Goal: Task Accomplishment & Management: Manage account settings

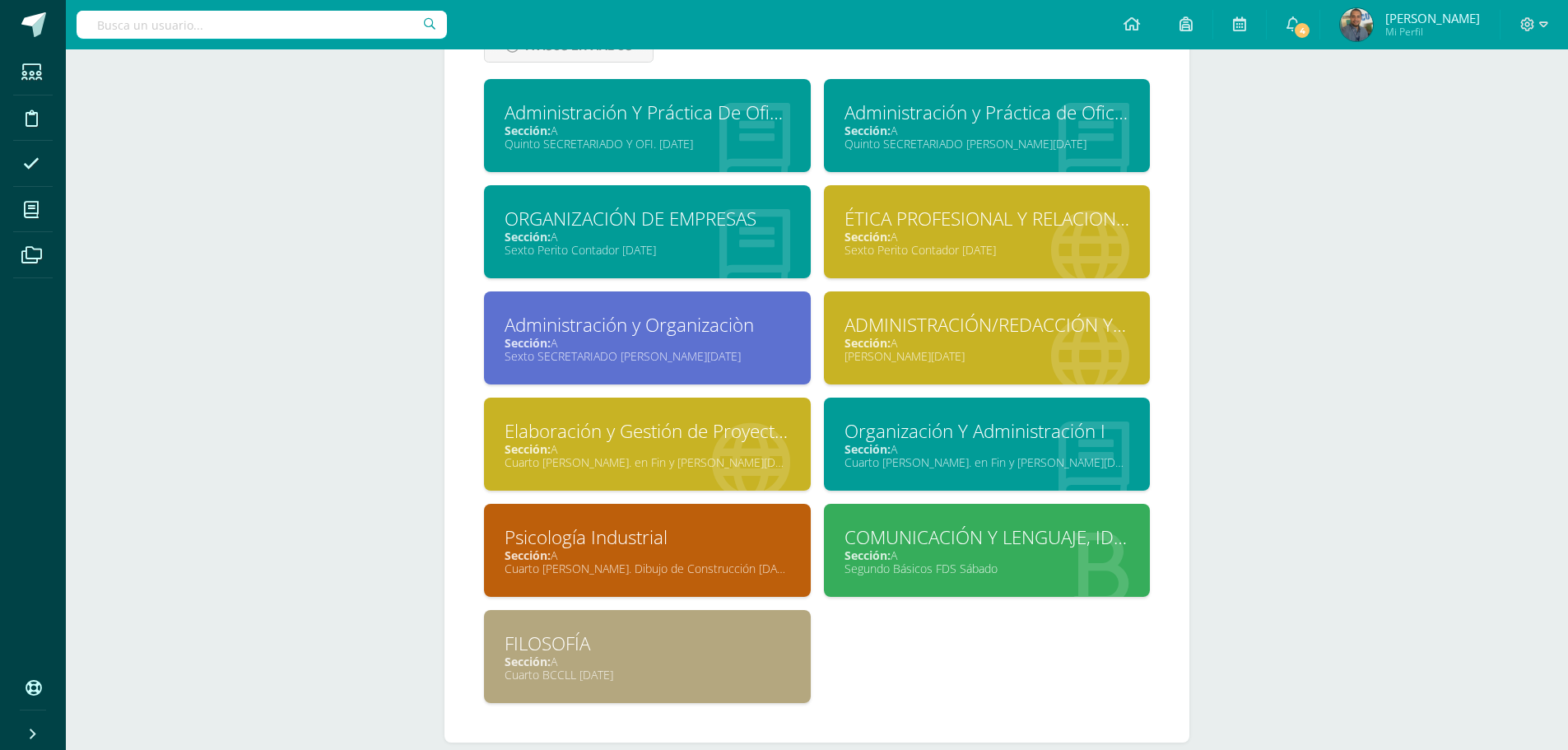
scroll to position [896, 0]
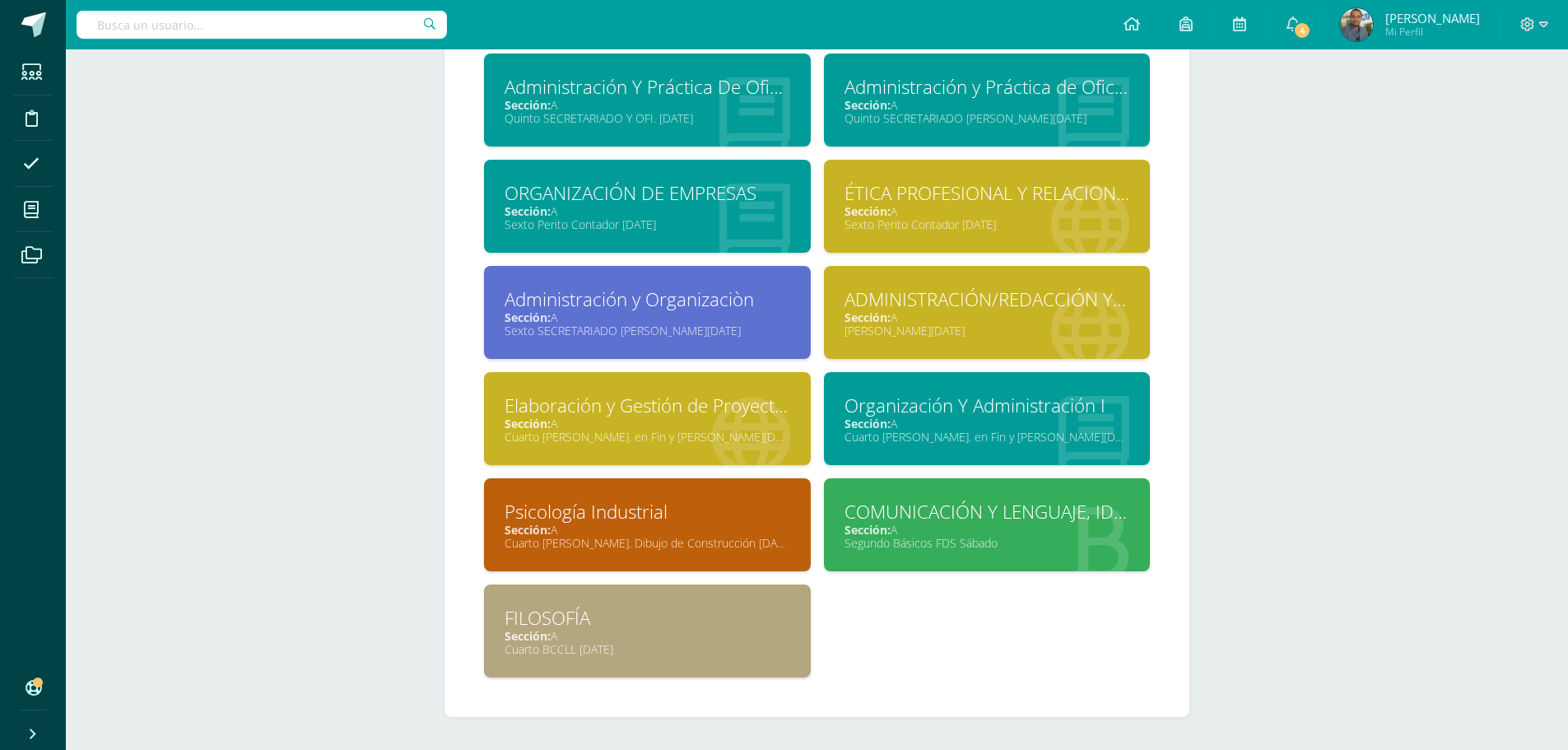
click at [729, 538] on div "Cuarto [PERSON_NAME]. Dibujo de Construcción [DATE]" at bounding box center [647, 542] width 285 height 16
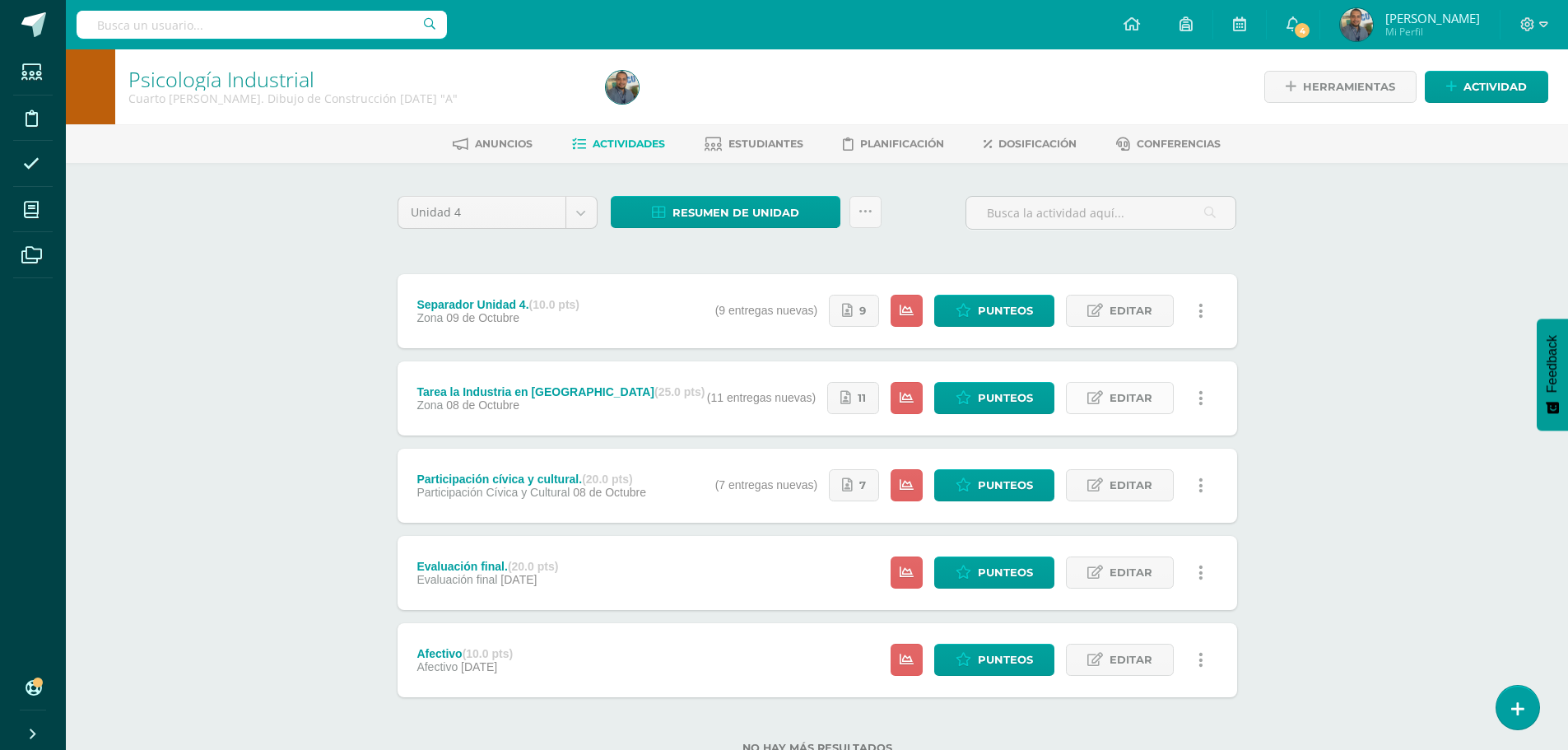
click at [1113, 403] on span "Editar" at bounding box center [1132, 397] width 43 height 30
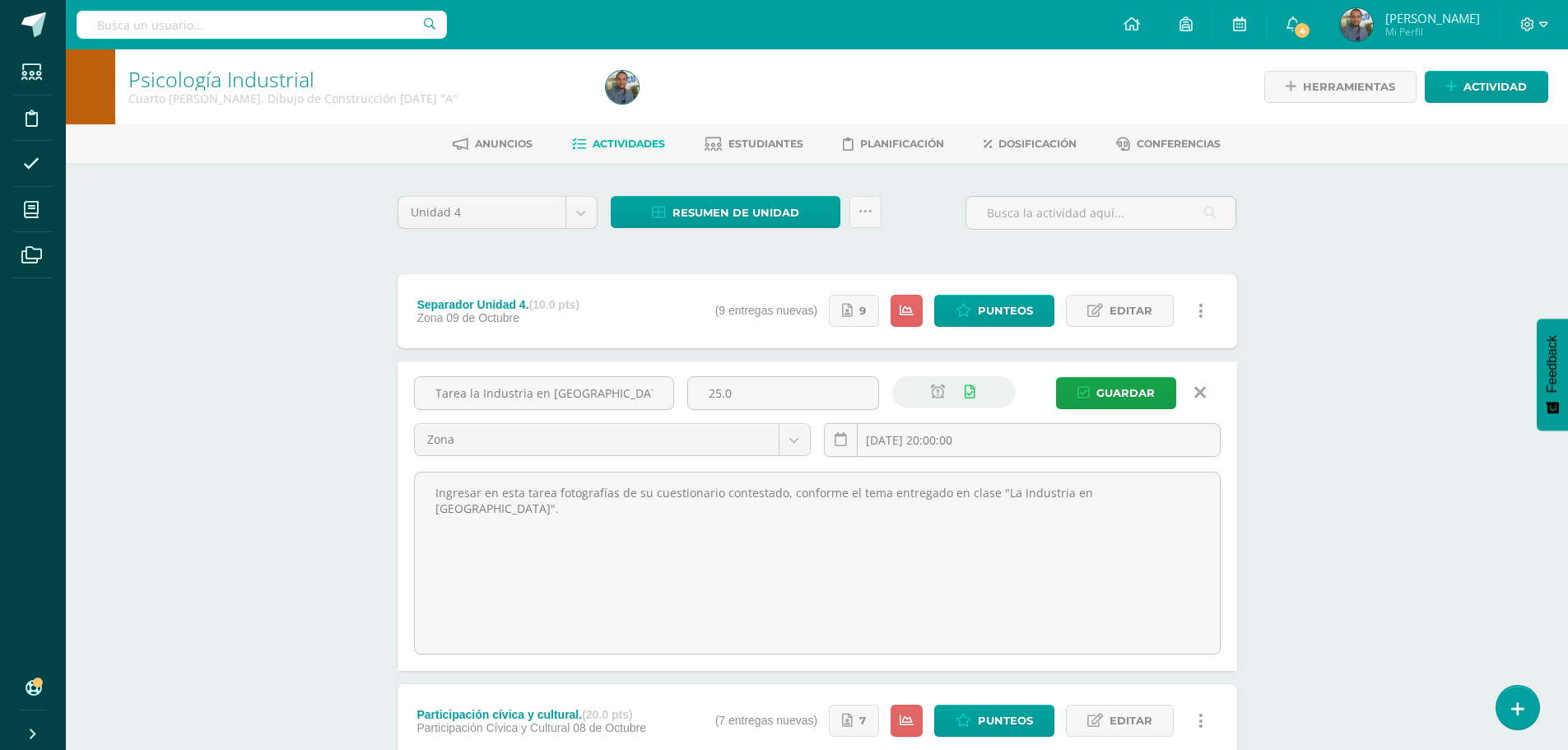
drag, startPoint x: 779, startPoint y: 391, endPoint x: 681, endPoint y: 388, distance: 98.0
click at [681, 391] on div "25.0" at bounding box center [783, 399] width 205 height 47
type input "30"
click at [1107, 390] on span "Guardar" at bounding box center [1126, 392] width 59 height 30
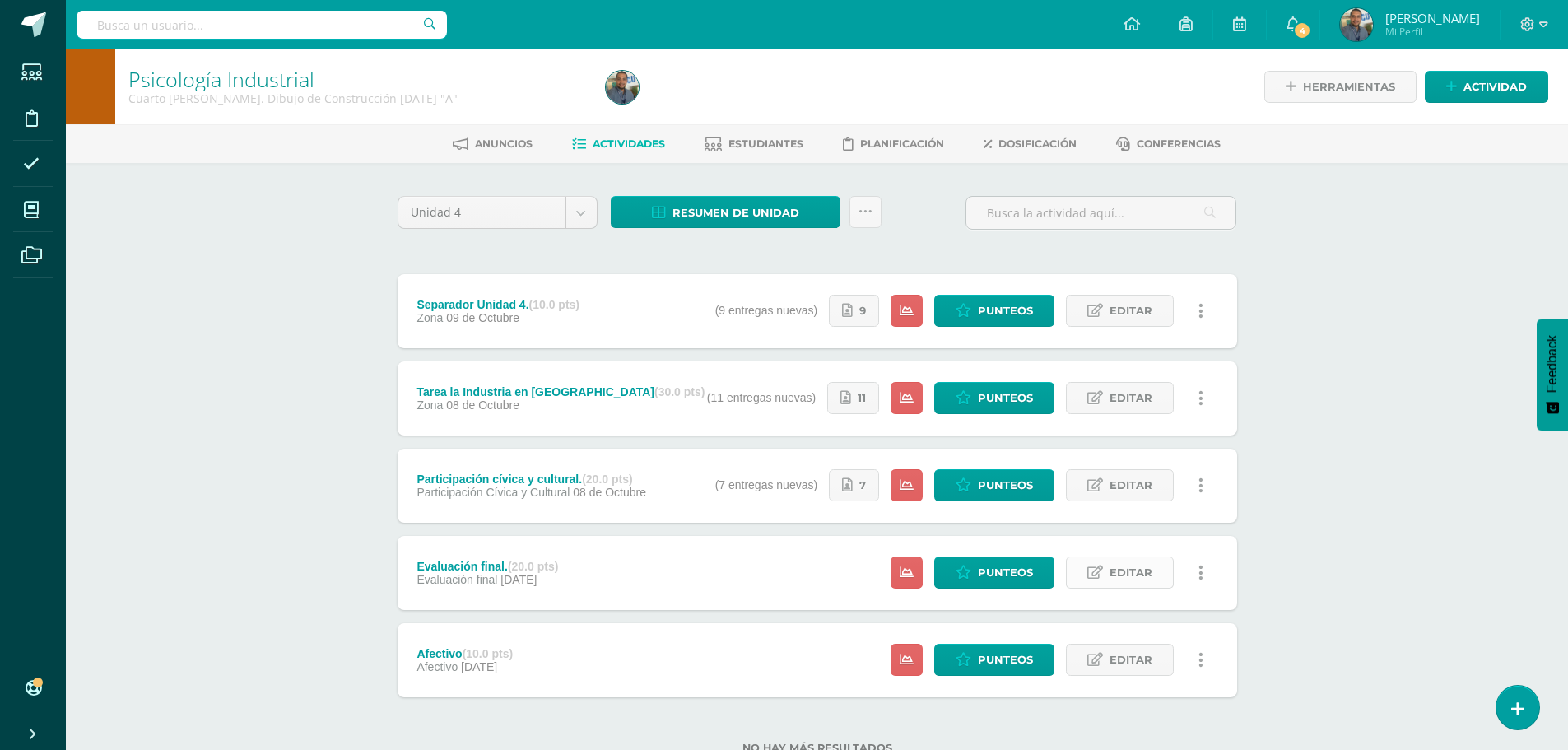
click at [1135, 572] on span "Editar" at bounding box center [1132, 572] width 43 height 30
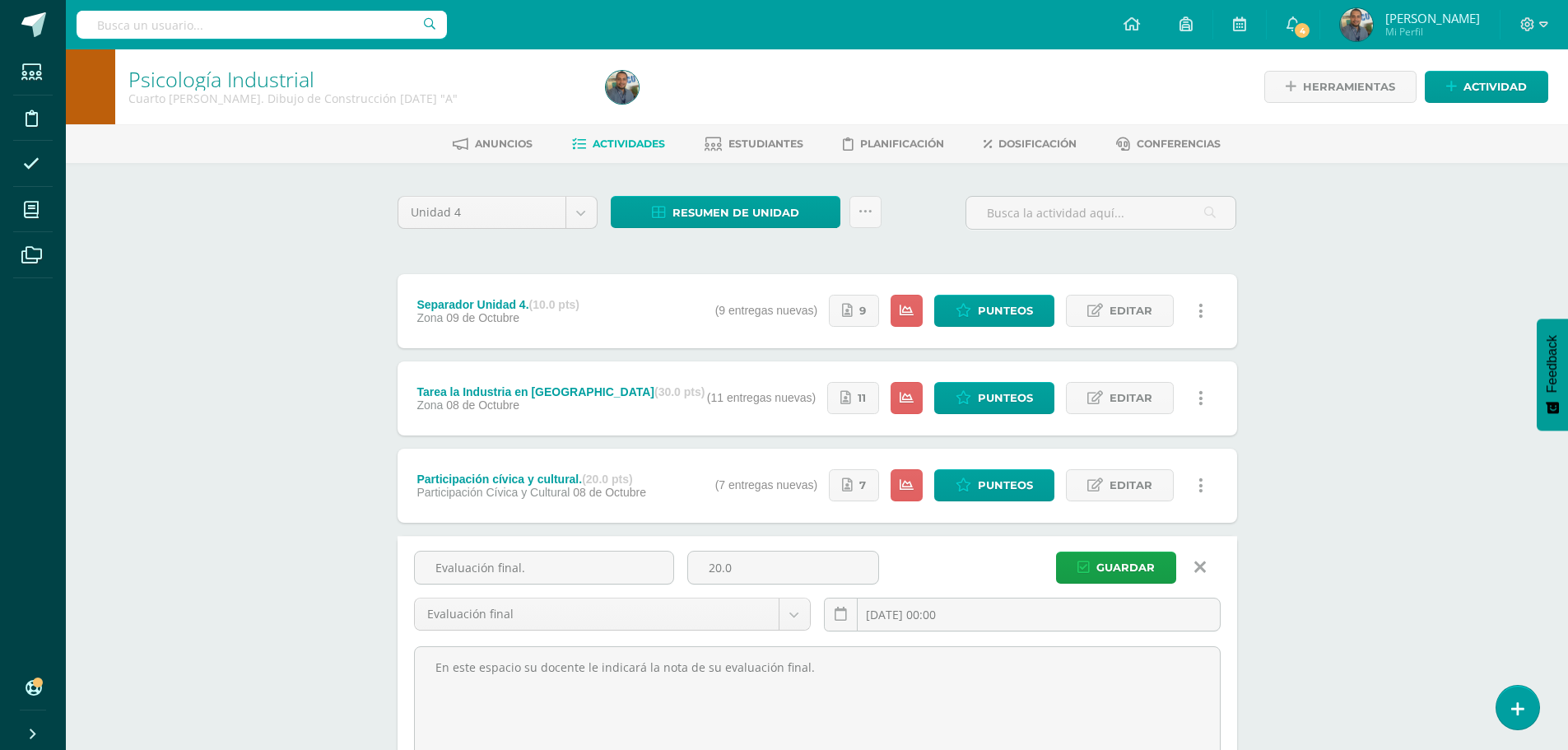
click at [1200, 563] on icon at bounding box center [1200, 566] width 11 height 18
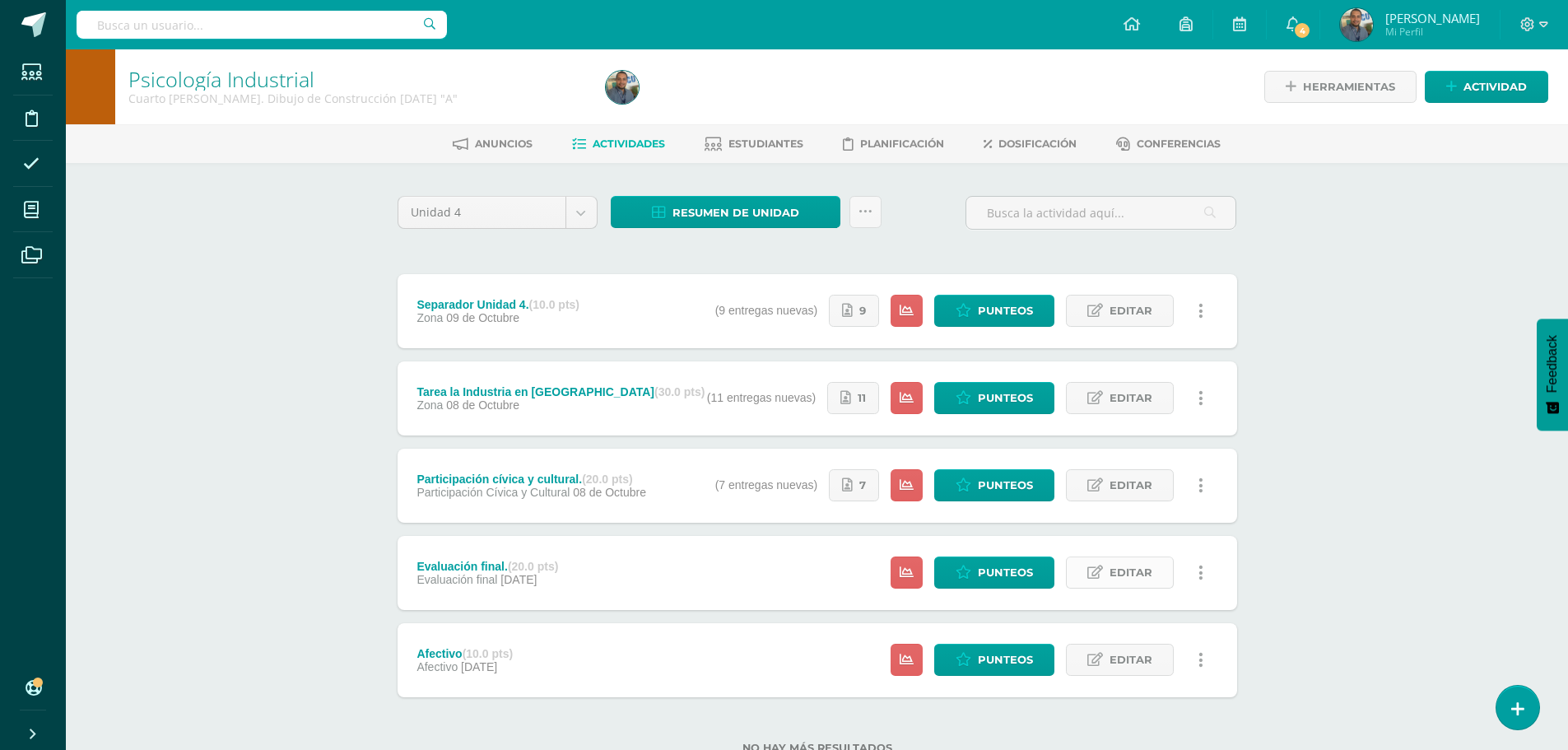
click at [1130, 577] on span "Editar" at bounding box center [1132, 572] width 43 height 30
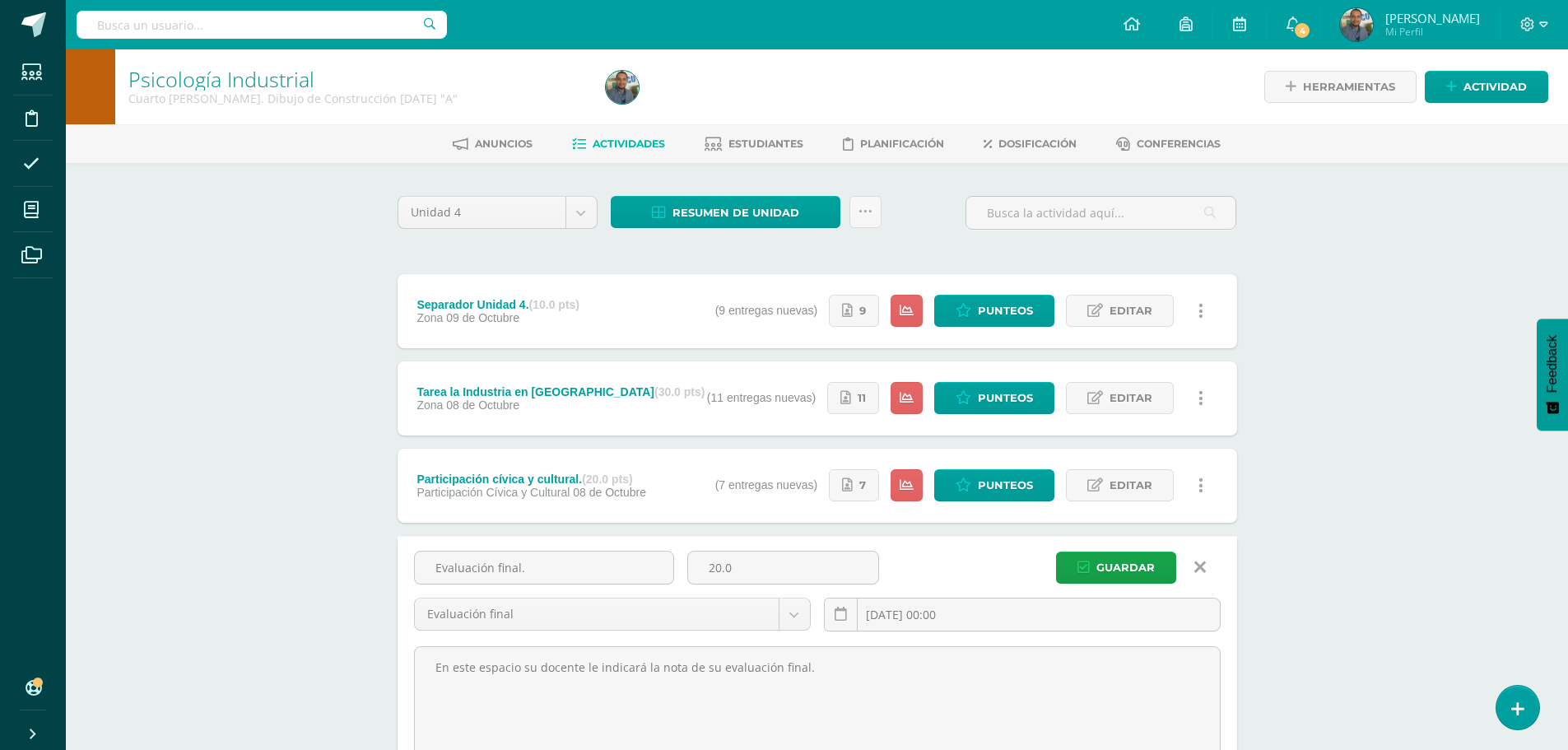
click at [1205, 562] on icon at bounding box center [1200, 566] width 11 height 18
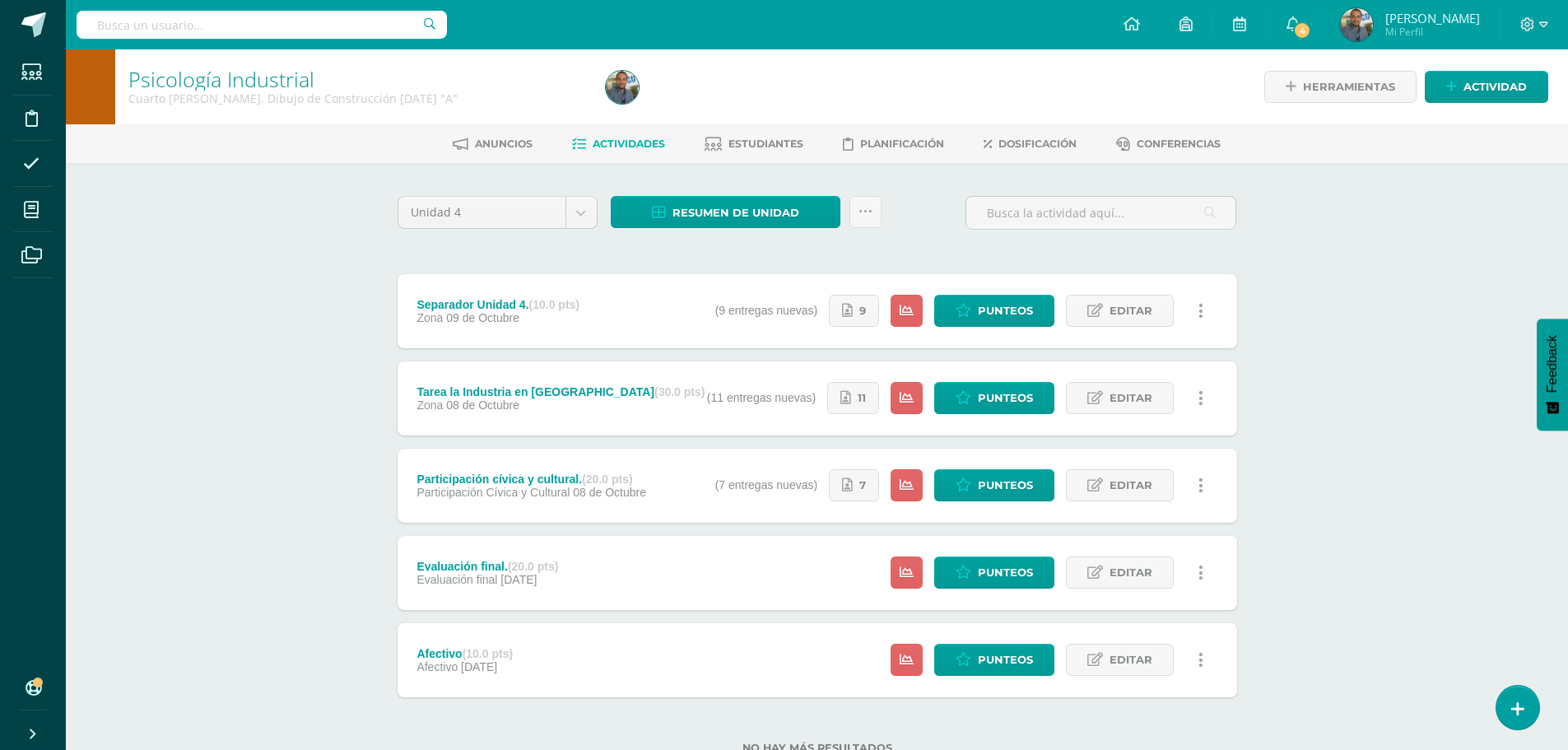
click at [349, 453] on div "Psicología Industrial Cuarto Bach. Dibujo de Construcción Sábado "A" Herramient…" at bounding box center [817, 428] width 1502 height 757
click at [1016, 309] on span "Punteos" at bounding box center [1006, 310] width 55 height 30
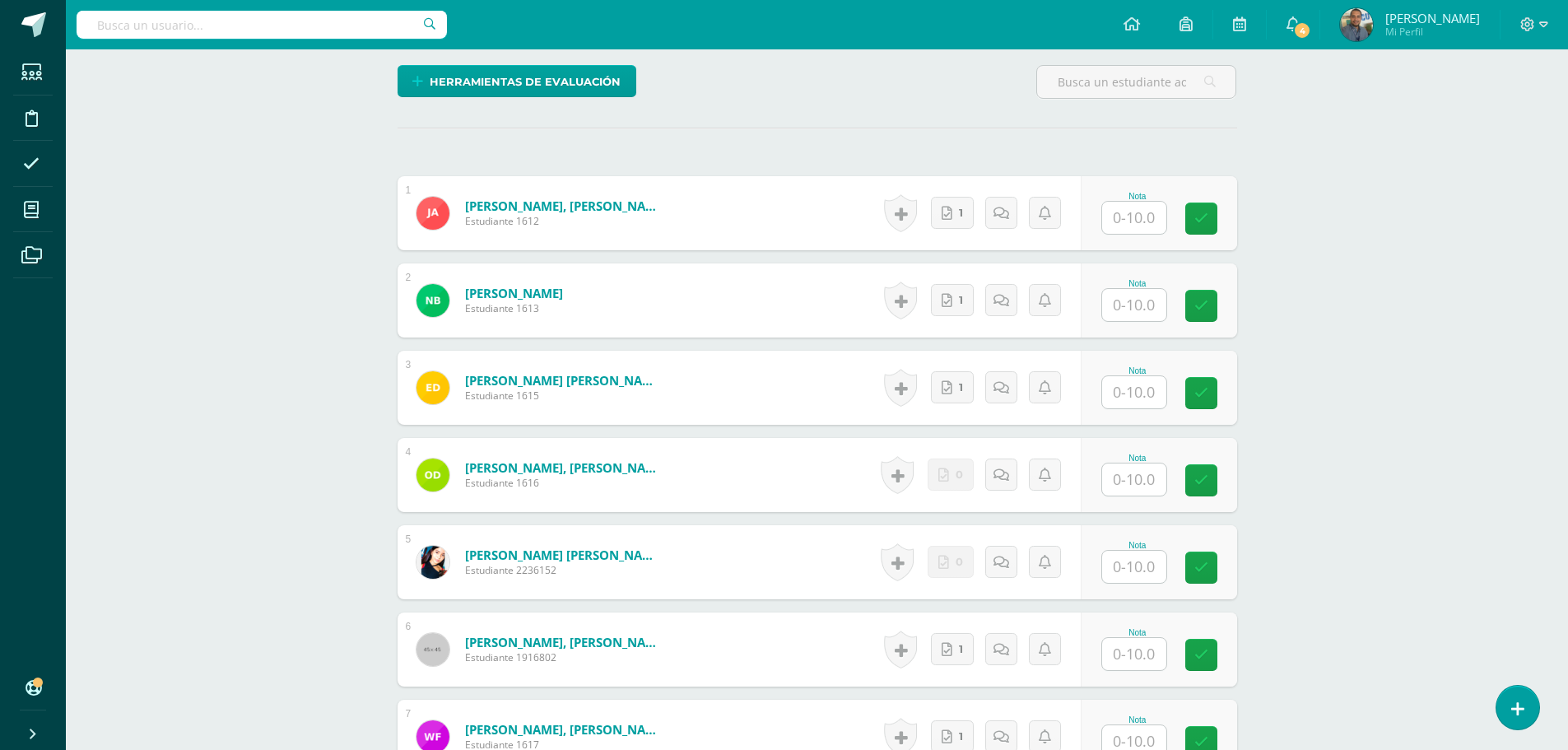
scroll to position [412, 0]
click at [1128, 217] on input "text" at bounding box center [1144, 217] width 66 height 33
type input "10"
click at [1128, 304] on input "text" at bounding box center [1144, 304] width 66 height 33
type input "10"
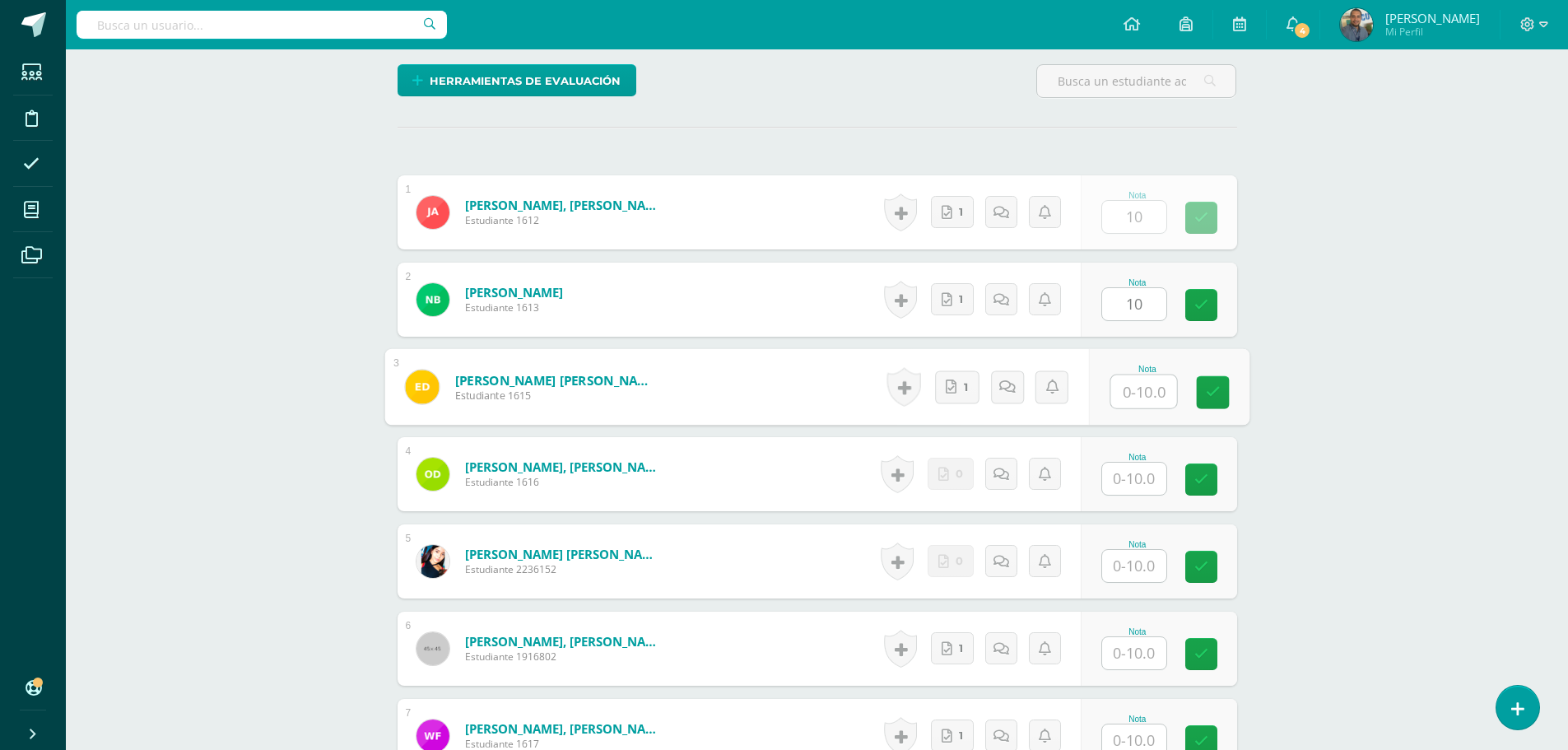
scroll to position [413, 0]
click at [1129, 390] on input "text" at bounding box center [1144, 391] width 66 height 33
type input "10"
click at [1127, 651] on input "text" at bounding box center [1134, 652] width 64 height 32
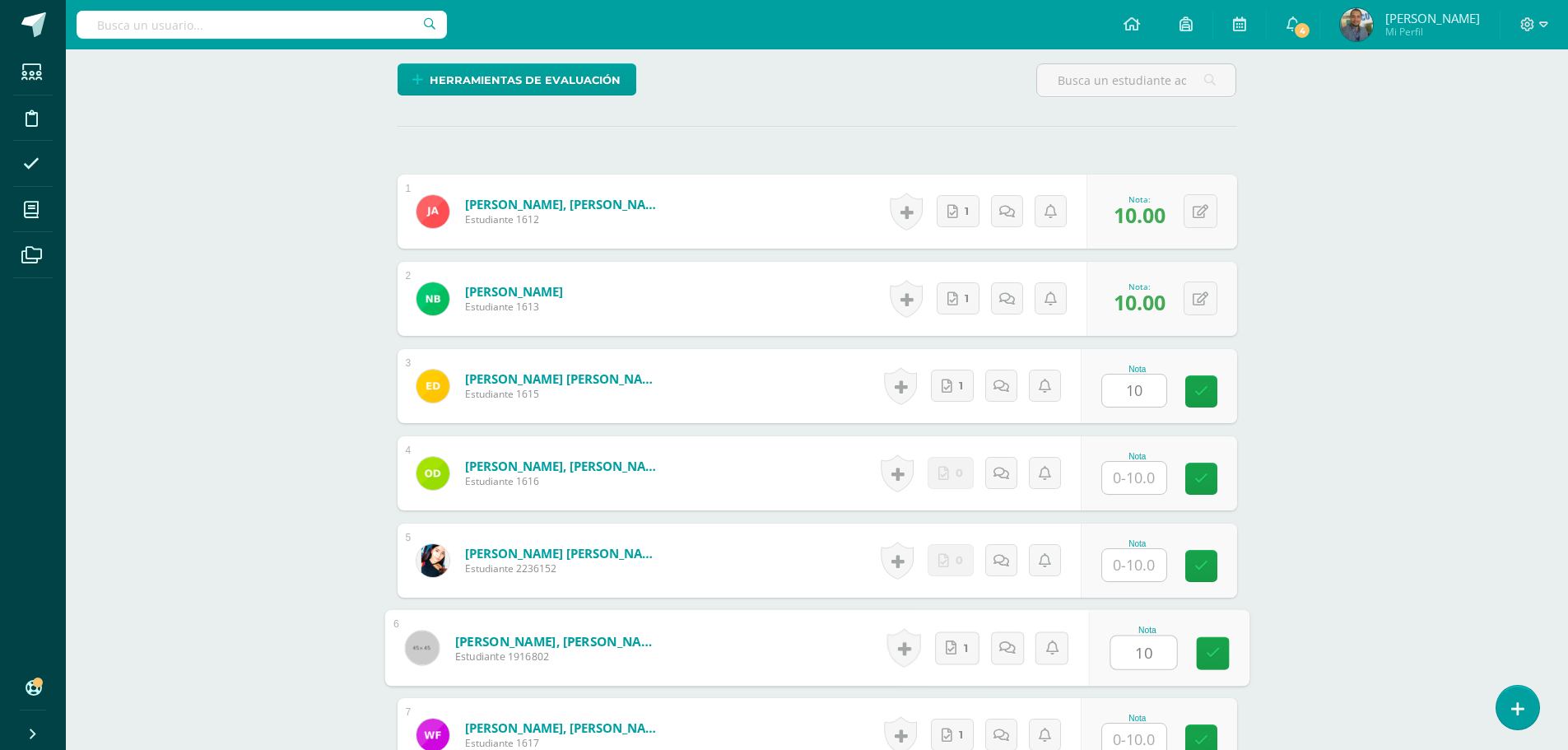
type input "10"
click at [1403, 634] on div "Psicología Industrial Cuarto [PERSON_NAME]. Dibujo de Construcción [DATE] "A" H…" at bounding box center [817, 734] width 1502 height 2197
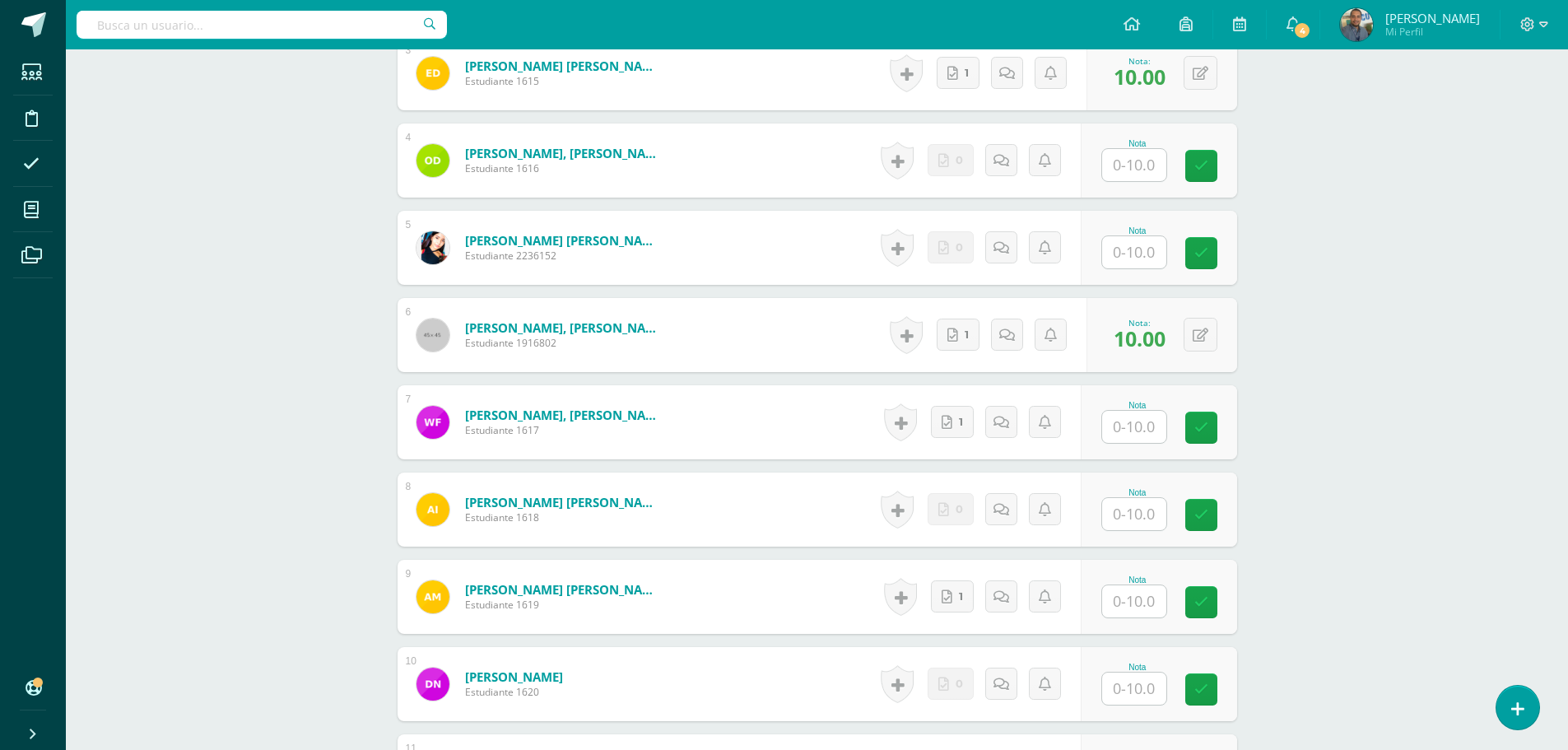
scroll to position [742, 0]
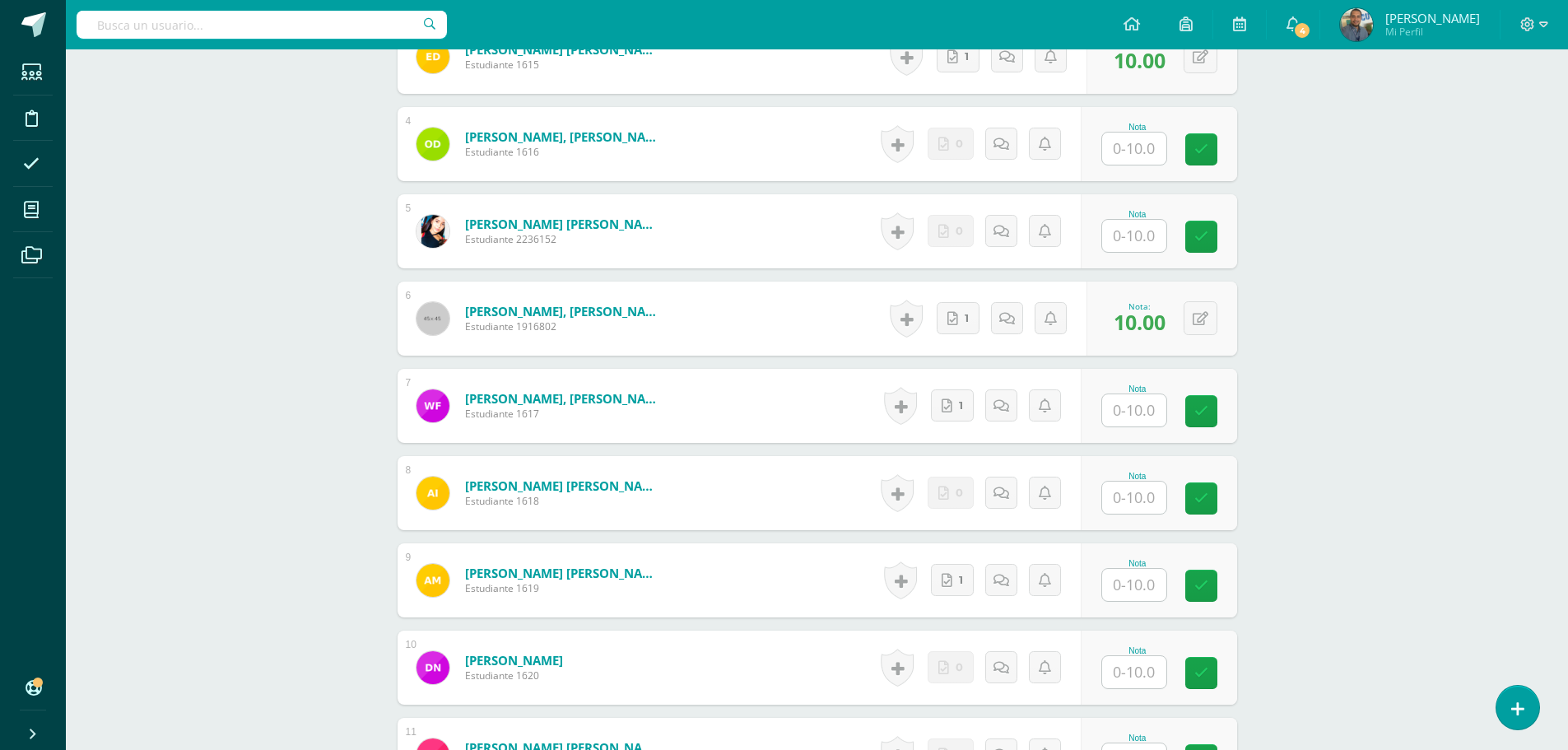
click at [1135, 400] on input "text" at bounding box center [1134, 409] width 64 height 32
type input "10"
click at [1133, 590] on input "text" at bounding box center [1134, 584] width 64 height 32
type input "10"
click at [1360, 635] on div "Psicología Industrial Cuarto [PERSON_NAME]. Dibujo de Construcción [DATE] "A" H…" at bounding box center [817, 405] width 1502 height 2197
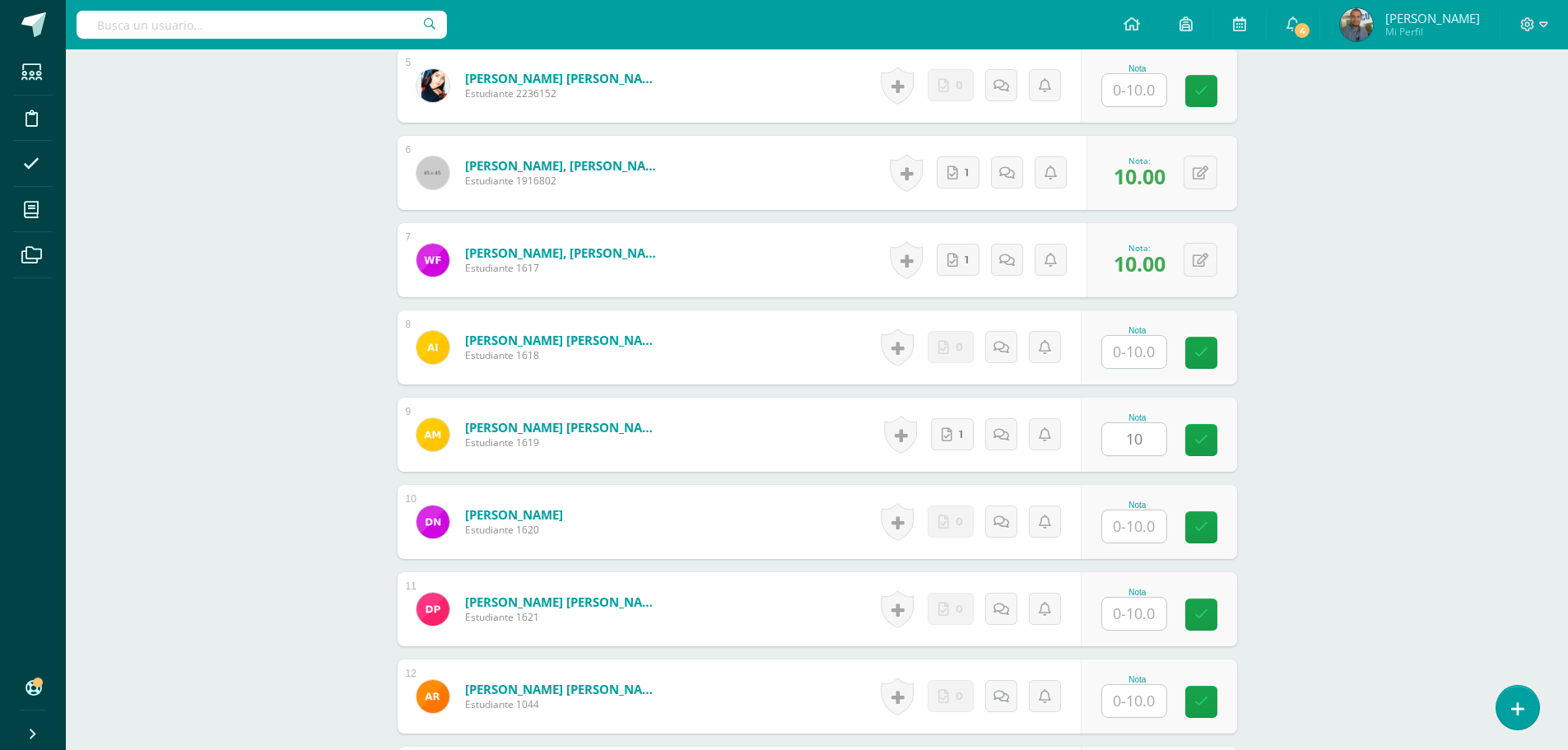
scroll to position [1153, 0]
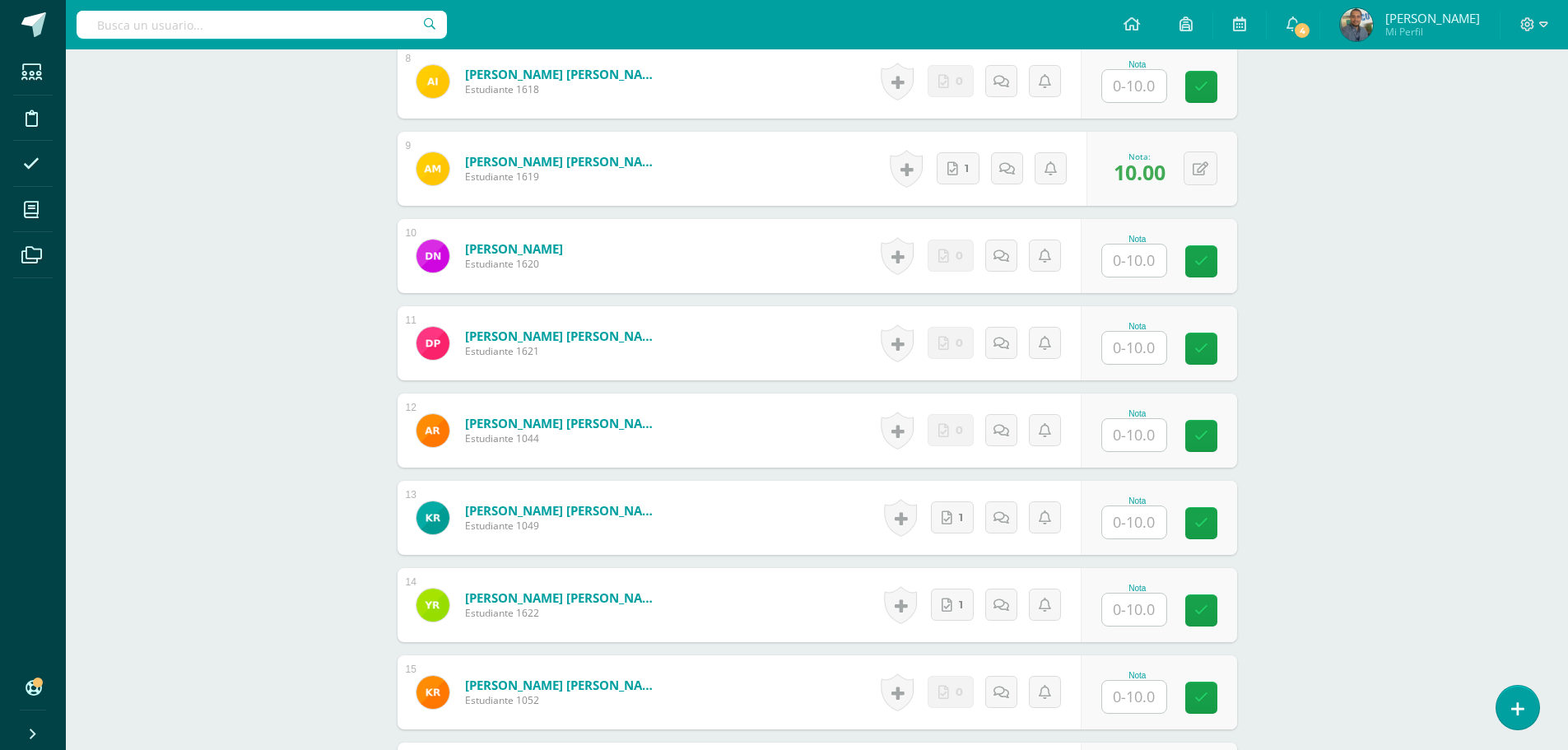
click at [1142, 518] on input "text" at bounding box center [1134, 522] width 64 height 32
type input "10"
click at [1144, 613] on input "text" at bounding box center [1134, 609] width 64 height 32
type input "10"
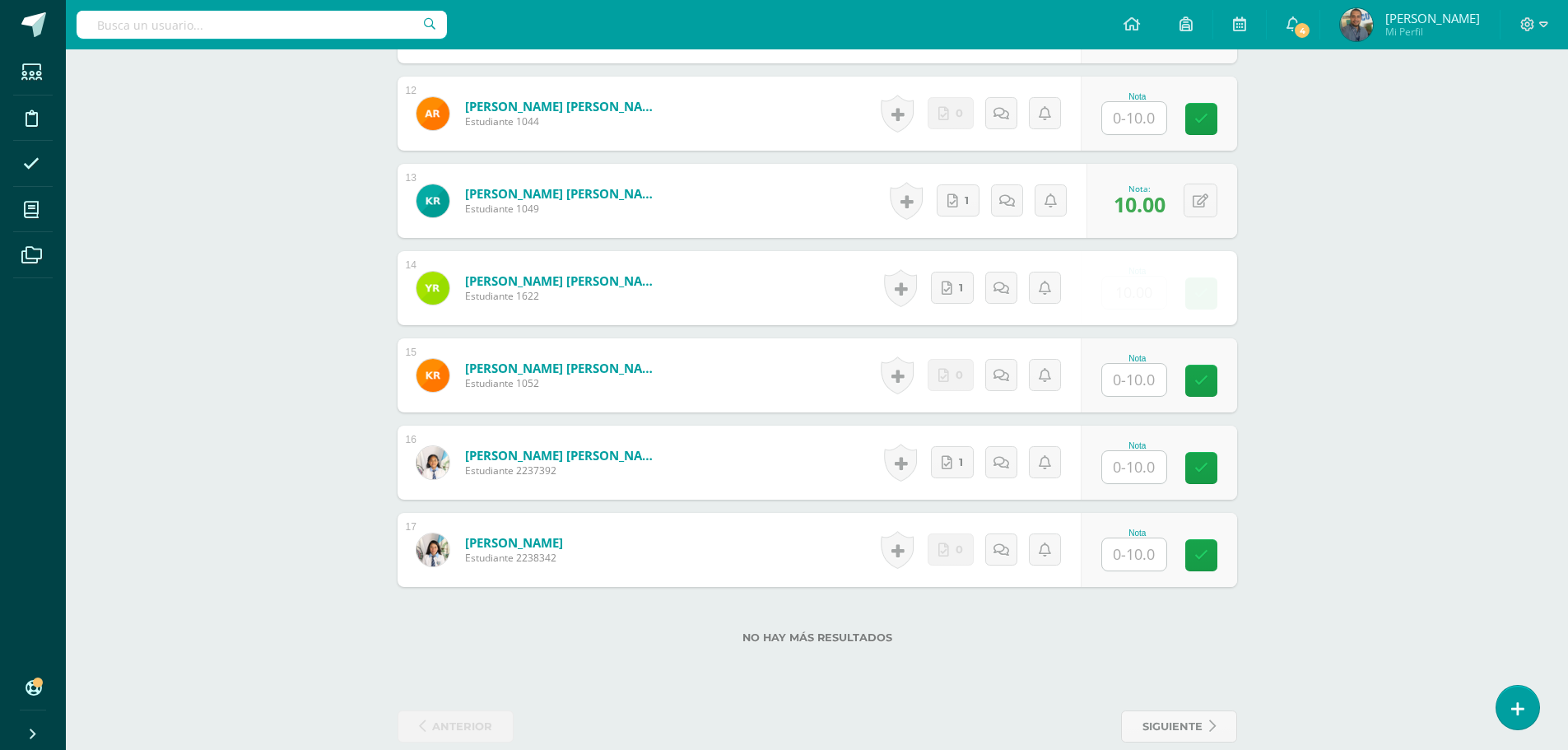
scroll to position [1496, 0]
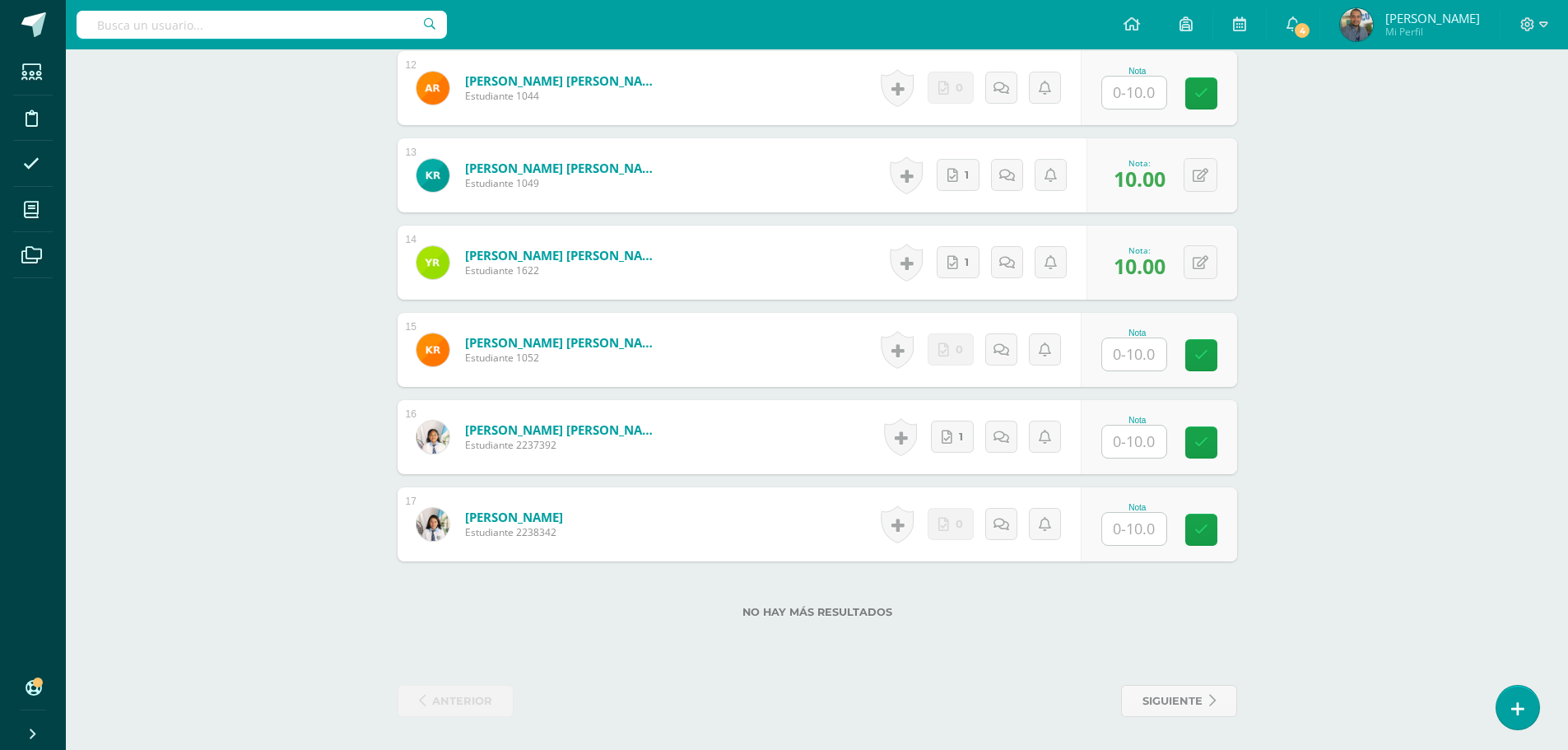
click at [1127, 447] on input "text" at bounding box center [1134, 441] width 64 height 32
type input "10"
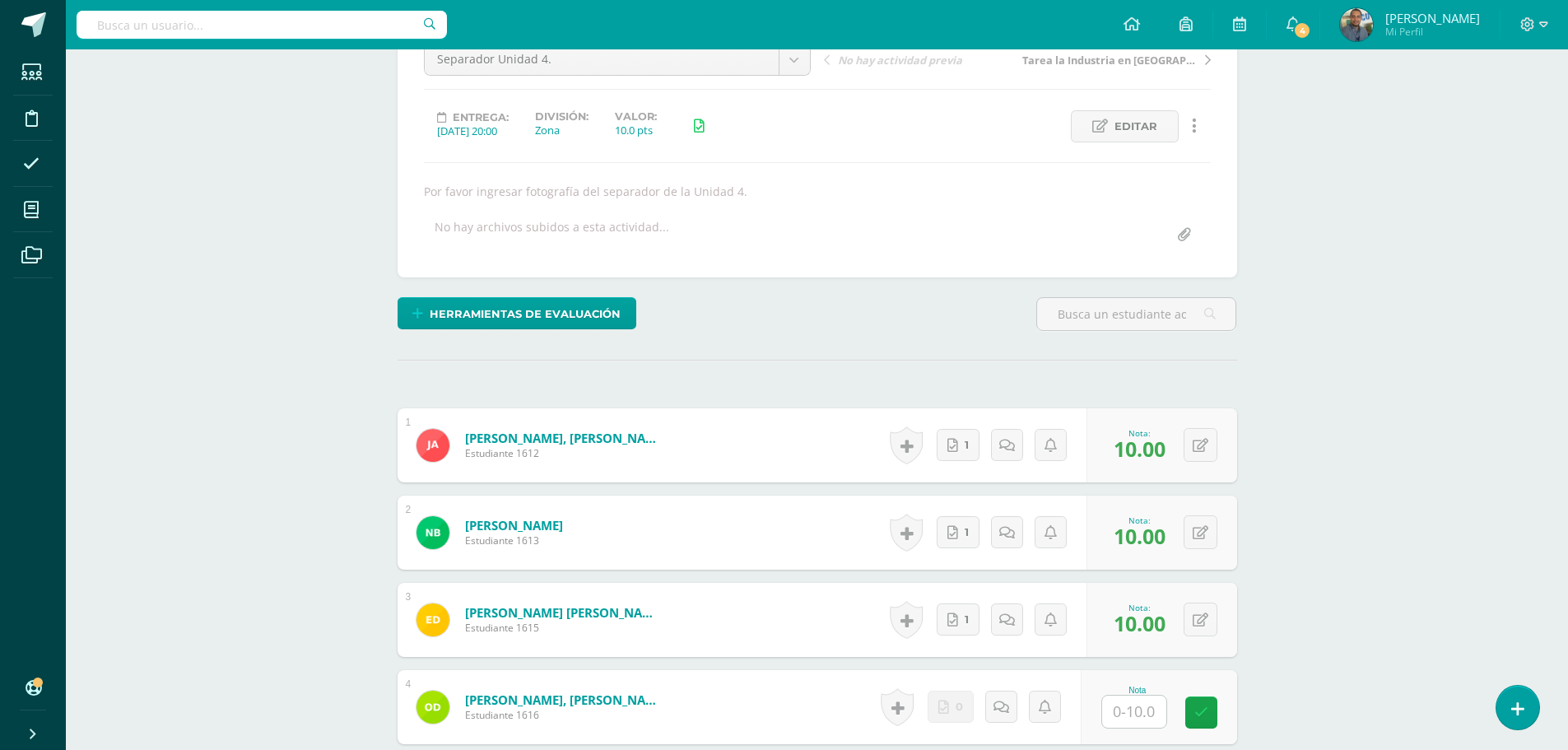
scroll to position [0, 0]
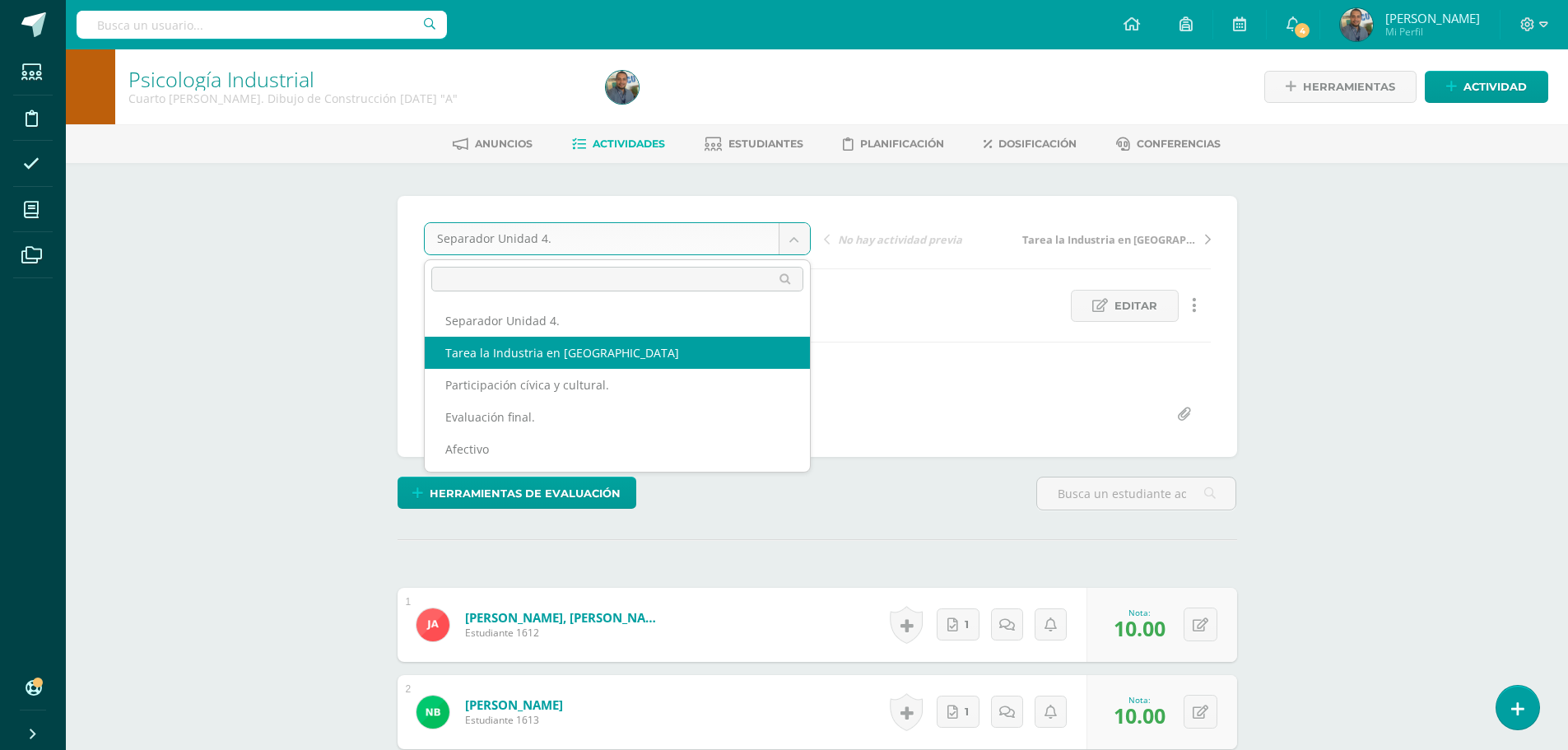
select select "/dashboard/teacher/grade-activity/84887/"
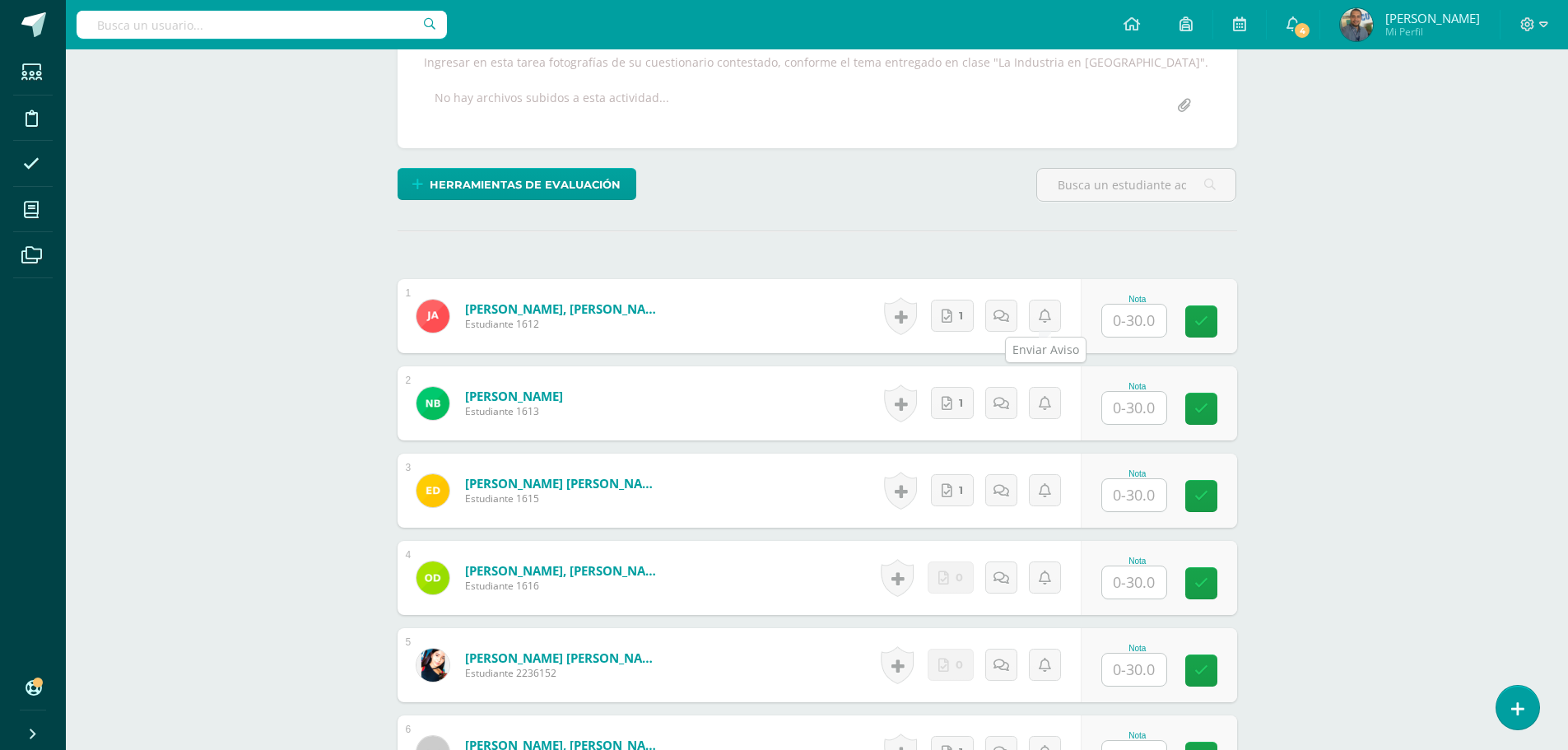
scroll to position [309, 0]
click at [1139, 315] on input "text" at bounding box center [1134, 319] width 64 height 32
drag, startPoint x: 1156, startPoint y: 322, endPoint x: 1079, endPoint y: 319, distance: 77.1
click at [1079, 319] on form "[PERSON_NAME], [PERSON_NAME] Estudiante 1612 Nota 30 0 [GEOGRAPHIC_DATA]" at bounding box center [817, 316] width 865 height 77
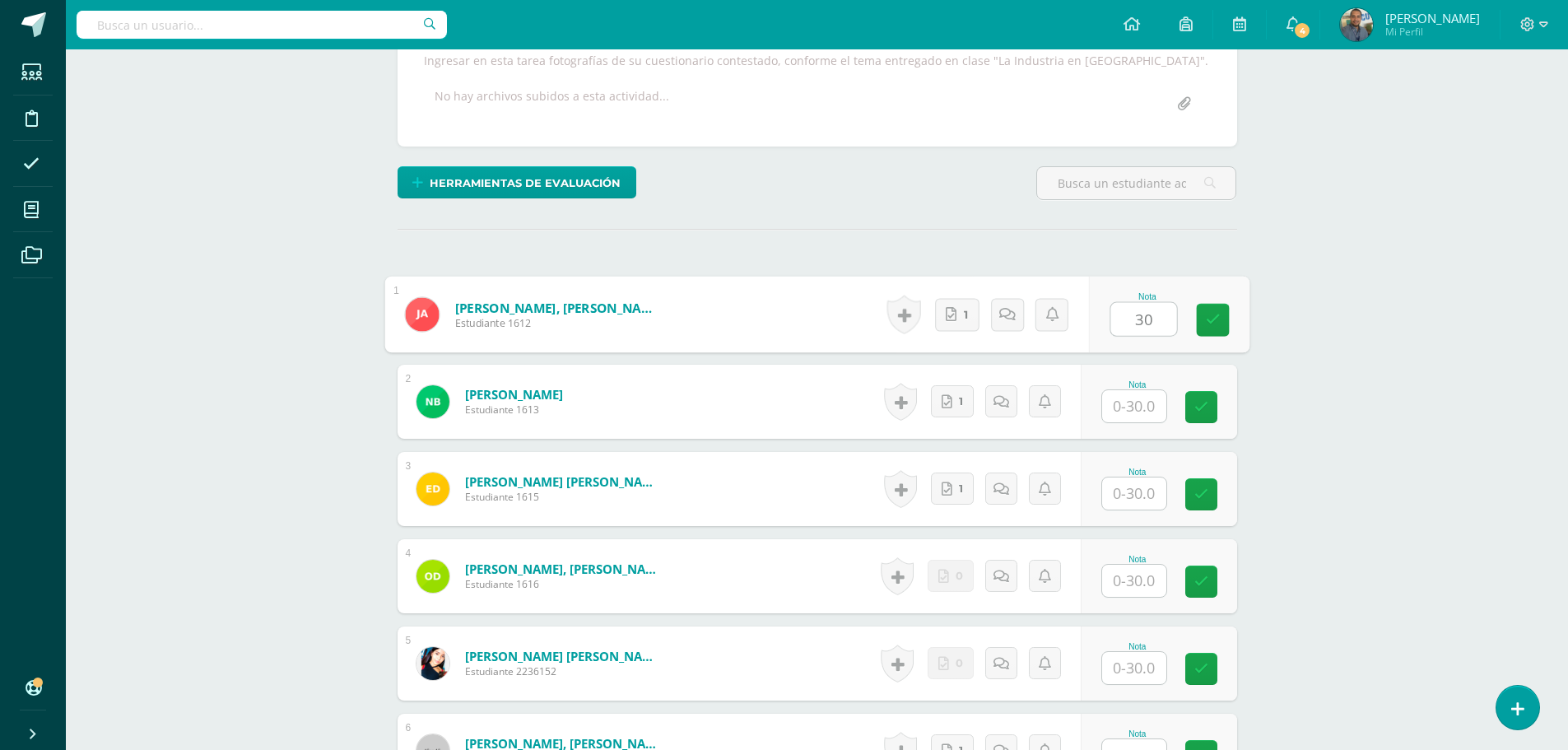
type input "30"
click at [1139, 409] on input "text" at bounding box center [1134, 405] width 64 height 32
paste input "30"
type input "30"
click at [1136, 488] on input "text" at bounding box center [1144, 494] width 66 height 33
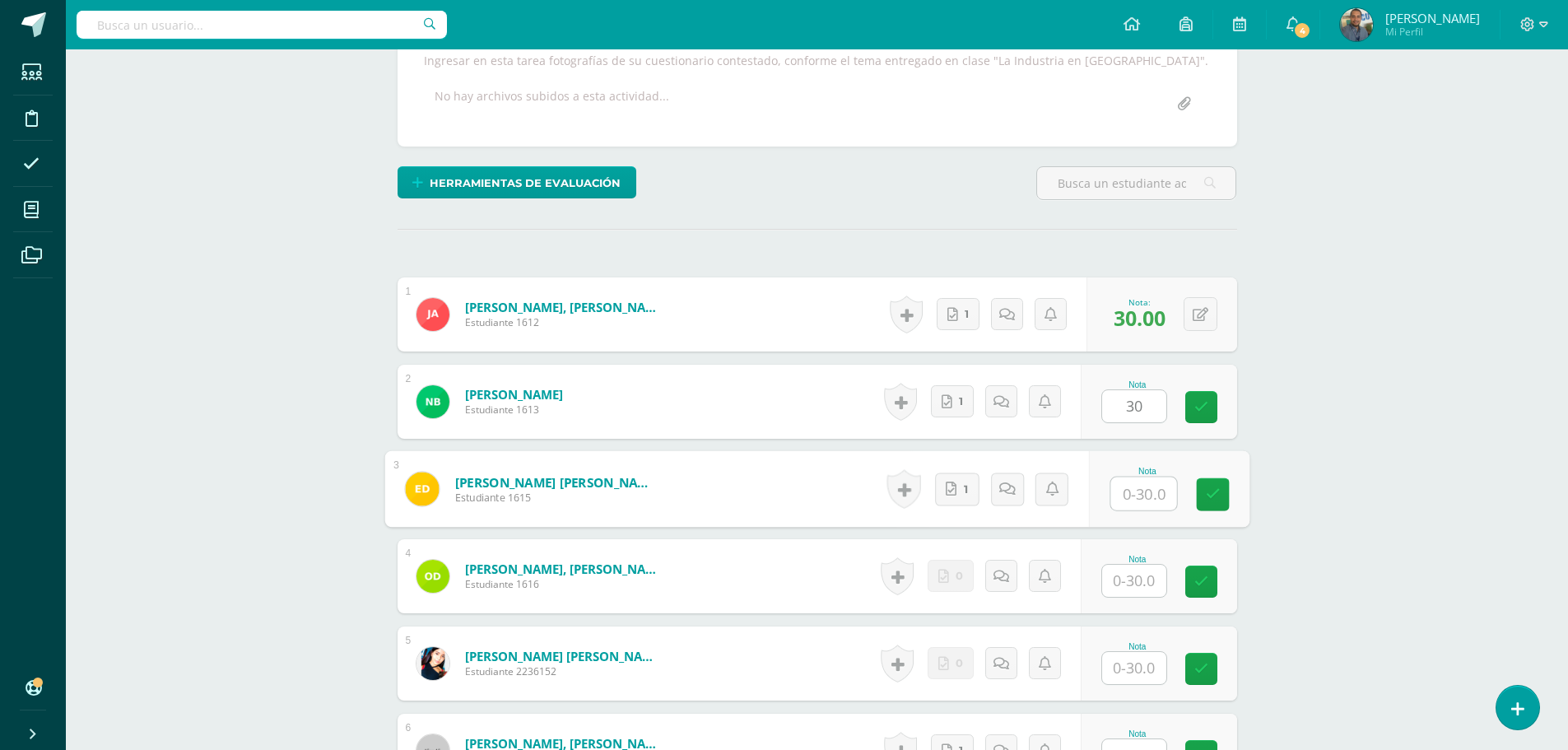
paste input "30"
type input "30"
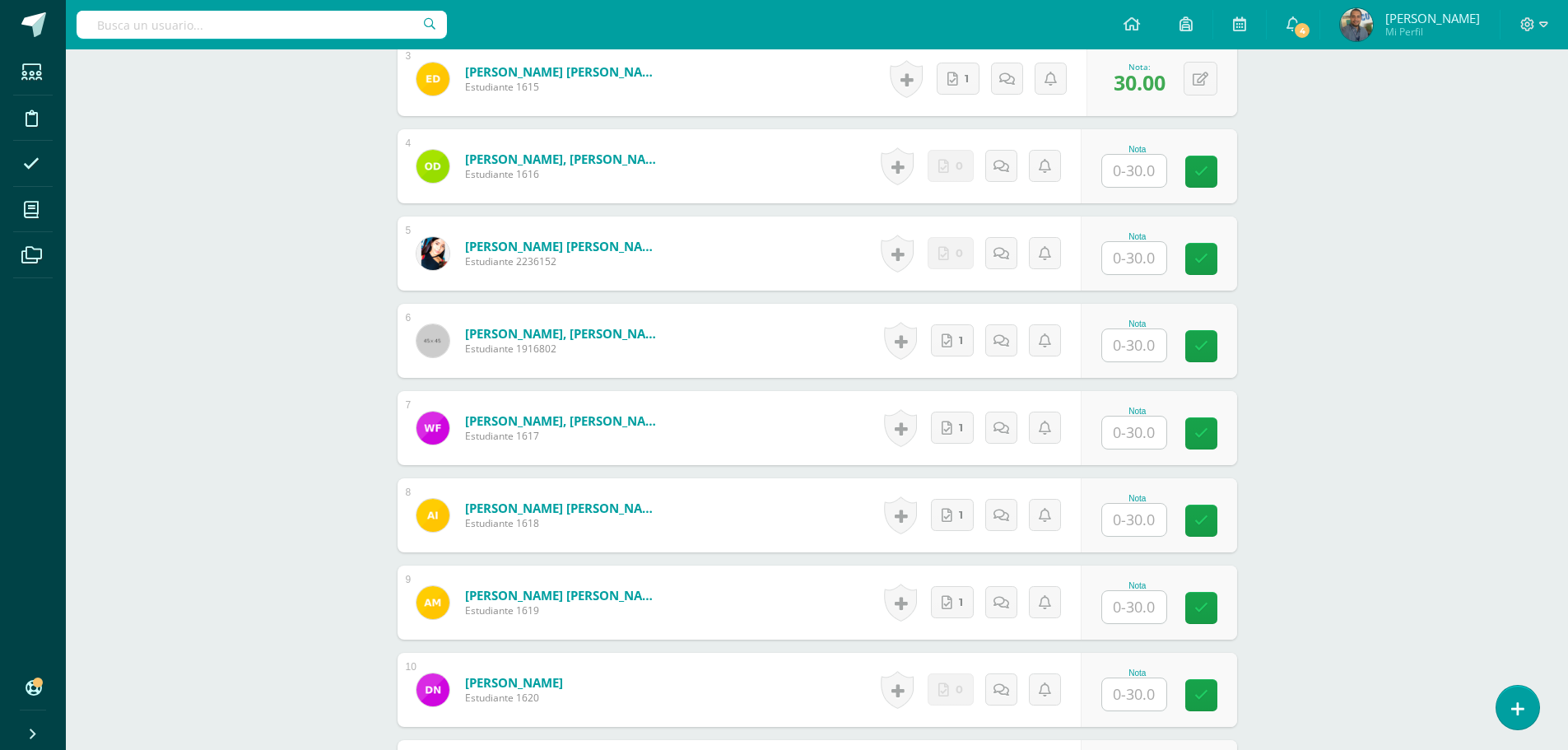
scroll to position [722, 0]
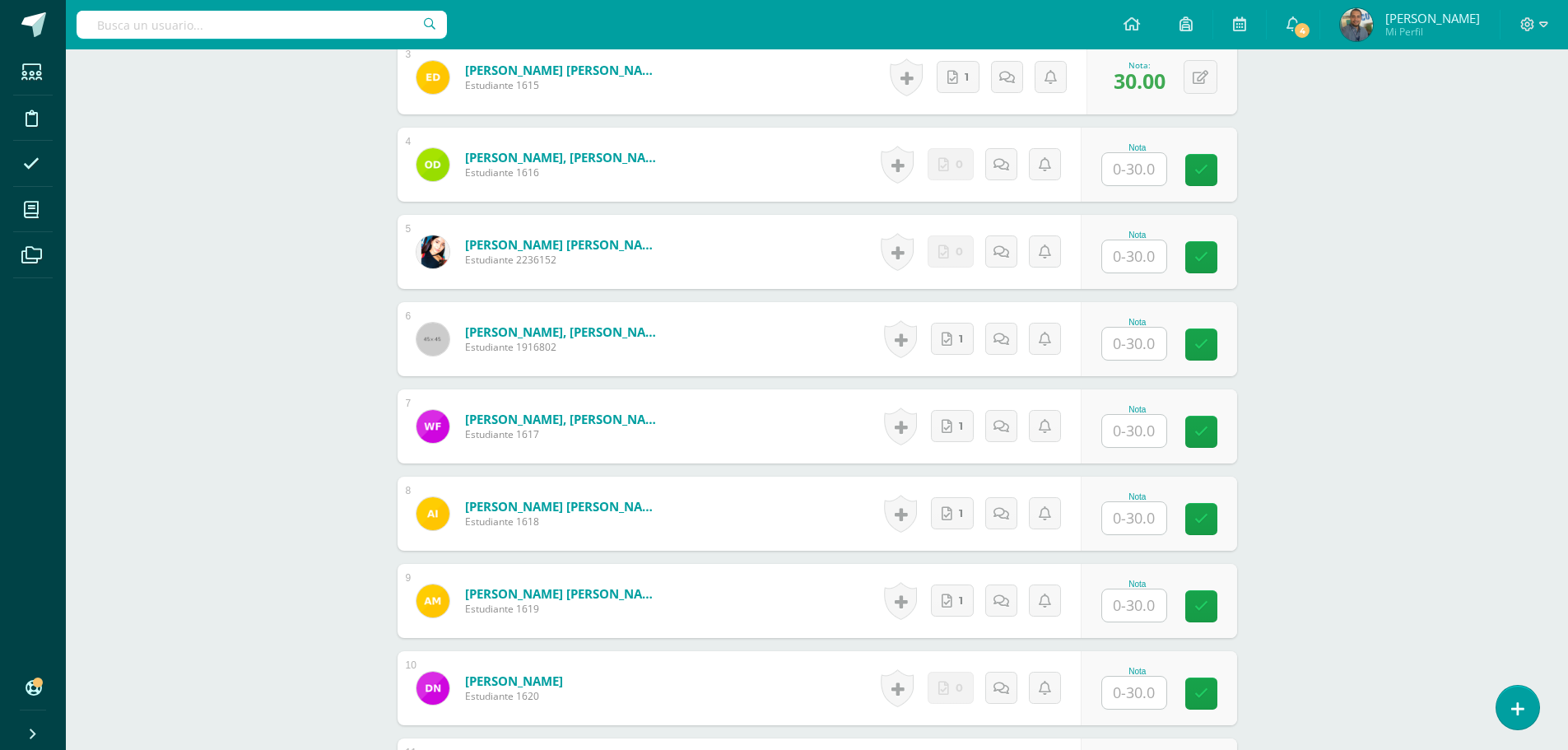
click at [1139, 347] on input "text" at bounding box center [1134, 343] width 64 height 32
paste input "30"
type input "30"
click at [1138, 425] on input "text" at bounding box center [1134, 430] width 64 height 32
paste input "30"
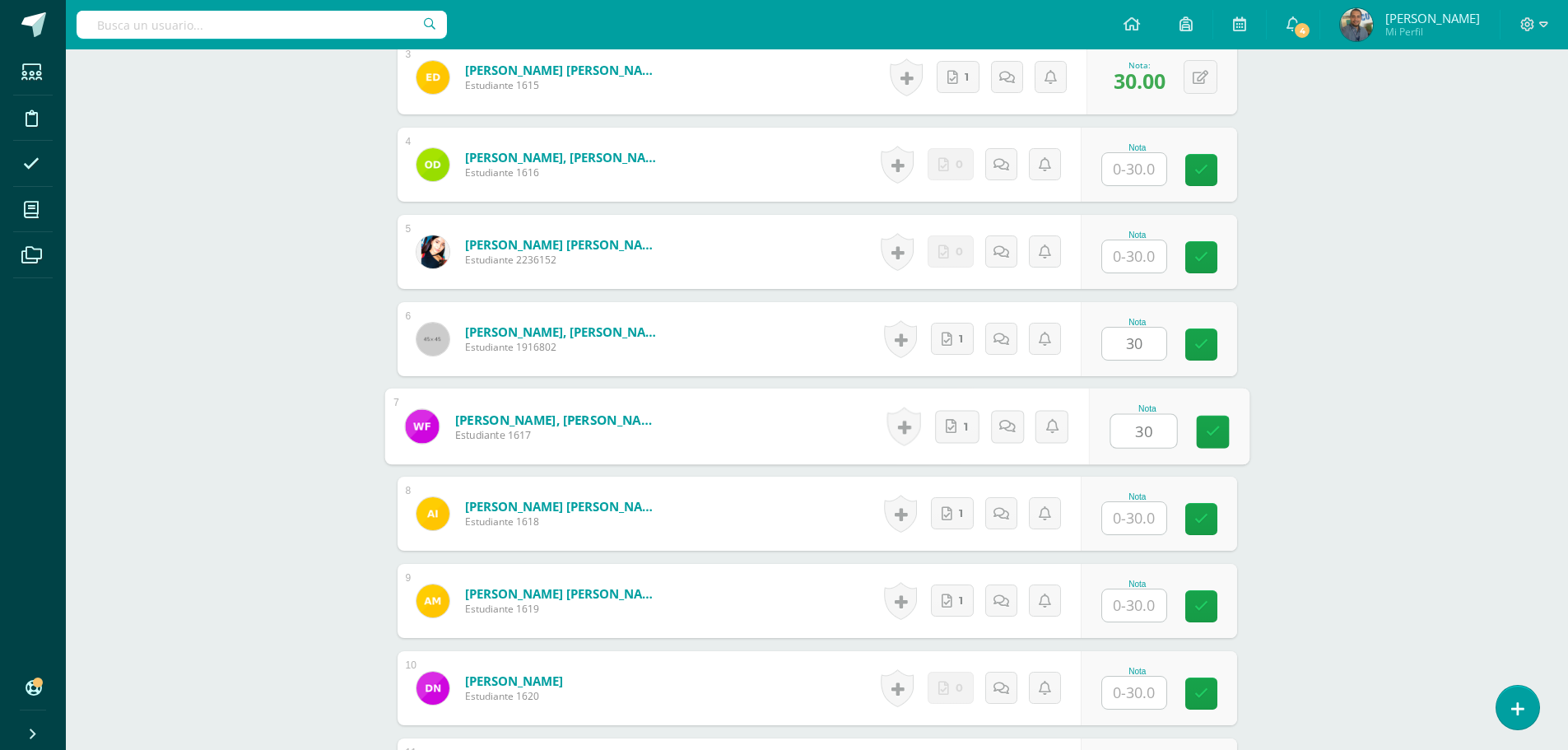
type input "30"
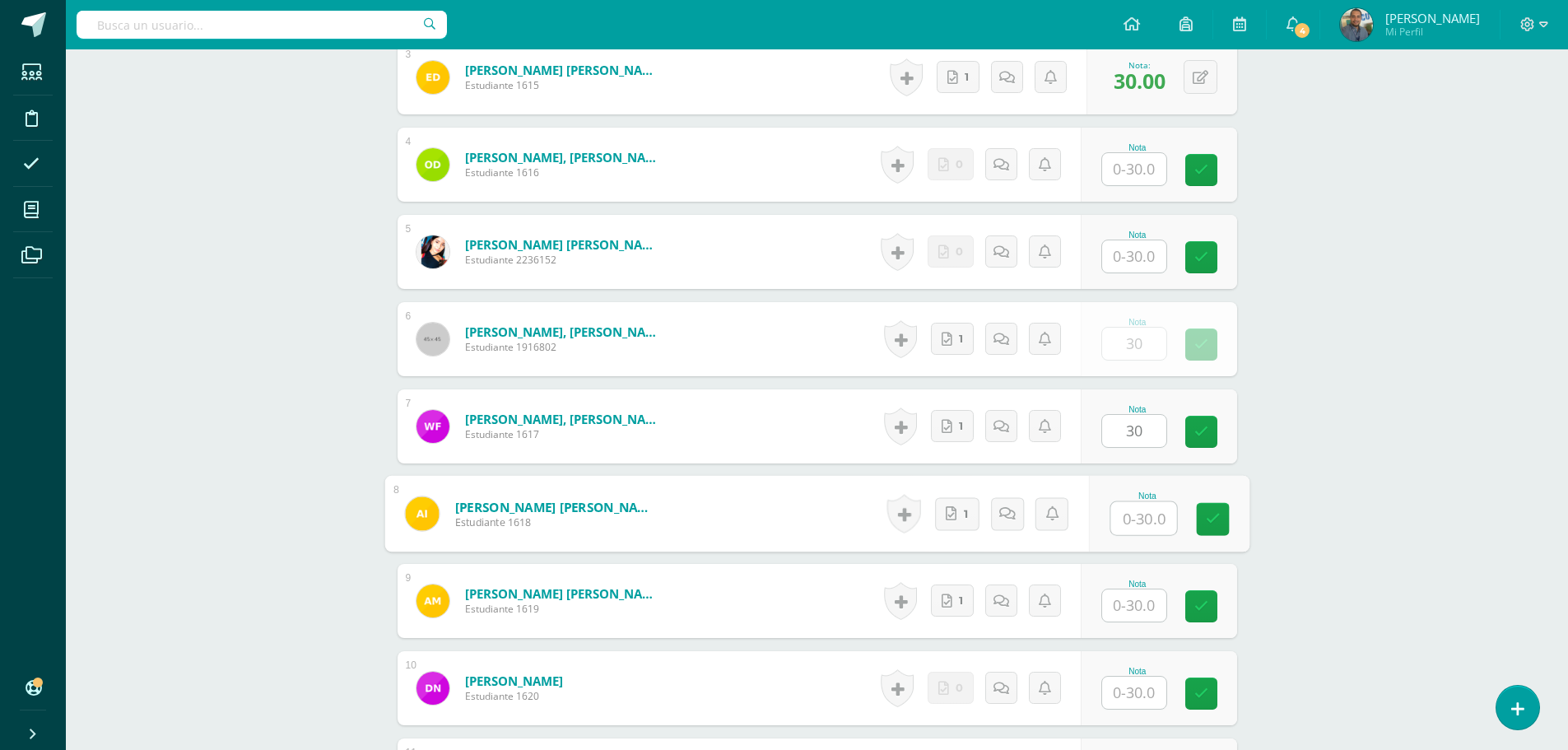
click at [1125, 522] on input "text" at bounding box center [1144, 518] width 66 height 33
paste input "30"
type input "30"
click at [1138, 610] on input "text" at bounding box center [1134, 604] width 64 height 32
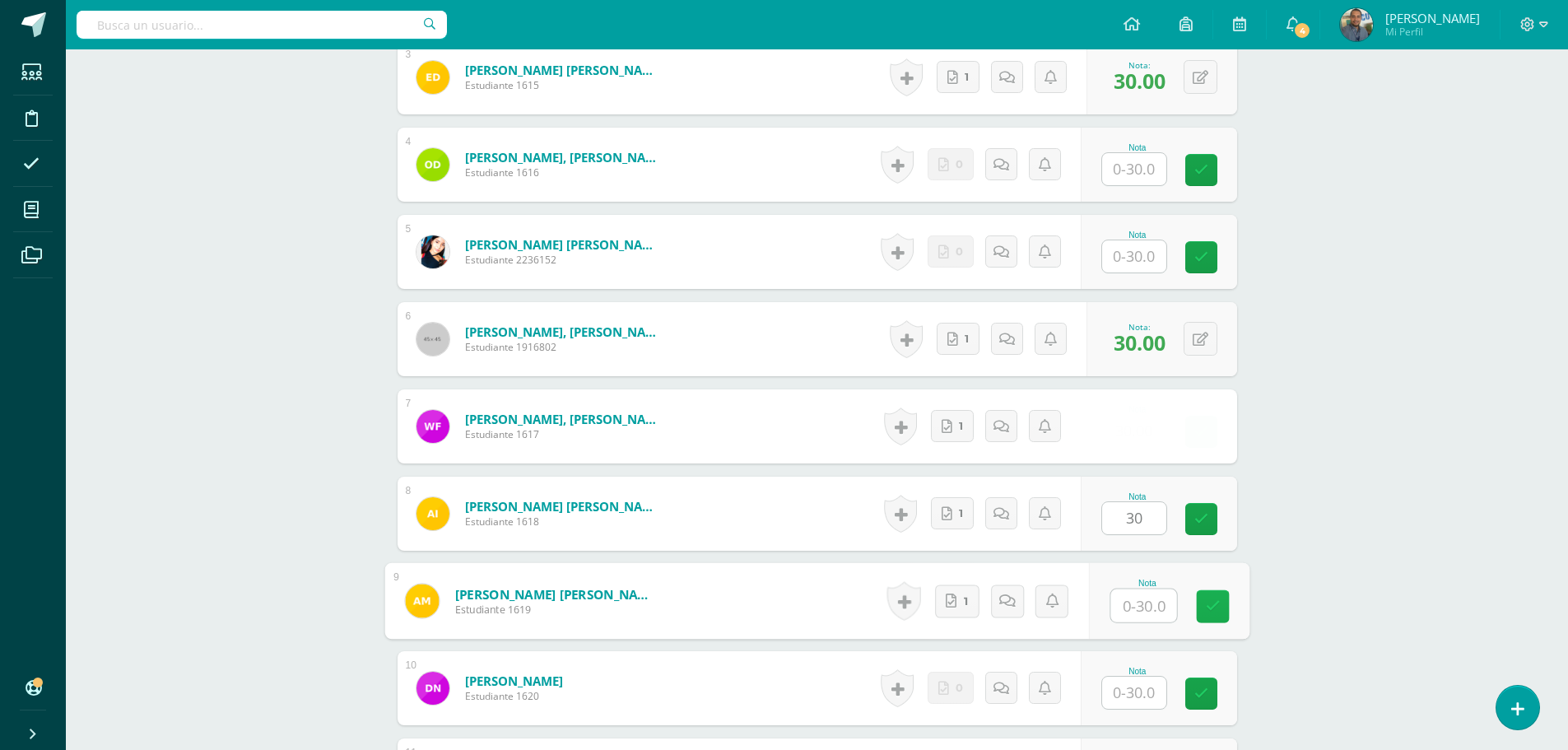
paste input "30"
type input "30"
click at [1366, 581] on div "Psicología Industrial Cuarto Bach. Dibujo de Construcción Sábado "A" Herramient…" at bounding box center [817, 426] width 1502 height 2197
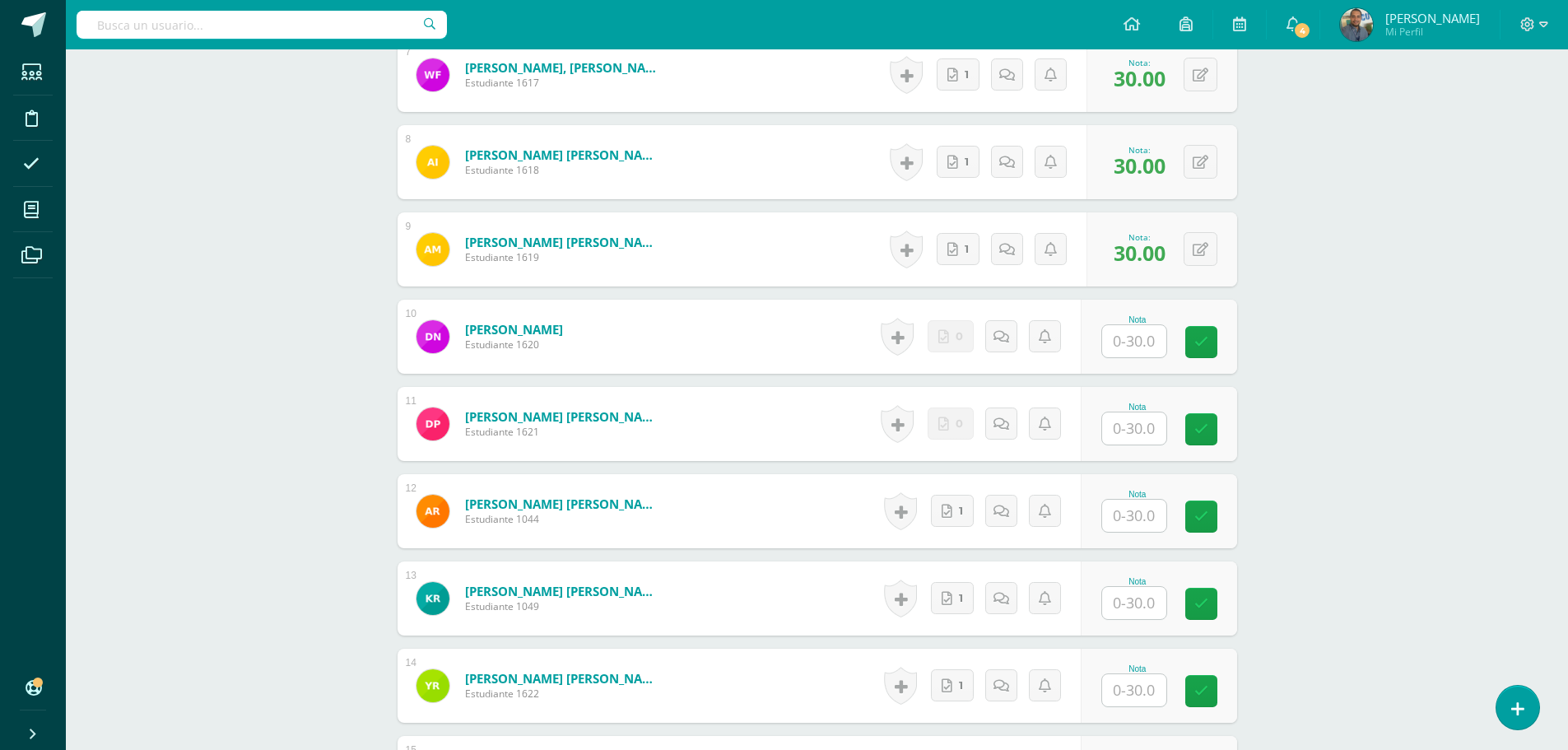
scroll to position [1133, 0]
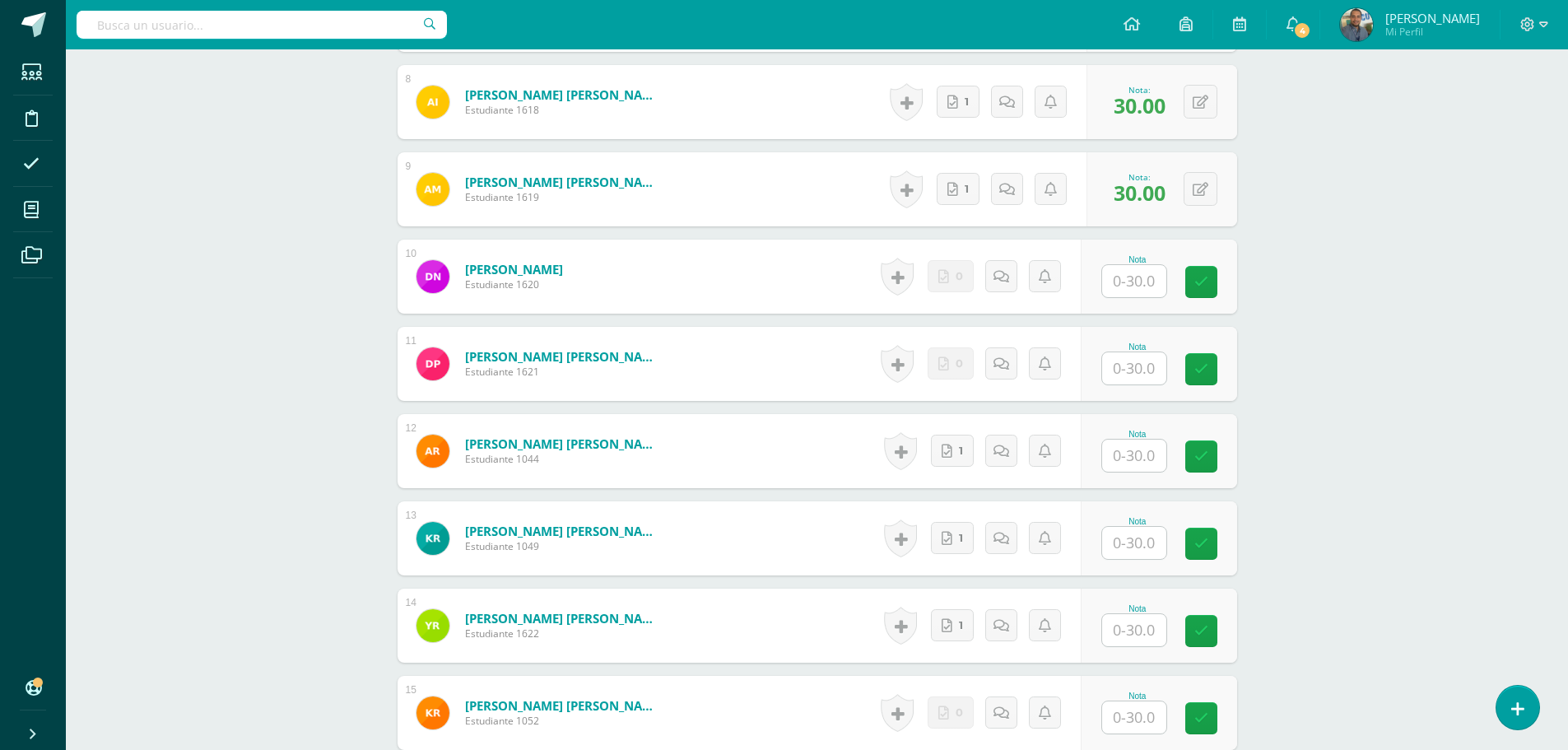
click at [1132, 458] on input "text" at bounding box center [1134, 455] width 64 height 32
paste input "30"
type input "30"
drag, startPoint x: 1145, startPoint y: 535, endPoint x: 1135, endPoint y: 606, distance: 71.7
click at [1145, 534] on input "text" at bounding box center [1134, 542] width 64 height 32
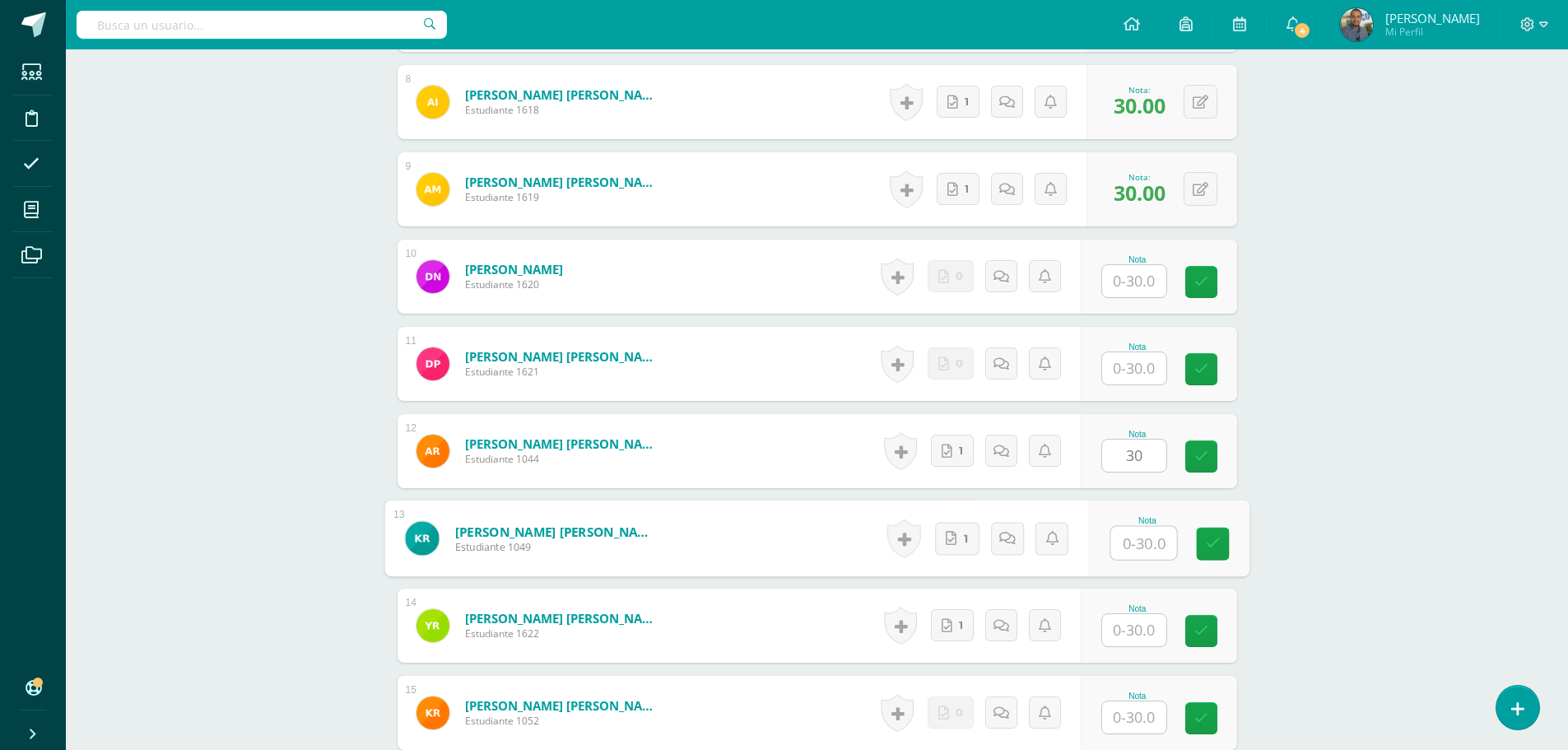
paste input "30"
type input "30"
click at [1138, 628] on input "text" at bounding box center [1144, 630] width 66 height 33
paste input "30"
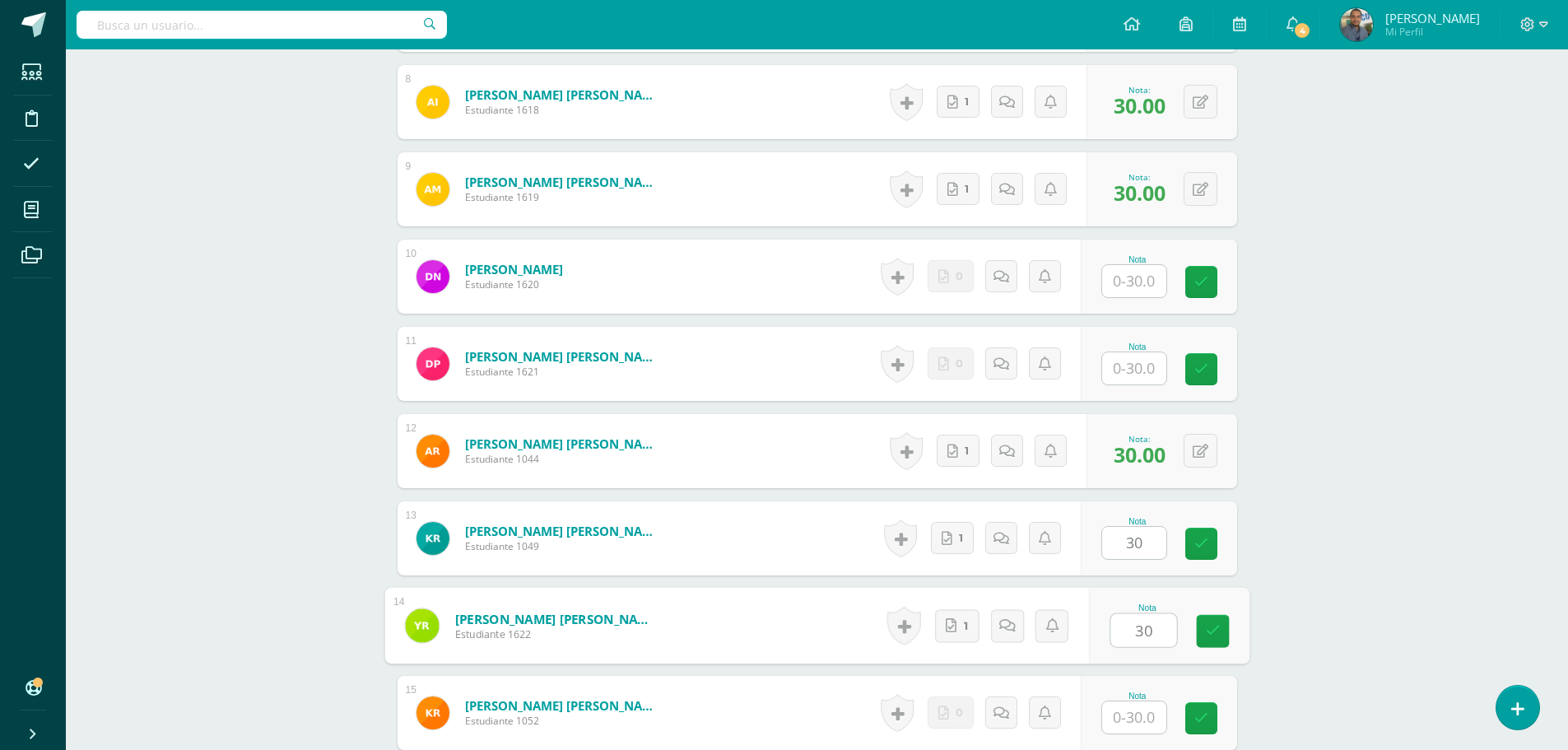
type input "30"
click at [1366, 593] on div "Psicología Industrial Cuarto Bach. Dibujo de Construcción Sábado "A" Herramient…" at bounding box center [817, 15] width 1502 height 2197
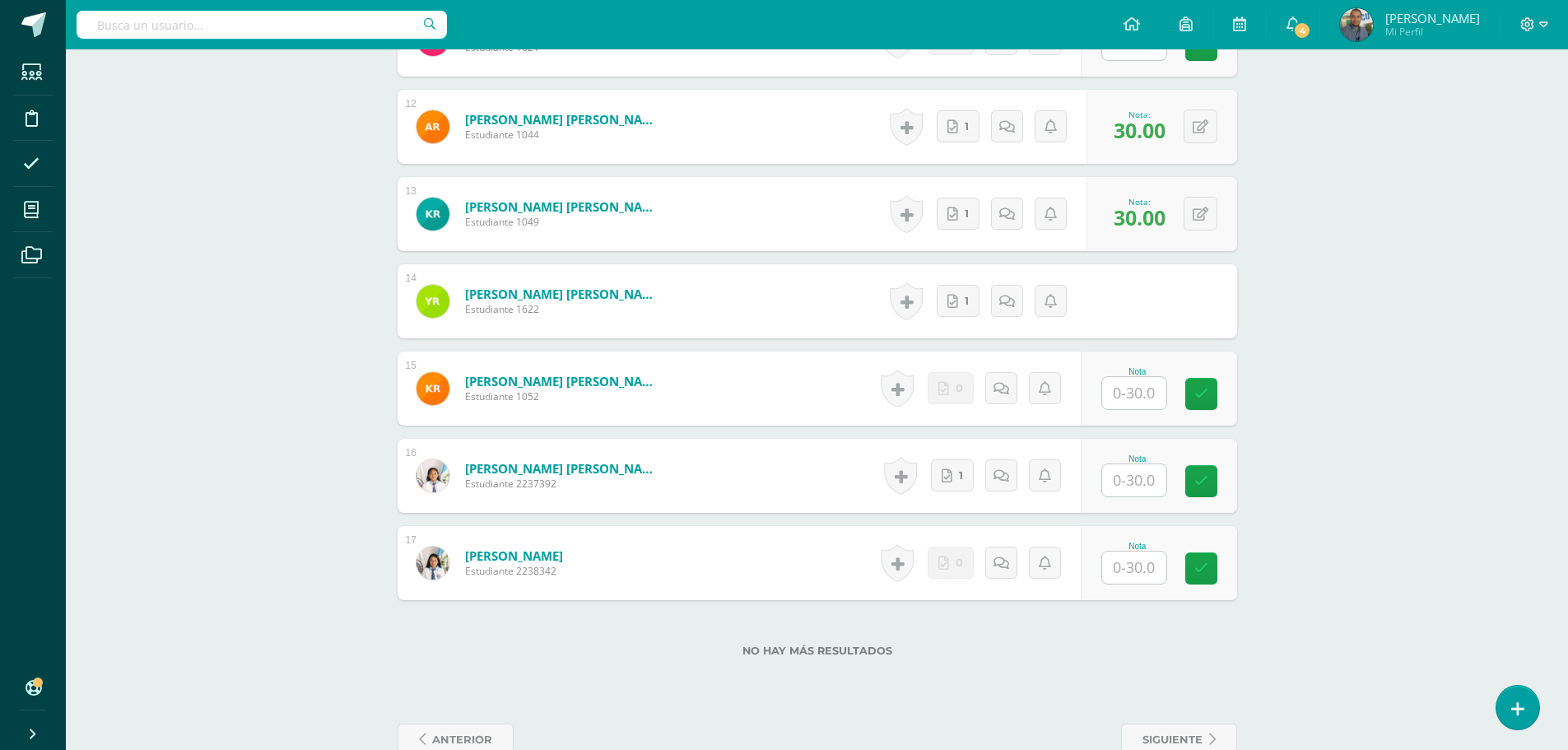
scroll to position [1462, 0]
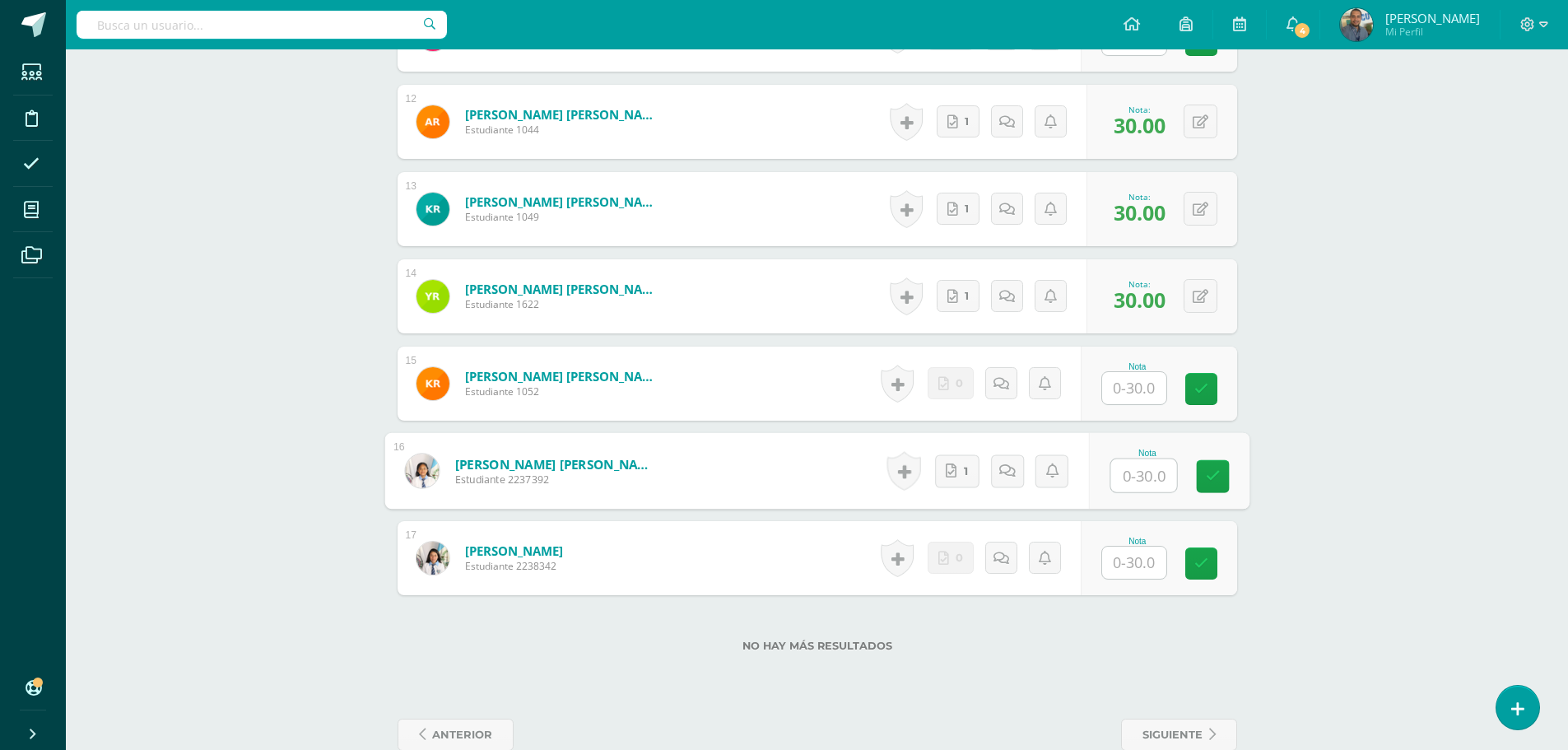
click at [1141, 484] on input "text" at bounding box center [1144, 476] width 66 height 33
drag, startPoint x: 1151, startPoint y: 478, endPoint x: 1089, endPoint y: 467, distance: 63.0
click at [1089, 467] on div "Nota v" at bounding box center [1169, 471] width 160 height 77
paste input "30"
type input "30"
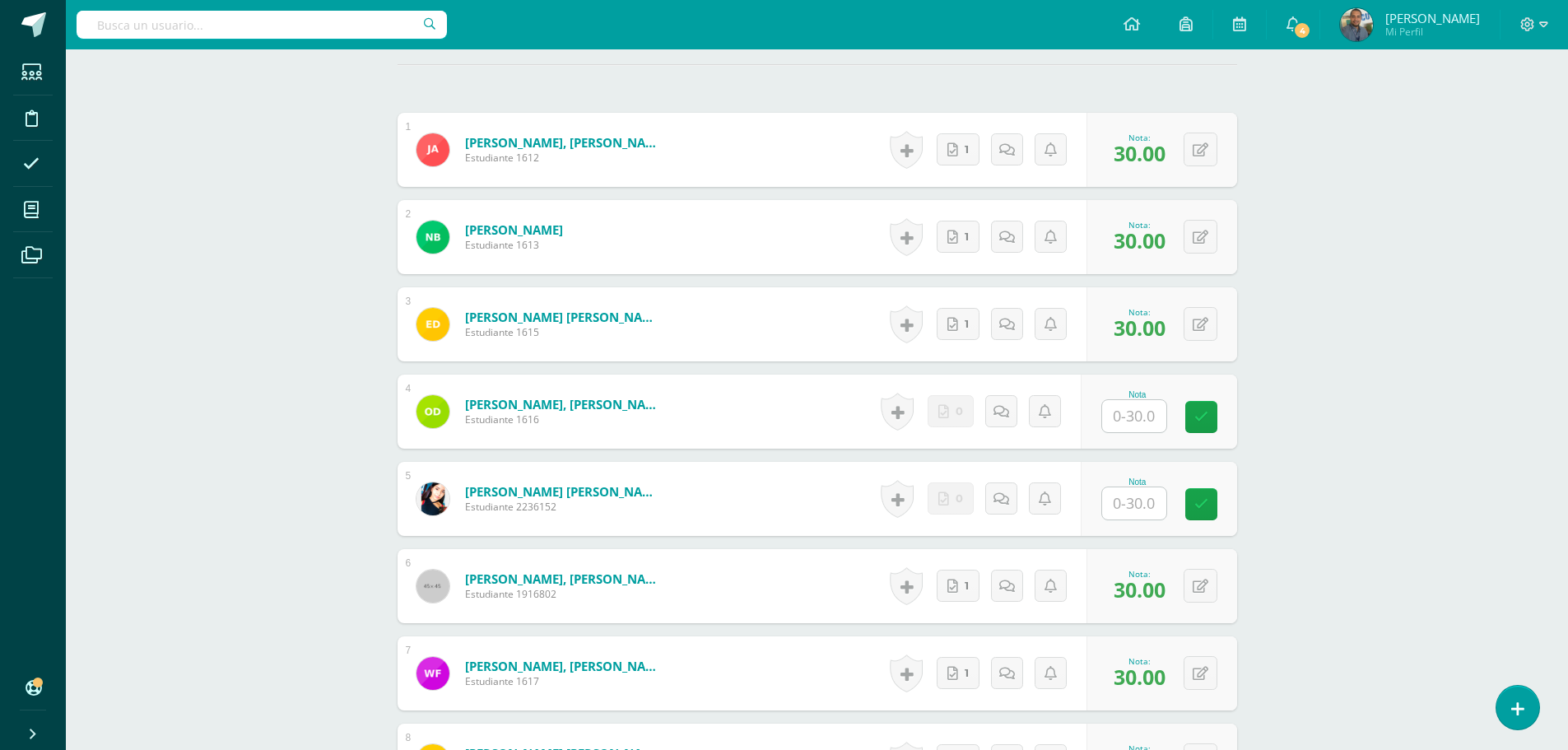
scroll to position [64, 0]
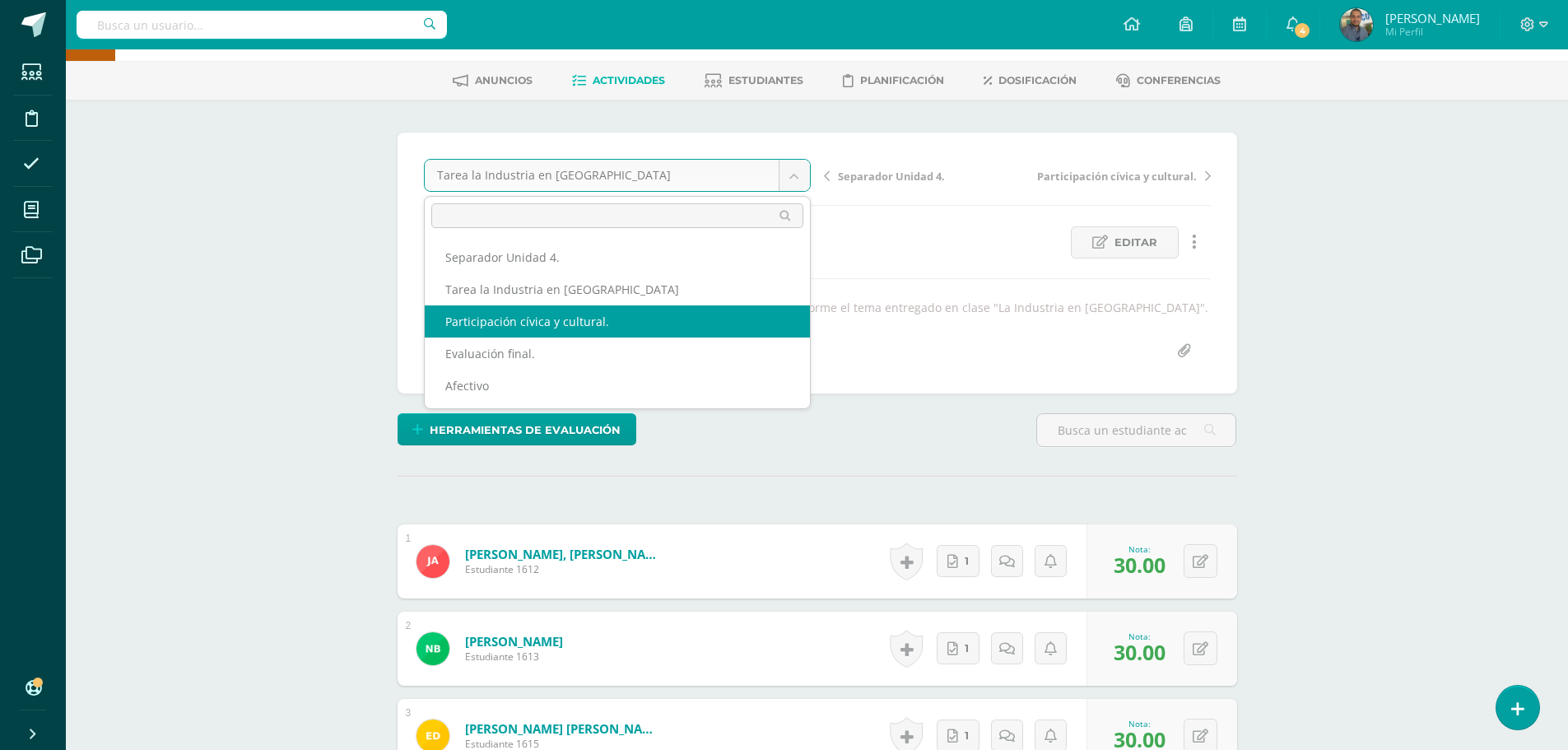
select select "/dashboard/teacher/grade-activity/84888/"
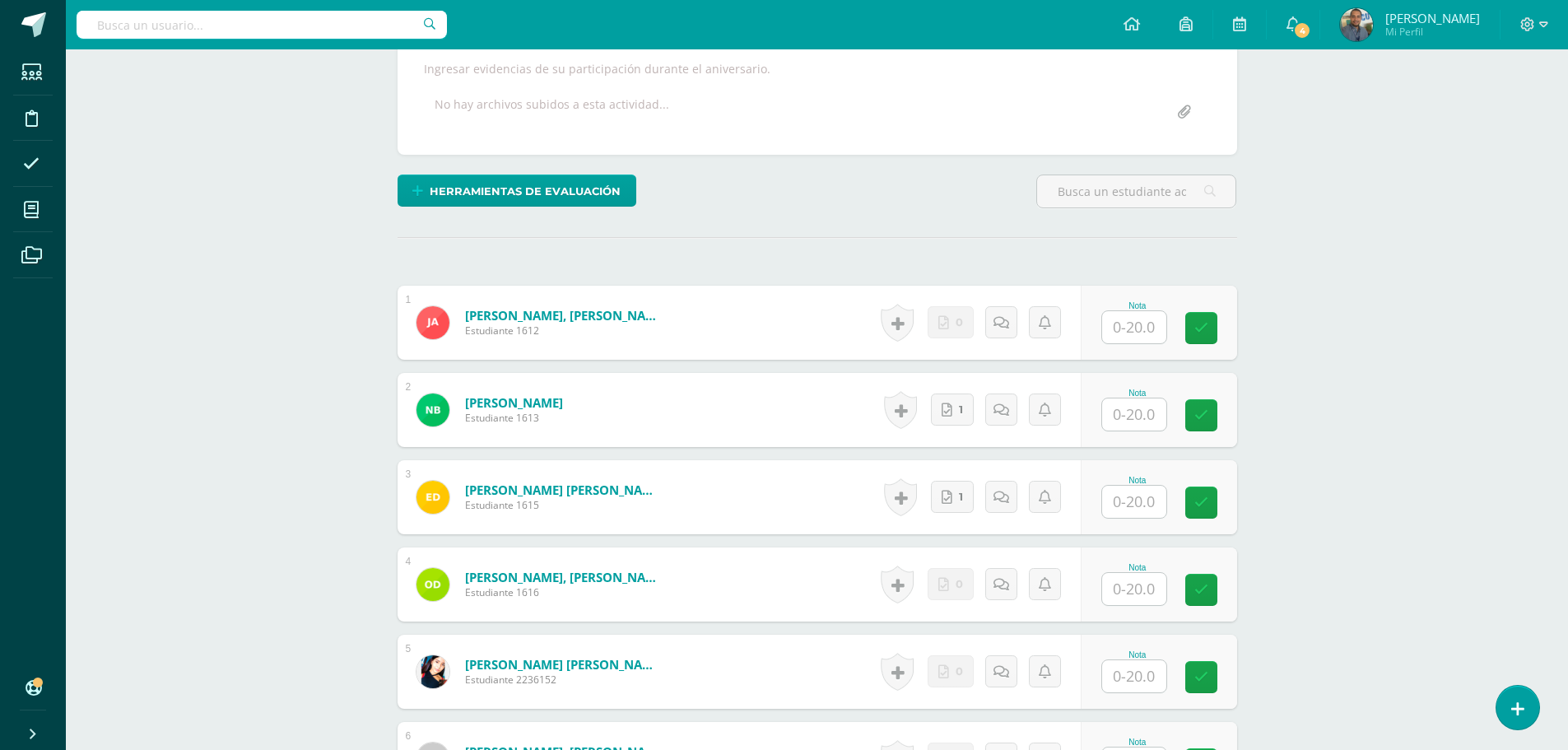
scroll to position [330, 0]
click at [1138, 425] on input "text" at bounding box center [1134, 413] width 64 height 32
type input "20"
click at [1142, 492] on input "text" at bounding box center [1134, 500] width 64 height 32
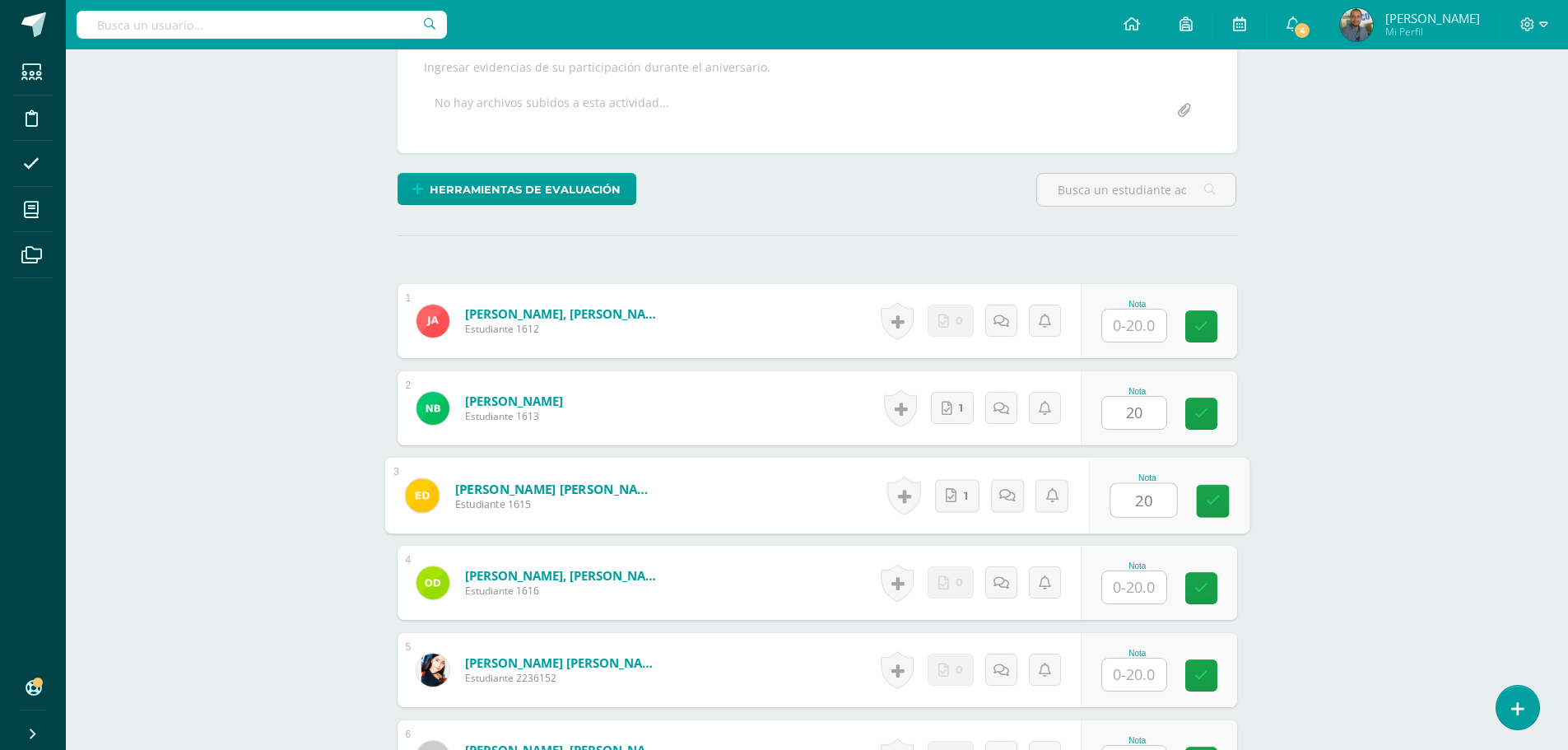
type input "20"
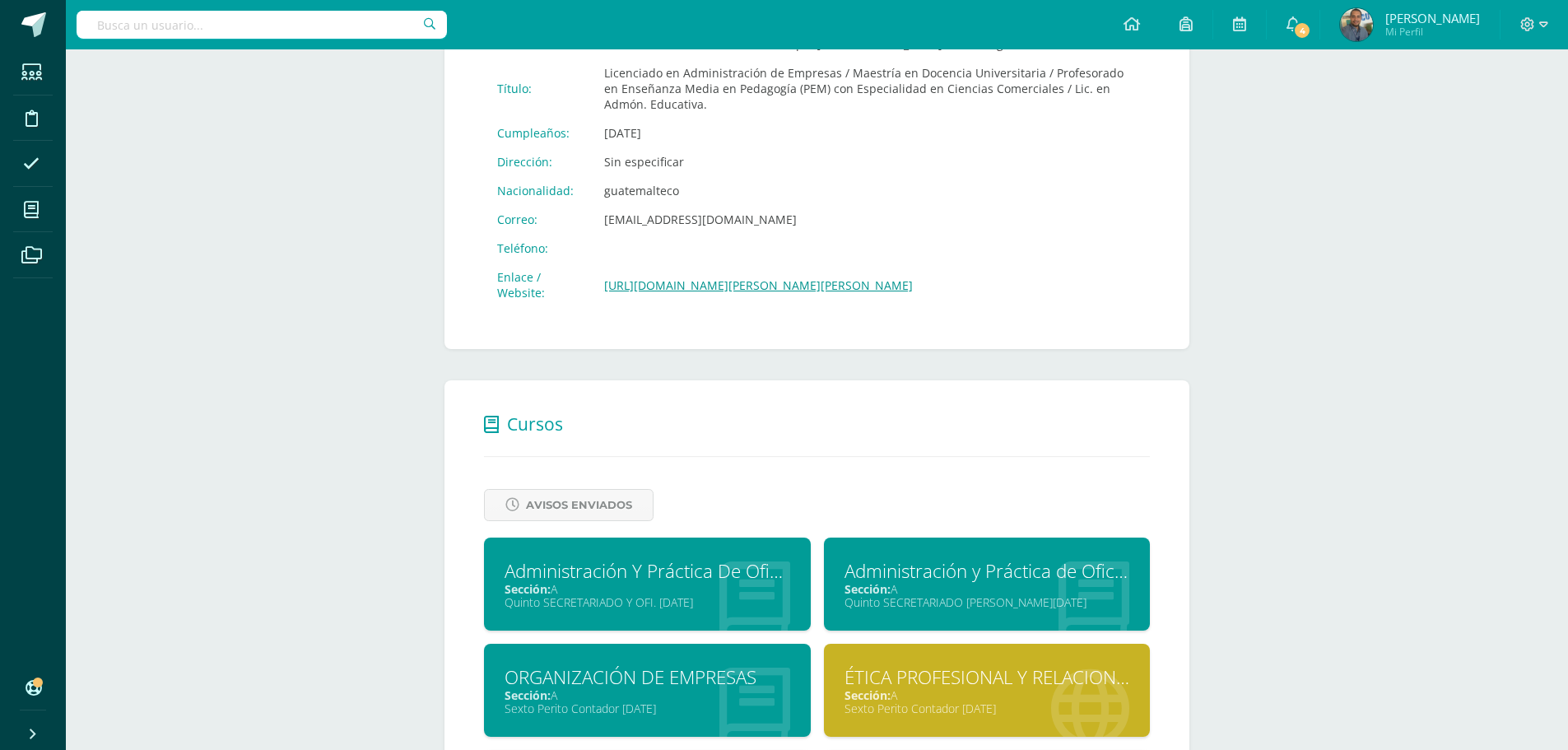
scroll to position [659, 0]
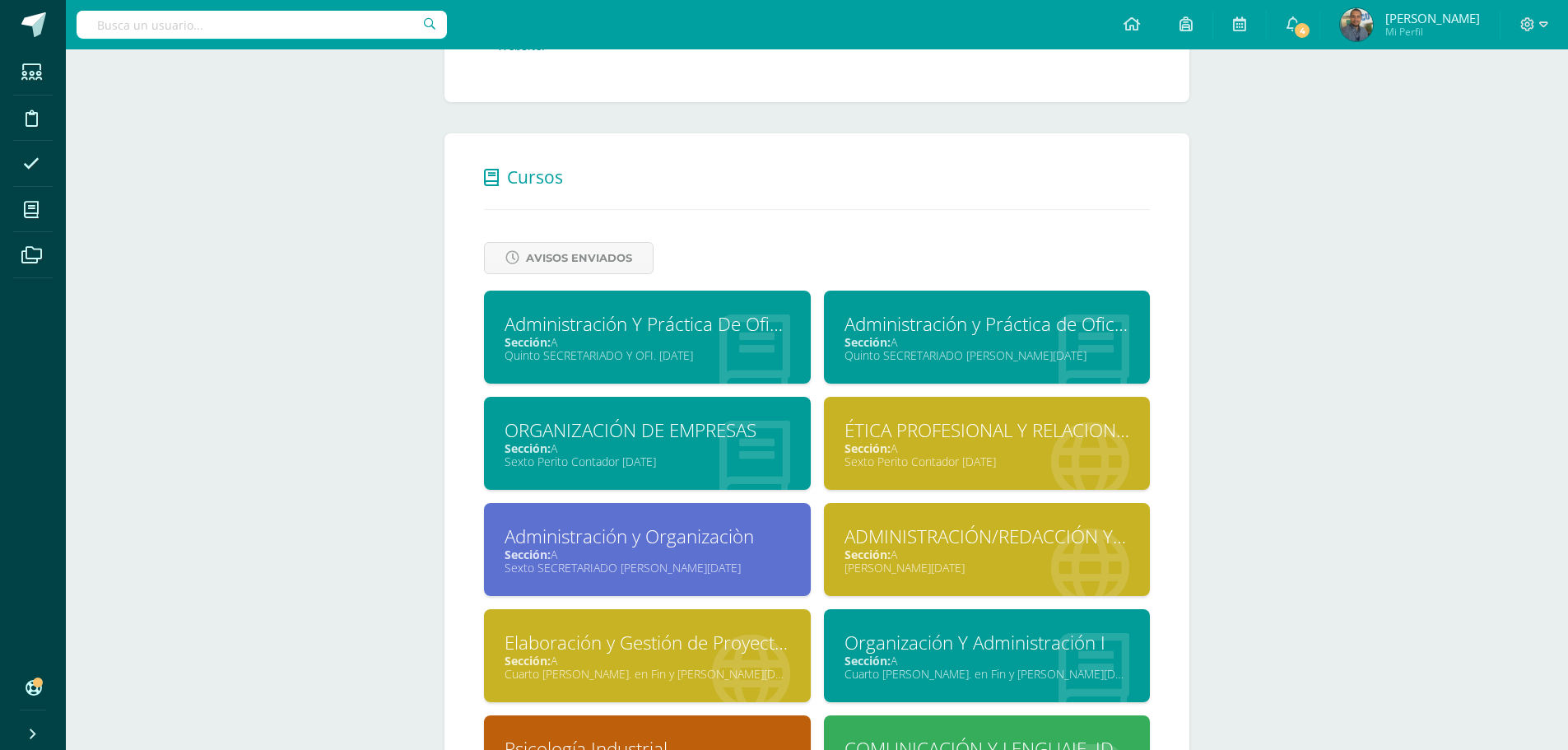
click at [1019, 338] on div "Sección: A" at bounding box center [987, 342] width 285 height 16
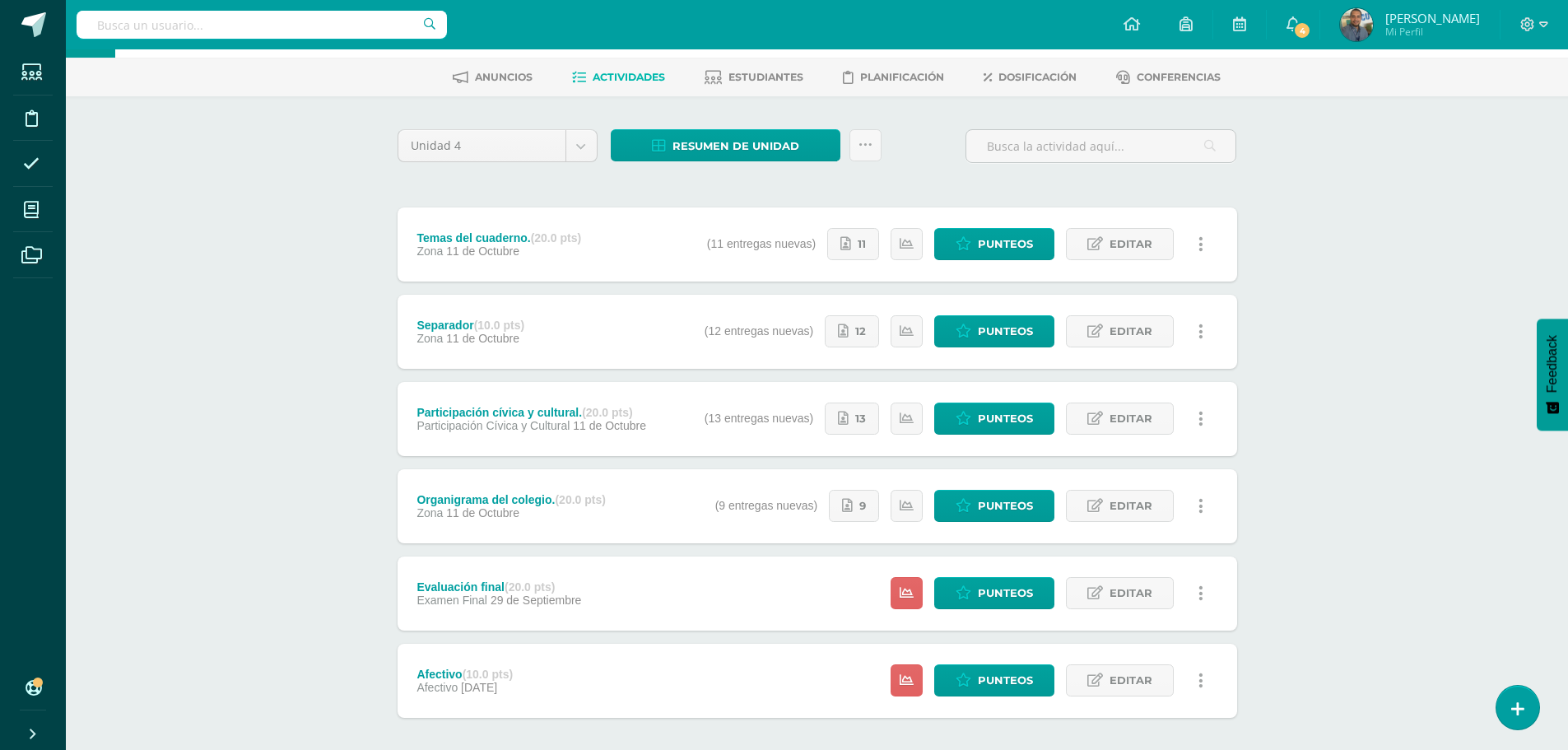
scroll to position [144, 0]
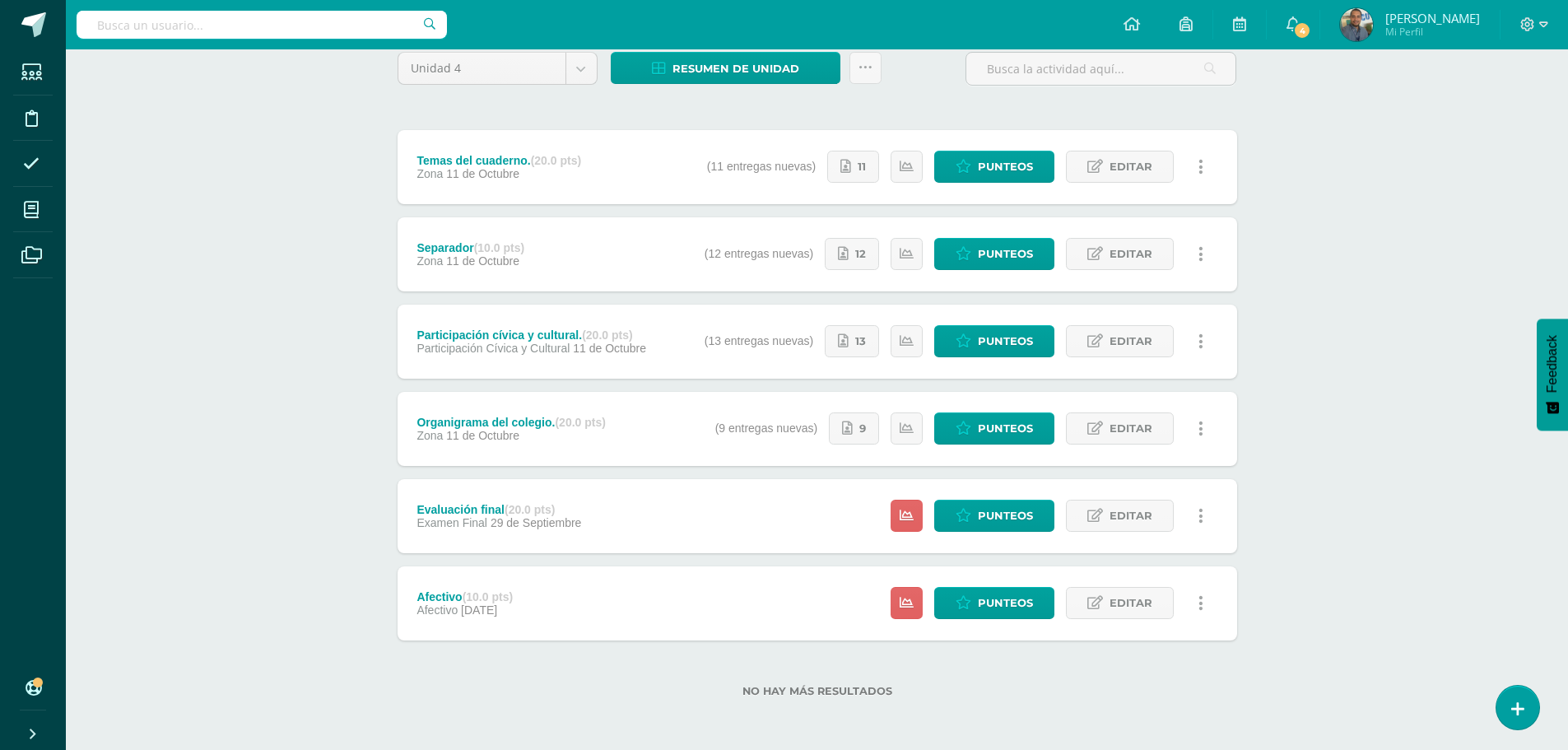
click at [1397, 155] on div "Administración y Práctica de Oficina Quinto SECRETARIADO [PERSON_NAME][DATE] "A…" at bounding box center [817, 327] width 1502 height 844
click at [1015, 166] on span "Punteos" at bounding box center [1006, 166] width 55 height 30
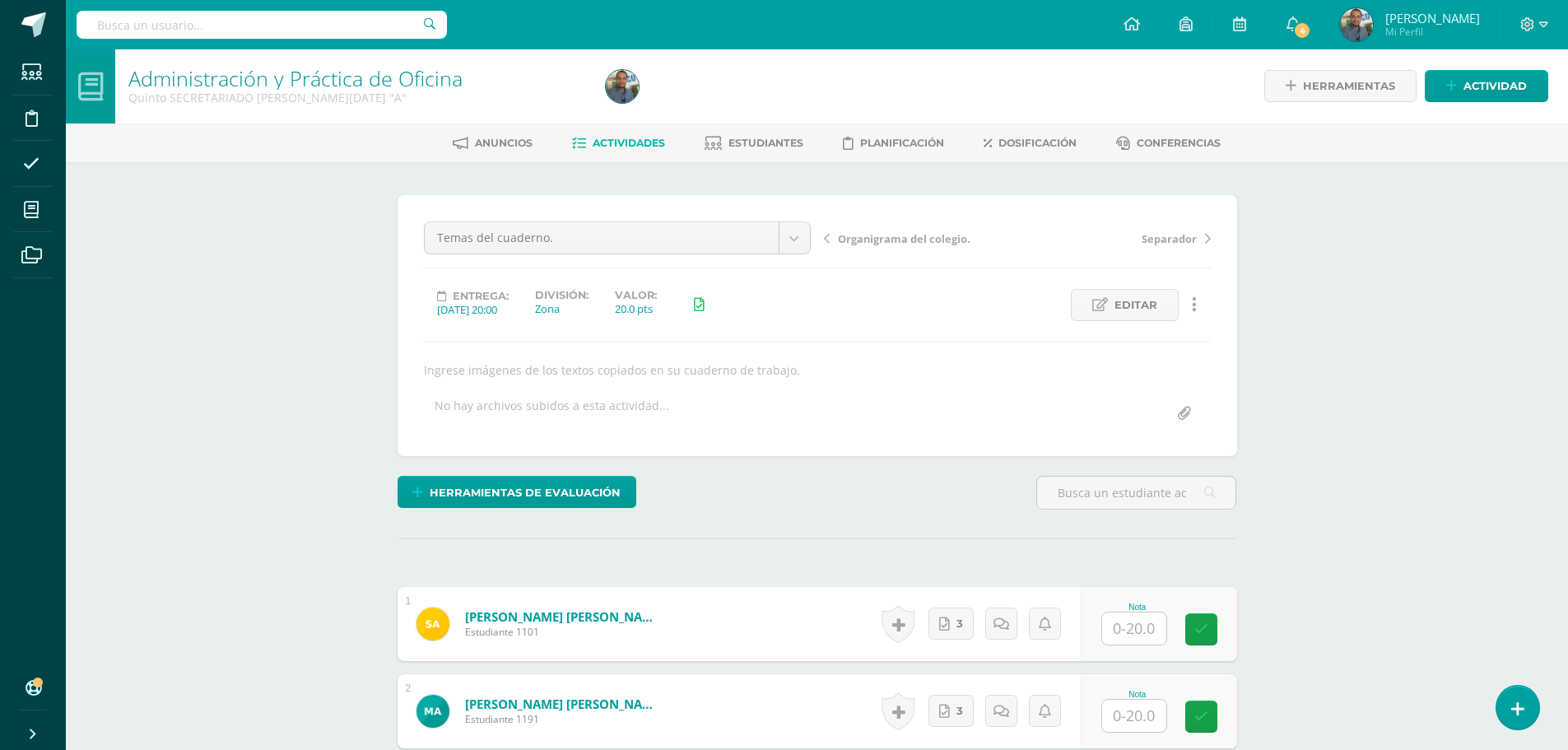
click at [1136, 624] on input "text" at bounding box center [1134, 628] width 64 height 32
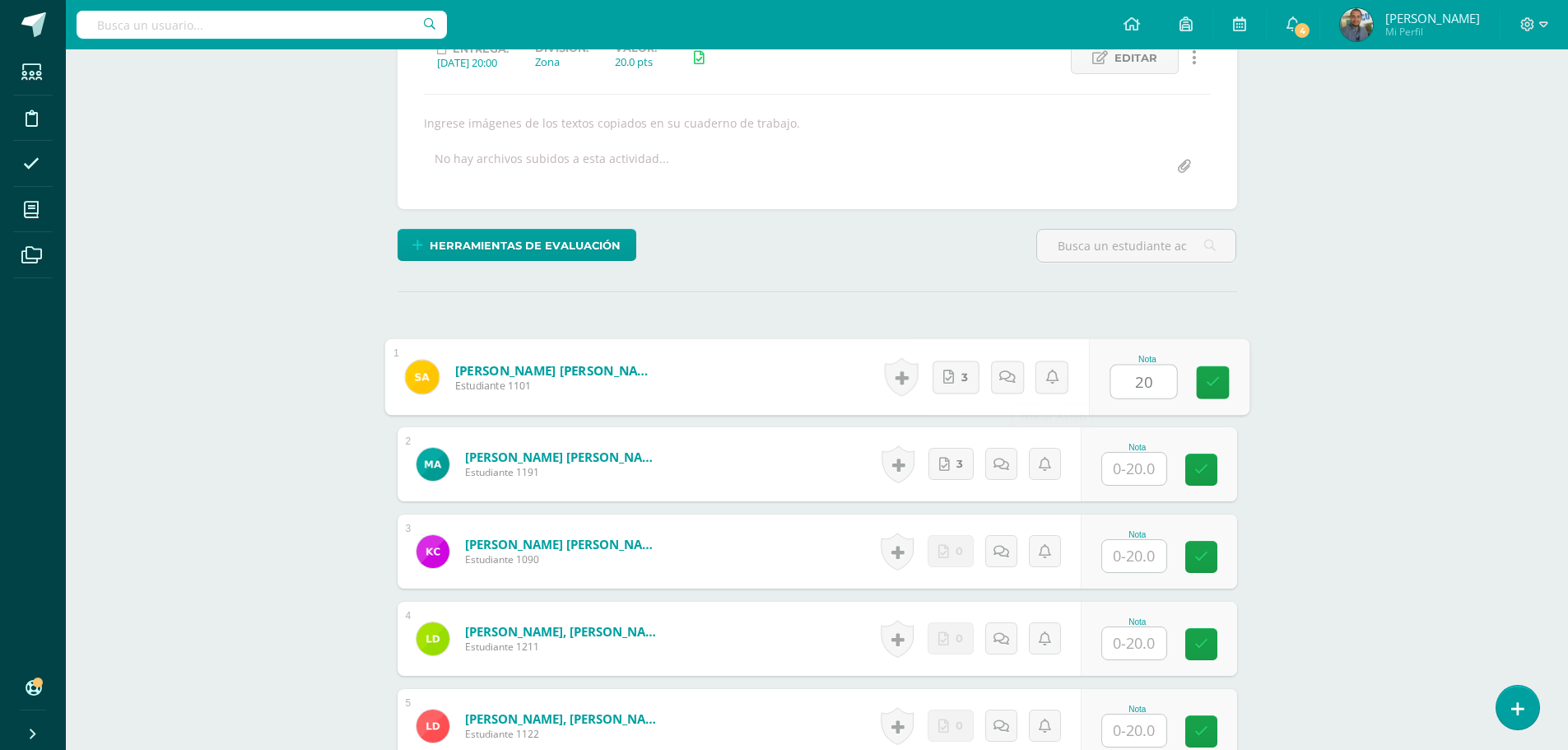
drag, startPoint x: 1157, startPoint y: 376, endPoint x: 1027, endPoint y: 374, distance: 130.0
click at [1027, 374] on form "Abrego Rodas, Susana Mariza Estudiante 1101 Nota 20 0 Logros N/A" at bounding box center [817, 377] width 865 height 77
type input "20"
click at [1126, 463] on input "text" at bounding box center [1134, 467] width 64 height 32
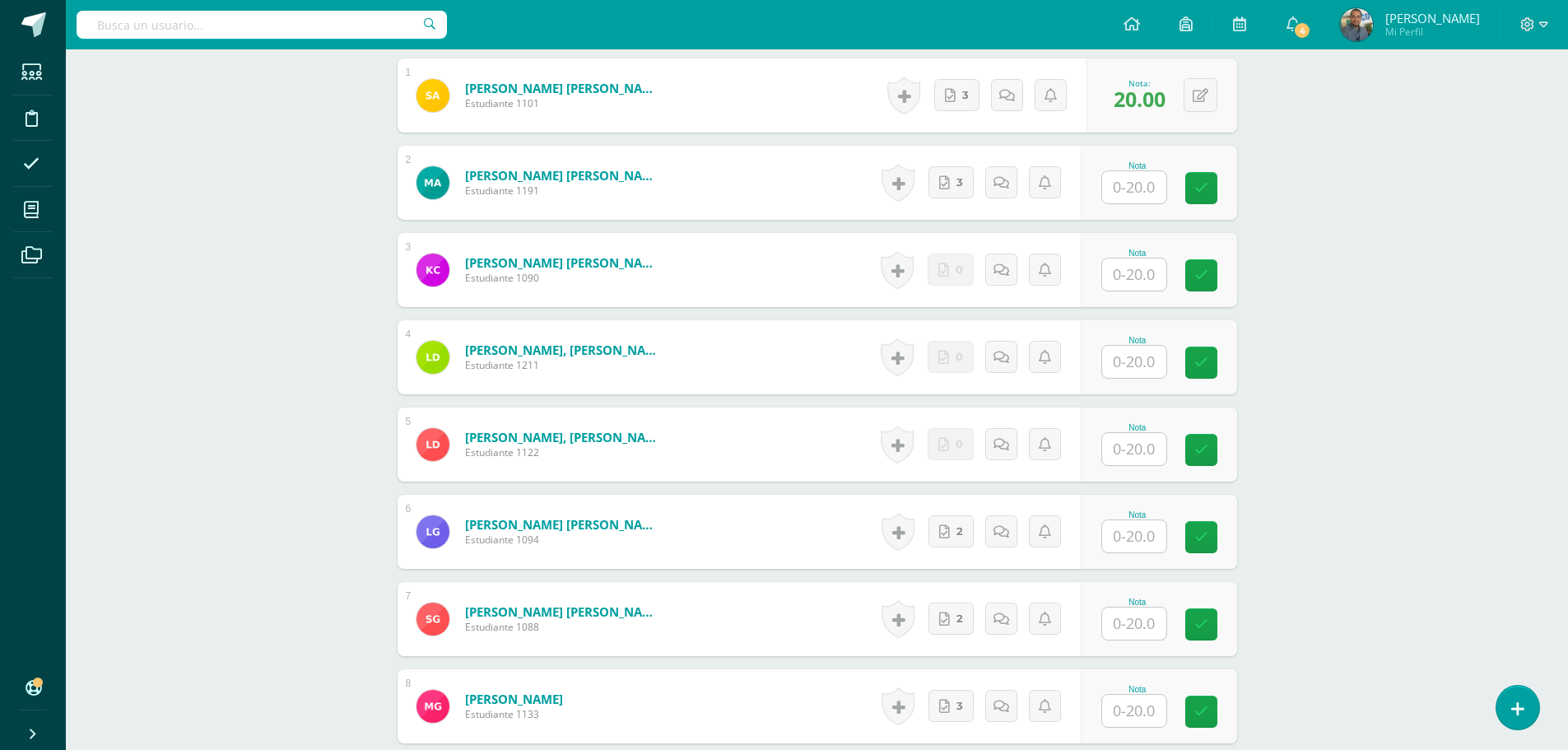
scroll to position [660, 0]
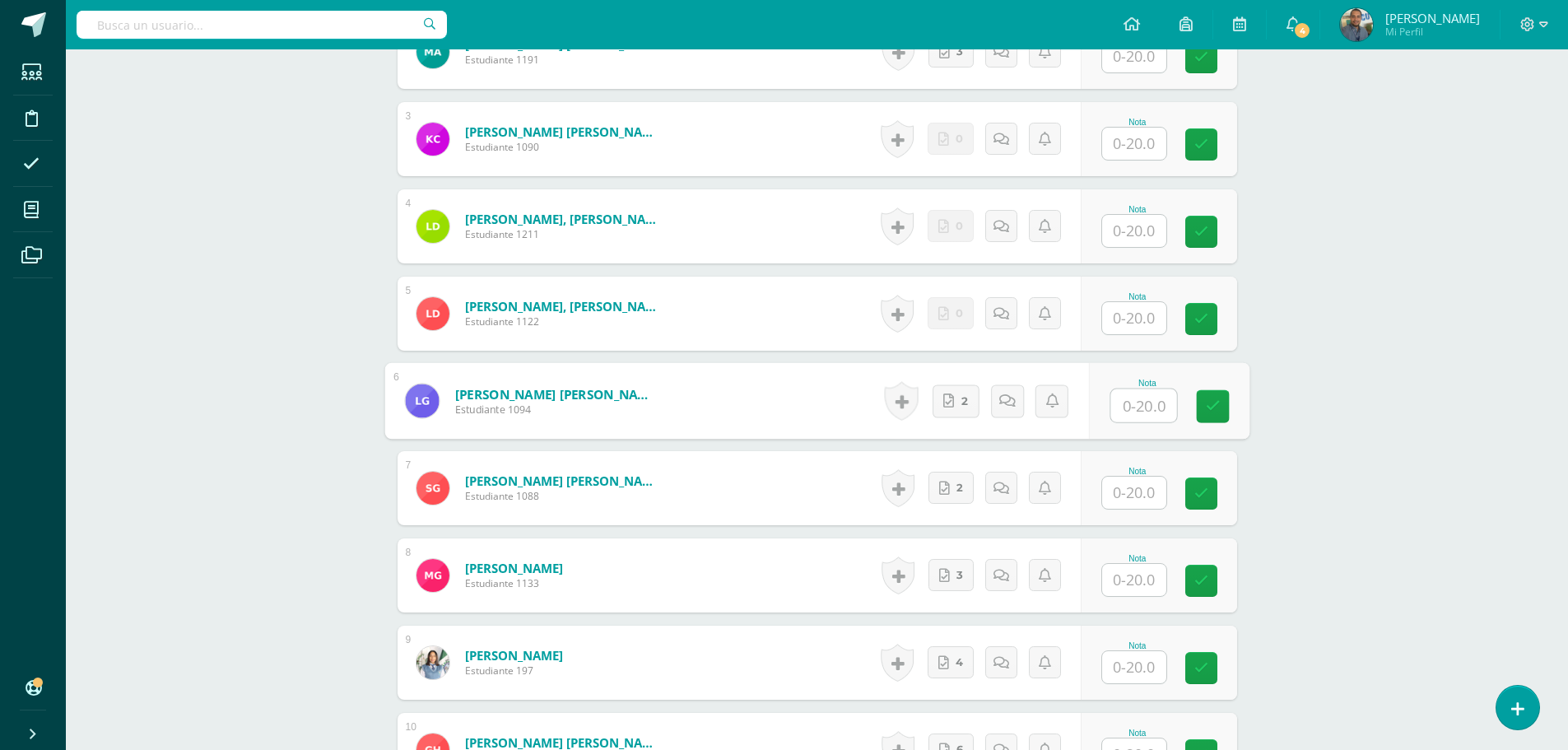
click at [1120, 396] on input "text" at bounding box center [1144, 406] width 66 height 33
drag, startPoint x: 1139, startPoint y: 491, endPoint x: 1142, endPoint y: 569, distance: 78.1
click at [1137, 491] on input "text" at bounding box center [1144, 493] width 66 height 33
click at [1138, 579] on input "text" at bounding box center [1134, 579] width 64 height 32
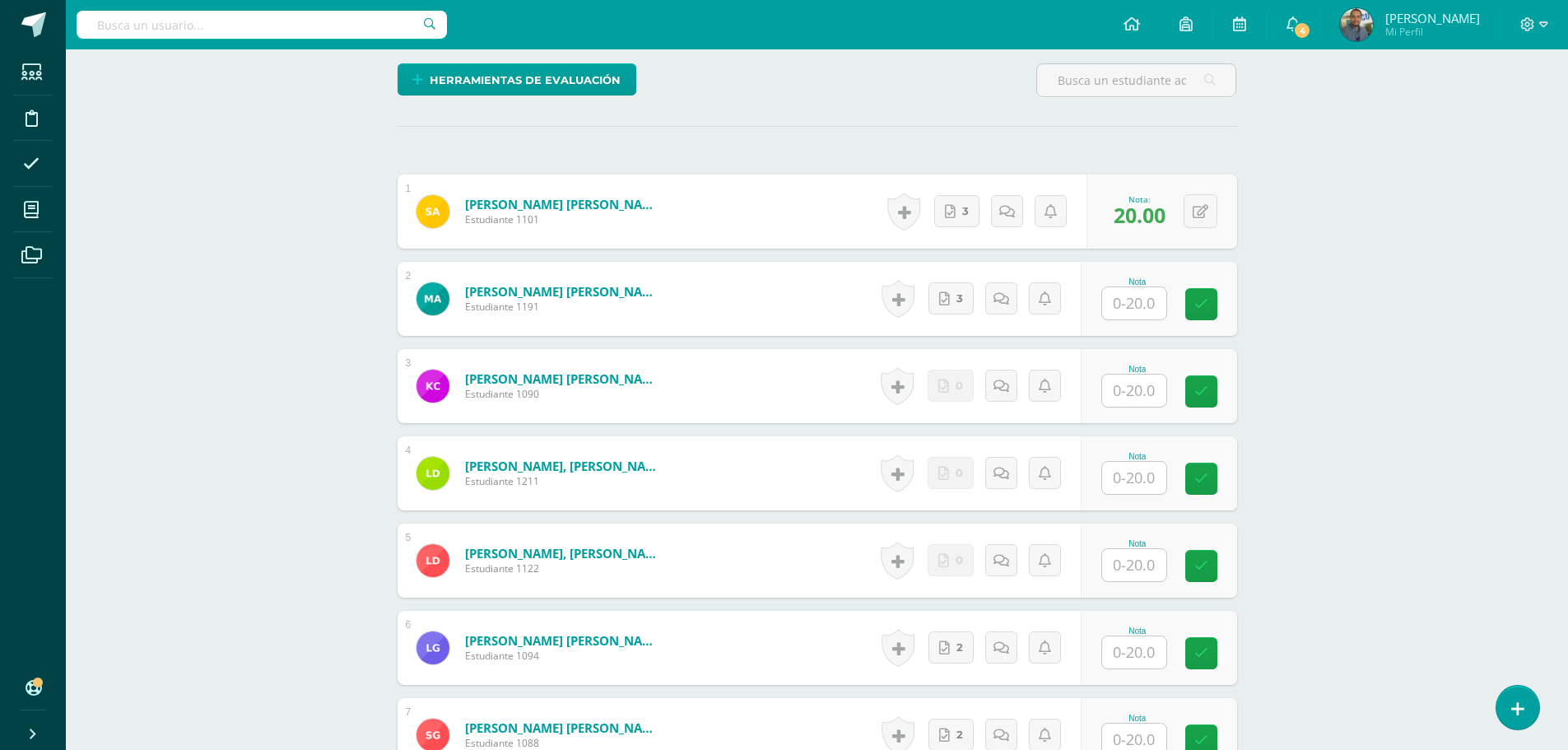
click at [1130, 307] on input "text" at bounding box center [1134, 303] width 64 height 32
drag, startPoint x: 1139, startPoint y: 306, endPoint x: 1170, endPoint y: 306, distance: 31.0
click at [1170, 306] on input "20" at bounding box center [1144, 303] width 66 height 33
type input "20"
click at [1132, 643] on input "text" at bounding box center [1134, 652] width 64 height 32
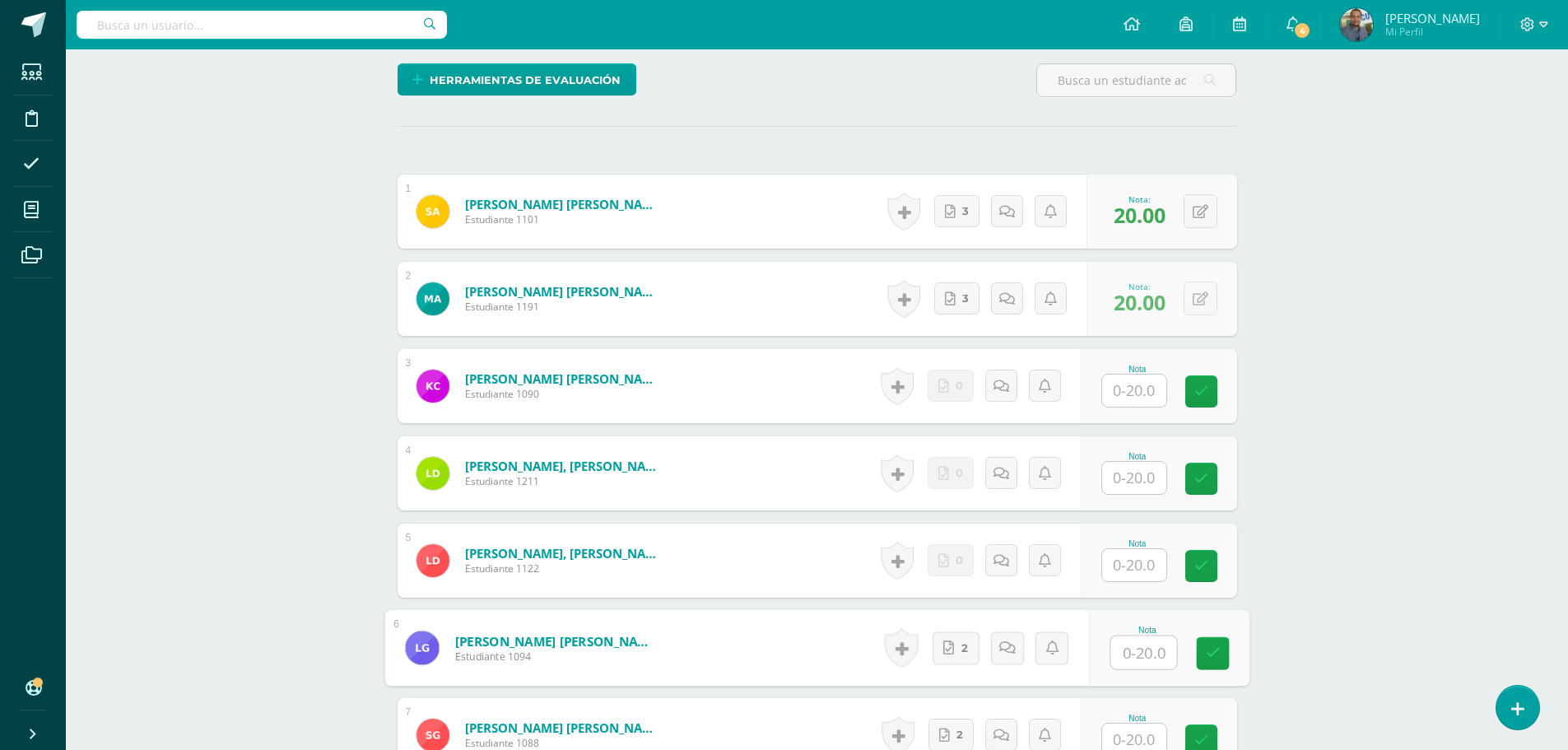
paste input "20"
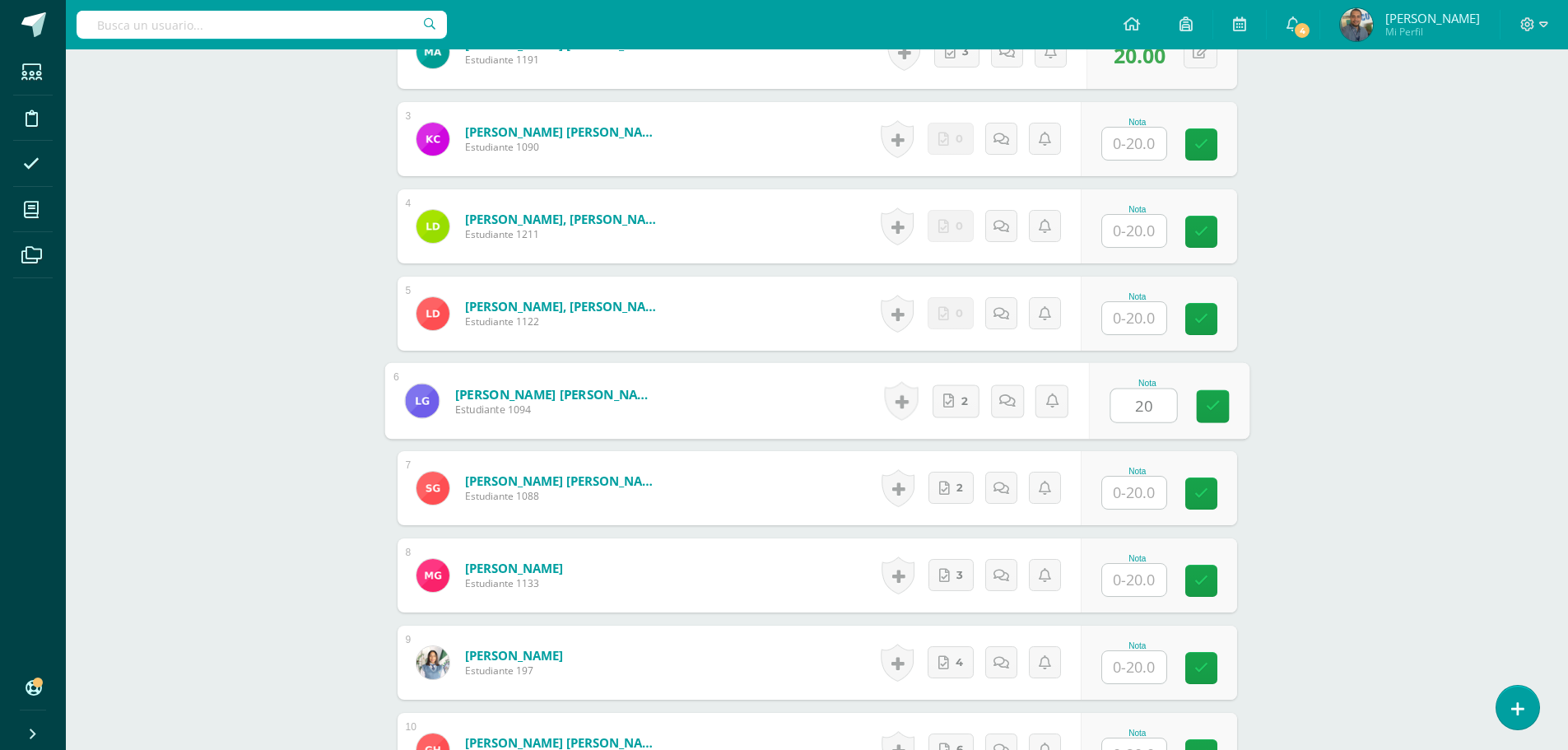
scroll to position [824, 0]
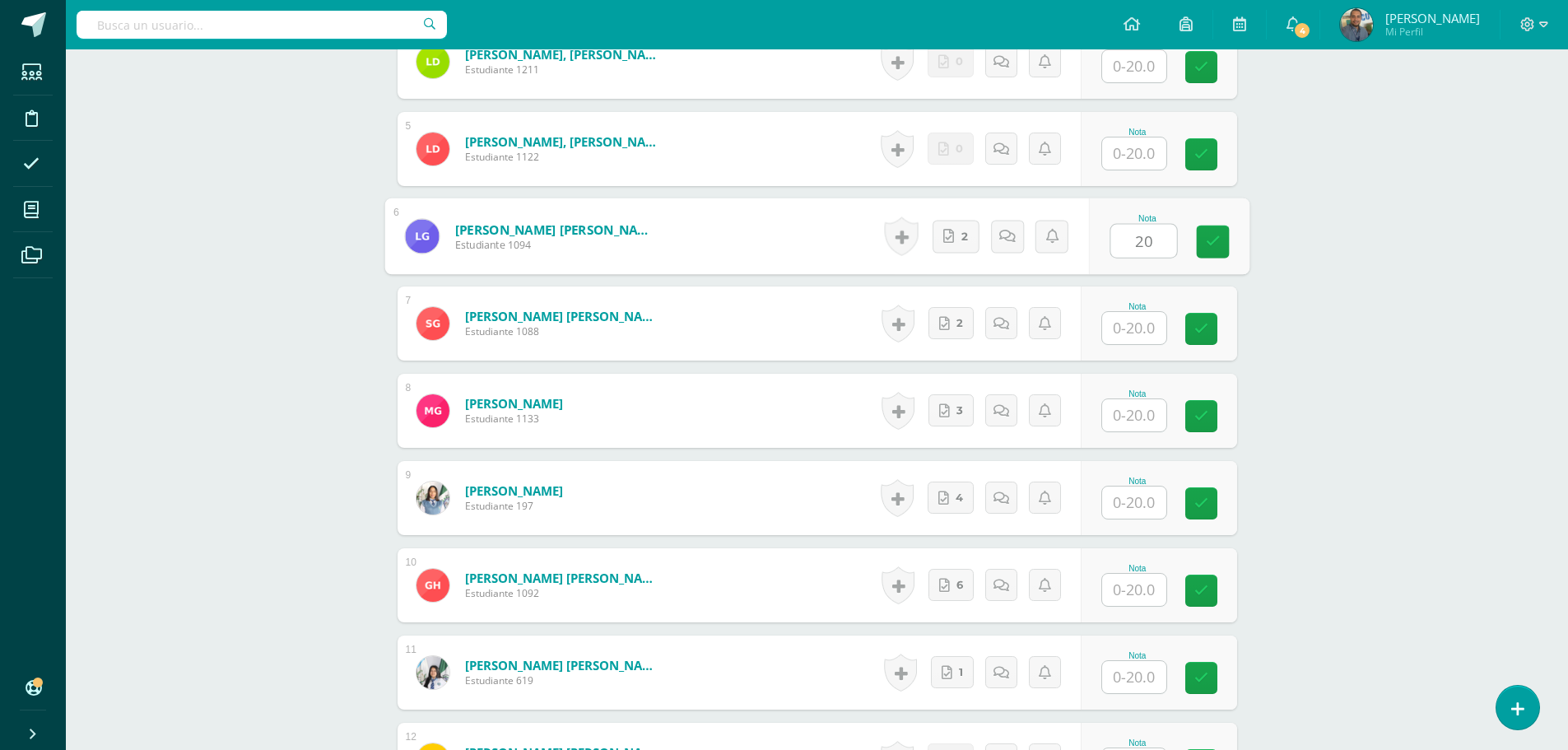
type input "20"
click at [1118, 327] on input "text" at bounding box center [1134, 328] width 64 height 32
paste input "20"
type input "20"
click at [1147, 413] on input "text" at bounding box center [1144, 416] width 66 height 33
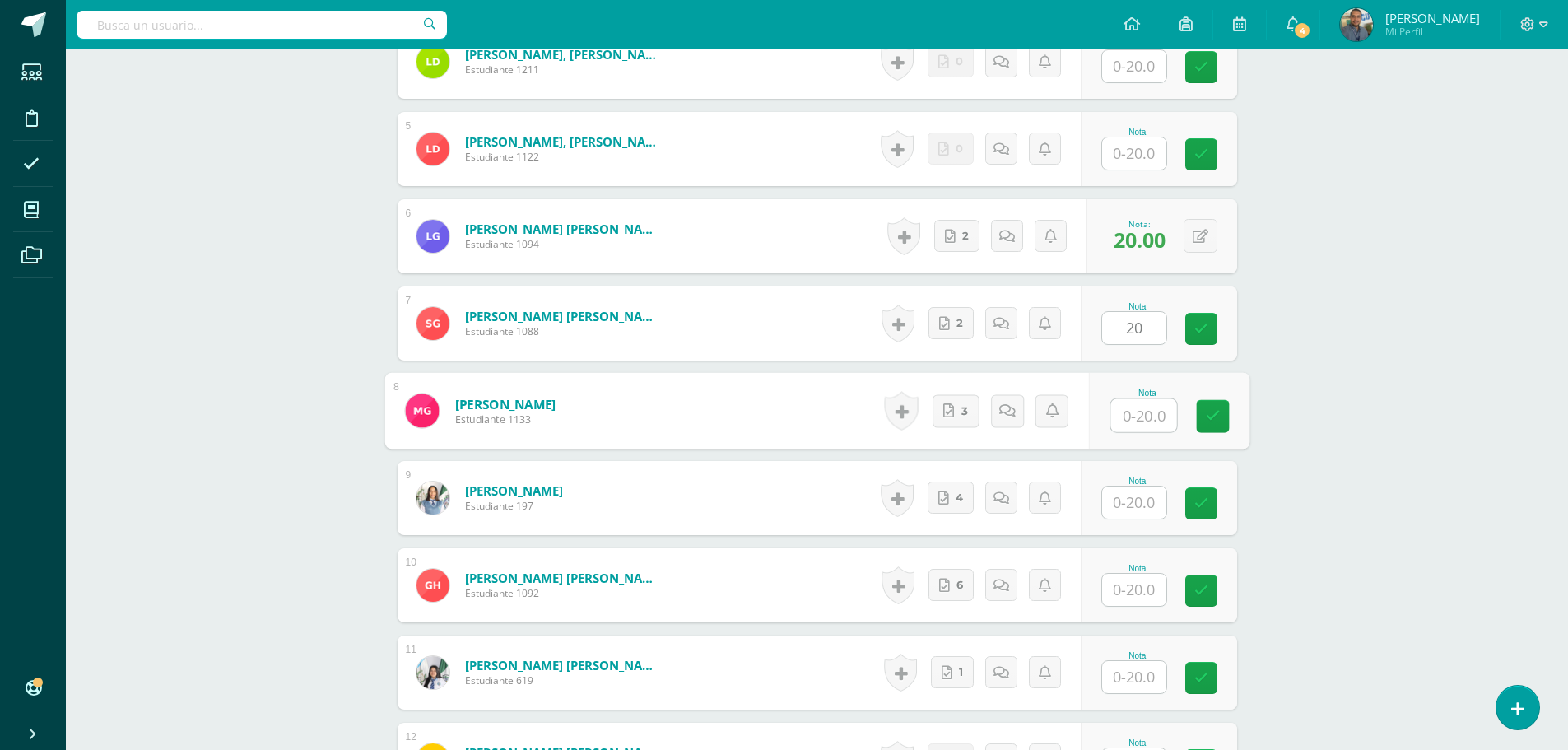
paste input "20"
type input "20"
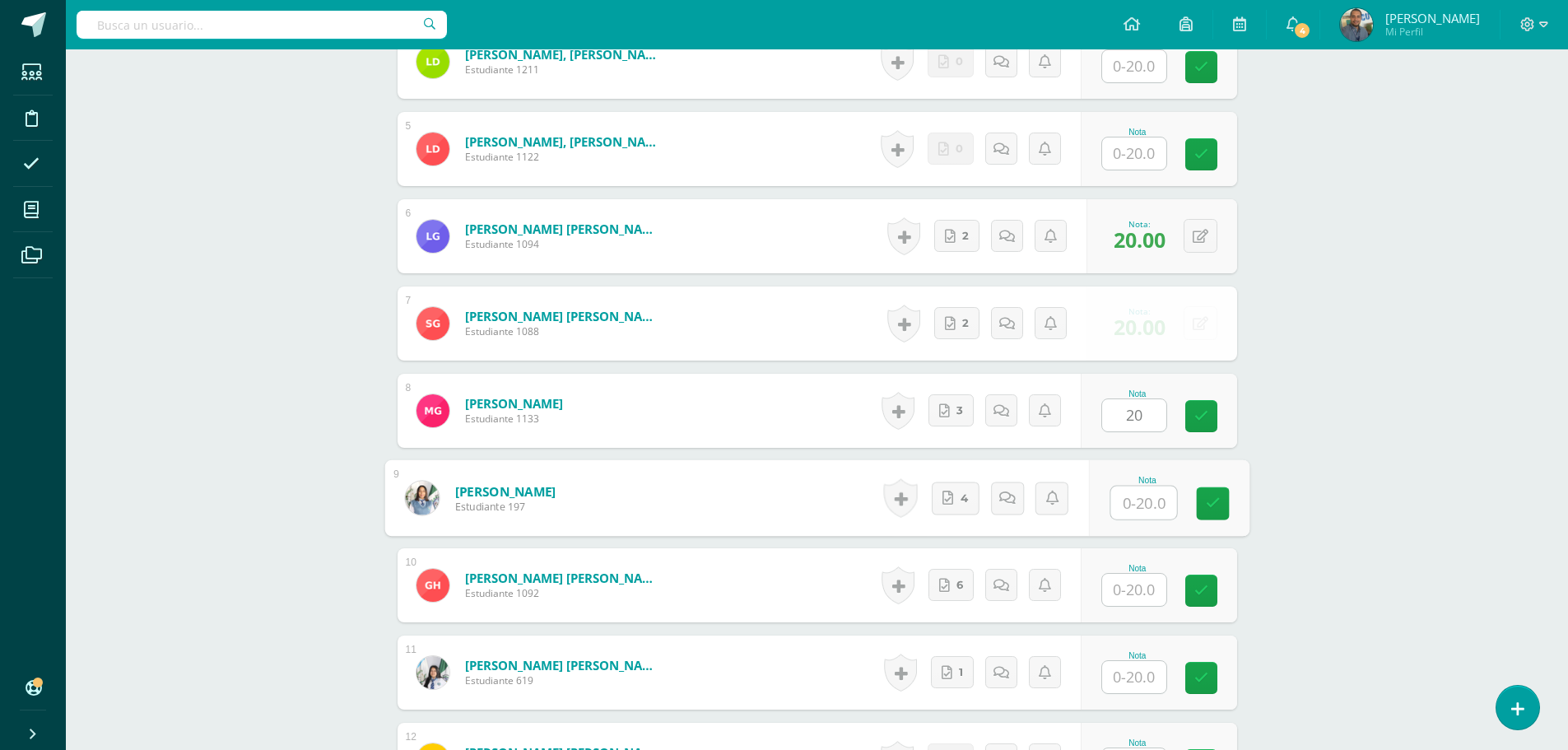
click at [1153, 509] on input "text" at bounding box center [1144, 503] width 66 height 33
paste input "20"
type input "20"
click at [1139, 592] on input "text" at bounding box center [1134, 589] width 64 height 32
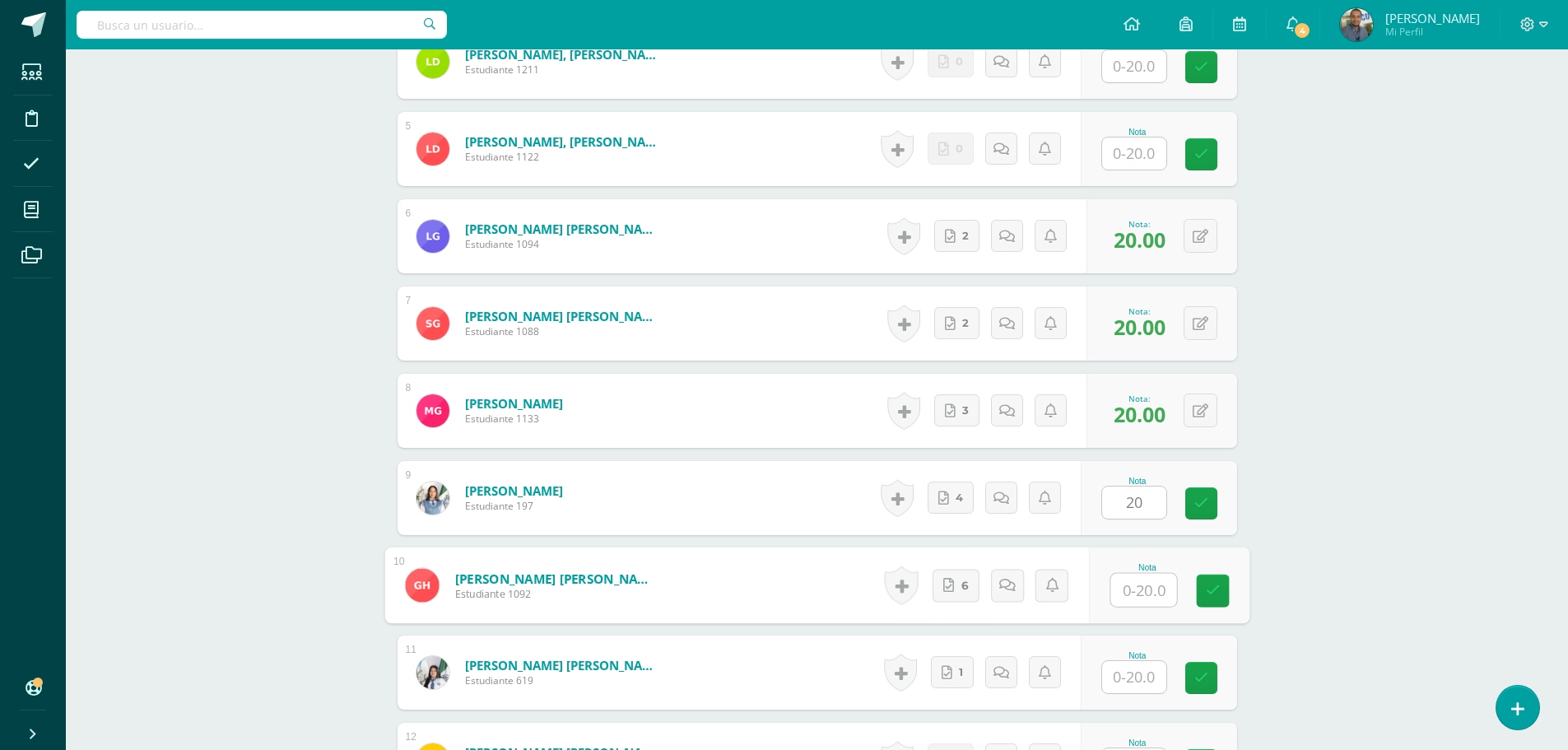
paste input "20"
type input "20"
click at [1327, 584] on div "Administración y Práctica de Oficina Quinto SECRETARIADO B. SÁBADO "A" Herramie…" at bounding box center [817, 323] width 1502 height 2197
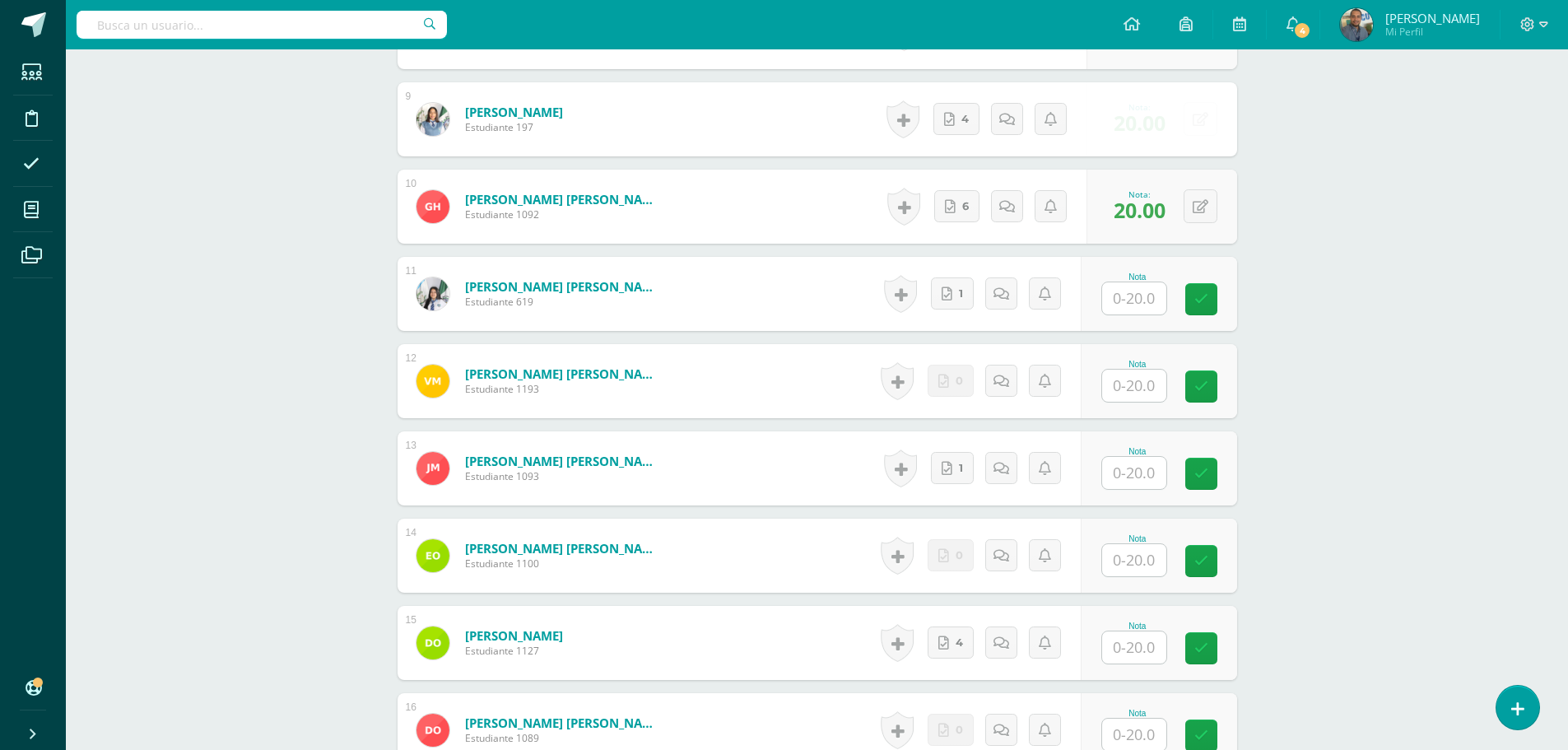
scroll to position [1236, 0]
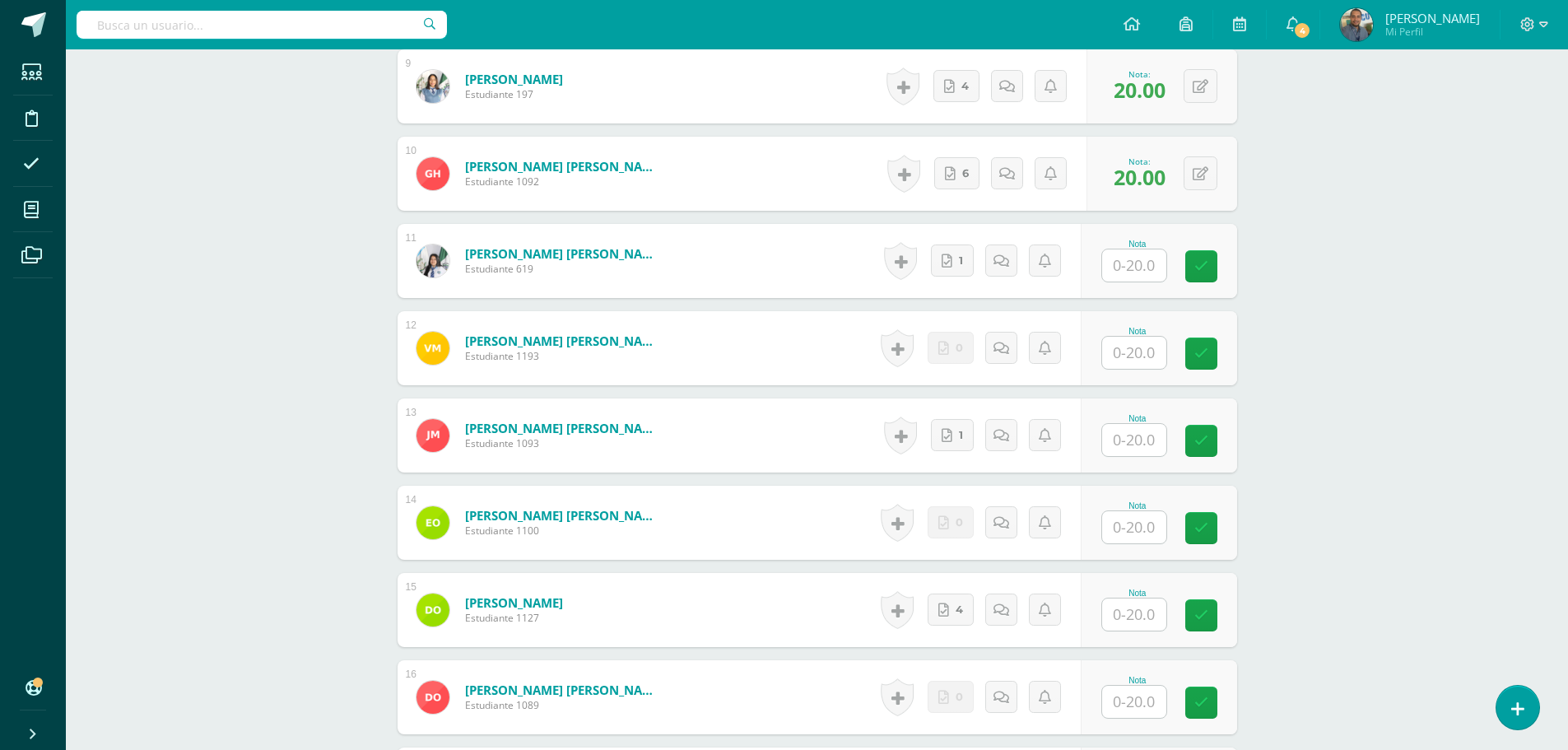
click at [1137, 271] on input "text" at bounding box center [1134, 265] width 64 height 32
paste input "20"
type input "20"
click at [1145, 439] on input "text" at bounding box center [1134, 440] width 64 height 32
paste input "20"
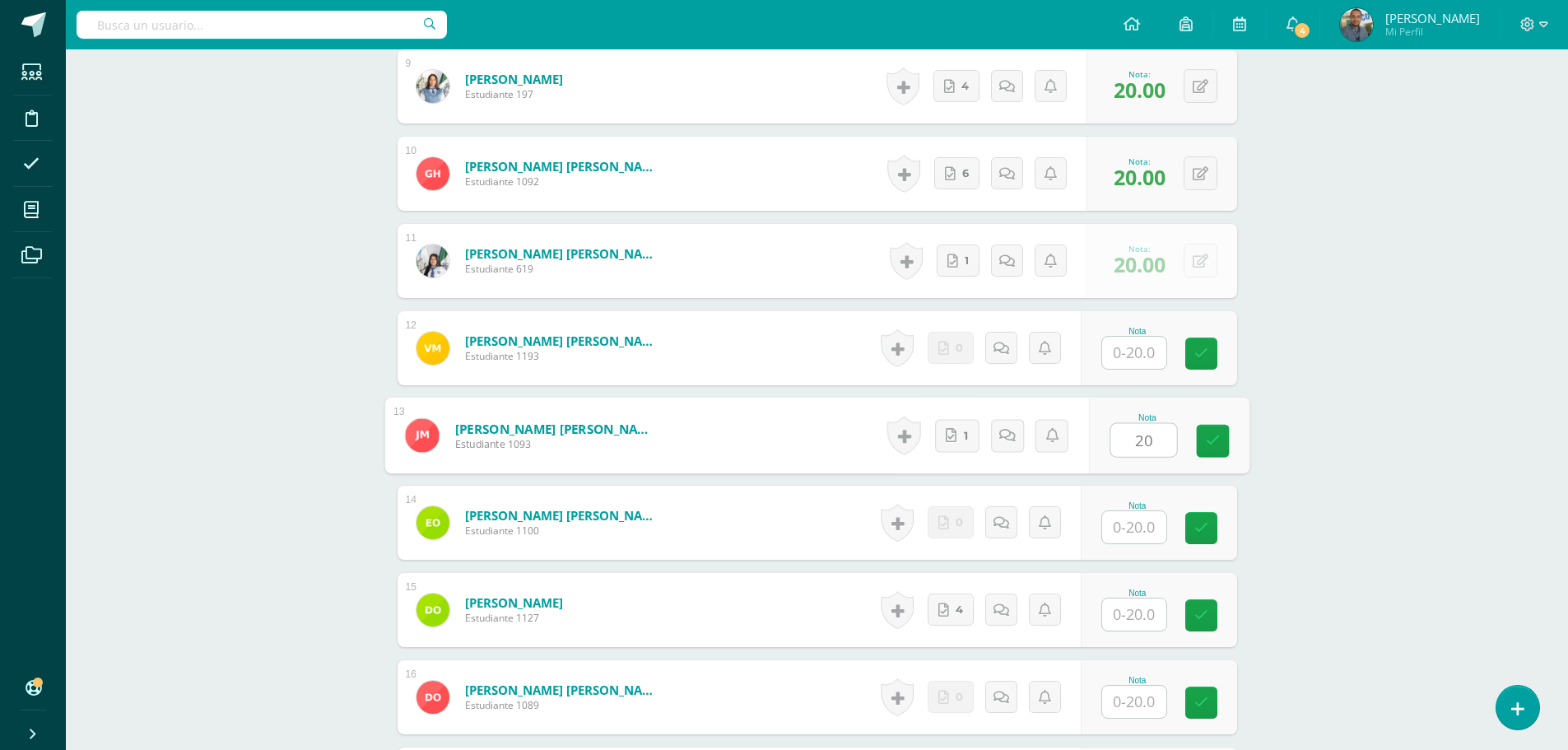
type input "20"
click at [1138, 622] on input "text" at bounding box center [1134, 614] width 64 height 32
paste input "20"
type input "20"
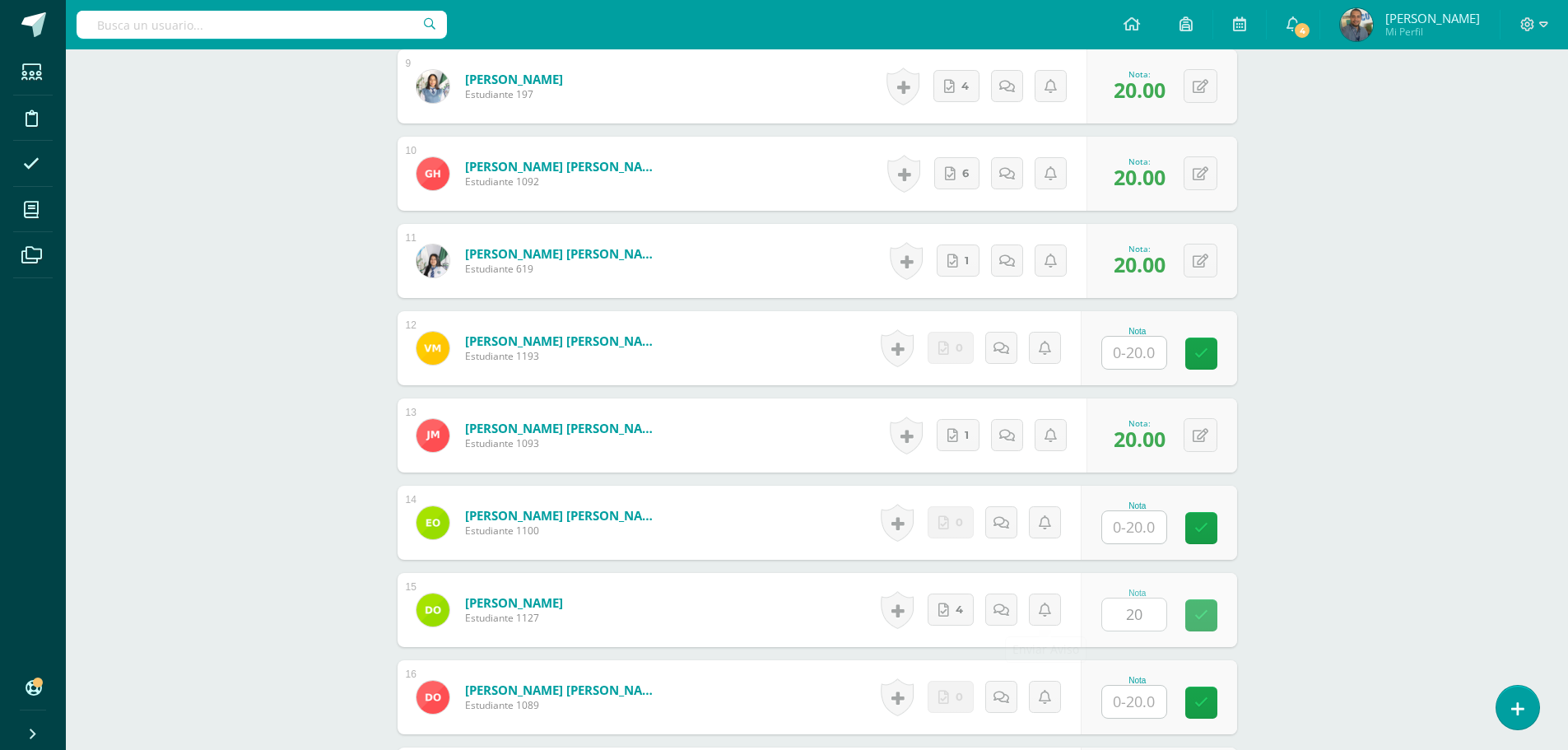
scroll to position [1496, 0]
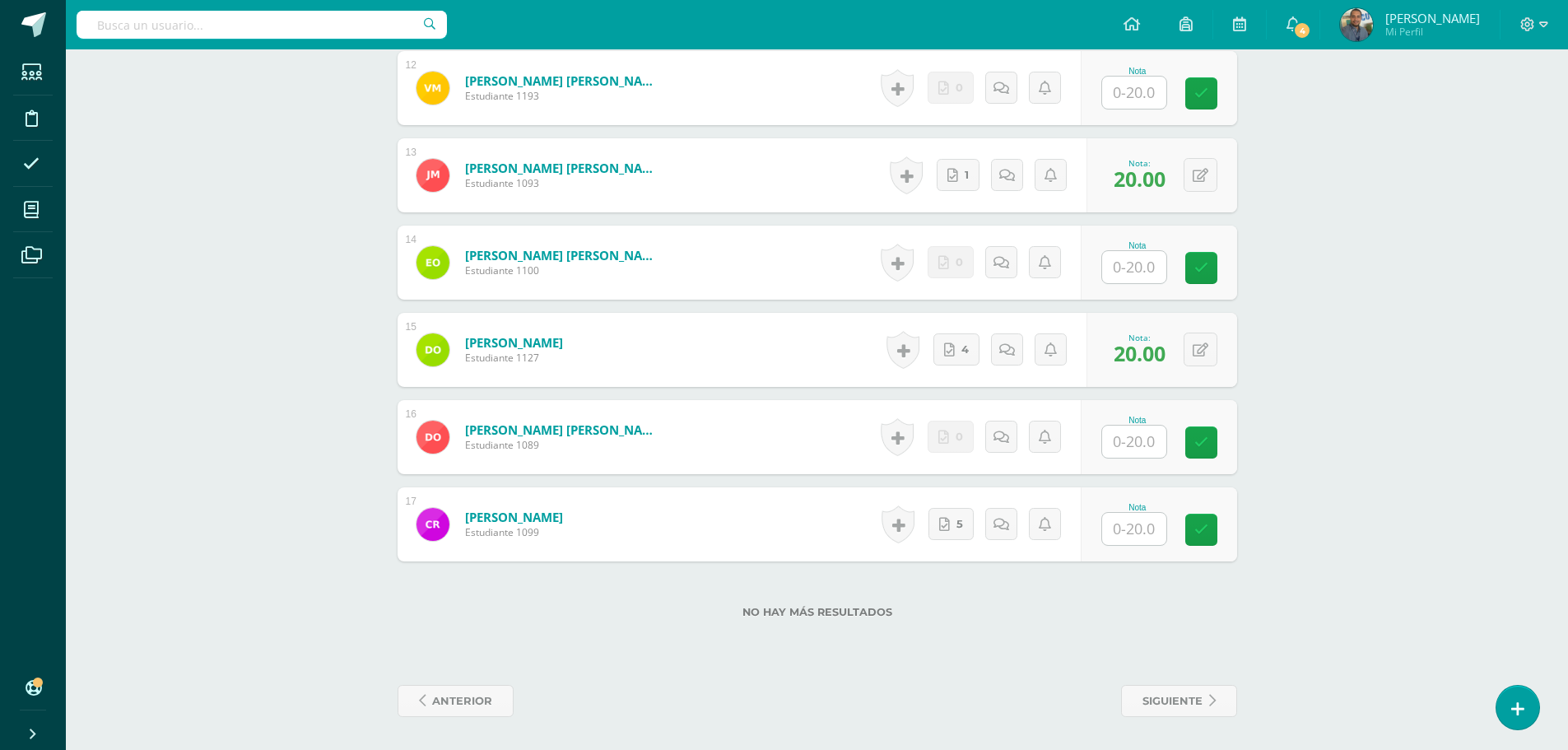
click at [1140, 524] on input "text" at bounding box center [1134, 528] width 64 height 32
paste input "20"
type input "20"
click at [1148, 616] on label "No hay más resultados" at bounding box center [818, 612] width 840 height 12
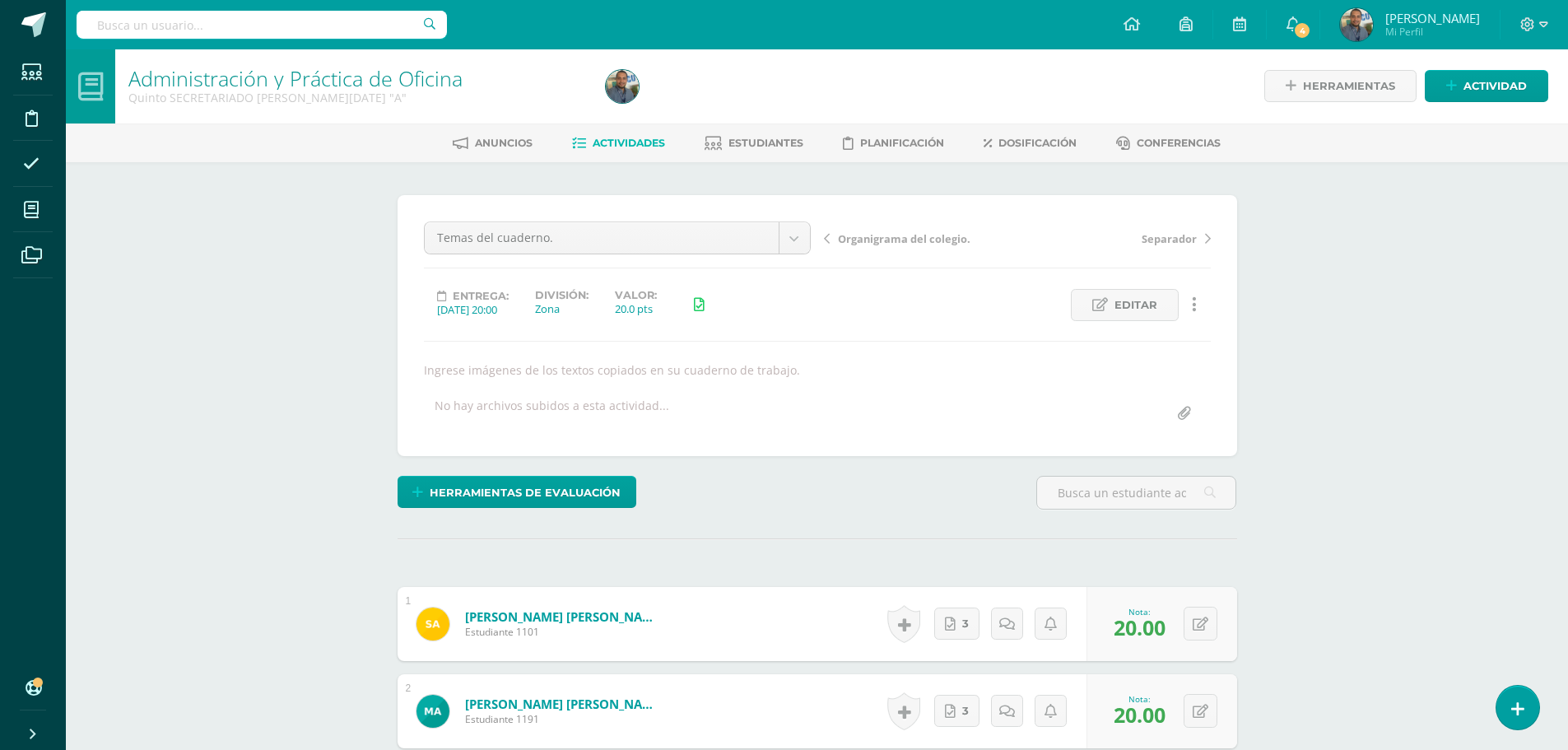
scroll to position [0, 0]
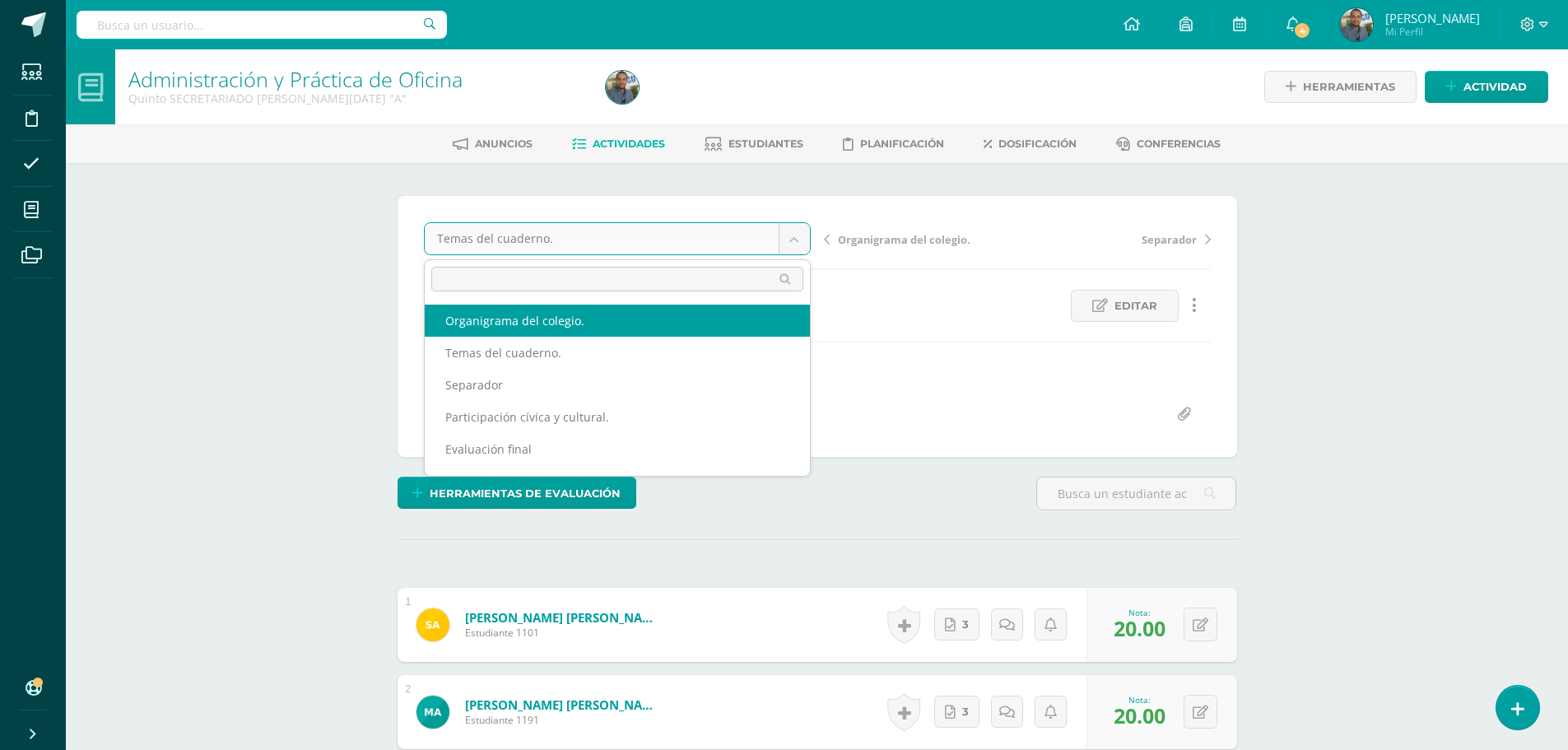
select select "/dashboard/teacher/grade-activity/84505/"
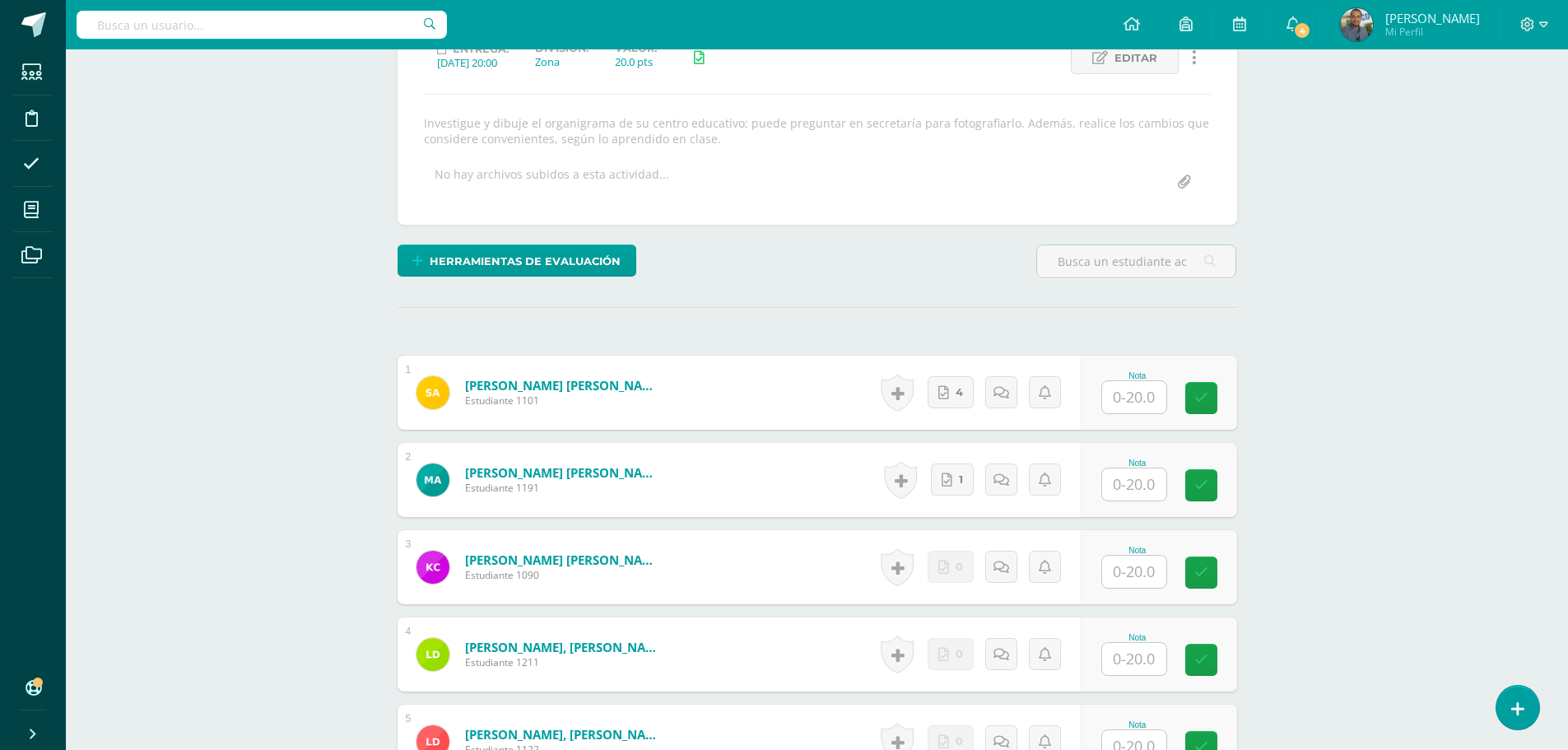
click at [1128, 393] on input "text" at bounding box center [1134, 397] width 64 height 32
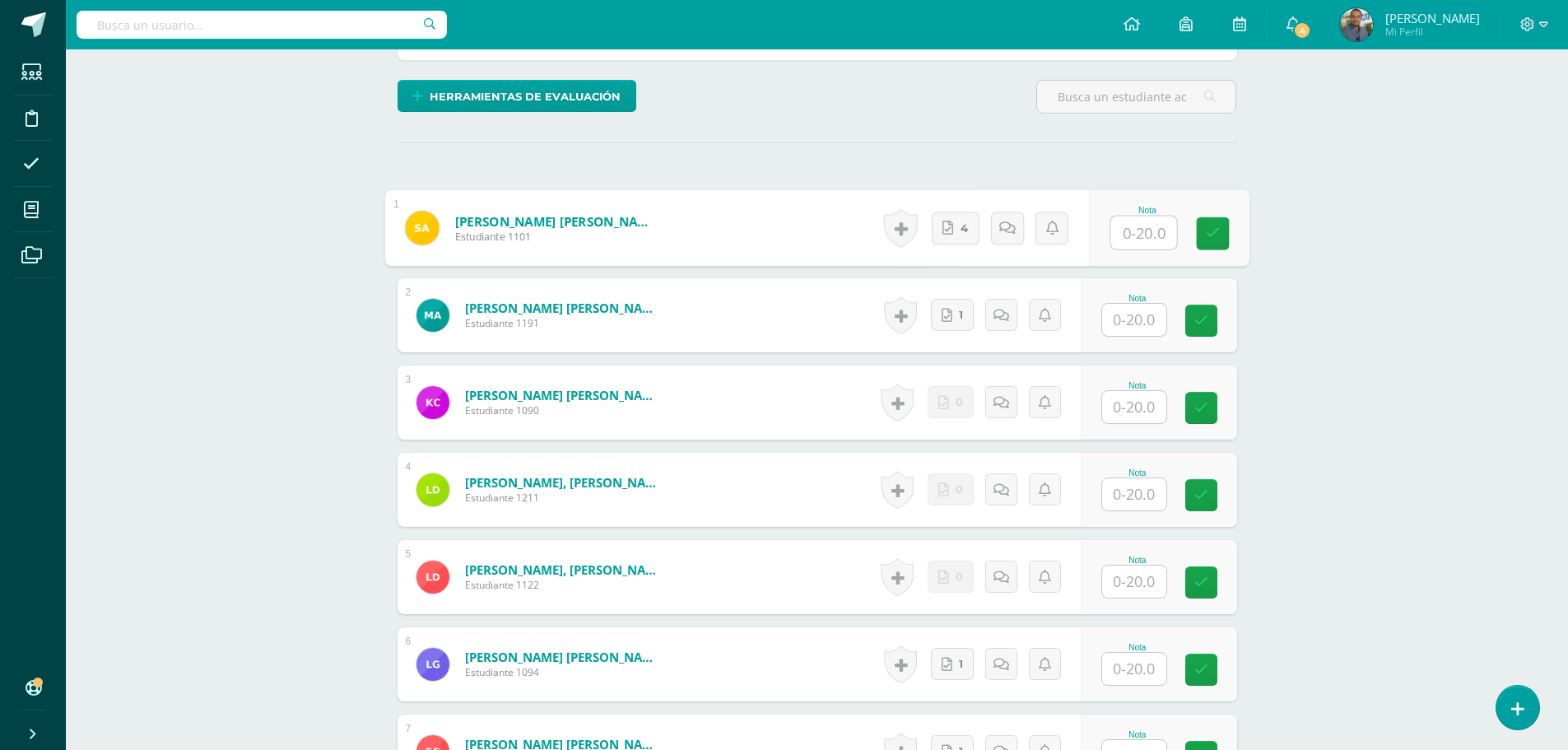
scroll to position [413, 0]
paste input "20"
type input "20"
click at [1136, 319] on input "text" at bounding box center [1134, 318] width 64 height 32
paste input "20"
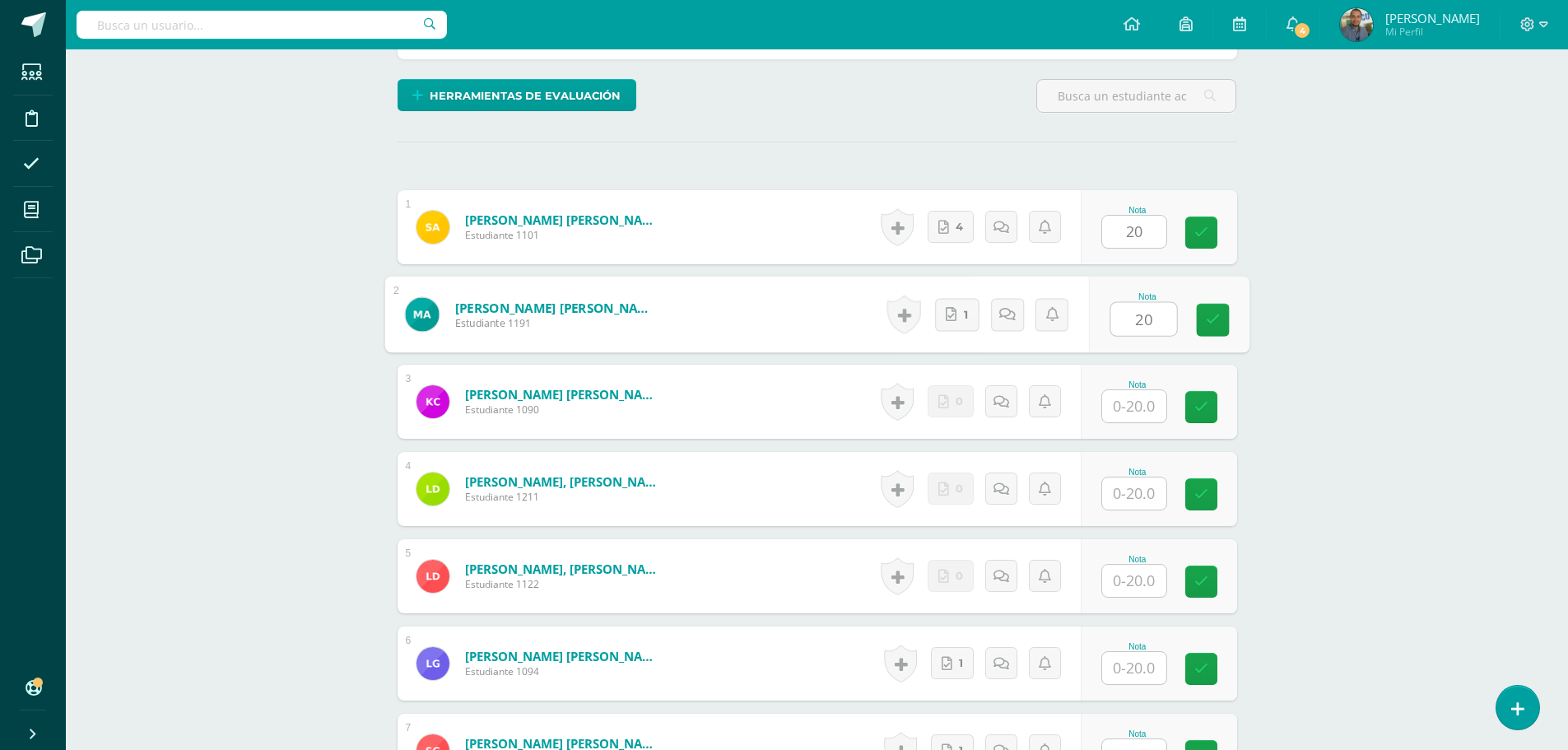
type input "20"
click at [1335, 402] on div "Administración y Práctica de Oficina Quinto SECRETARIADO [PERSON_NAME][DATE] "A…" at bounding box center [817, 742] width 1502 height 2212
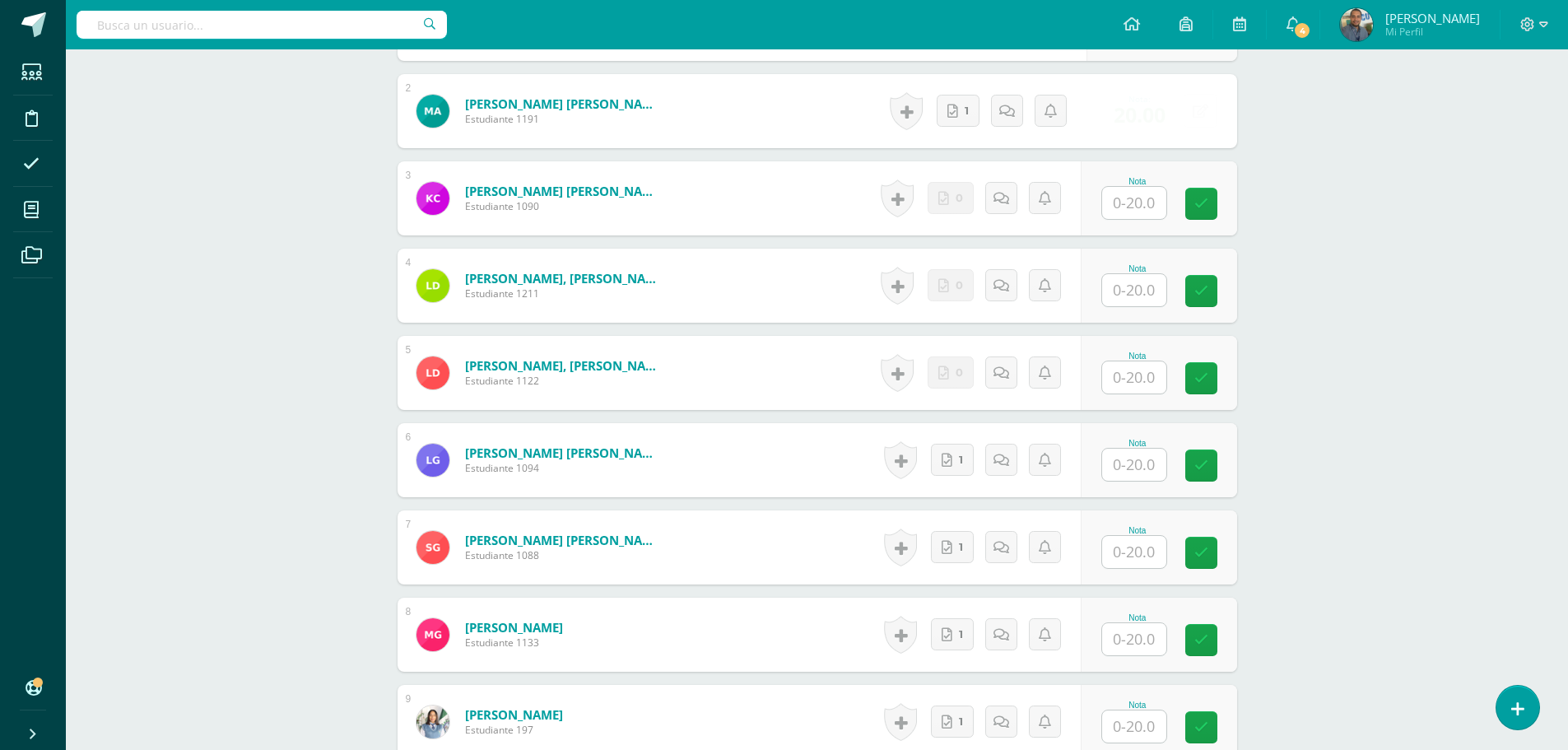
scroll to position [660, 0]
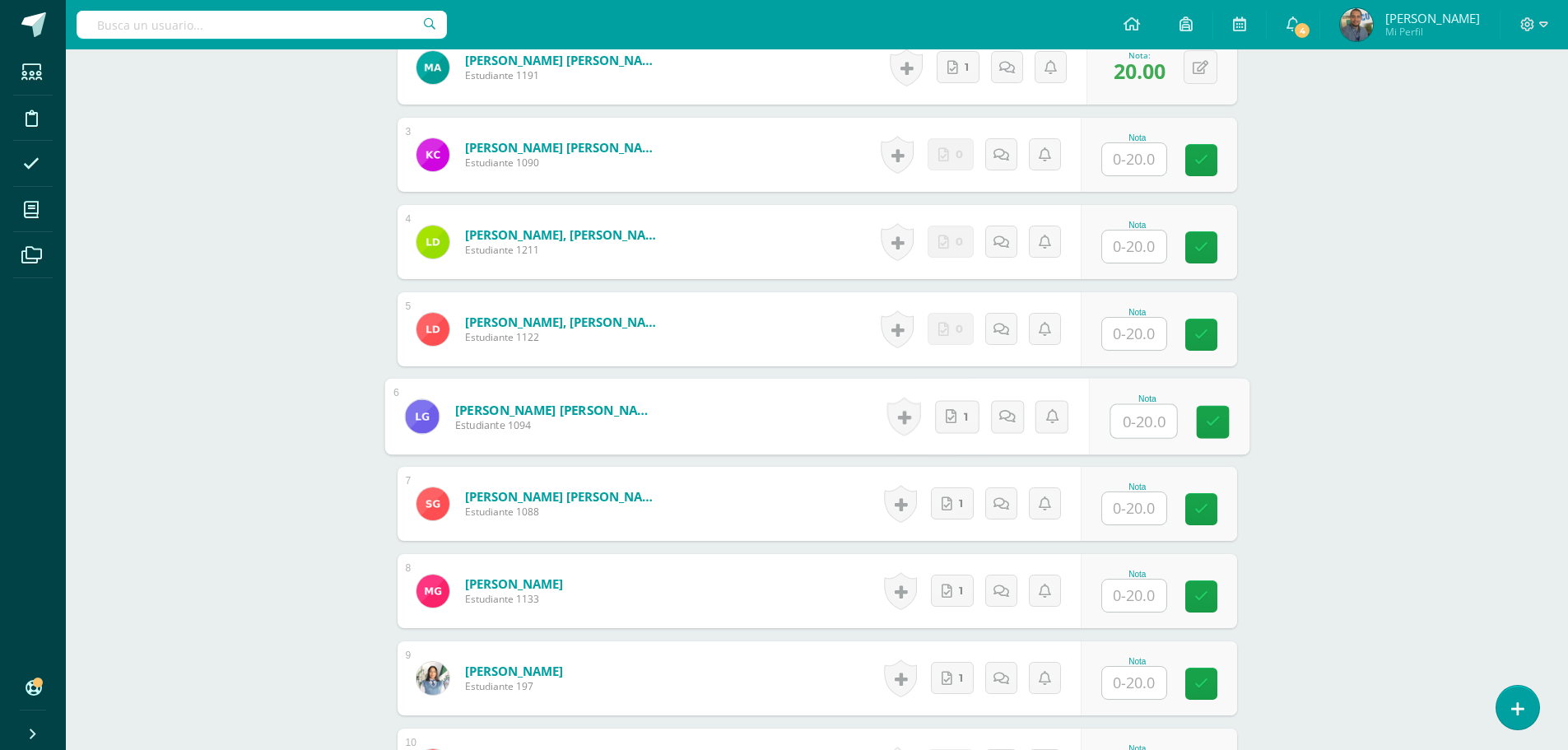
click at [1136, 417] on input "text" at bounding box center [1144, 422] width 66 height 33
paste input "20"
type input "20"
click at [1138, 504] on input "text" at bounding box center [1144, 509] width 66 height 33
paste input "20"
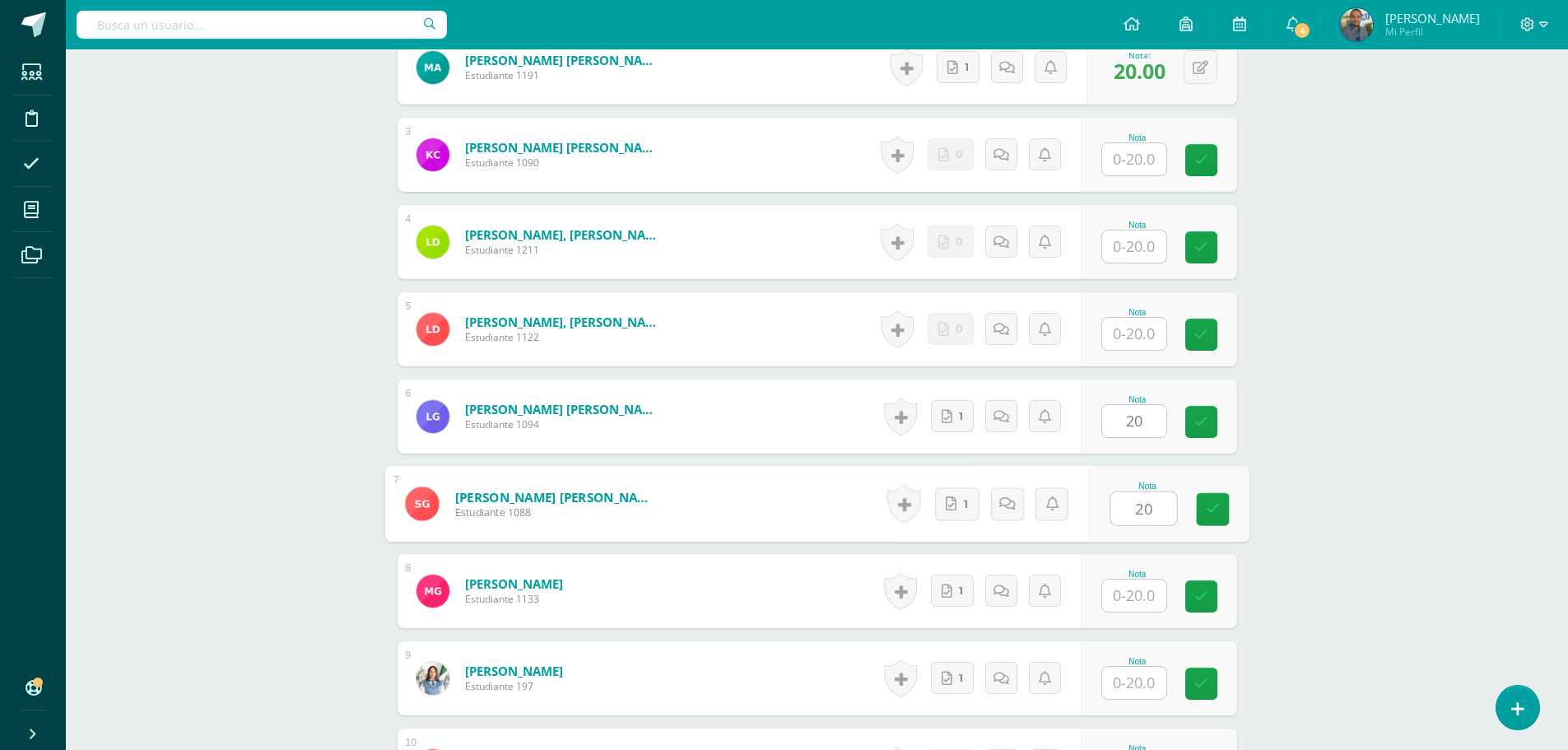
type input "20"
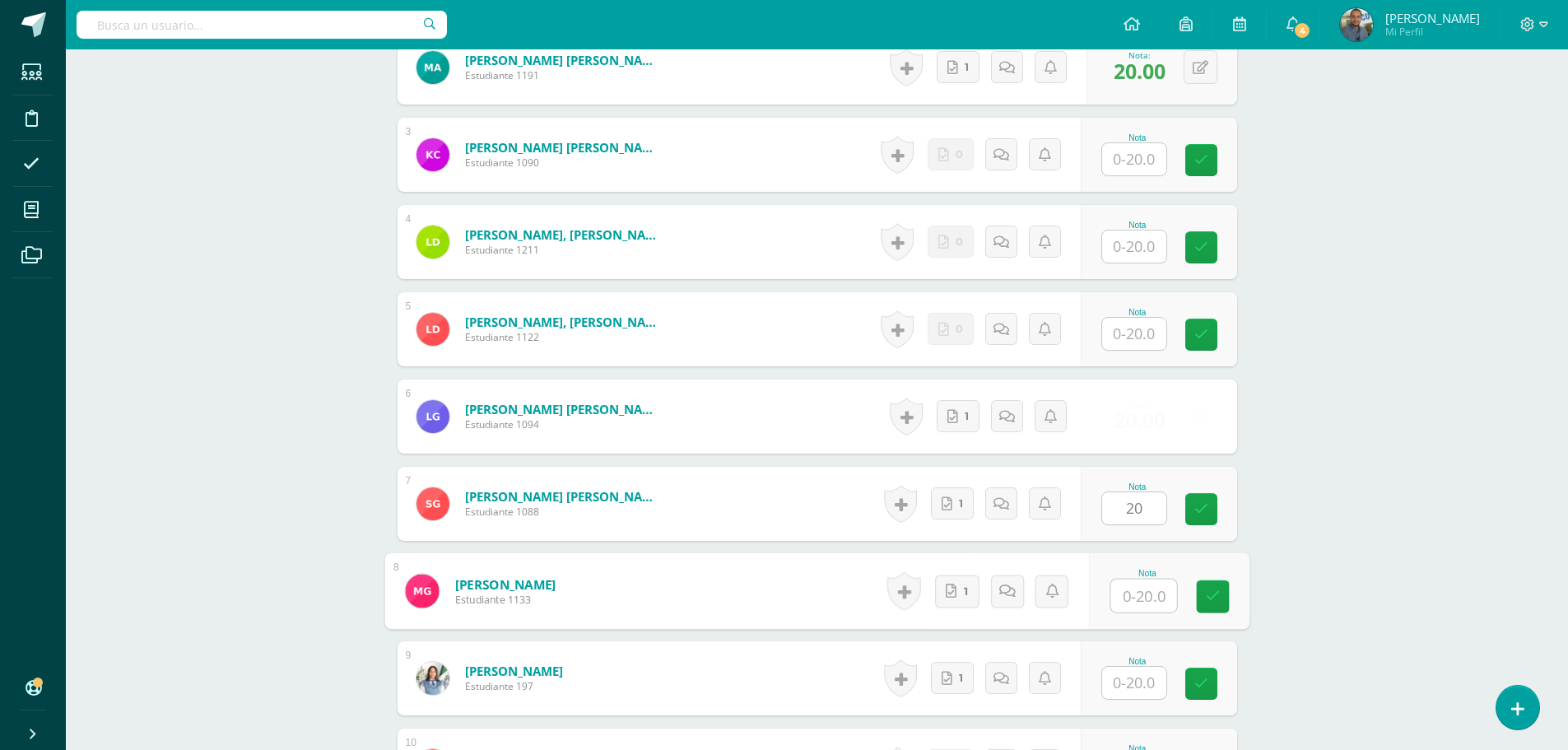
click at [1151, 597] on input "text" at bounding box center [1144, 596] width 66 height 33
paste input "20"
type input "20"
click at [1333, 565] on div "Administración y Práctica de Oficina Quinto SECRETARIADO [PERSON_NAME][DATE] "A…" at bounding box center [817, 496] width 1502 height 2212
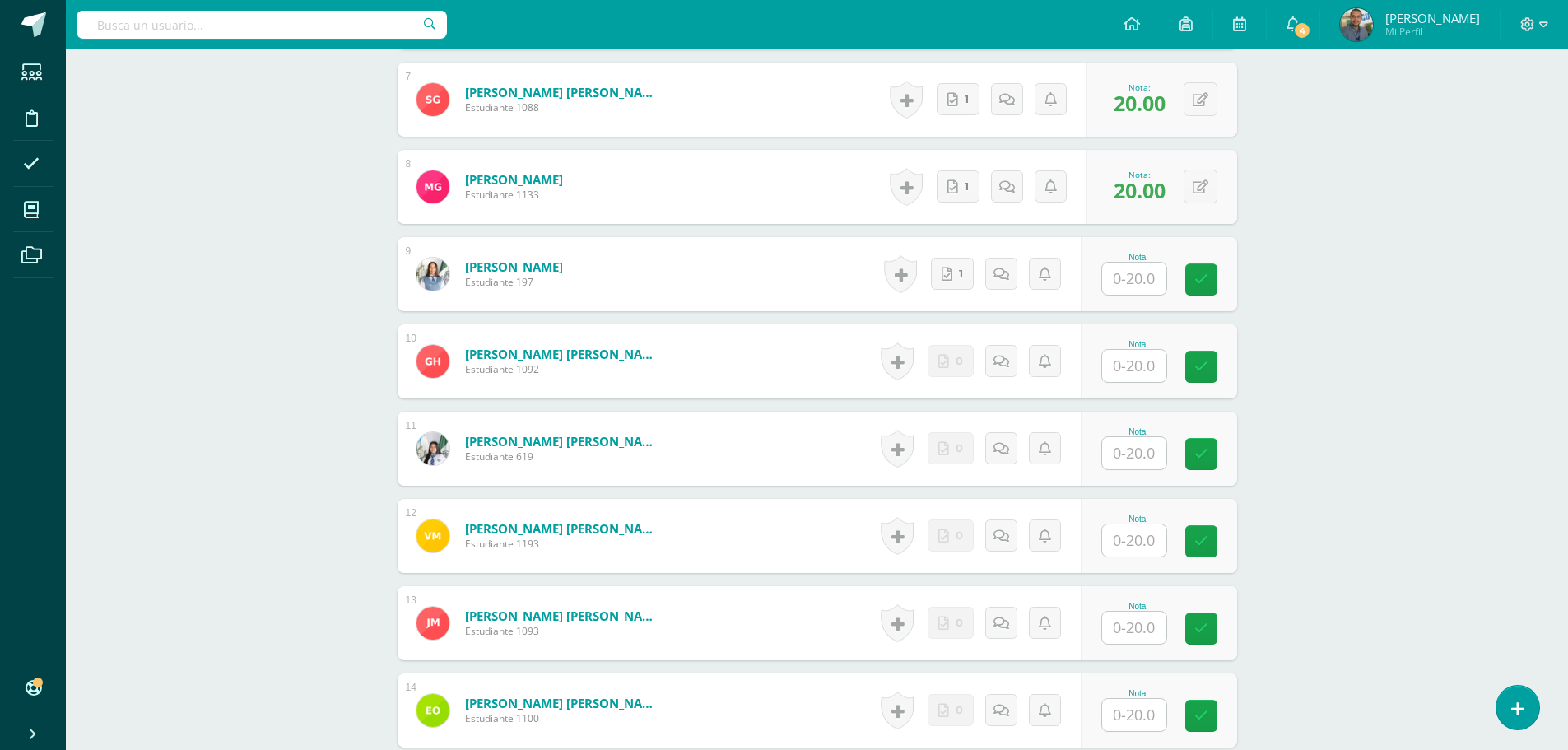
scroll to position [1072, 0]
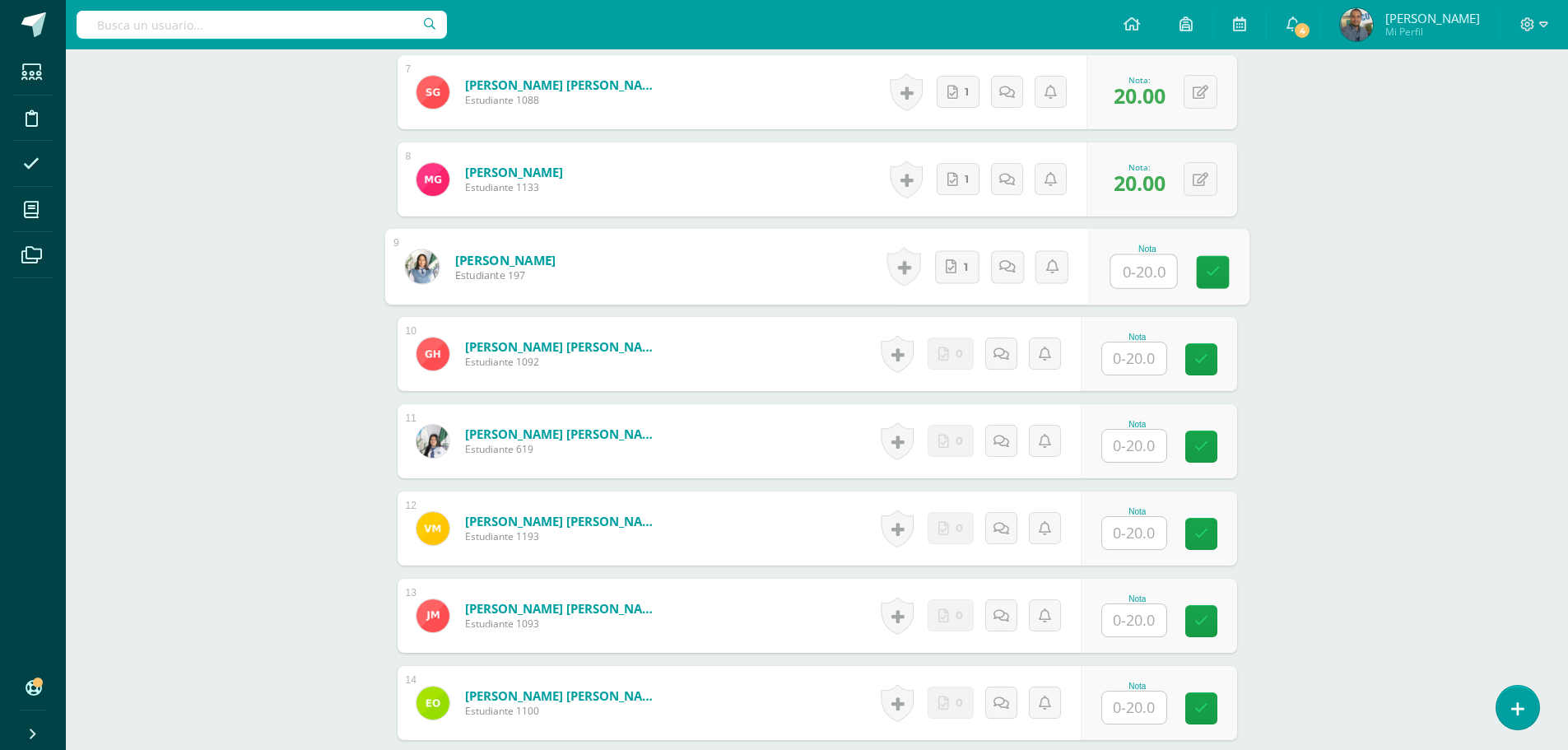
click at [1130, 272] on input "text" at bounding box center [1144, 272] width 66 height 33
paste input "20"
type input "20"
click at [1407, 476] on div "Administración y Práctica de Oficina Quinto SECRETARIADO [PERSON_NAME][DATE] "A…" at bounding box center [817, 84] width 1502 height 2212
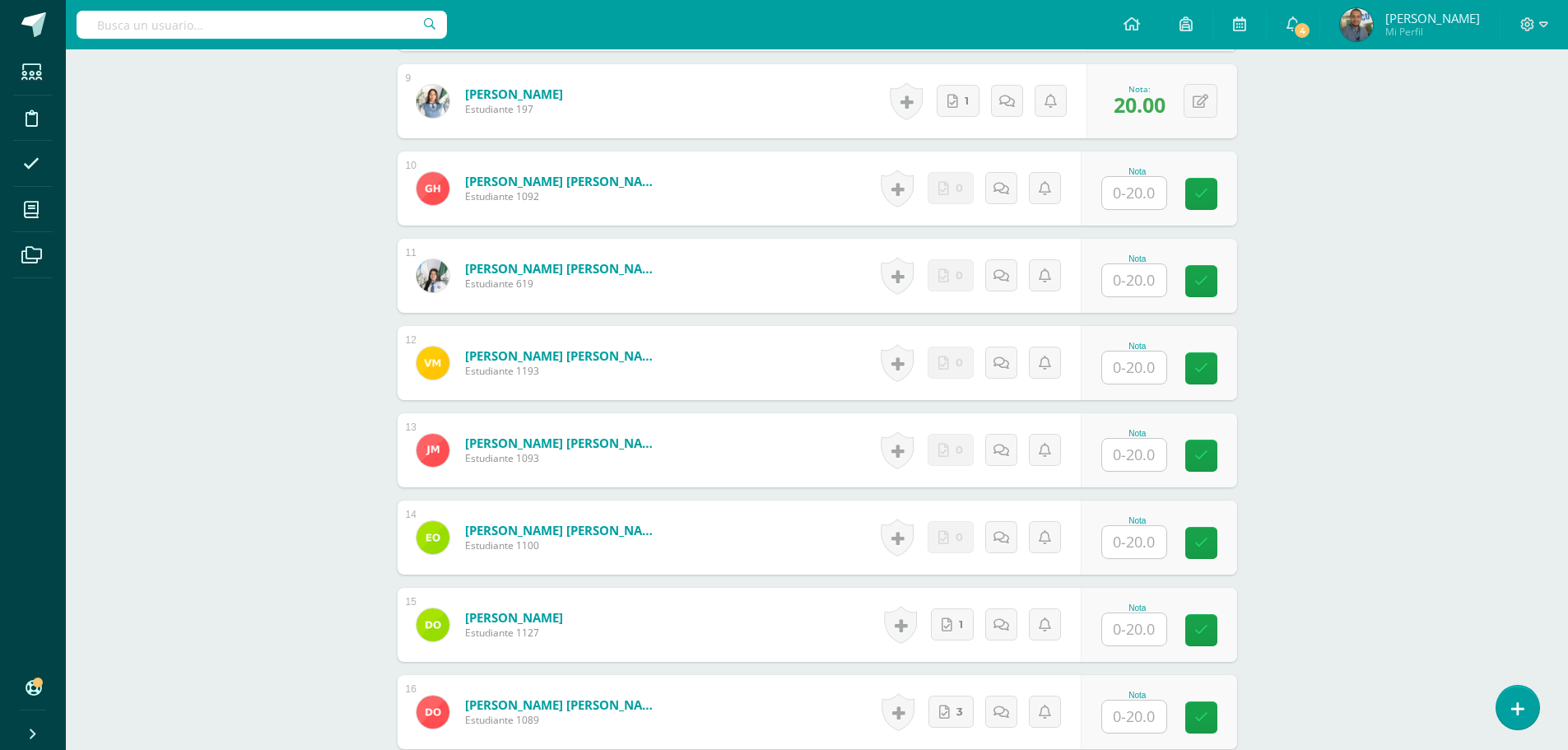
scroll to position [1483, 0]
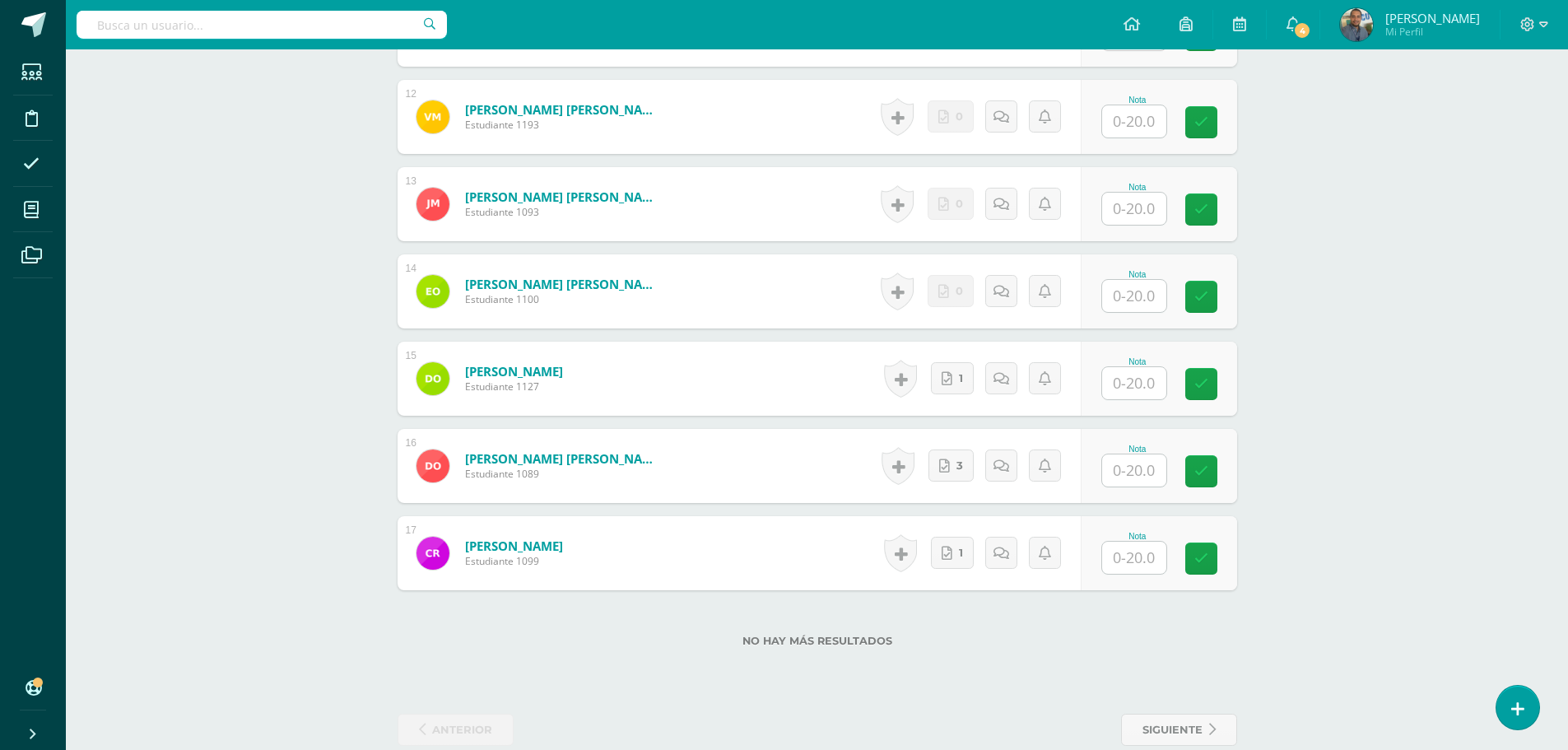
click at [1144, 381] on input "text" at bounding box center [1134, 383] width 64 height 32
paste input "20"
type input "20"
click at [1139, 468] on input "text" at bounding box center [1134, 470] width 64 height 32
paste input "20"
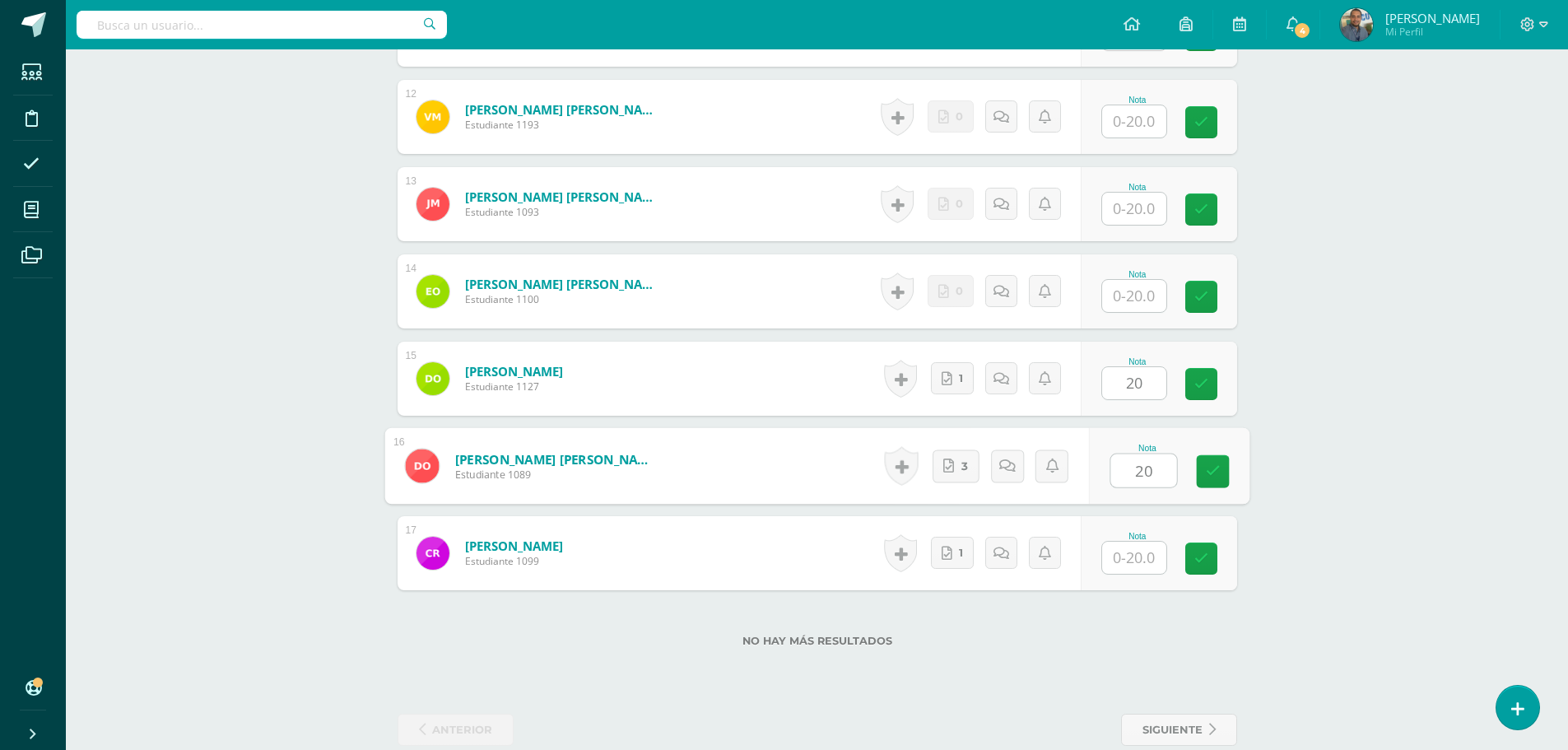
type input "20"
click at [1147, 551] on input "text" at bounding box center [1134, 557] width 64 height 32
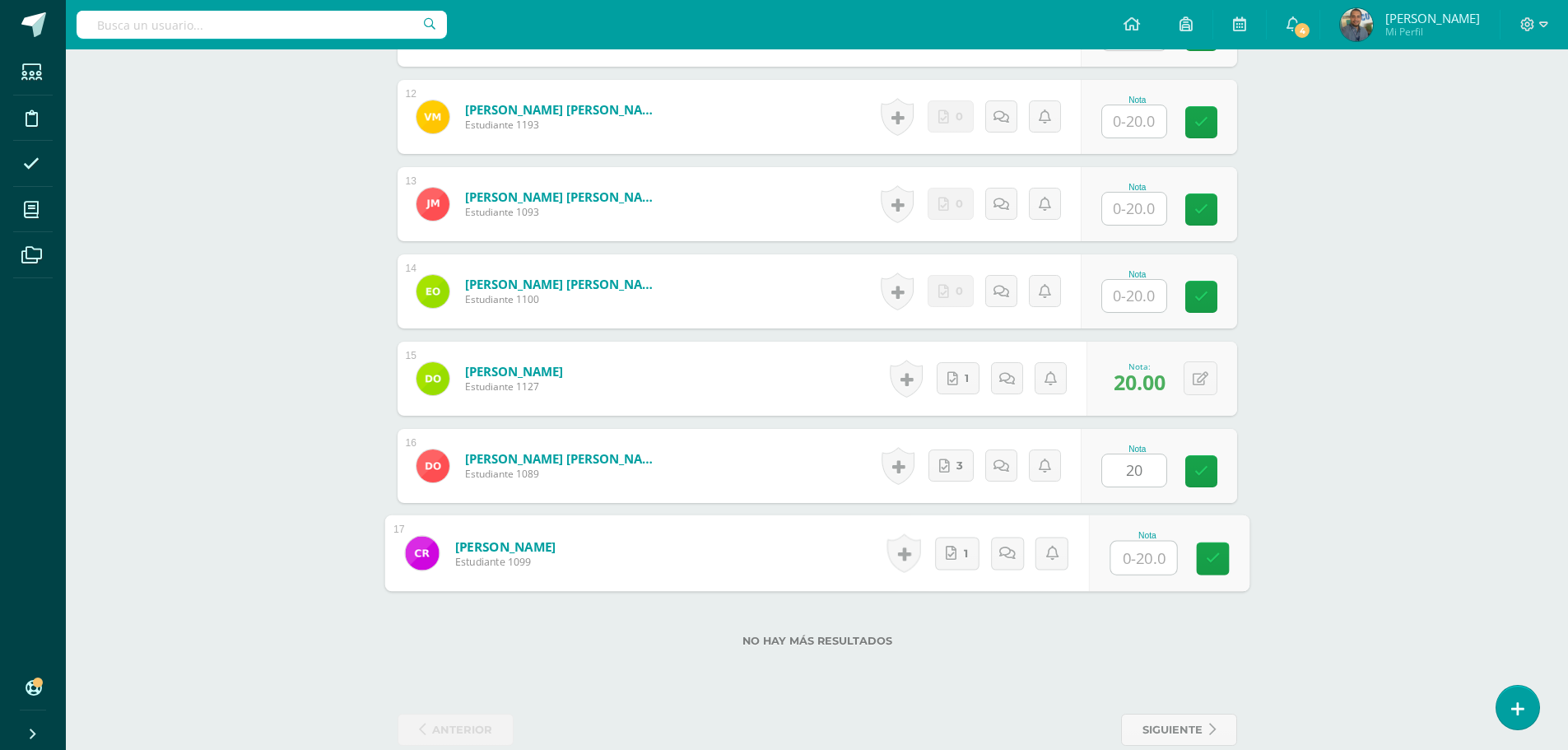
paste input "20"
type input "20"
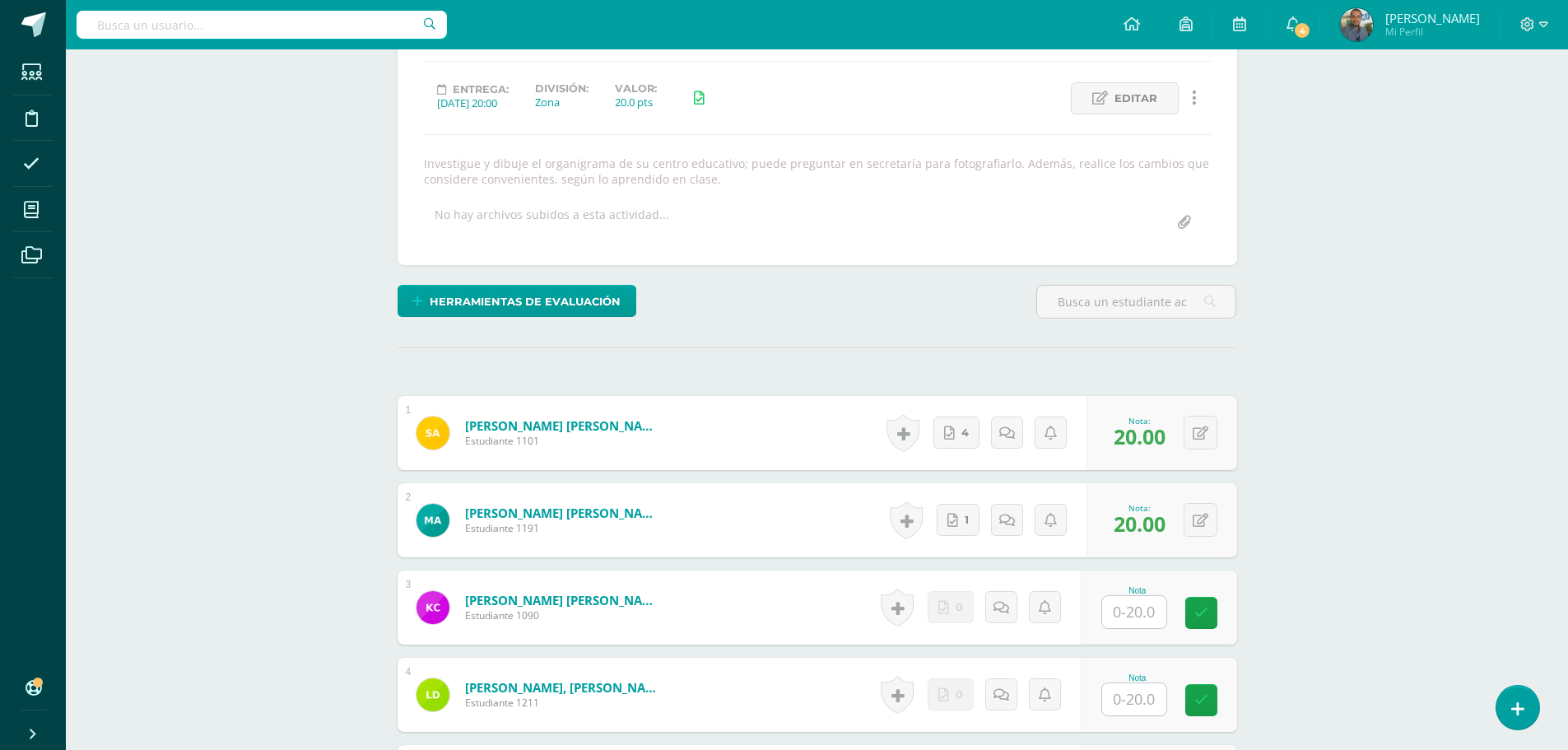
scroll to position [2, 0]
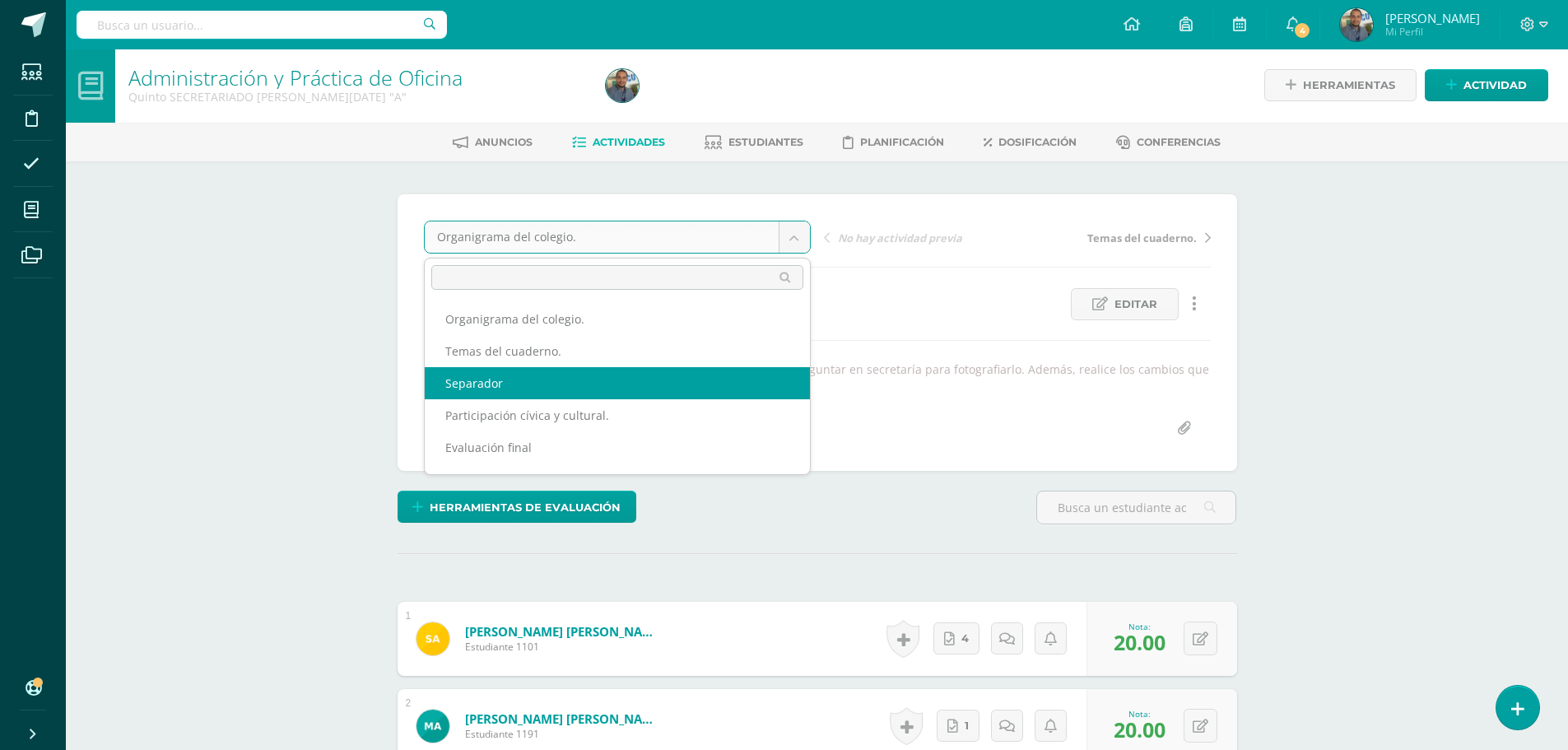
select select "/dashboard/teacher/grade-activity/84503/"
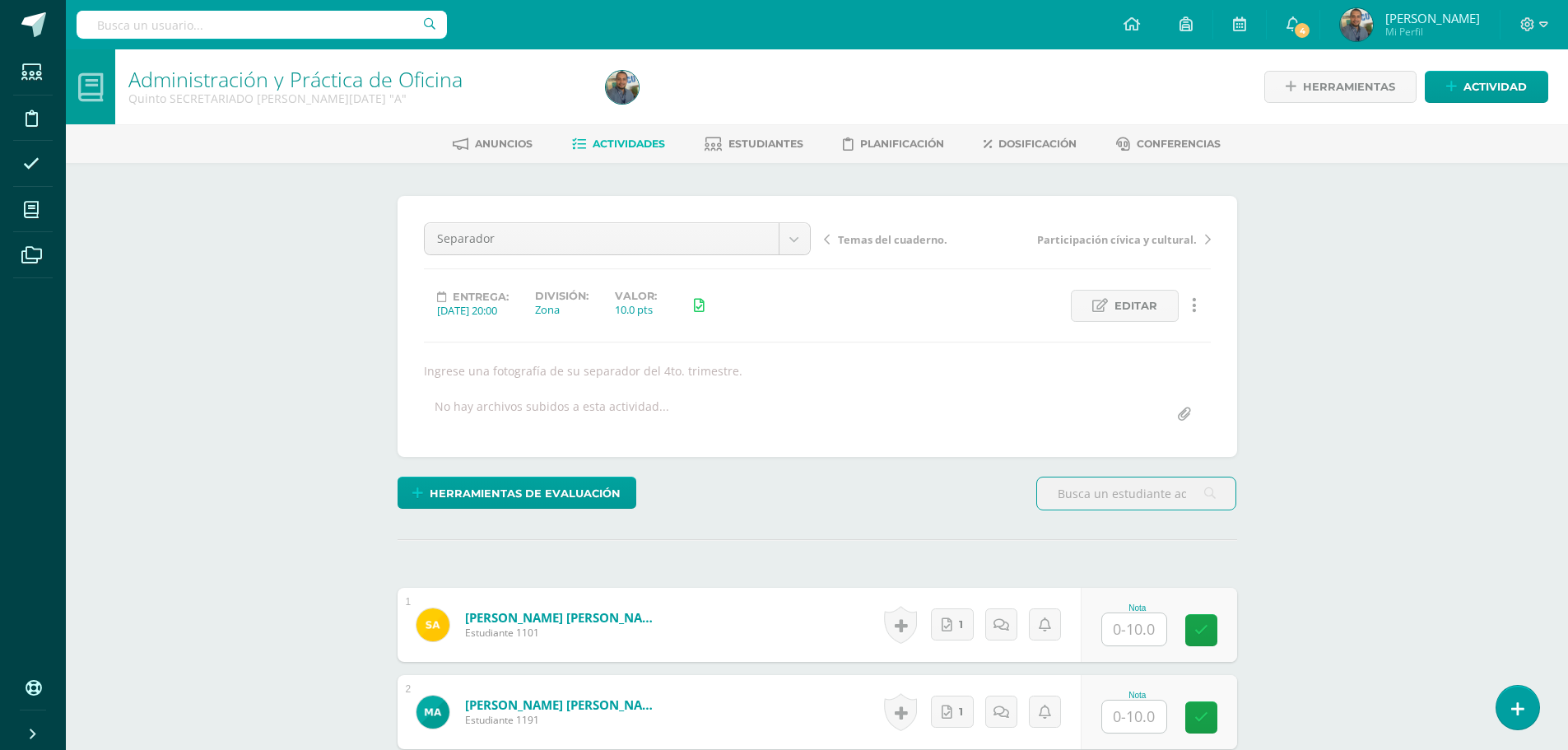
scroll to position [329, 0]
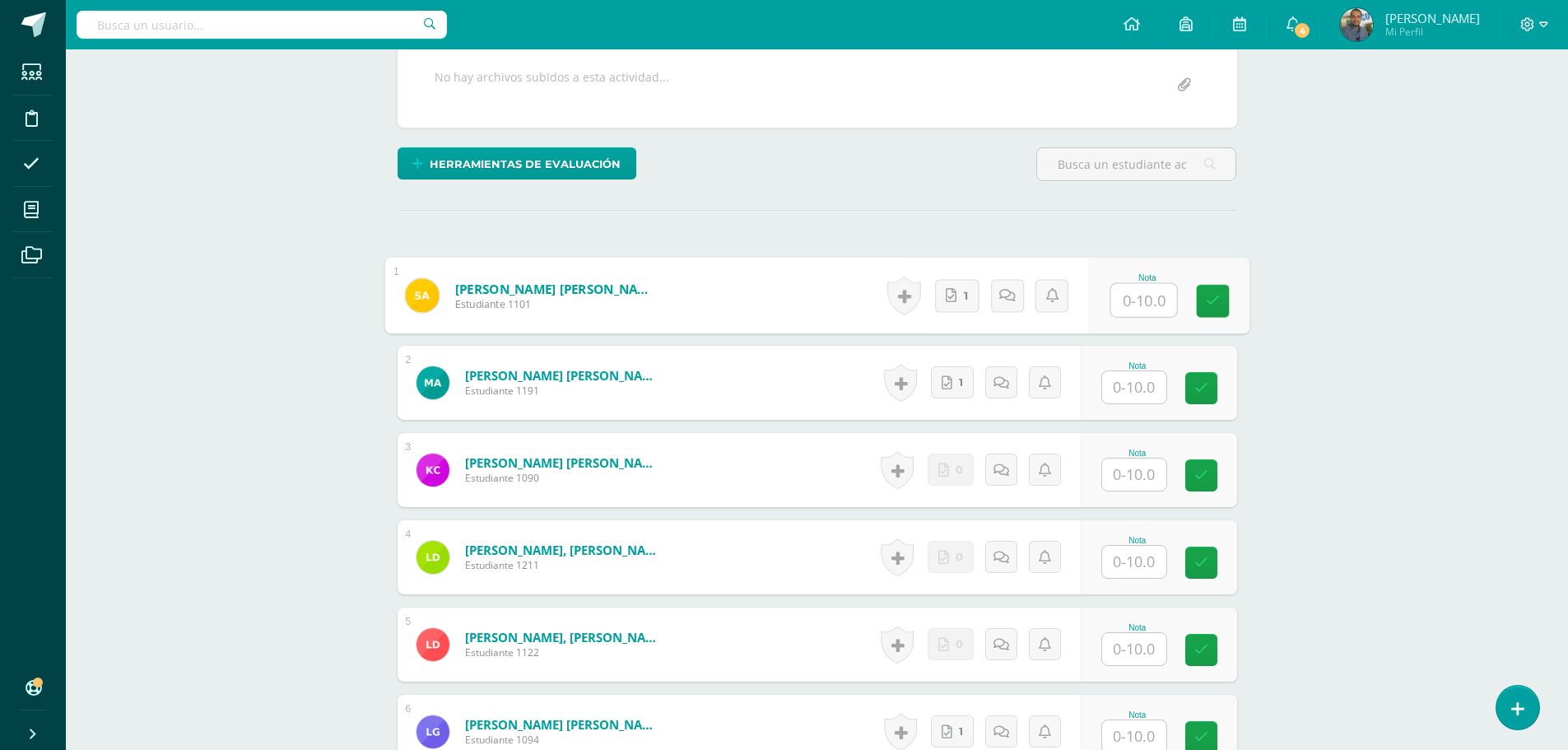
drag, startPoint x: 1136, startPoint y: 305, endPoint x: 1235, endPoint y: 320, distance: 100.1
click at [1136, 305] on input "text" at bounding box center [1144, 300] width 66 height 33
drag, startPoint x: 1134, startPoint y: 284, endPoint x: 1199, endPoint y: 299, distance: 66.7
click at [1199, 299] on div "Nota 10" at bounding box center [1169, 295] width 160 height 77
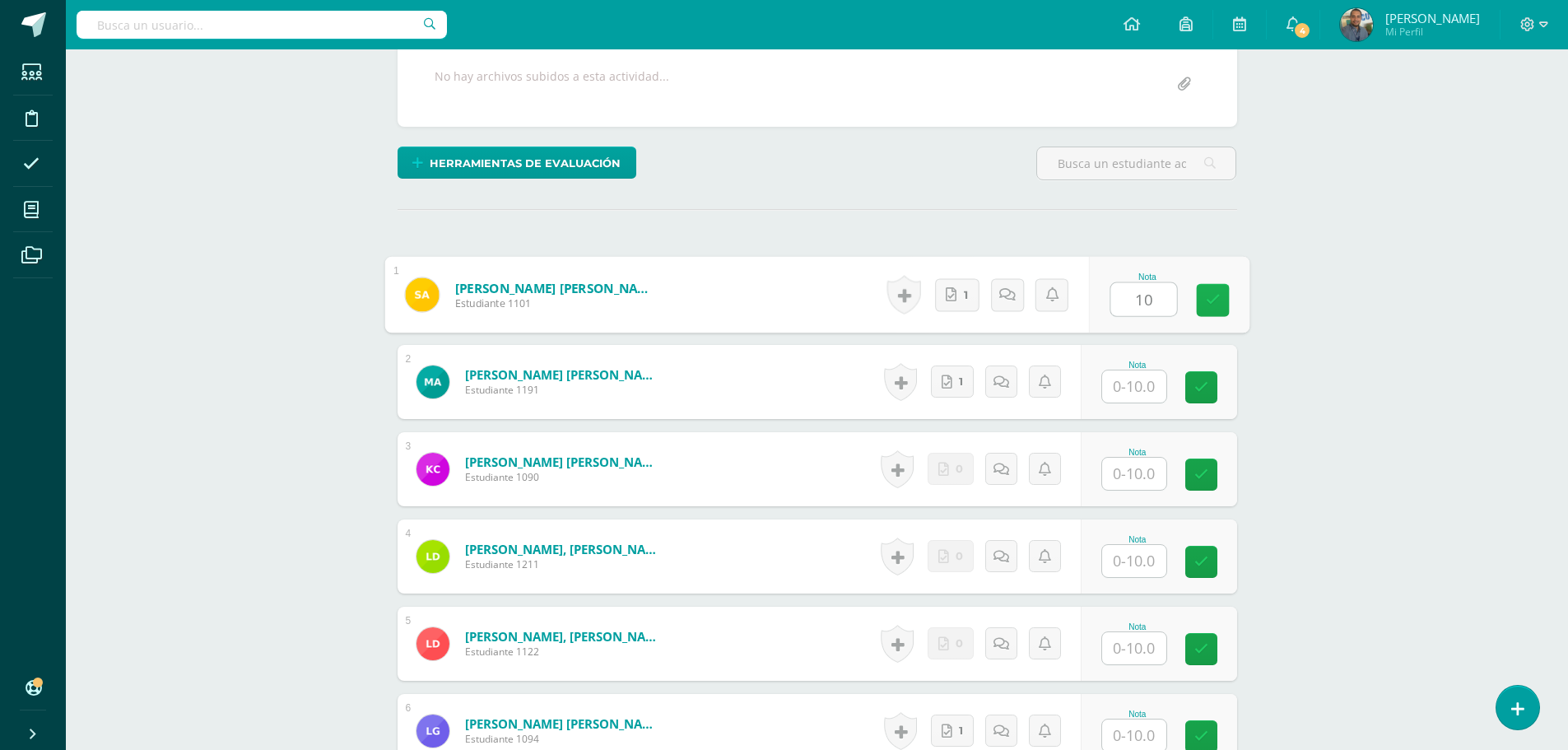
scroll to position [331, 0]
type input "10"
click at [1146, 390] on input "text" at bounding box center [1144, 386] width 66 height 33
click at [1138, 386] on input "text" at bounding box center [1144, 386] width 66 height 33
paste input "10"
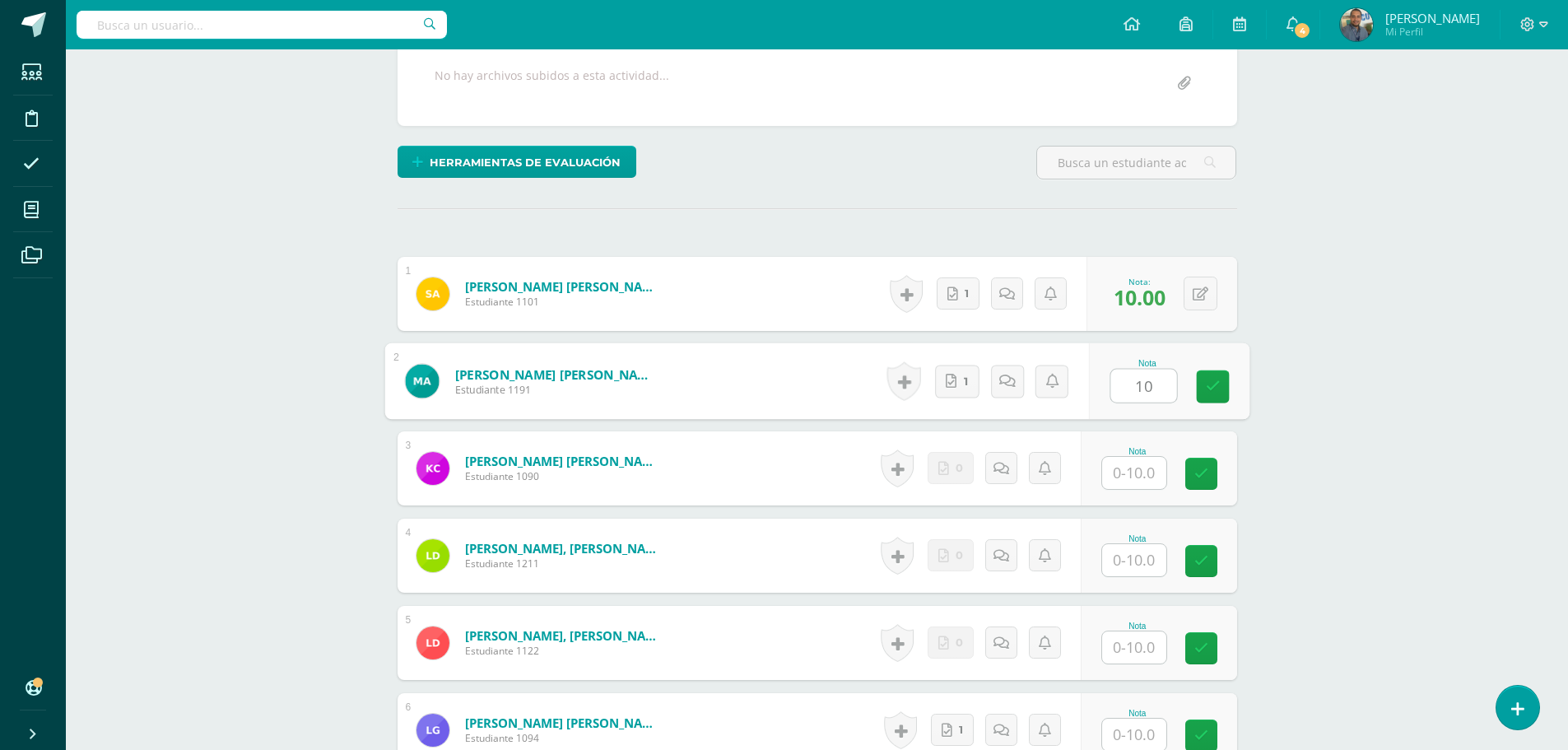
type input "10"
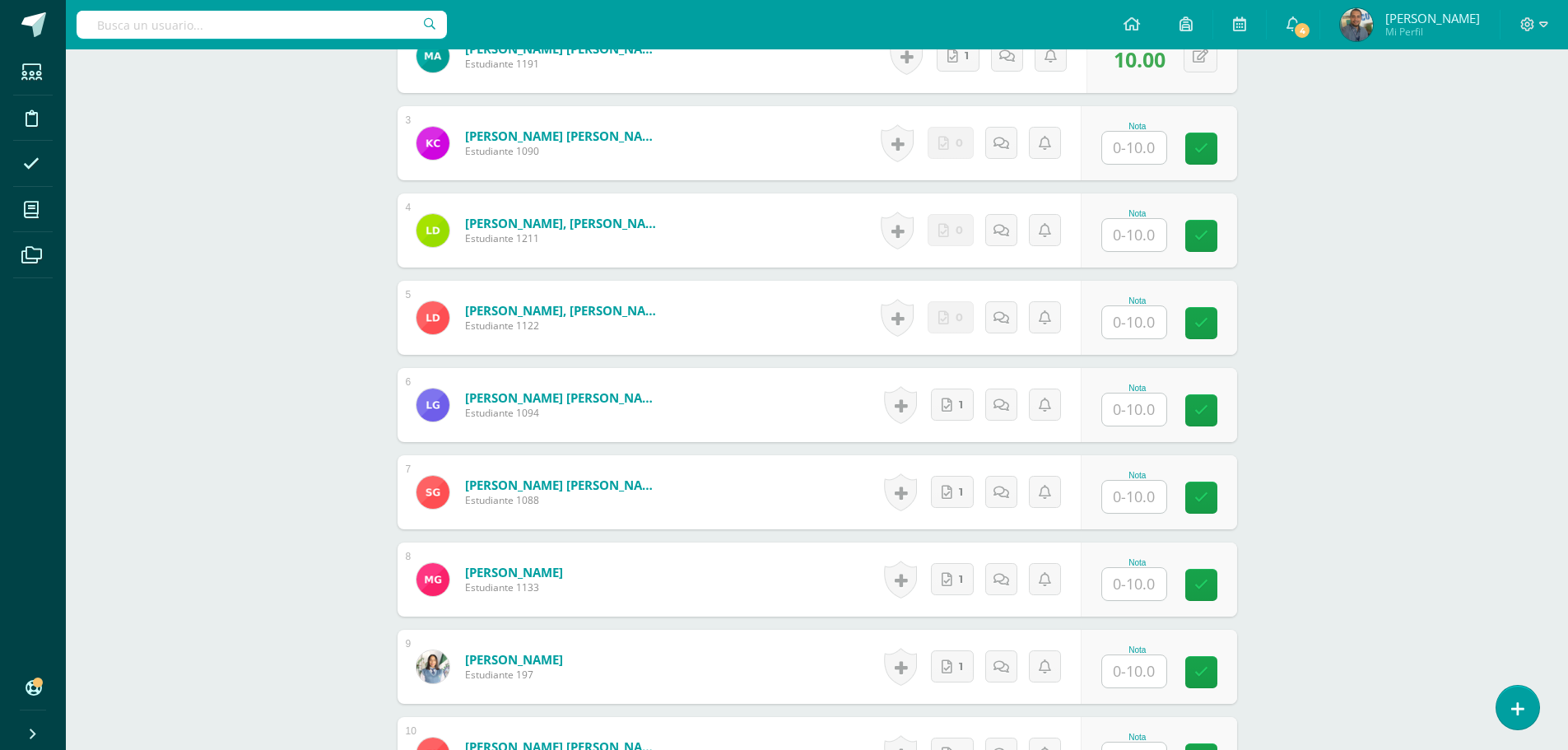
scroll to position [742, 0]
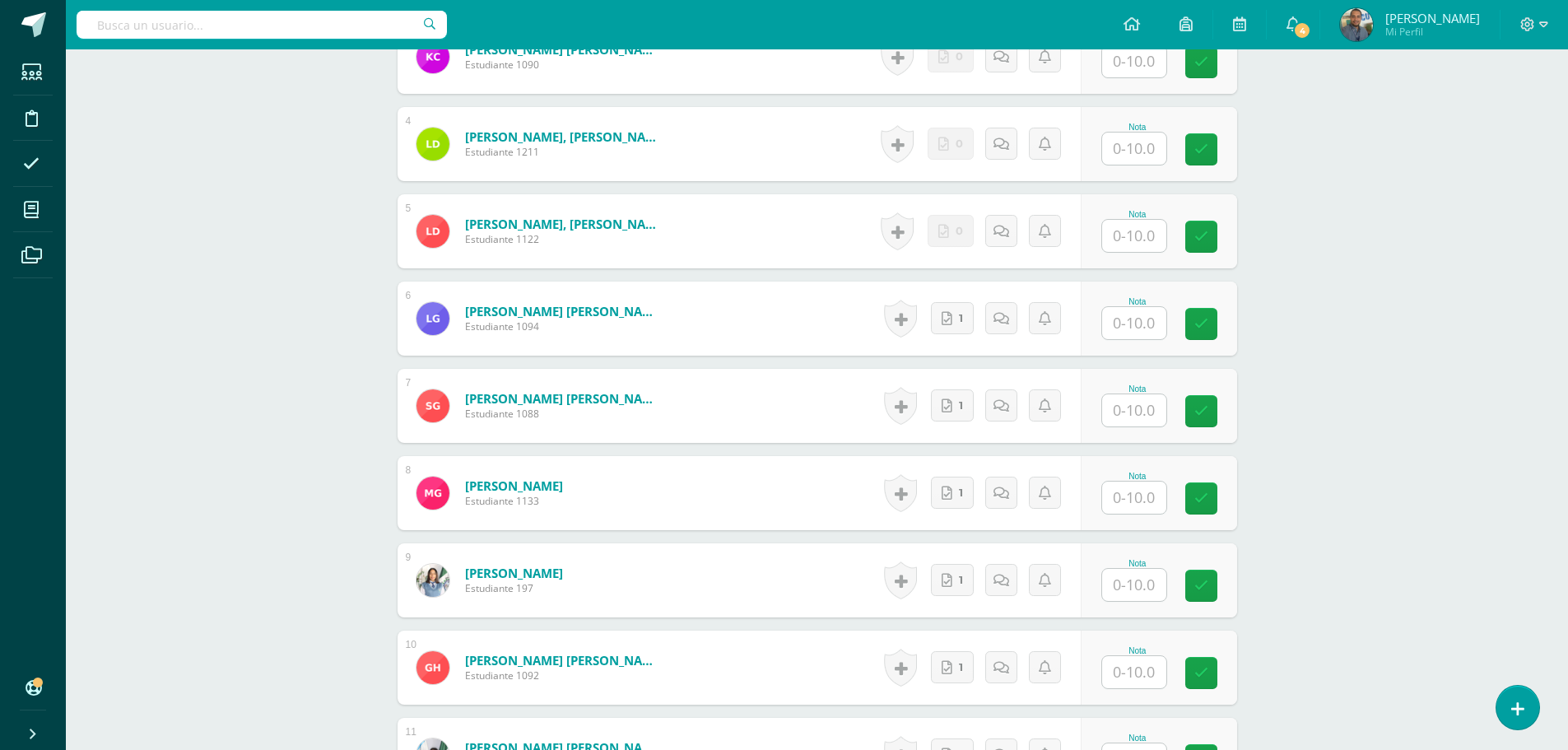
click at [1144, 322] on input "text" at bounding box center [1134, 322] width 64 height 32
paste input "10"
type input "10"
click at [1140, 410] on input "text" at bounding box center [1144, 410] width 66 height 33
paste input "10"
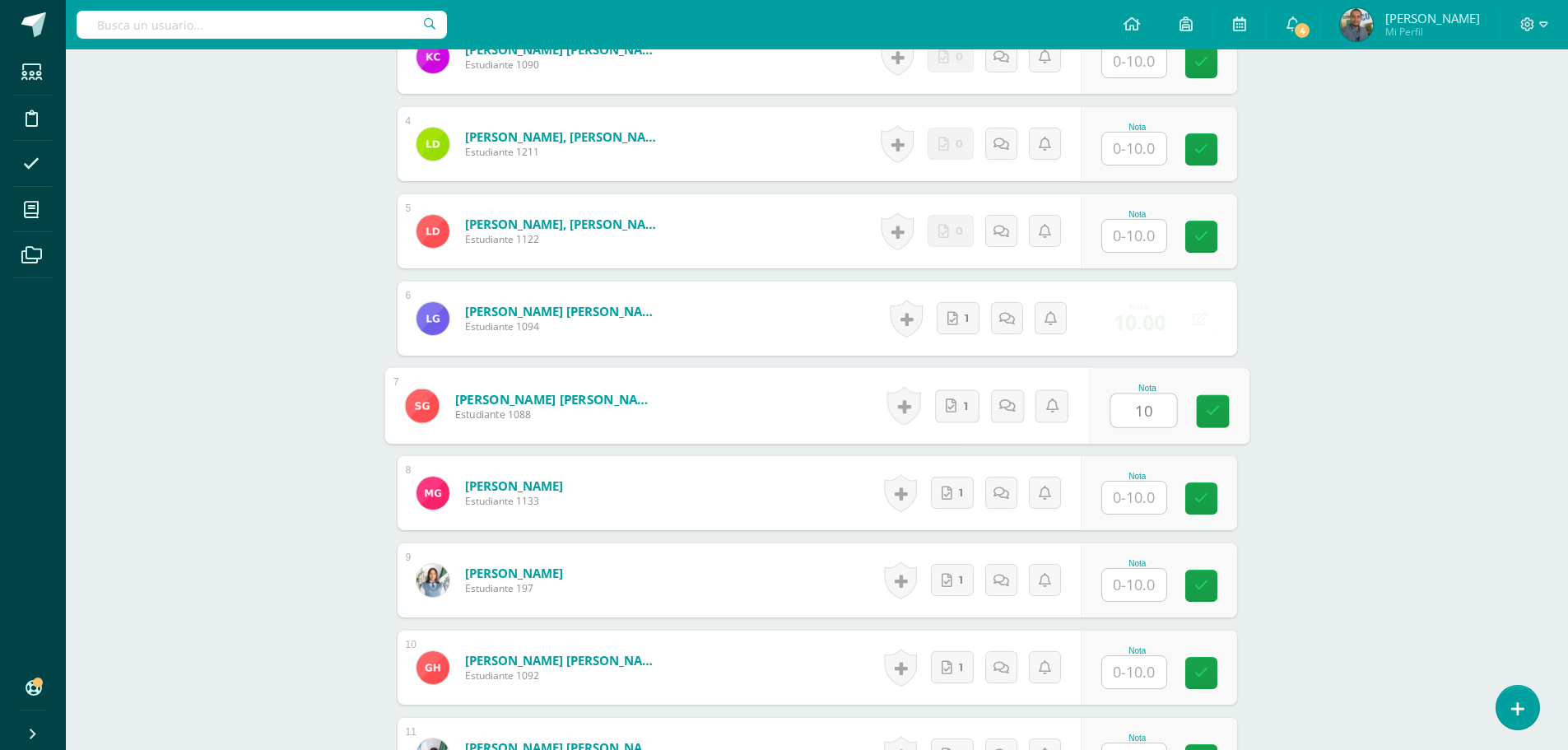
type input "10"
click at [1132, 498] on input "text" at bounding box center [1134, 497] width 64 height 32
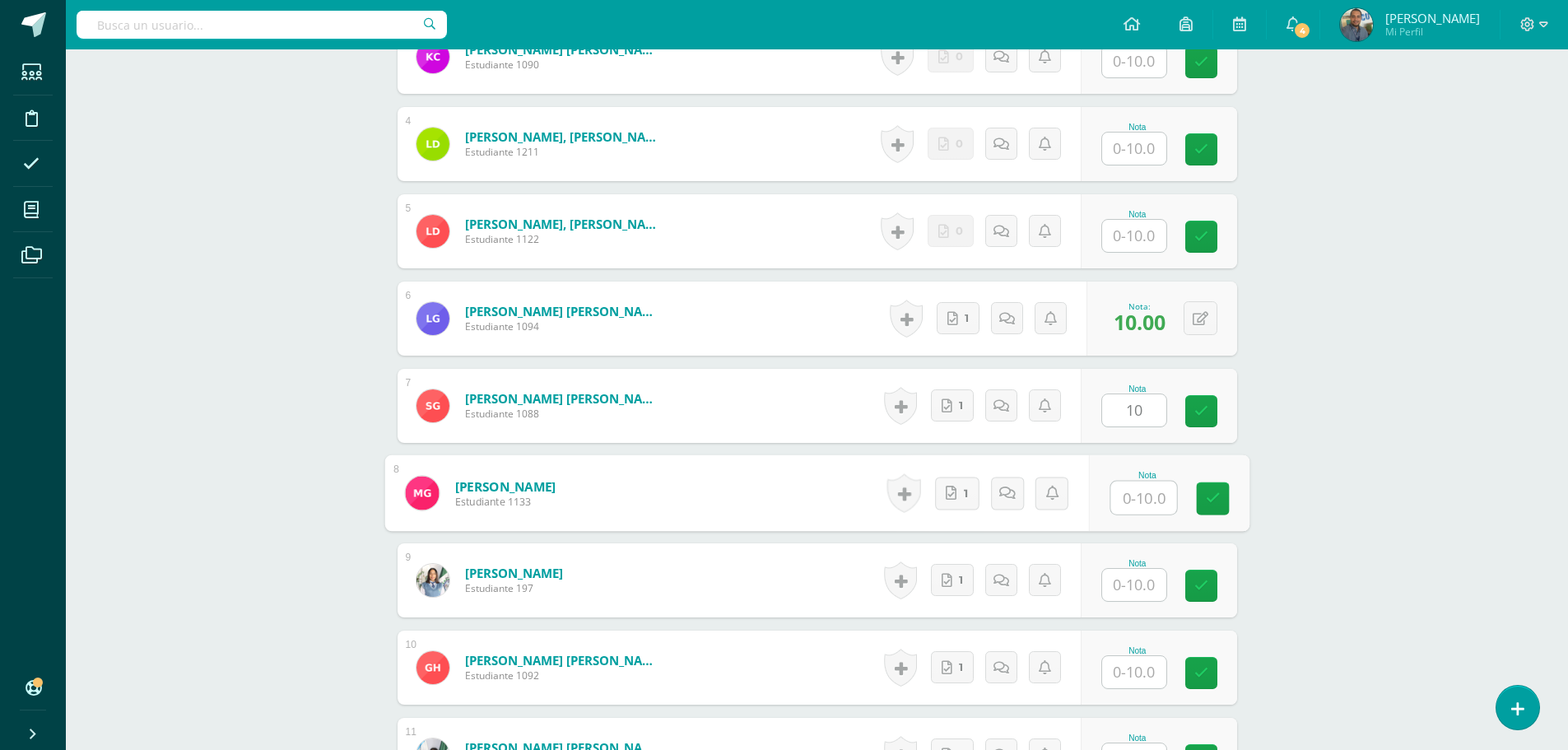
paste input "10"
type input "10"
click at [1306, 529] on div "Administración y Práctica de Oficina Quinto SECRETARIADO [PERSON_NAME][DATE] "A…" at bounding box center [817, 405] width 1502 height 2197
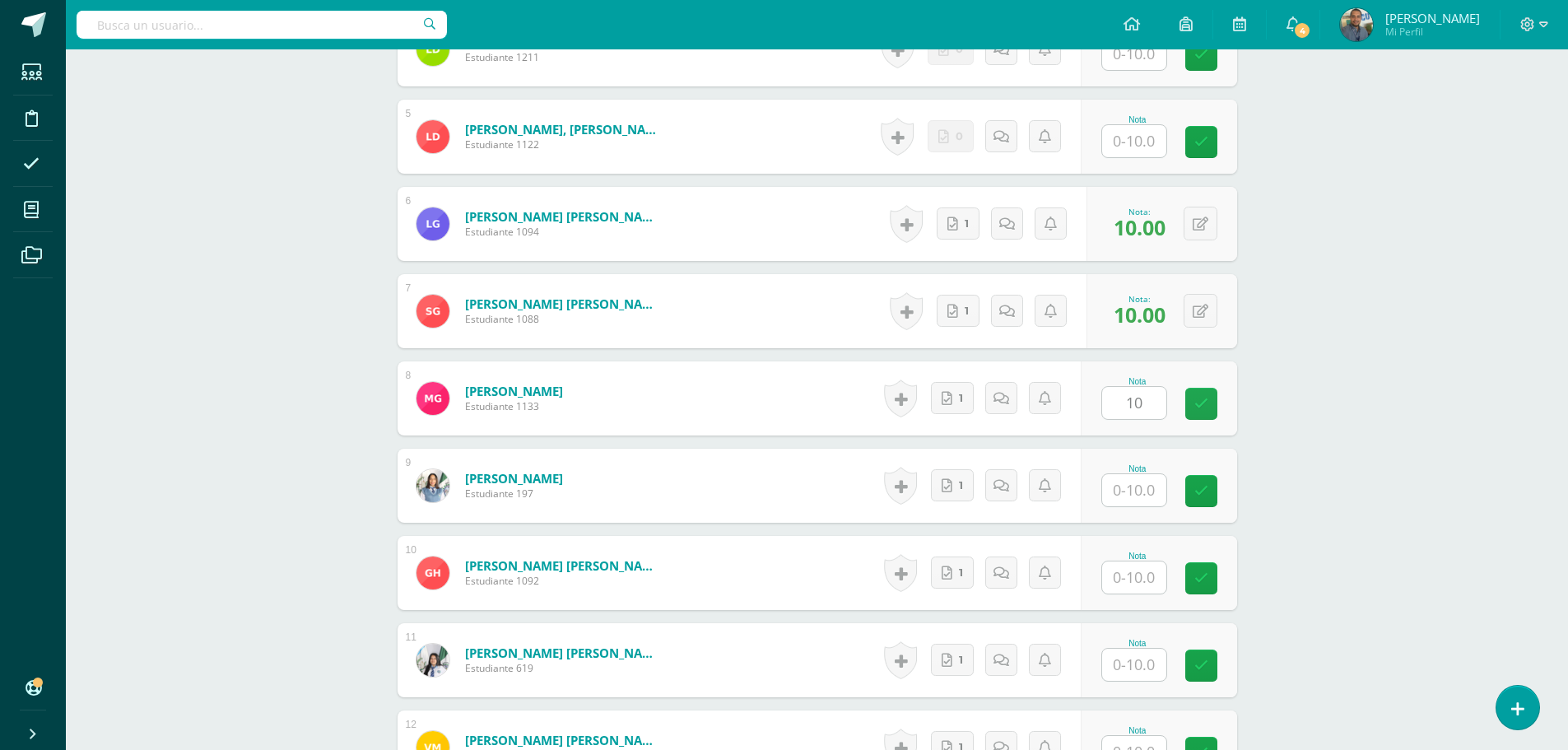
scroll to position [907, 0]
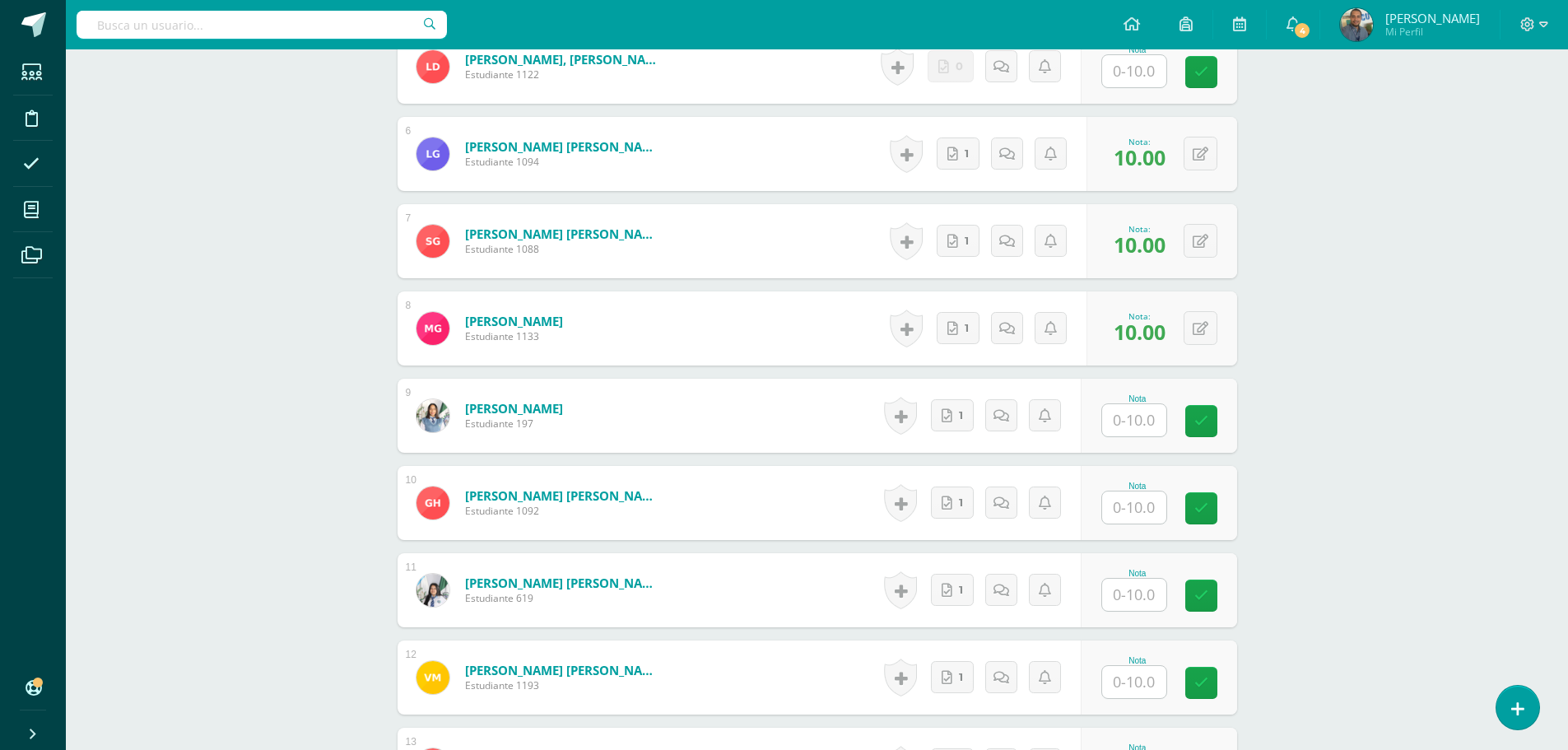
click at [1133, 412] on input "text" at bounding box center [1134, 420] width 64 height 32
paste input "10"
type input "10"
click at [1132, 506] on input "text" at bounding box center [1134, 507] width 64 height 32
paste input "10"
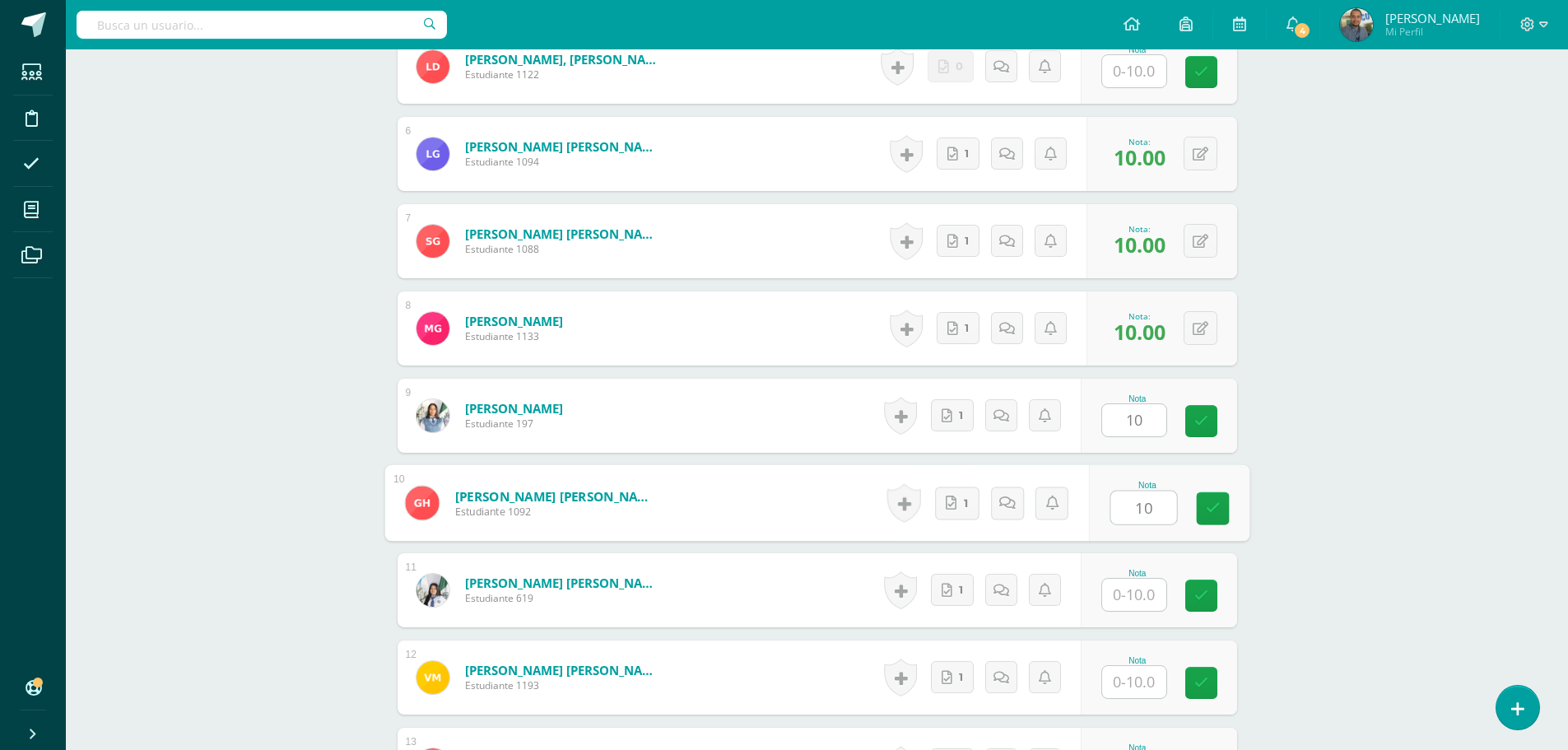
type input "10"
click at [1143, 591] on input "text" at bounding box center [1134, 594] width 64 height 32
paste input "10"
type input "10"
click at [1331, 553] on div "Administración y Práctica de Oficina Quinto SECRETARIADO [PERSON_NAME][DATE] "A…" at bounding box center [817, 241] width 1502 height 2197
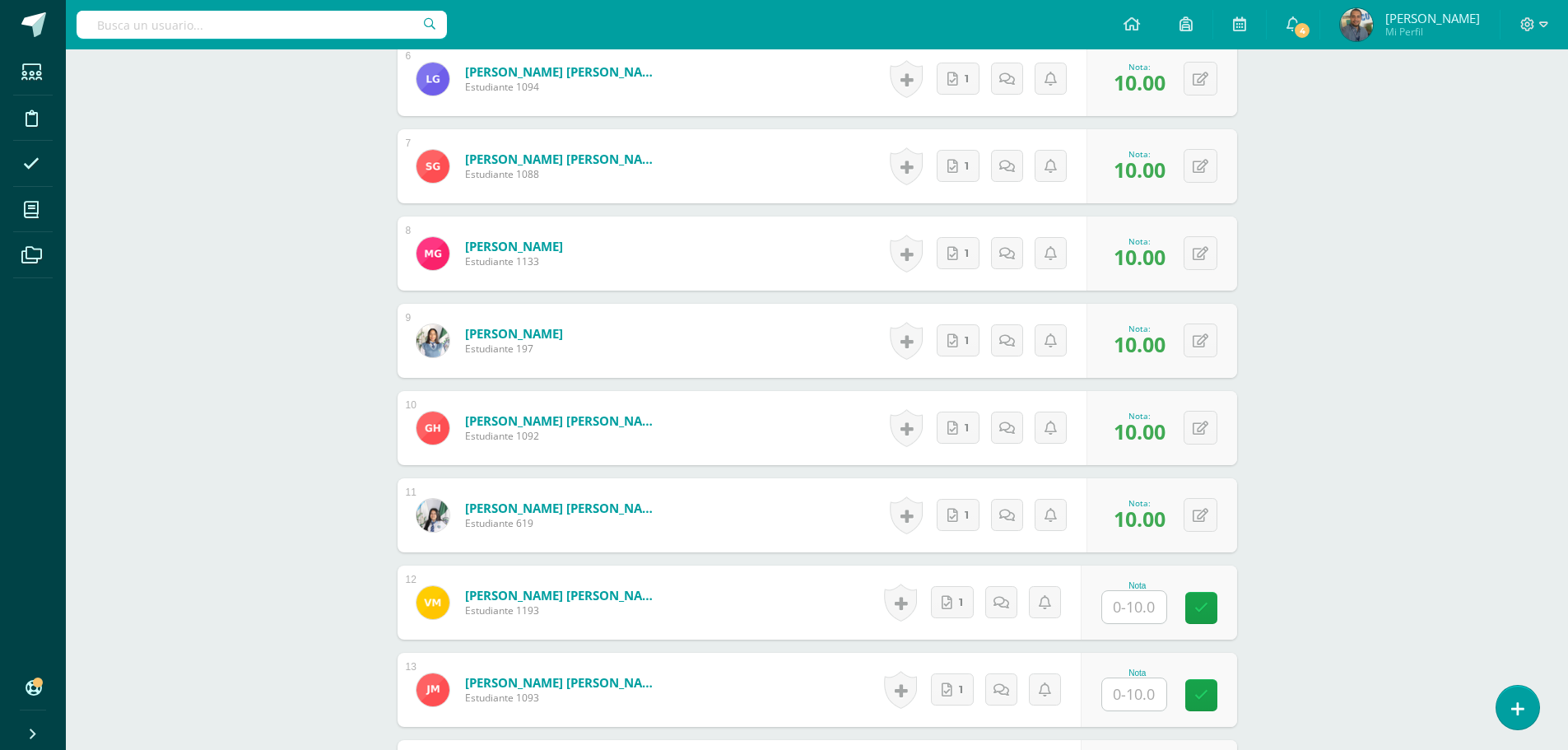
scroll to position [1318, 0]
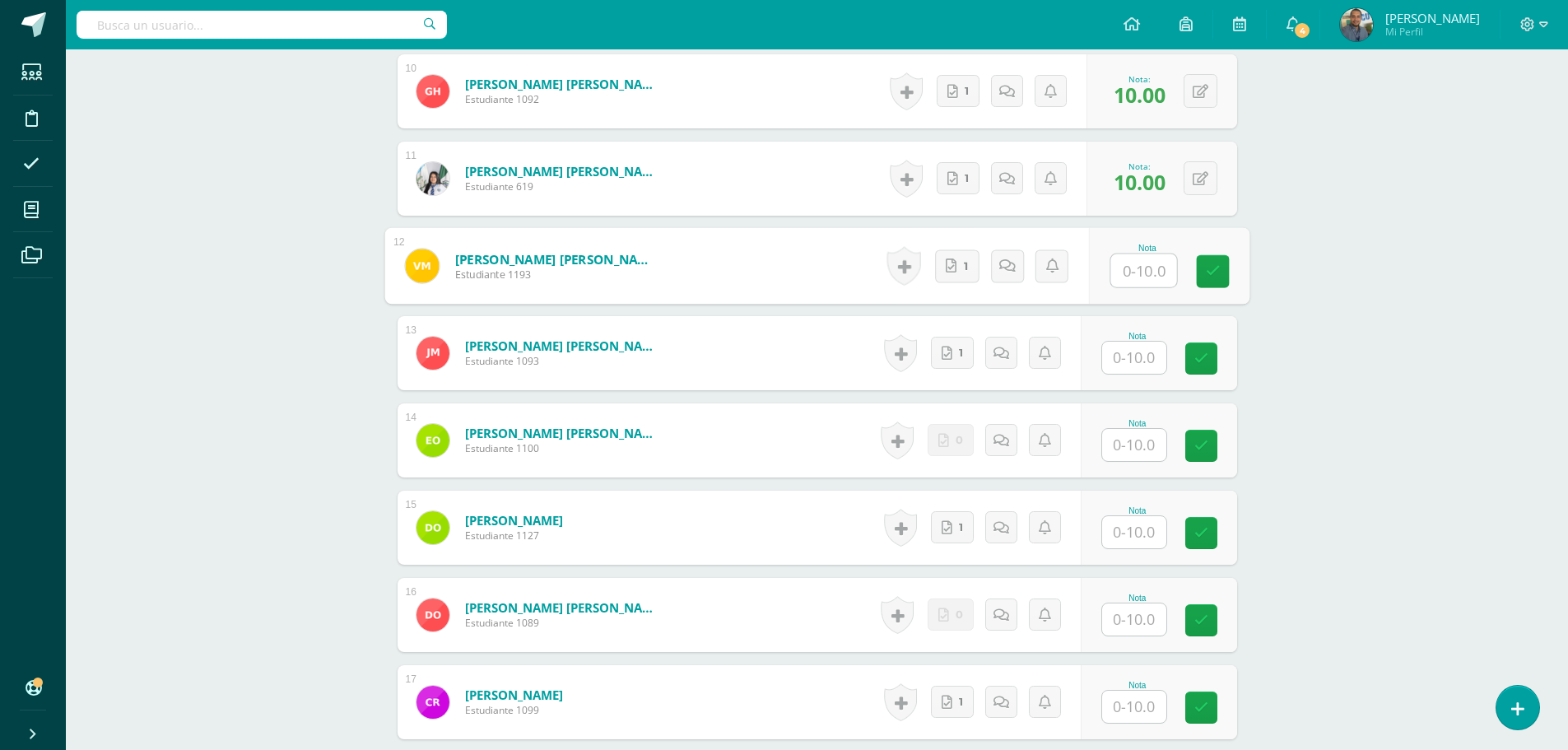
click at [1126, 271] on input "text" at bounding box center [1144, 271] width 66 height 33
paste input "10"
type input "10"
click at [1137, 359] on input "text" at bounding box center [1134, 357] width 64 height 32
paste input "10"
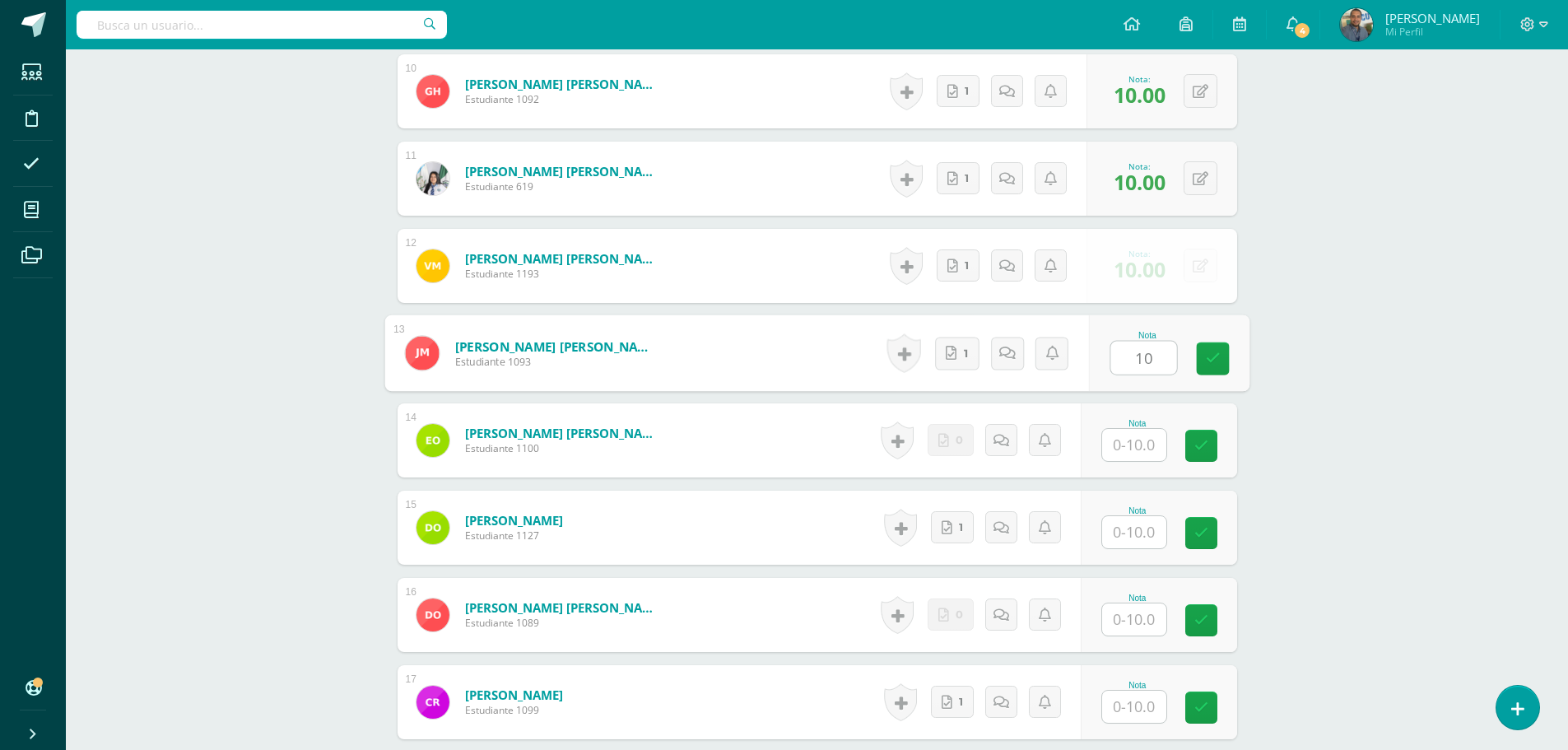
type input "10"
click at [1130, 533] on input "text" at bounding box center [1134, 532] width 64 height 32
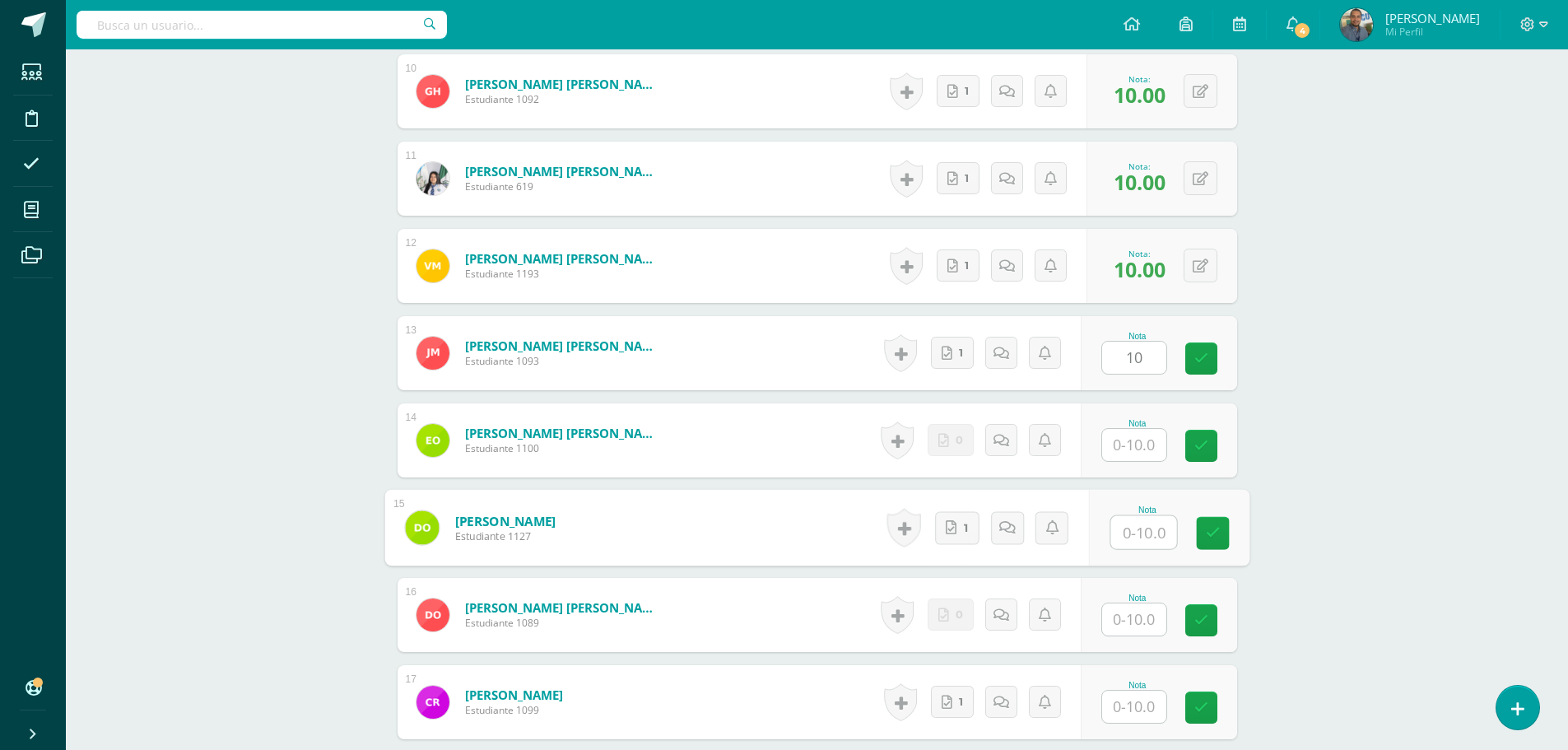
paste input "10"
type input "10"
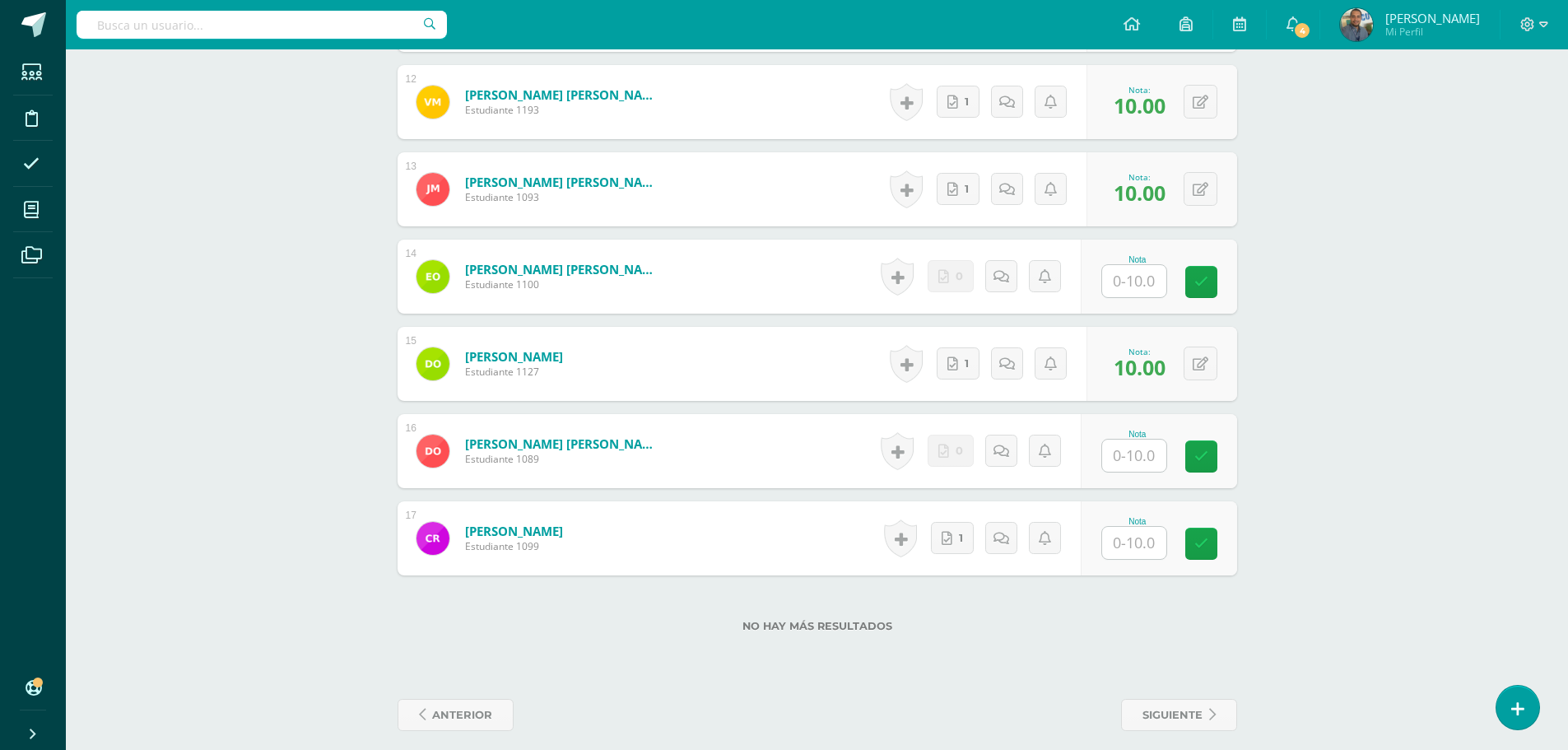
scroll to position [1496, 0]
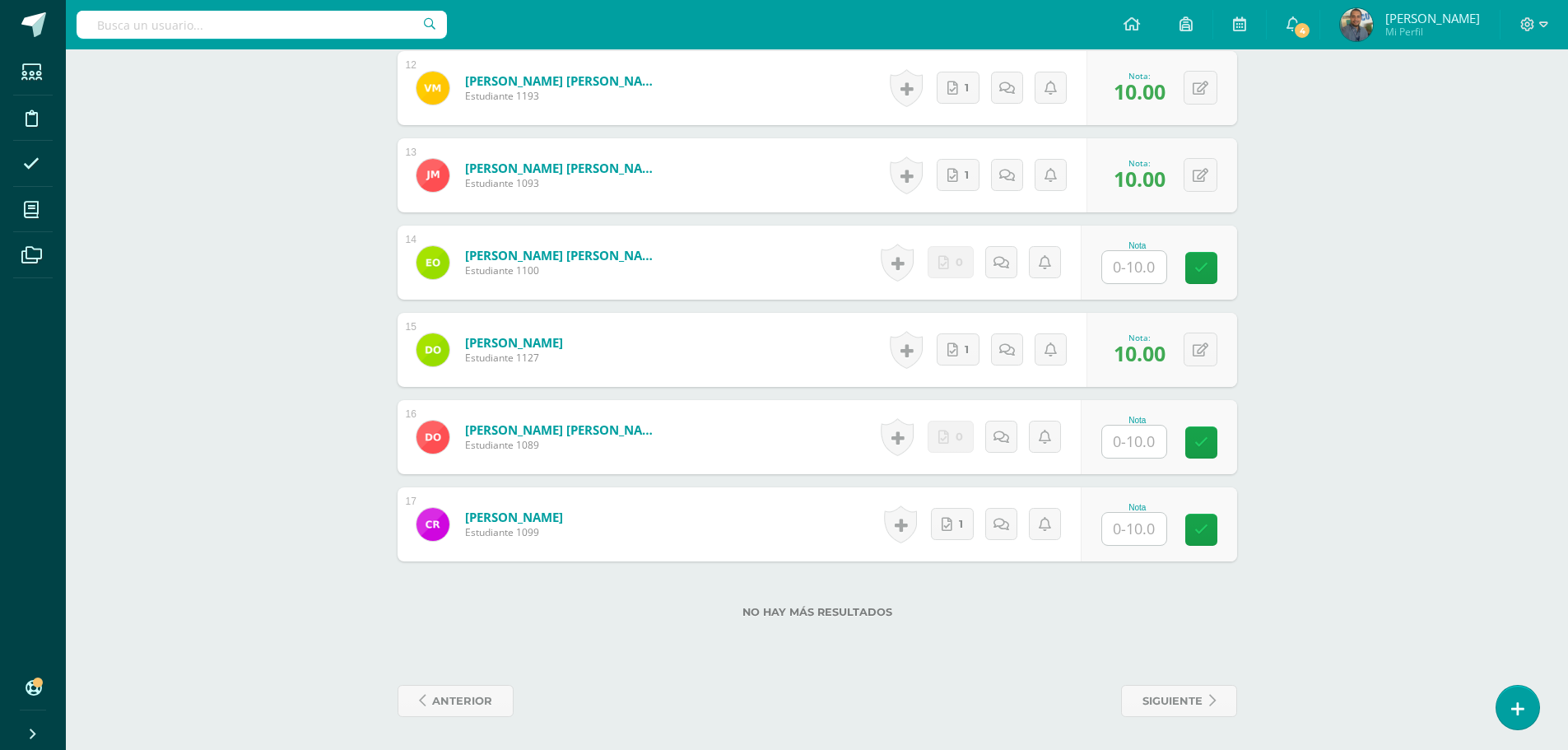
click at [1132, 525] on input "text" at bounding box center [1134, 528] width 64 height 32
paste input "10"
type input "10"
click at [1132, 593] on div "No hay más resultados" at bounding box center [818, 599] width 840 height 77
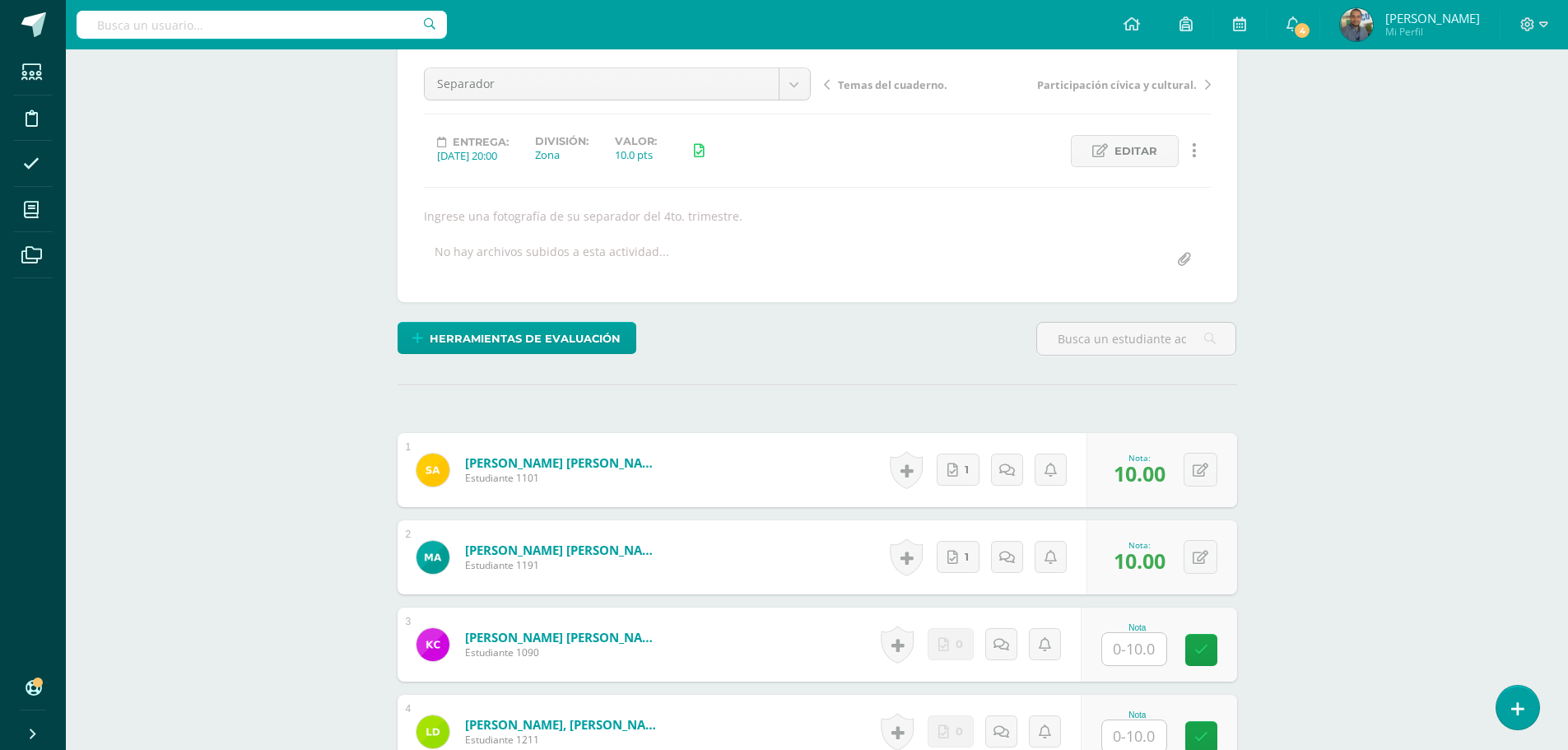
scroll to position [0, 0]
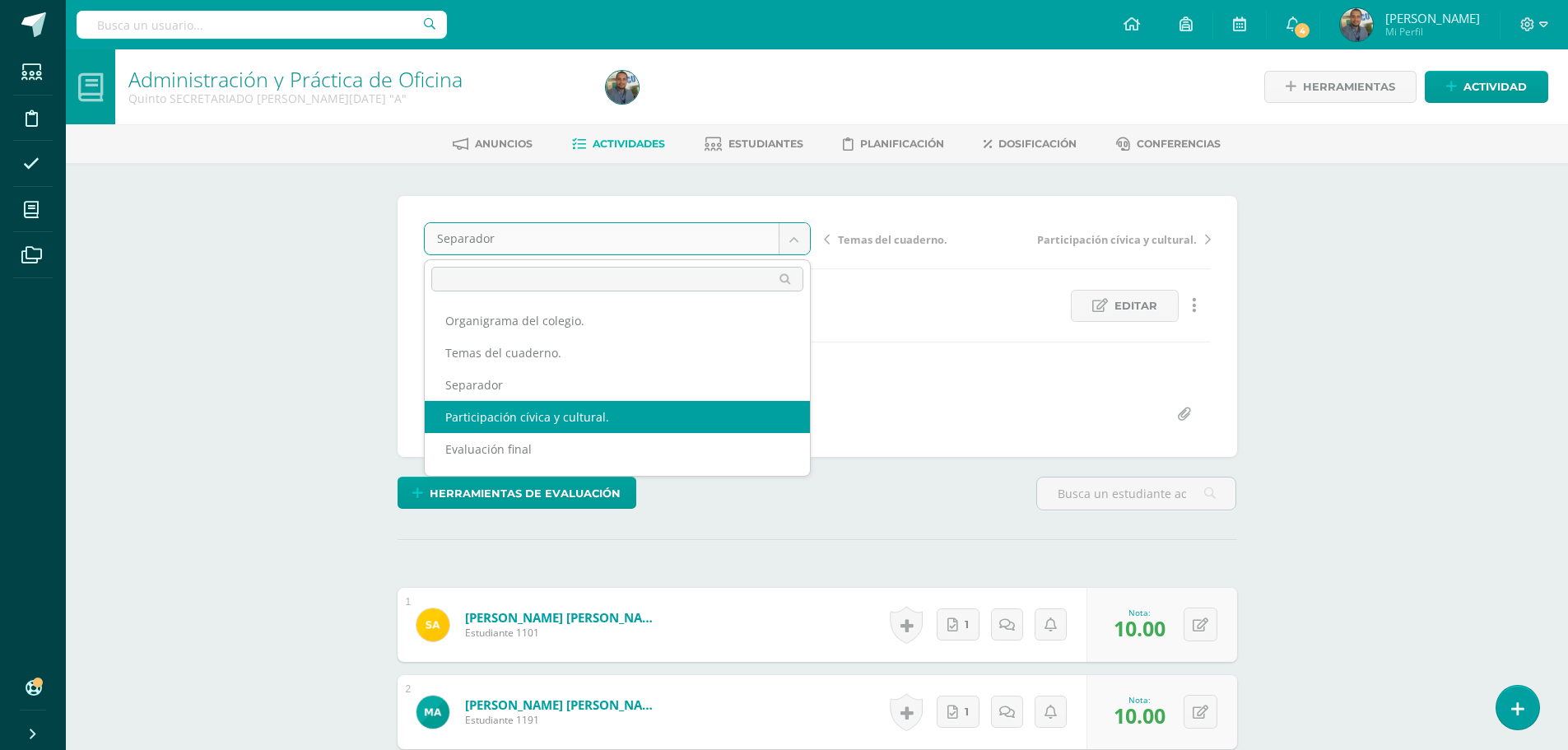
select select "/dashboard/teacher/grade-activity/84508/"
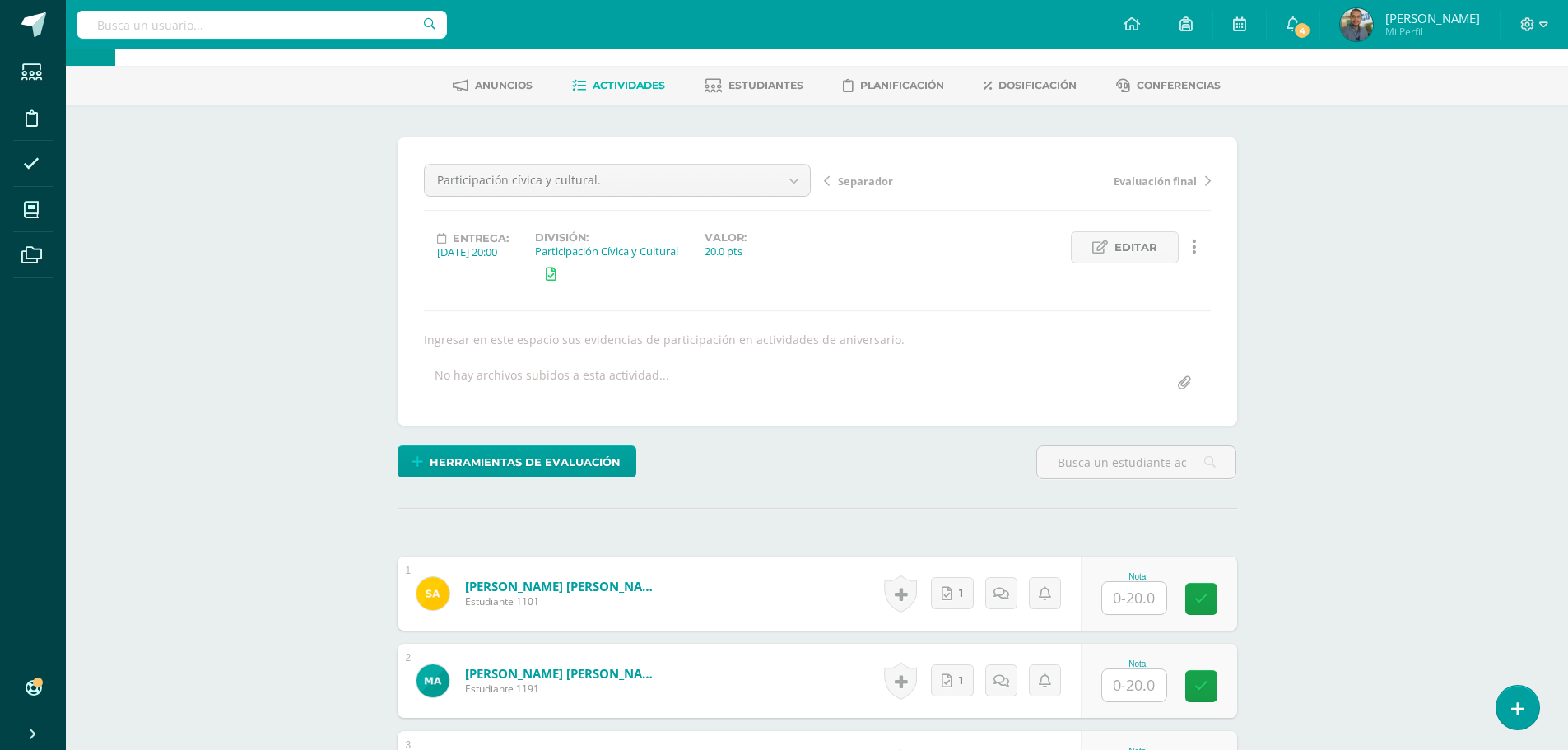
scroll to position [166, 0]
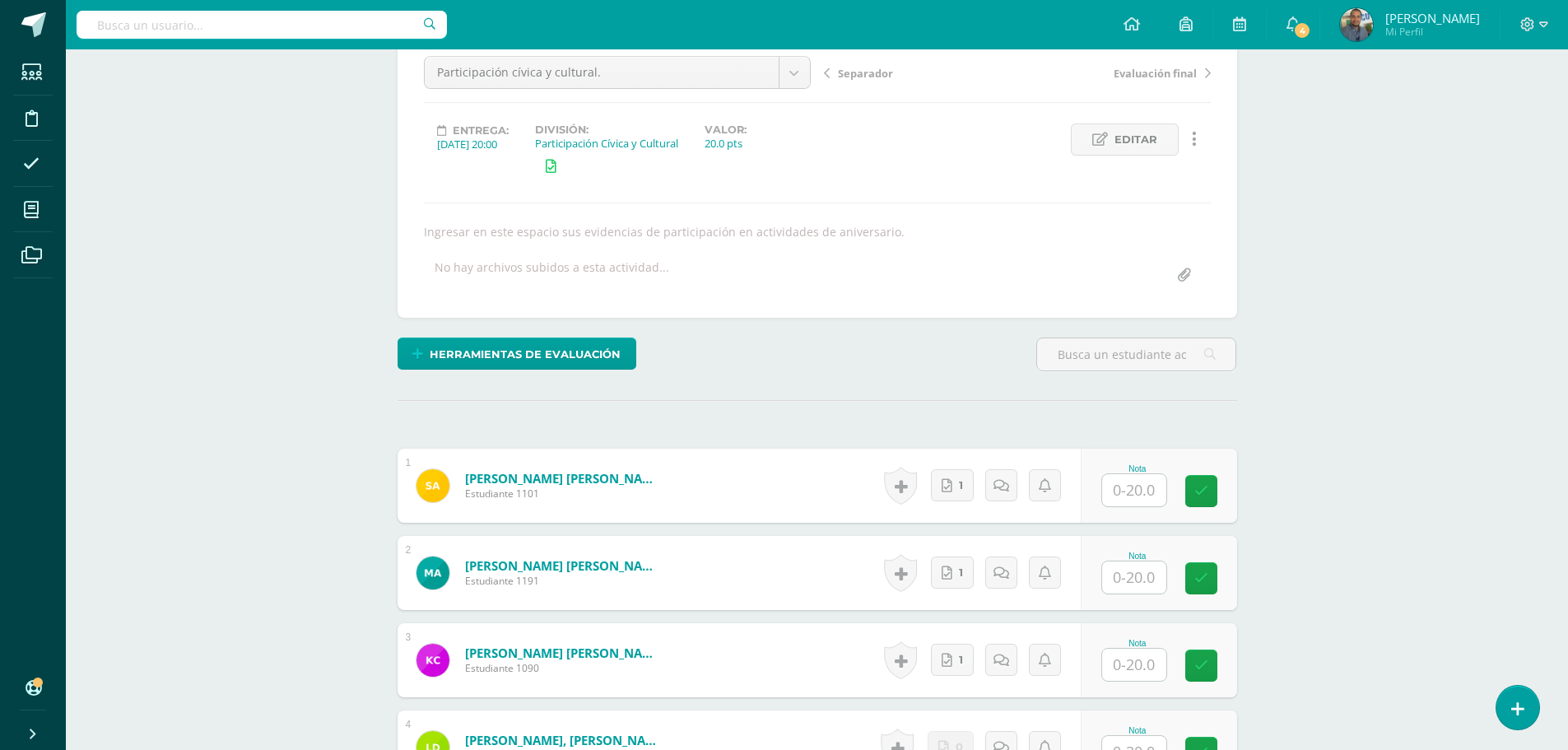
click at [1147, 500] on input "text" at bounding box center [1134, 490] width 64 height 32
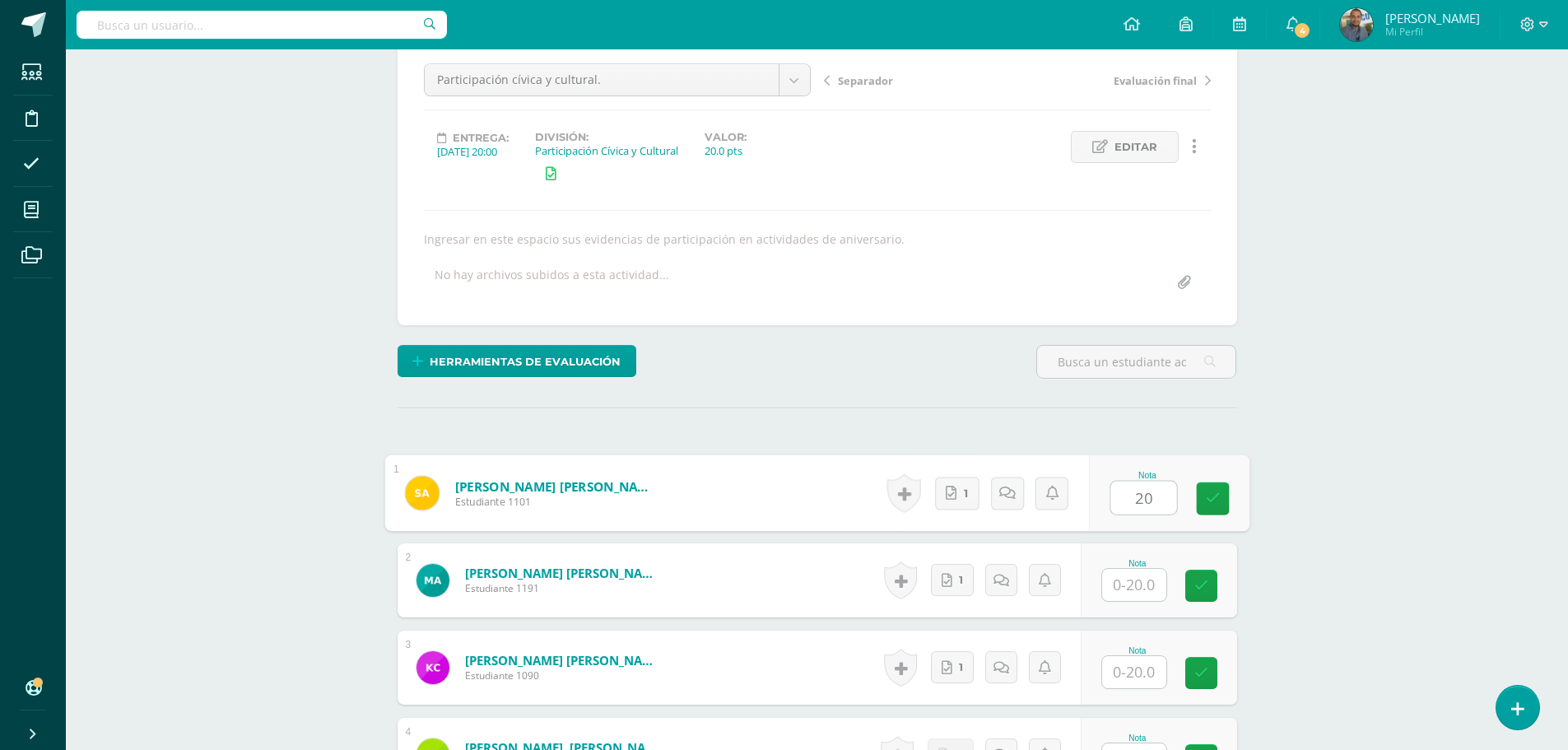
scroll to position [248, 0]
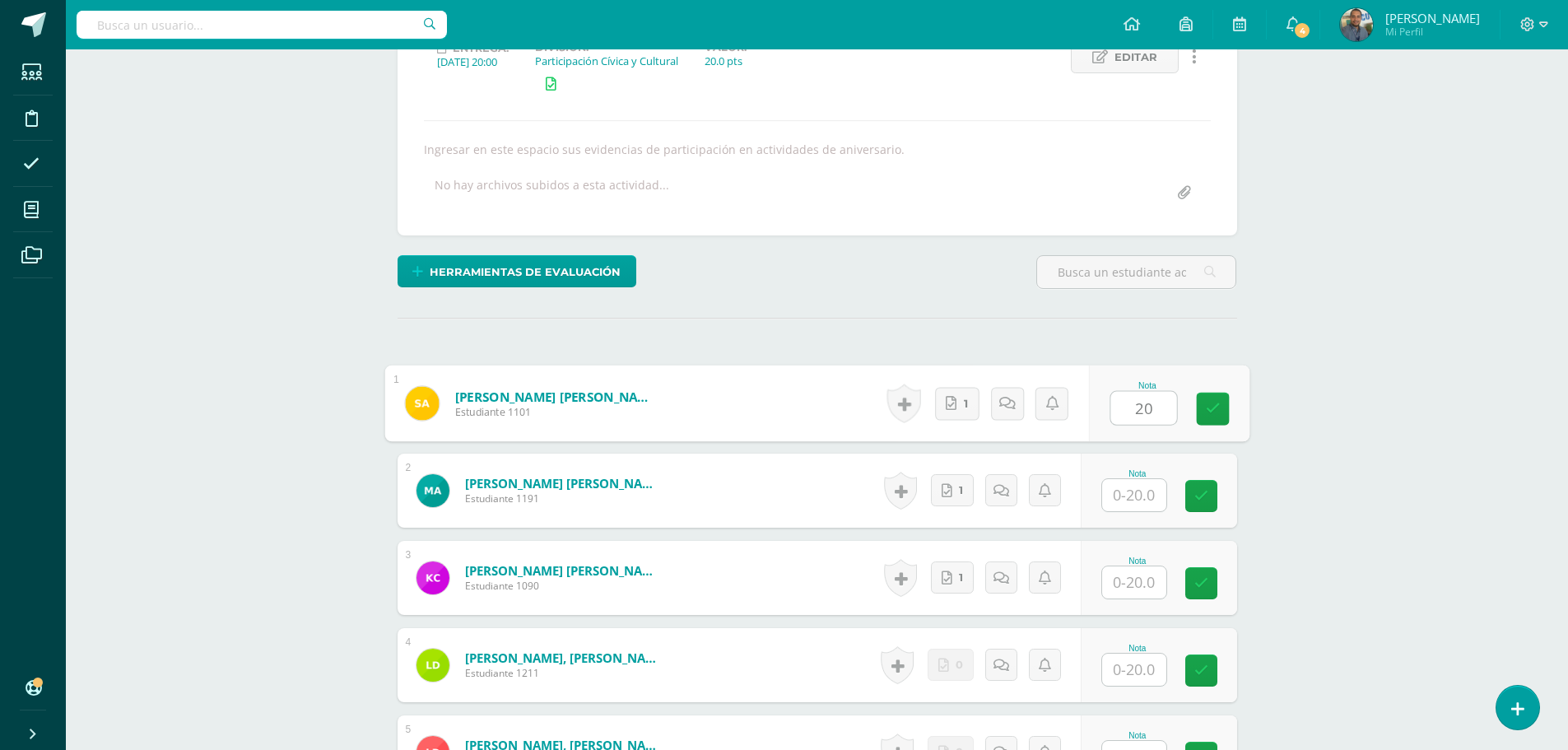
drag, startPoint x: 1163, startPoint y: 412, endPoint x: 1088, endPoint y: 409, distance: 75.1
click at [1088, 409] on form "[PERSON_NAME] [PERSON_NAME] Estudiante 1101 Nota 20 0 [GEOGRAPHIC_DATA] N/A" at bounding box center [817, 403] width 865 height 77
type input "20"
click at [1137, 505] on input "text" at bounding box center [1134, 495] width 64 height 32
click at [1147, 583] on input "text" at bounding box center [1134, 582] width 64 height 32
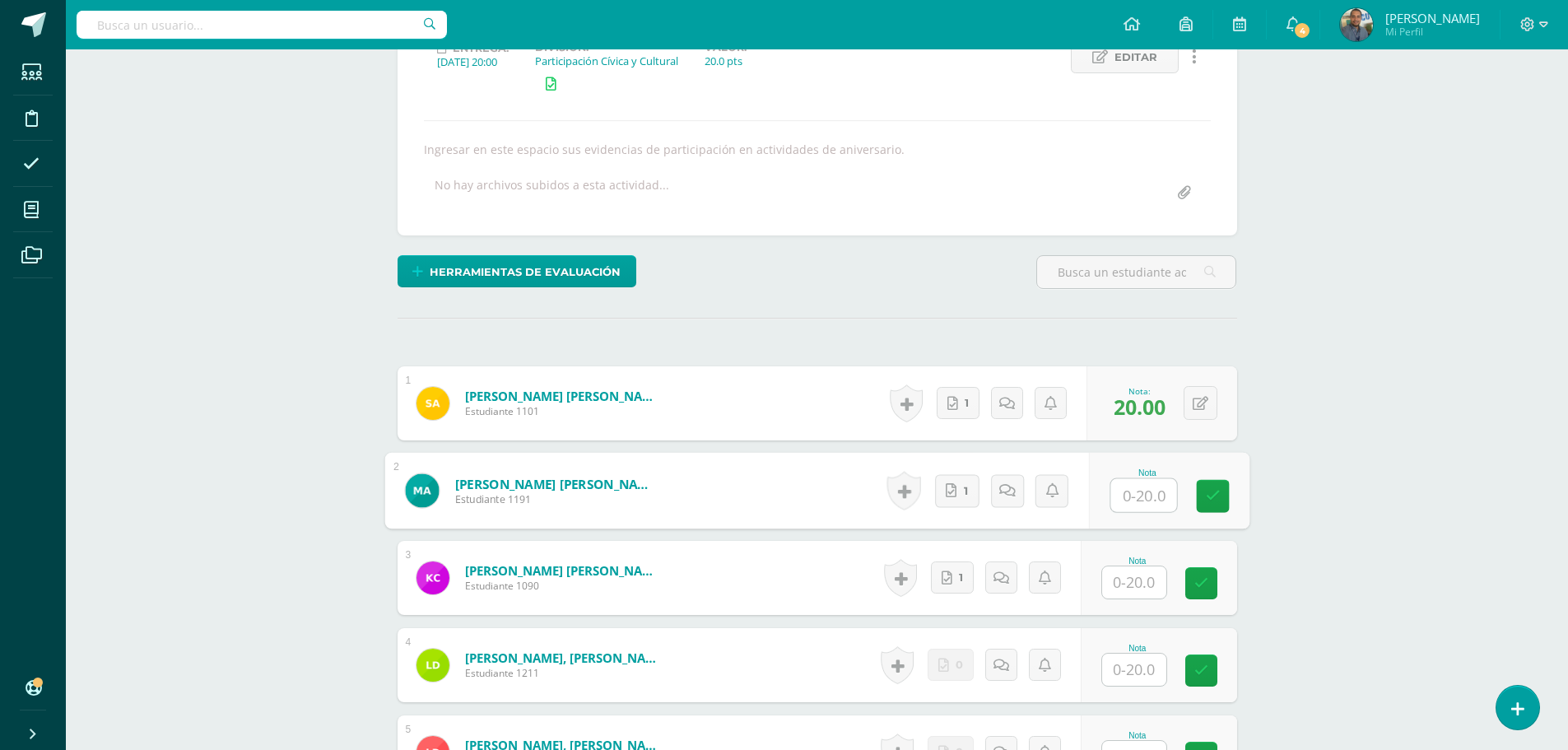
click at [1149, 498] on input "text" at bounding box center [1144, 496] width 66 height 33
paste input "20"
type input "20"
click at [1152, 584] on input "text" at bounding box center [1134, 582] width 64 height 32
paste input "20"
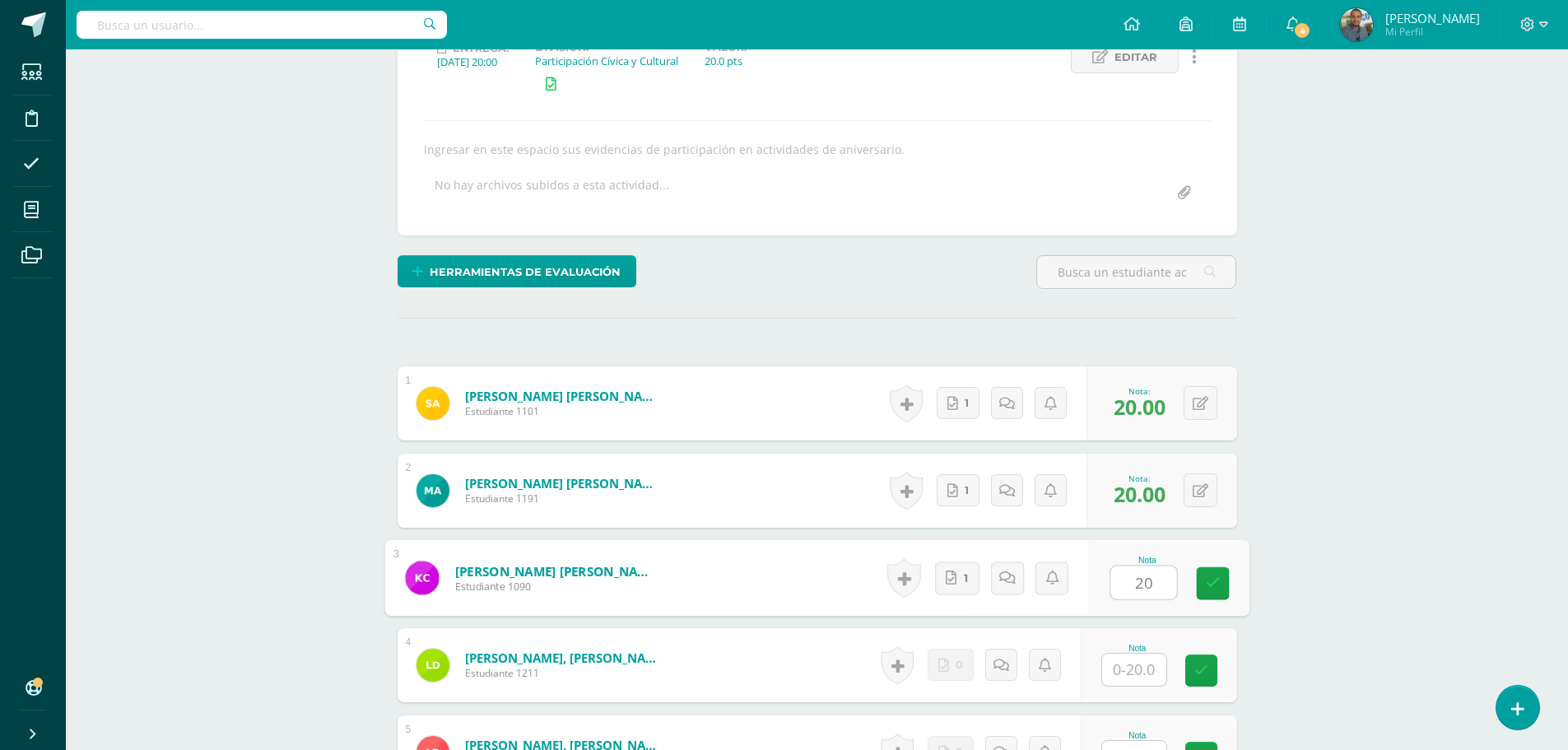
type input "20"
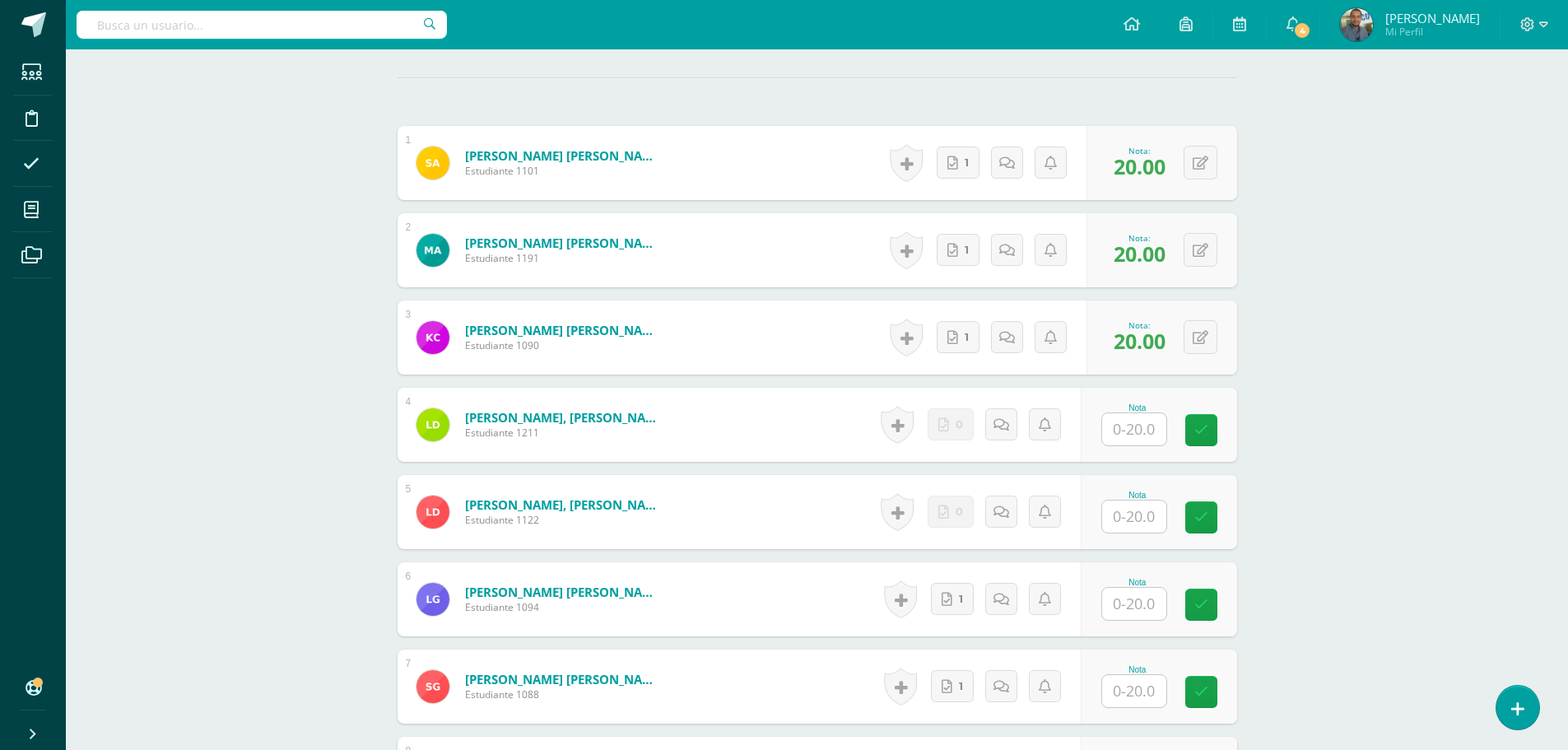
scroll to position [578, 0]
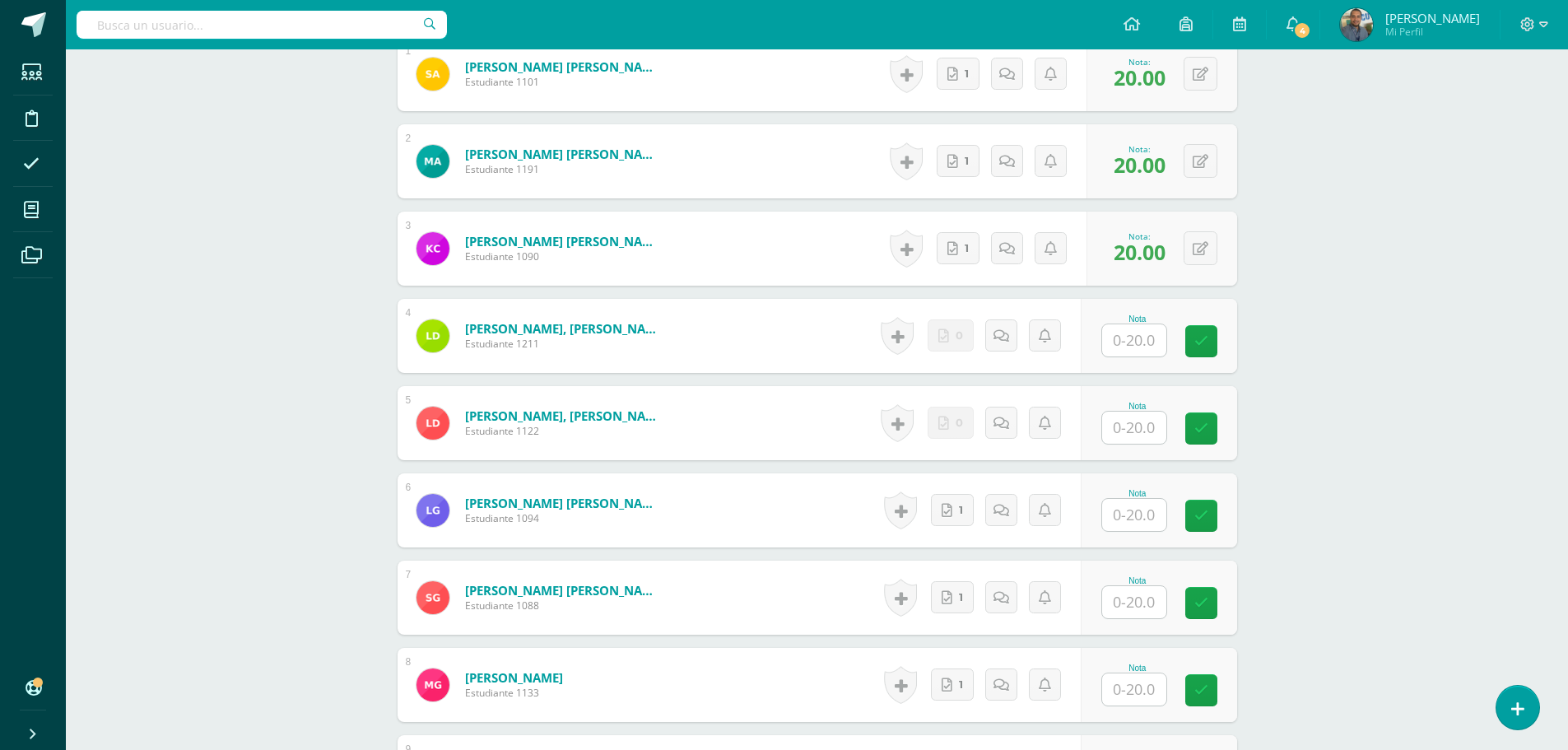
click at [1147, 526] on input "text" at bounding box center [1134, 514] width 64 height 32
paste input "20"
type input "20"
drag, startPoint x: 1145, startPoint y: 603, endPoint x: 1150, endPoint y: 619, distance: 16.8
click at [1145, 602] on input "text" at bounding box center [1134, 602] width 64 height 32
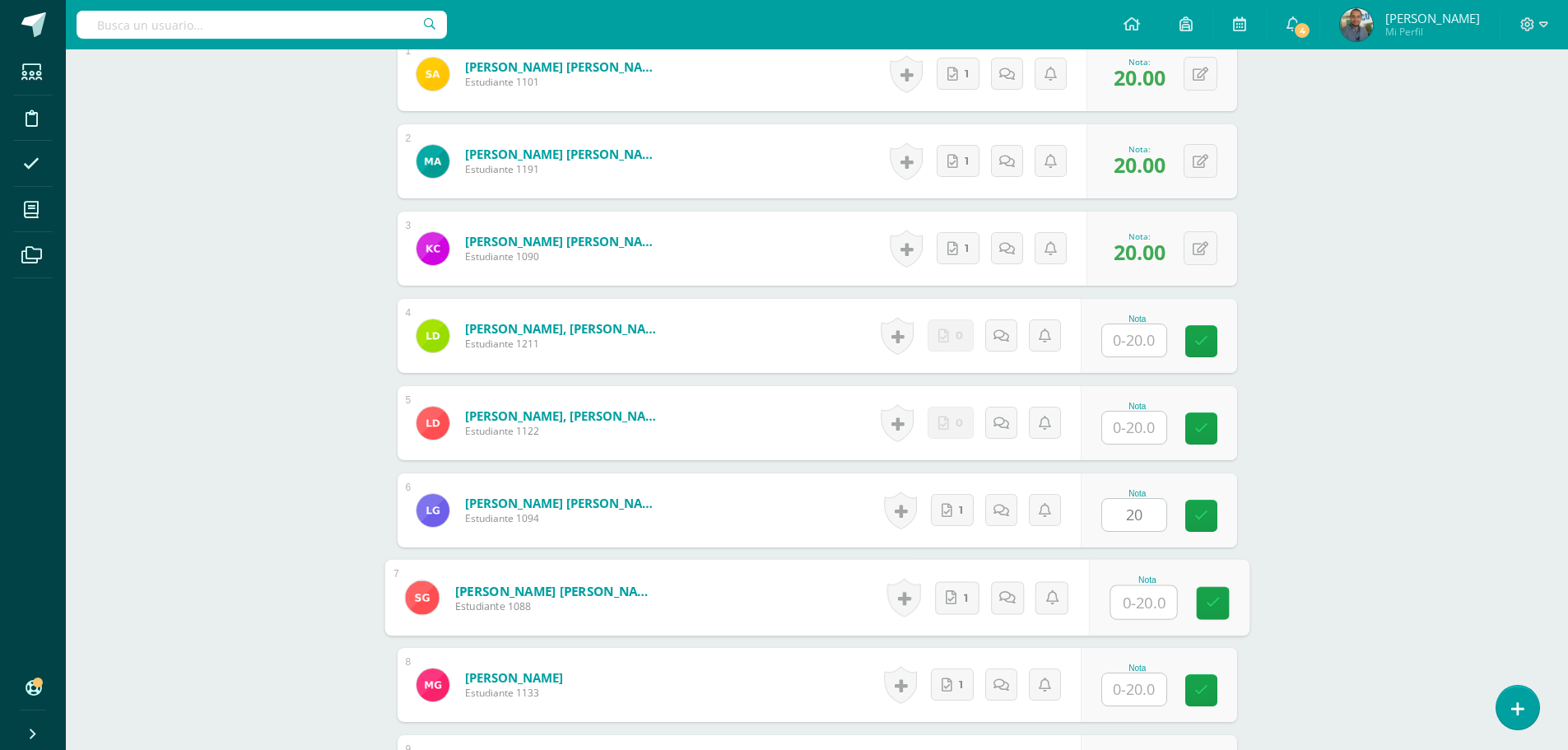
paste input "20"
type input "20"
click at [1138, 692] on input "text" at bounding box center [1134, 689] width 64 height 32
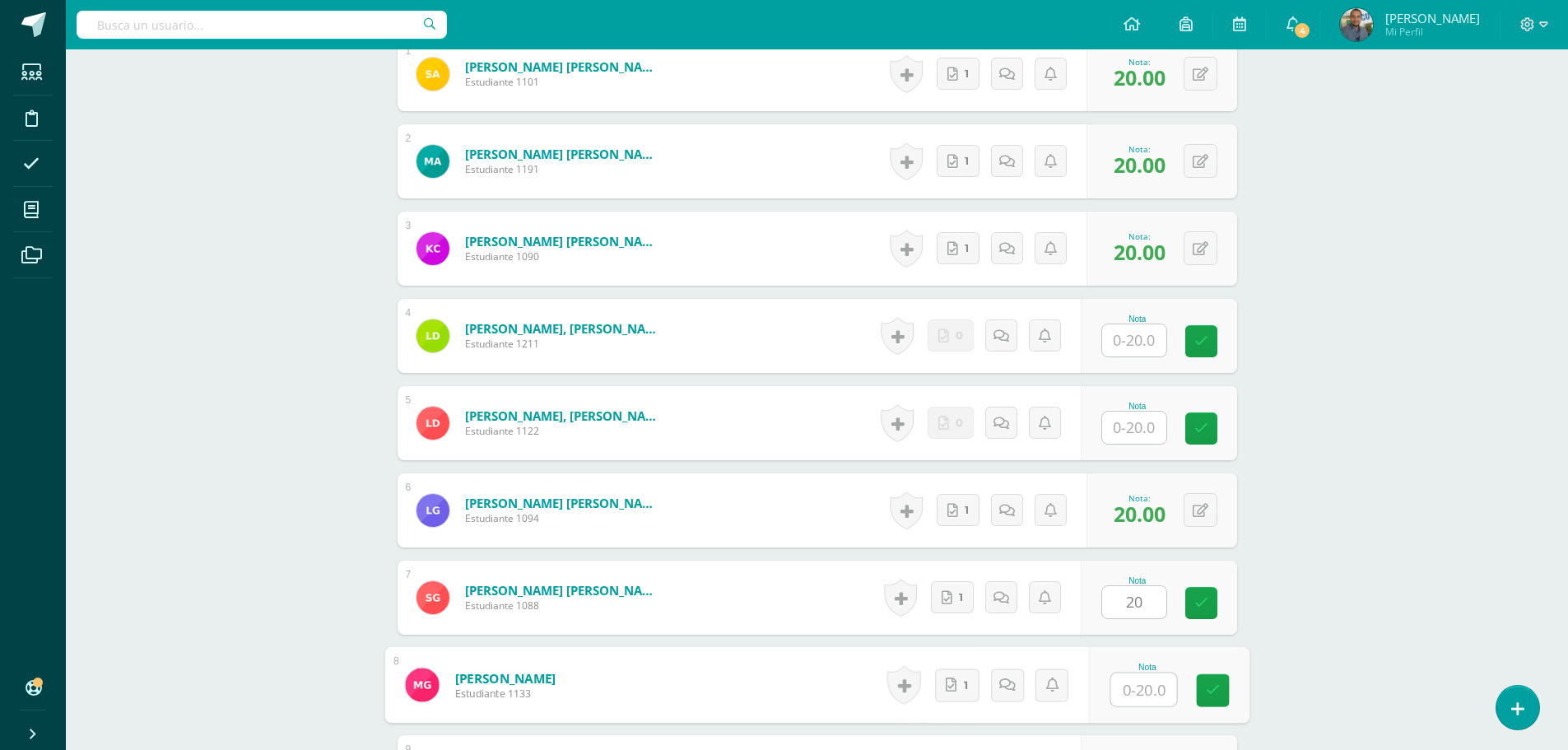
paste input "20"
type input "20"
click at [1319, 613] on div "Administración y Práctica de Oficina Quinto SECRETARIADO B. SÁBADO "A" Herramie…" at bounding box center [817, 583] width 1502 height 2223
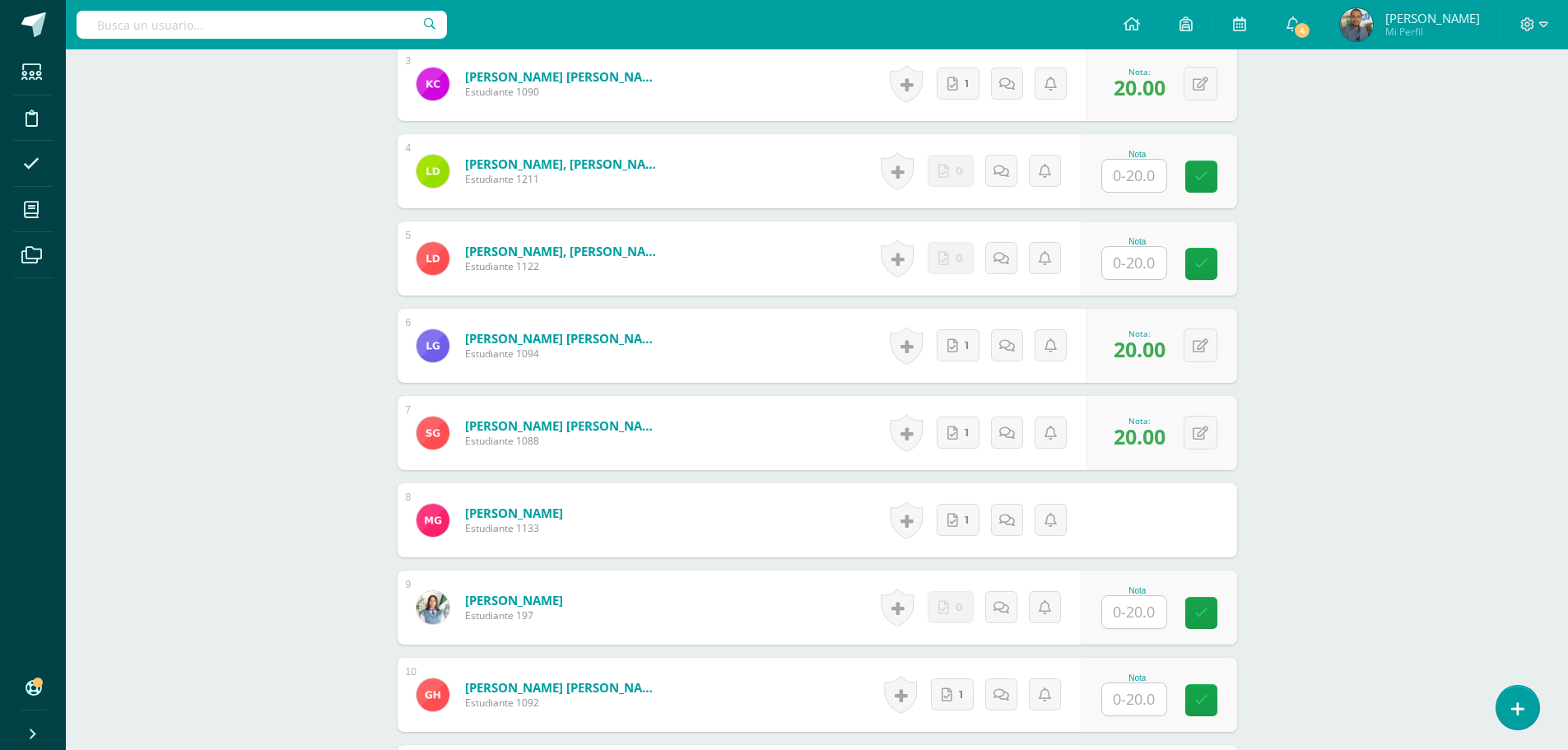
scroll to position [989, 0]
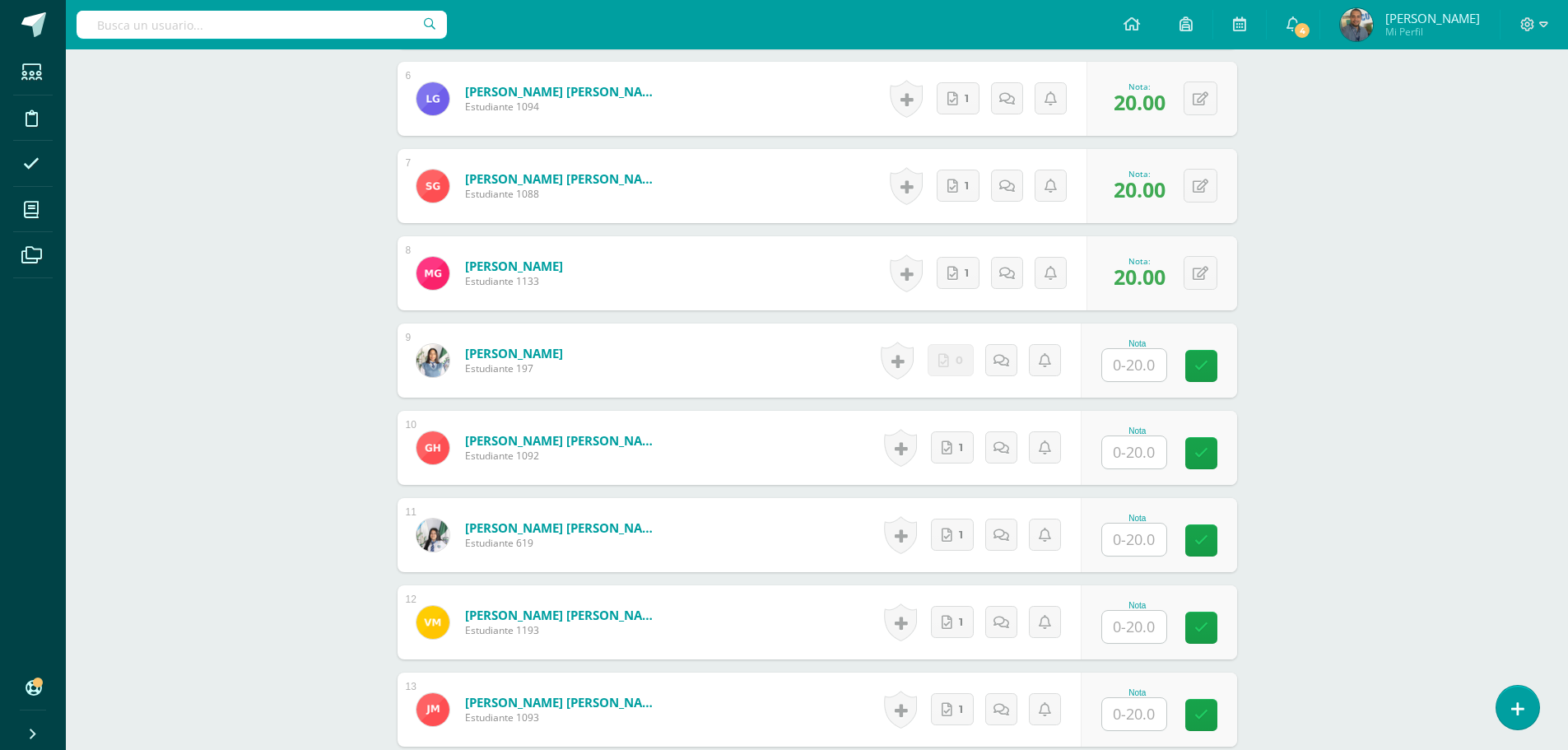
click at [1127, 448] on input "text" at bounding box center [1134, 452] width 64 height 32
paste input "20"
type input "20"
click at [1141, 541] on input "text" at bounding box center [1134, 539] width 64 height 32
paste input "20"
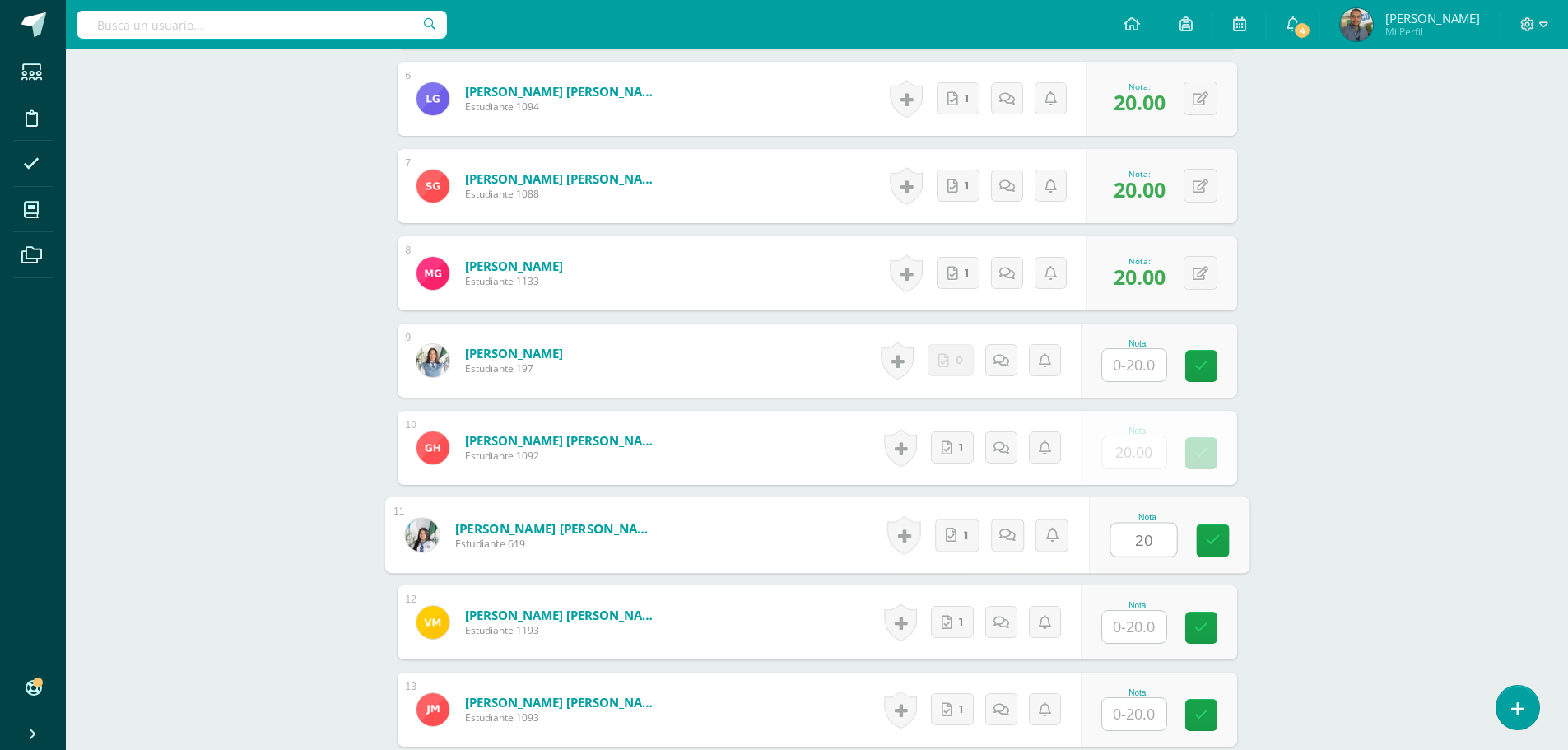
type input "20"
click at [1123, 625] on input "text" at bounding box center [1134, 626] width 64 height 32
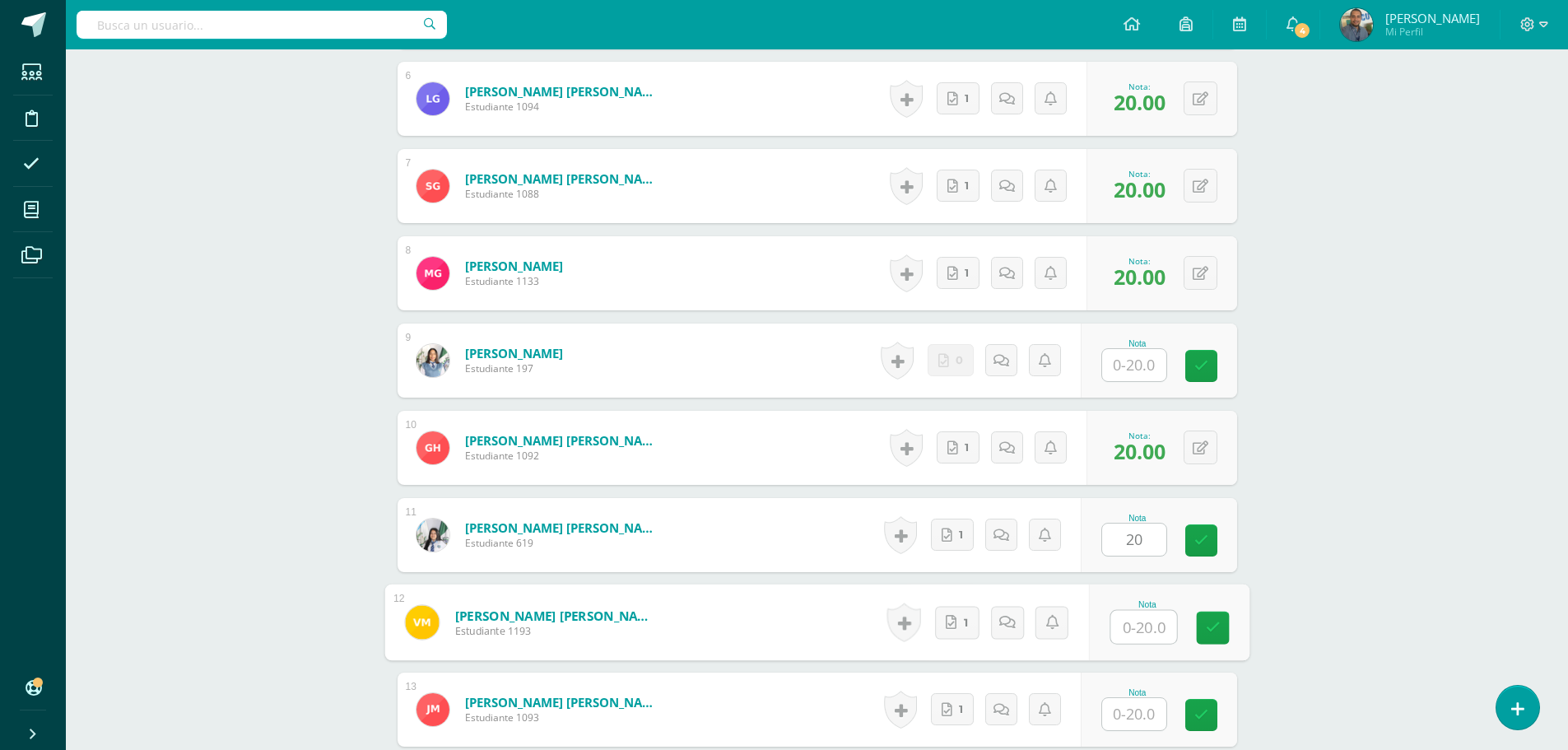
paste input "20"
type input "20"
click at [1132, 700] on input "text" at bounding box center [1134, 713] width 64 height 32
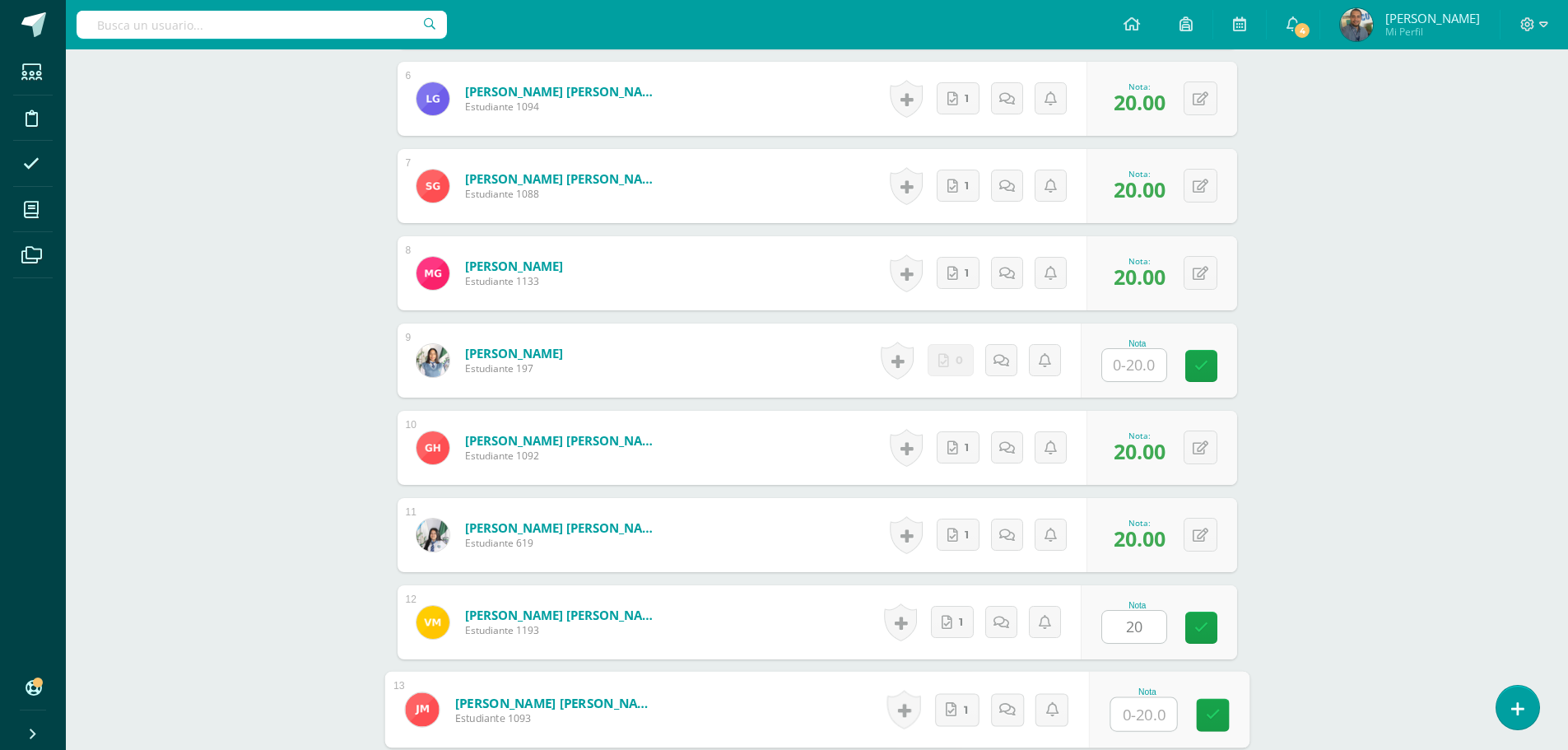
paste input "20"
type input "20"
click at [1314, 625] on div "Administración y Práctica de Oficina Quinto SECRETARIADO B. SÁBADO "A" Herramie…" at bounding box center [817, 172] width 1502 height 2223
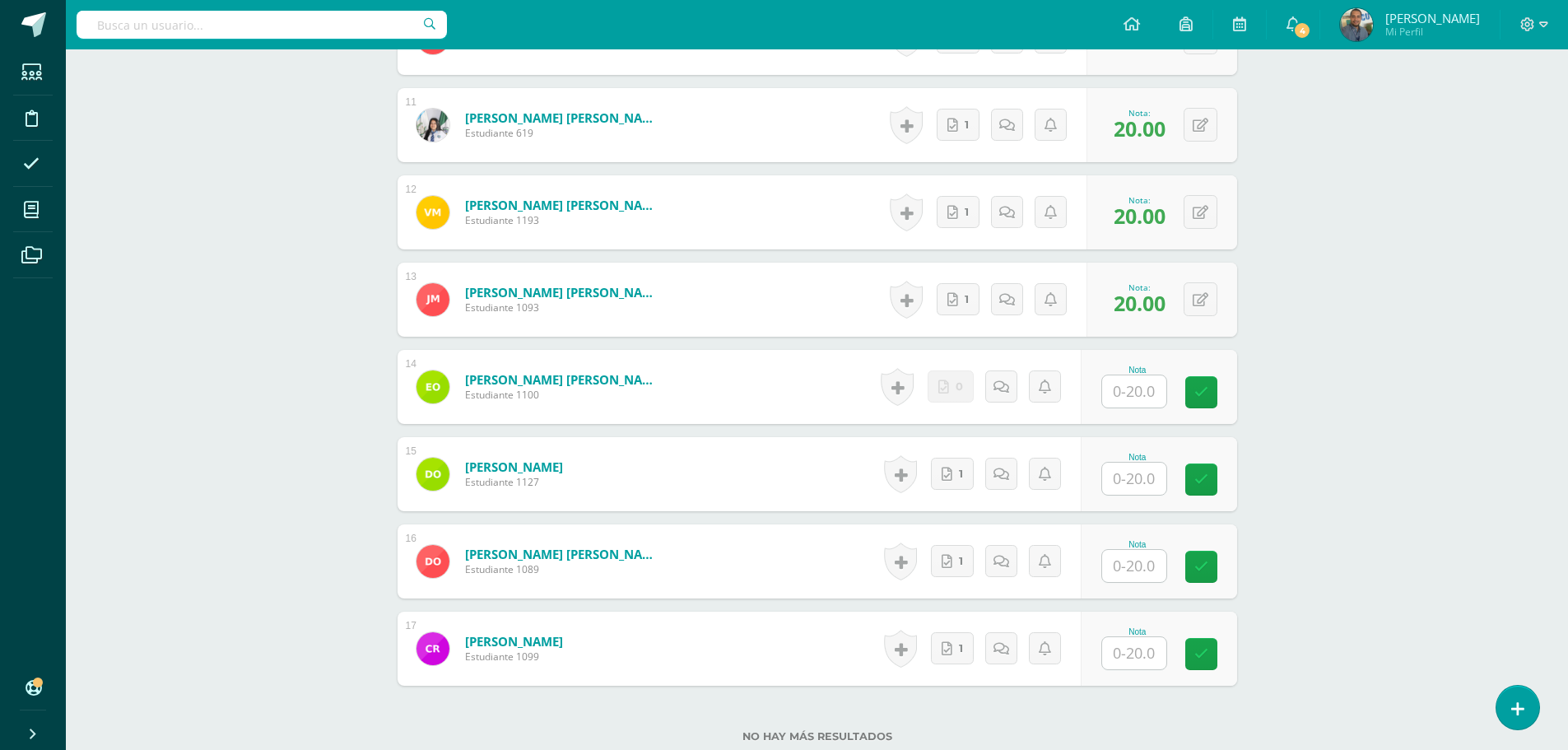
scroll to position [1401, 0]
click at [1132, 472] on input "text" at bounding box center [1134, 477] width 64 height 32
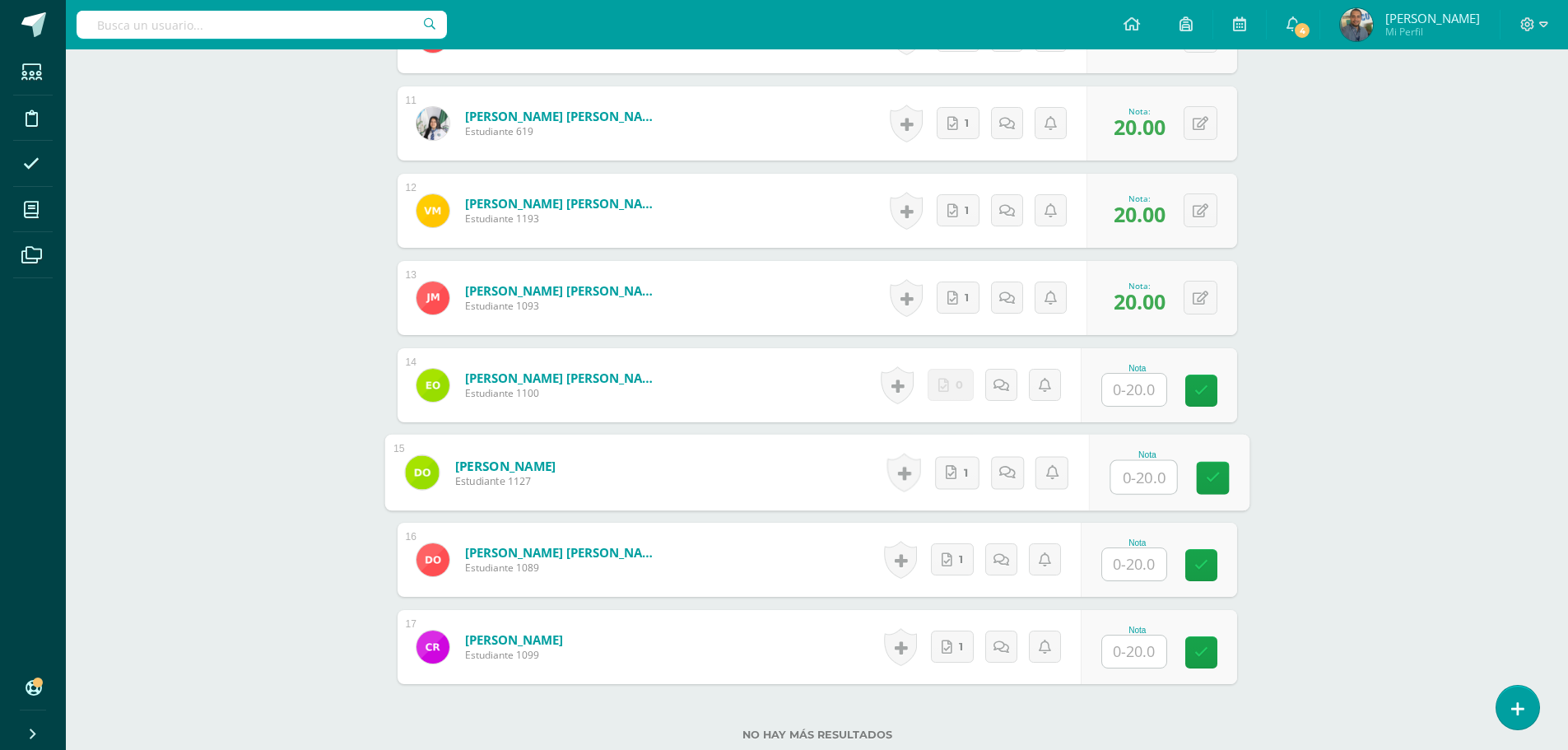
paste input "20"
type input "20"
click at [1127, 568] on input "text" at bounding box center [1134, 564] width 64 height 32
paste input "20"
type input "20"
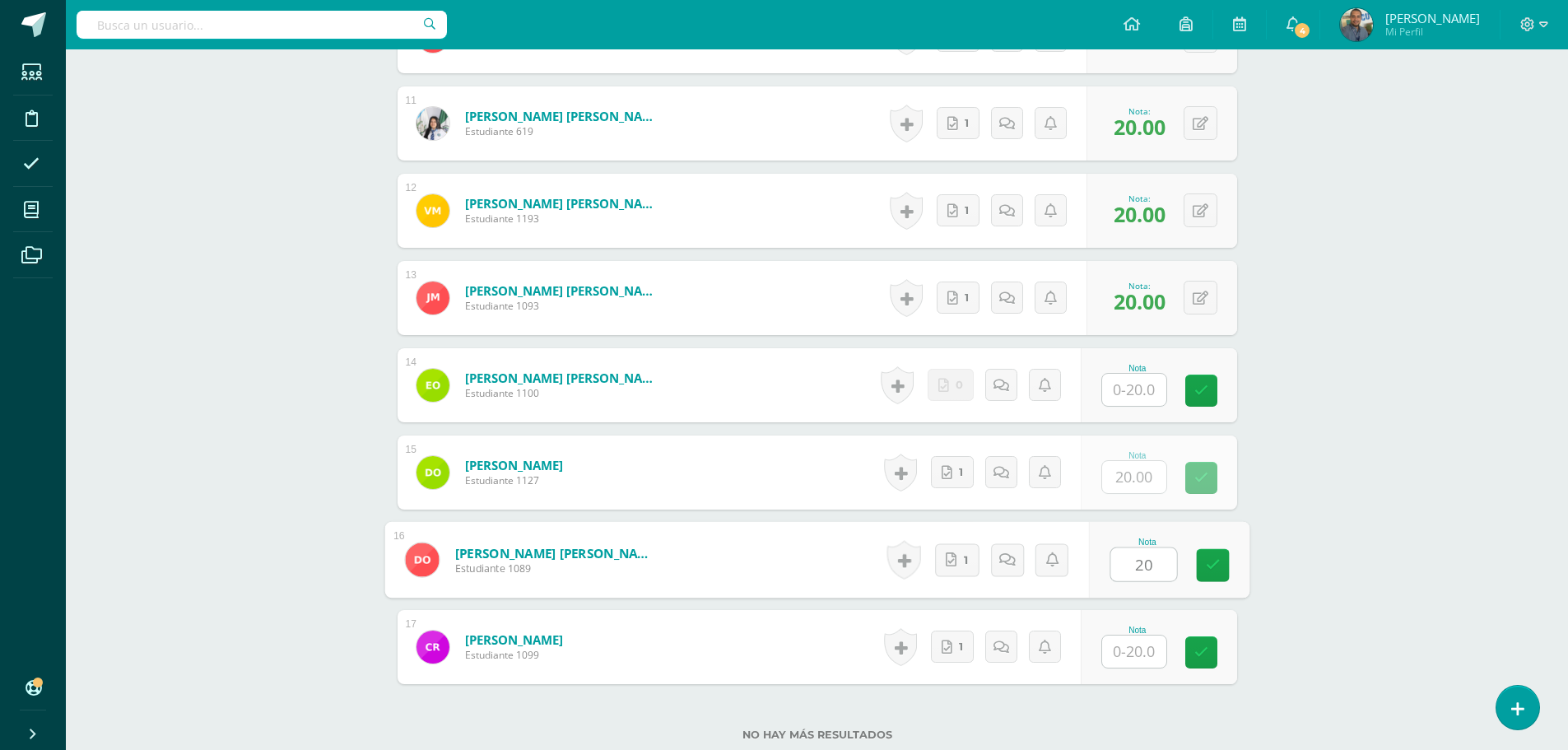
click at [1132, 653] on input "text" at bounding box center [1134, 651] width 64 height 32
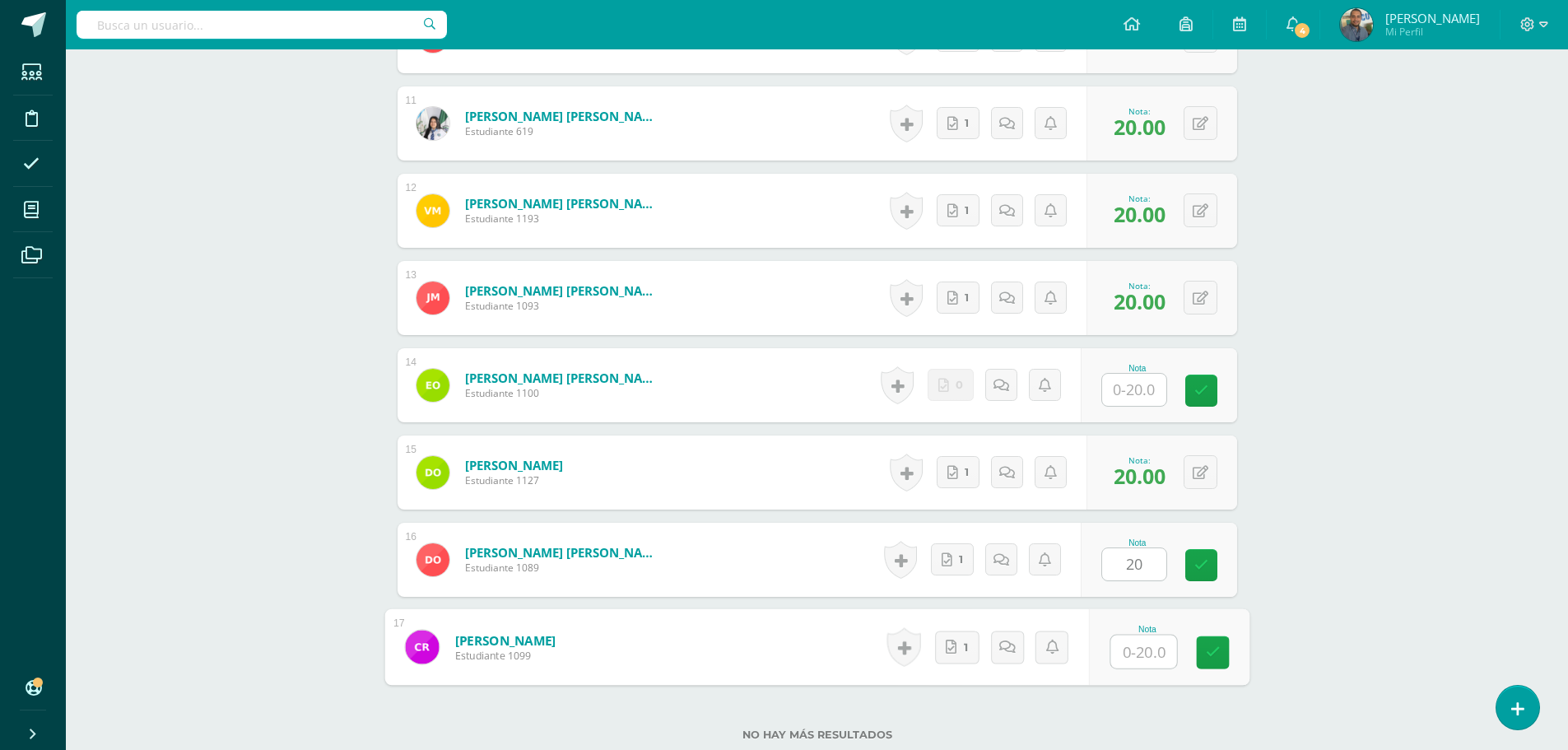
paste input "20"
type input "20"
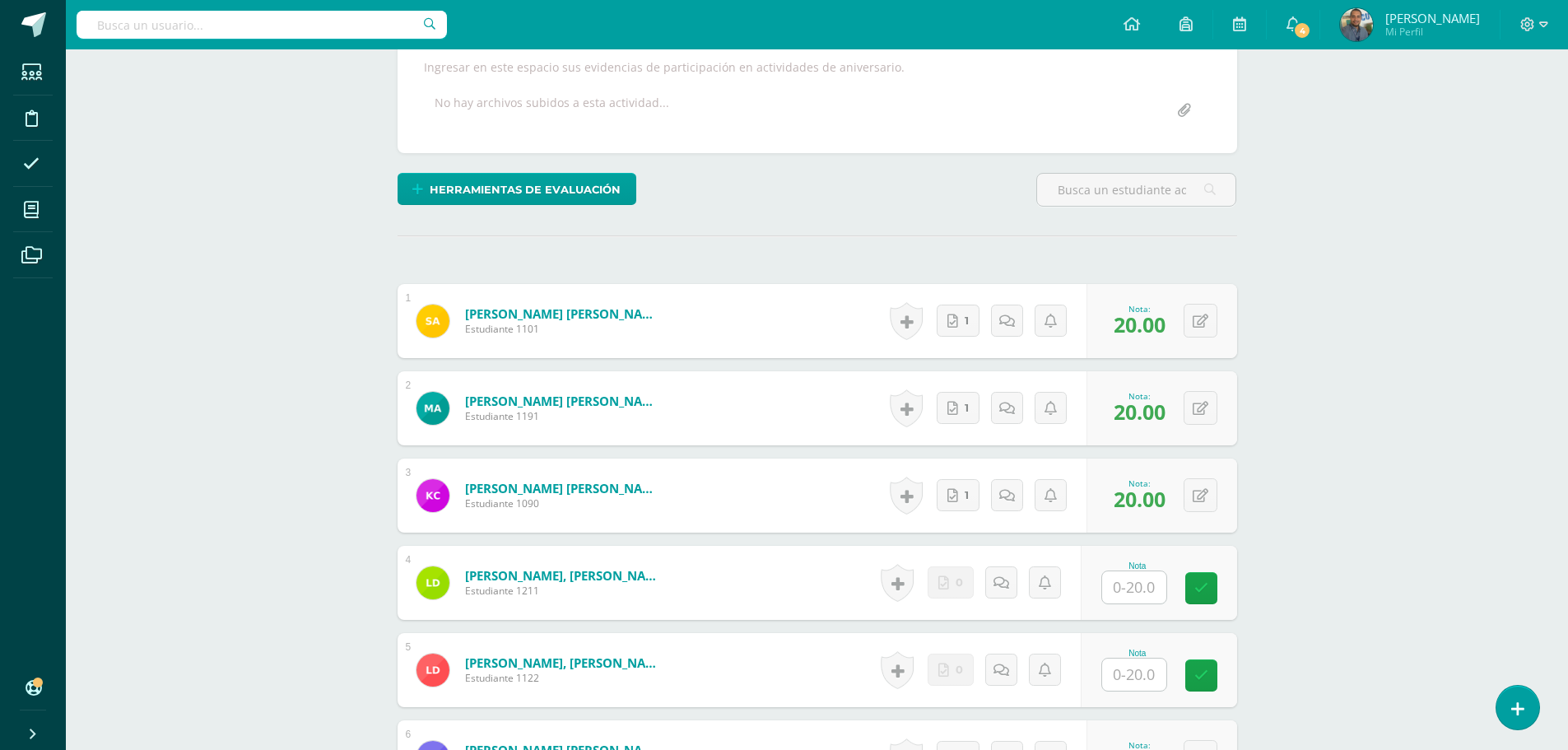
scroll to position [84, 0]
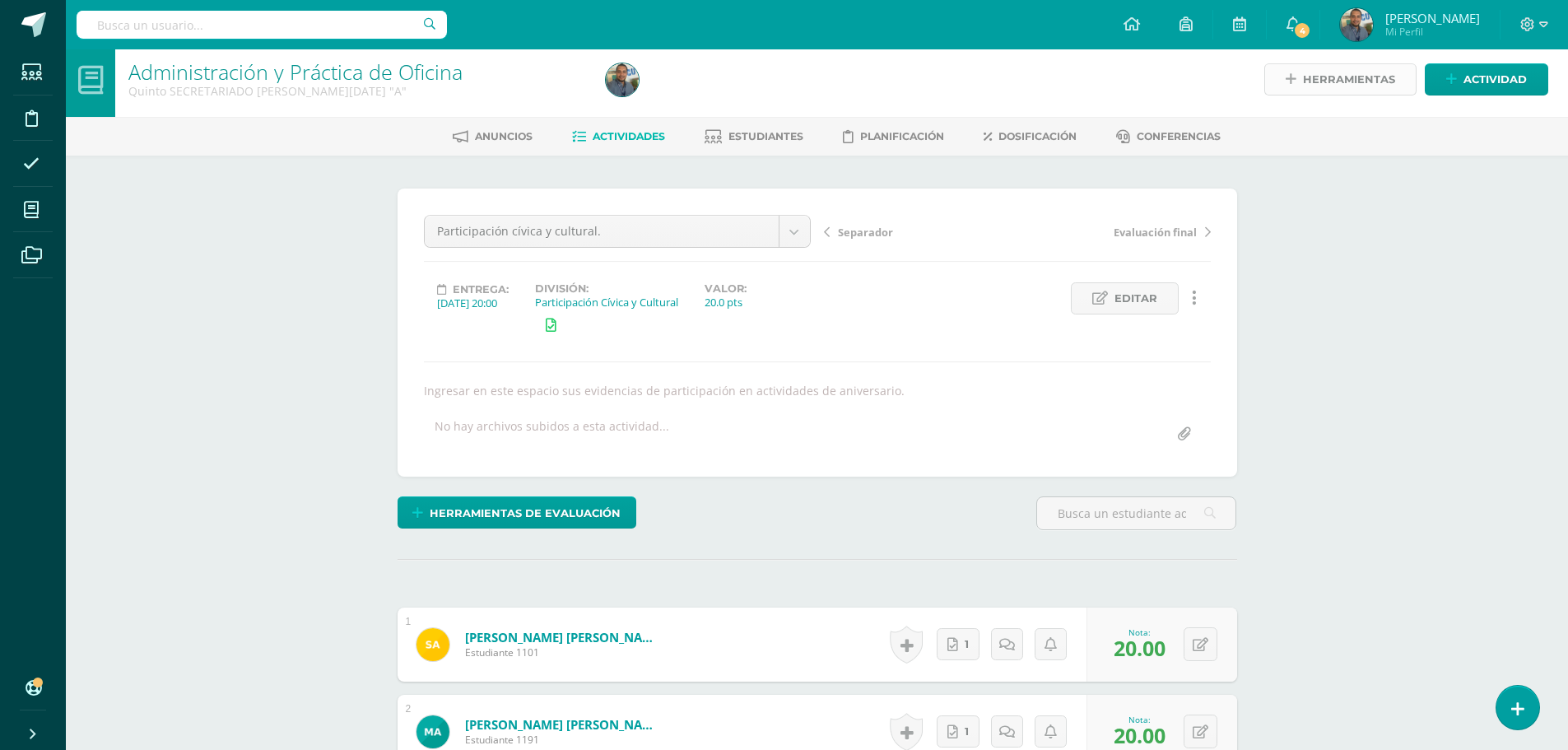
scroll to position [0, 0]
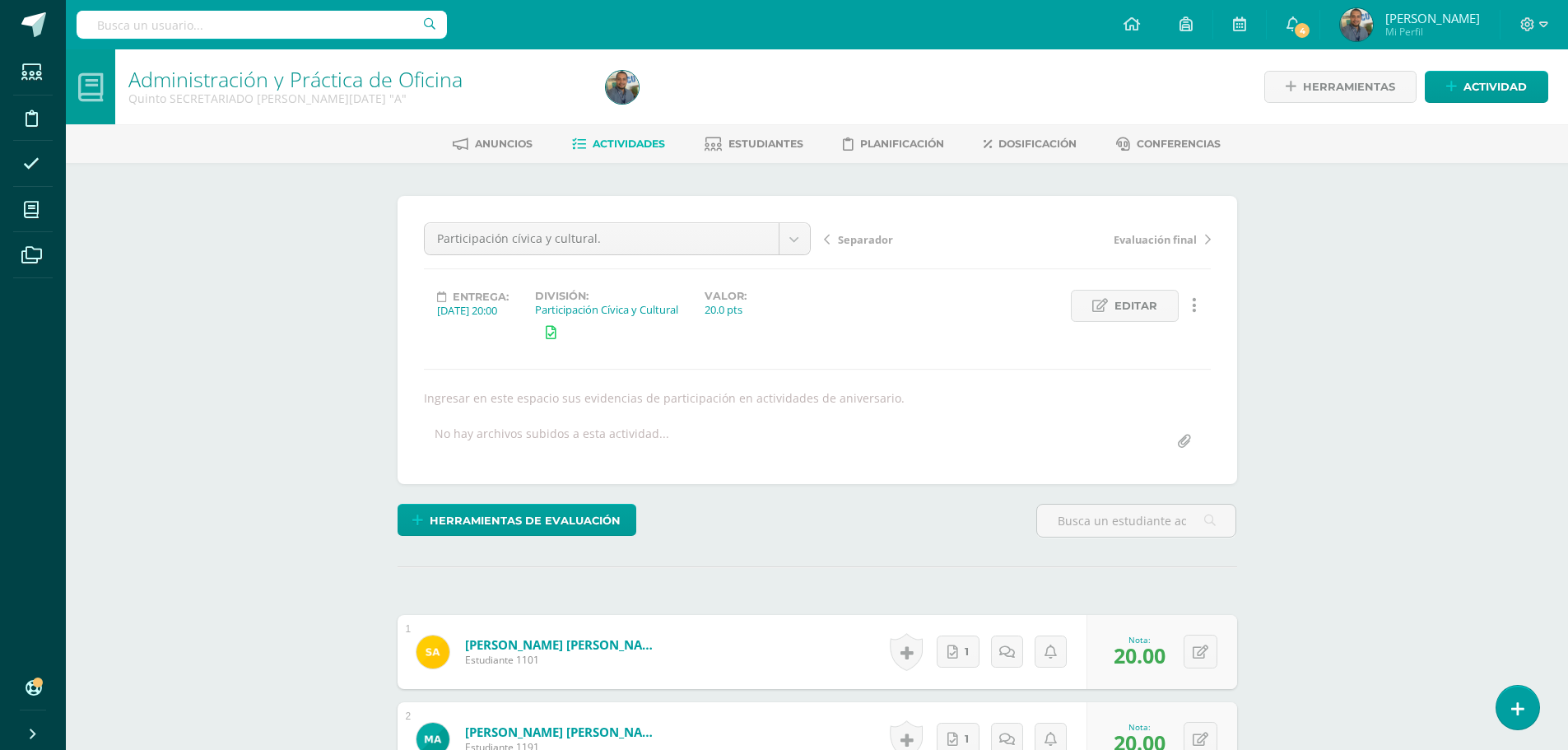
click at [1448, 20] on span "[PERSON_NAME]" at bounding box center [1433, 17] width 95 height 16
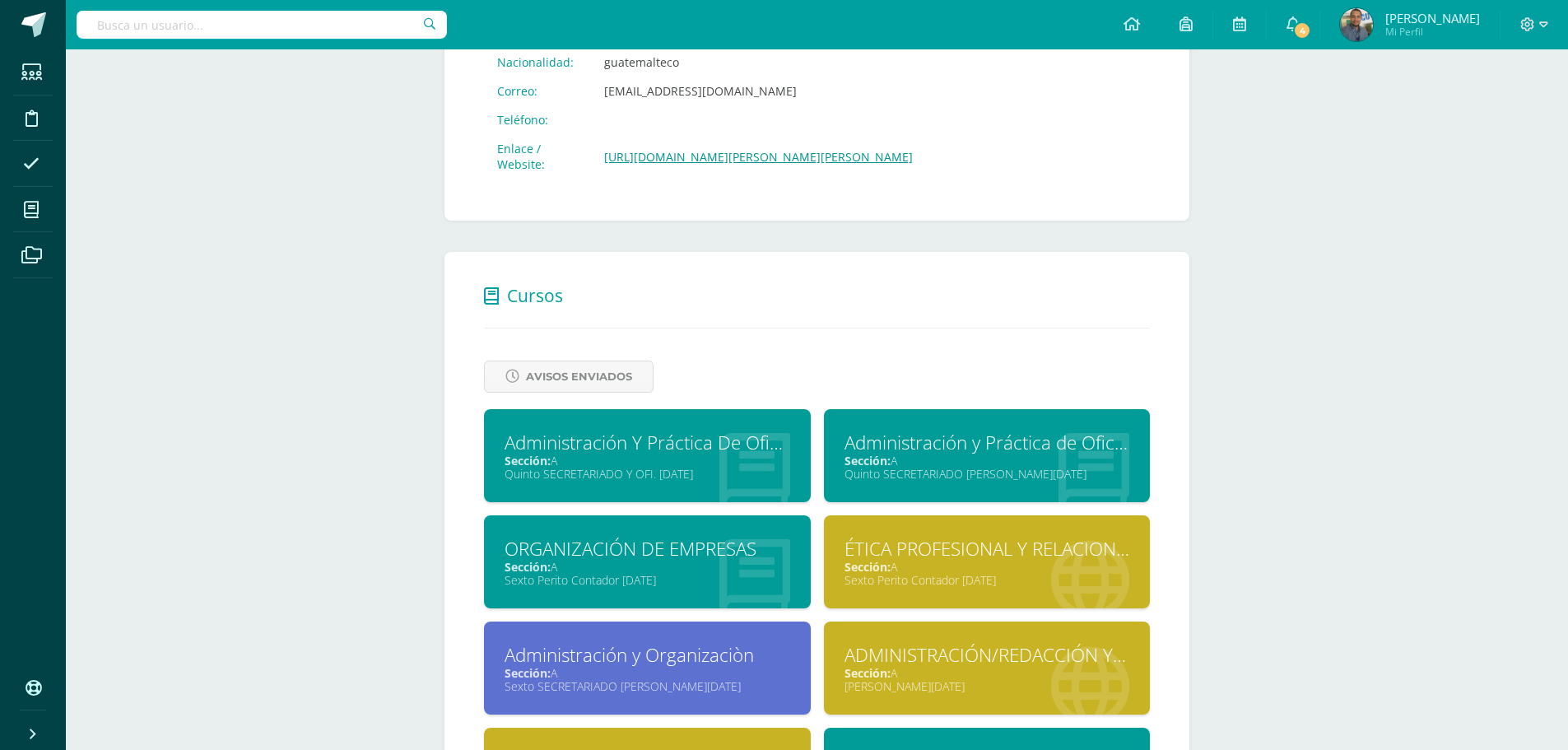
scroll to position [741, 0]
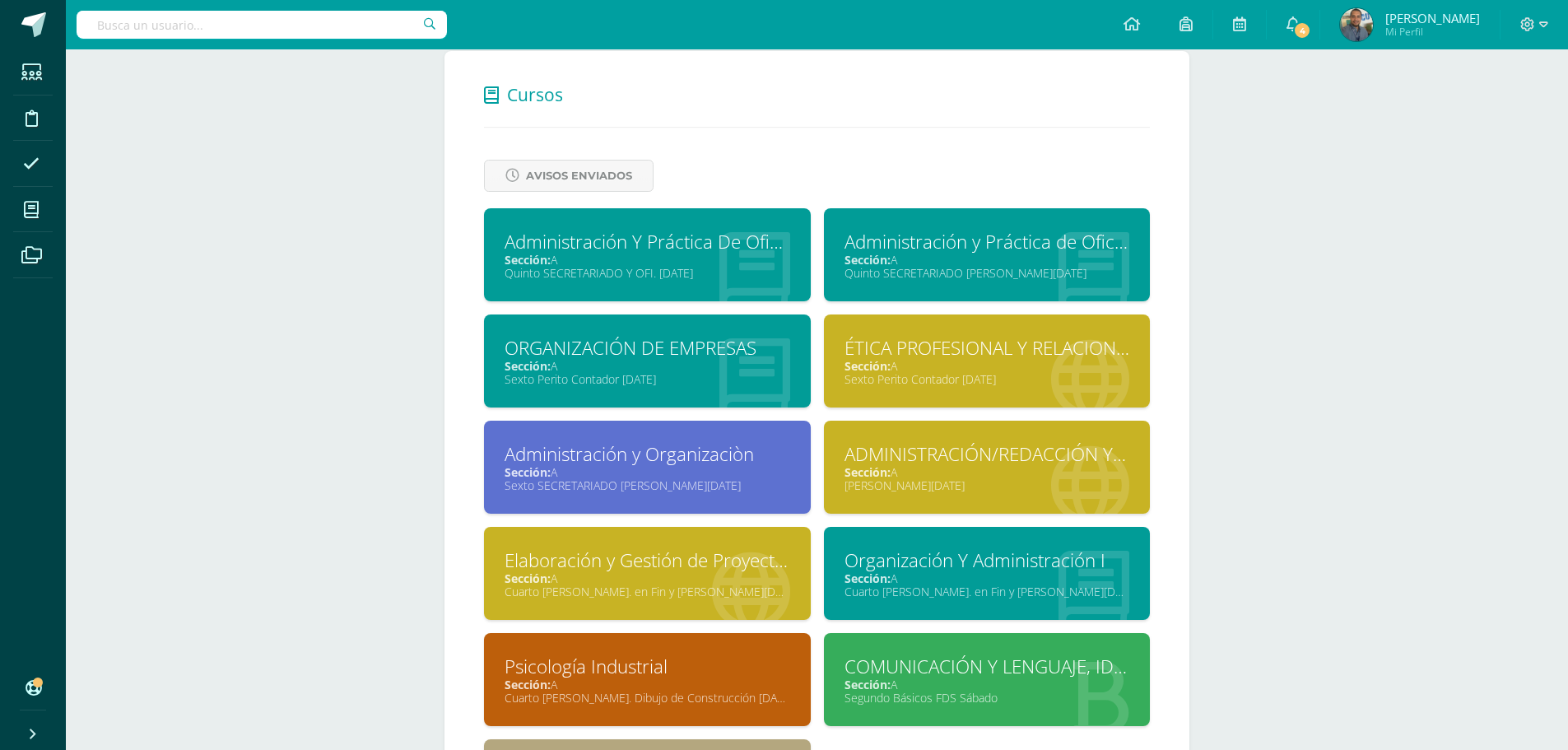
click at [678, 462] on div "Administración y Organizaciòn" at bounding box center [647, 454] width 285 height 26
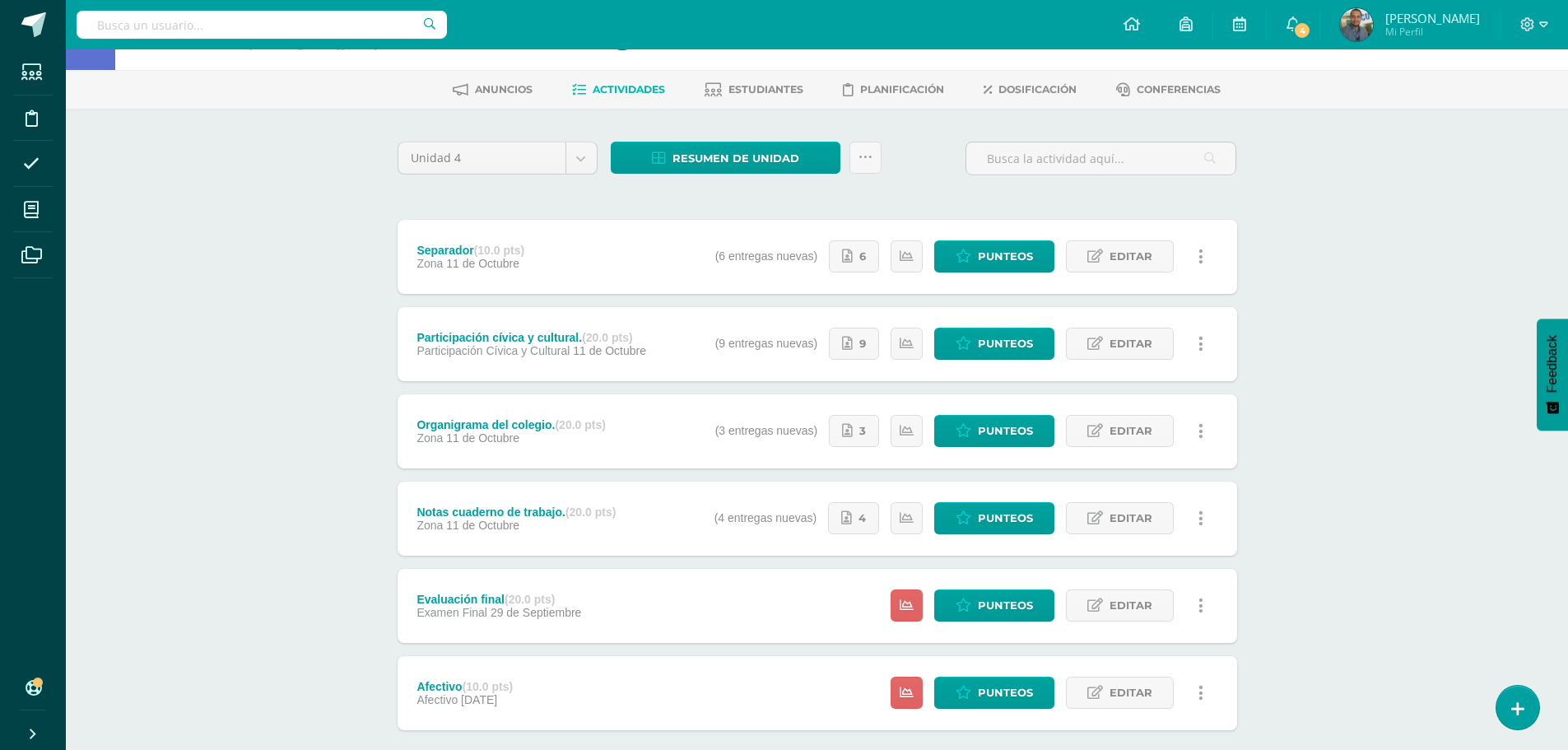
scroll to position [82, 0]
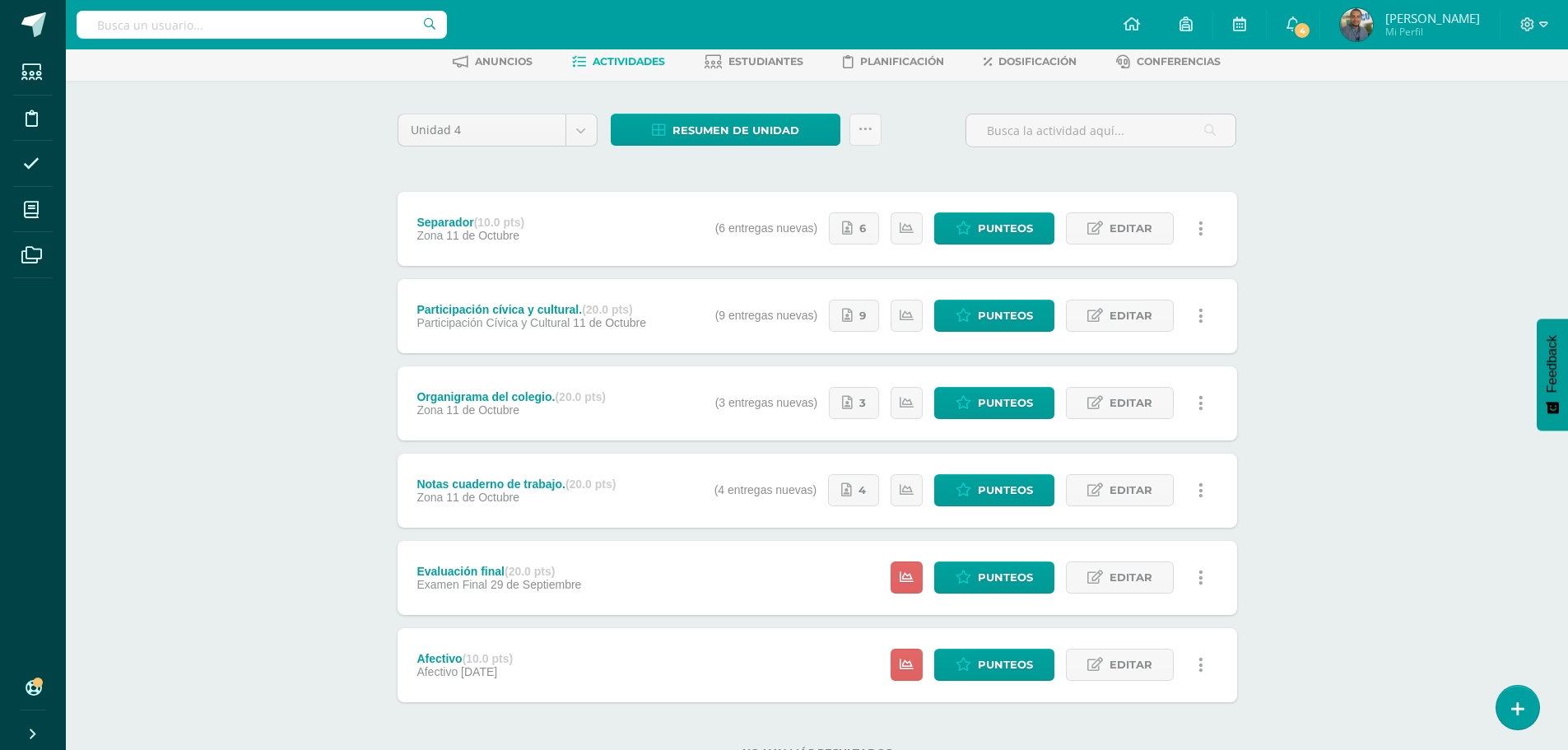
click at [1388, 194] on div "Administración y Organizaciòn Sexto SECRETARIADO [PERSON_NAME][DATE] "A" Herram…" at bounding box center [817, 389] width 1502 height 844
click at [1035, 228] on link "Punteos" at bounding box center [994, 228] width 120 height 32
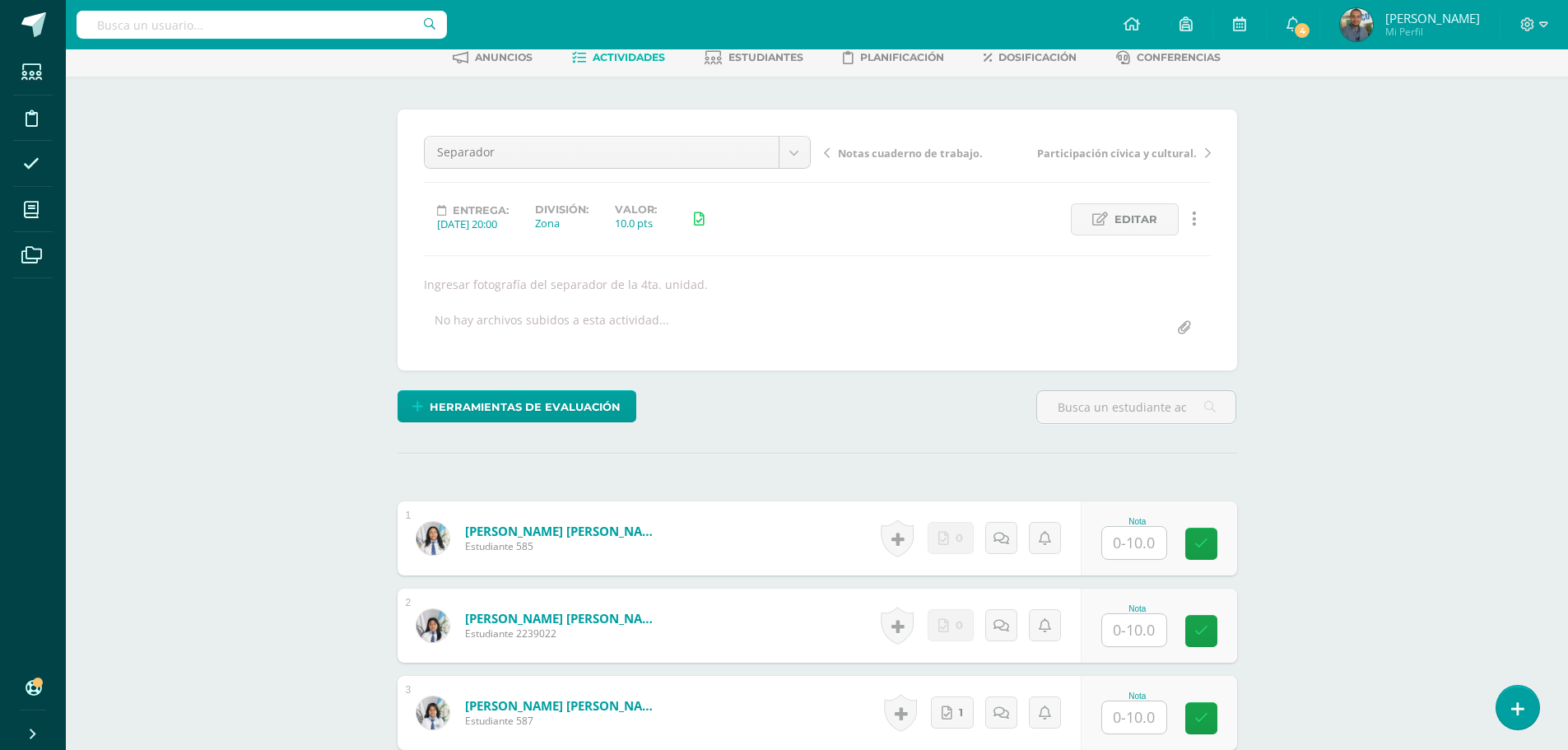
scroll to position [412, 0]
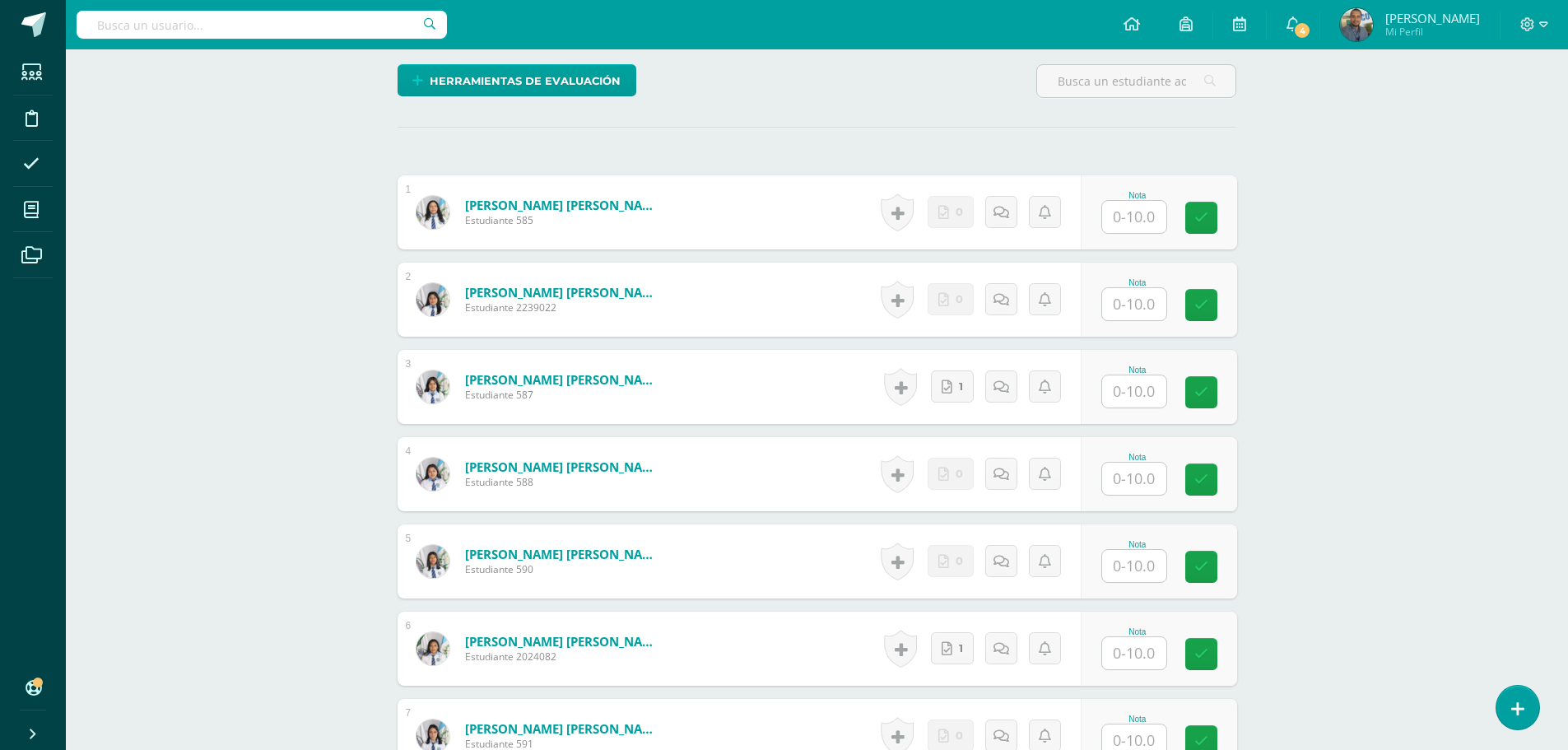
click at [1132, 397] on input "text" at bounding box center [1134, 391] width 64 height 32
type input "10"
click at [1281, 455] on div "Administración y Organizaciòn Sexto SECRETARIADO [PERSON_NAME][DATE] "A" Herram…" at bounding box center [817, 691] width 1502 height 2109
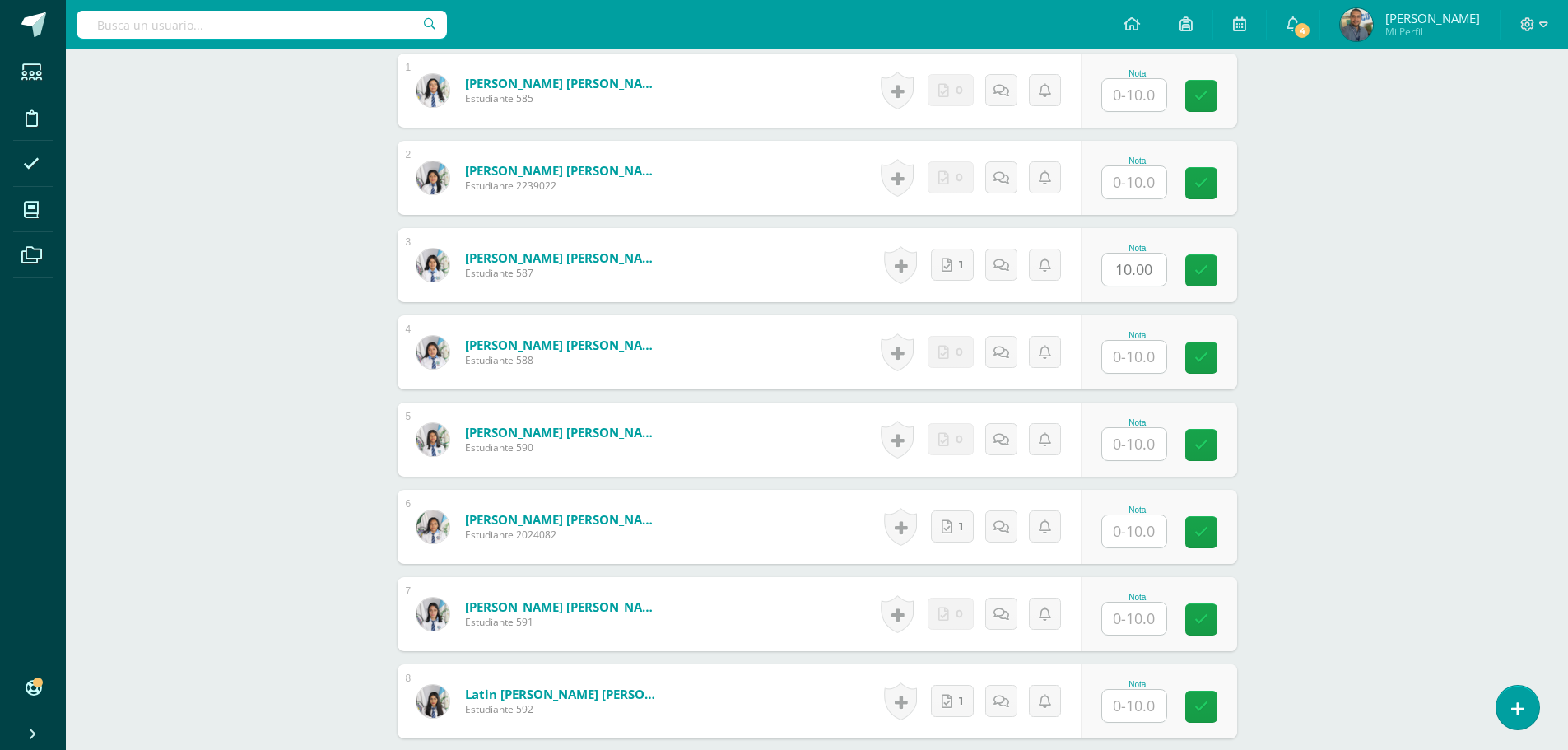
scroll to position [742, 0]
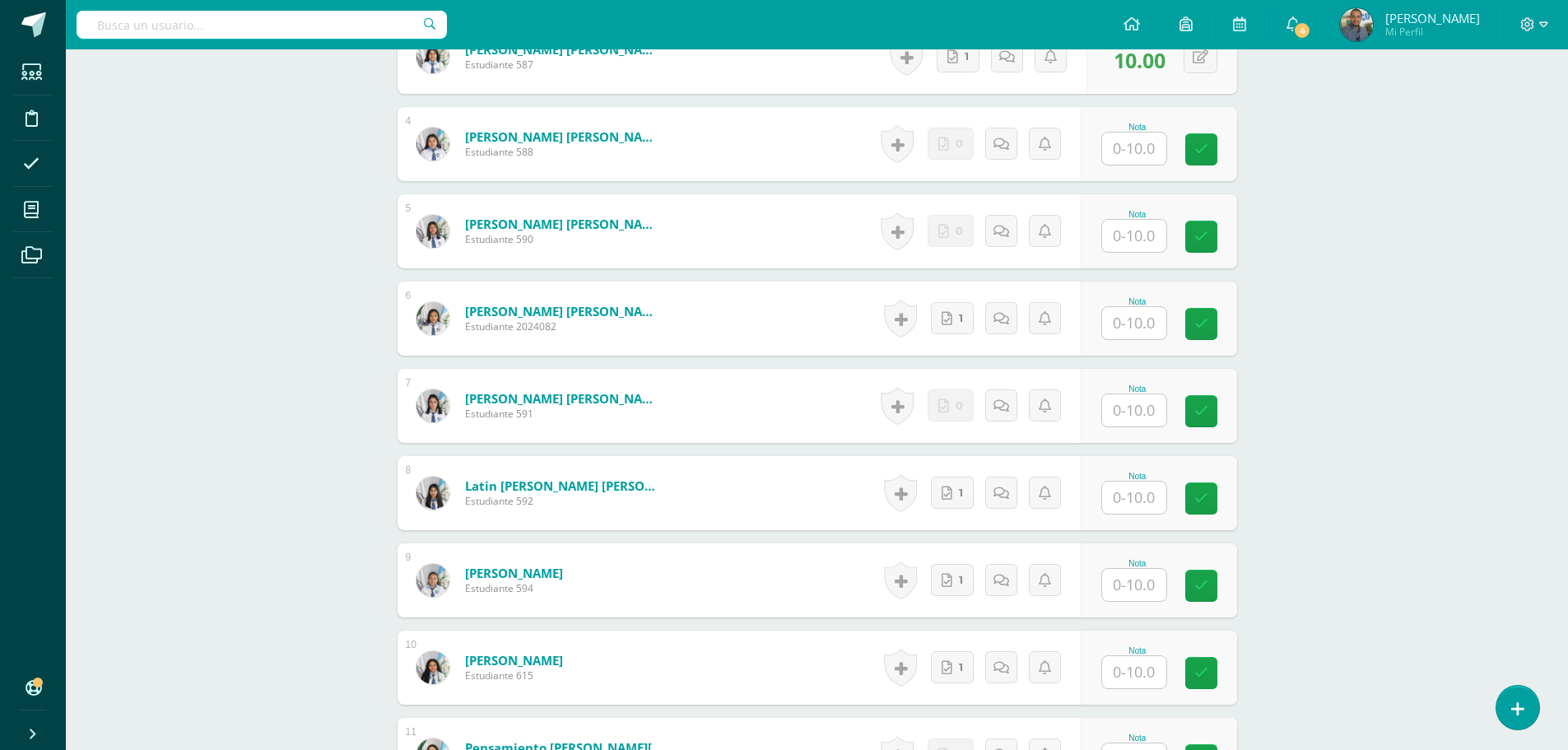
click at [1141, 328] on input "text" at bounding box center [1134, 322] width 64 height 32
type input "10"
click at [1151, 500] on input "text" at bounding box center [1134, 497] width 64 height 32
type input "10"
click at [1129, 584] on input "text" at bounding box center [1144, 585] width 66 height 33
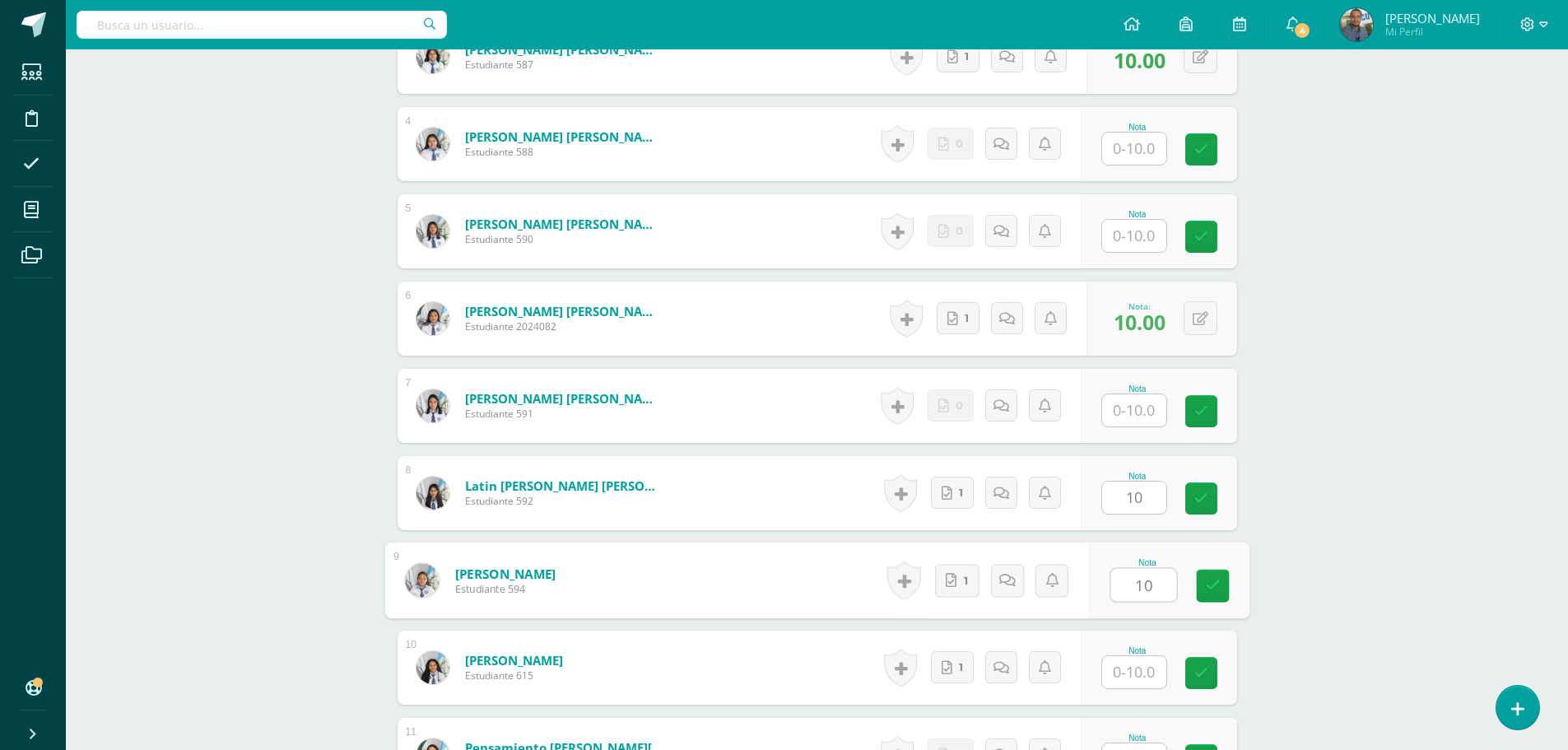
type input "10"
click at [1143, 664] on input "text" at bounding box center [1134, 672] width 64 height 32
type input "10"
click at [1332, 603] on div "Administración y Organizaciòn Sexto SECRETARIADO [PERSON_NAME][DATE] "A" Herram…" at bounding box center [817, 361] width 1502 height 2109
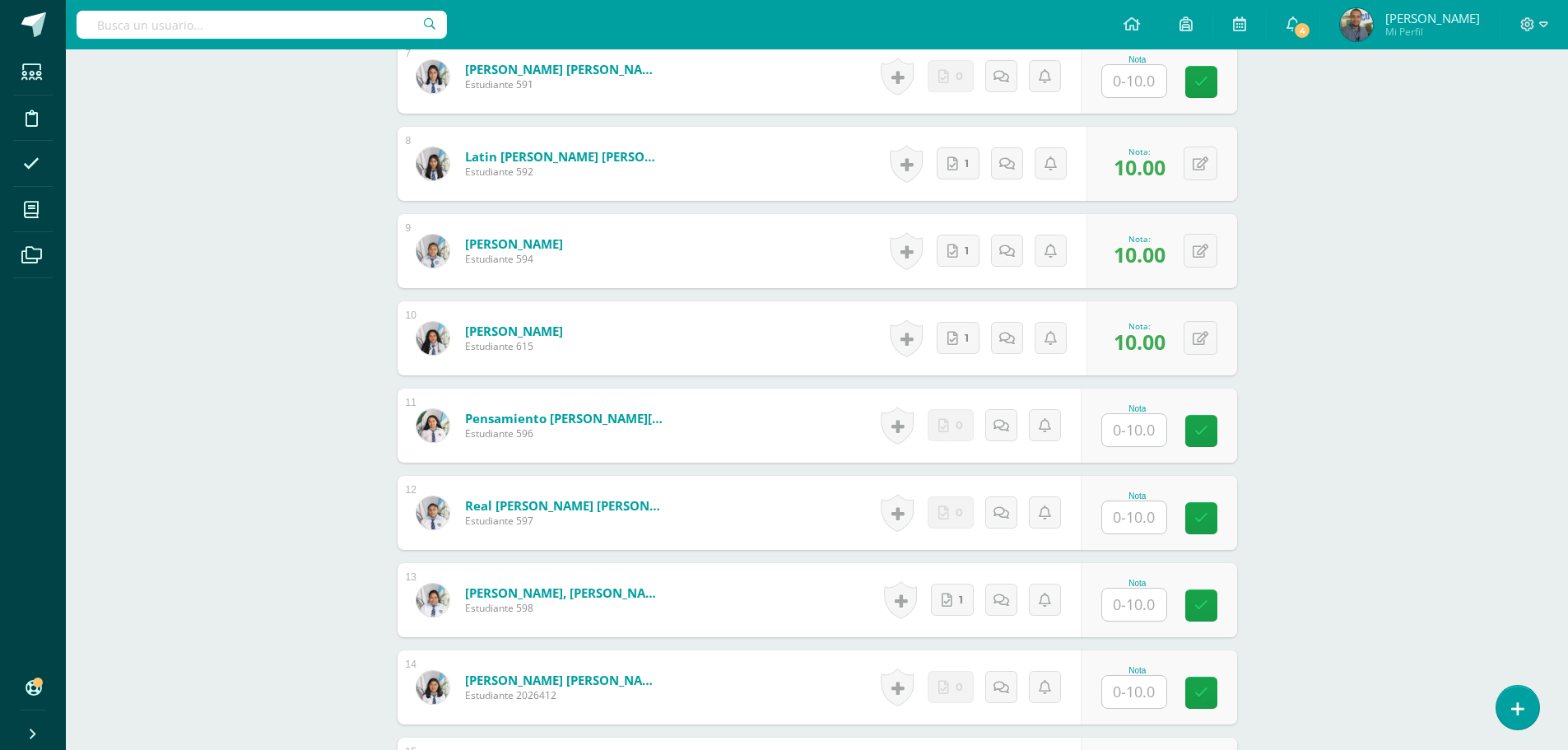
scroll to position [1318, 0]
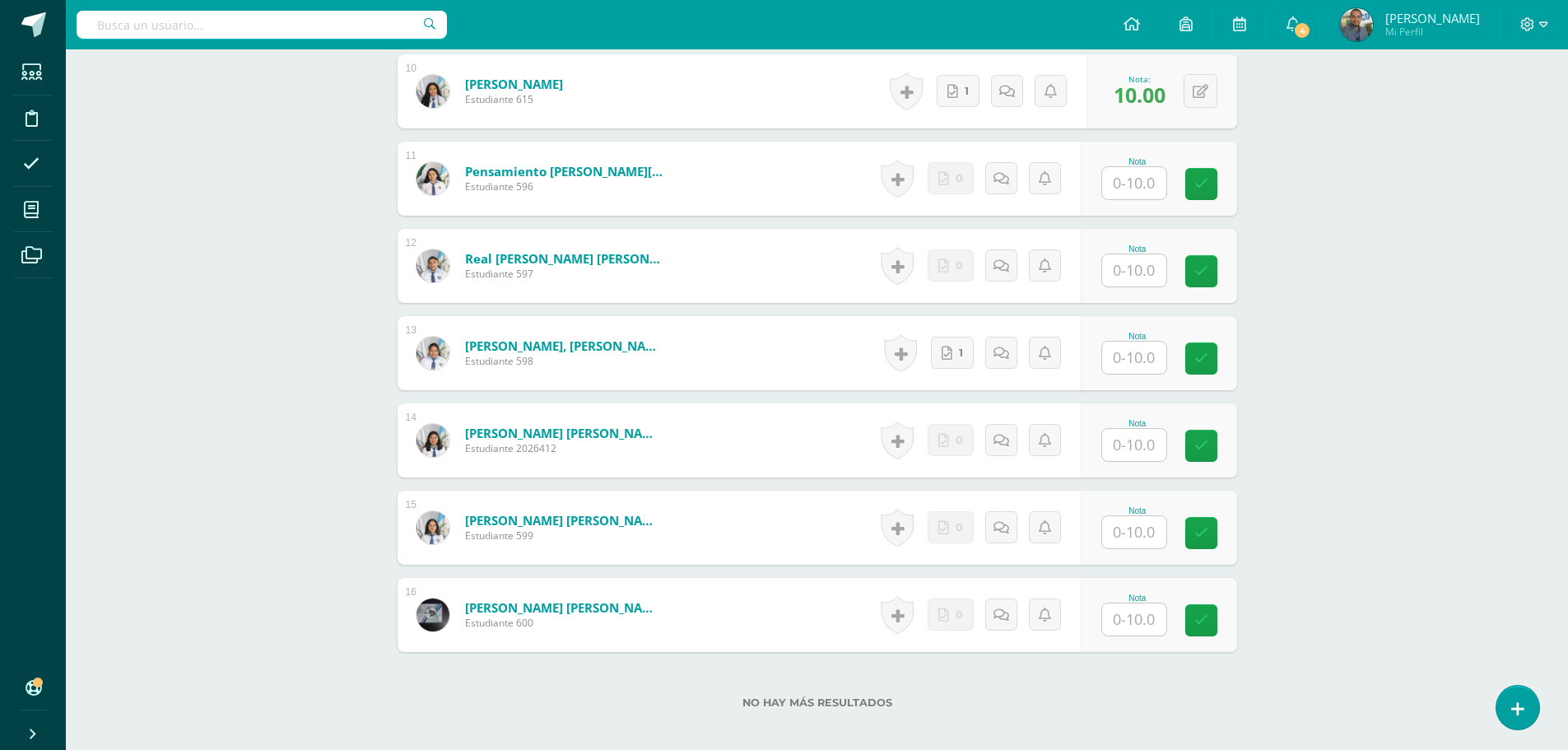
click at [1136, 353] on input "text" at bounding box center [1134, 357] width 64 height 32
type input "10"
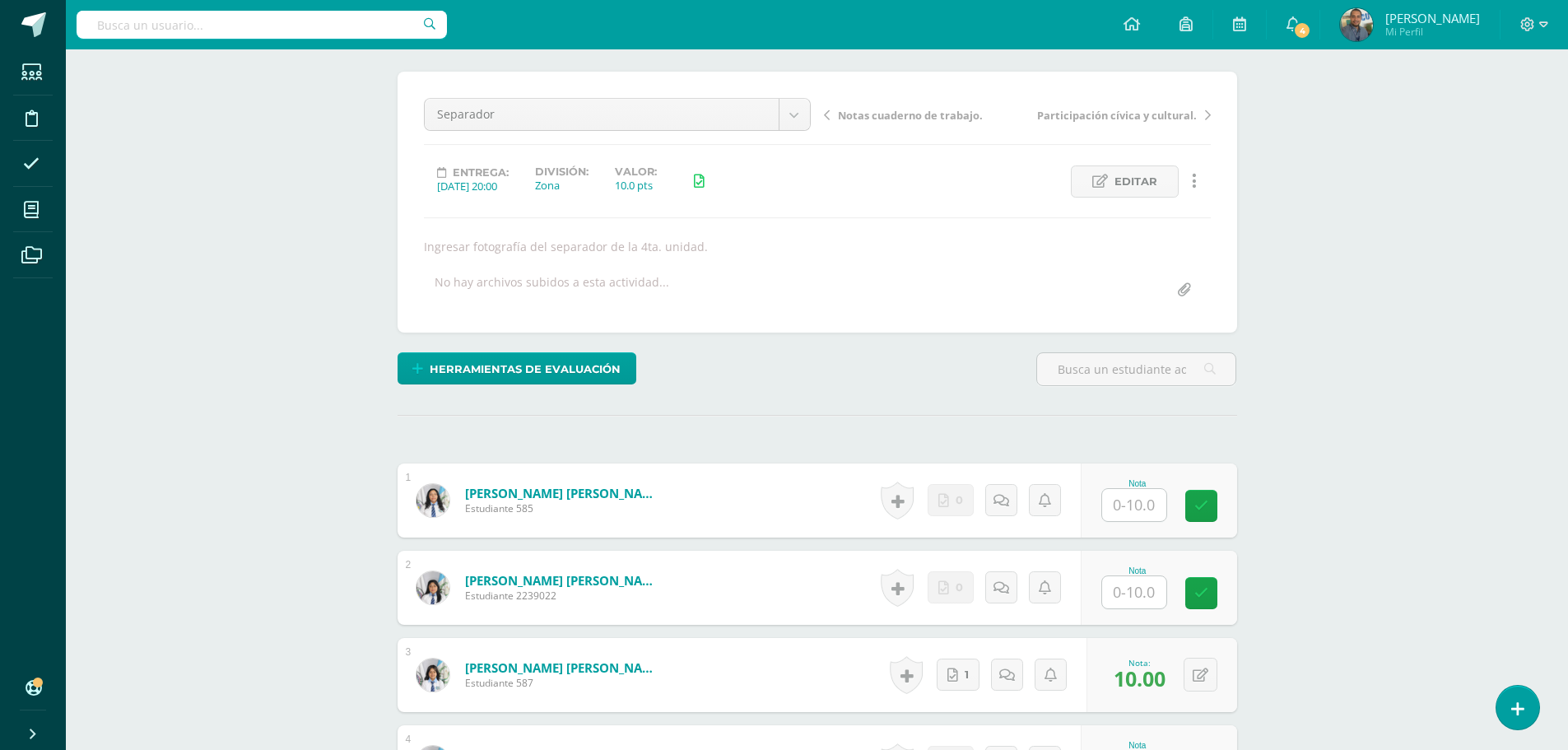
scroll to position [0, 0]
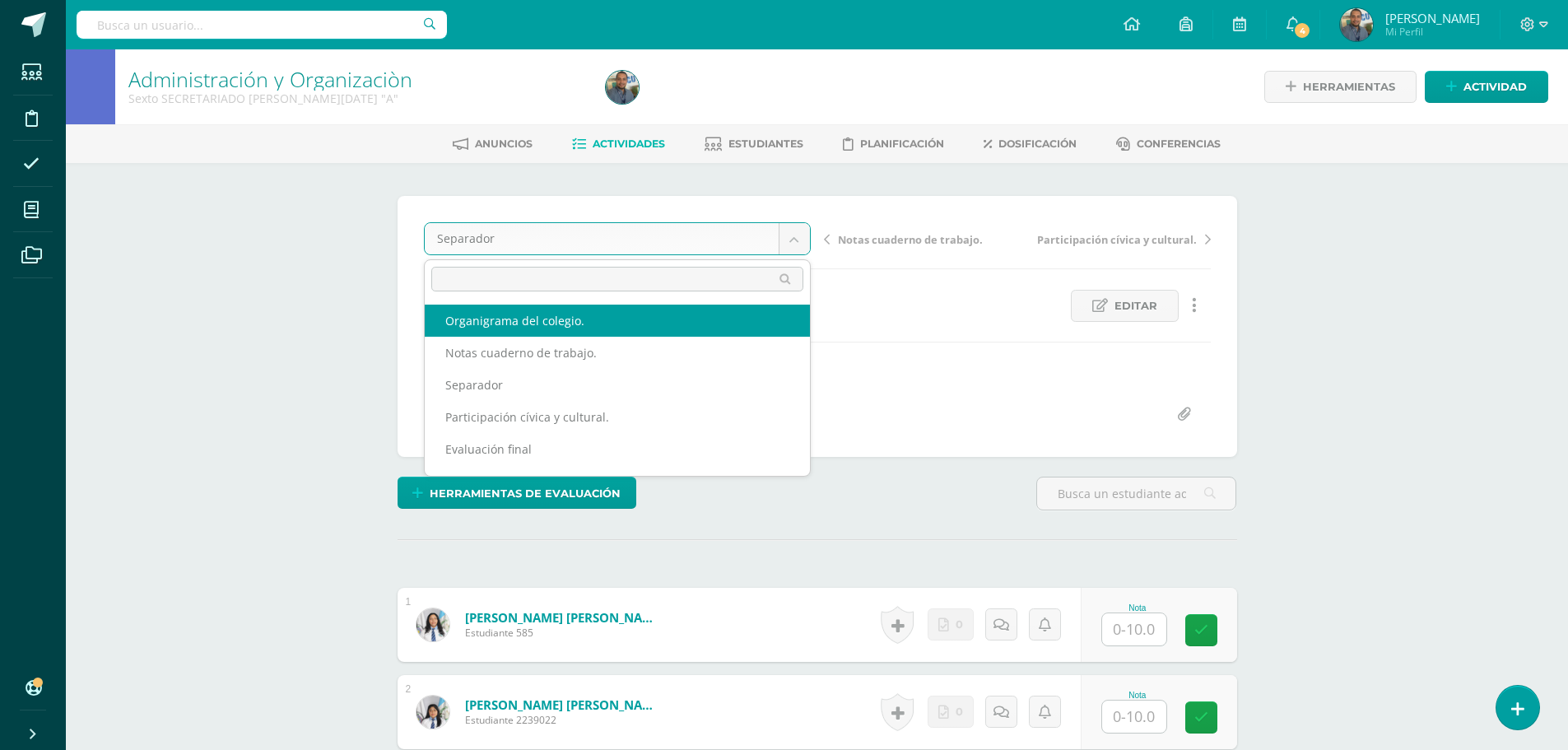
select select "/dashboard/teacher/grade-activity/84511/"
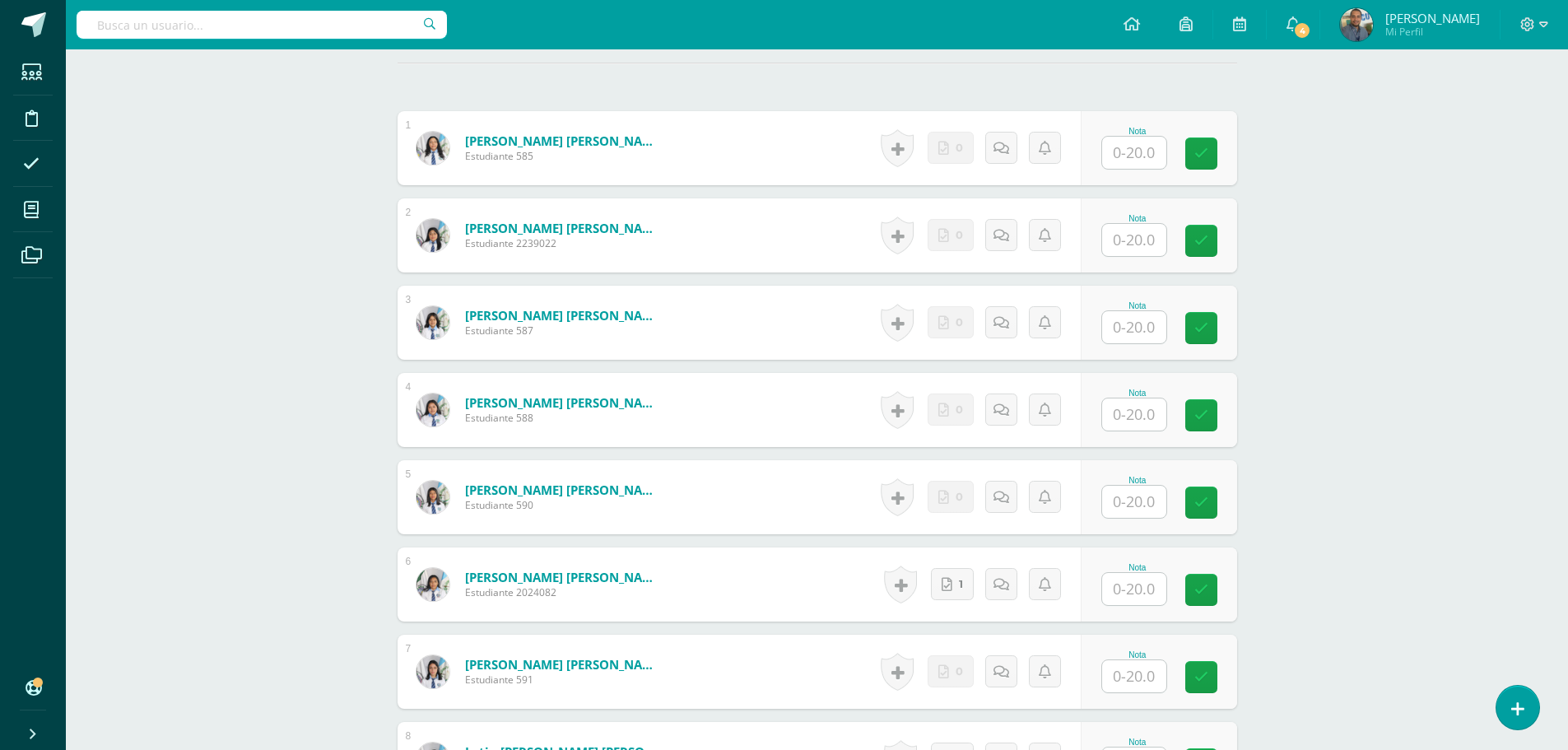
scroll to position [571, 0]
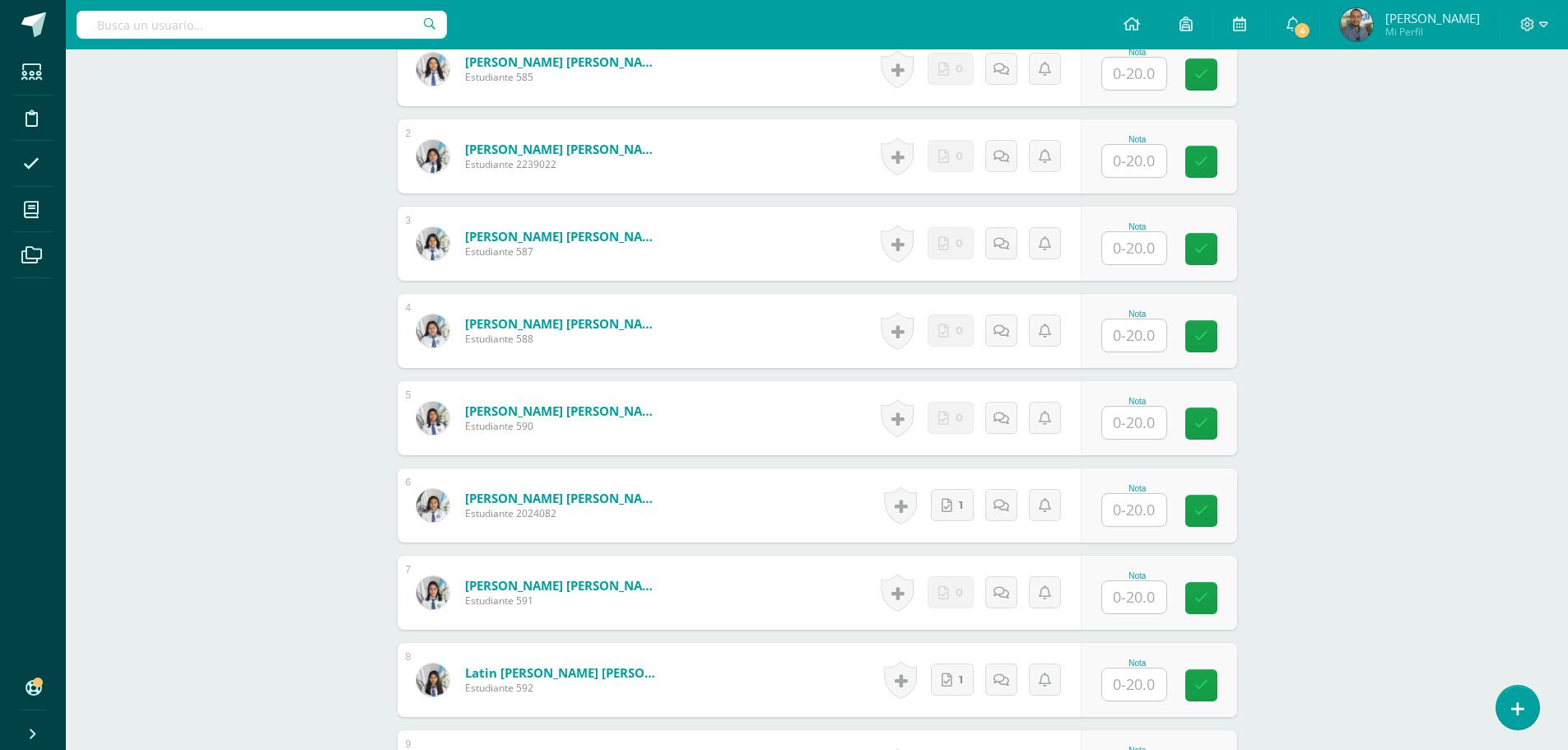
click at [1121, 515] on input "text" at bounding box center [1134, 509] width 64 height 32
type input "20"
click at [1360, 534] on div "Administración y Organizaciòn Sexto SECRETARIADO [PERSON_NAME][DATE] "A" Herram…" at bounding box center [817, 540] width 1502 height 2125
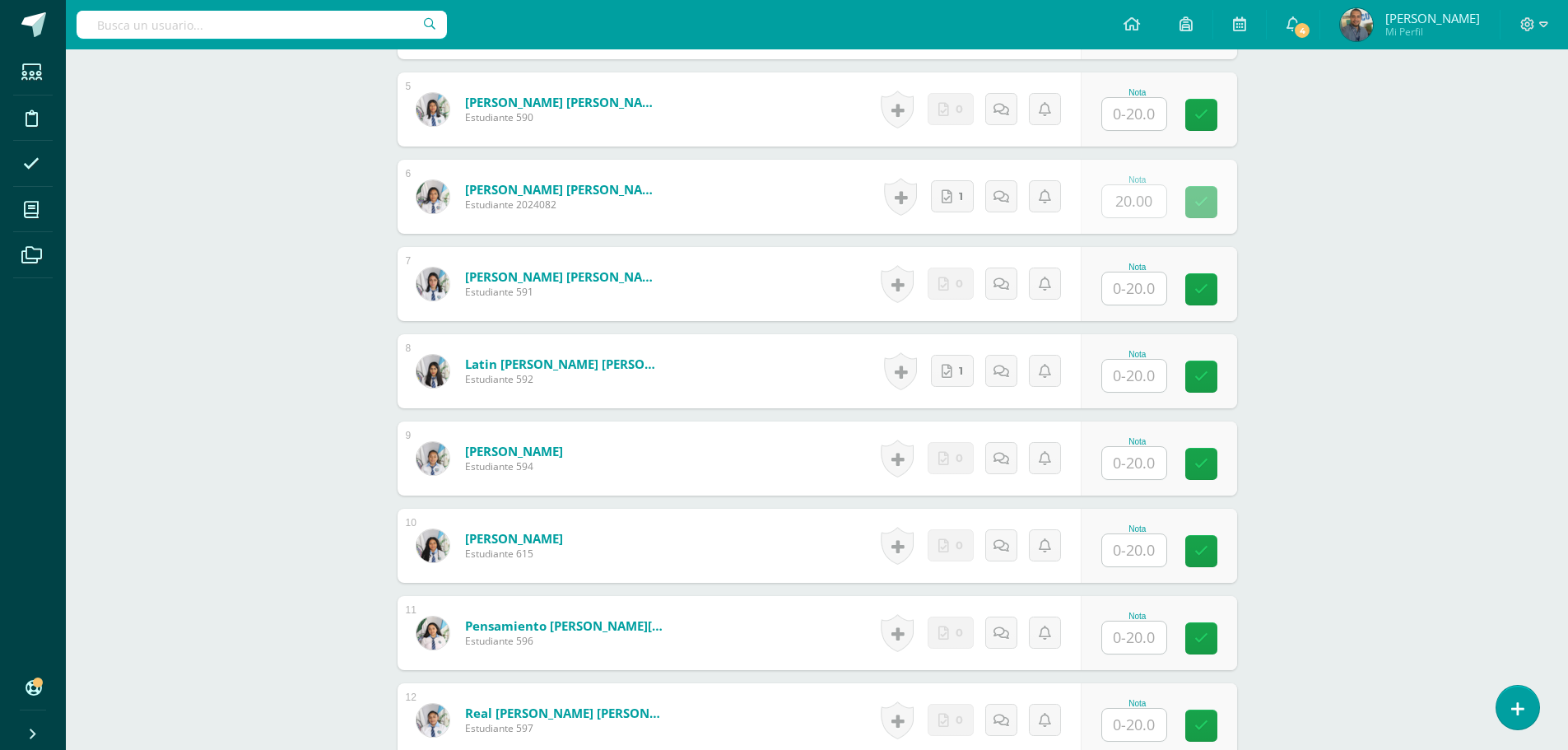
scroll to position [901, 0]
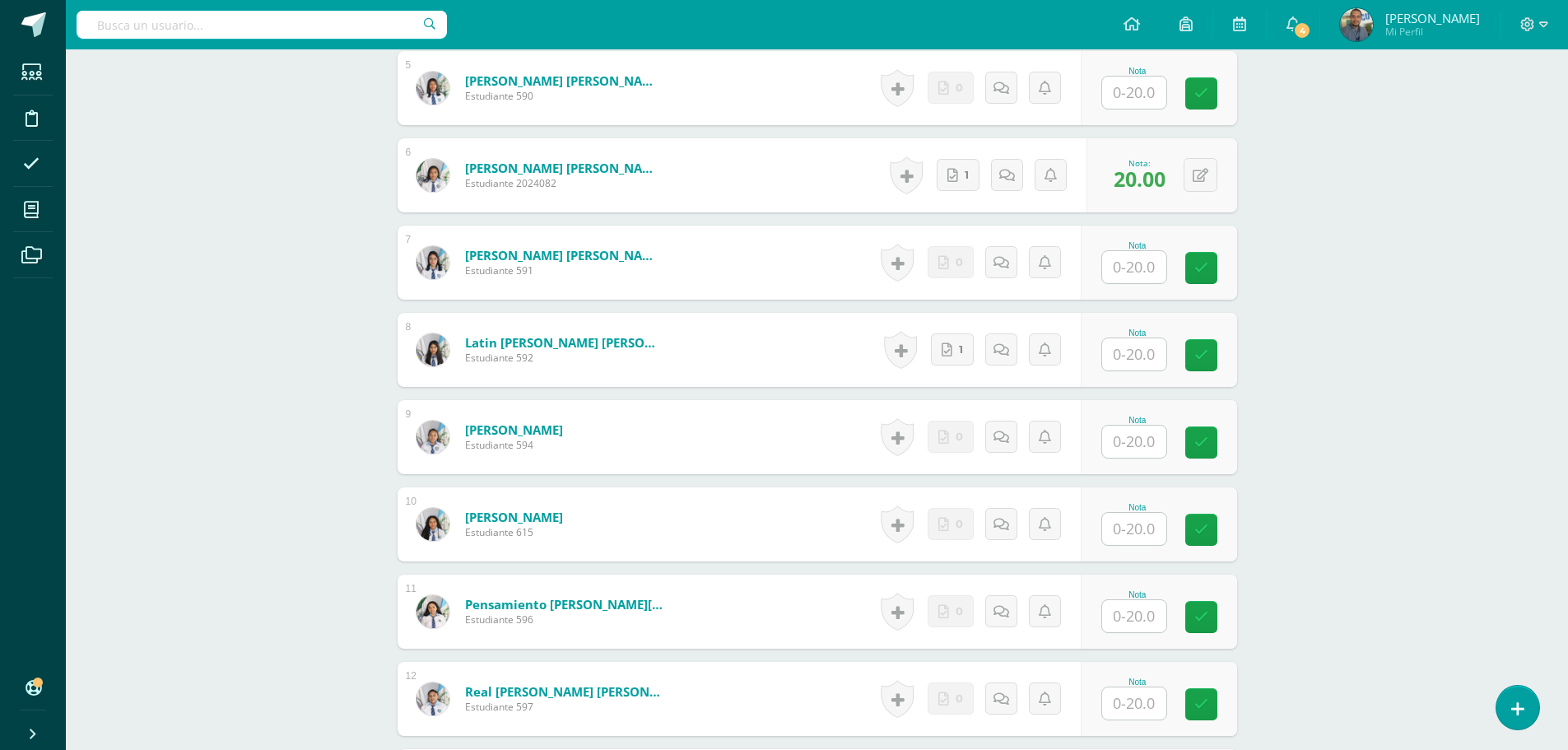
click at [1126, 356] on input "text" at bounding box center [1134, 353] width 64 height 32
type input "20"
click at [1293, 480] on div "Administración y Organizaciòn Sexto SECRETARIADO [PERSON_NAME][DATE] "A" Herram…" at bounding box center [817, 210] width 1502 height 2125
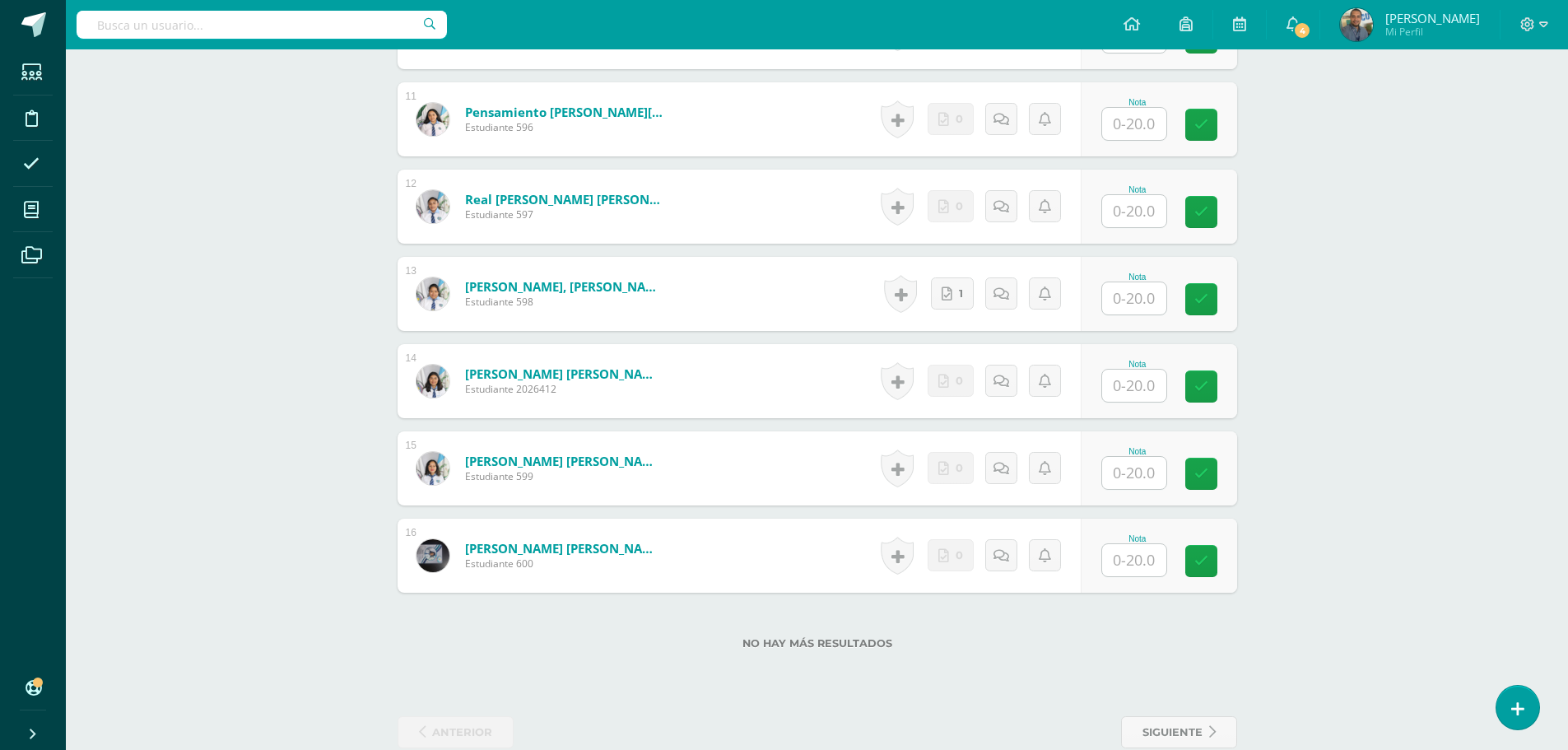
scroll to position [1395, 0]
click at [1132, 295] on input "text" at bounding box center [1134, 297] width 64 height 32
type input "20"
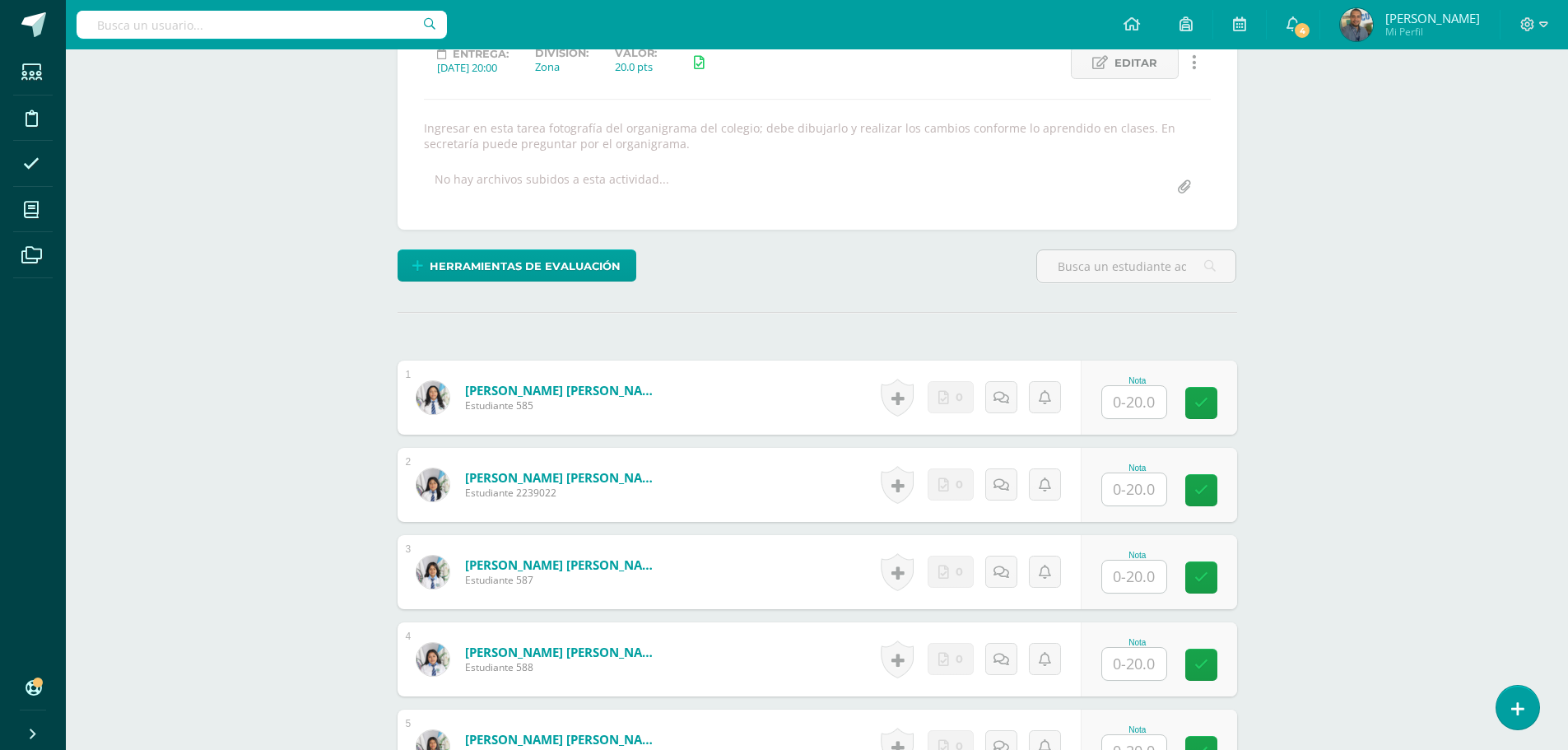
scroll to position [0, 0]
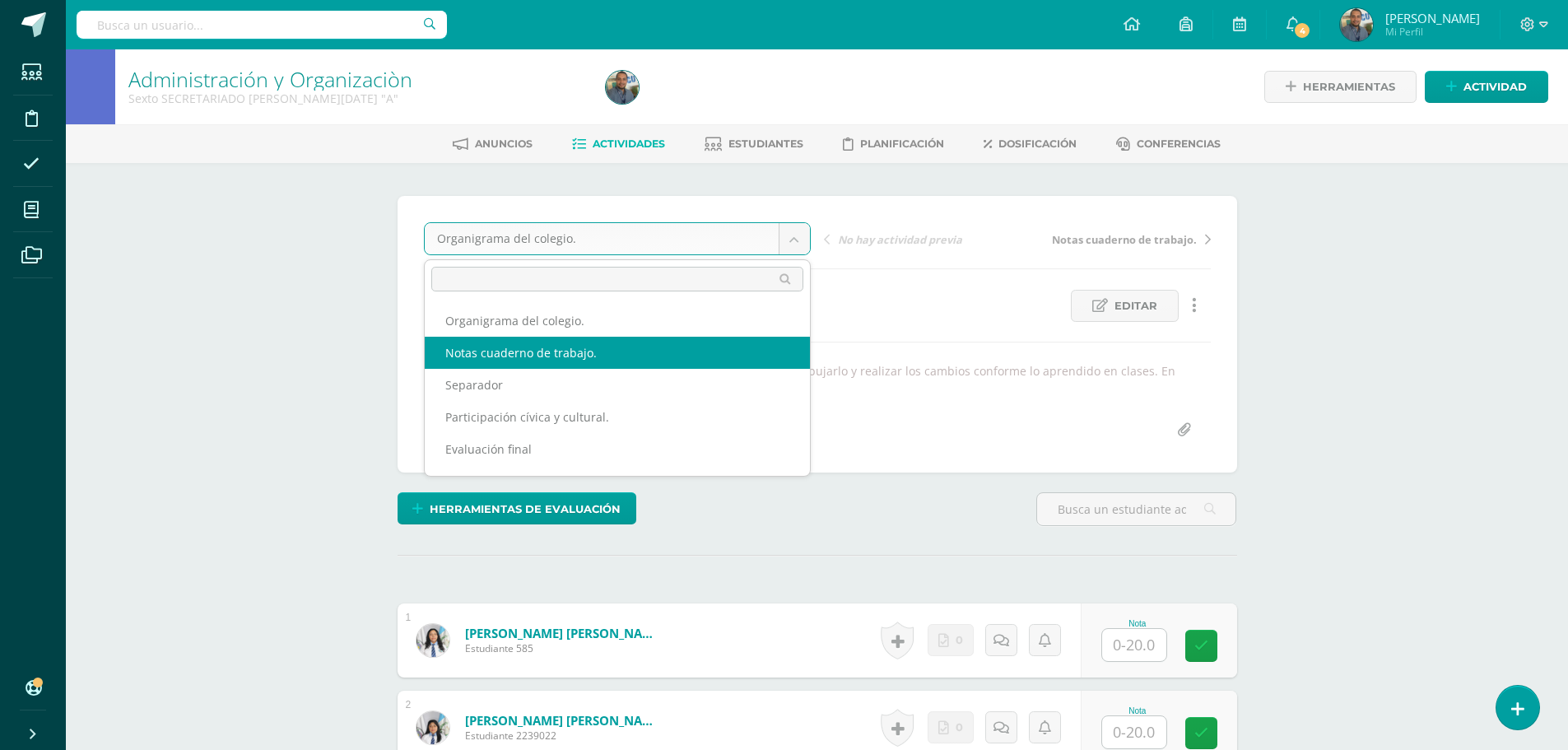
select select "/dashboard/teacher/grade-activity/84510/"
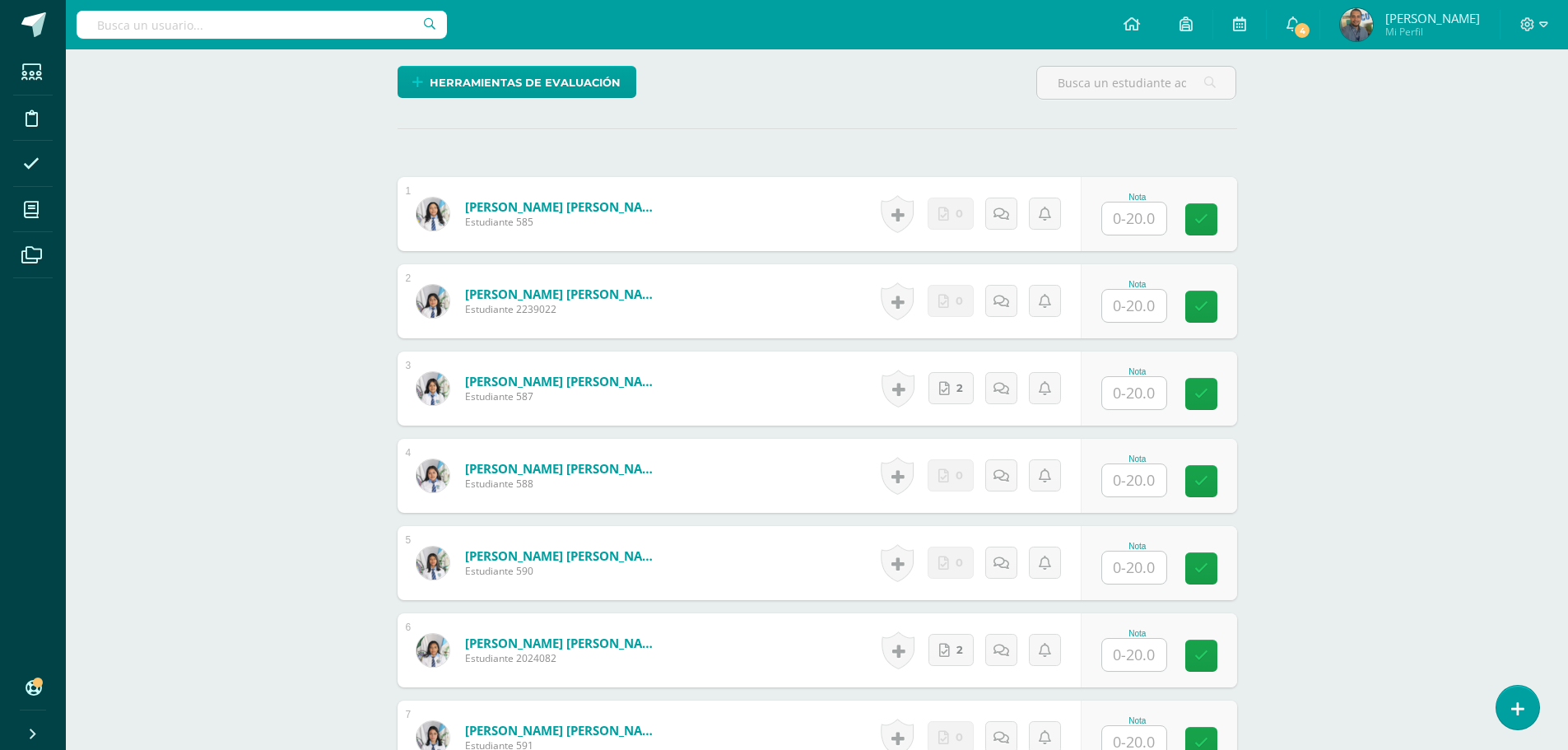
scroll to position [411, 0]
click at [1133, 395] on input "text" at bounding box center [1134, 391] width 64 height 32
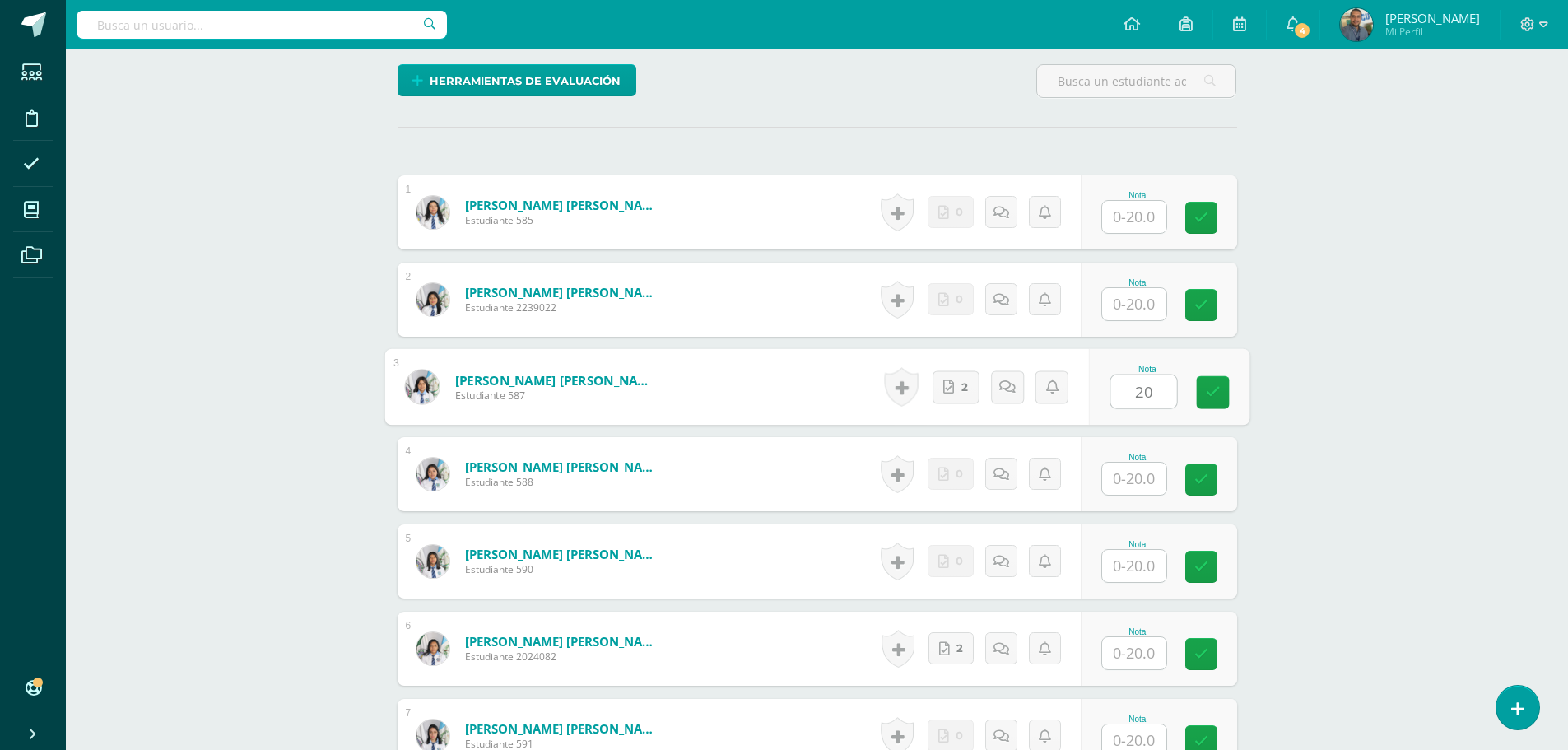
type input "20"
click at [1393, 449] on div "Administración y Organizaciòn Sexto SECRETARIADO [PERSON_NAME][DATE] "A" Herram…" at bounding box center [817, 691] width 1502 height 2109
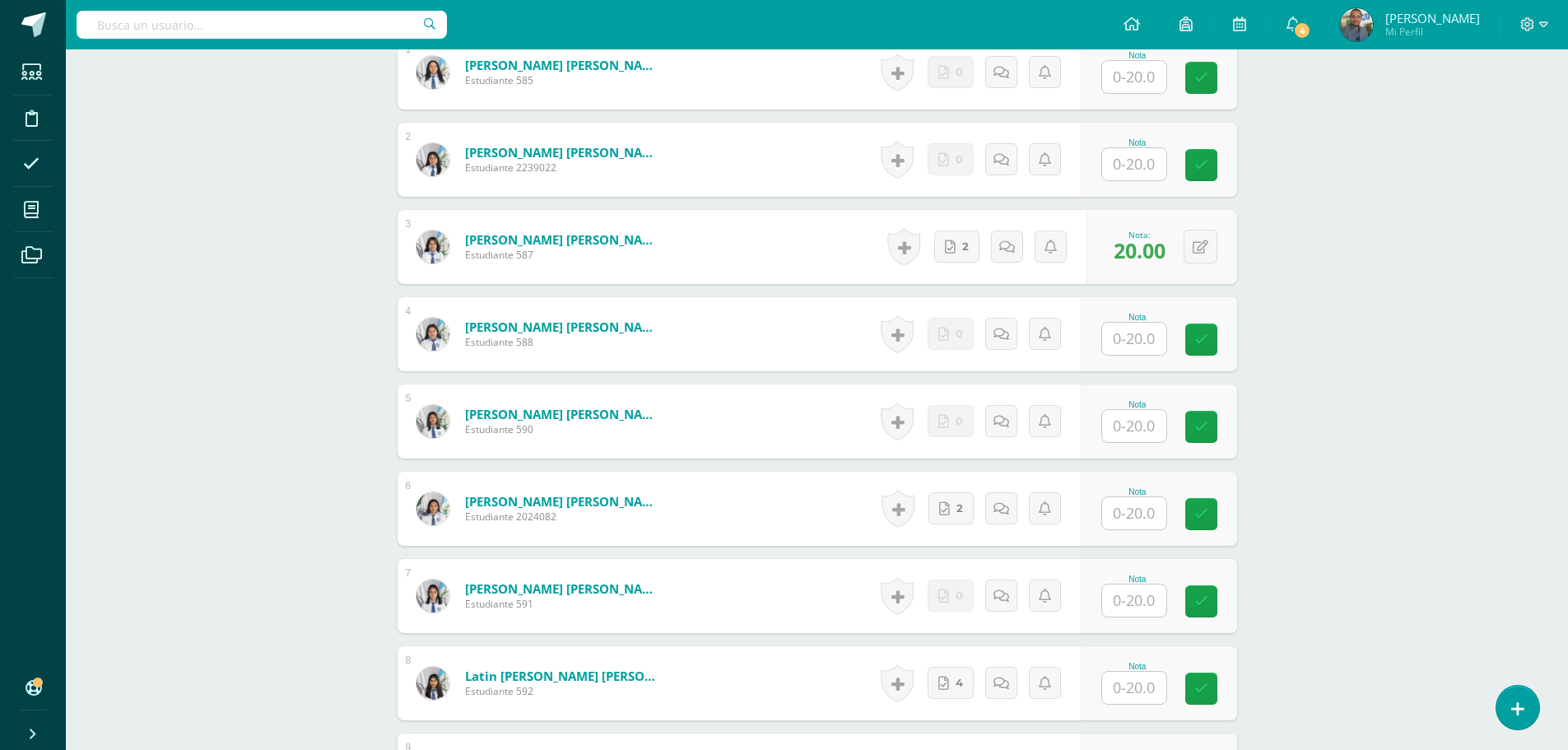
scroll to position [577, 0]
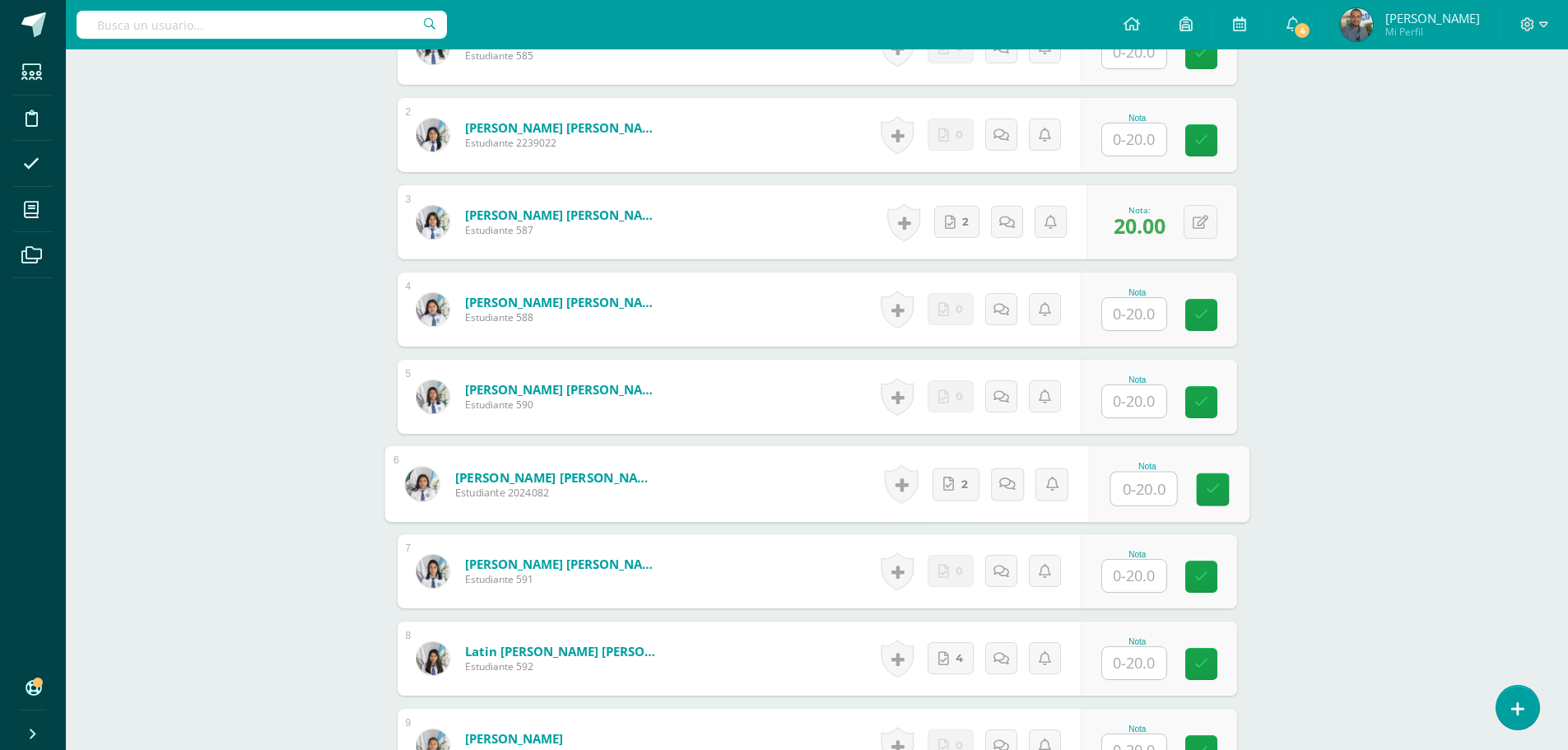
click at [1138, 489] on input "text" at bounding box center [1144, 489] width 66 height 33
type input "20"
click at [1324, 544] on div "Administración y Organizaciòn Sexto SECRETARIADO B. SÁBADO "A" Herramientas Det…" at bounding box center [817, 527] width 1502 height 2109
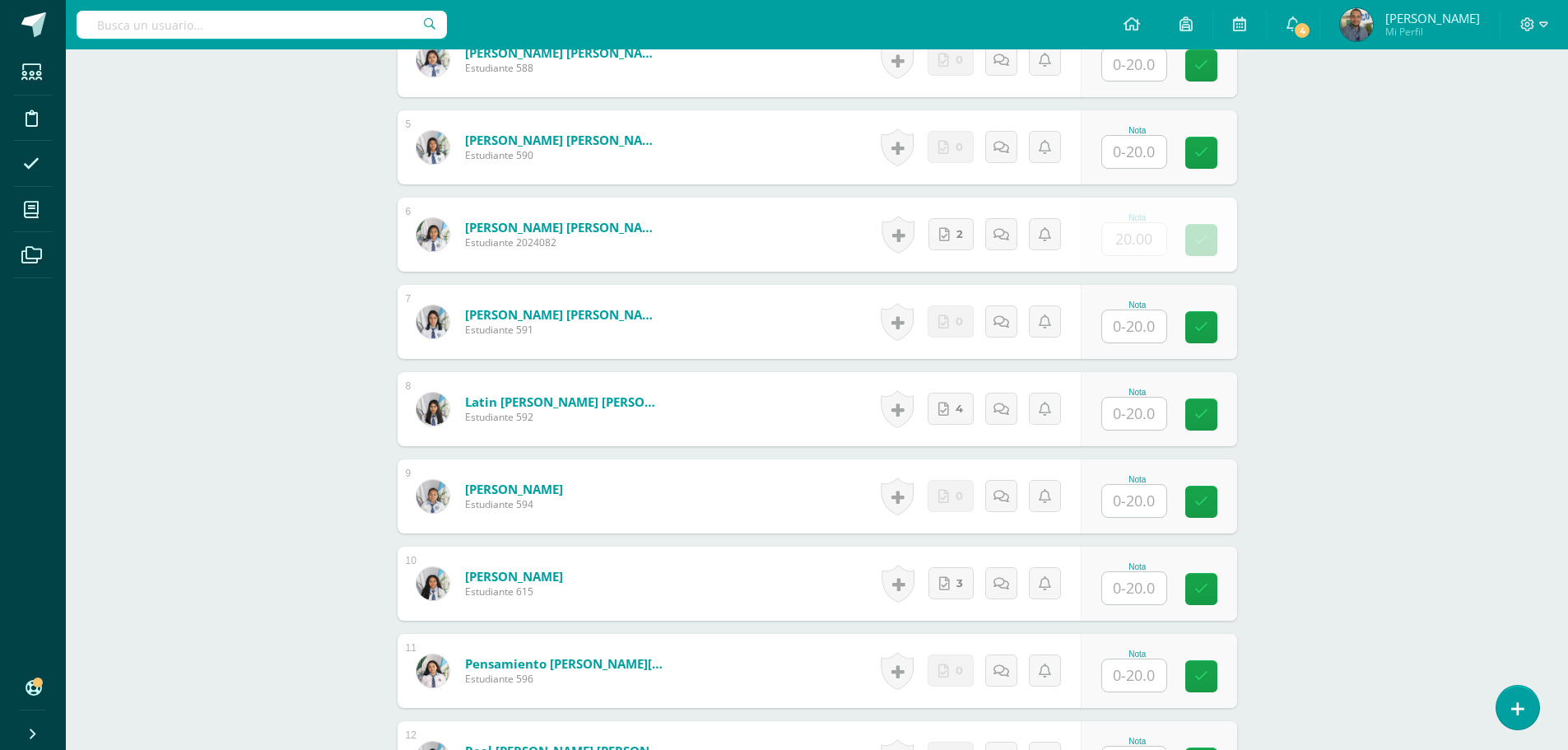
scroll to position [906, 0]
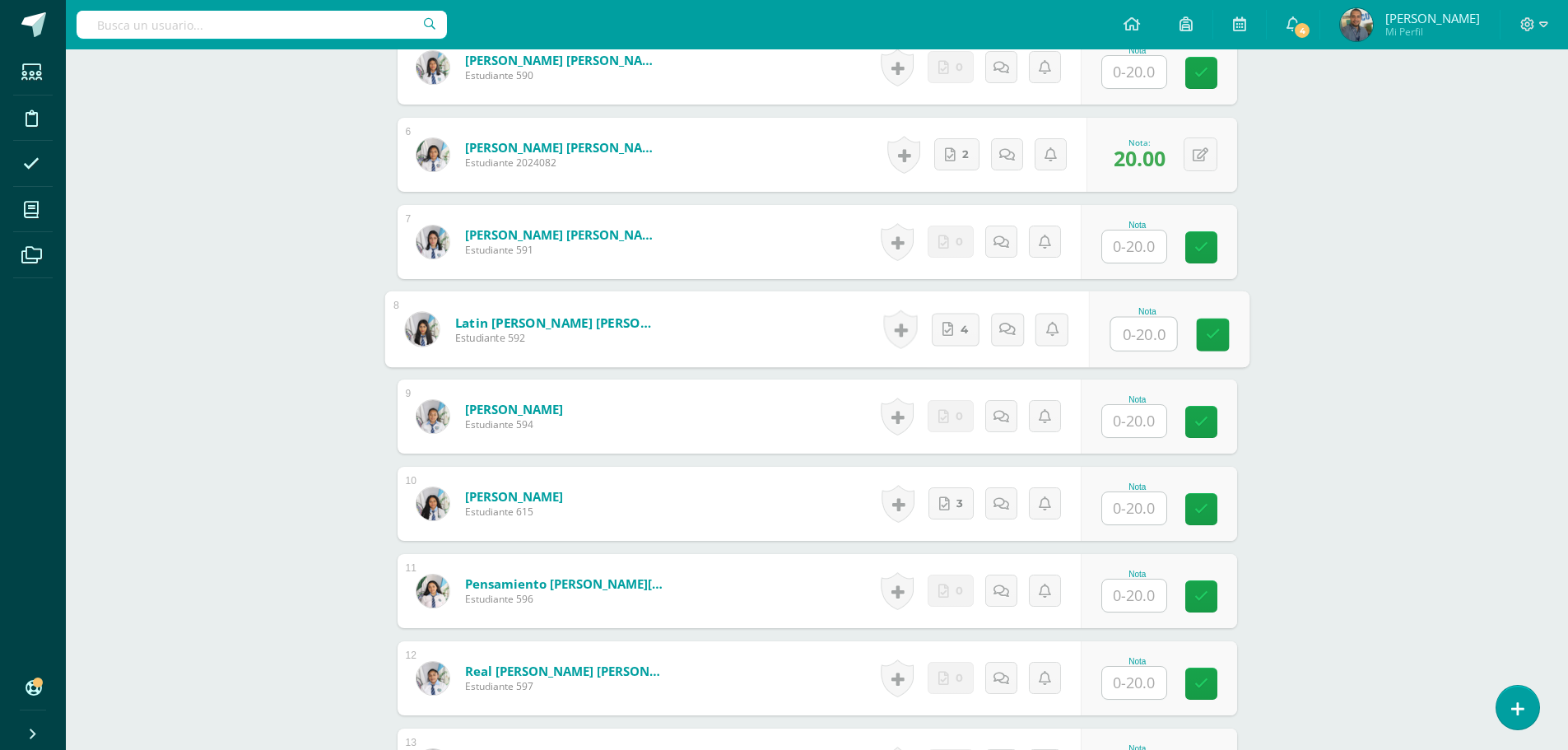
drag, startPoint x: 1138, startPoint y: 338, endPoint x: 1148, endPoint y: 424, distance: 86.6
click at [1137, 337] on input "text" at bounding box center [1144, 334] width 66 height 33
type input "20"
click at [1140, 503] on input "text" at bounding box center [1144, 509] width 66 height 33
type input "20"
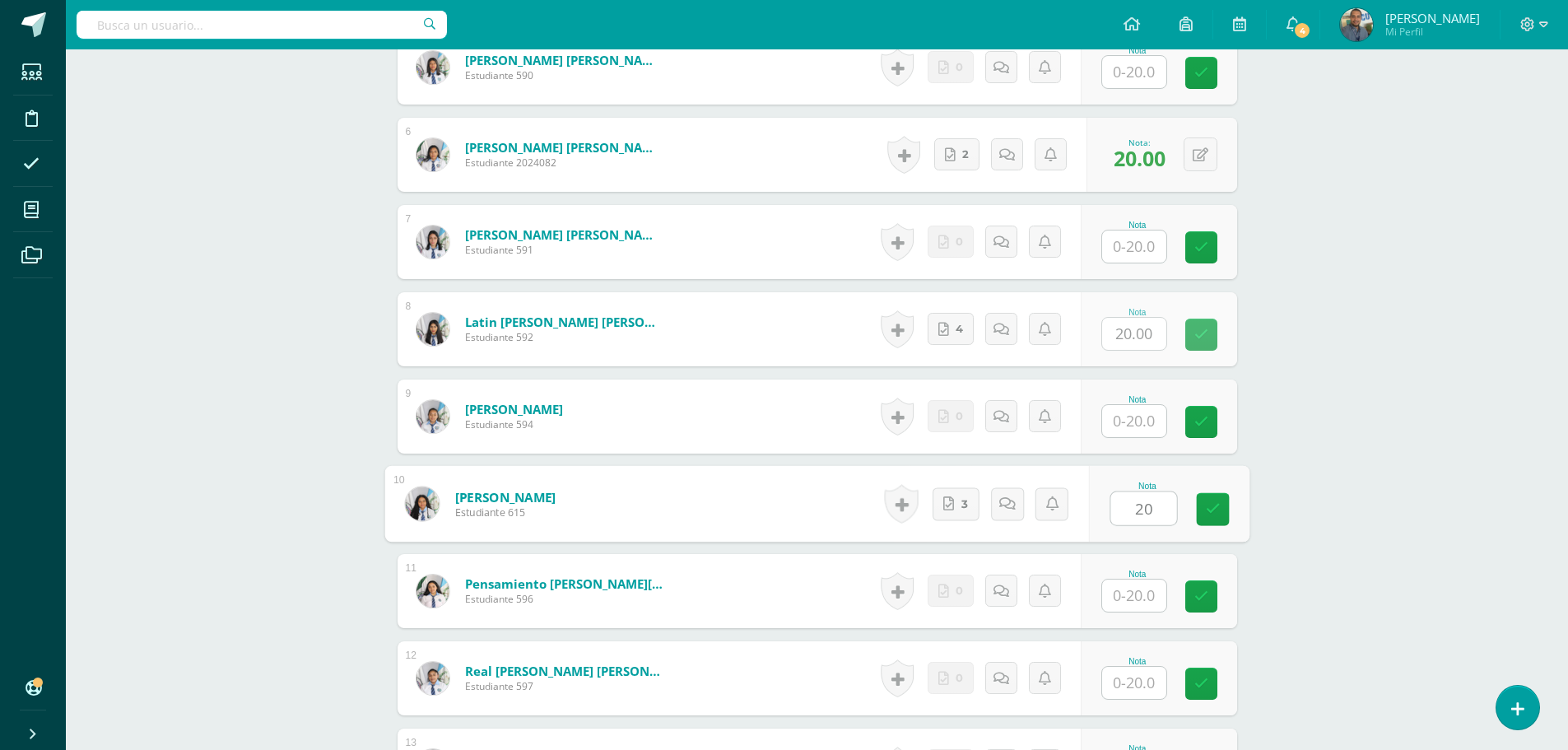
click at [1319, 527] on div "Administración y Organizaciòn Sexto SECRETARIADO B. SÁBADO "A" Herramientas Det…" at bounding box center [817, 197] width 1502 height 2109
click at [1344, 570] on div "Administración y Organizaciòn Sexto SECRETARIADO B. SÁBADO "A" Herramientas Det…" at bounding box center [817, 197] width 1502 height 2109
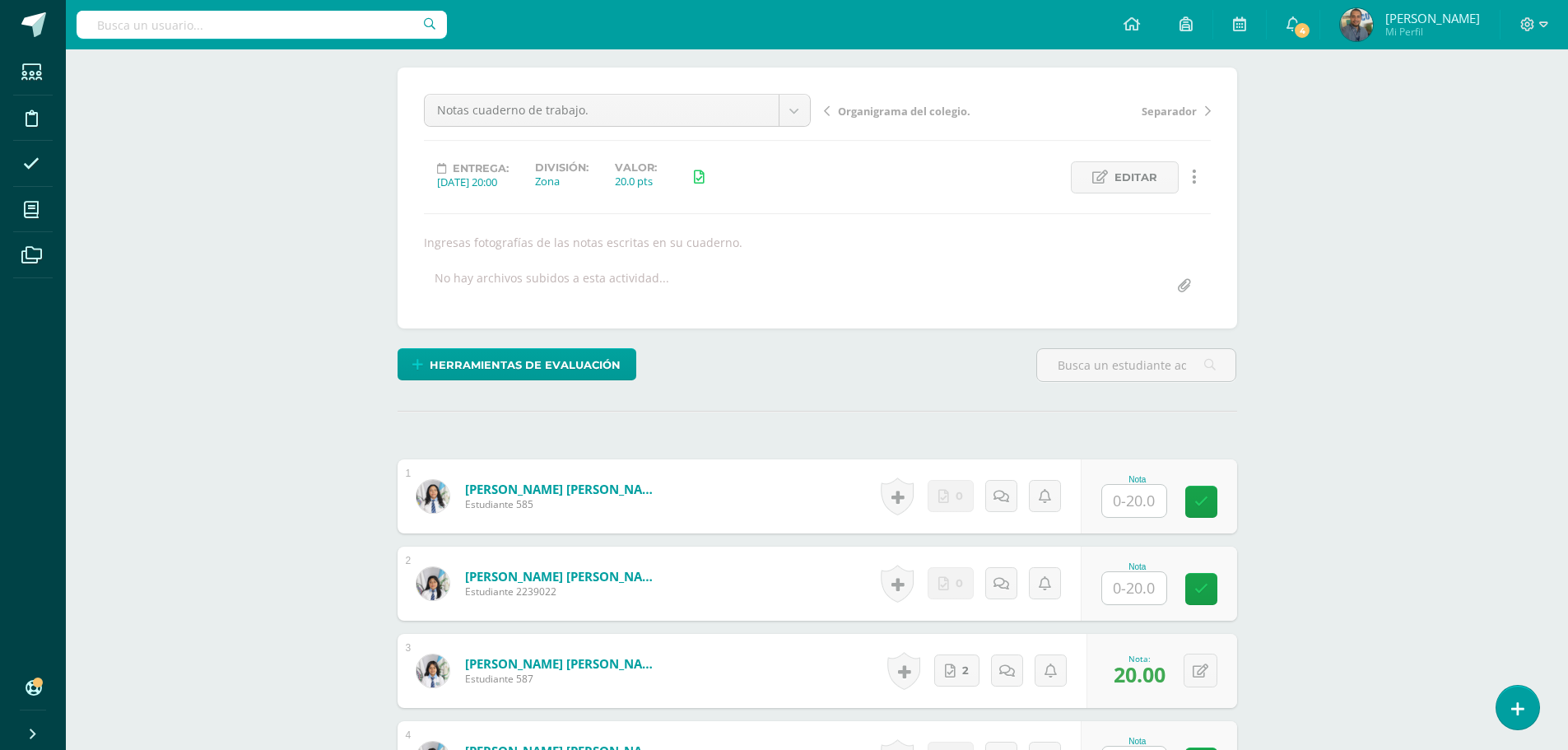
scroll to position [0, 0]
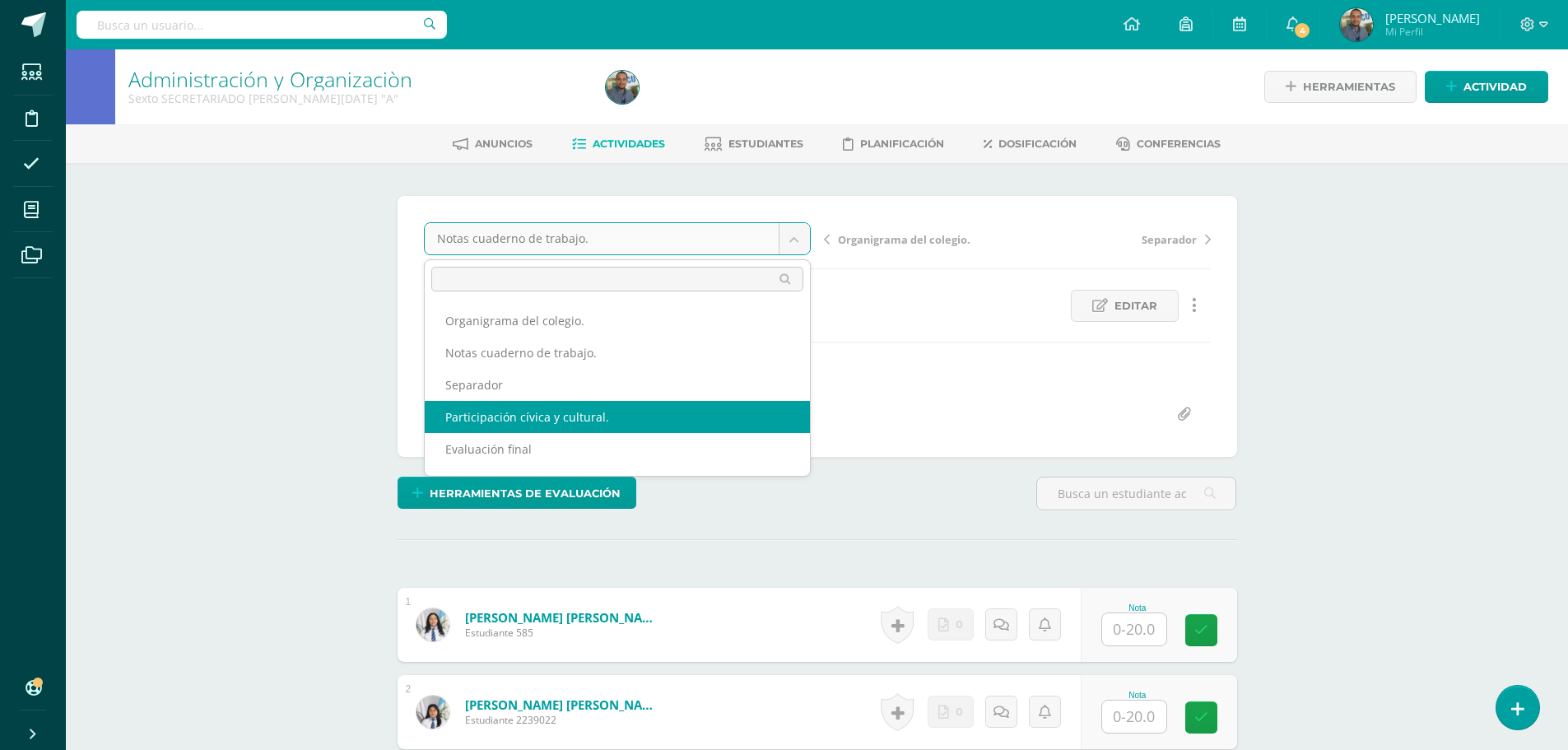
select select "/dashboard/teacher/grade-activity/84512/"
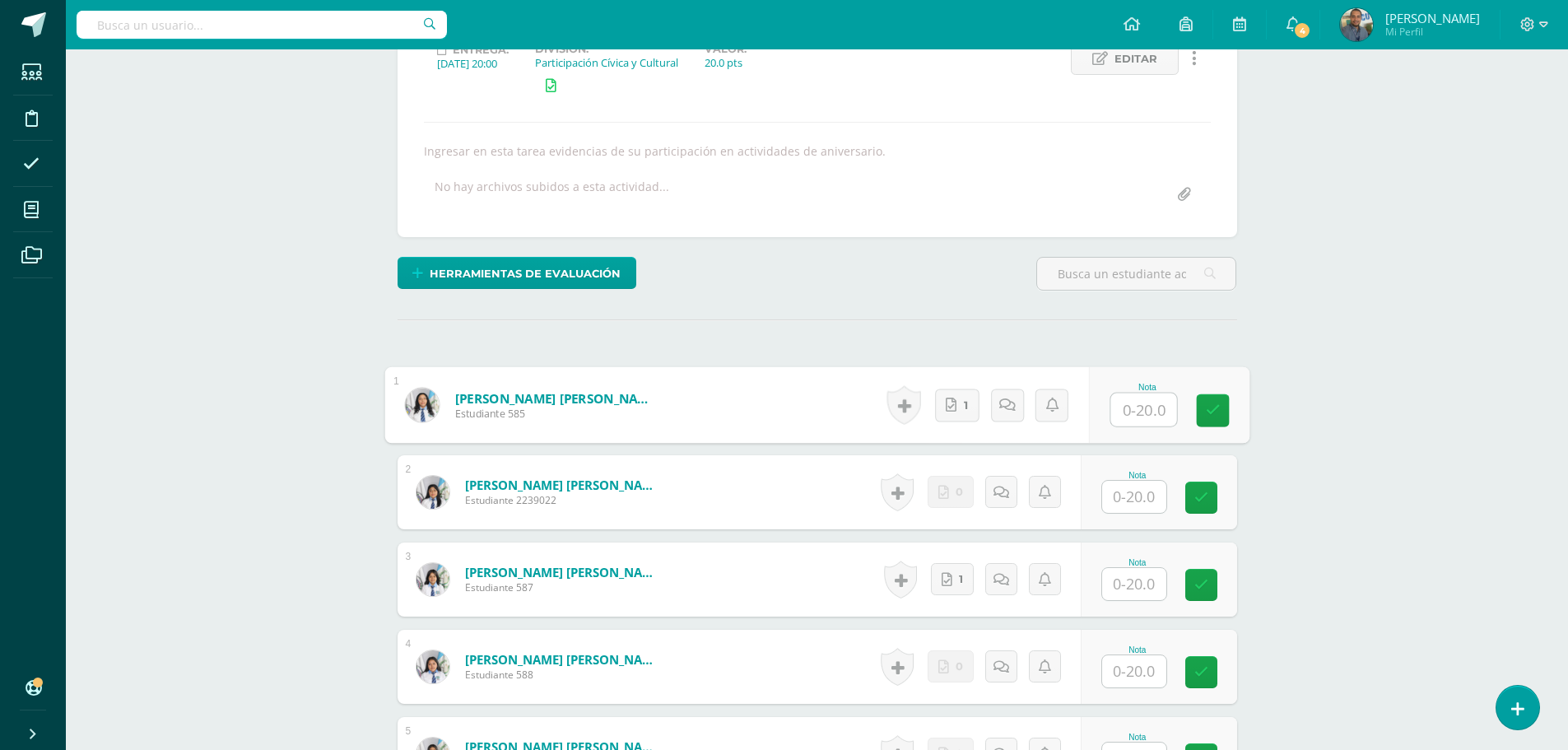
scroll to position [247, 0]
click at [1142, 417] on input "text" at bounding box center [1144, 409] width 66 height 33
type input "20"
click at [1321, 445] on div "Administración y Organizaciòn Sexto SECRETARIADO B. SÁBADO "A" Herramientas Det…" at bounding box center [817, 605] width 1502 height 1607
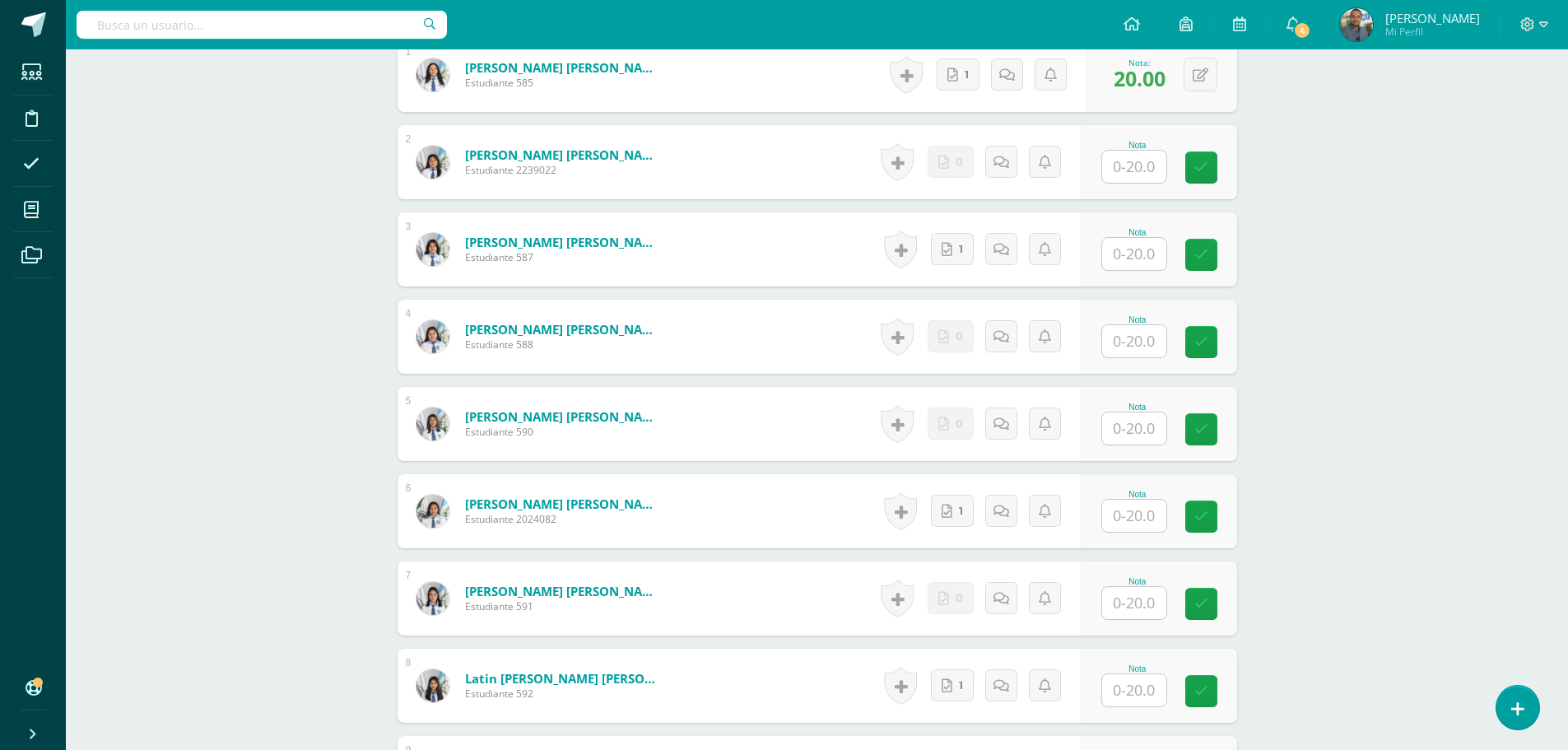
scroll to position [578, 0]
click at [1134, 253] on input "text" at bounding box center [1134, 253] width 64 height 32
type input "20"
click at [1134, 516] on input "text" at bounding box center [1134, 514] width 64 height 32
type input "20"
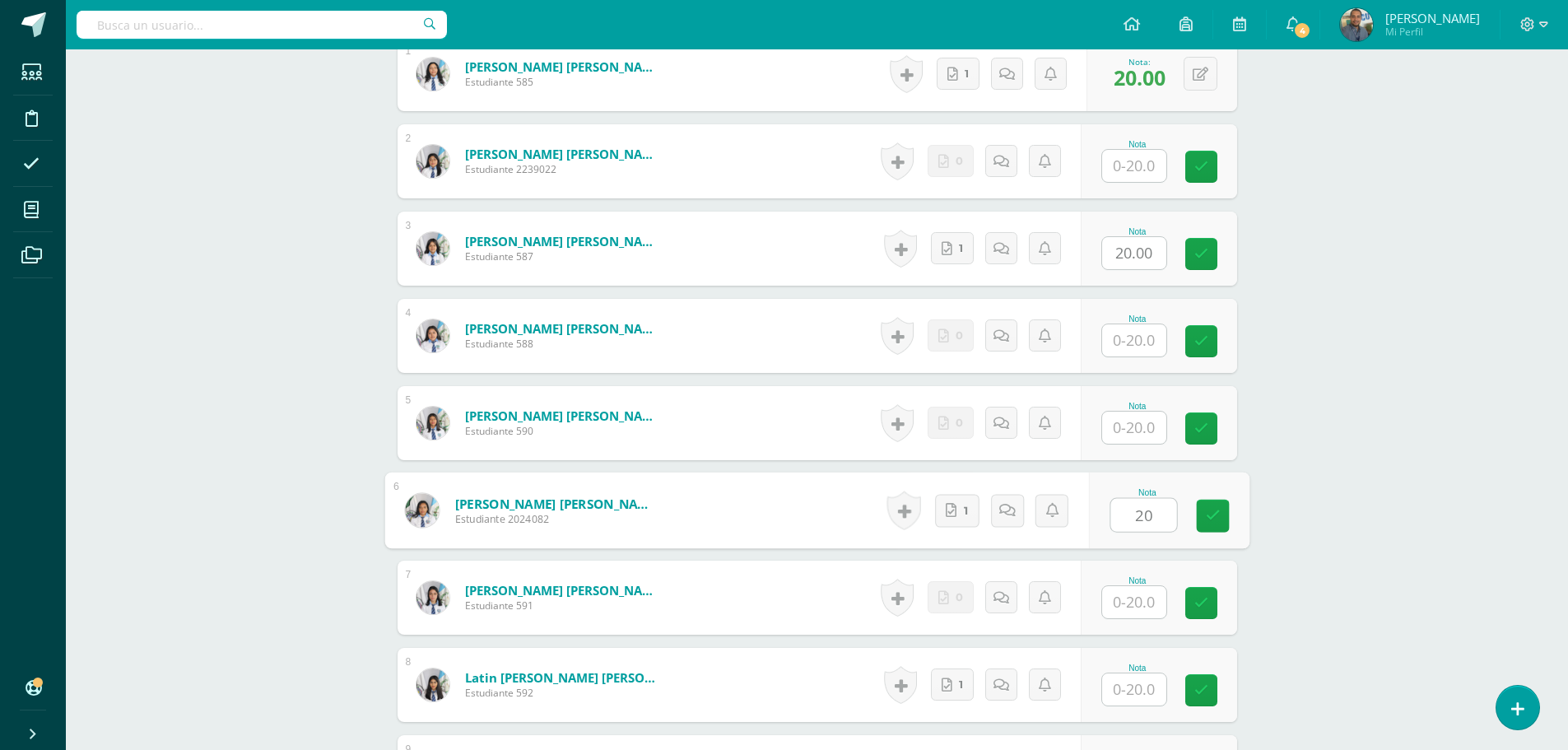
click at [1320, 504] on div "Administración y Organizaciòn Sexto SECRETARIADO B. SÁBADO "A" Herramientas Det…" at bounding box center [817, 540] width 1502 height 2136
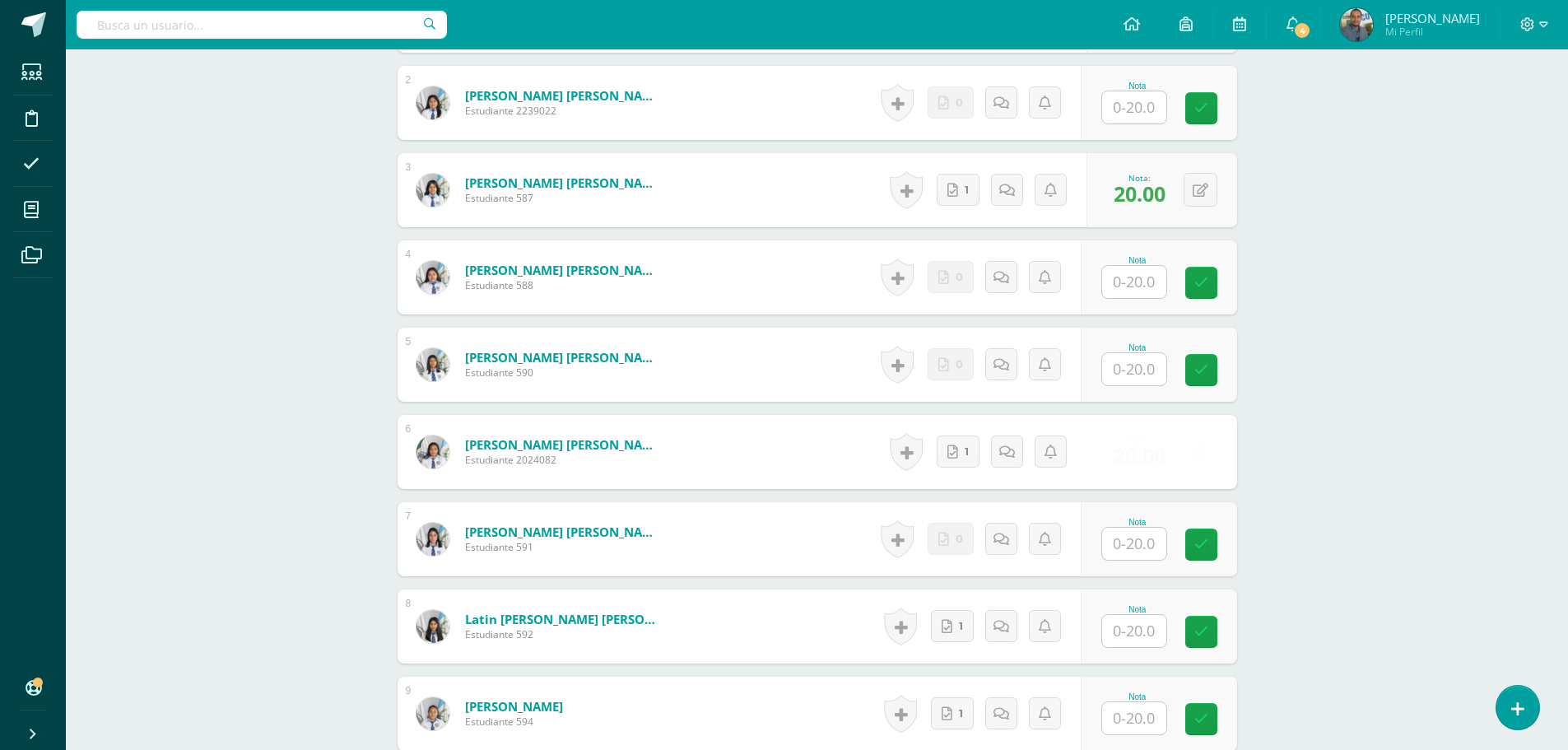
scroll to position [824, 0]
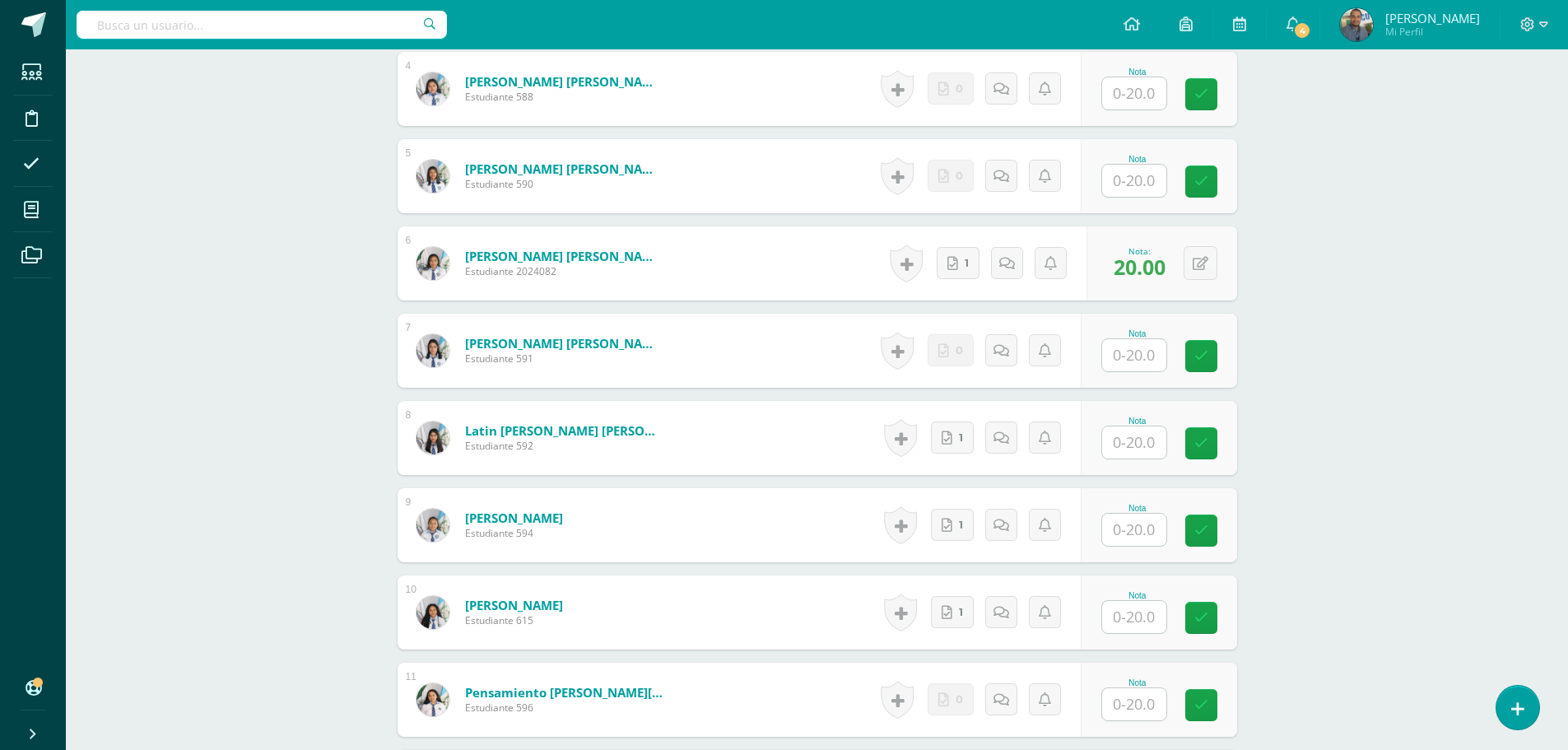
click at [1132, 447] on input "text" at bounding box center [1134, 441] width 64 height 32
type input "20"
click at [1135, 534] on input "text" at bounding box center [1144, 530] width 66 height 33
type input "20"
click at [1144, 614] on input "text" at bounding box center [1134, 616] width 64 height 32
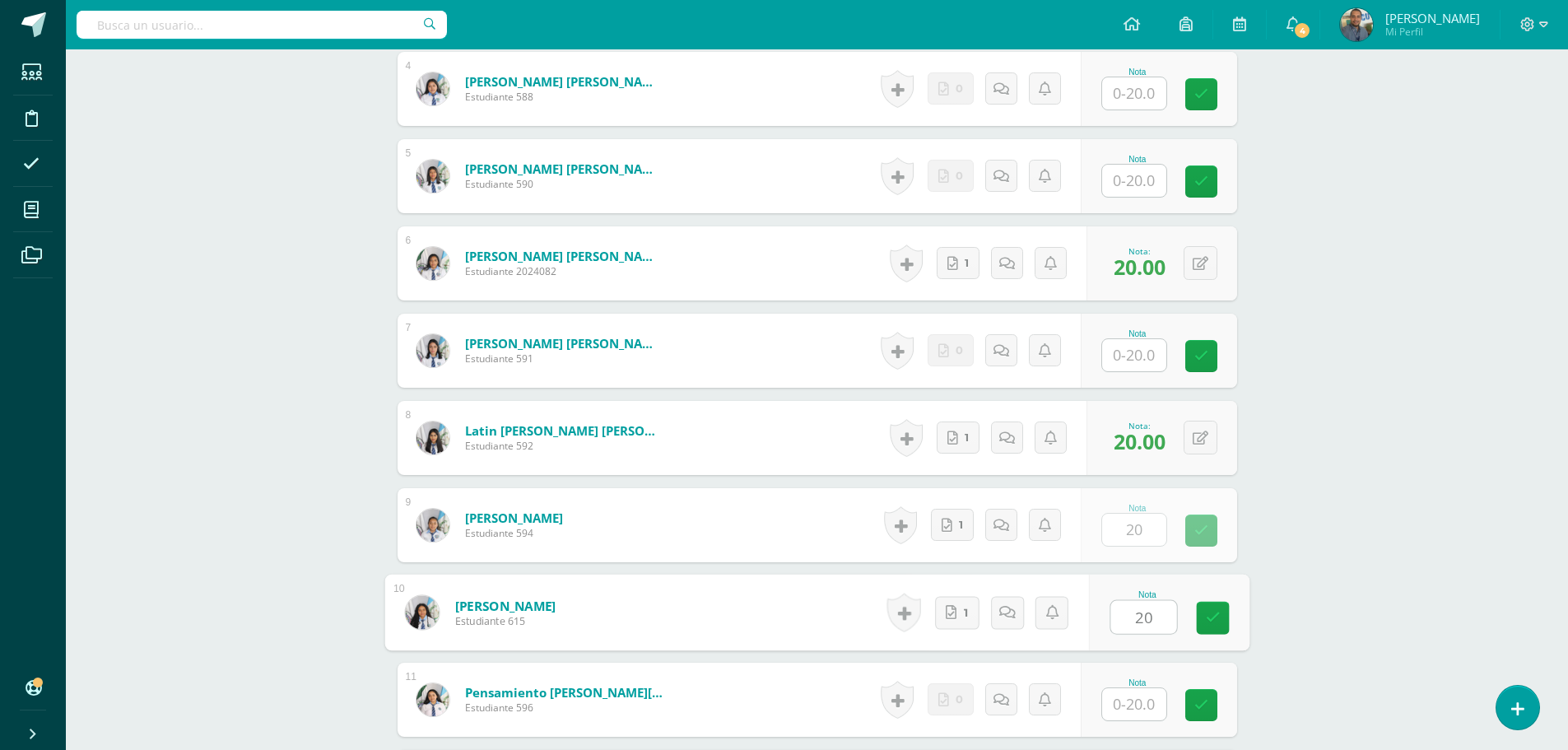
type input "20"
click at [1314, 557] on div "Administración y Organizaciòn Sexto SECRETARIADO B. SÁBADO "A" Herramientas Det…" at bounding box center [817, 293] width 1502 height 2136
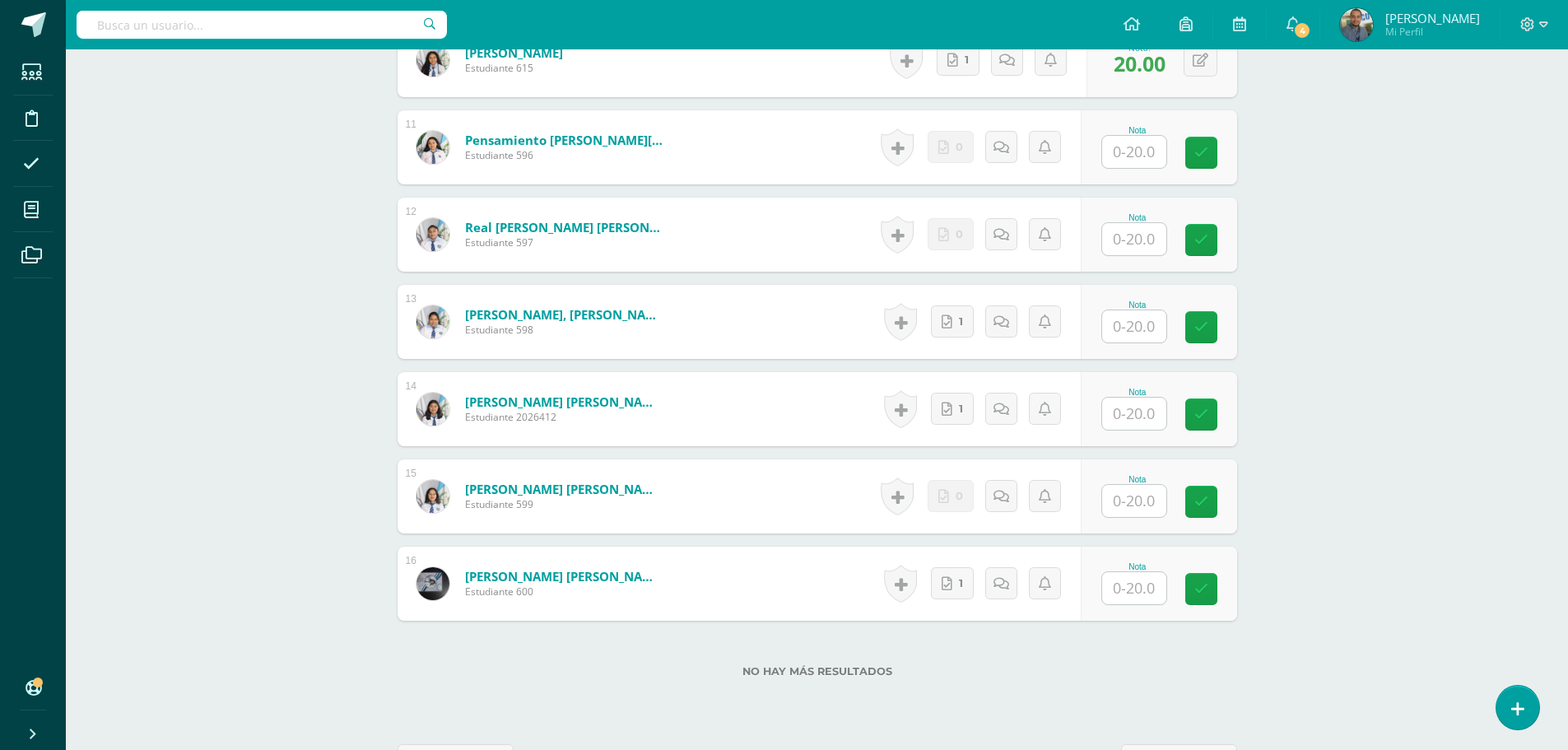
scroll to position [1401, 0]
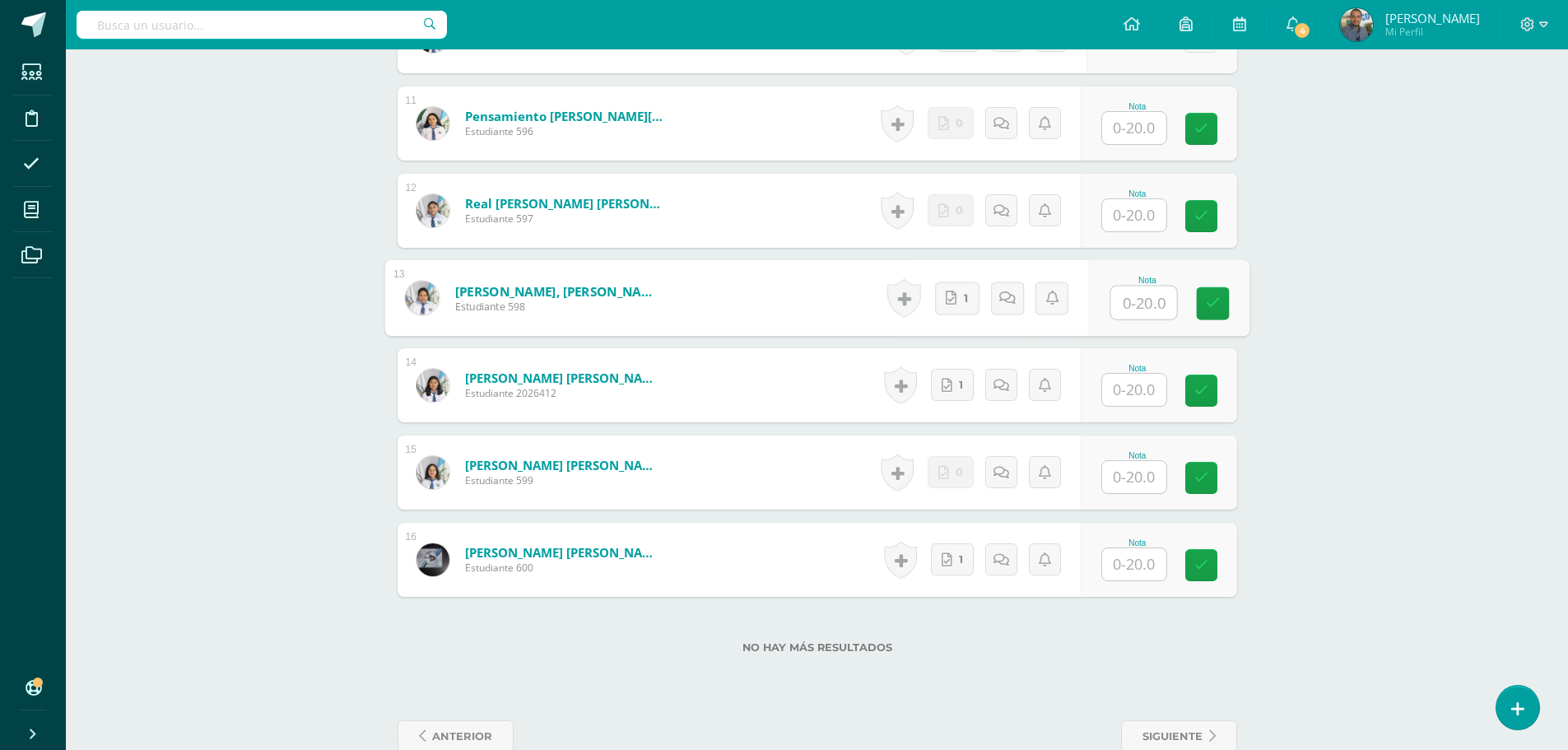
click at [1122, 299] on input "text" at bounding box center [1144, 303] width 66 height 33
type input "20"
click at [1132, 390] on input "text" at bounding box center [1134, 389] width 64 height 32
type input "20"
click at [1128, 569] on input "text" at bounding box center [1134, 564] width 64 height 32
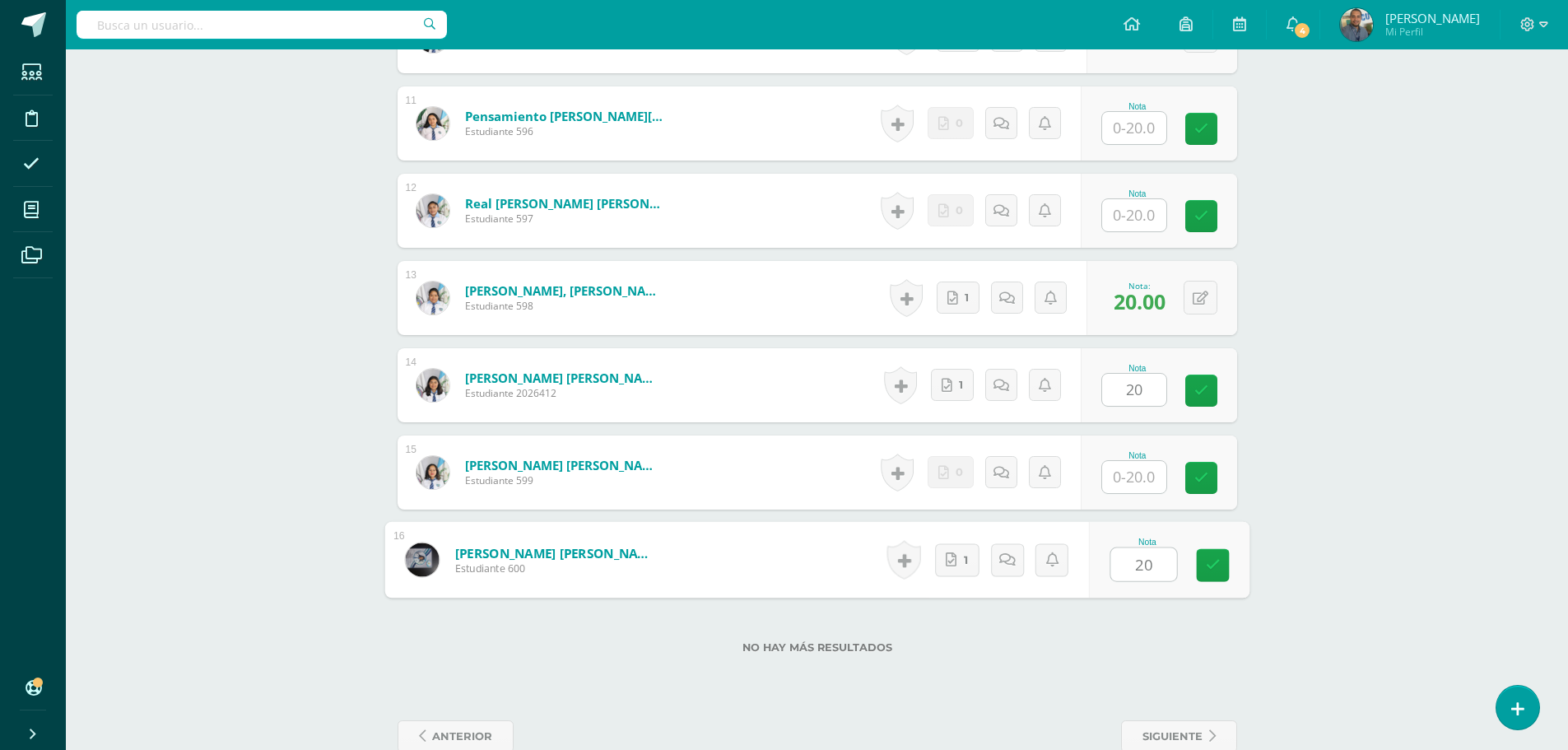
type input "20"
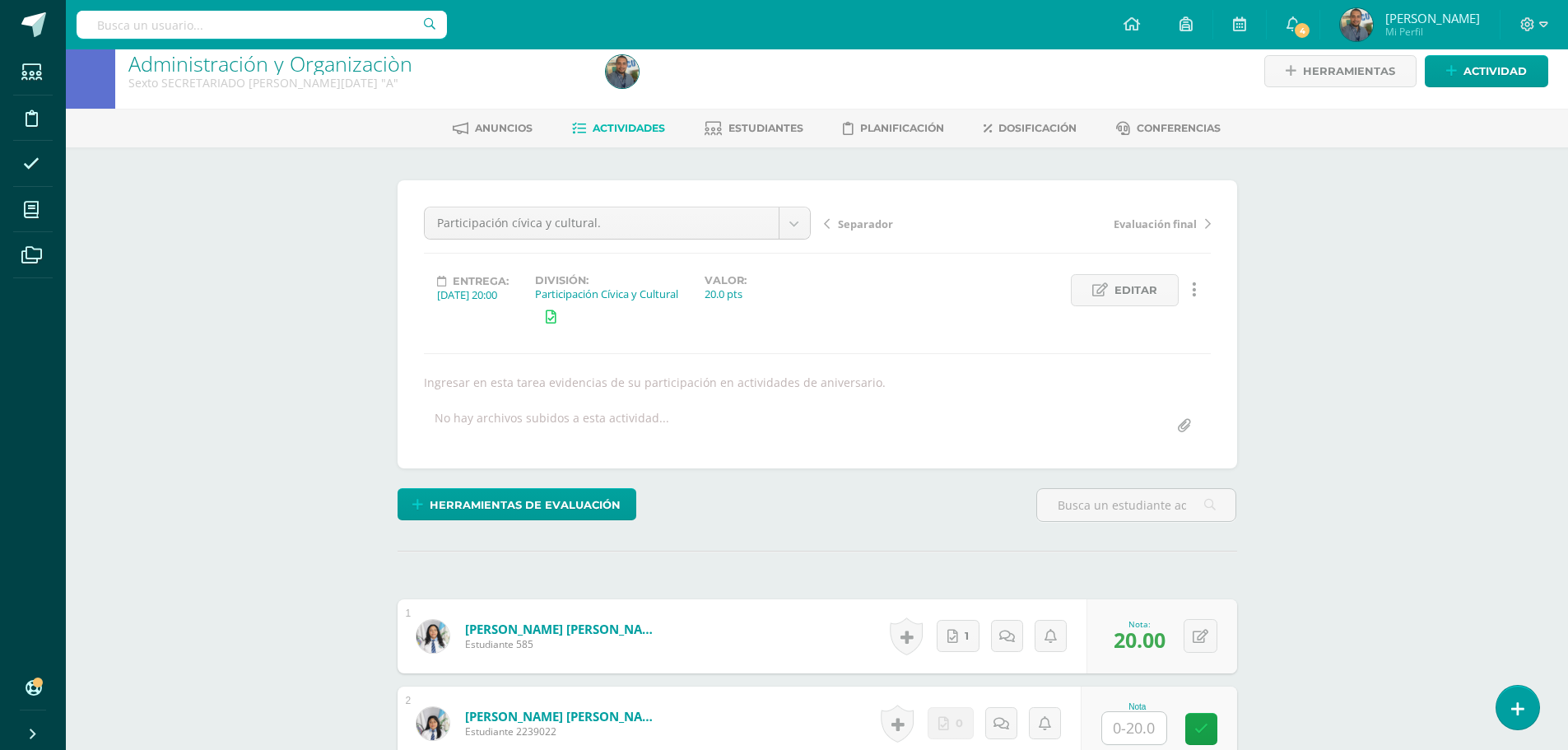
scroll to position [0, 0]
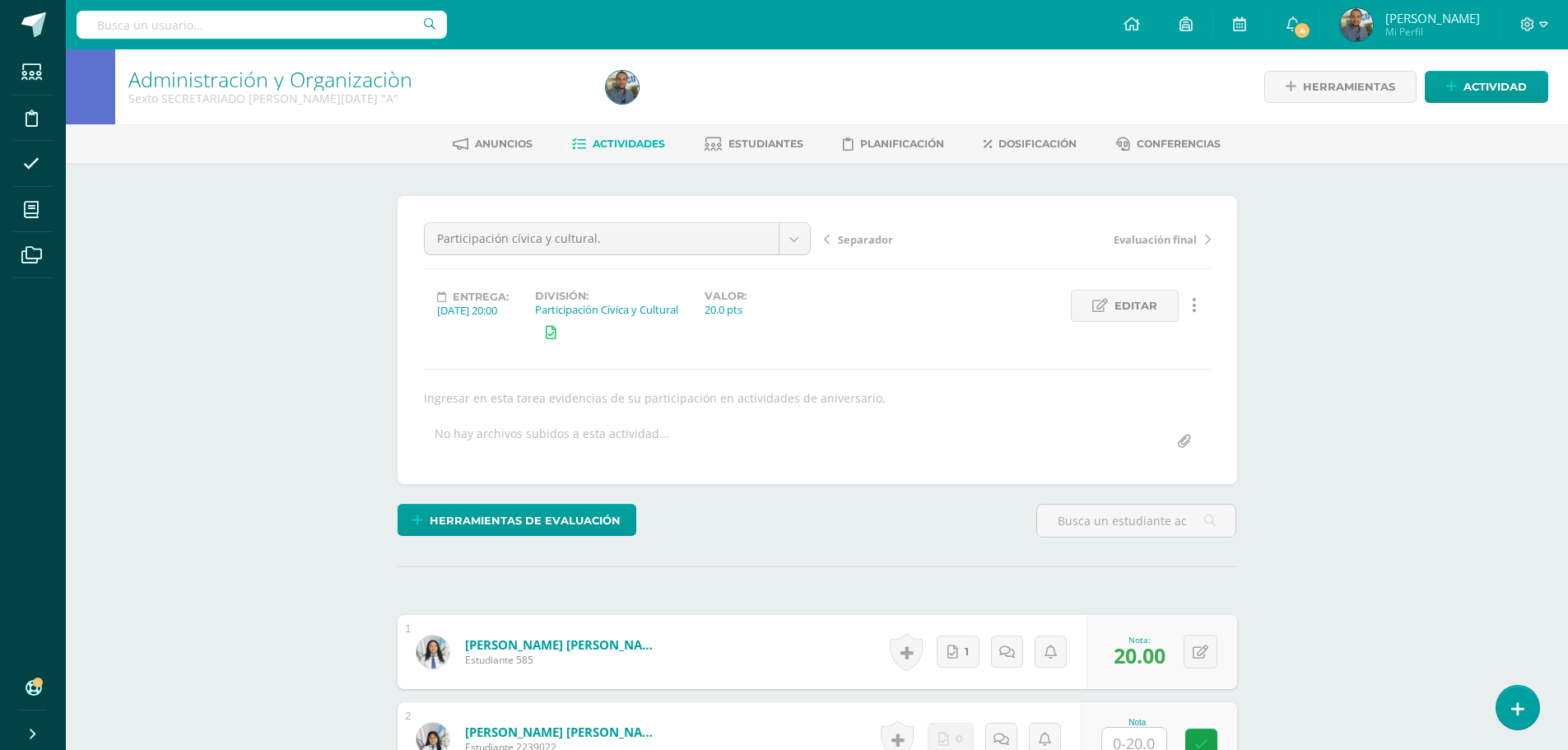
click at [1440, 24] on span "[PERSON_NAME]" at bounding box center [1433, 17] width 95 height 16
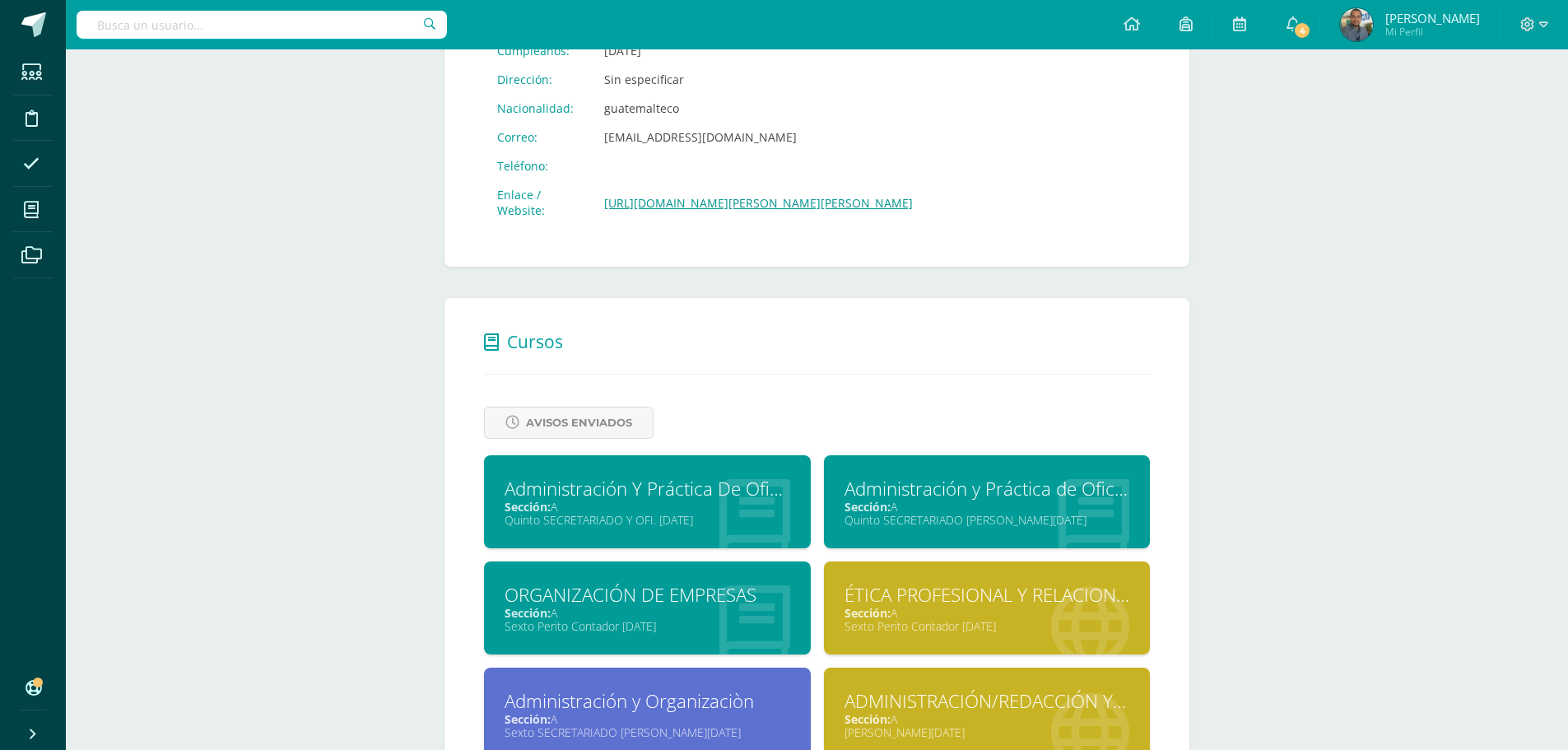
scroll to position [823, 0]
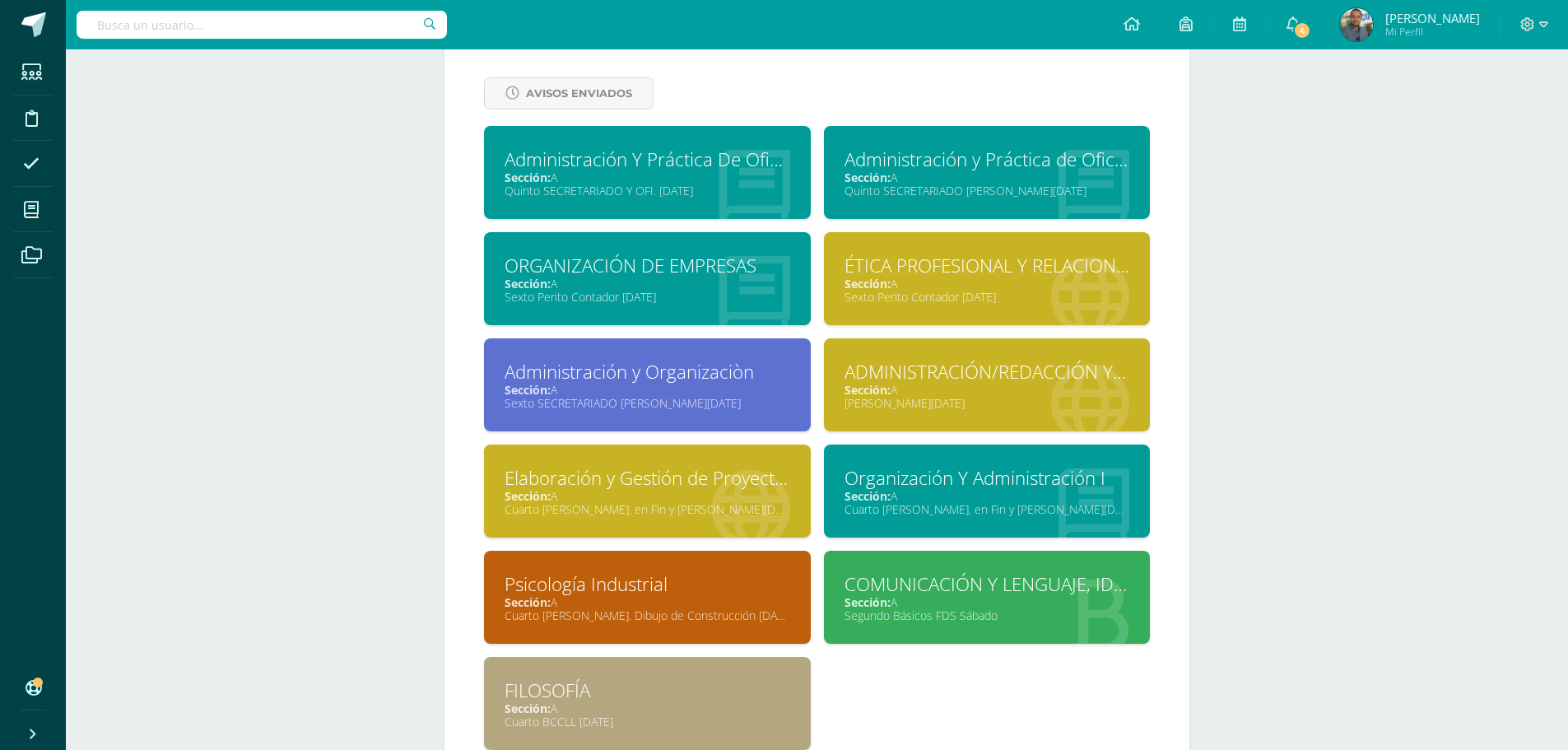
click at [762, 299] on div "Sexto Perito Contador [DATE]" at bounding box center [647, 297] width 285 height 16
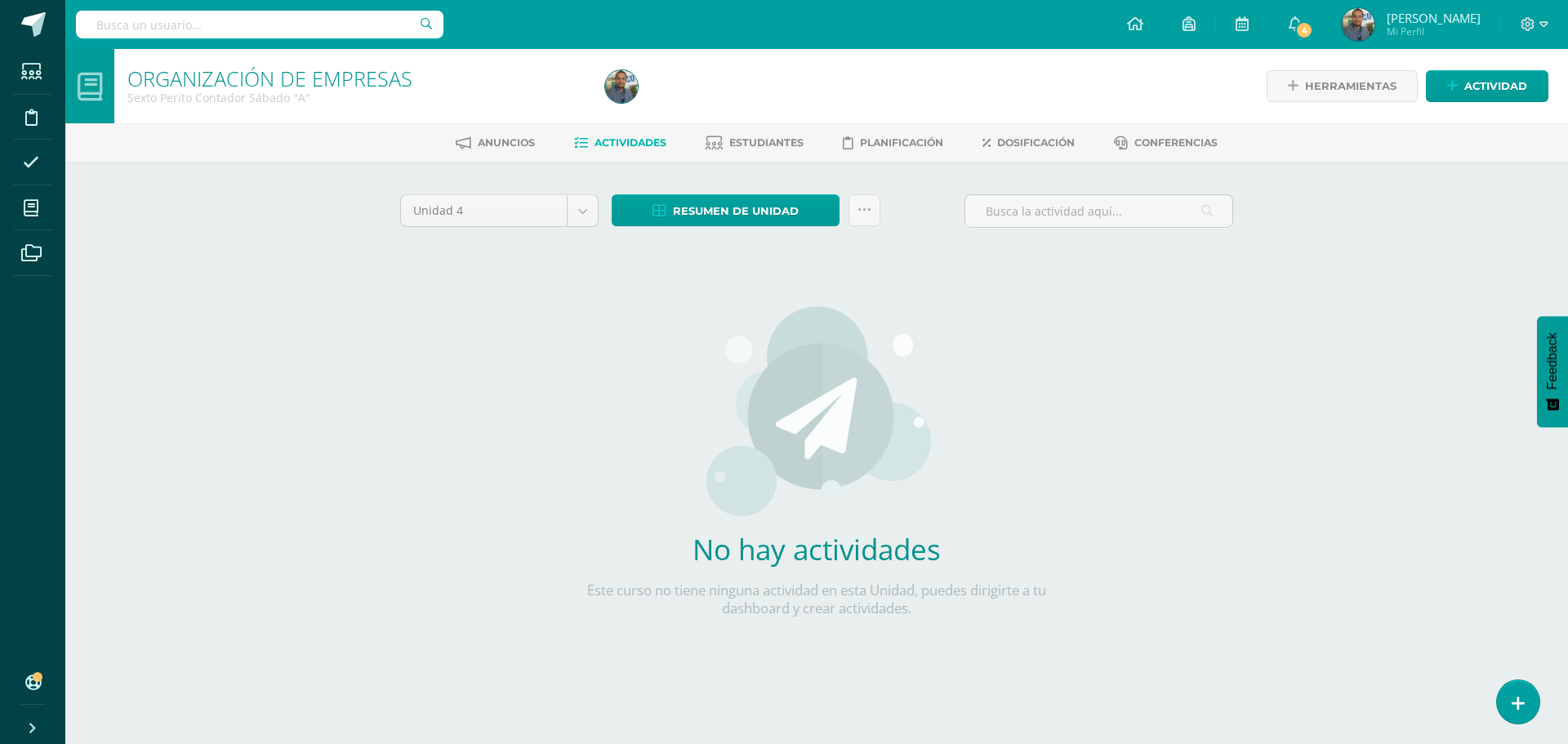
click at [1432, 27] on span "Mi Perfil" at bounding box center [1434, 32] width 94 height 14
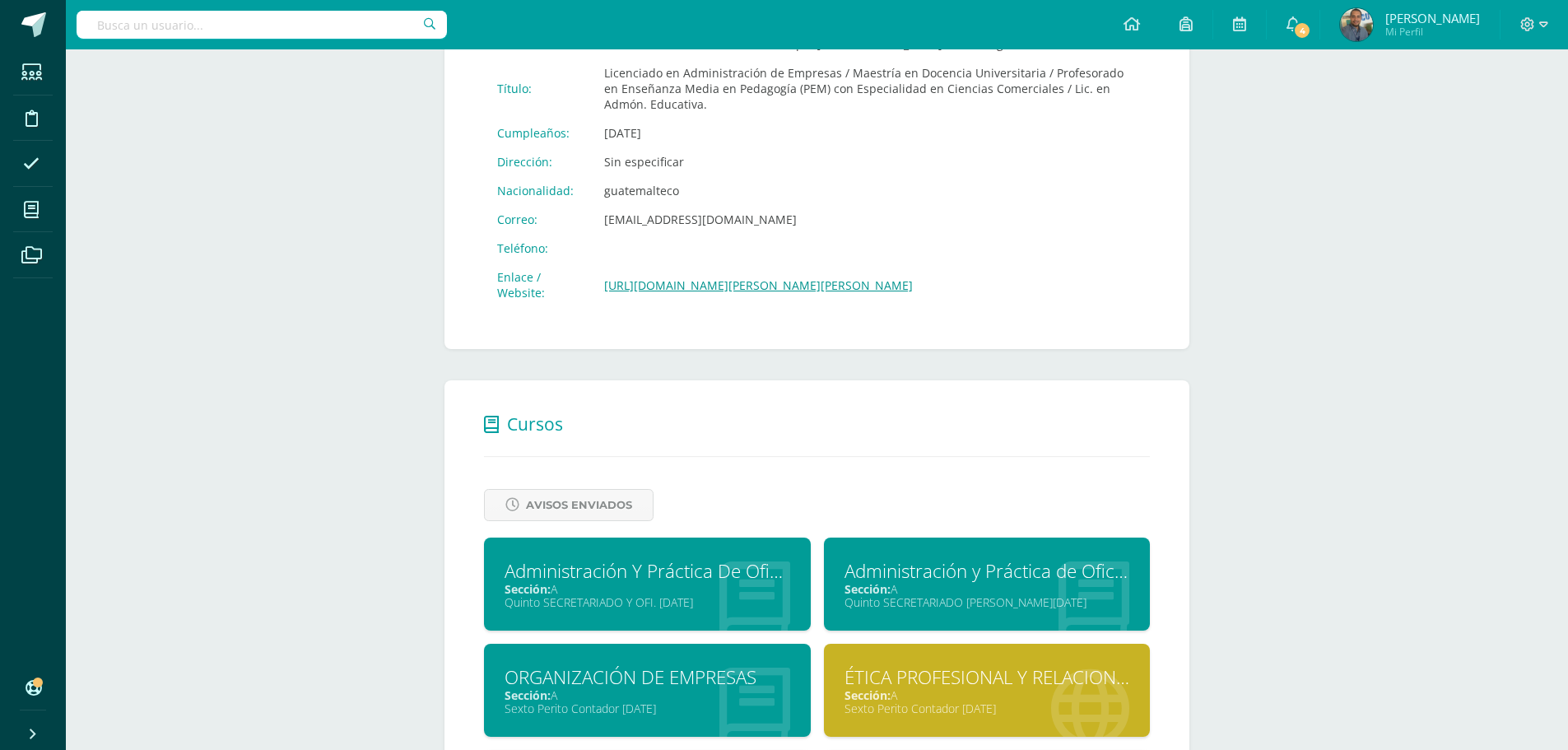
scroll to position [741, 0]
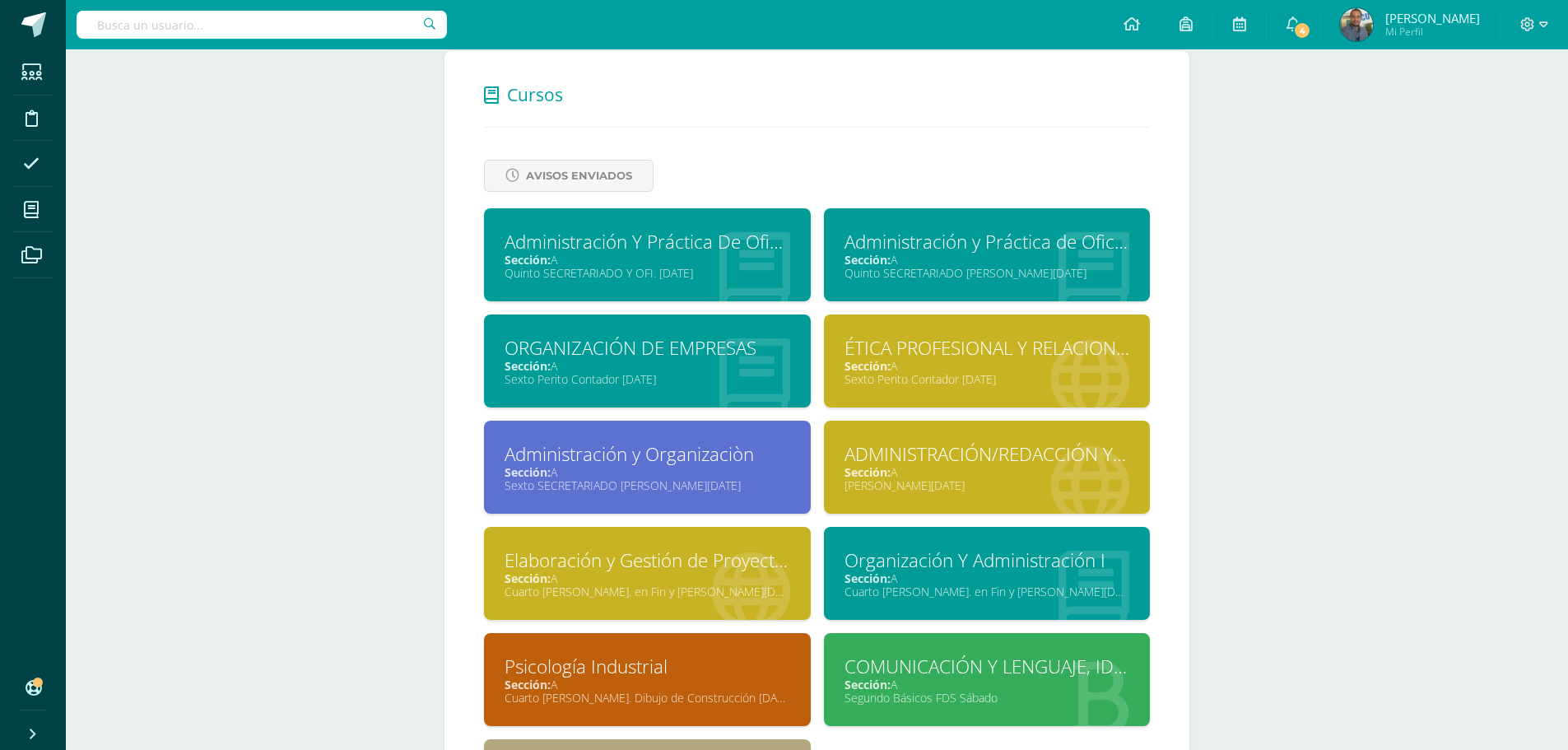
click at [976, 382] on div "Sexto Perito Contador [DATE]" at bounding box center [987, 379] width 285 height 16
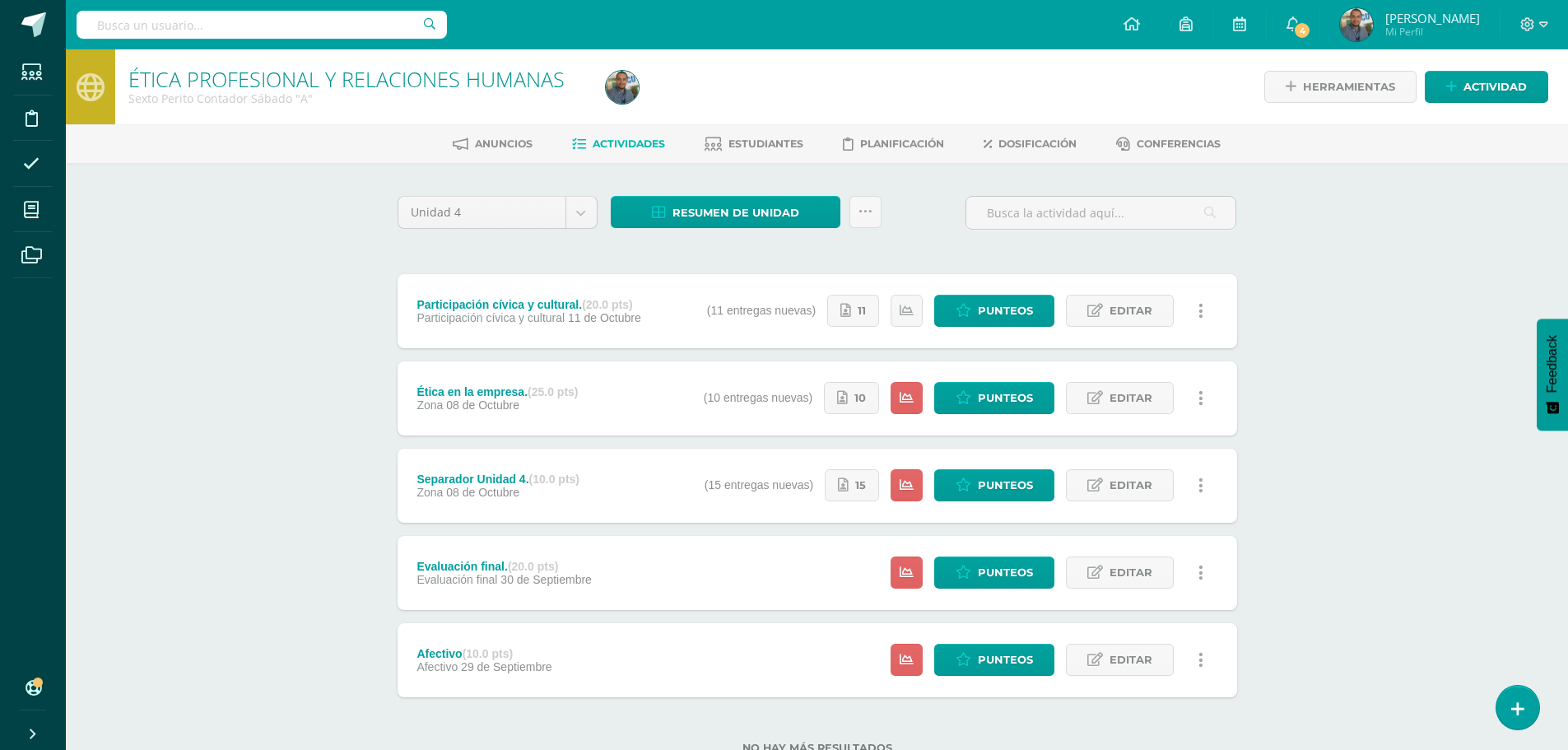
click at [1301, 431] on div "ÉTICA PROFESIONAL Y RELACIONES HUMANAS Sexto Perito Contador [DATE] "A" Herrami…" at bounding box center [817, 428] width 1502 height 757
click at [1103, 409] on link "Editar" at bounding box center [1120, 397] width 108 height 32
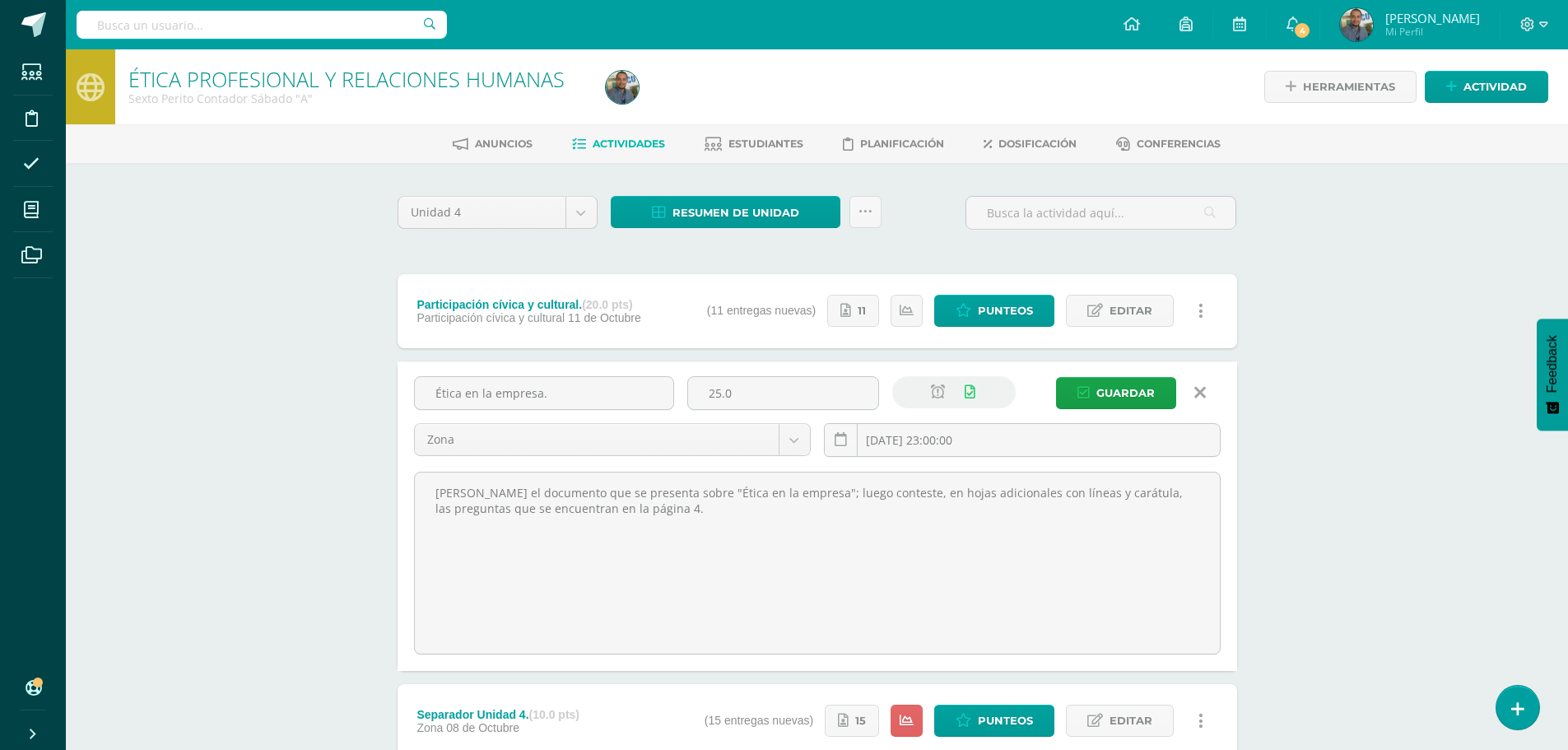
drag, startPoint x: 739, startPoint y: 399, endPoint x: 722, endPoint y: 354, distance: 48.1
click at [688, 390] on input "25.0" at bounding box center [783, 392] width 191 height 32
type input "30"
click at [1127, 391] on span "Guardar" at bounding box center [1126, 392] width 59 height 30
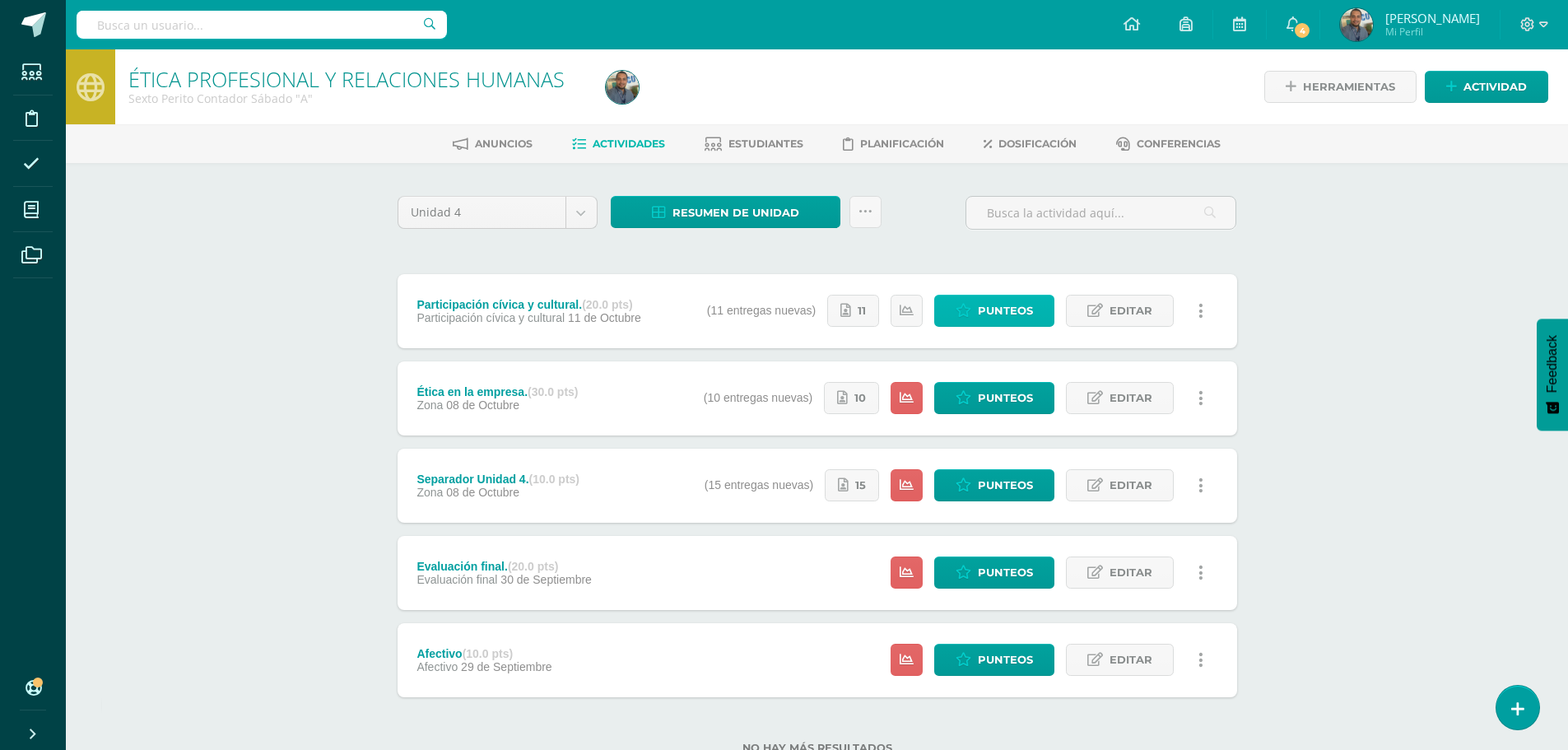
click at [1001, 309] on span "Punteos" at bounding box center [1006, 310] width 55 height 30
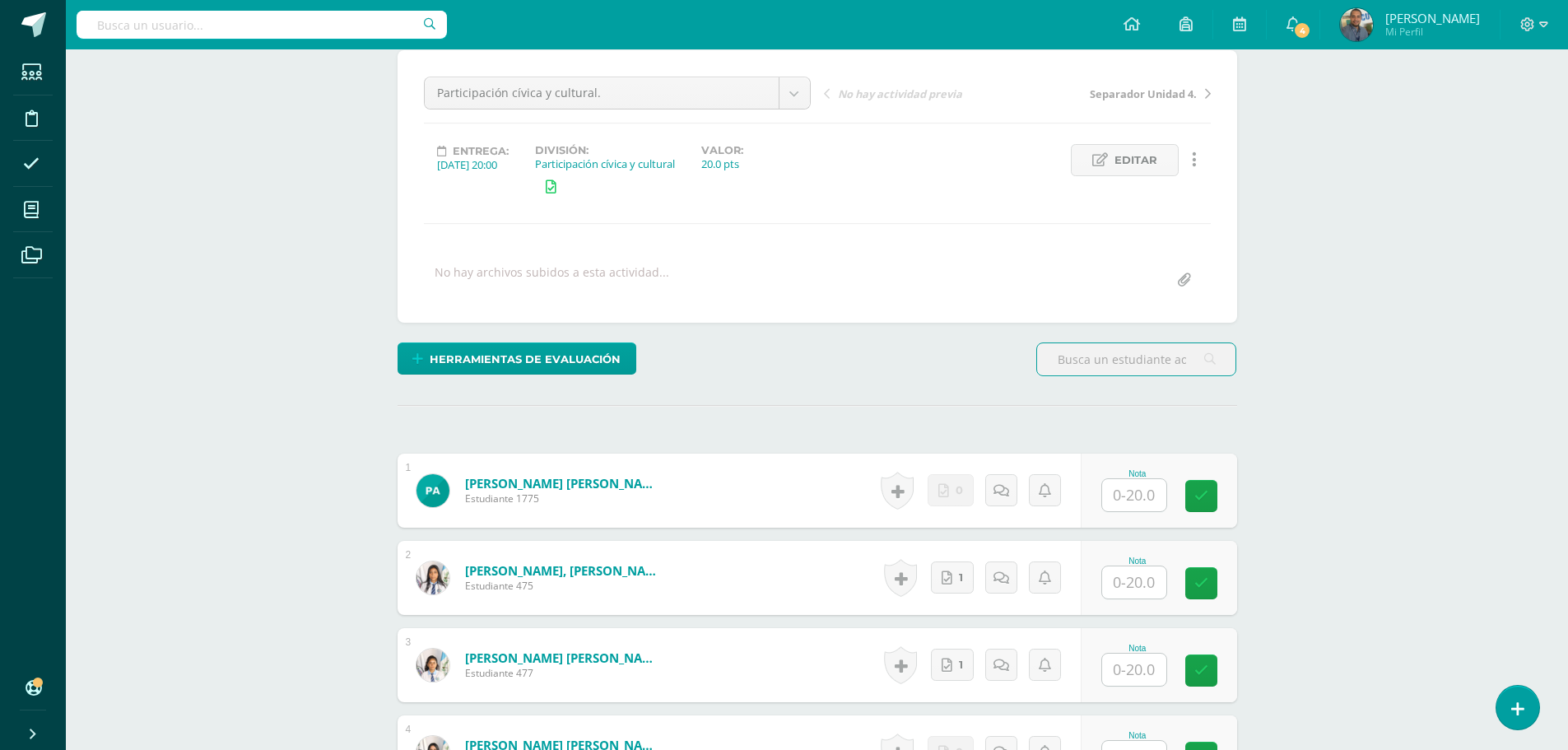
scroll to position [247, 0]
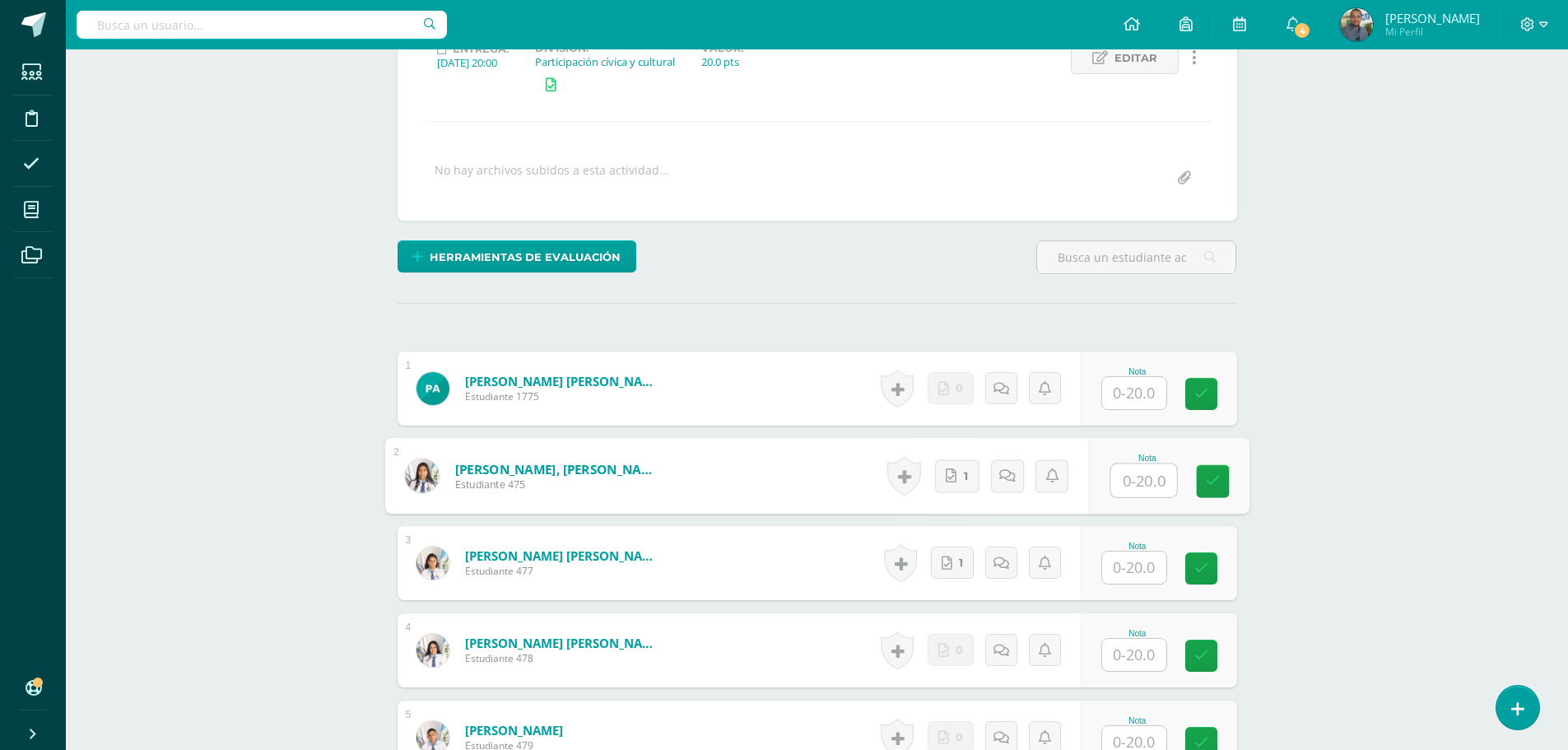
click at [1145, 484] on input "text" at bounding box center [1144, 480] width 66 height 33
type input "20"
click at [1146, 566] on input "text" at bounding box center [1134, 566] width 64 height 32
type input "20"
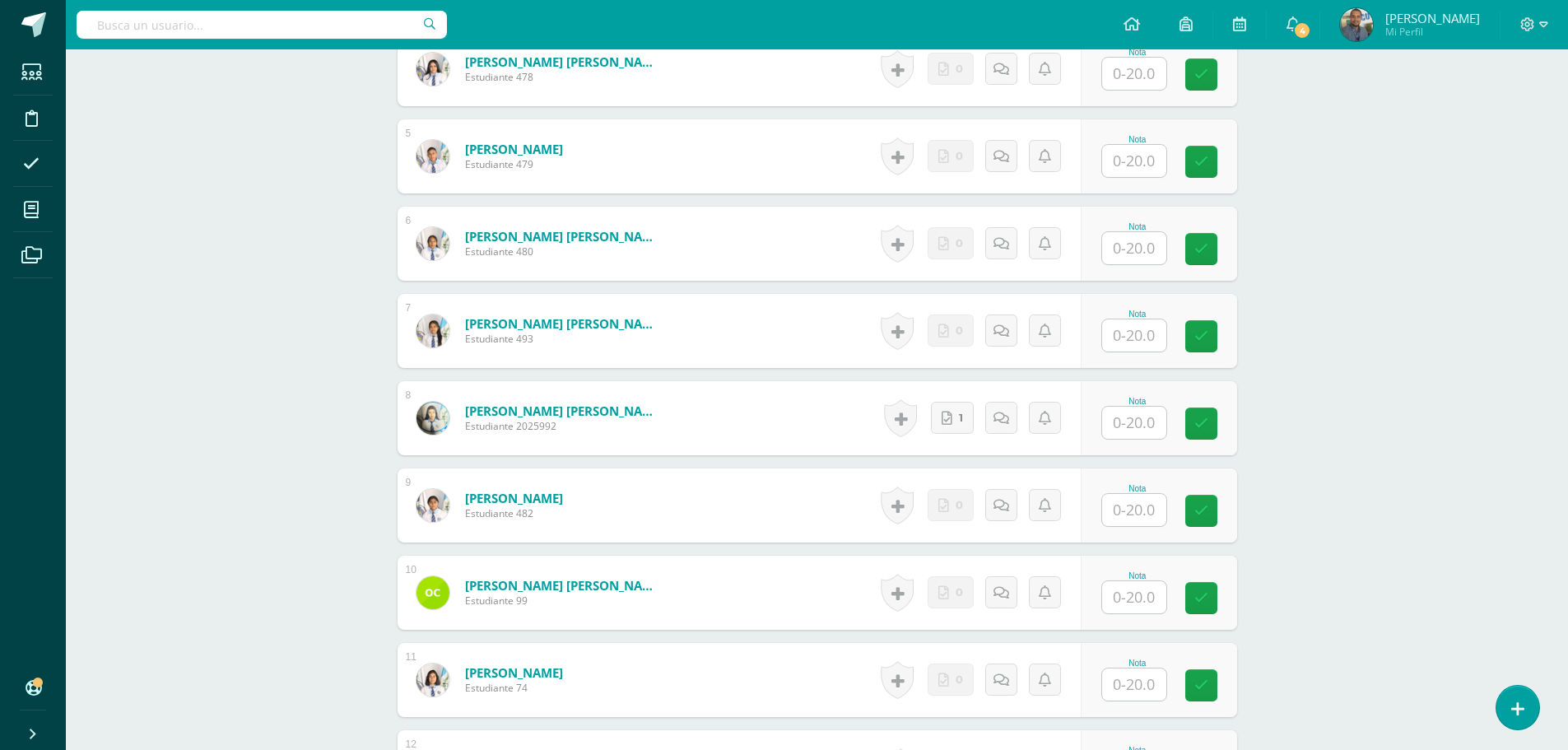
scroll to position [908, 0]
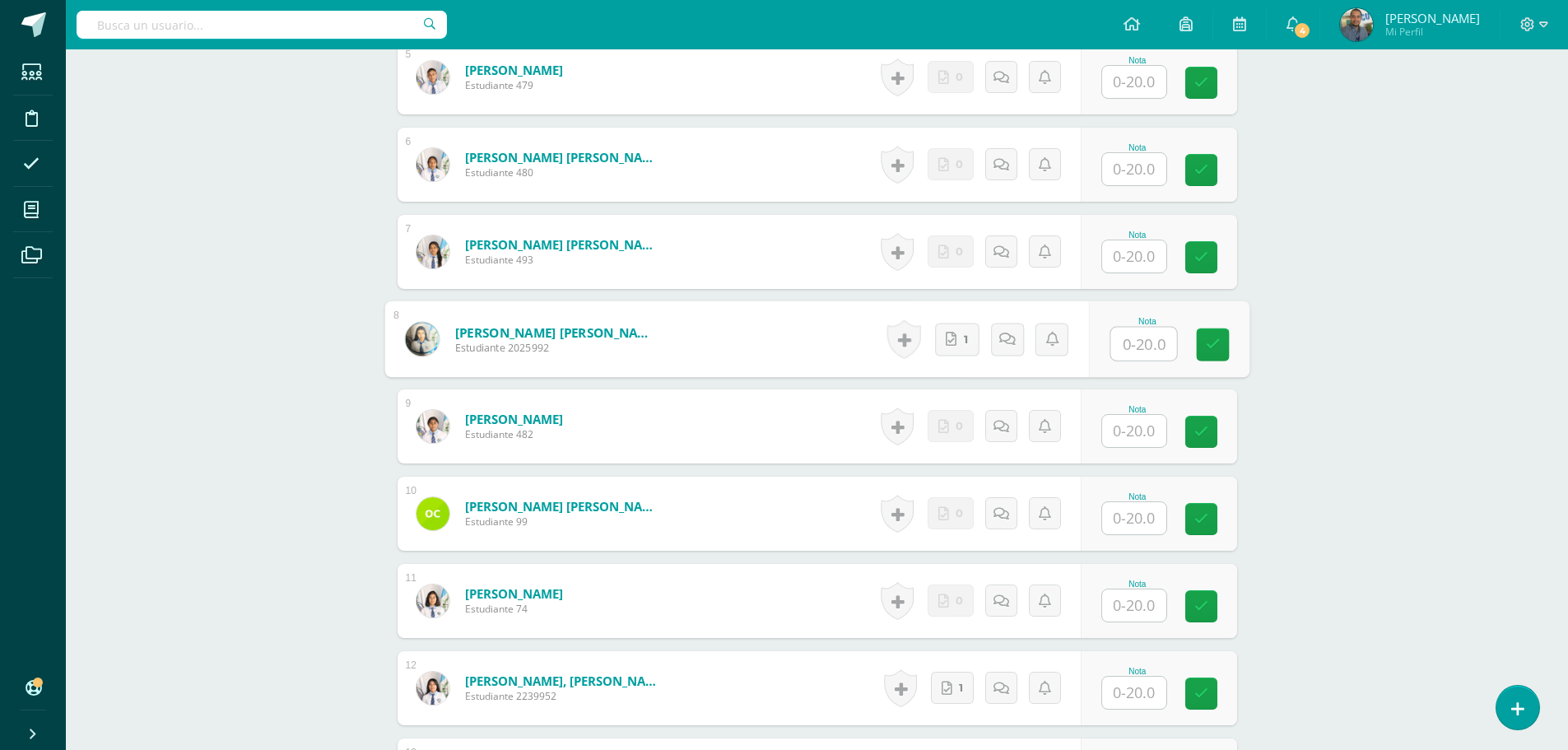
click at [1128, 342] on input "text" at bounding box center [1144, 344] width 66 height 33
type input "20"
click at [1352, 589] on div "ÉTICA PROFESIONAL Y RELACIONES HUMANAS Sexto Perito Contador [DATE] "A" Herrami…" at bounding box center [817, 420] width 1502 height 2557
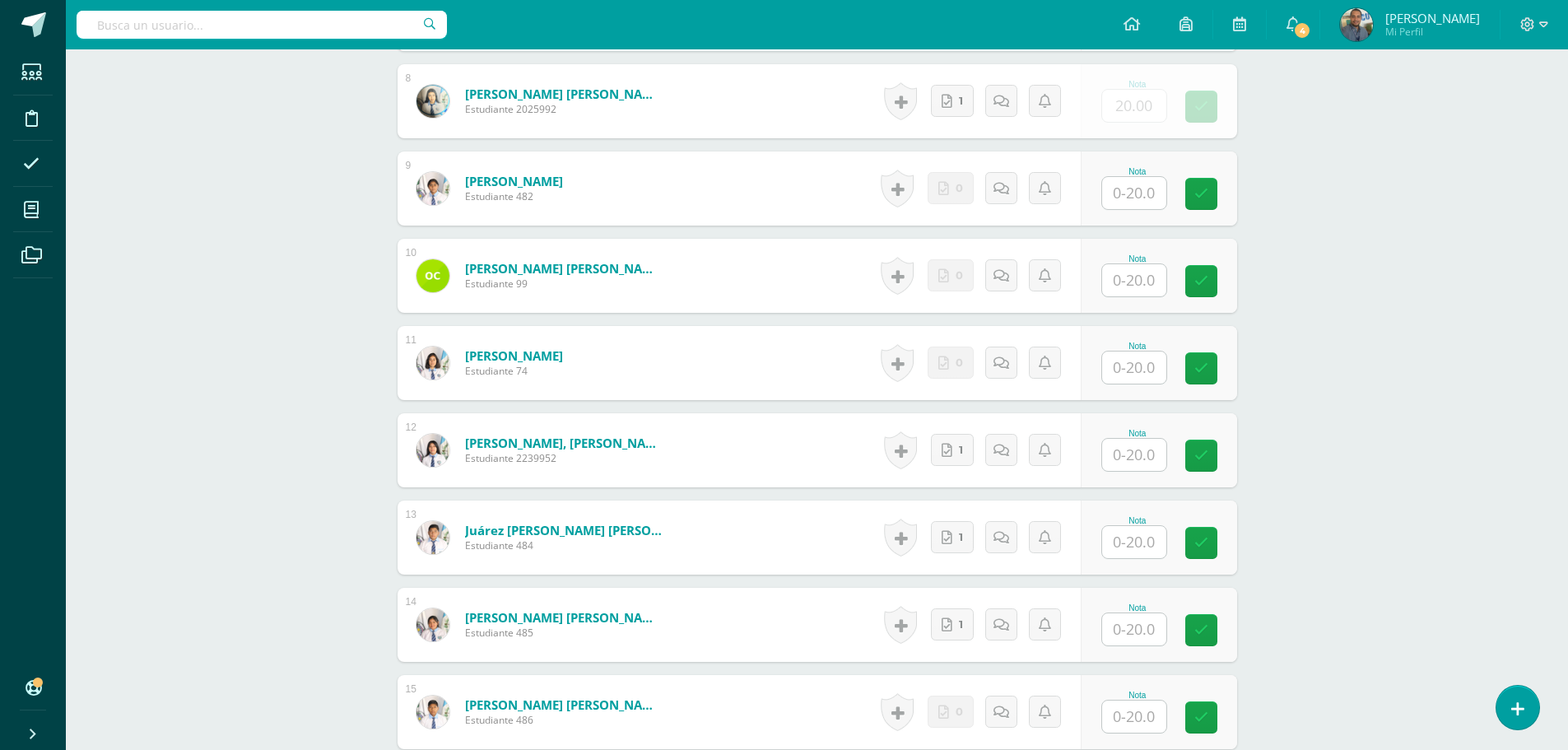
scroll to position [1154, 0]
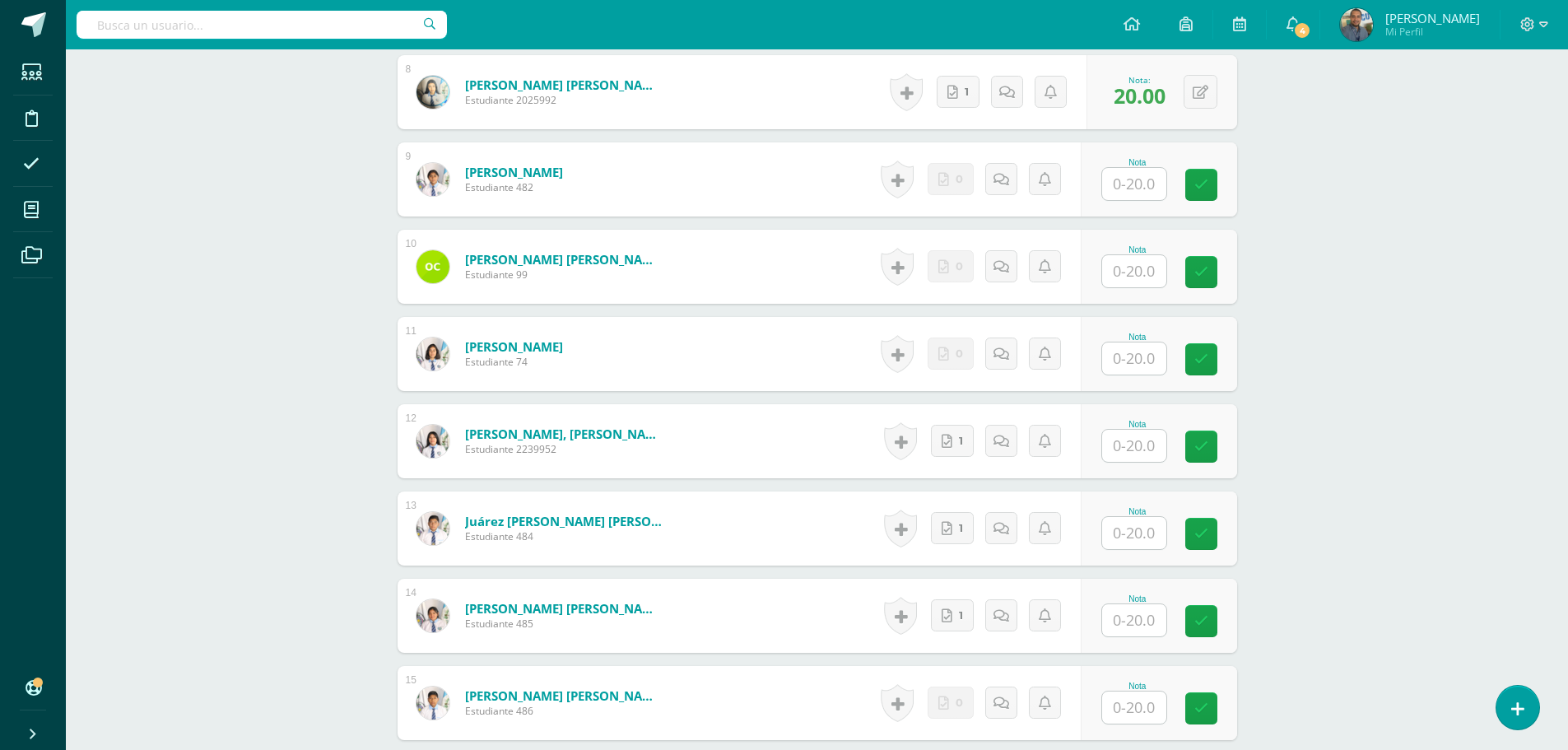
click at [1126, 449] on input "text" at bounding box center [1134, 445] width 64 height 32
type input "20"
click at [1130, 544] on input "text" at bounding box center [1134, 532] width 64 height 32
type input "20"
click at [1137, 608] on input "text" at bounding box center [1134, 620] width 64 height 32
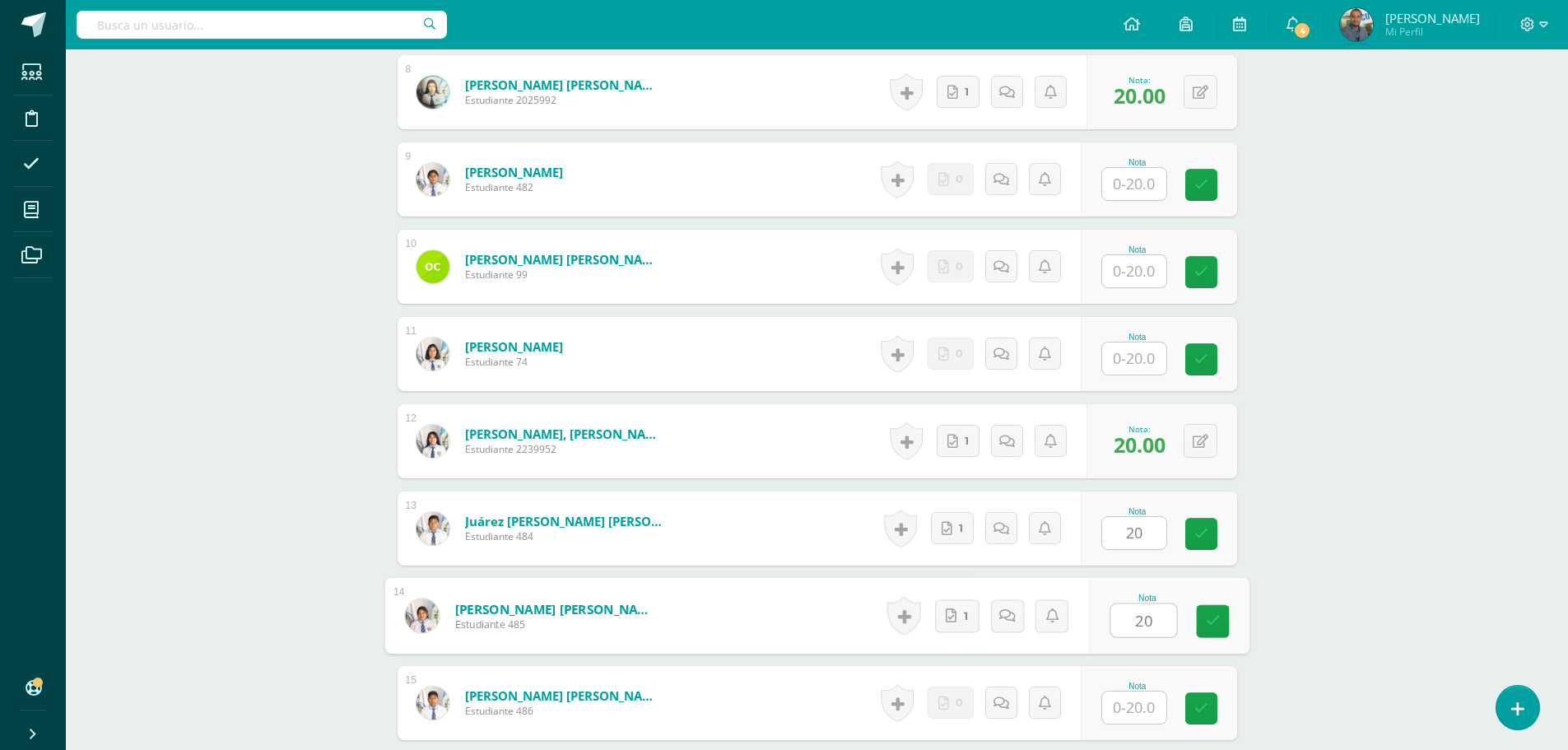
type input "20"
click at [1370, 588] on div "ÉTICA PROFESIONAL Y RELACIONES HUMANAS Sexto Perito Contador [DATE] "A" Herrami…" at bounding box center [817, 173] width 1502 height 2557
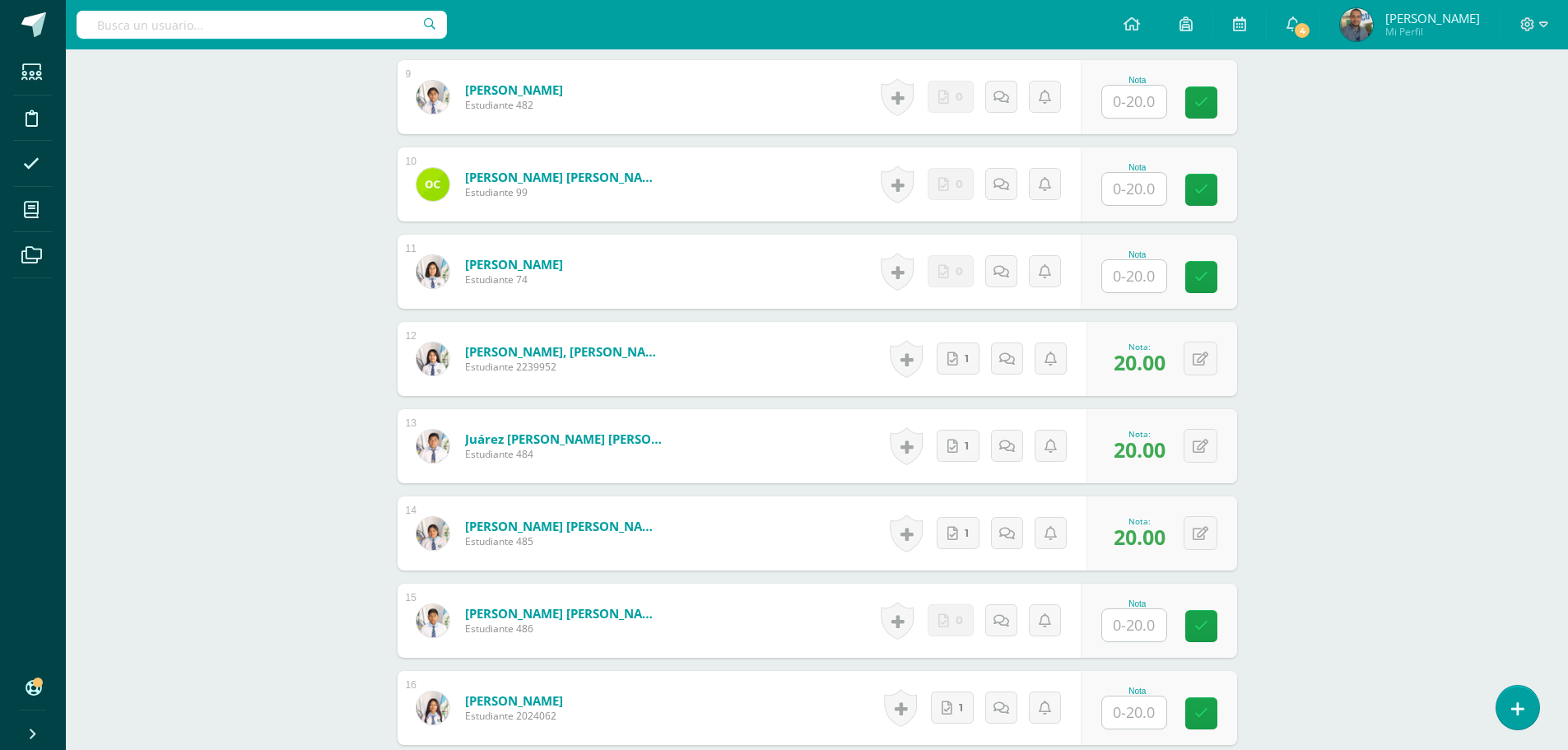
scroll to position [1402, 0]
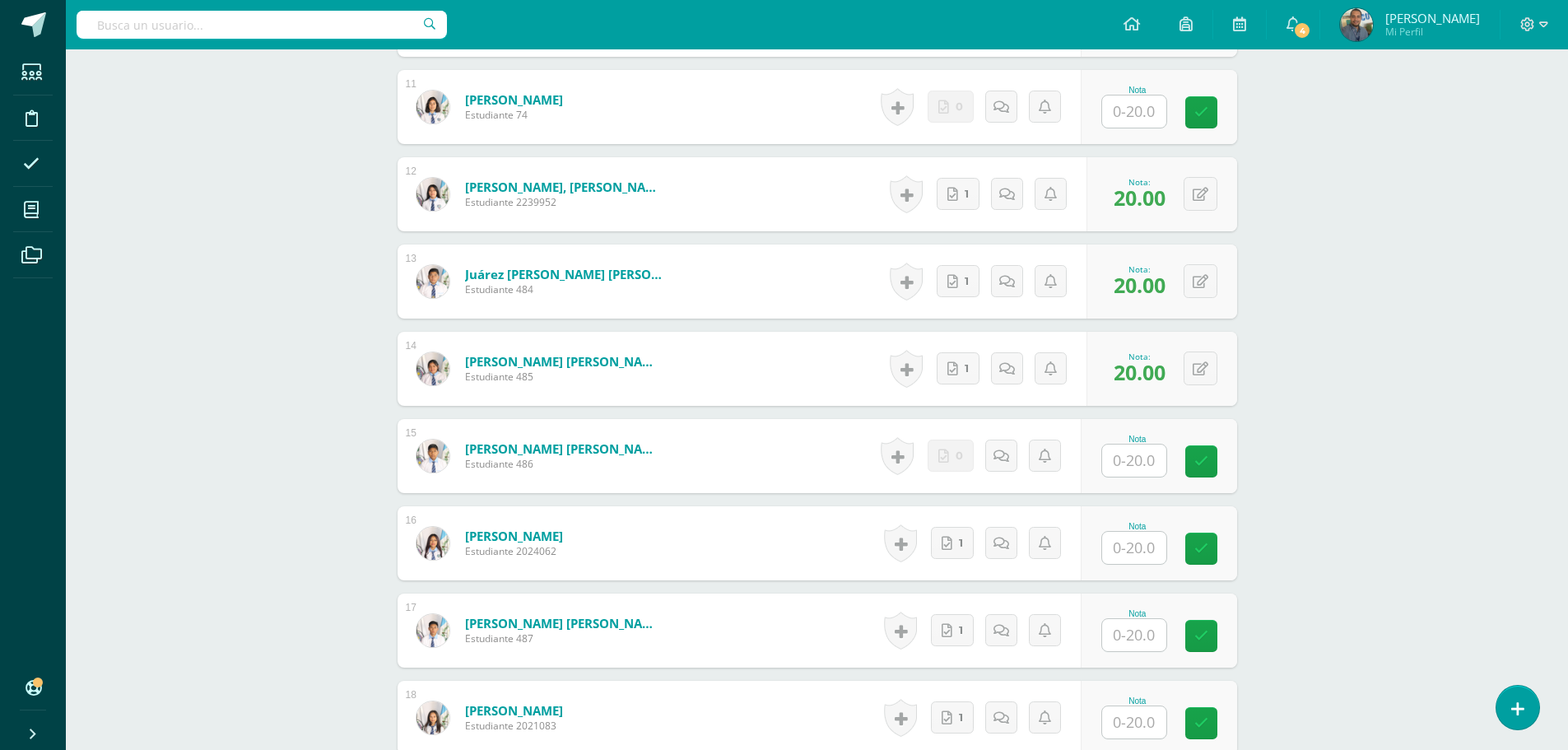
click at [1130, 634] on input "text" at bounding box center [1134, 634] width 64 height 32
type input "20"
click at [1139, 549] on input "text" at bounding box center [1134, 547] width 64 height 32
type input "20"
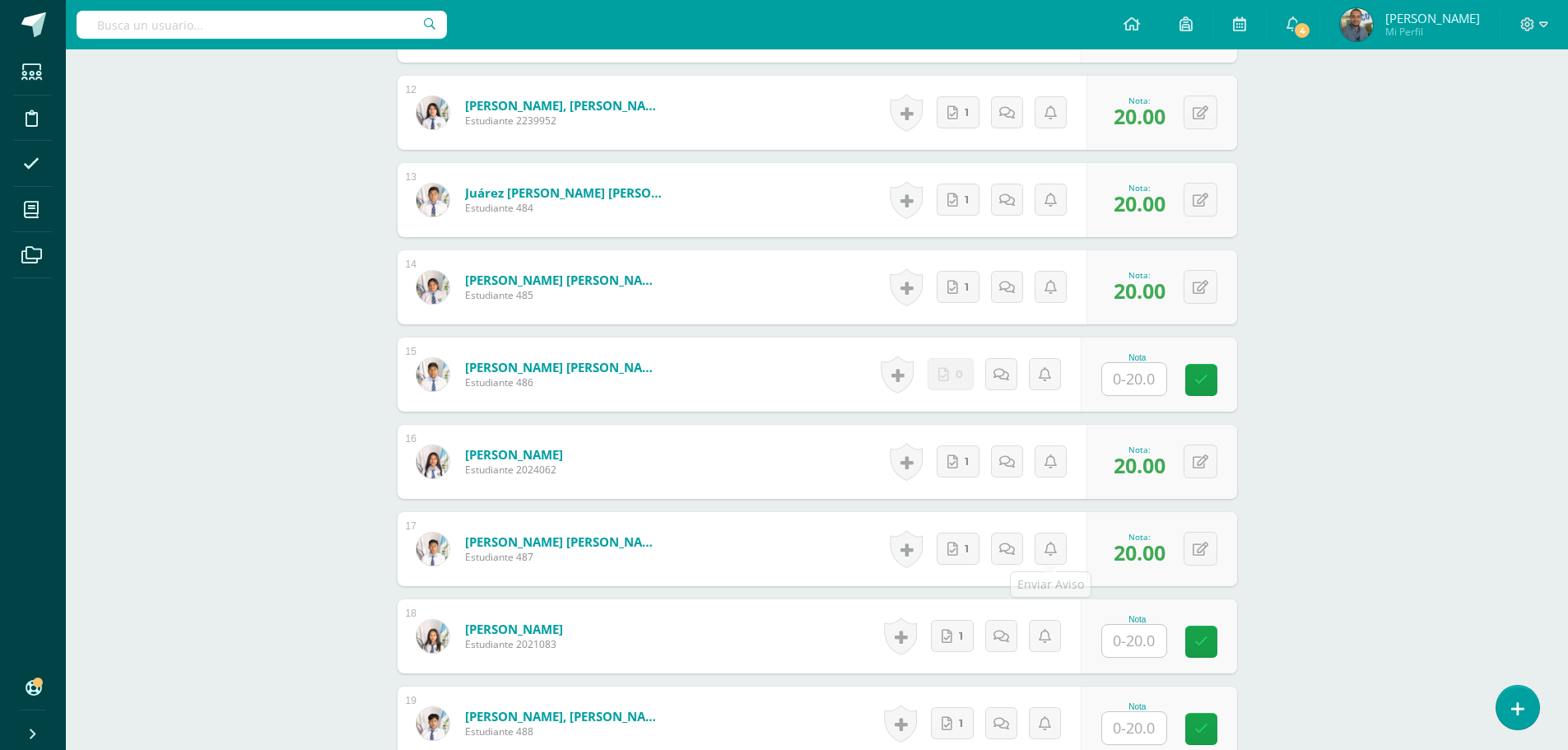
scroll to position [1484, 0]
click at [1138, 643] on input "text" at bounding box center [1144, 641] width 66 height 33
type input "20"
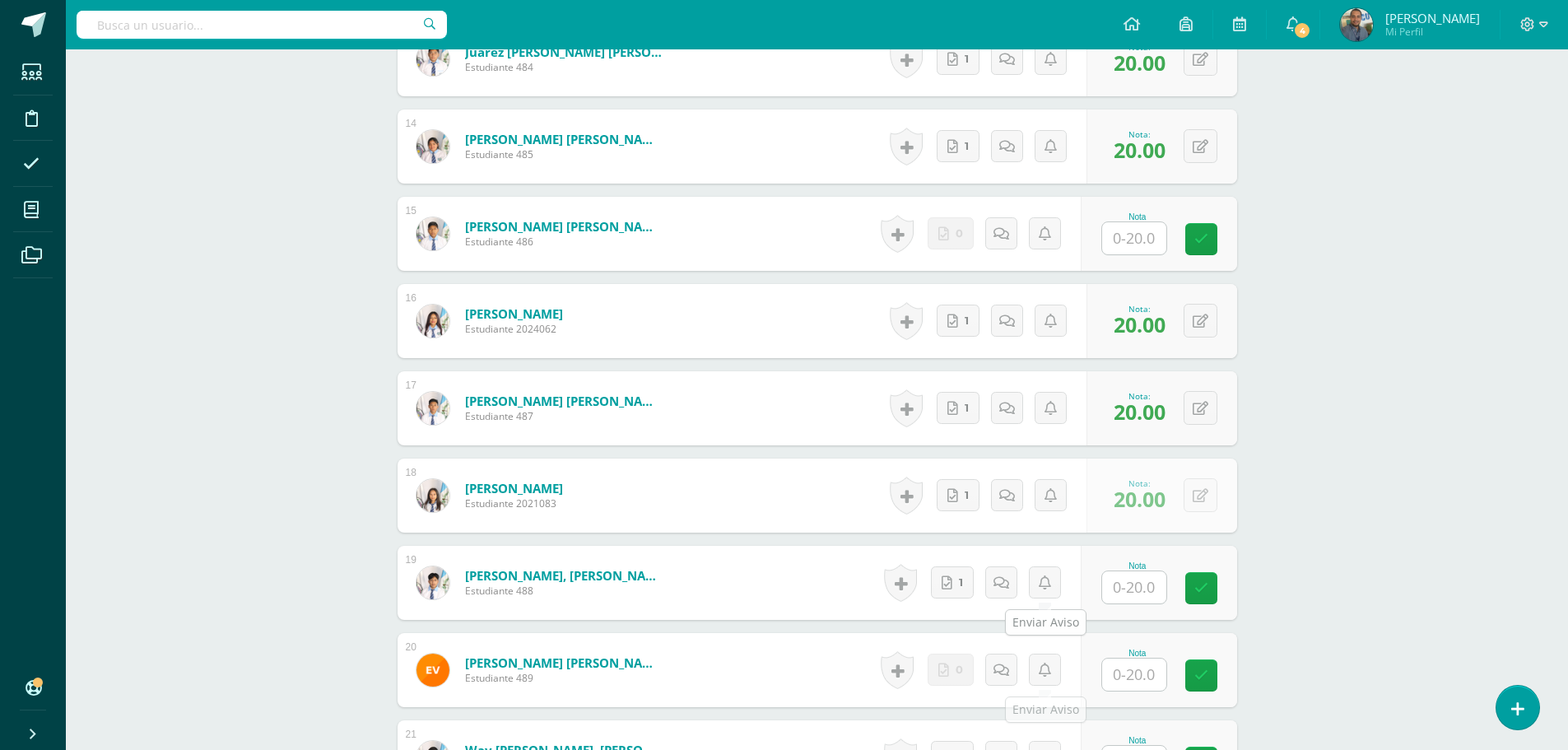
scroll to position [1730, 0]
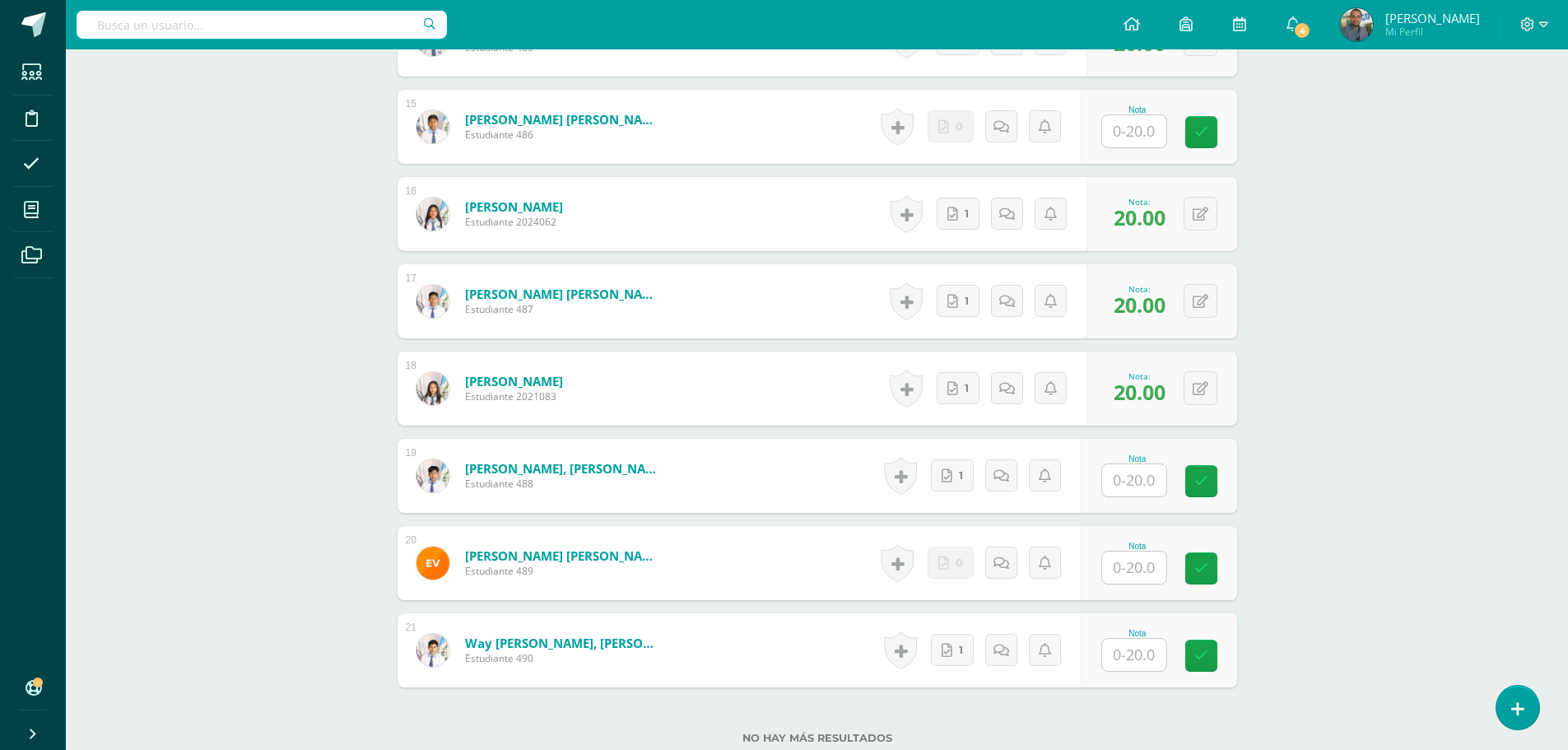
click at [1120, 486] on input "text" at bounding box center [1134, 479] width 64 height 32
type input "20"
click at [1141, 654] on input "text" at bounding box center [1134, 654] width 64 height 32
type input "20"
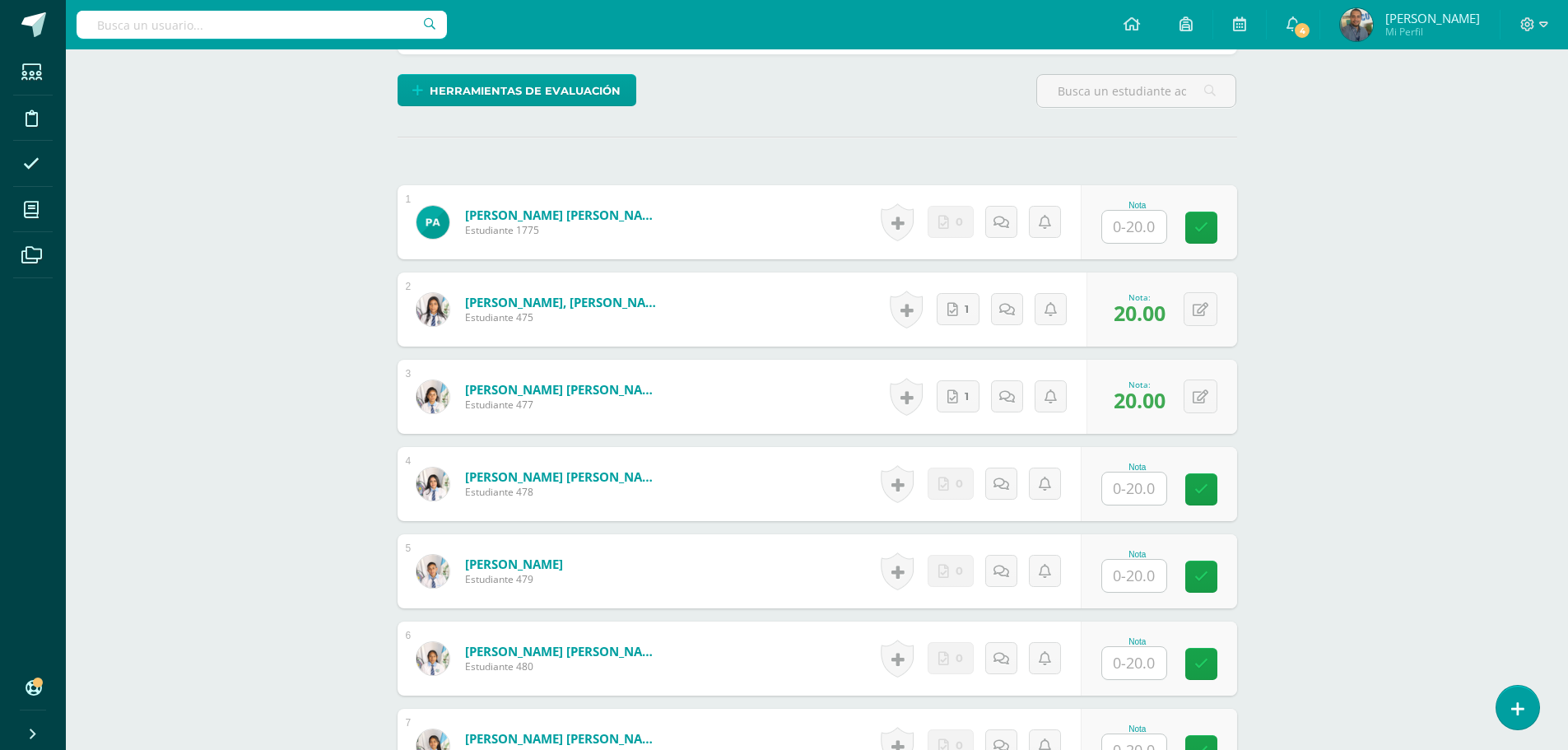
scroll to position [84, 0]
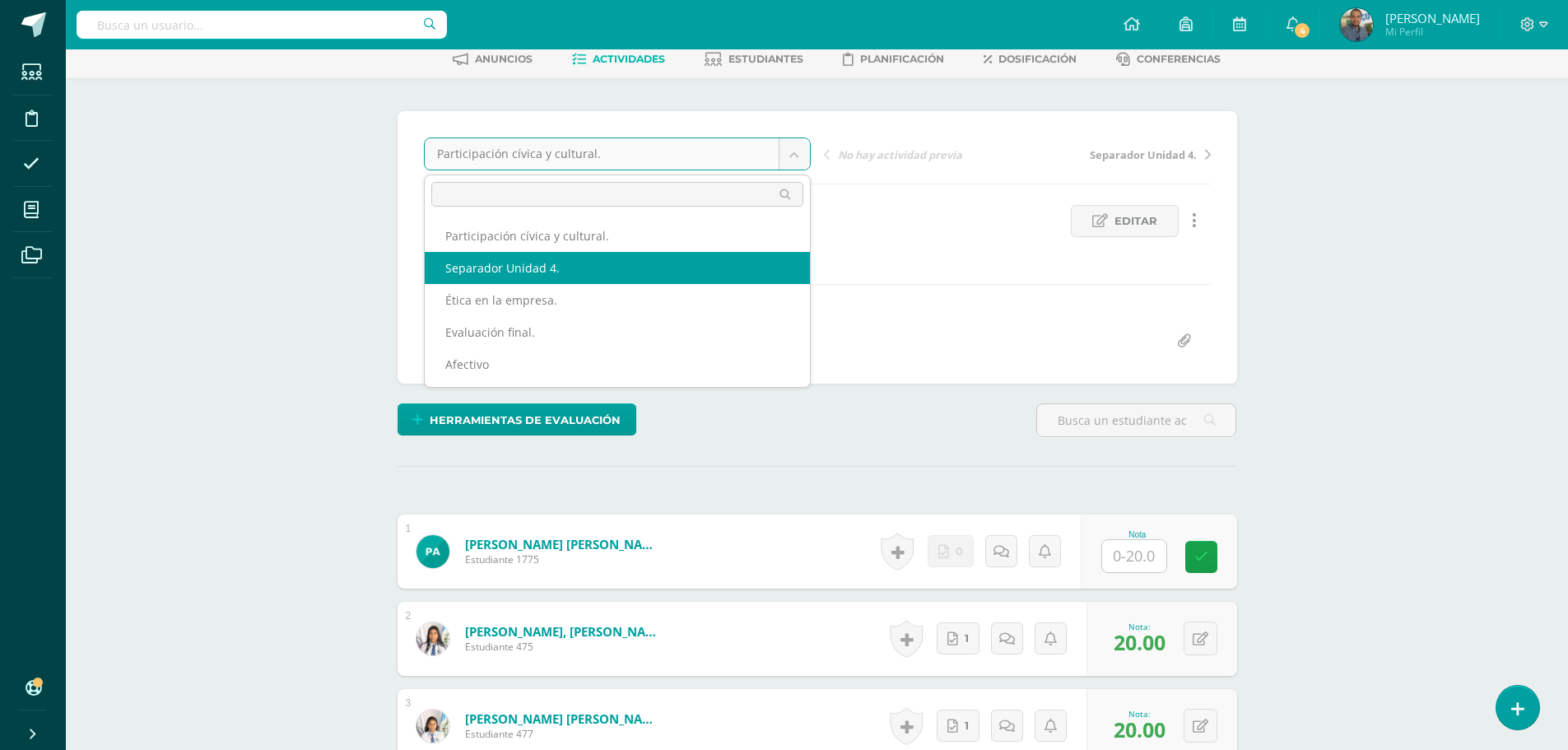
select select "/dashboard/teacher/grade-activity/84586/"
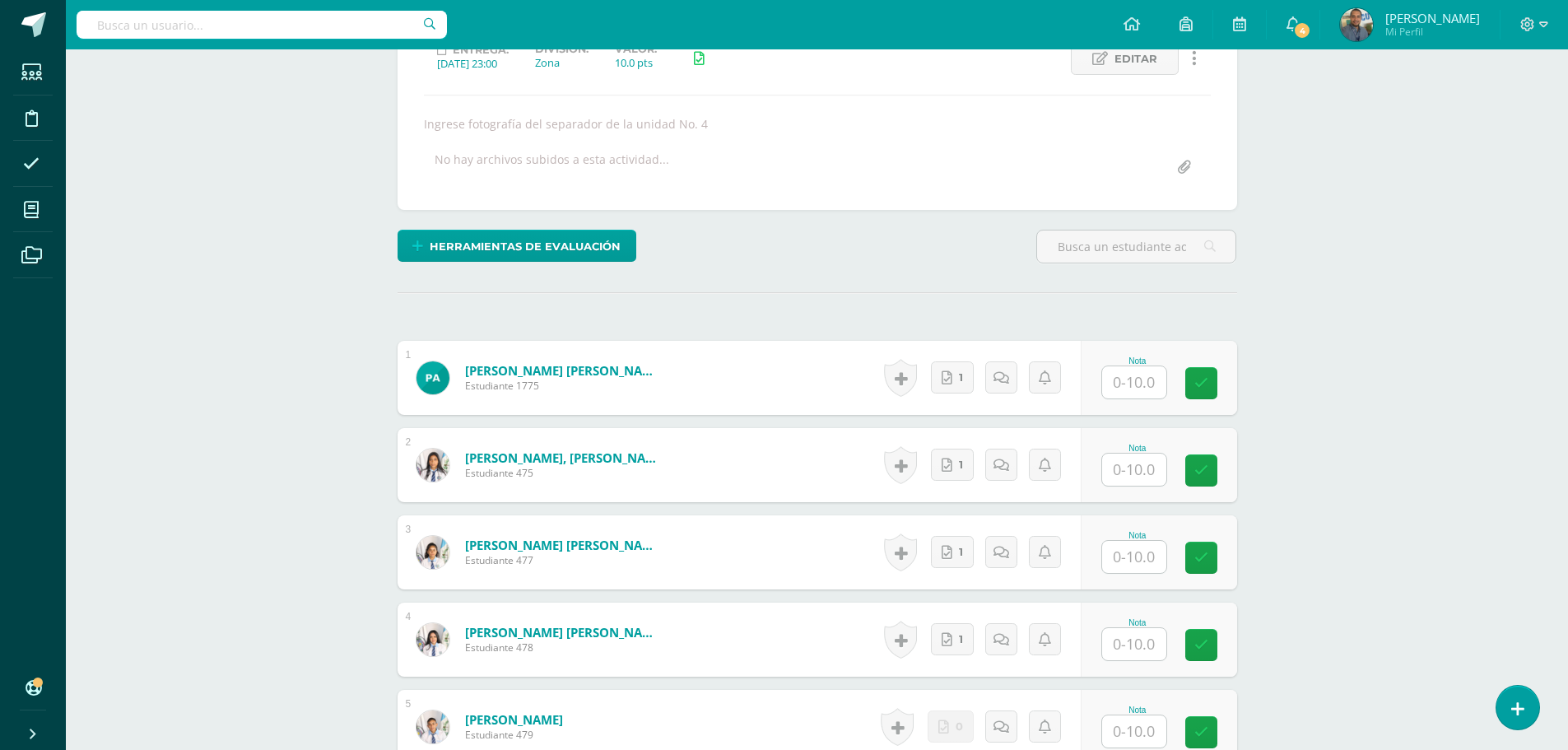
scroll to position [247, 0]
click at [1136, 385] on input "text" at bounding box center [1134, 381] width 64 height 32
type input "10"
click at [1124, 467] on input "text" at bounding box center [1134, 468] width 64 height 32
type input "10"
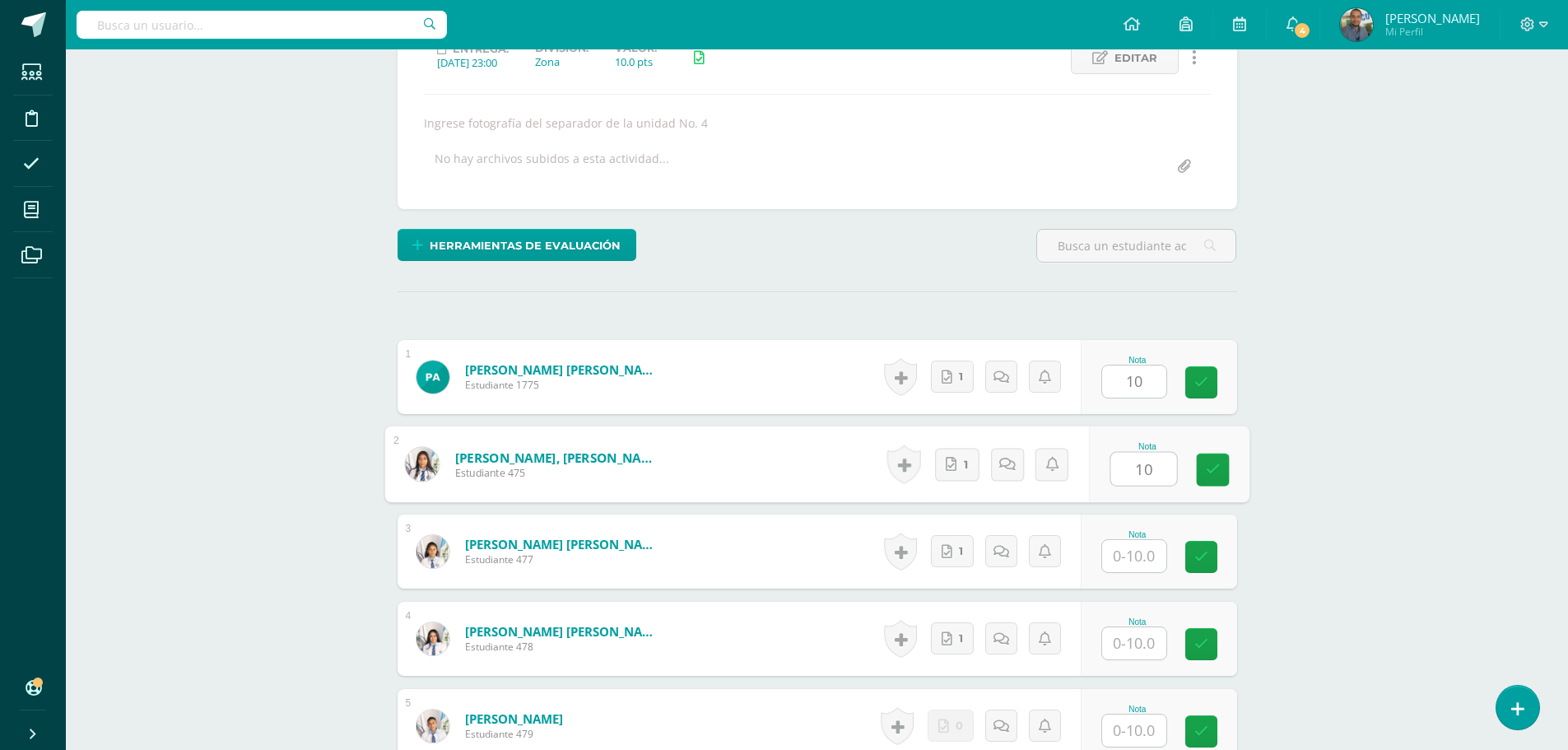
click at [1139, 558] on input "text" at bounding box center [1134, 555] width 64 height 32
type input "10"
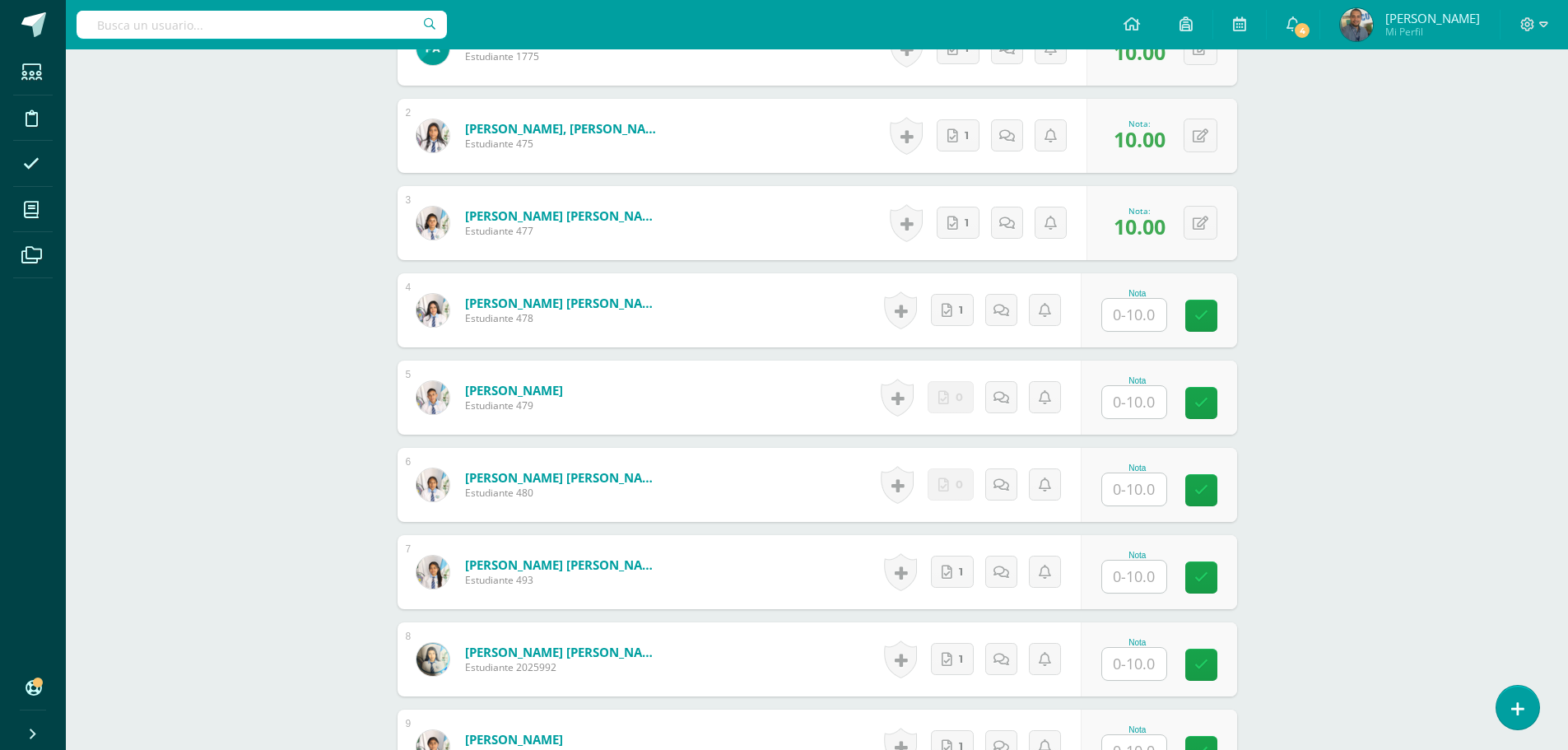
scroll to position [577, 0]
click at [1128, 317] on input "text" at bounding box center [1134, 314] width 64 height 32
type input "10"
click at [1351, 482] on div "ÉTICA PROFESIONAL Y RELACIONES HUMANAS Sexto Perito Contador [DATE] "A" Herrami…" at bounding box center [817, 745] width 1502 height 2545
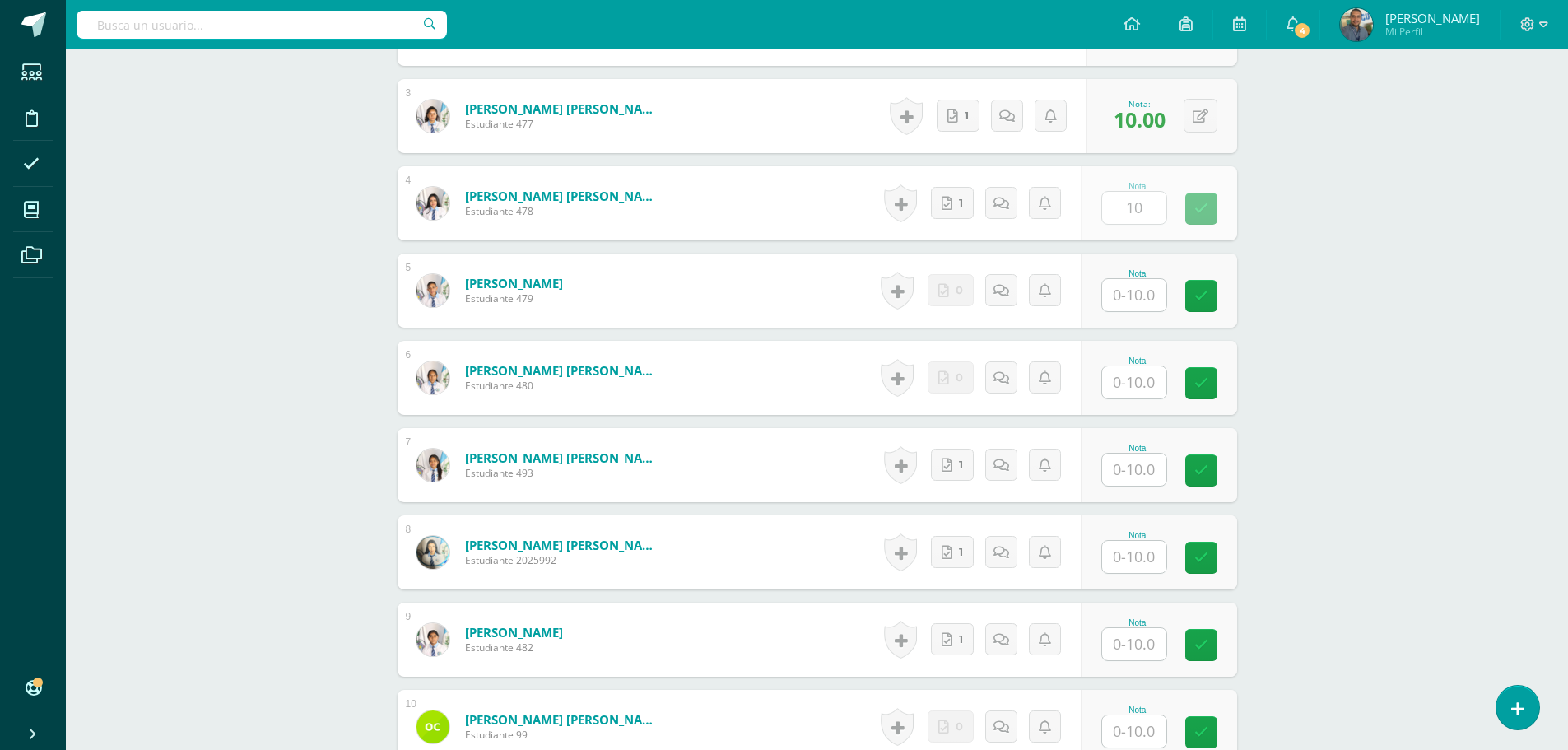
scroll to position [824, 0]
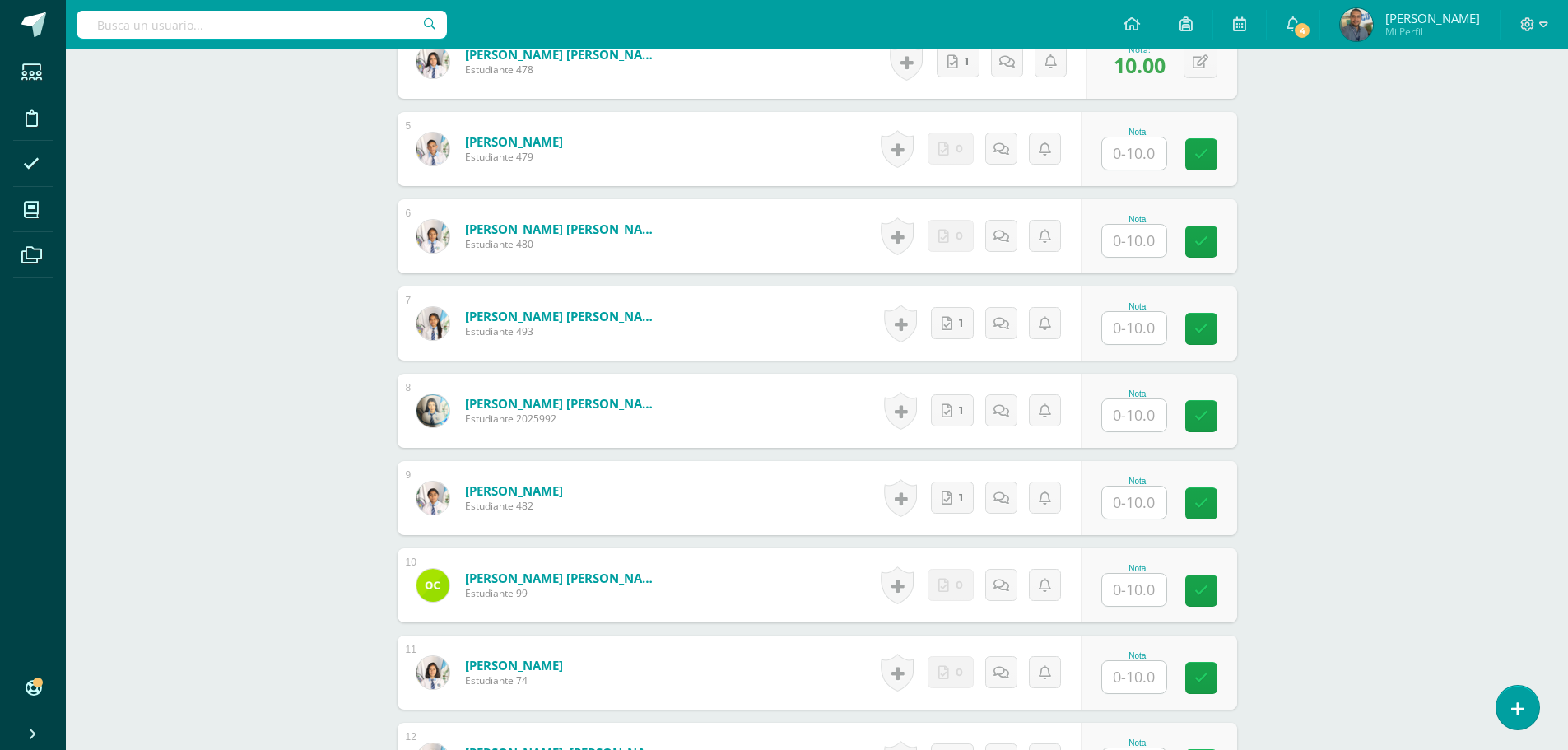
click at [1120, 327] on input "text" at bounding box center [1134, 328] width 64 height 32
type input "10"
click at [1136, 411] on input "text" at bounding box center [1134, 415] width 64 height 32
type input "10"
click at [1143, 500] on input "text" at bounding box center [1134, 502] width 64 height 32
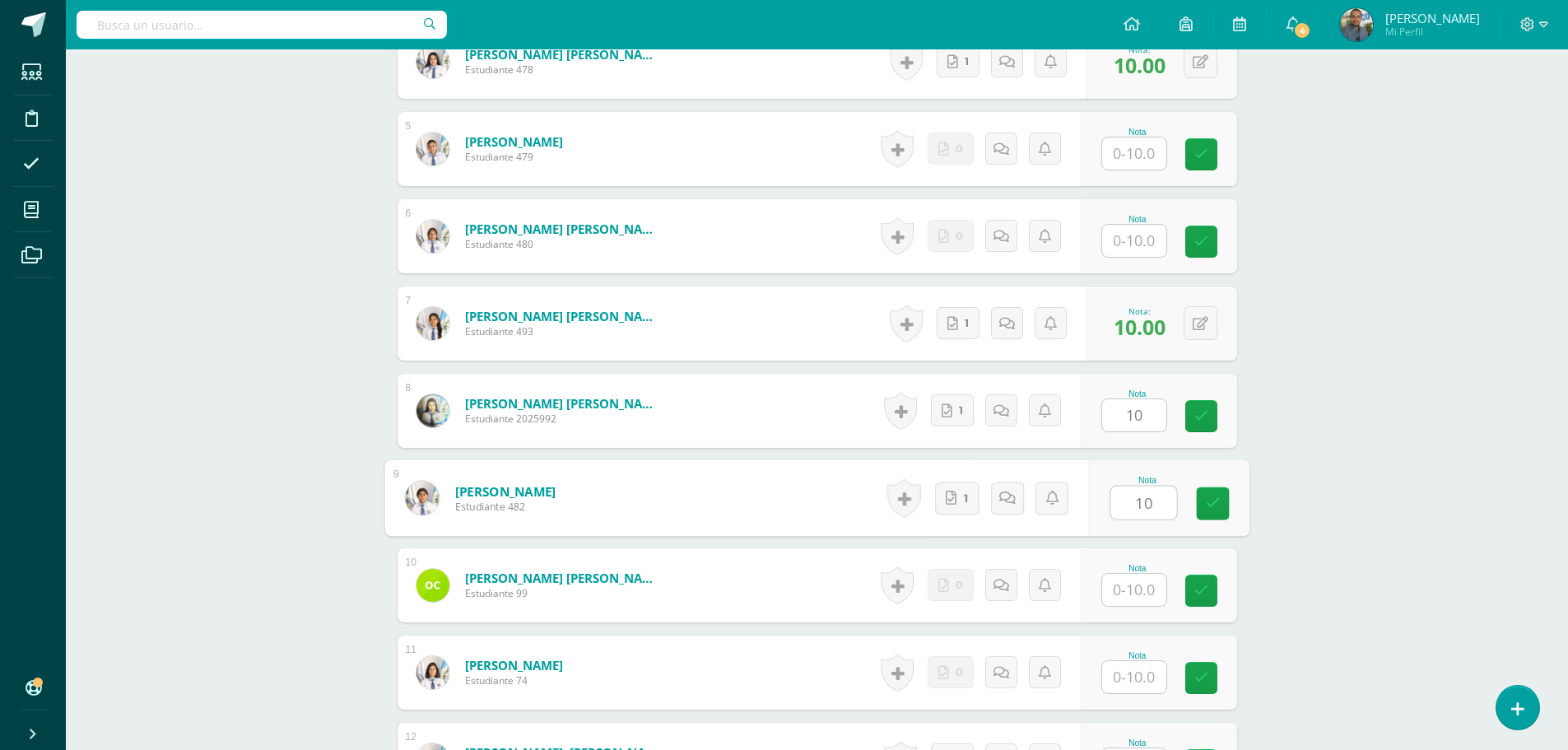
type input "10"
drag, startPoint x: 1315, startPoint y: 498, endPoint x: 1276, endPoint y: 509, distance: 40.5
click at [1316, 498] on div "ÉTICA PROFESIONAL Y RELACIONES HUMANAS Sexto Perito Contador Sábado "A" Herrami…" at bounding box center [817, 497] width 1502 height 2545
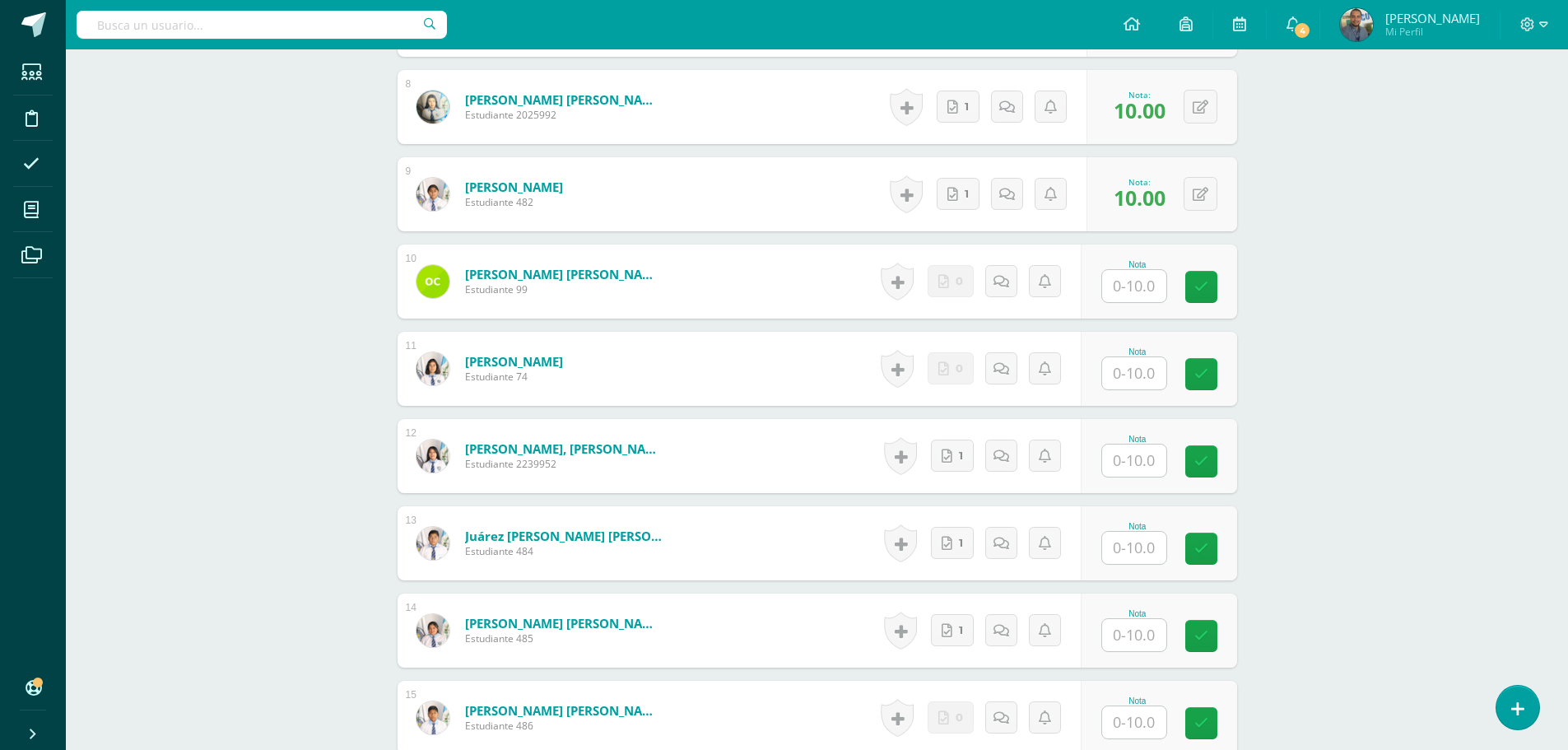
scroll to position [1153, 0]
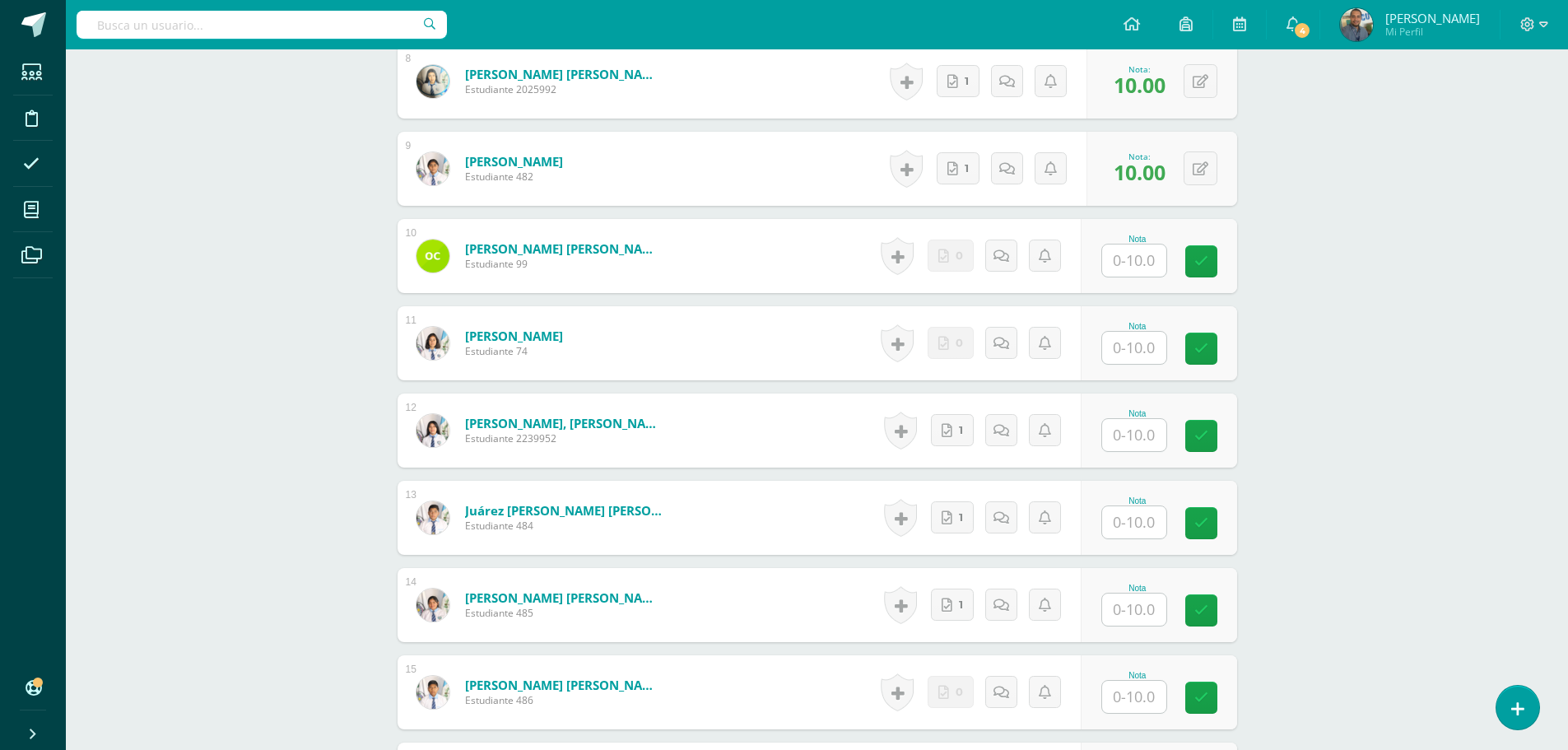
drag, startPoint x: 1132, startPoint y: 444, endPoint x: 1132, endPoint y: 433, distance: 11.0
click at [1132, 441] on input "text" at bounding box center [1134, 434] width 64 height 32
click at [1132, 433] on input "text" at bounding box center [1144, 435] width 66 height 33
type input "10"
drag, startPoint x: 1138, startPoint y: 523, endPoint x: 1140, endPoint y: 596, distance: 73.0
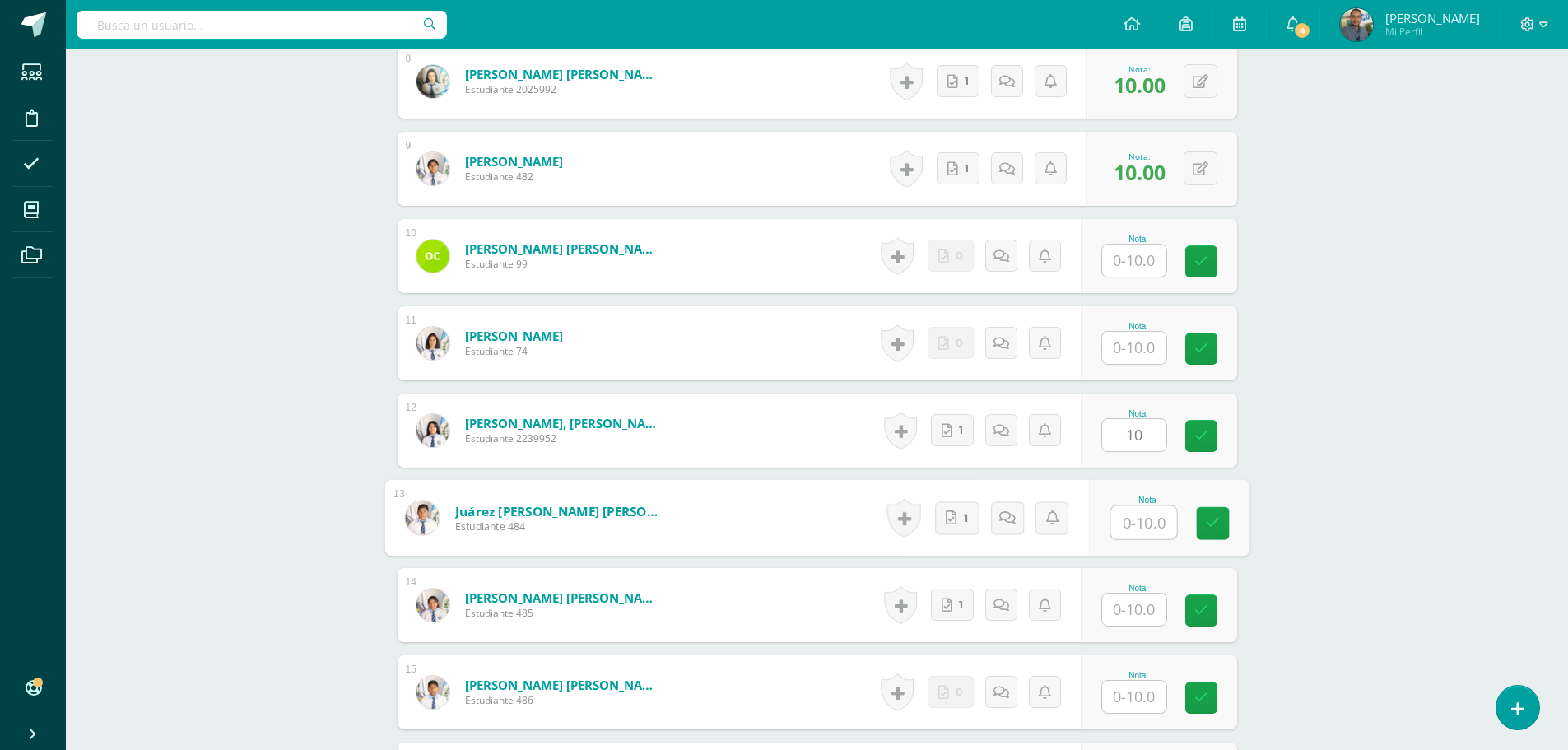
click at [1138, 523] on input "text" at bounding box center [1144, 522] width 66 height 33
type input "10"
click at [1140, 600] on input "text" at bounding box center [1134, 609] width 64 height 32
type input "10"
click at [1339, 571] on div "ÉTICA PROFESIONAL Y RELACIONES HUMANAS Sexto Perito Contador Sábado "A" Herrami…" at bounding box center [817, 168] width 1502 height 2545
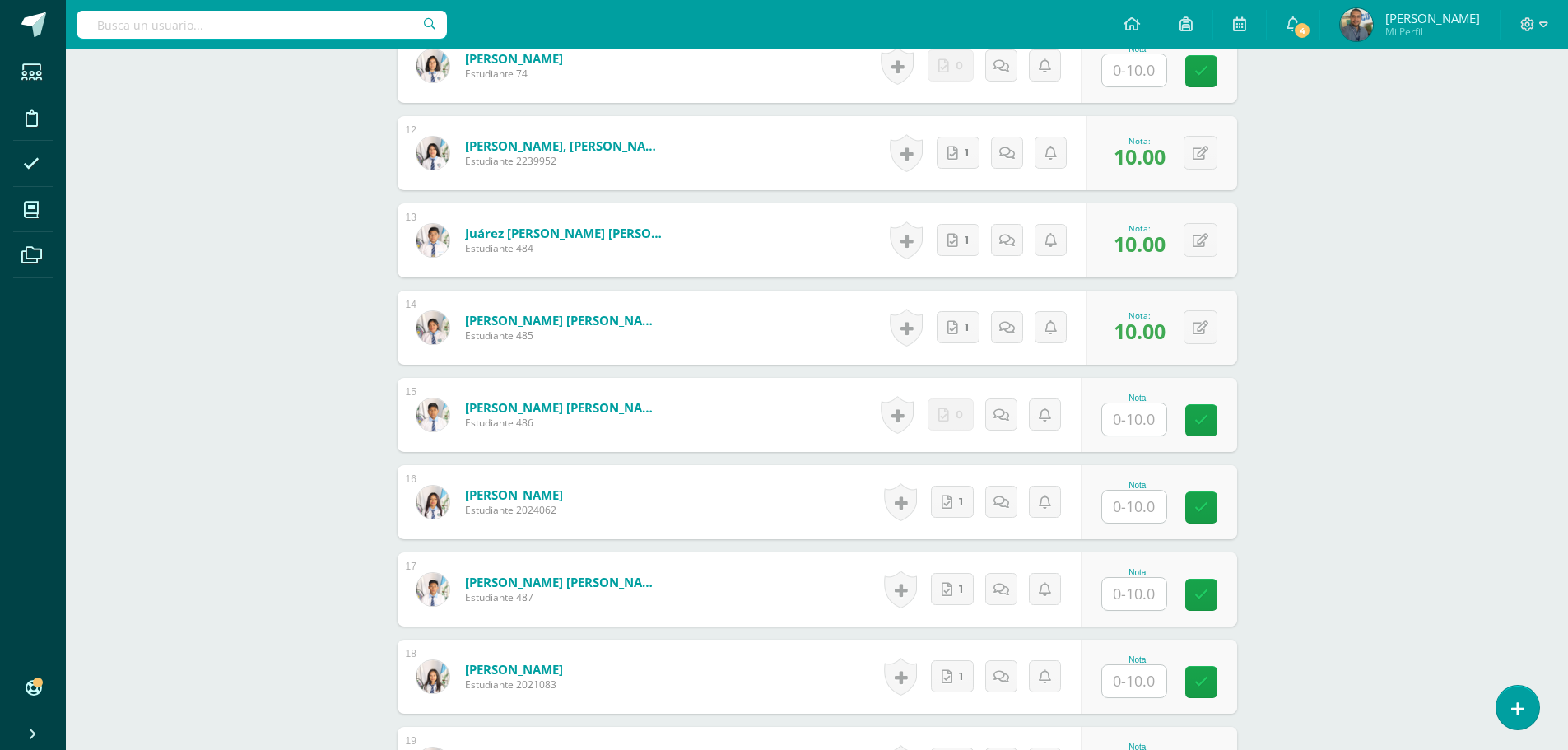
scroll to position [1483, 0]
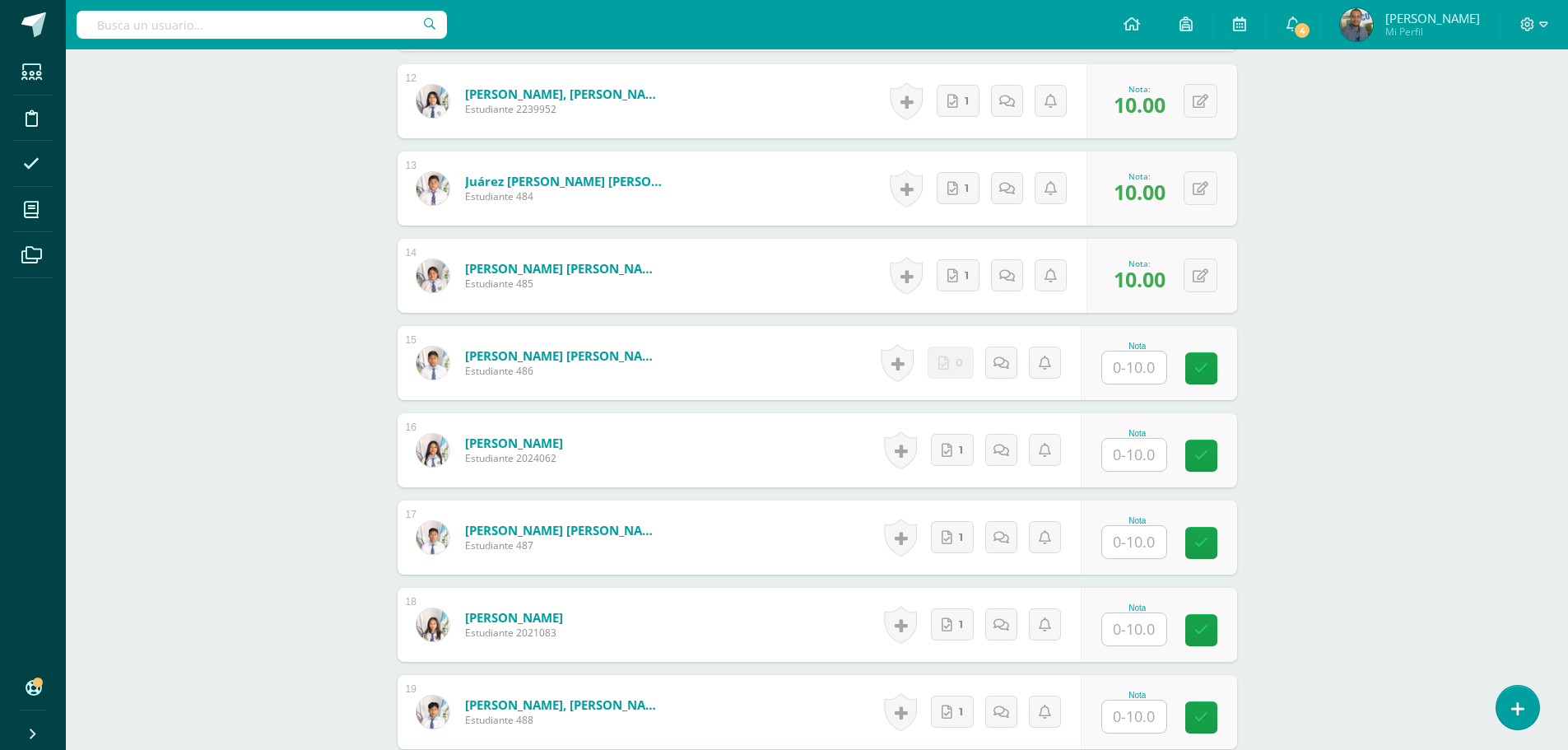
click at [1132, 446] on input "text" at bounding box center [1134, 454] width 64 height 32
type input "10"
click at [1133, 540] on input "text" at bounding box center [1134, 541] width 64 height 32
type input "10"
click at [1135, 640] on input "text" at bounding box center [1134, 628] width 64 height 32
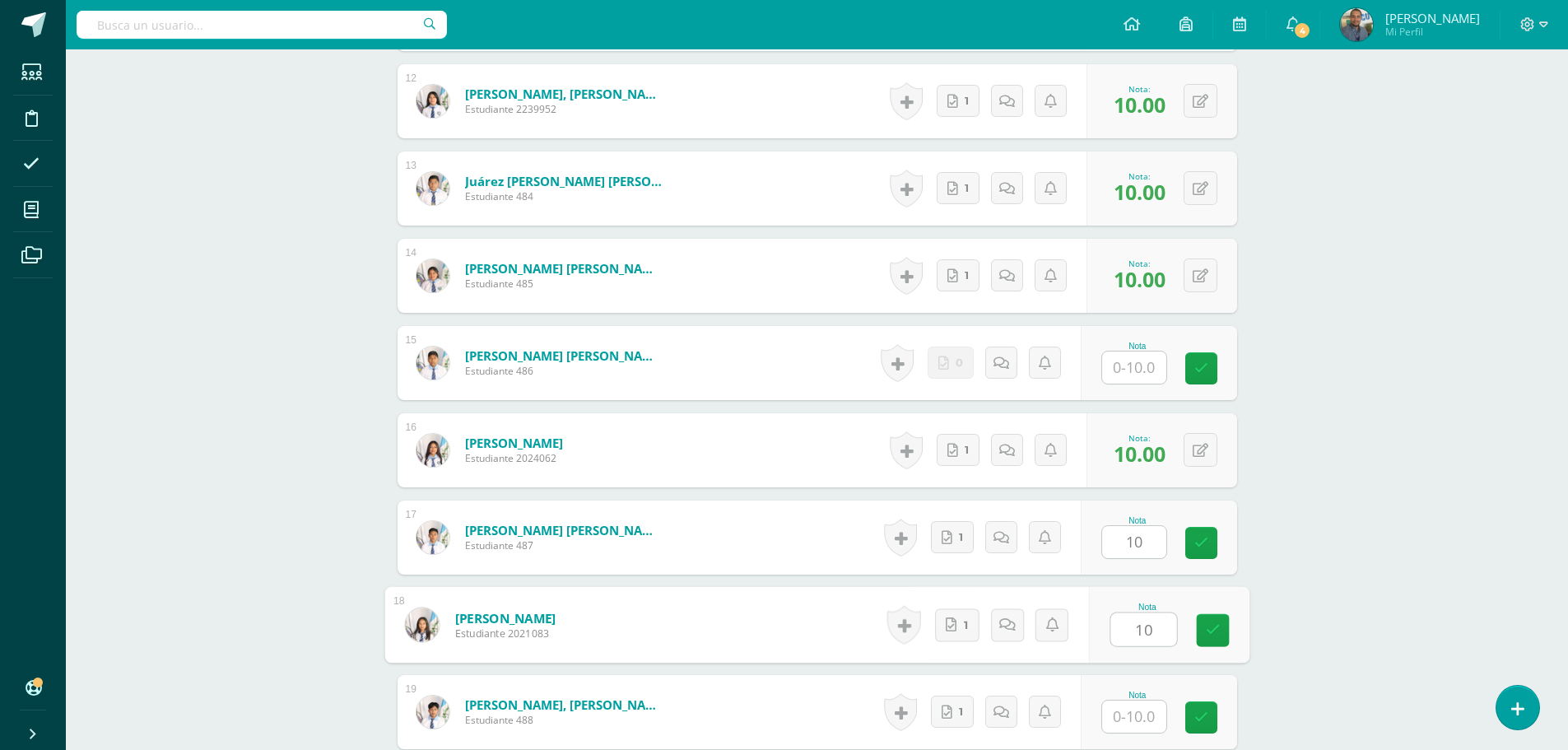
type input "10"
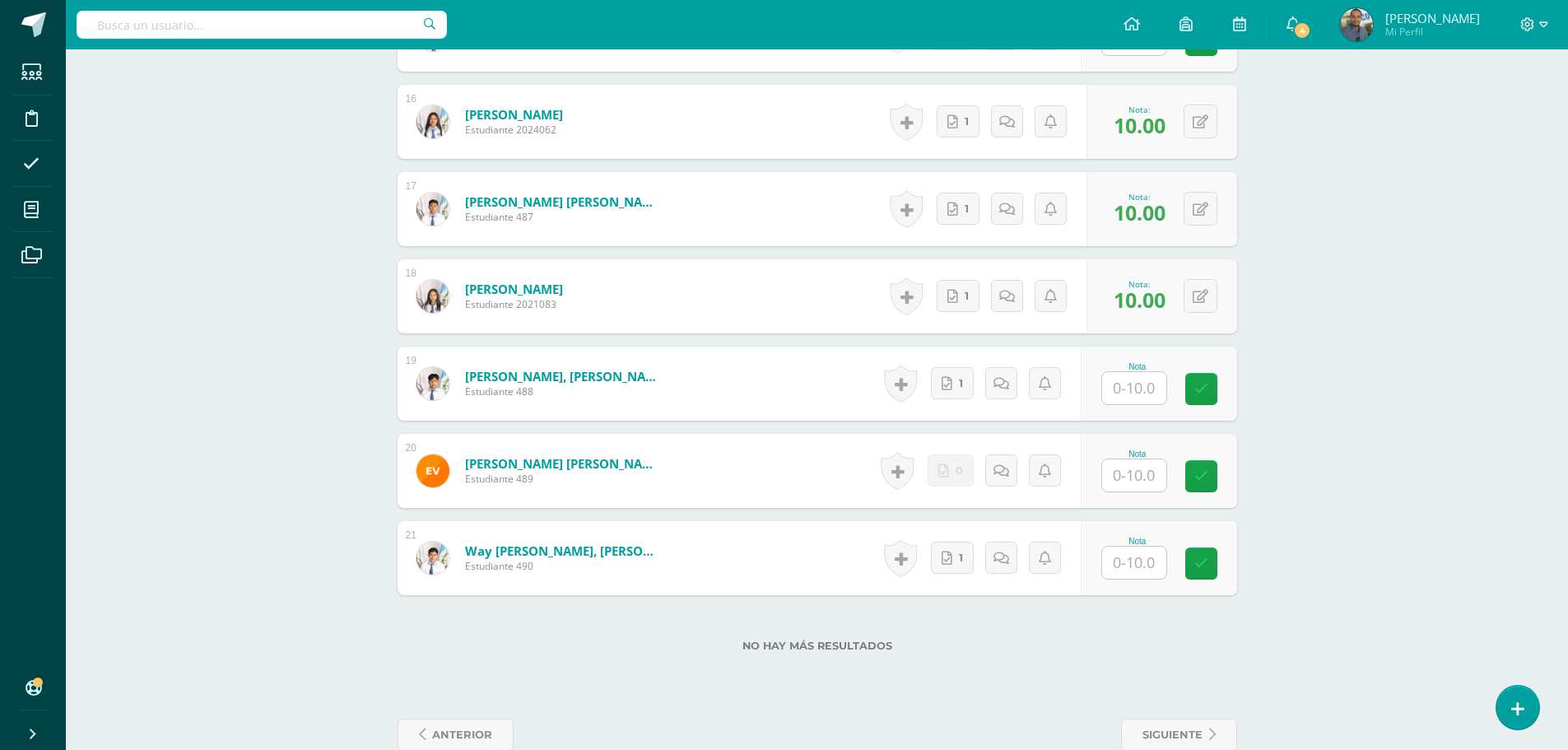
scroll to position [1812, 0]
click at [1136, 383] on input "text" at bounding box center [1134, 387] width 64 height 32
type input "10"
click at [1137, 571] on input "text" at bounding box center [1134, 561] width 64 height 32
type input "10"
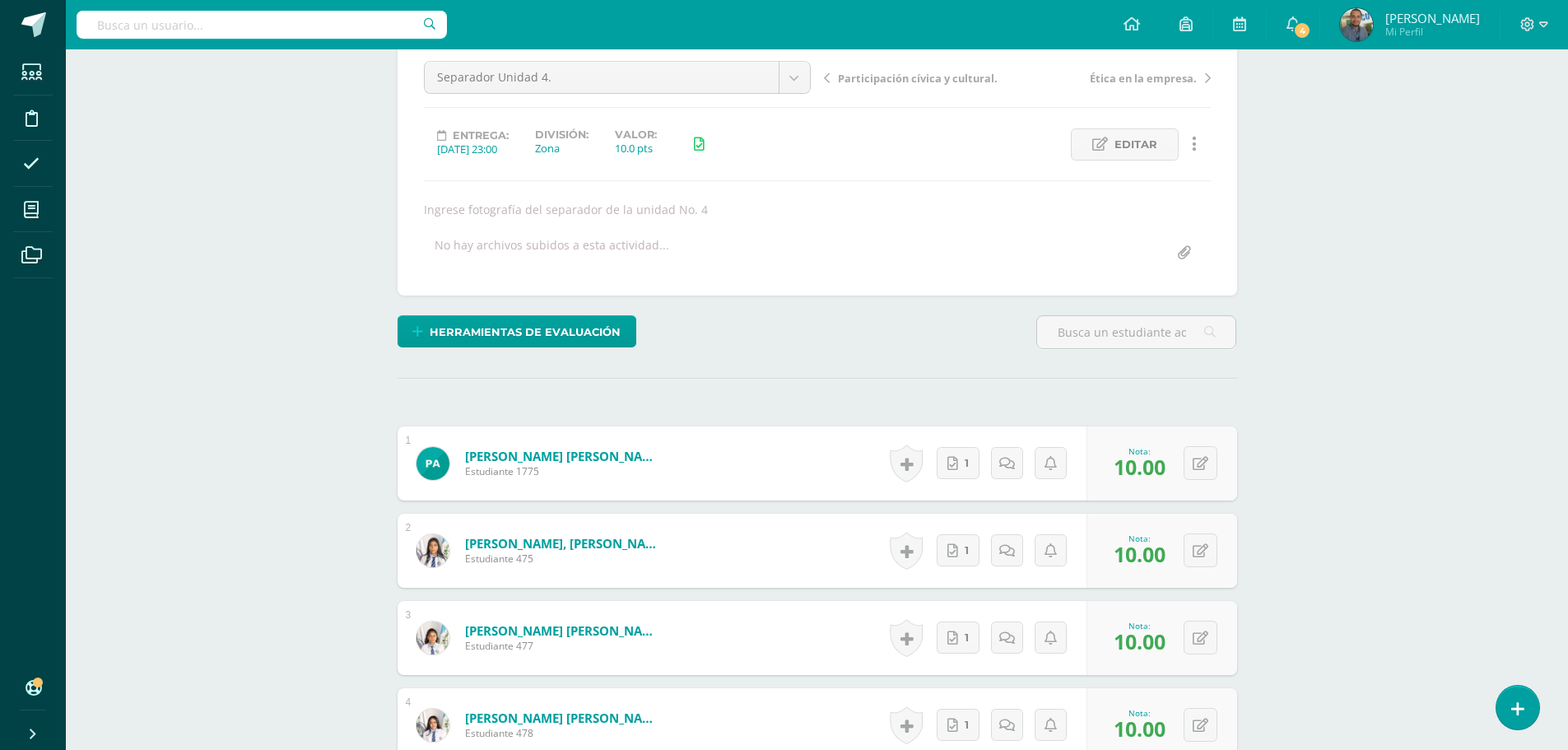
scroll to position [0, 0]
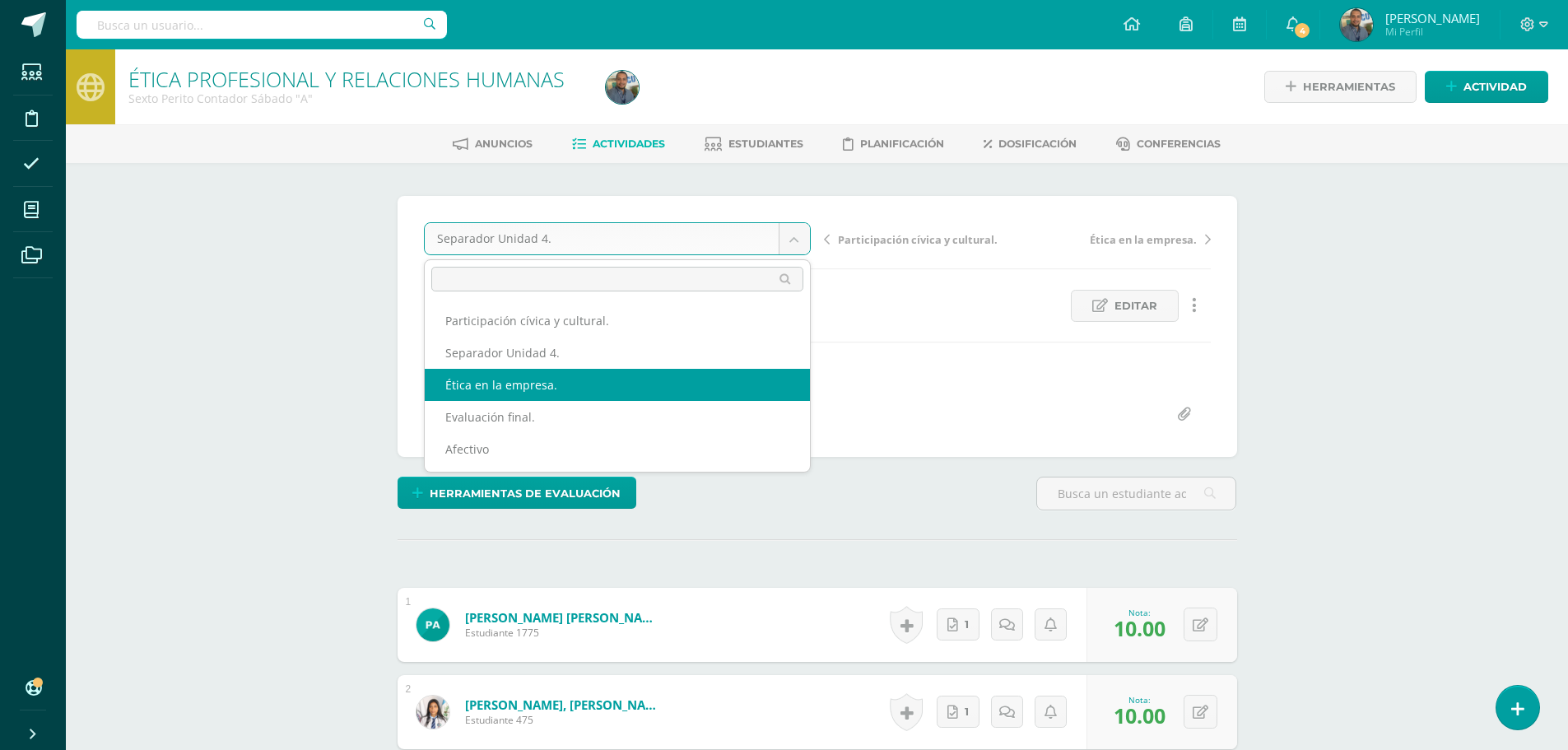
select select "/dashboard/teacher/grade-activity/84582/"
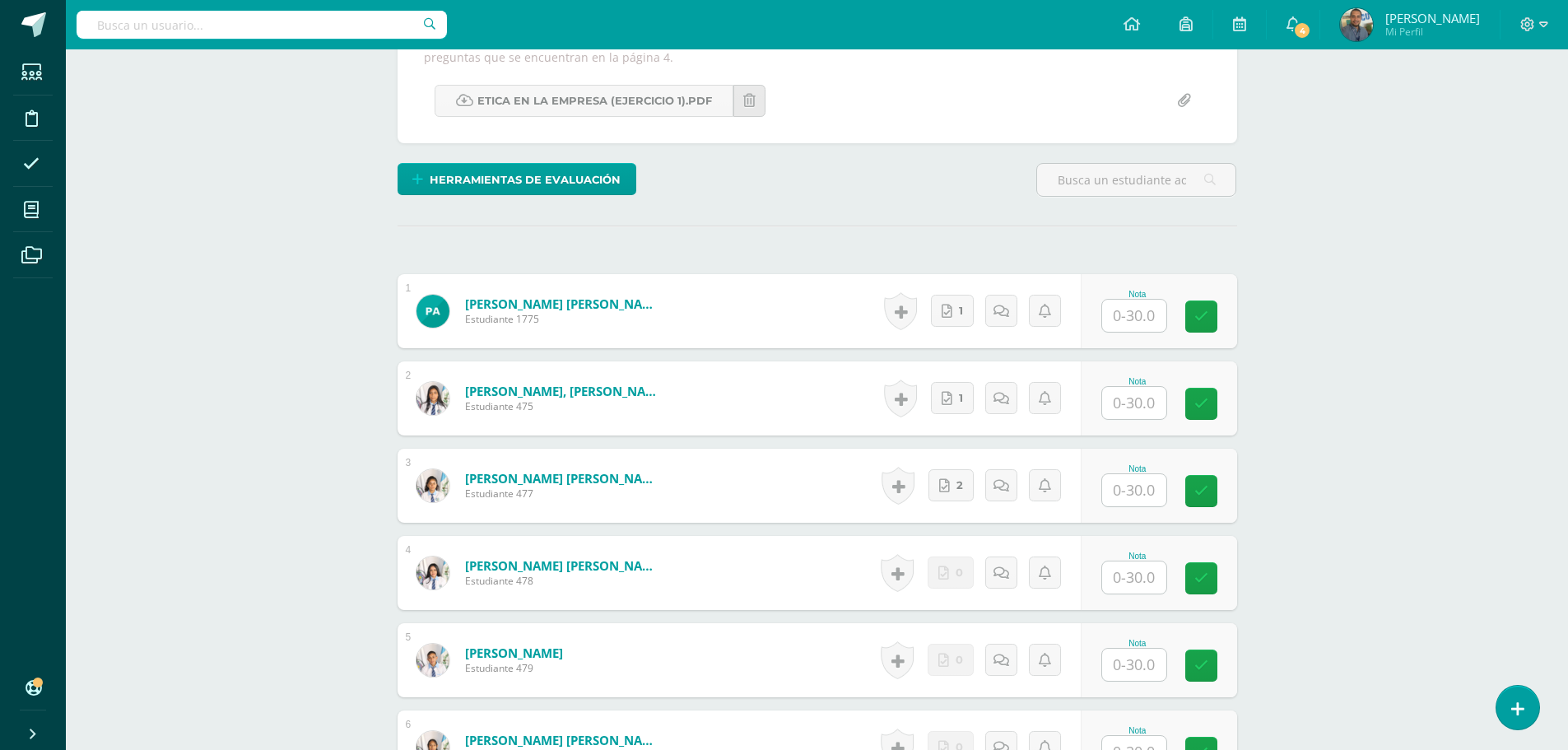
scroll to position [330, 0]
click at [964, 328] on div "Historial de actividad No hay historial para esta actividad 1 Agregar Comentari…" at bounding box center [980, 310] width 203 height 74
click at [955, 310] on link "1" at bounding box center [953, 309] width 43 height 32
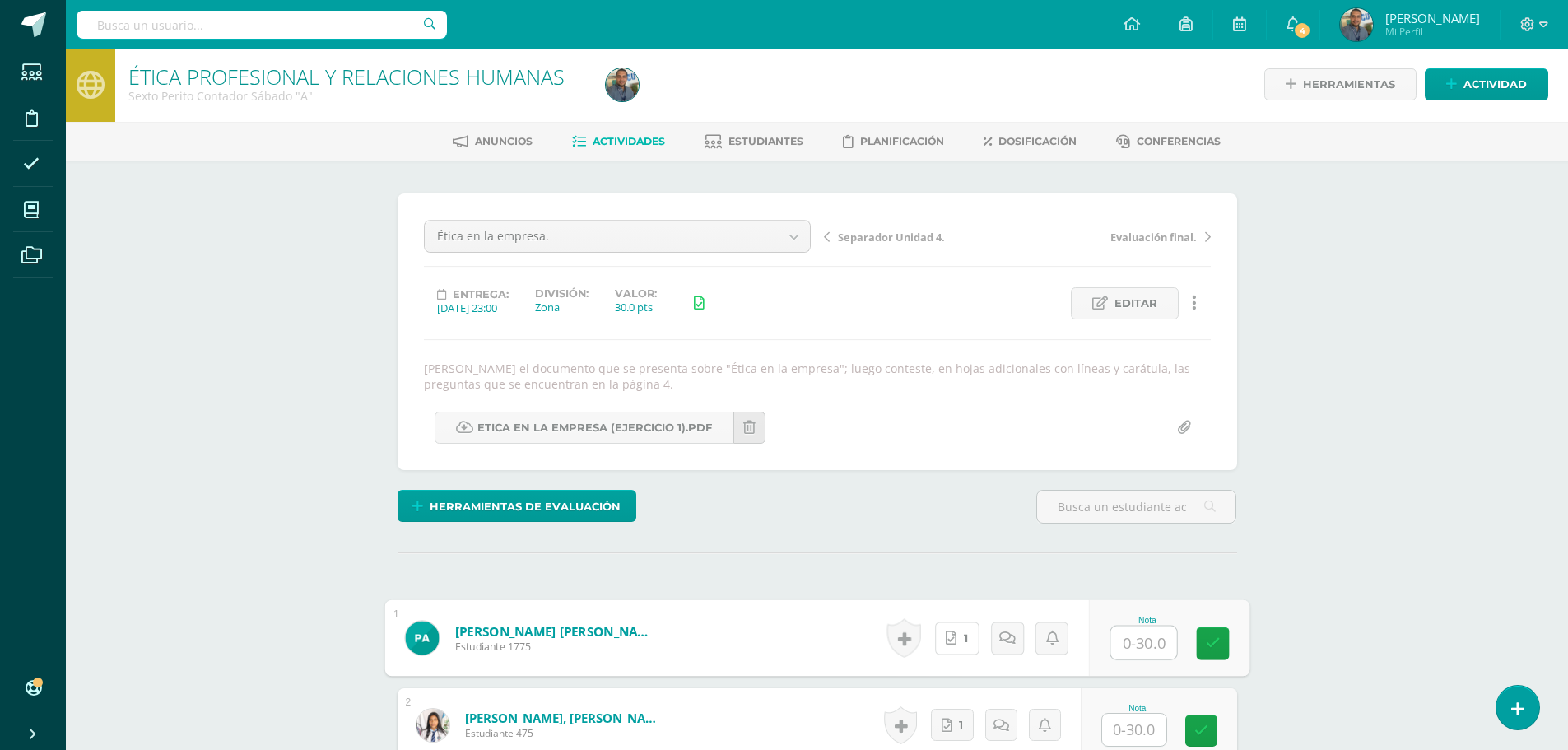
scroll to position [0, 0]
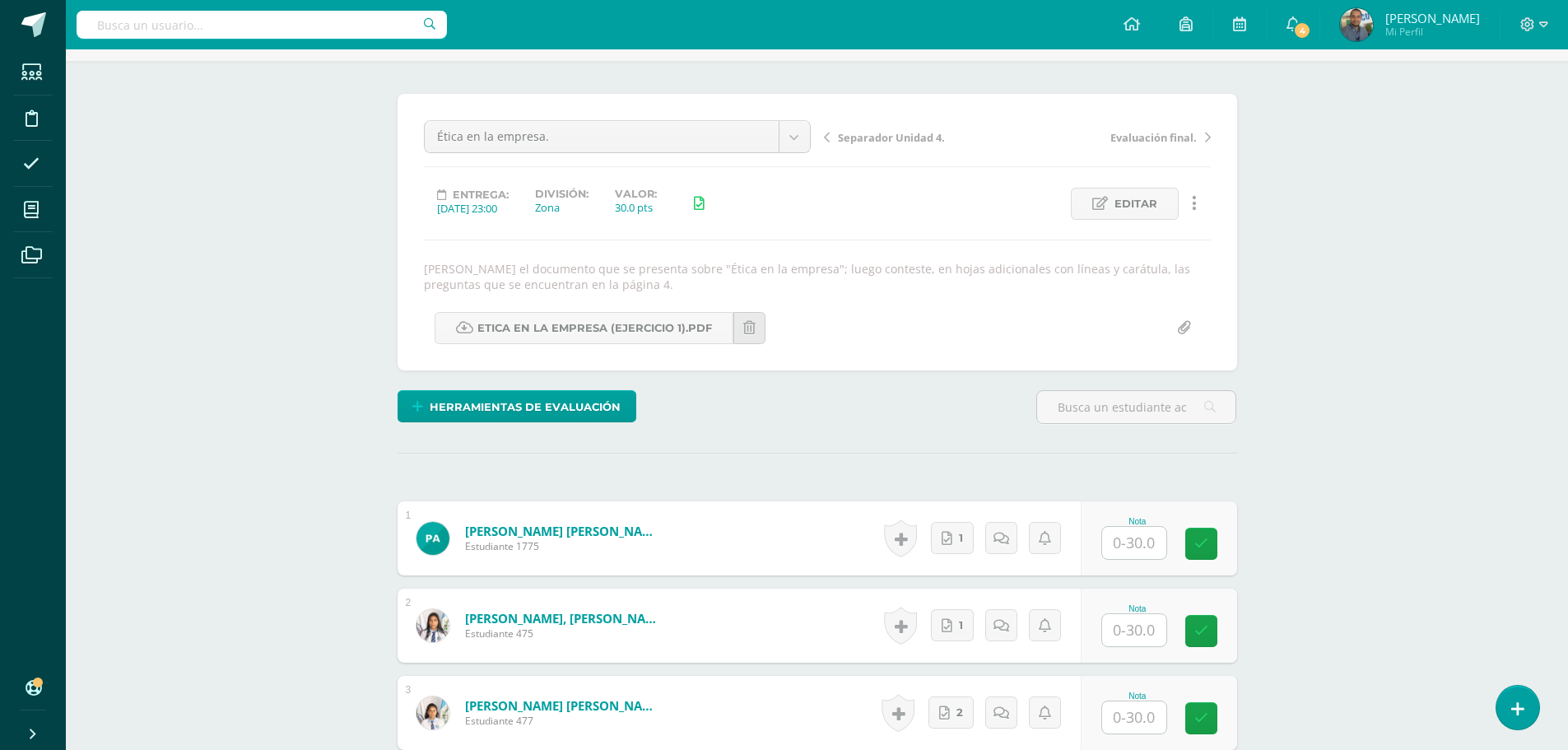
scroll to position [247, 0]
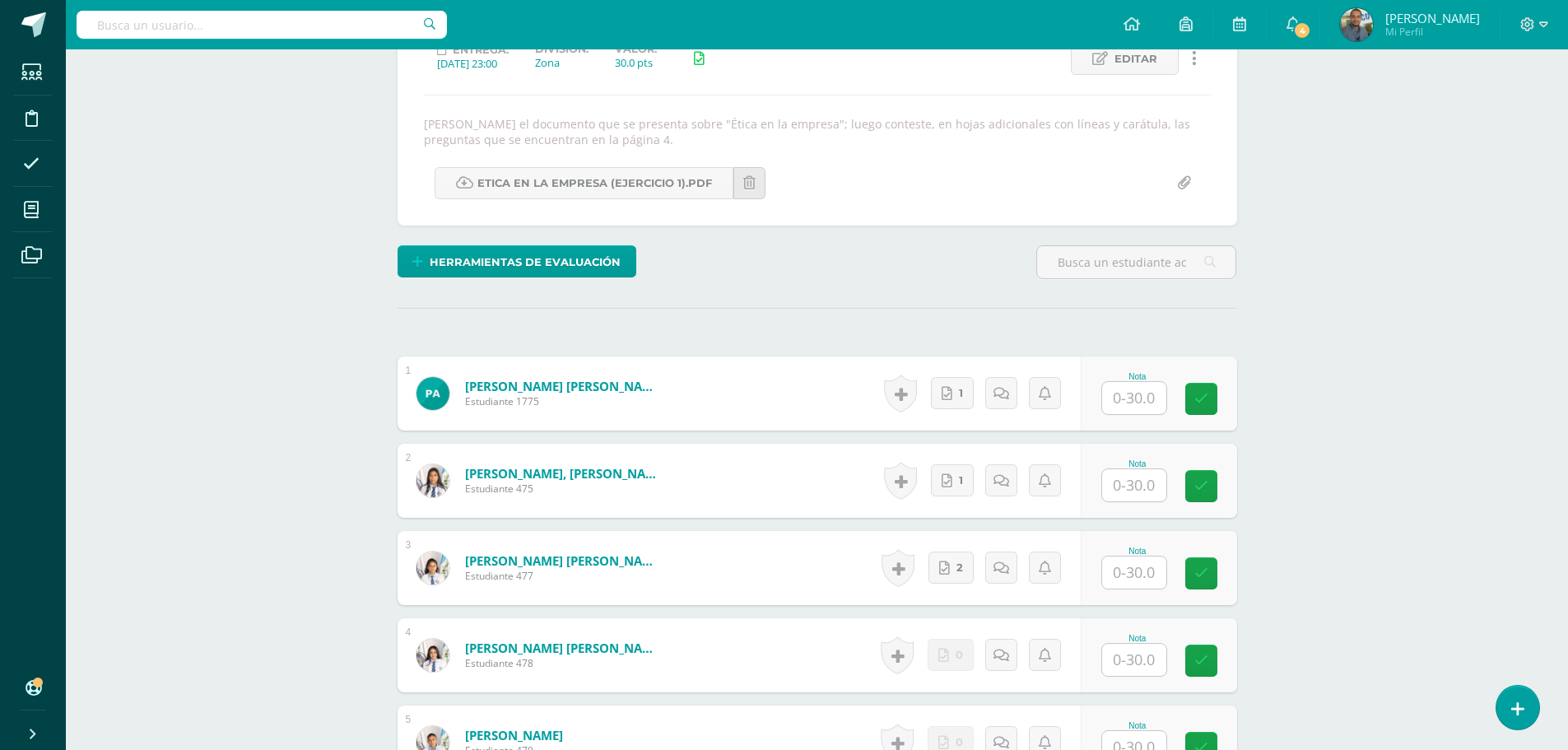
click at [1134, 392] on input "text" at bounding box center [1134, 397] width 64 height 32
drag, startPoint x: 1162, startPoint y: 398, endPoint x: 1123, endPoint y: 394, distance: 39.2
click at [1123, 394] on input "30" at bounding box center [1144, 398] width 66 height 33
type input "30"
click at [1147, 478] on input "text" at bounding box center [1144, 485] width 66 height 33
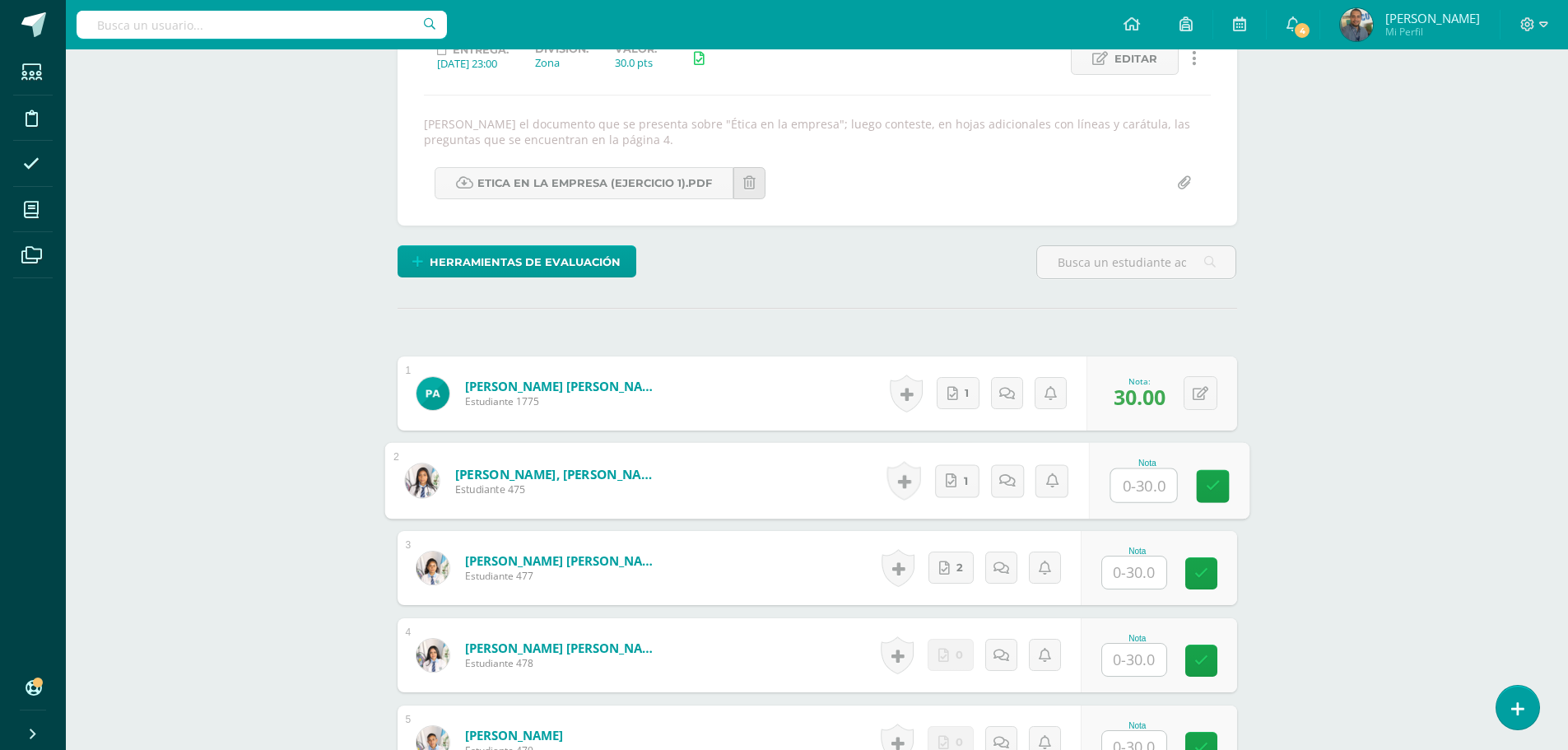
paste input "30"
type input "30"
click at [1143, 571] on input "text" at bounding box center [1134, 572] width 64 height 32
paste input "30"
type input "30"
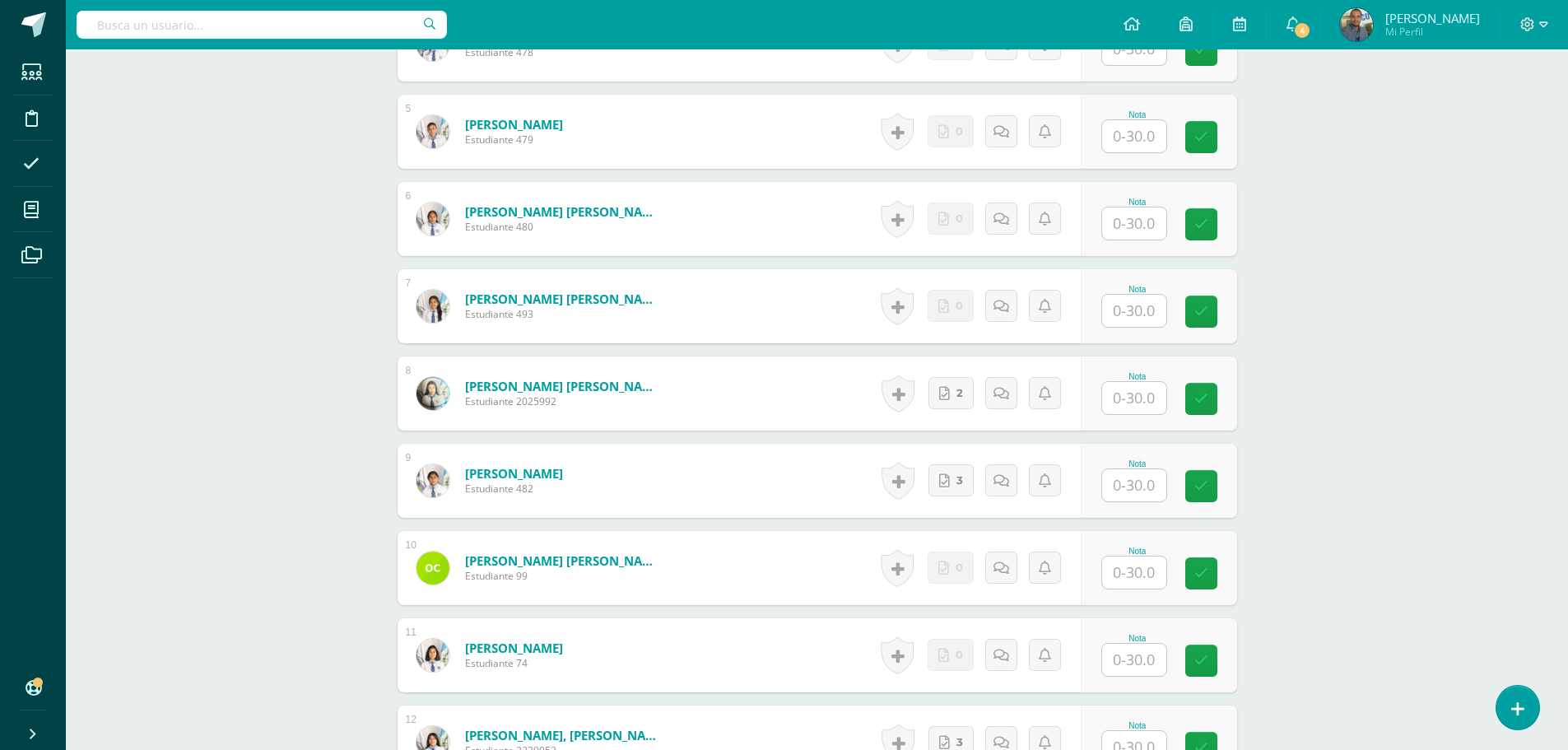
scroll to position [905, 0]
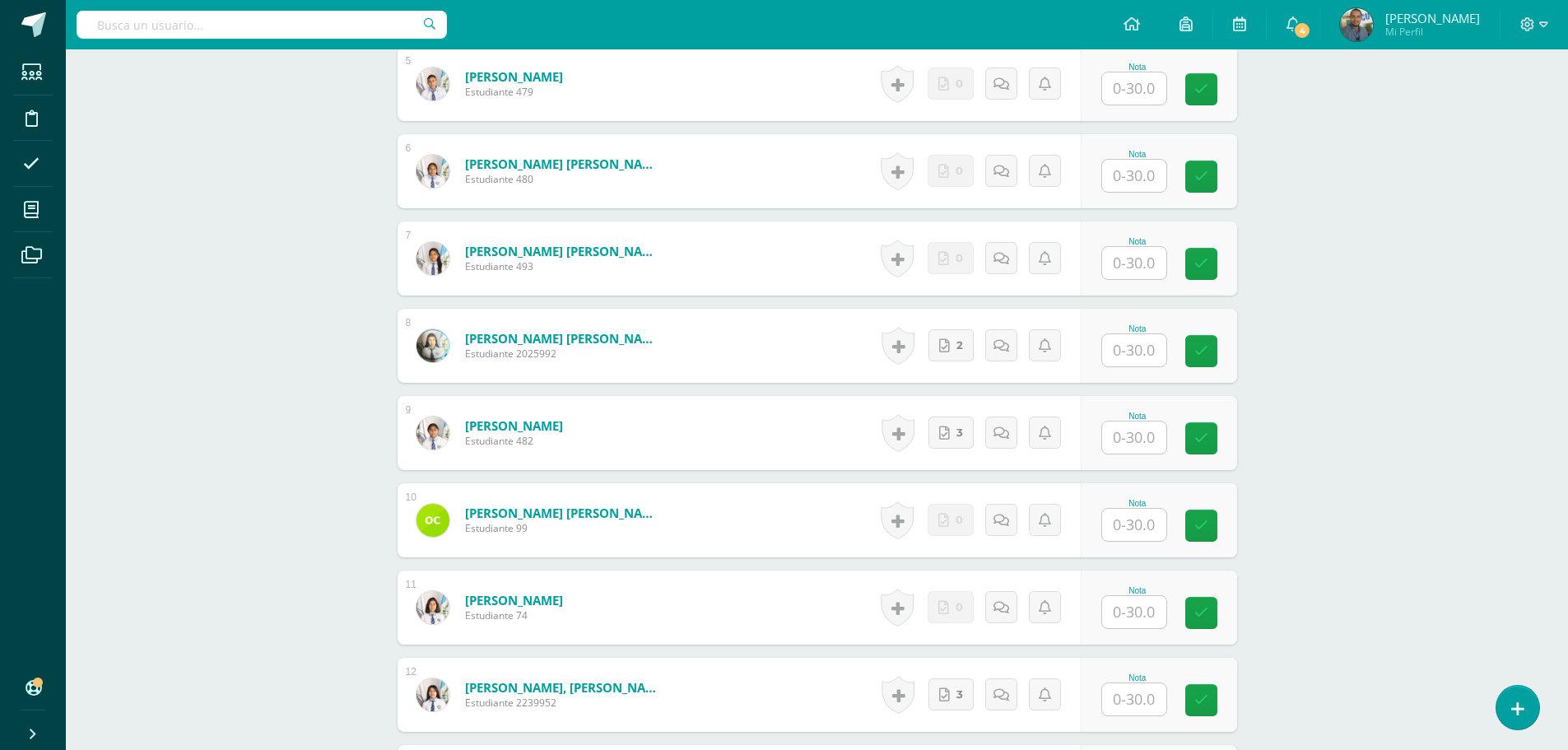
click at [1130, 353] on input "text" at bounding box center [1134, 350] width 64 height 32
paste input "30"
type input "30"
click at [1141, 445] on input "text" at bounding box center [1134, 437] width 64 height 32
paste input "30"
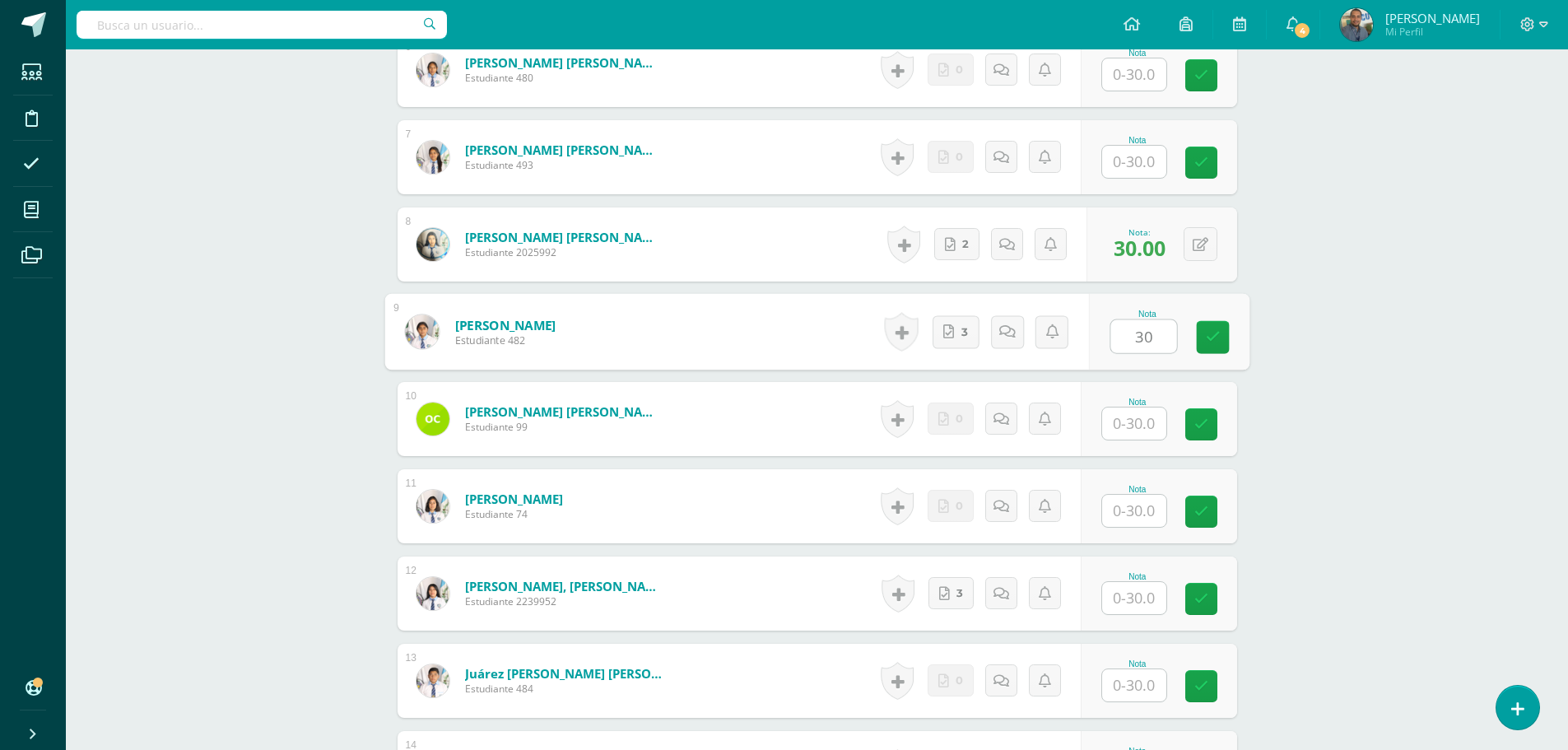
scroll to position [1152, 0]
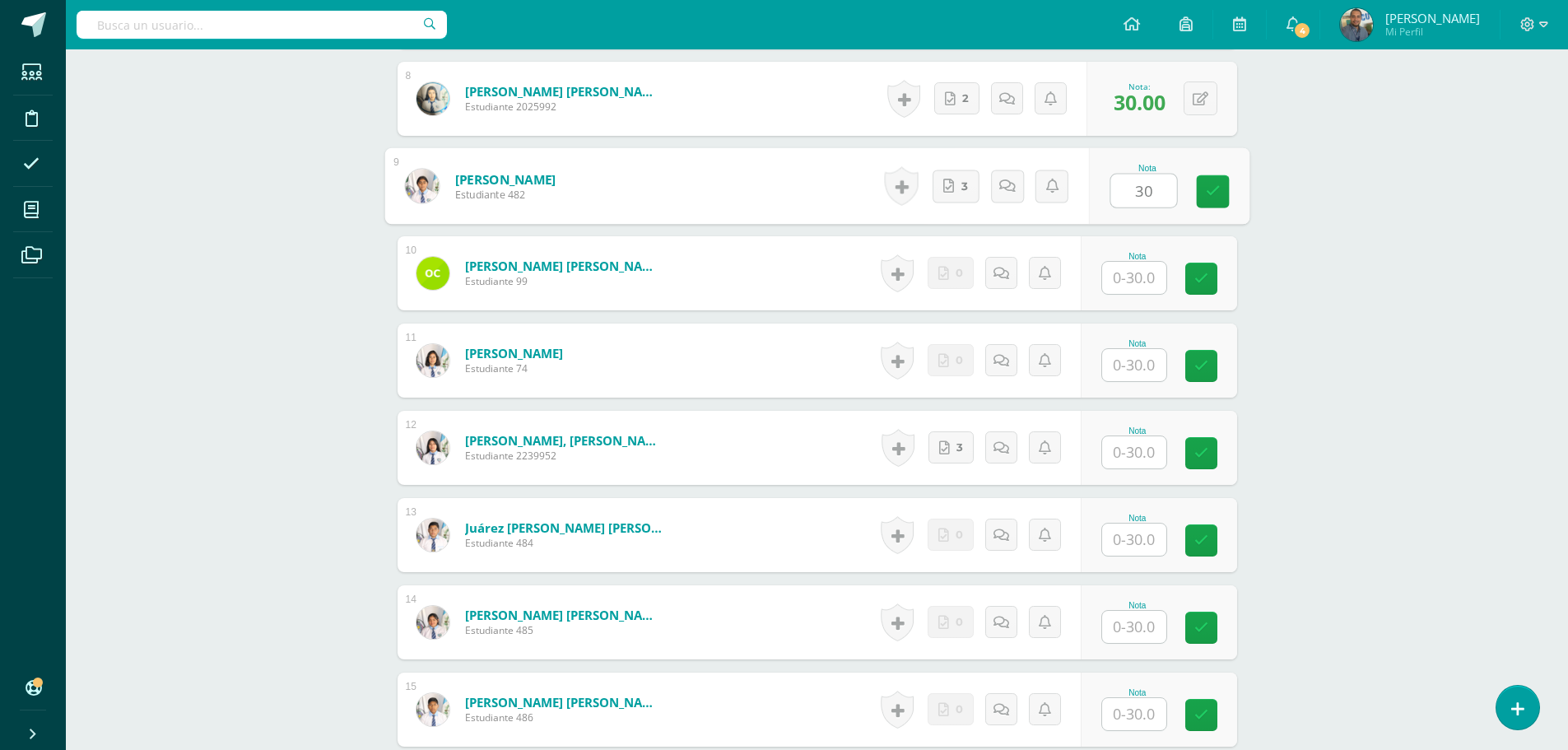
type input "30"
click at [1132, 448] on input "text" at bounding box center [1134, 452] width 64 height 32
paste input "30"
type input "30"
click at [1314, 555] on div "ÉTICA PROFESIONAL Y RELACIONES HUMANAS Sexto Perito Contador Sábado "A" Herrami…" at bounding box center [817, 178] width 1502 height 2561
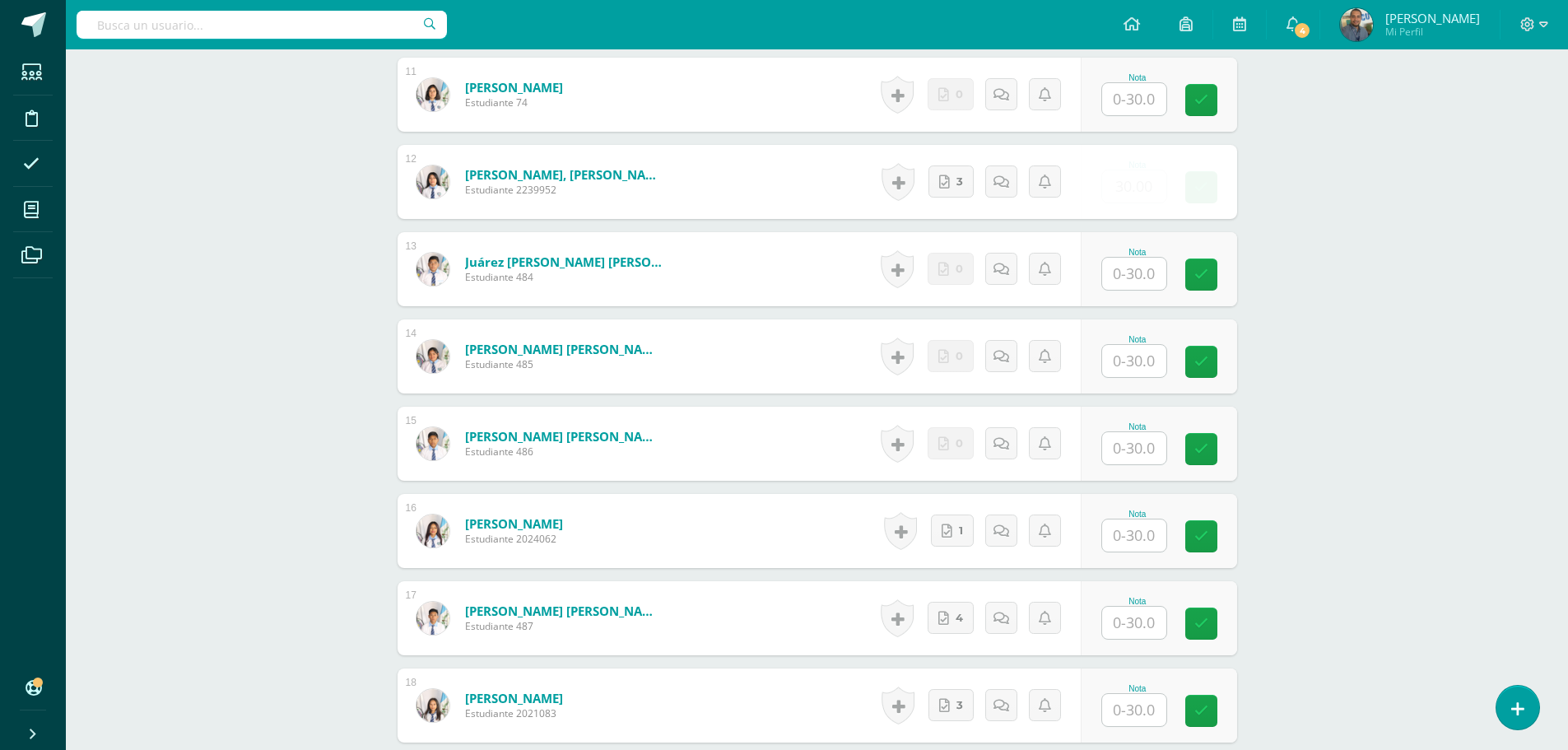
scroll to position [1481, 0]
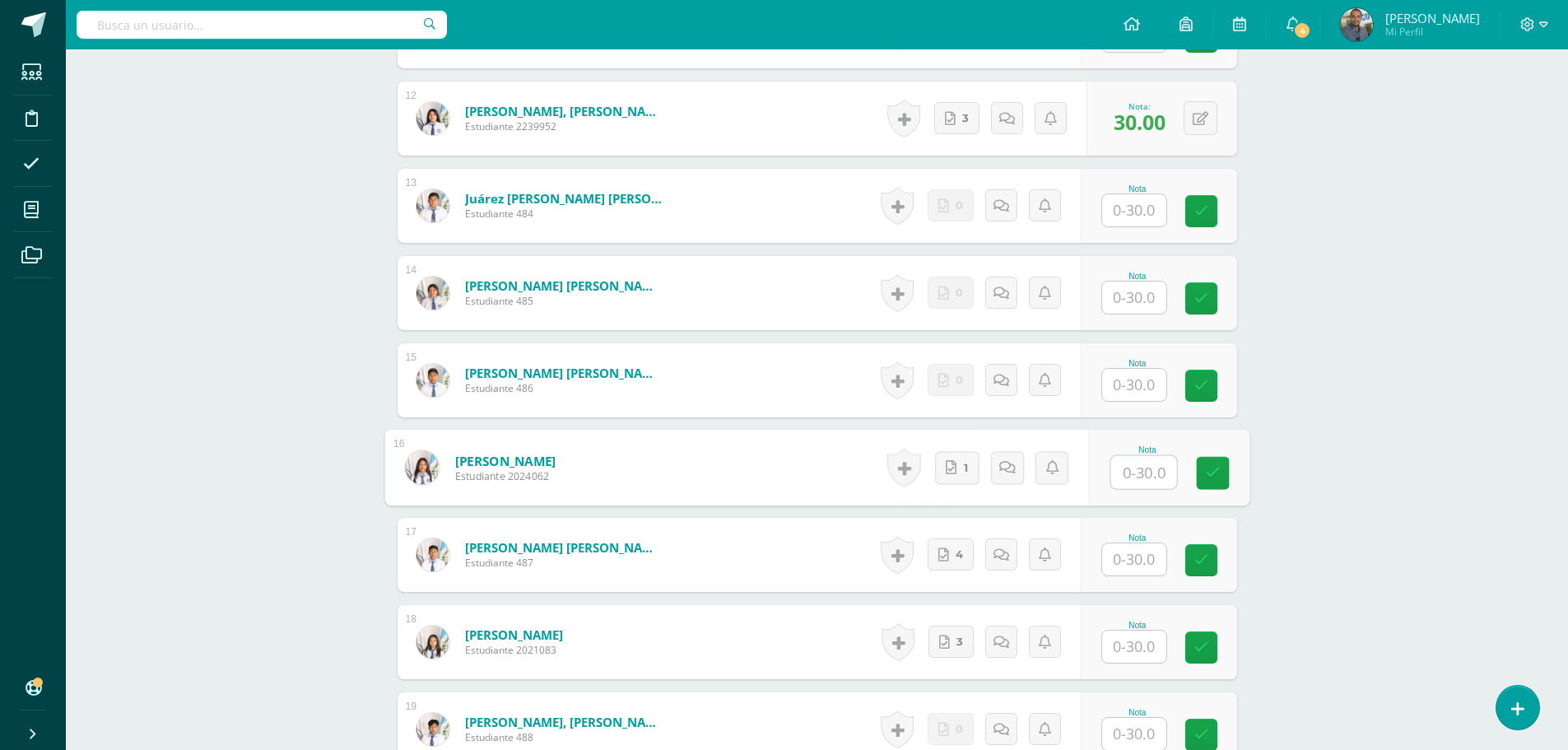
click at [1141, 456] on input "text" at bounding box center [1144, 472] width 66 height 33
paste input "30"
type input "30"
click at [1138, 570] on input "text" at bounding box center [1134, 559] width 64 height 32
paste input "30"
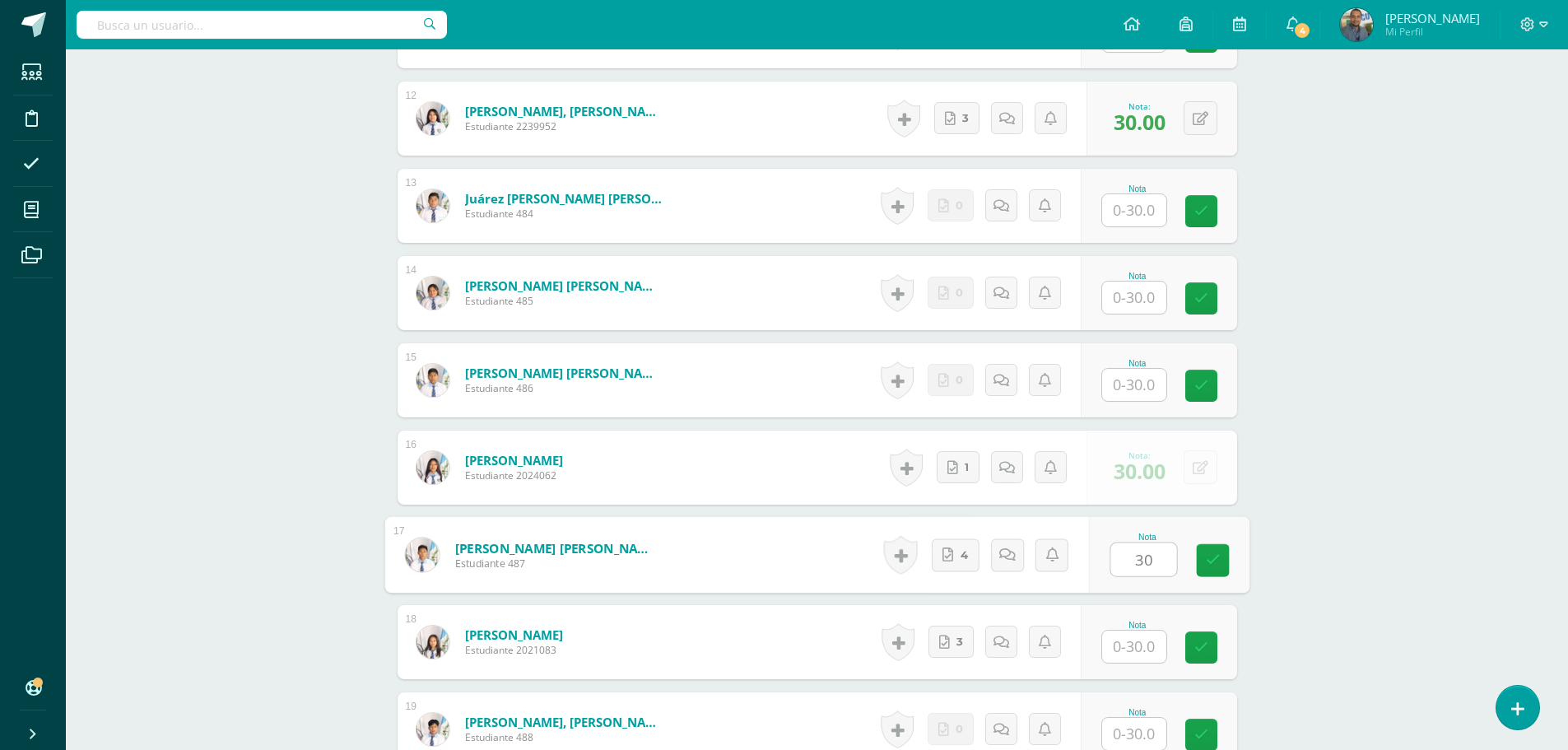
type input "30"
click at [1146, 643] on input "text" at bounding box center [1134, 646] width 64 height 32
paste input "30"
type input "30"
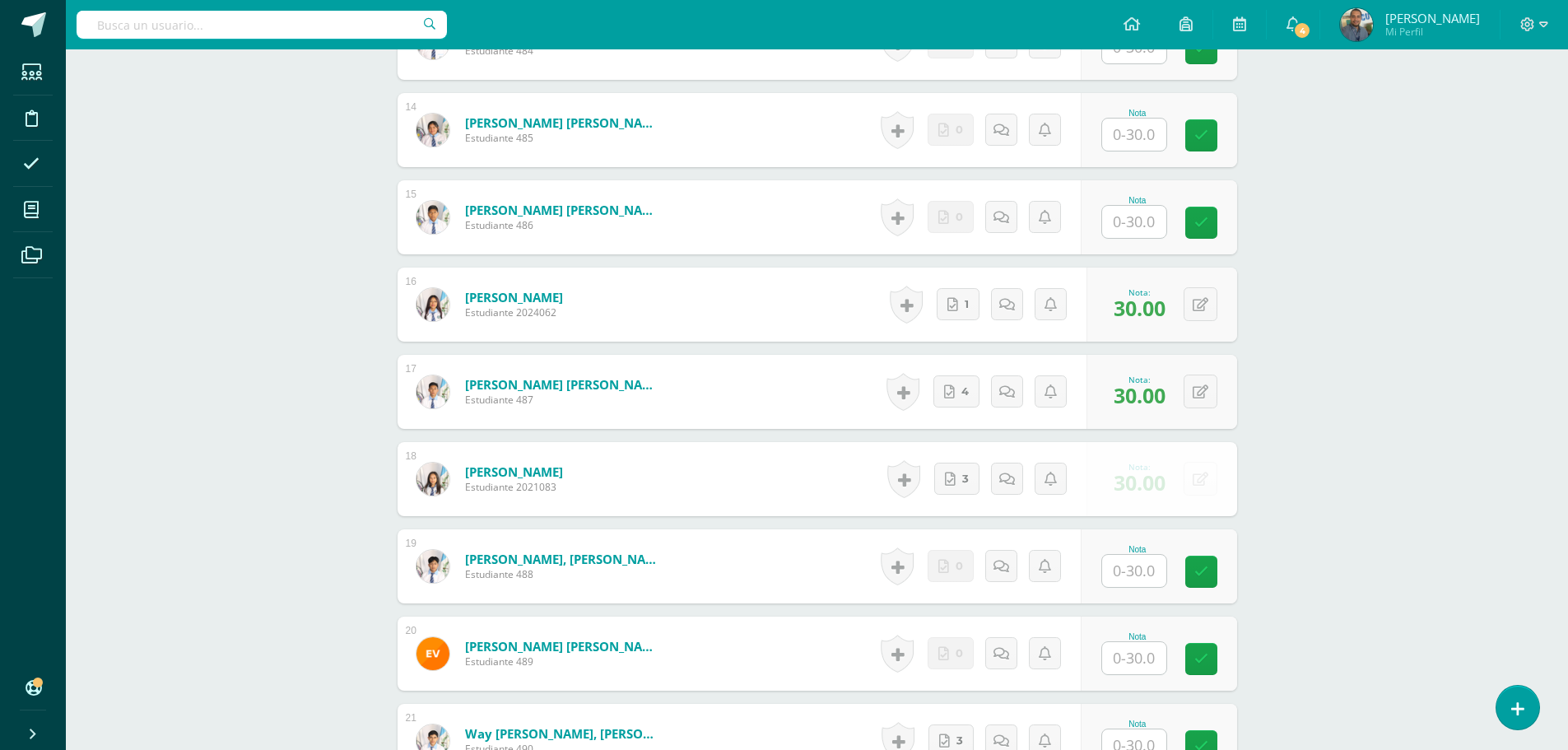
scroll to position [1728, 0]
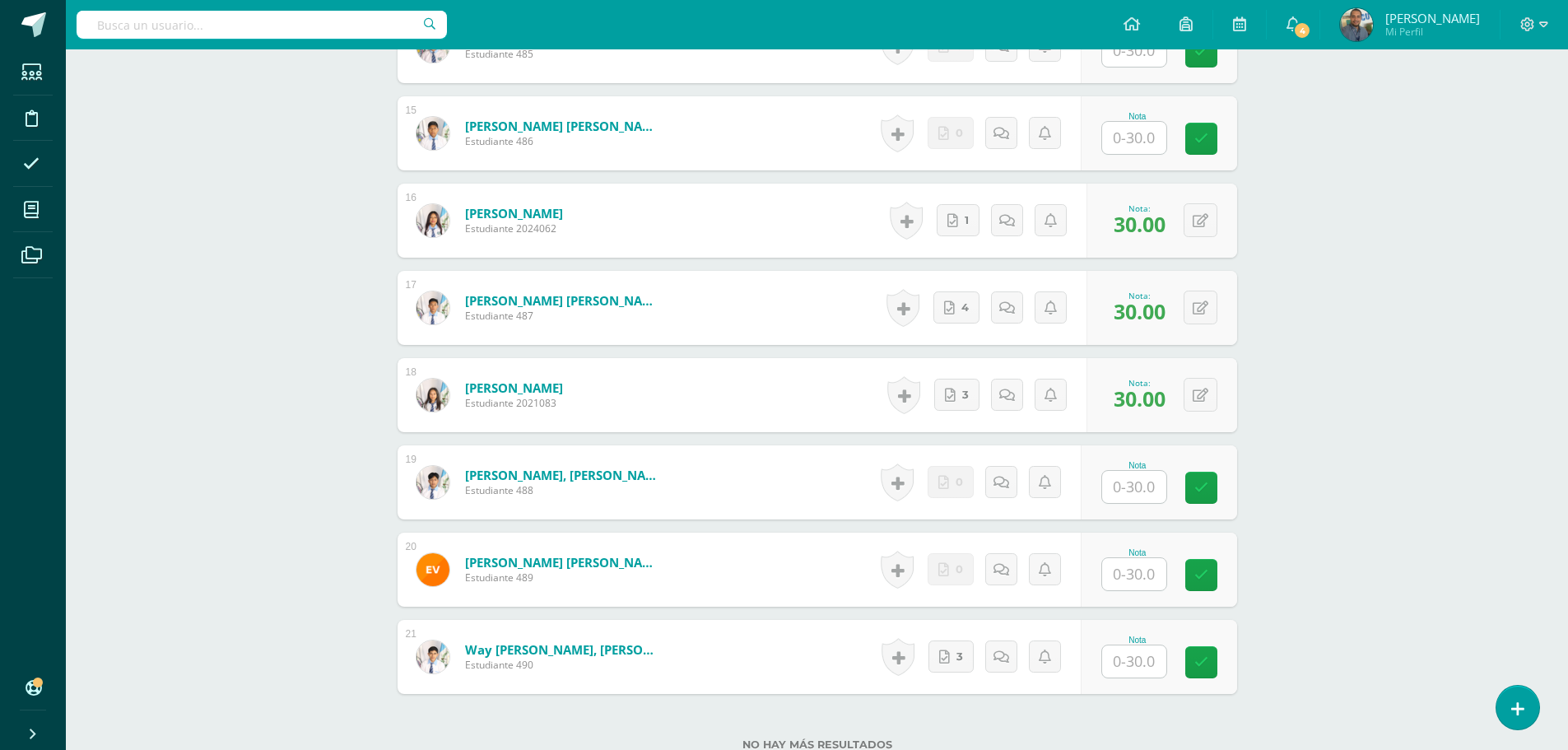
click at [1136, 662] on input "text" at bounding box center [1134, 660] width 64 height 32
paste input "30"
type input "30"
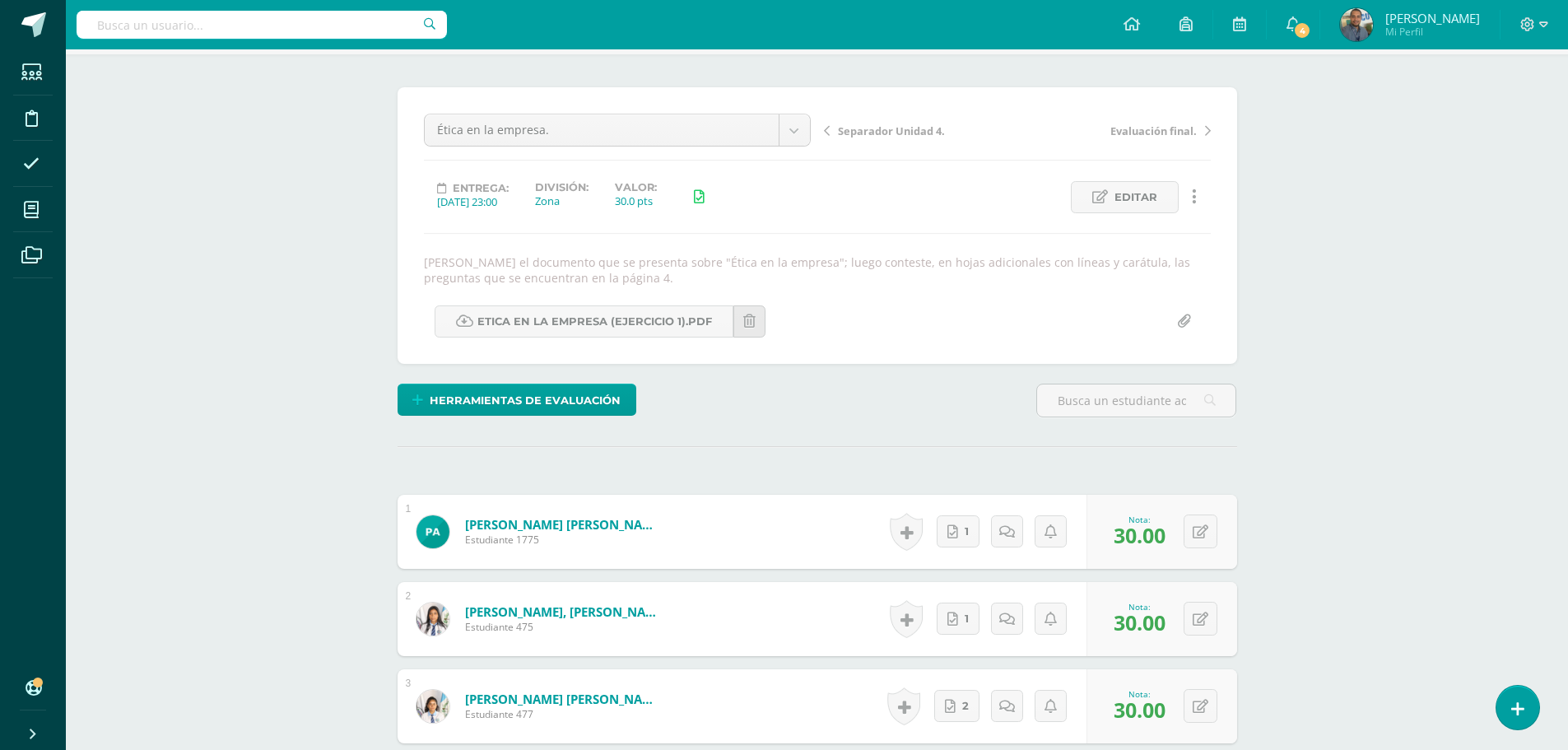
scroll to position [0, 0]
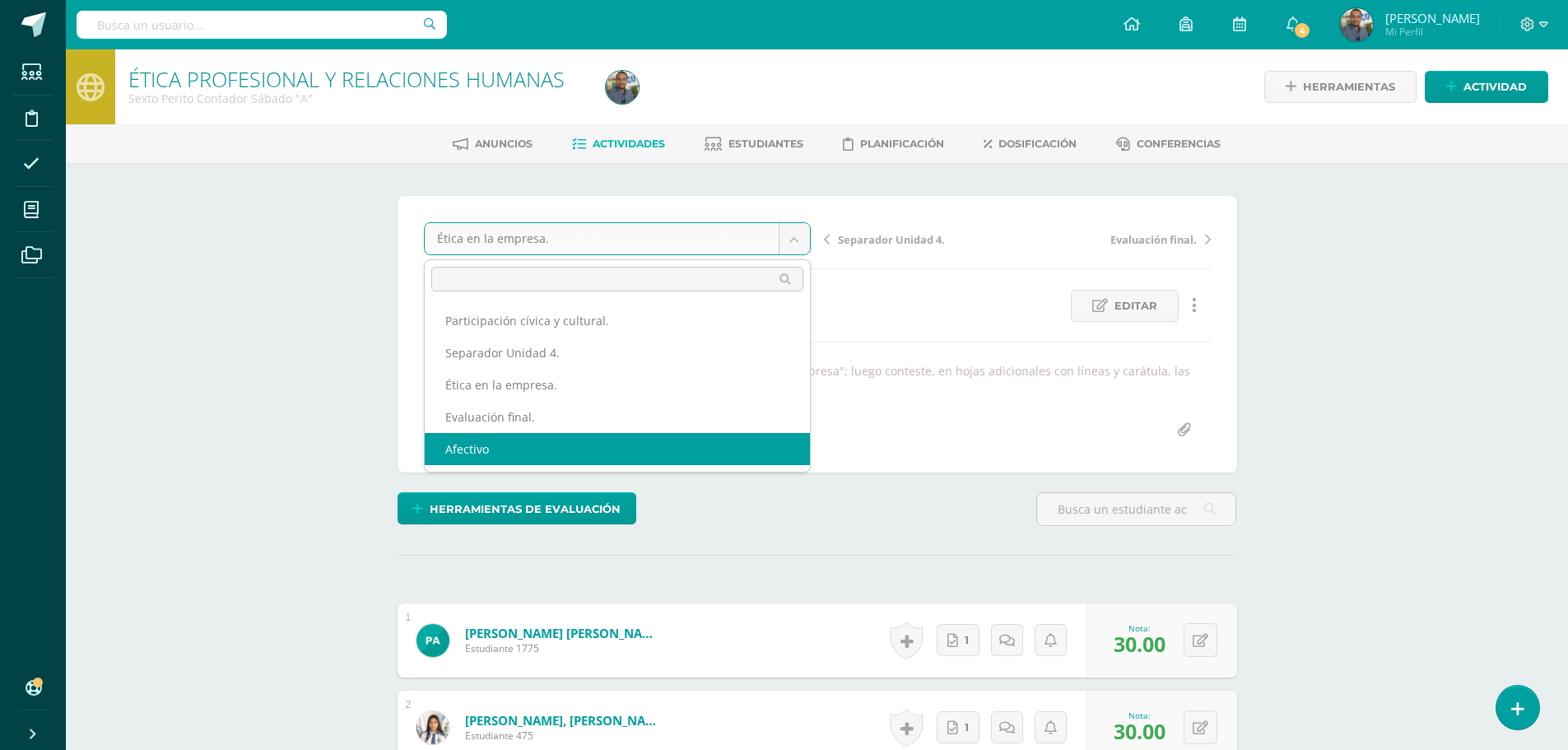
select select "/dashboard/teacher/grade-activity/84584/"
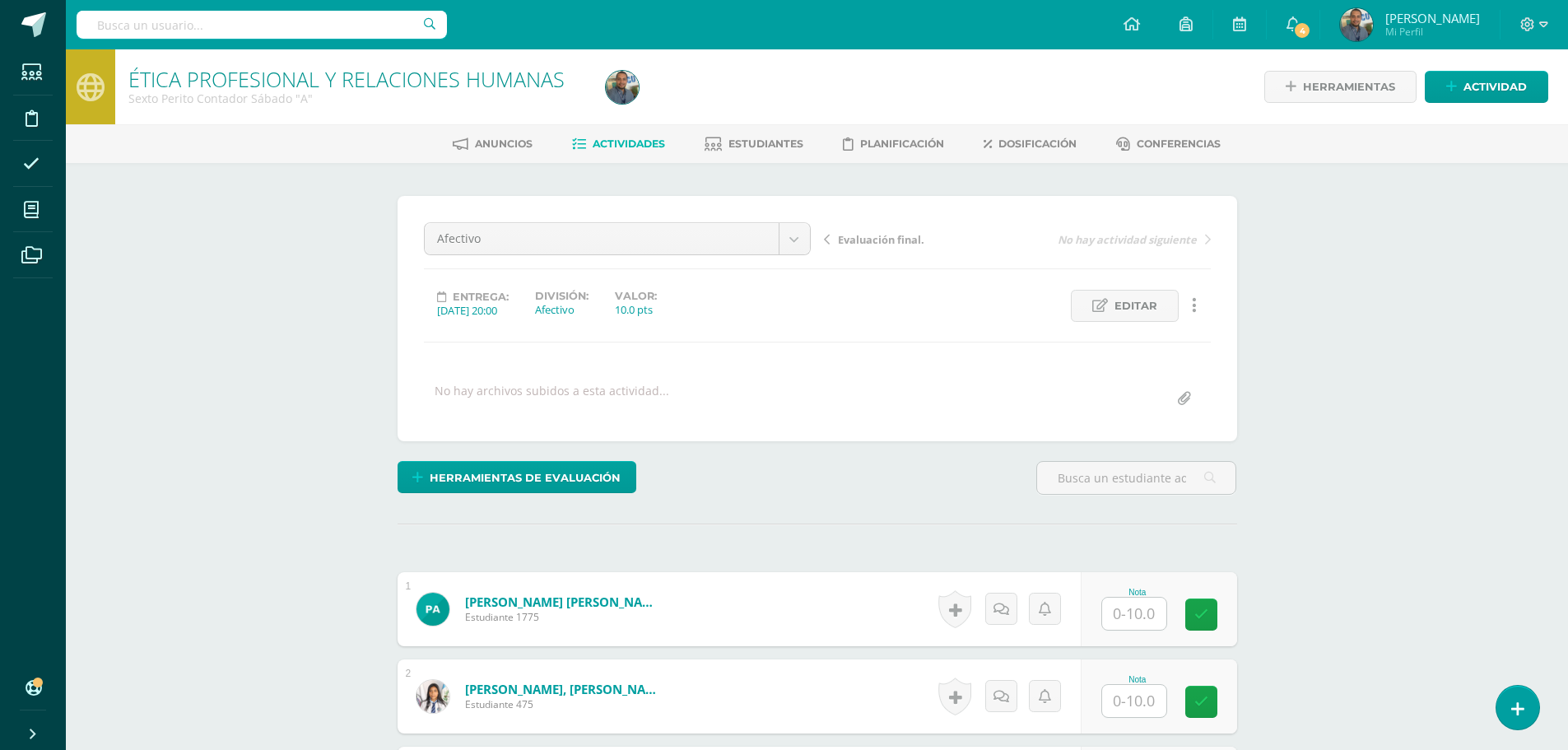
click at [1455, 28] on span "Mi Perfil" at bounding box center [1433, 32] width 95 height 14
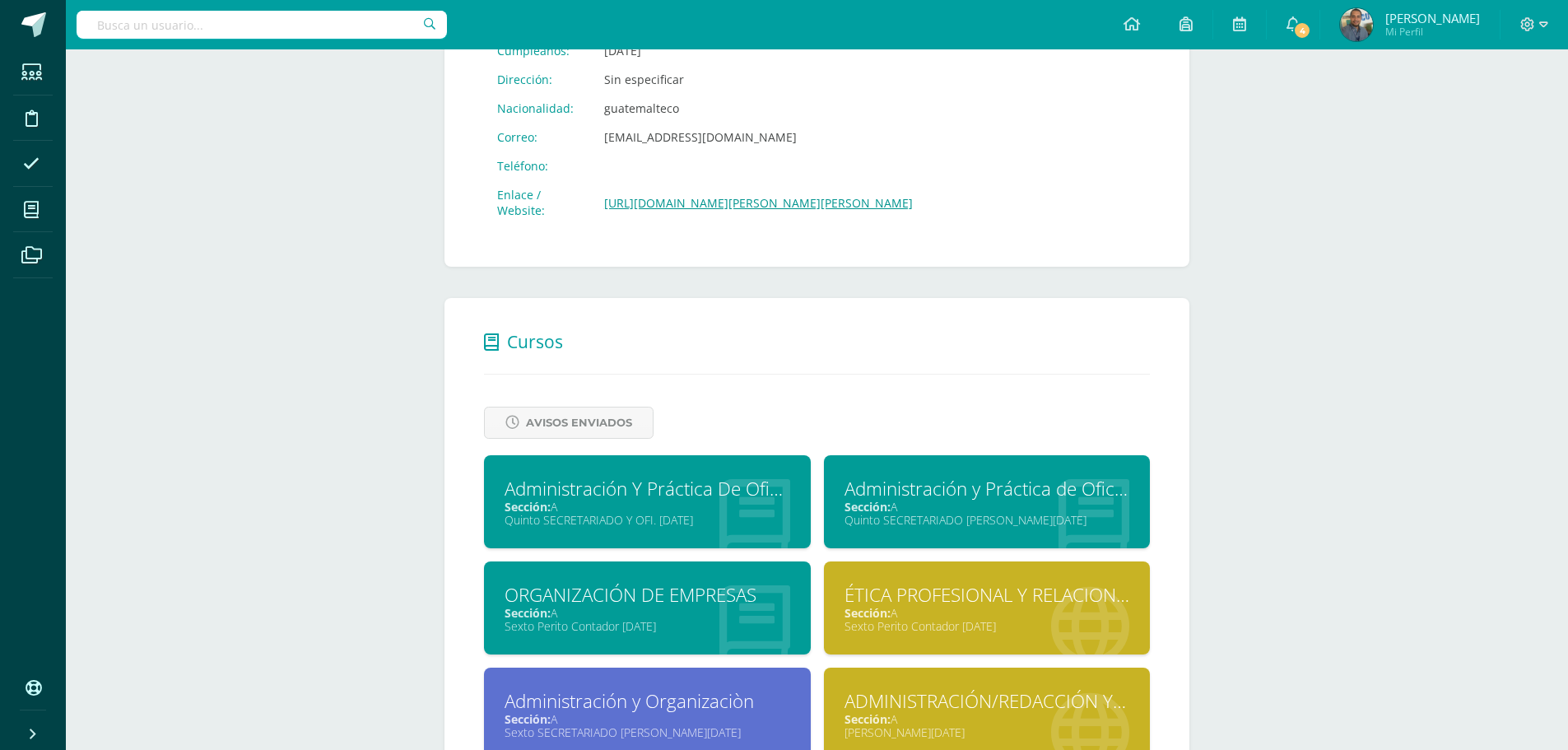
scroll to position [823, 0]
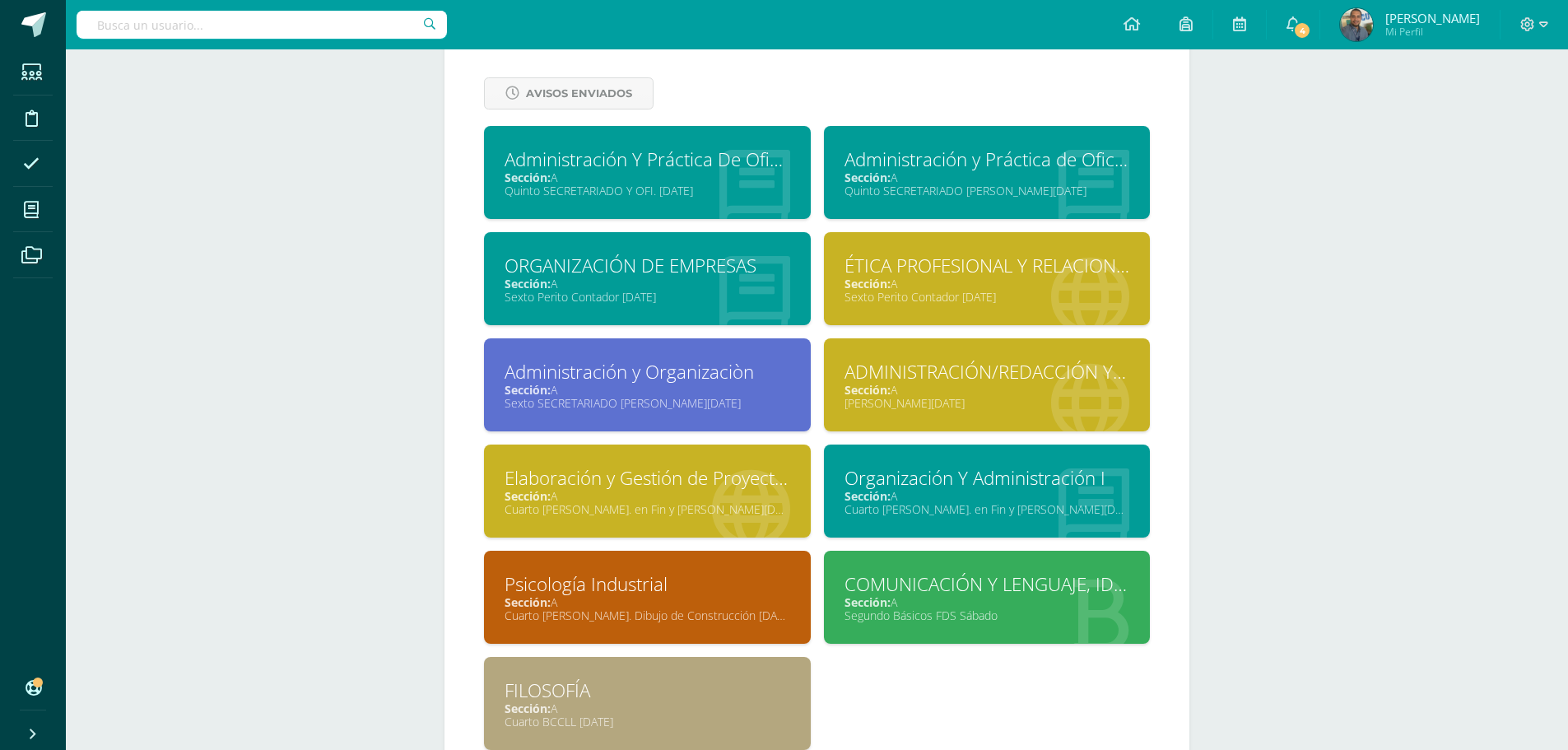
click at [1037, 387] on div "Sección: A" at bounding box center [987, 390] width 285 height 16
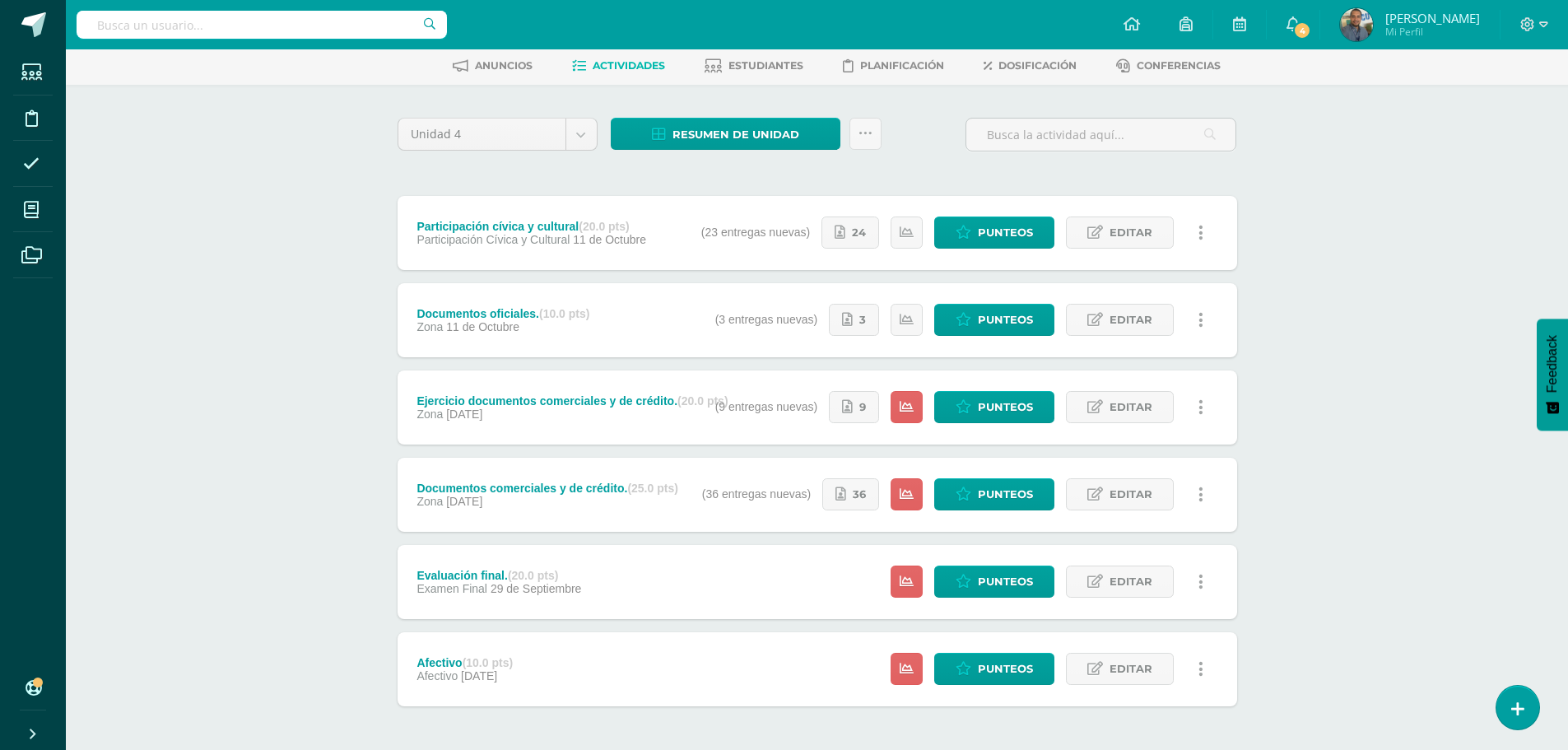
scroll to position [144, 0]
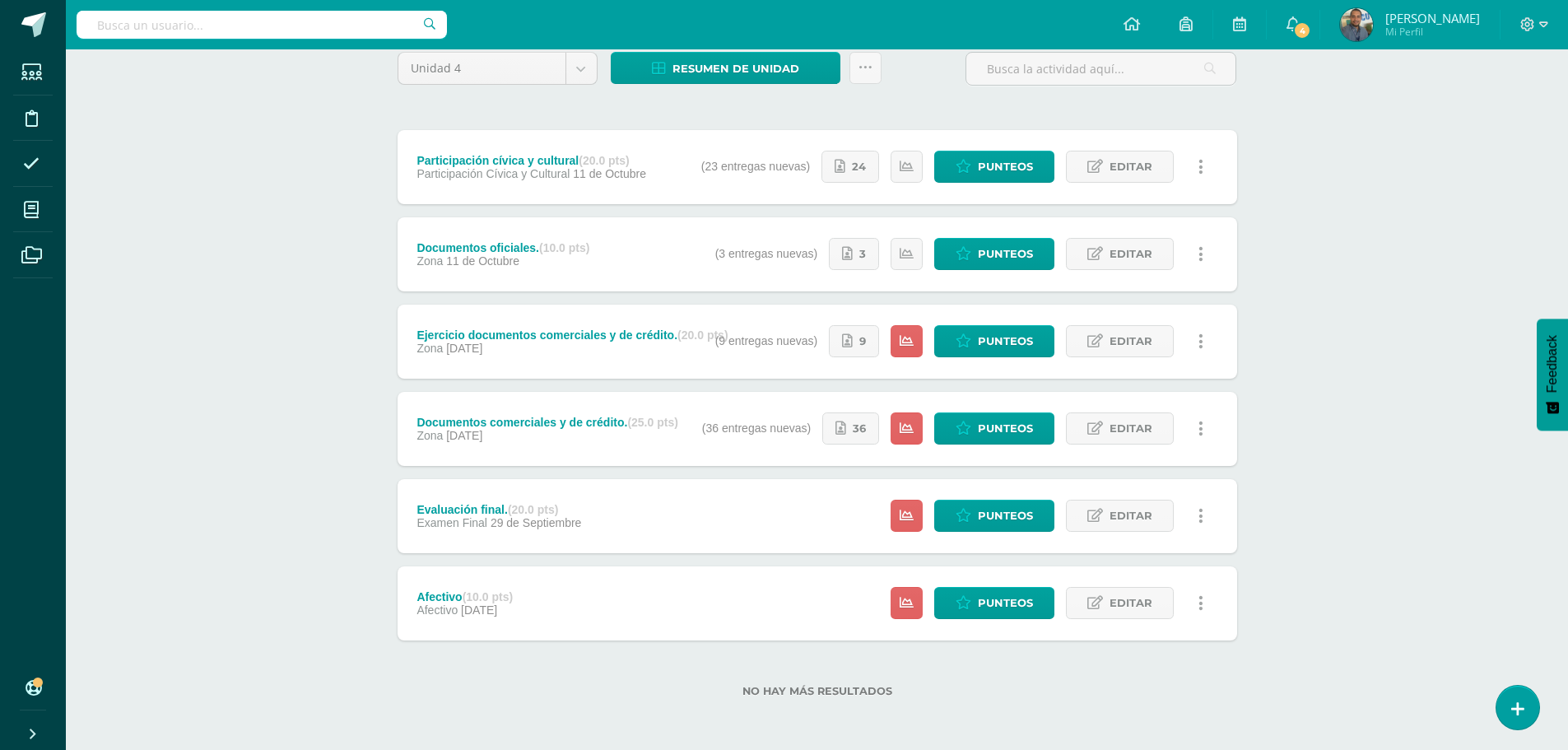
click at [1357, 163] on div "ADMINISTRACIÓN/REDACCIÓN Y CORRESPONDENCIA Quinto BACO Sábado "A" Herramientas …" at bounding box center [817, 327] width 1502 height 844
click at [1132, 257] on span "Editar" at bounding box center [1132, 253] width 43 height 30
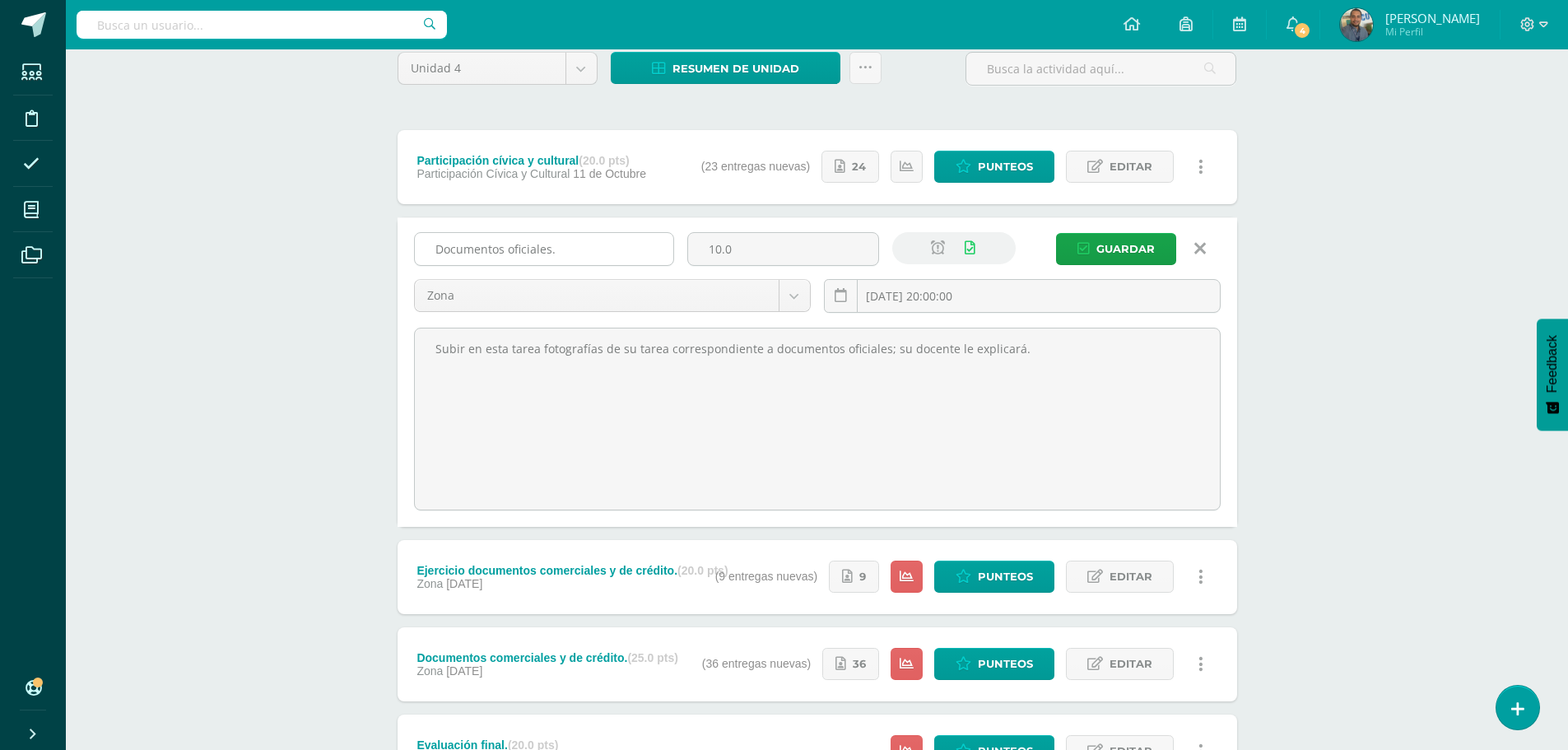
drag, startPoint x: 794, startPoint y: 241, endPoint x: 655, endPoint y: 241, distance: 139.0
click at [655, 241] on div "Documentos oficiales. 10.0 Zona Zona Participación Cívica y Cultural Examen Fin…" at bounding box center [818, 278] width 820 height 94
type input "5"
click at [1107, 247] on span "Guardar" at bounding box center [1126, 248] width 59 height 30
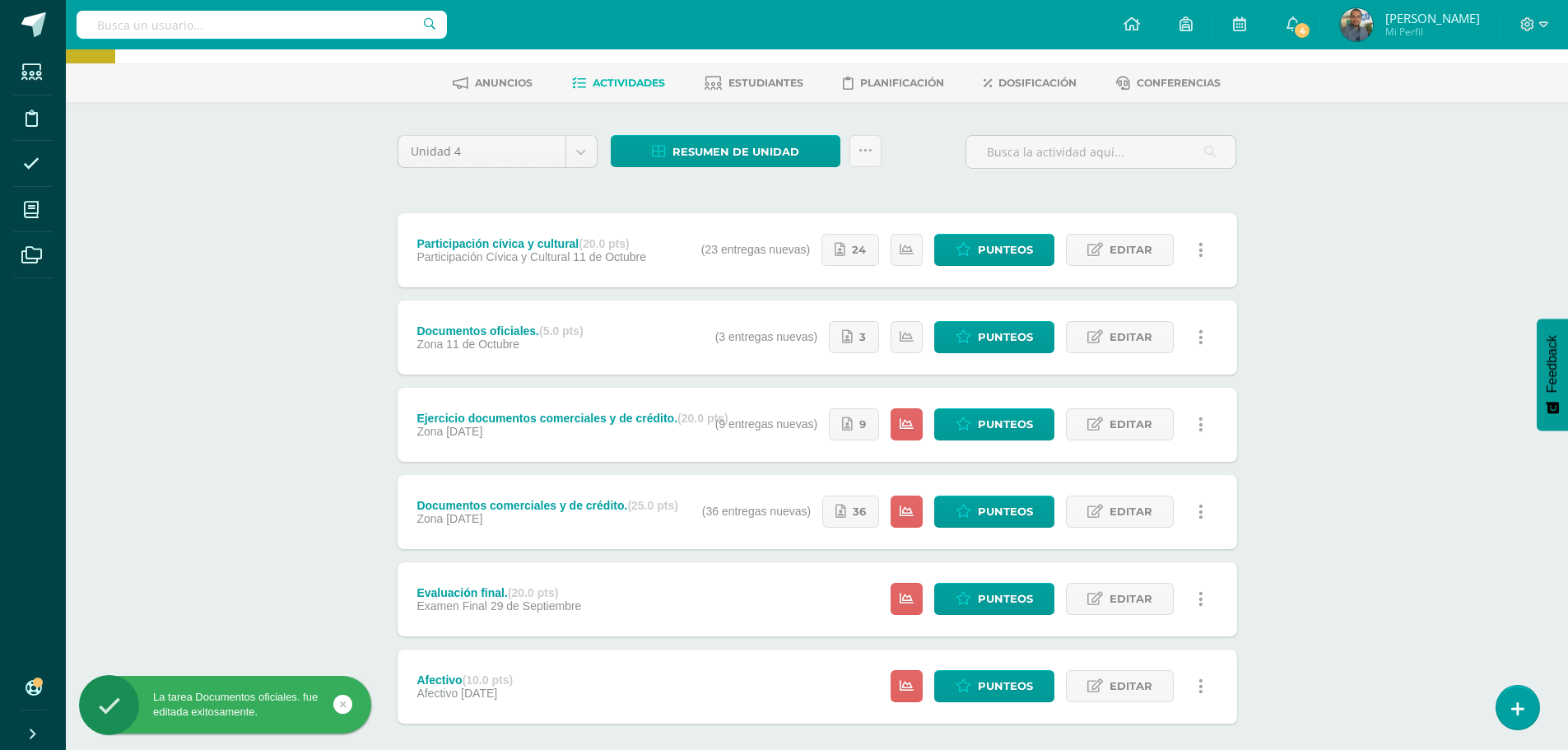
scroll to position [144, 0]
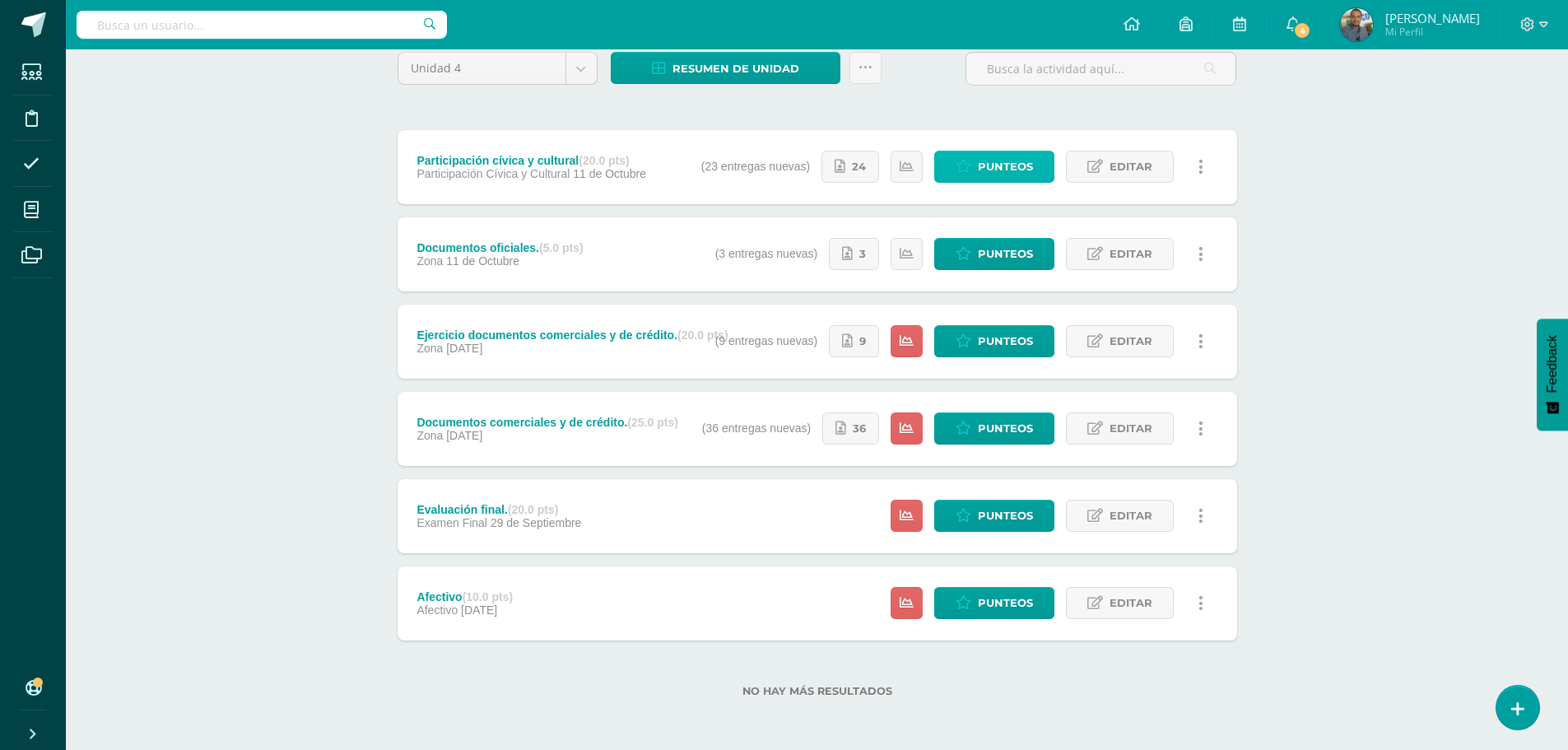
click at [987, 158] on span "Punteos" at bounding box center [1006, 166] width 55 height 30
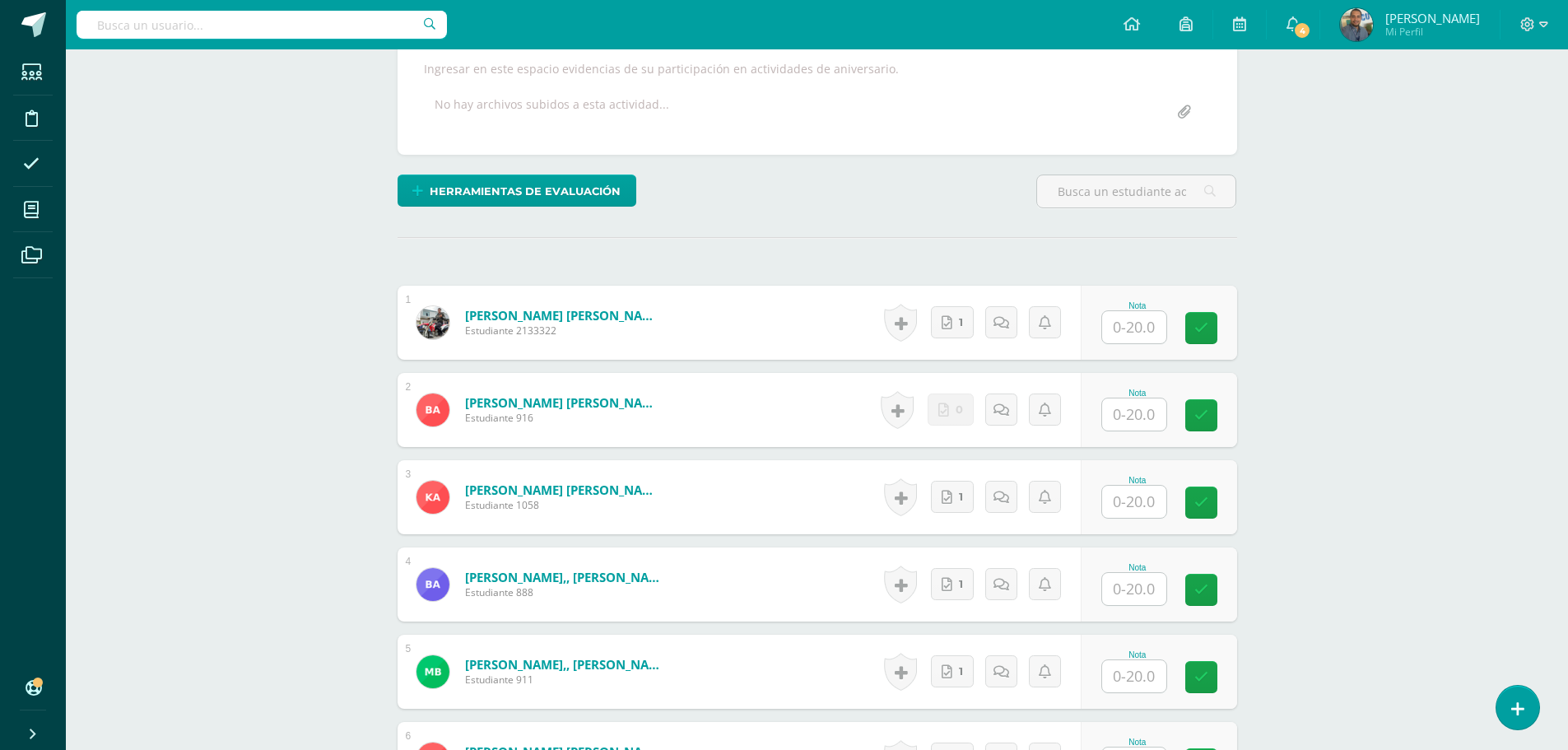
click at [1130, 330] on input "text" at bounding box center [1134, 327] width 64 height 32
type input "20"
click at [1134, 507] on input "text" at bounding box center [1144, 501] width 66 height 33
type input "20"
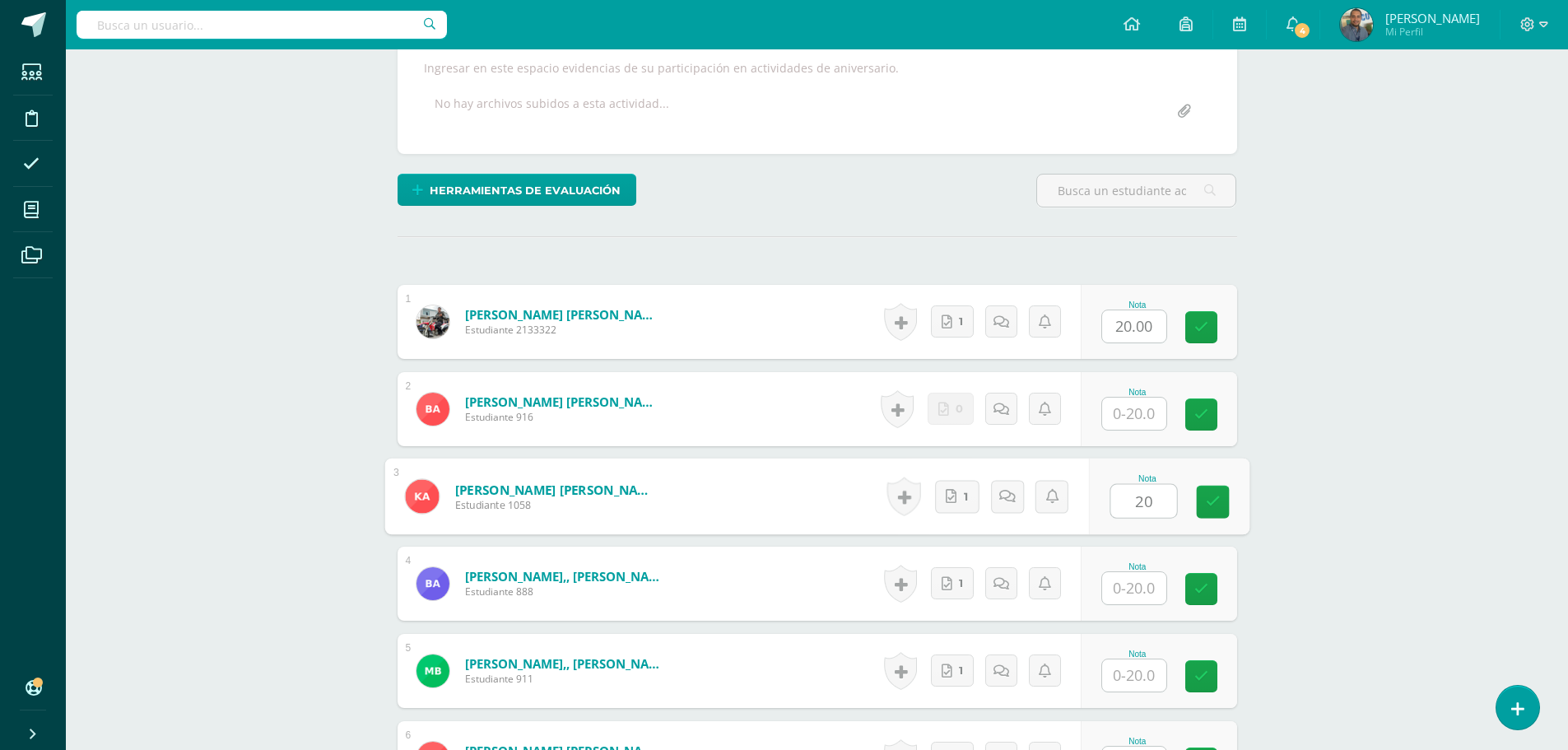
click at [1138, 591] on input "text" at bounding box center [1134, 587] width 64 height 32
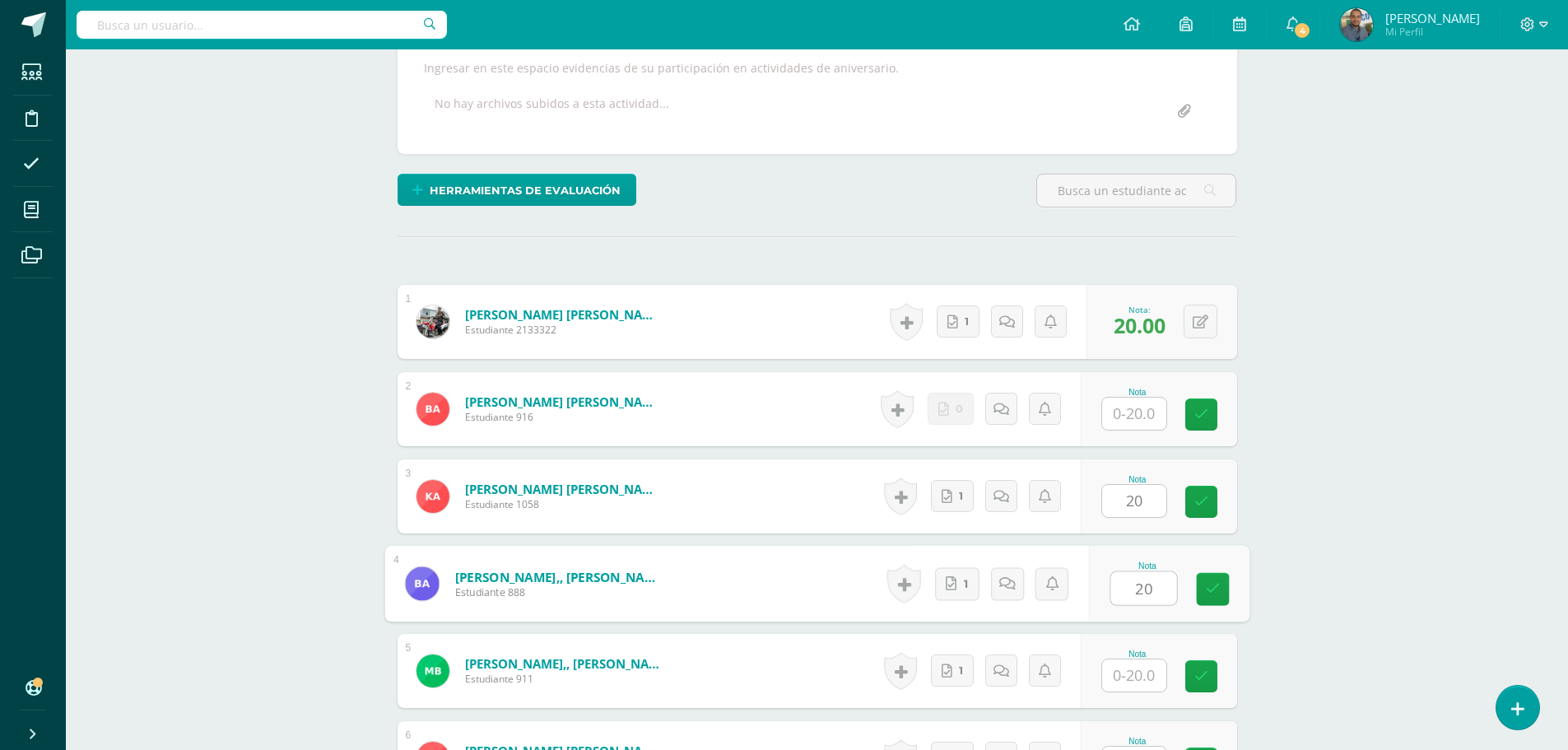
type input "20"
drag, startPoint x: 1314, startPoint y: 566, endPoint x: 1301, endPoint y: 568, distance: 13.2
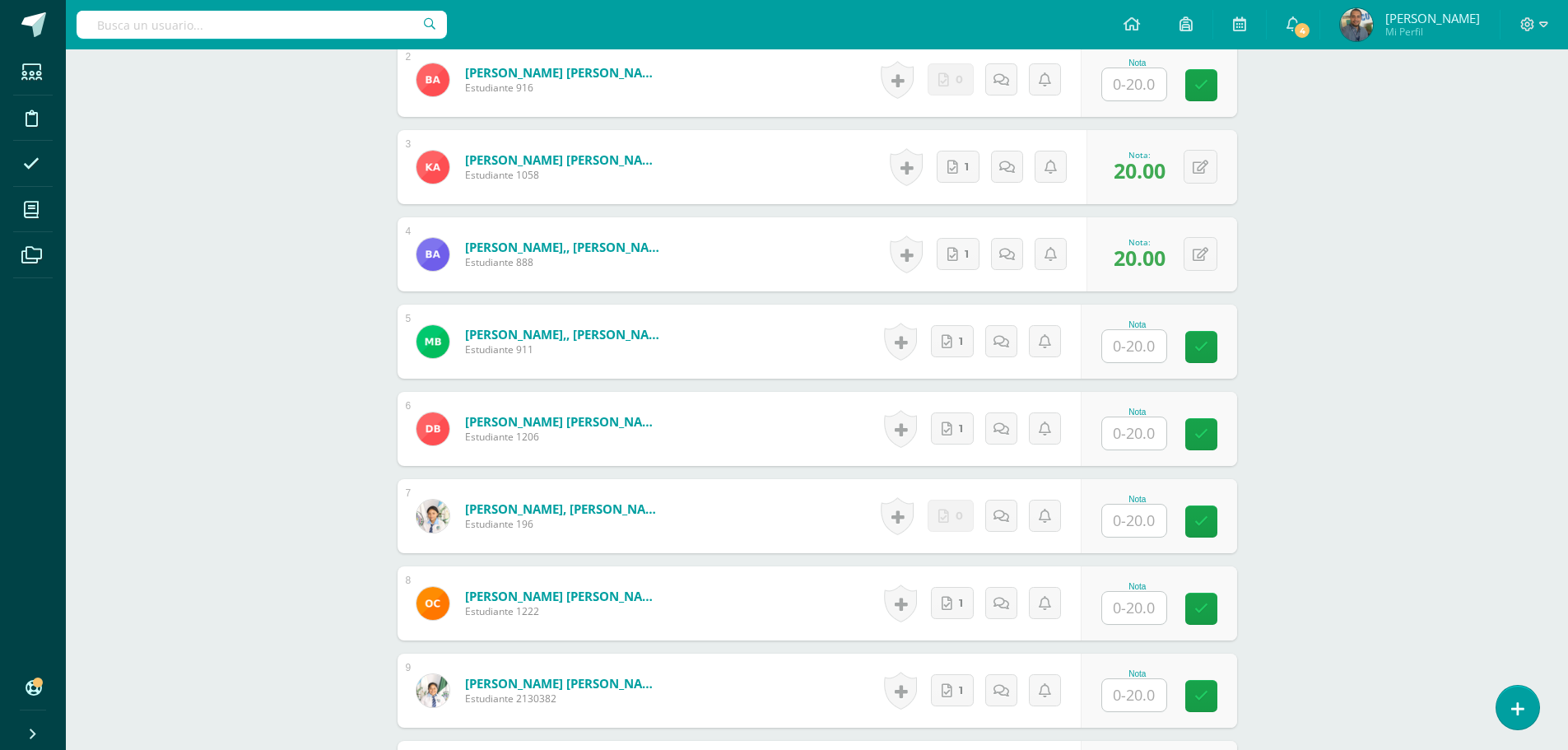
scroll to position [660, 0]
click at [1148, 344] on input "text" at bounding box center [1134, 345] width 64 height 32
type input "20"
click at [1142, 447] on input "text" at bounding box center [1134, 432] width 64 height 32
type input "20"
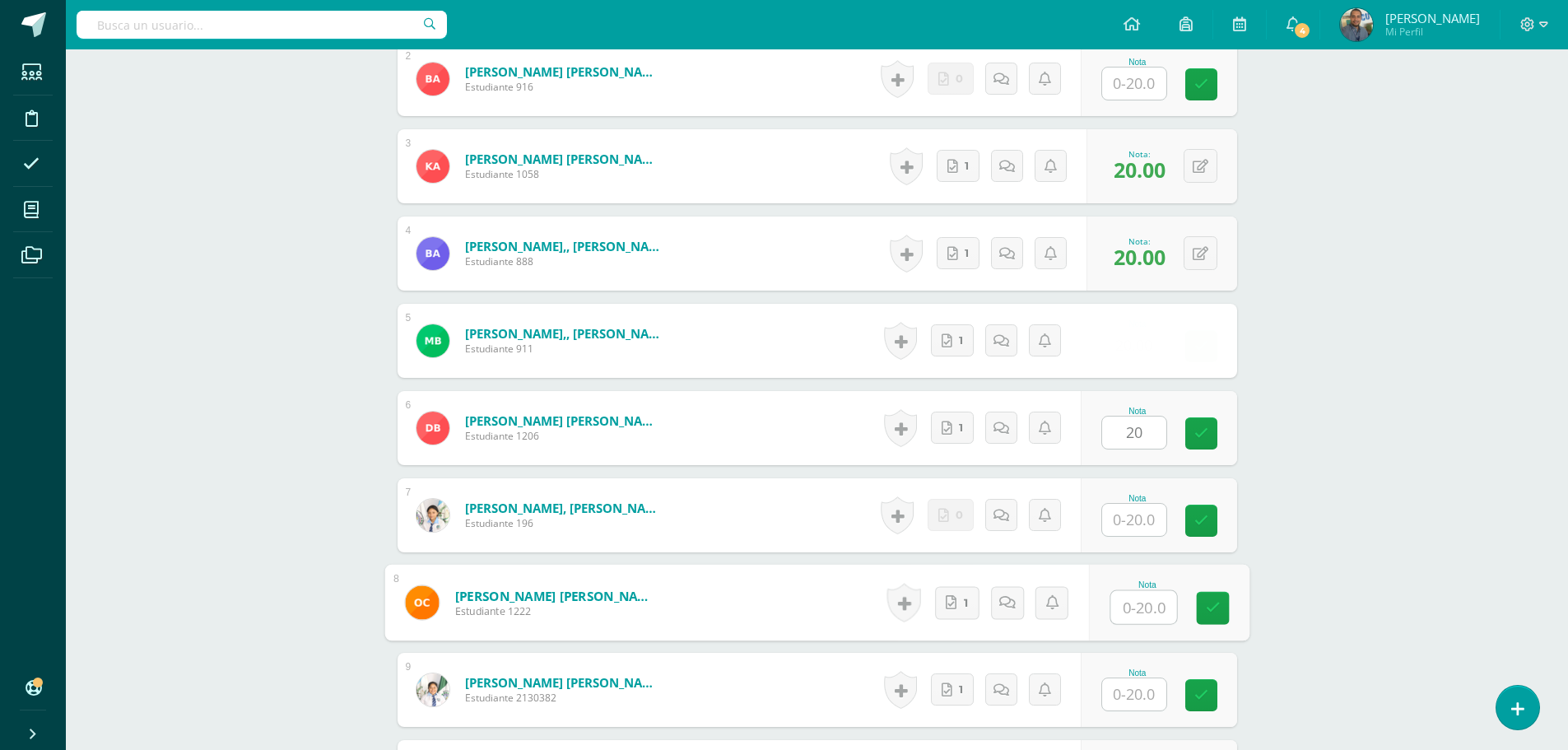
click at [1134, 611] on input "text" at bounding box center [1144, 607] width 66 height 33
type input "20"
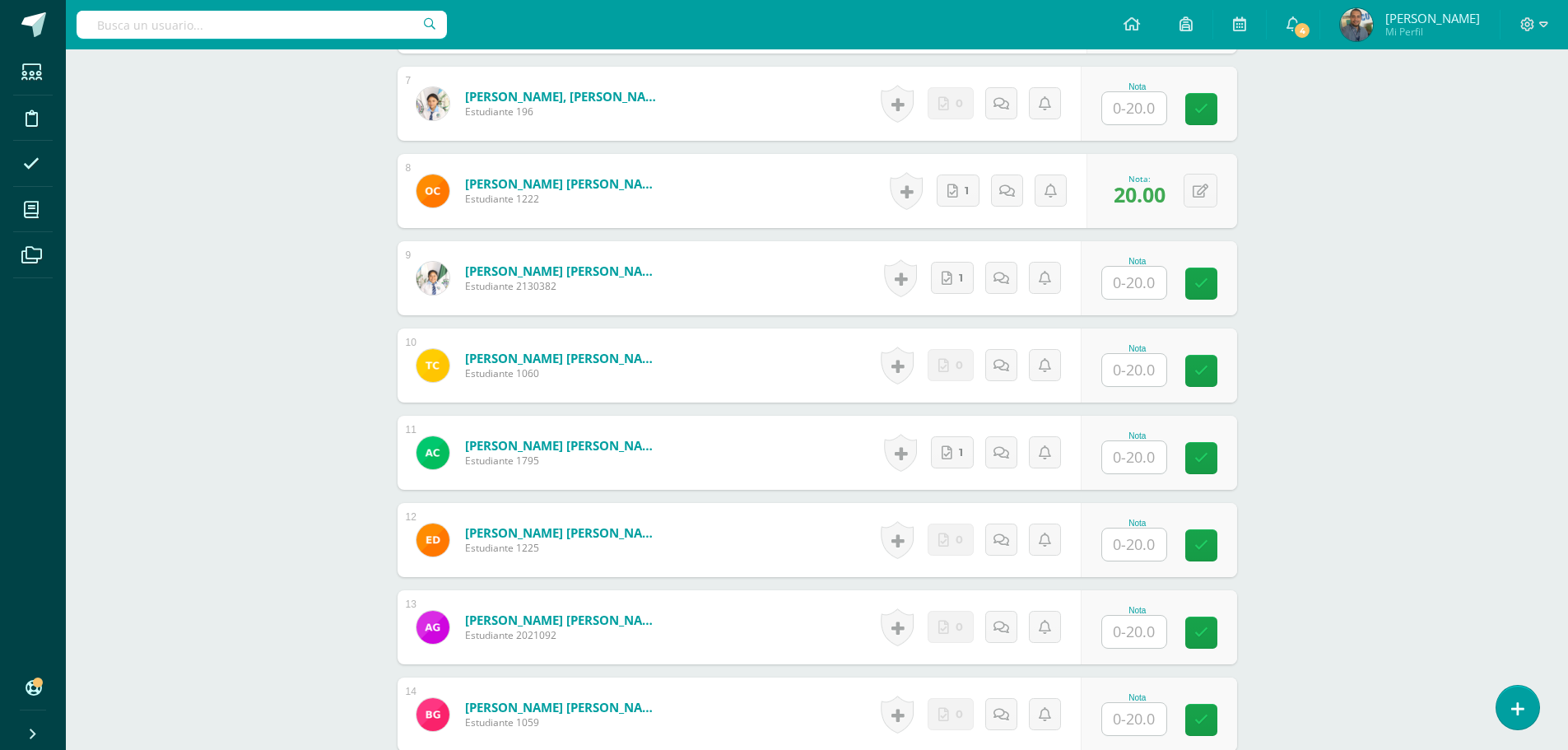
click at [1141, 284] on input "text" at bounding box center [1134, 282] width 64 height 32
type input "20"
click at [1139, 450] on input "text" at bounding box center [1134, 456] width 64 height 32
type input "20"
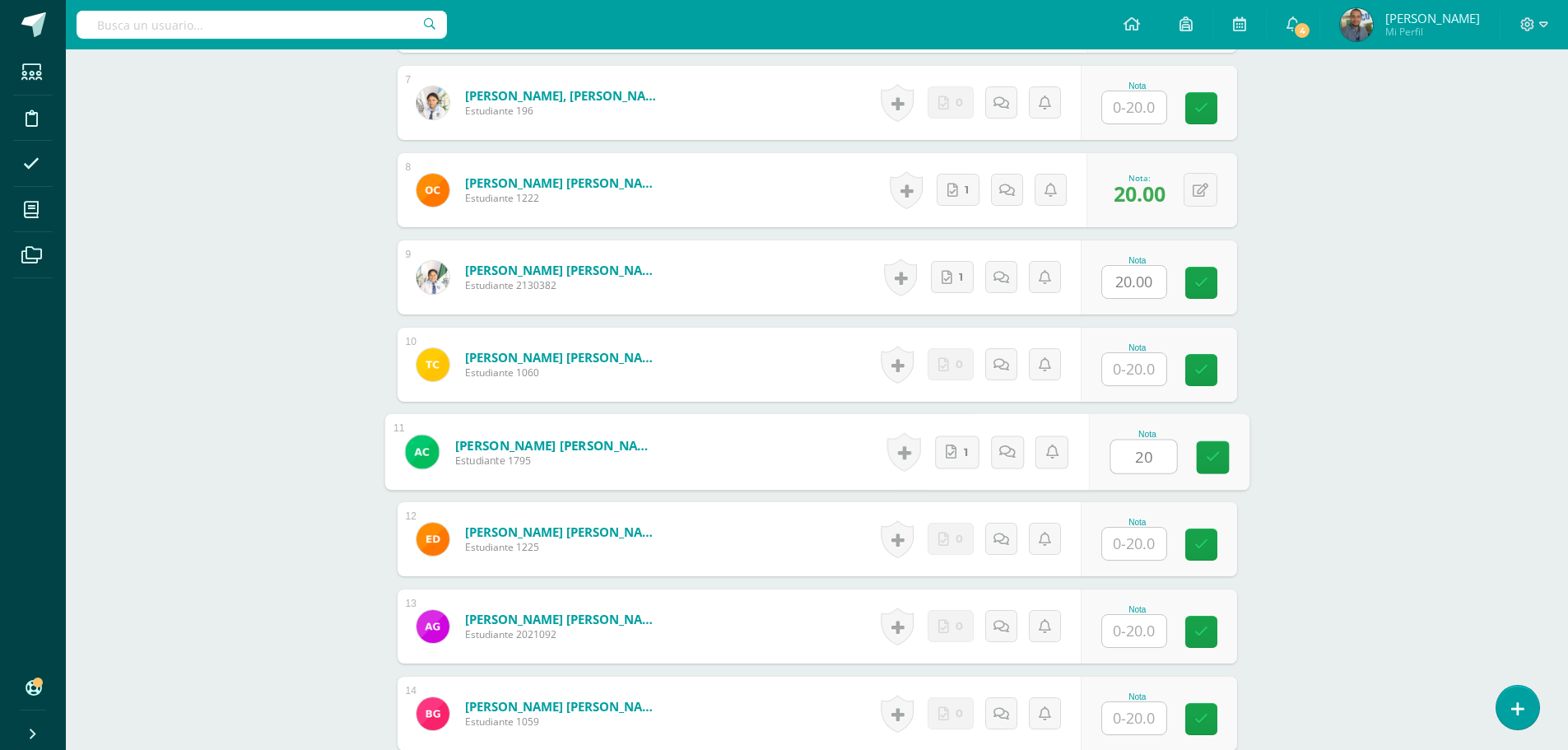
click at [1317, 536] on div "ADMINISTRACIÓN/REDACCIÓN Y CORRESPONDENCIA [PERSON_NAME][DATE] "A" Herramientas…" at bounding box center [817, 653] width 1502 height 3352
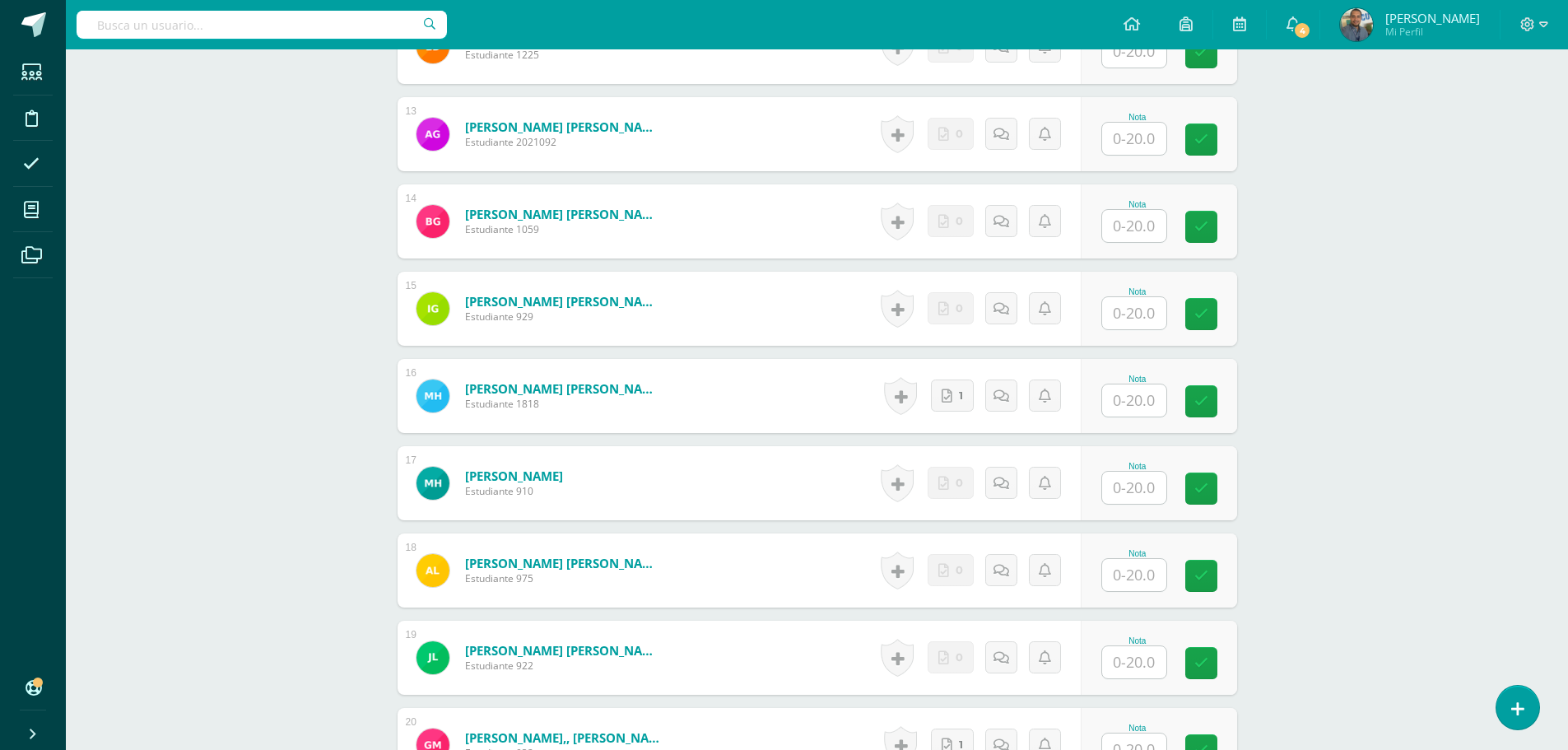
scroll to position [1566, 0]
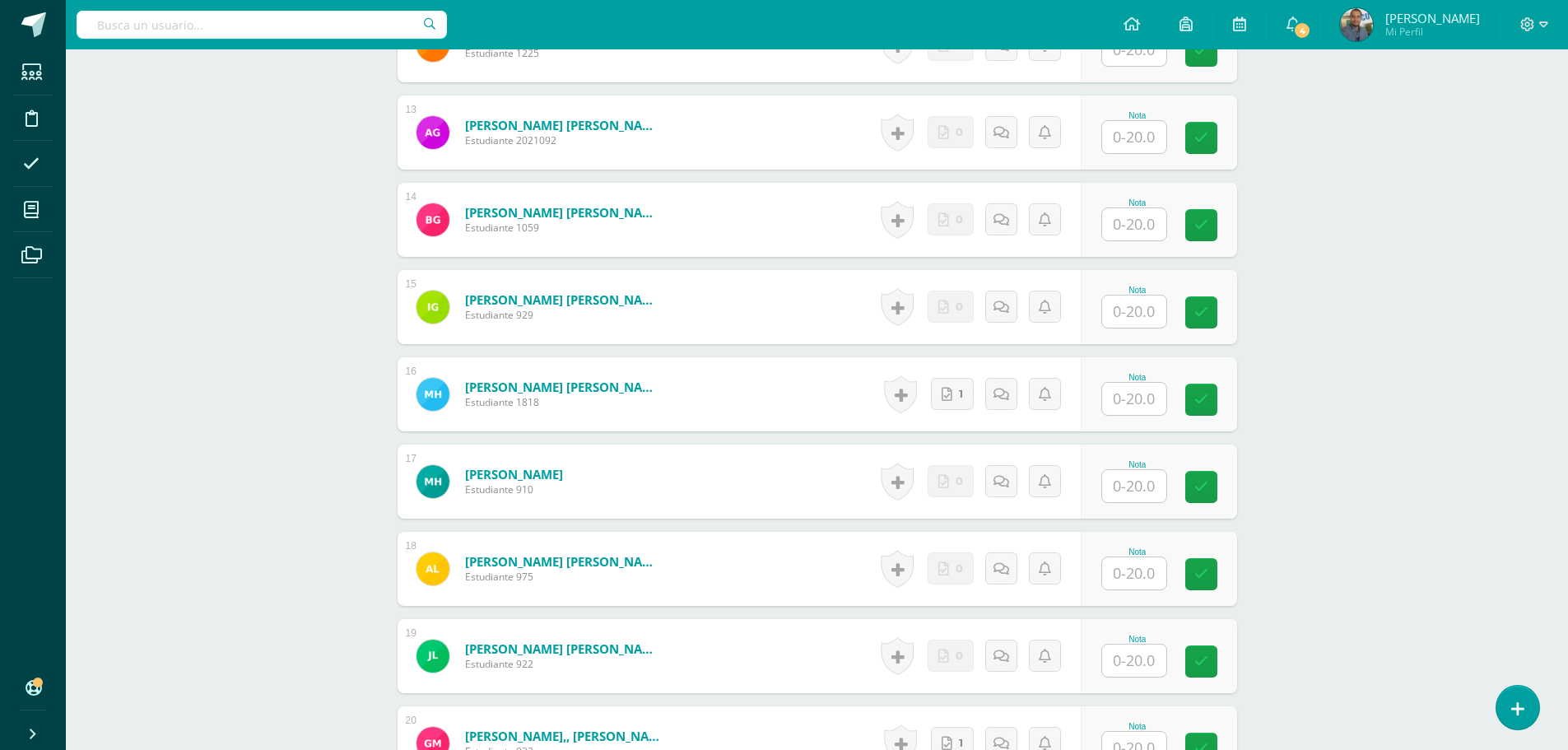
click at [1131, 397] on input "text" at bounding box center [1134, 398] width 64 height 32
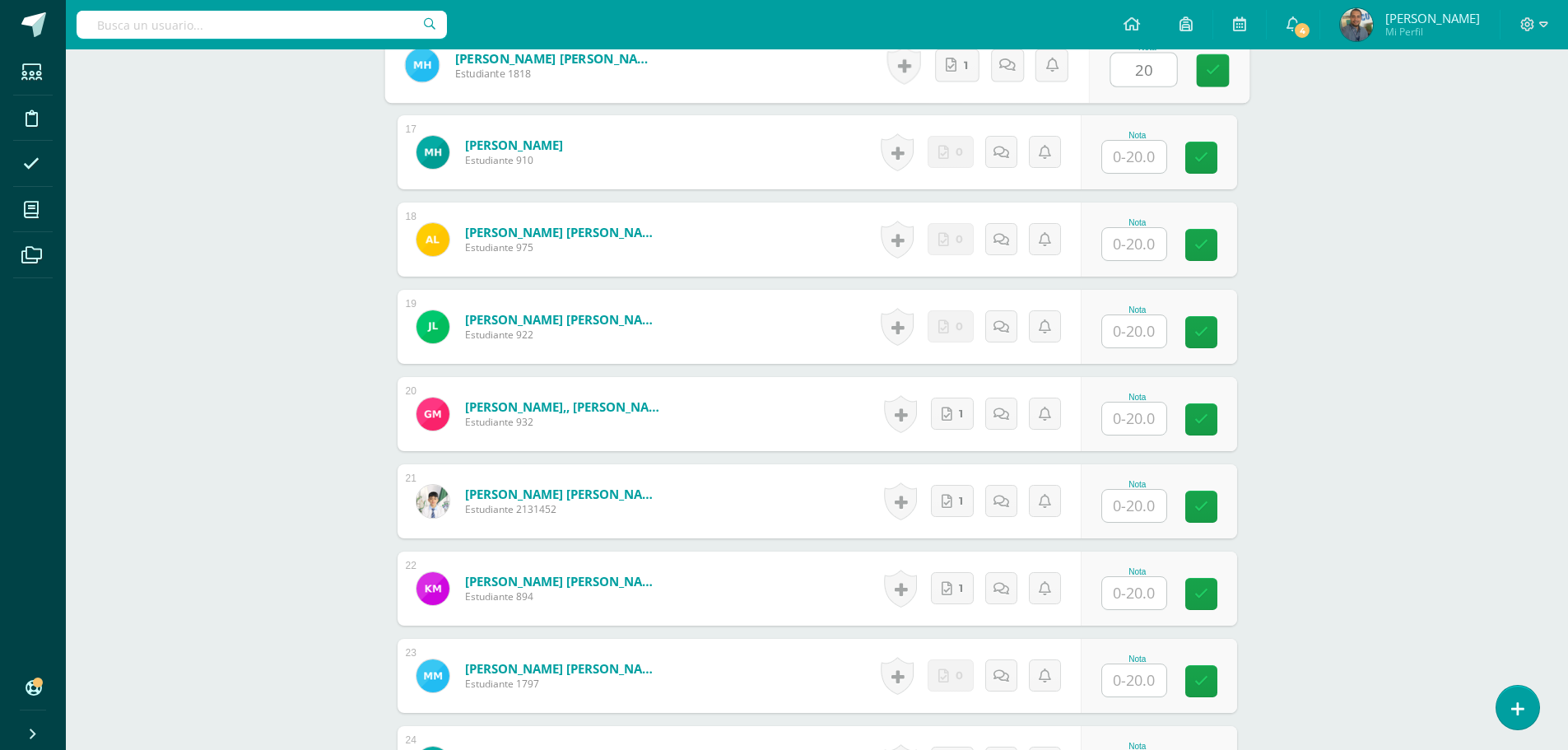
type input "20"
click at [1141, 421] on input "text" at bounding box center [1134, 418] width 64 height 32
type input "20"
click at [1139, 498] on input "text" at bounding box center [1134, 505] width 64 height 32
type input "20"
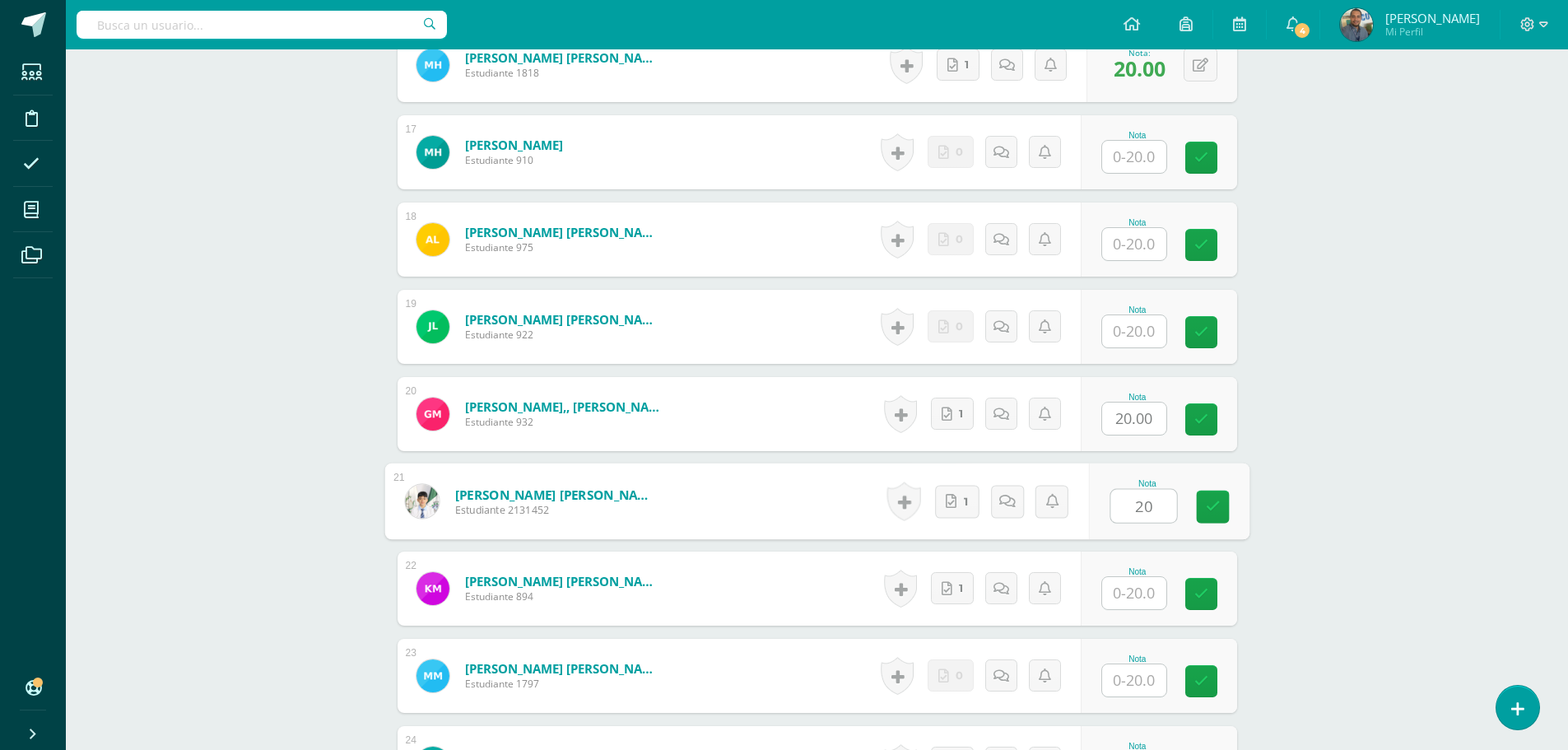
click at [1143, 584] on input "text" at bounding box center [1134, 592] width 64 height 32
type input "20"
click at [1328, 552] on div "ADMINISTRACIÓN/REDACCIÓN Y CORRESPONDENCIA [PERSON_NAME][DATE] "A" Herramientas…" at bounding box center [817, 703] width 1502 height 5097
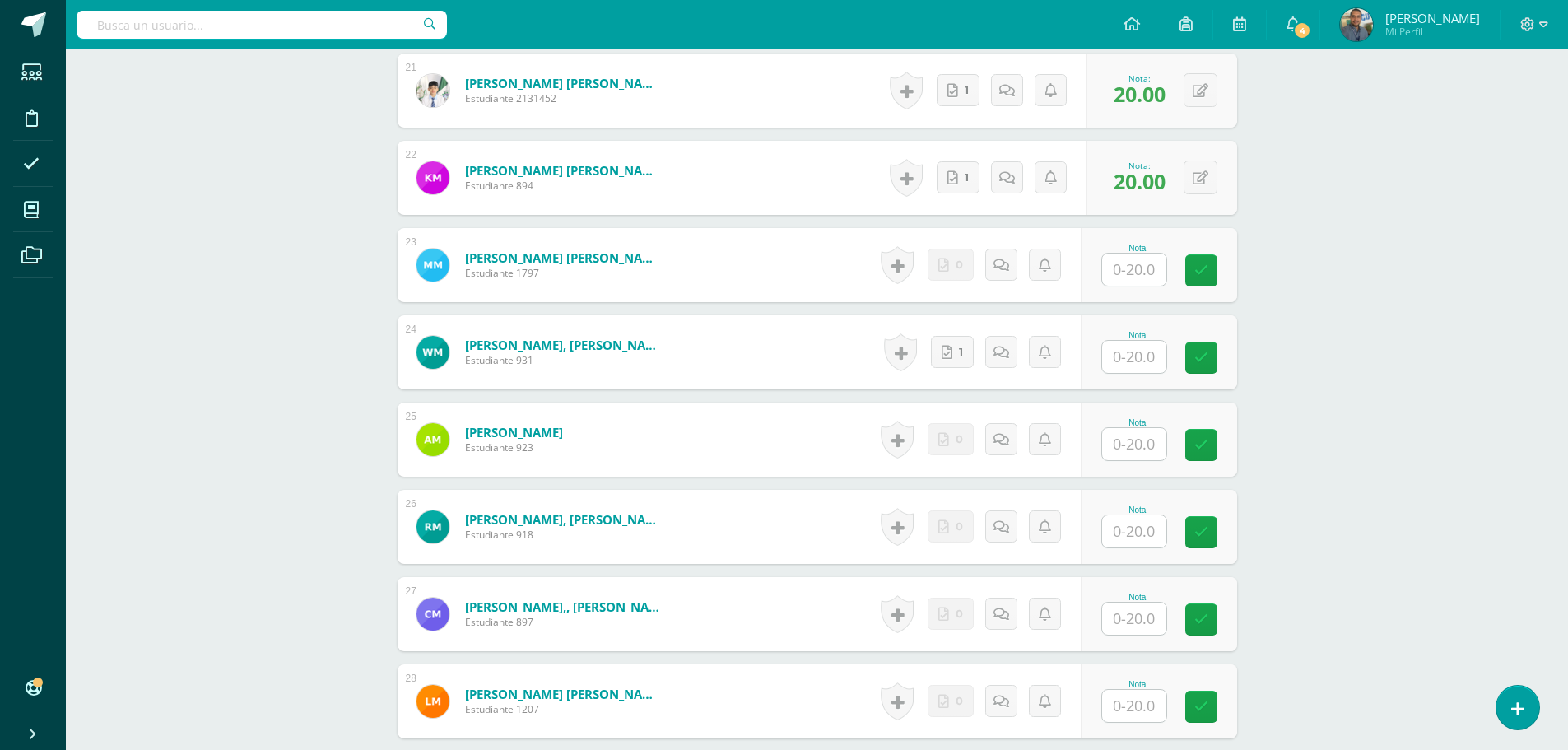
scroll to position [2307, 0]
click at [1128, 362] on input "text" at bounding box center [1144, 356] width 66 height 33
type input "20"
click at [1317, 427] on div "ADMINISTRACIÓN/REDACCIÓN Y CORRESPONDENCIA [PERSON_NAME][DATE] "A" Herramientas…" at bounding box center [817, 381] width 1502 height 5277
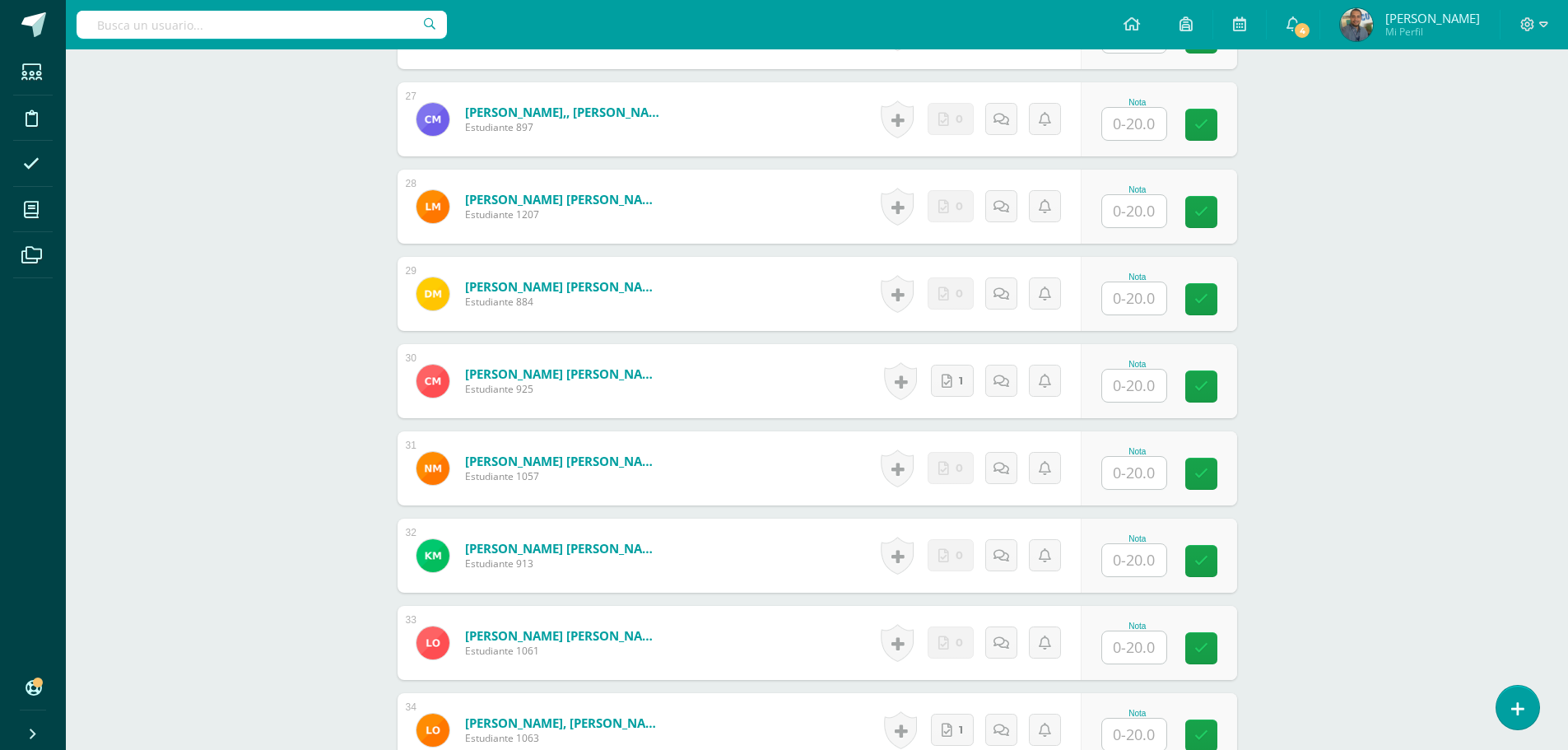
scroll to position [2801, 0]
click at [1132, 377] on input "text" at bounding box center [1134, 384] width 64 height 32
type input "20"
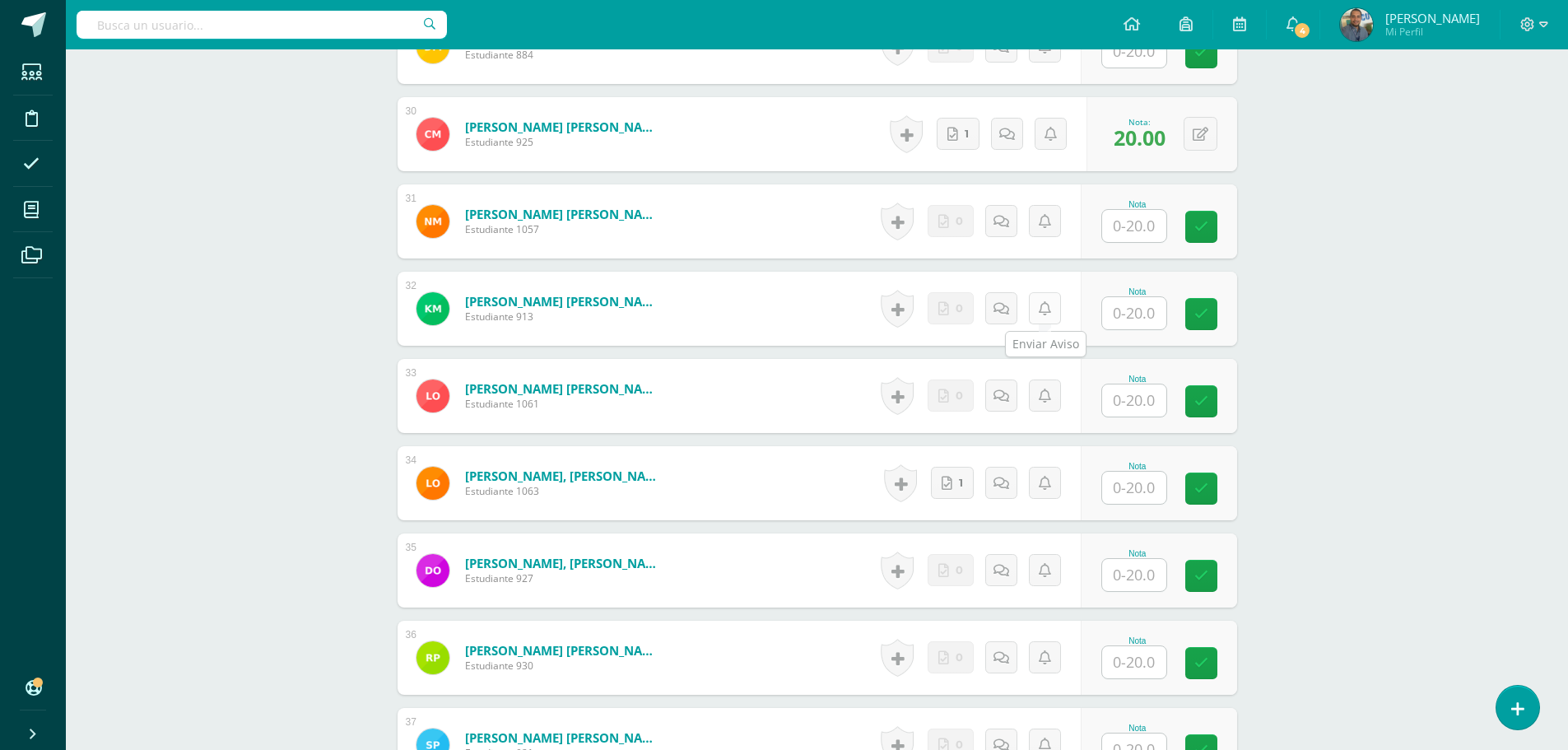
scroll to position [3048, 0]
click at [1131, 488] on input "text" at bounding box center [1134, 486] width 64 height 32
type input "20"
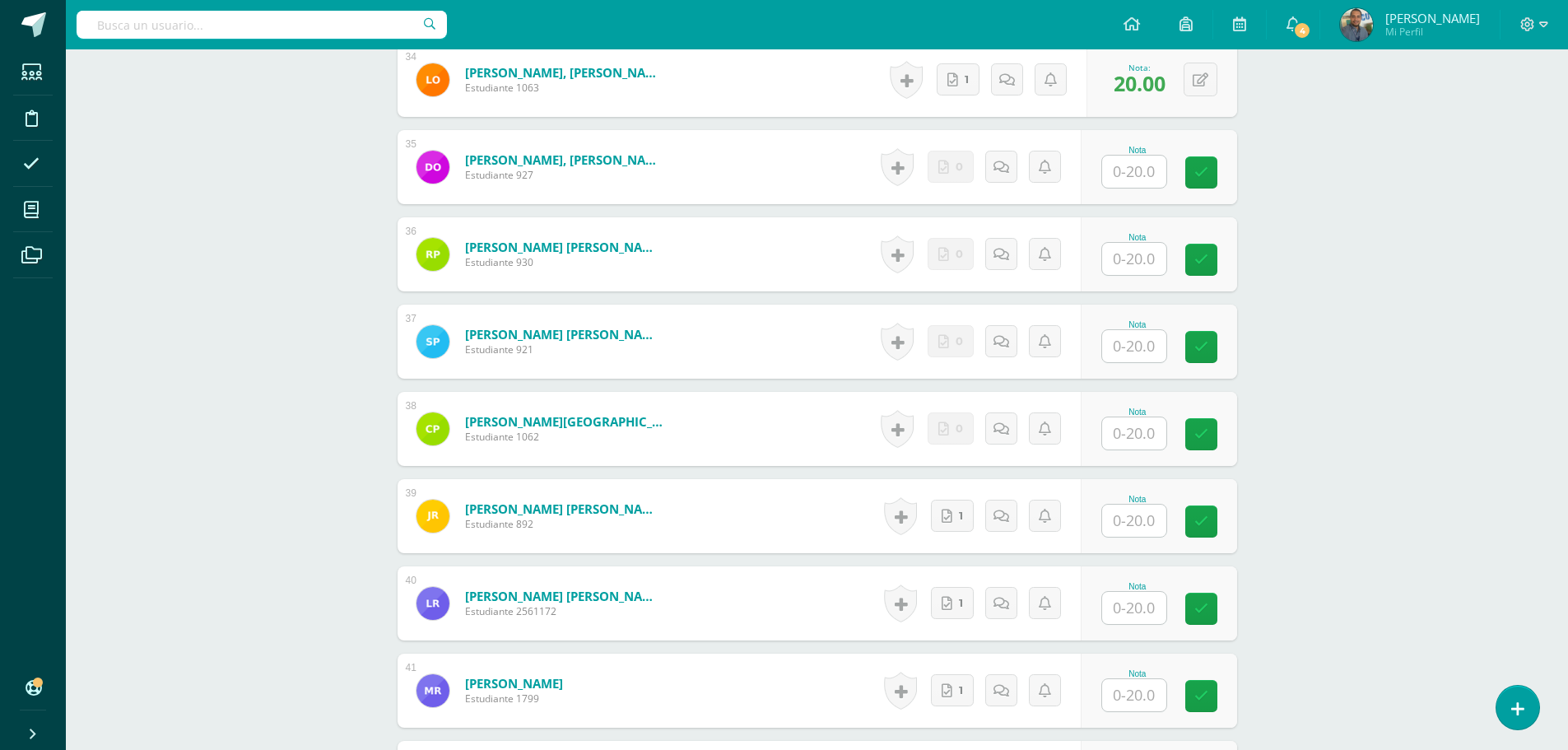
scroll to position [3624, 0]
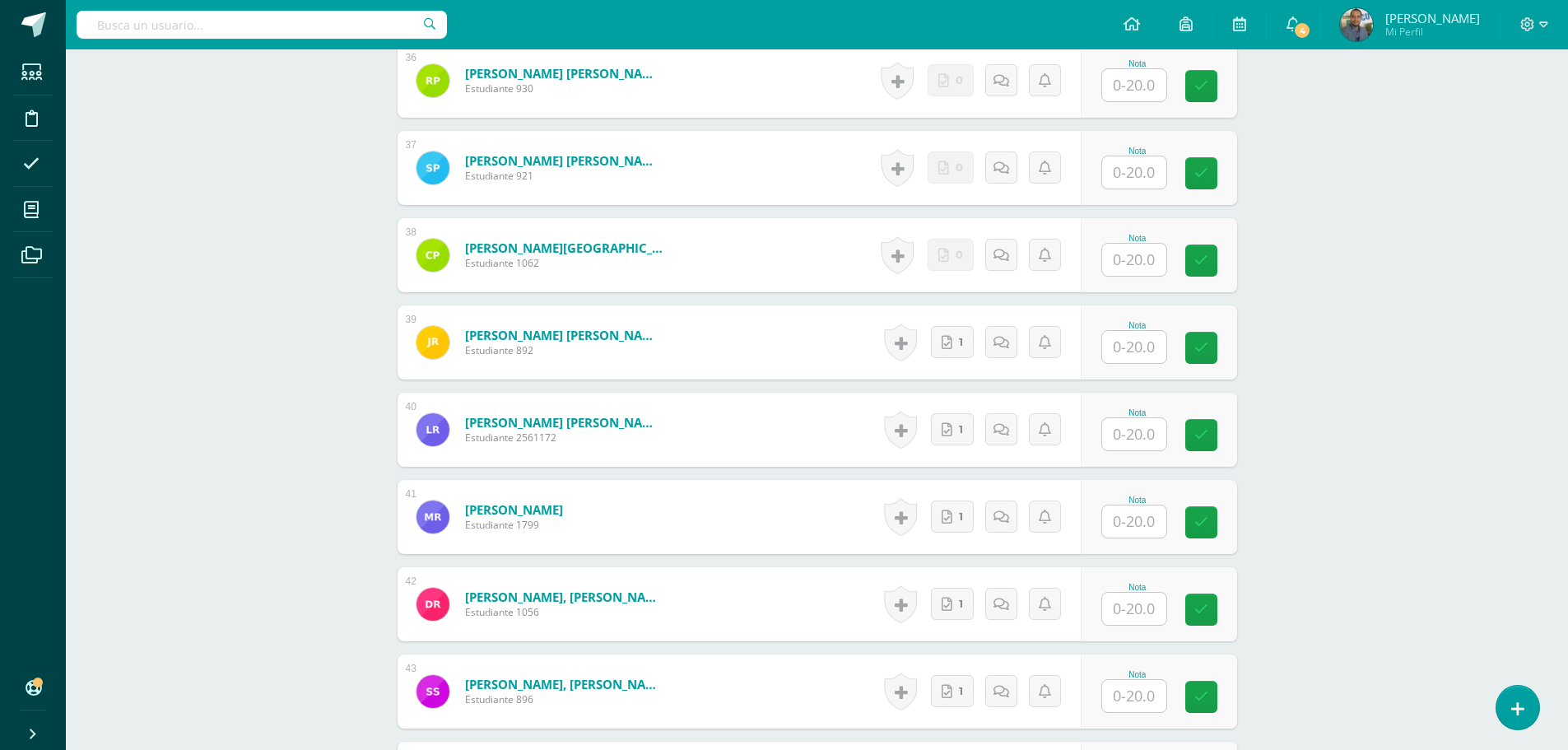
click at [1132, 349] on input "text" at bounding box center [1134, 347] width 64 height 32
type input "20"
click at [1132, 444] on input "text" at bounding box center [1134, 434] width 64 height 32
type input "20"
click at [1134, 534] on input "text" at bounding box center [1144, 522] width 66 height 33
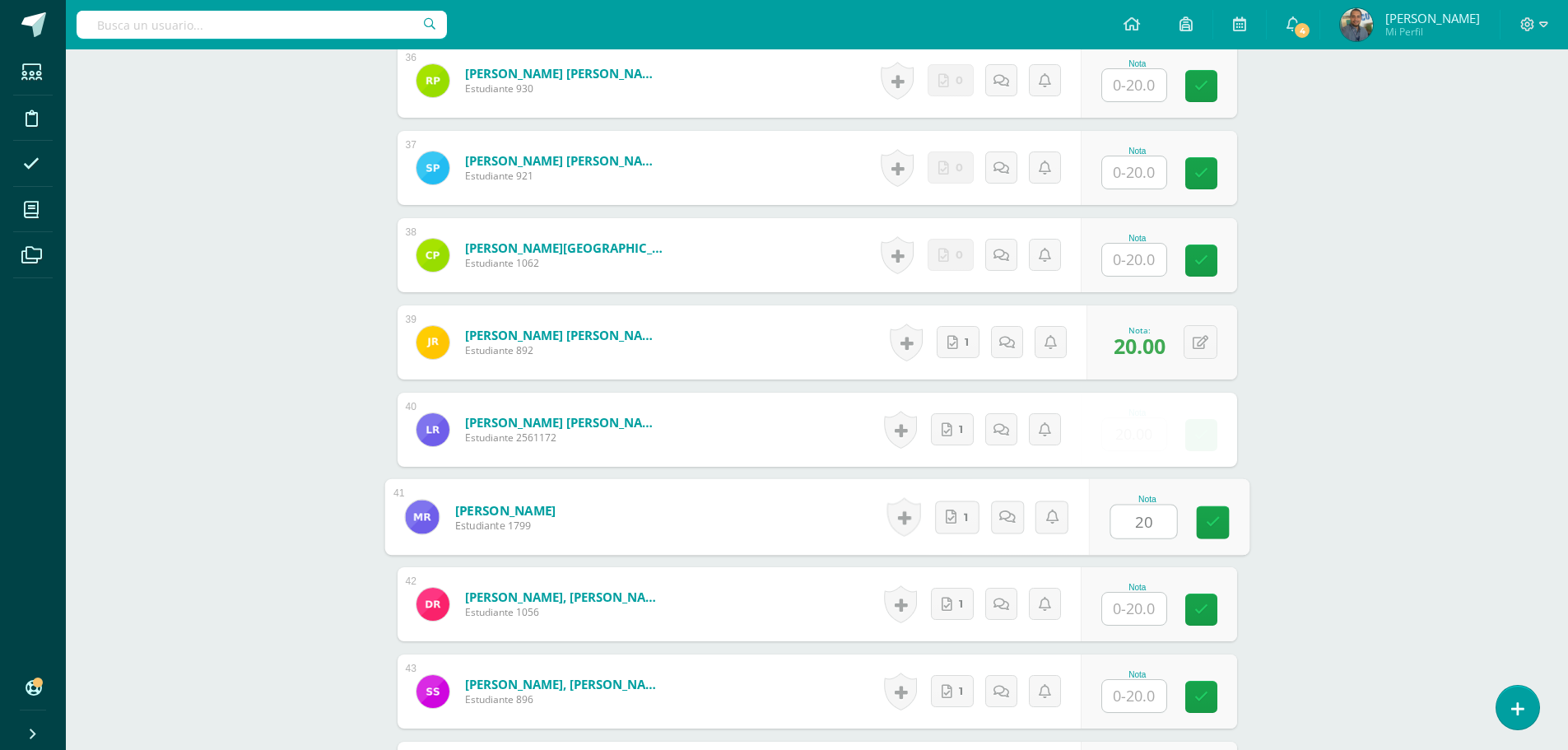
type input "20"
click at [1133, 608] on input "text" at bounding box center [1134, 608] width 64 height 32
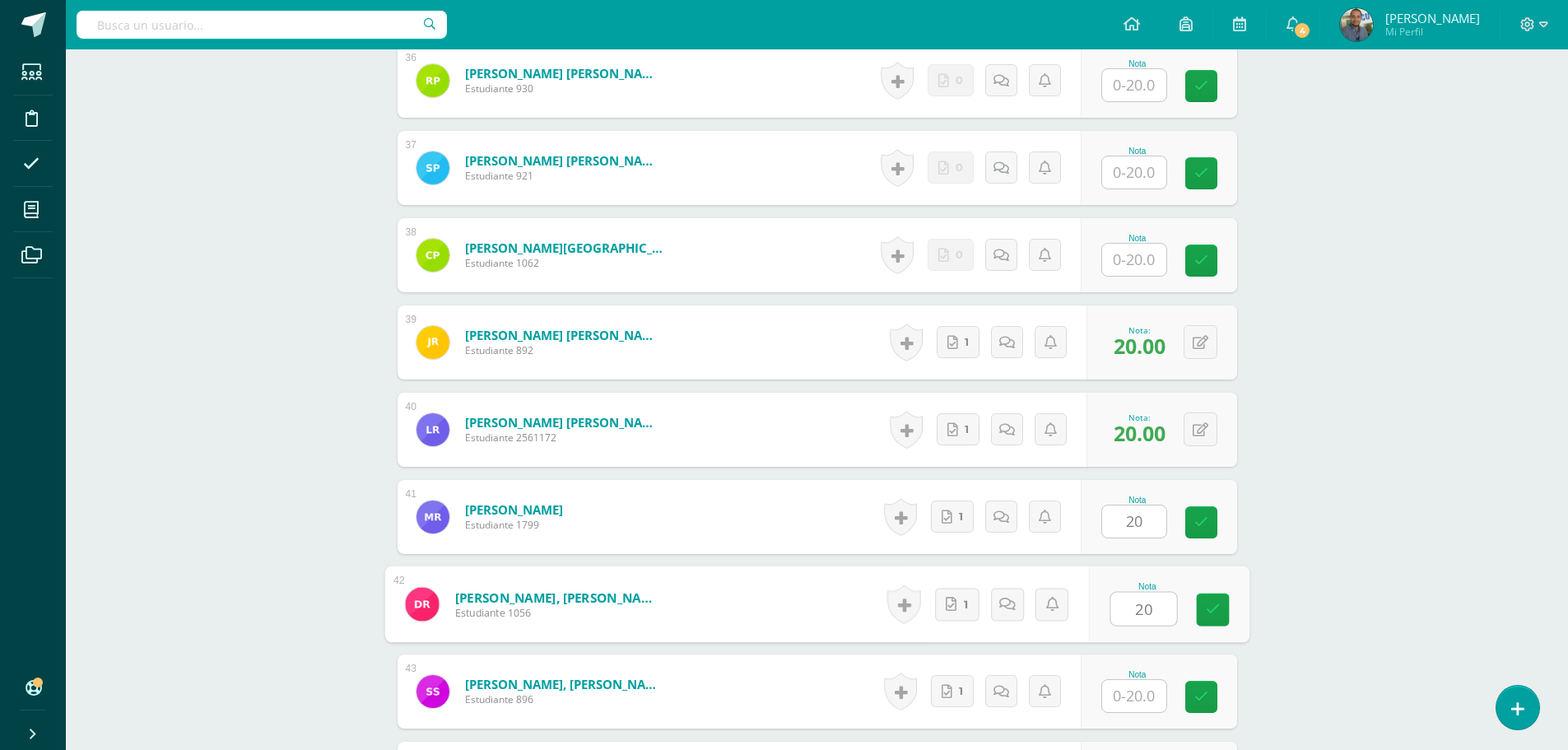
type input "20"
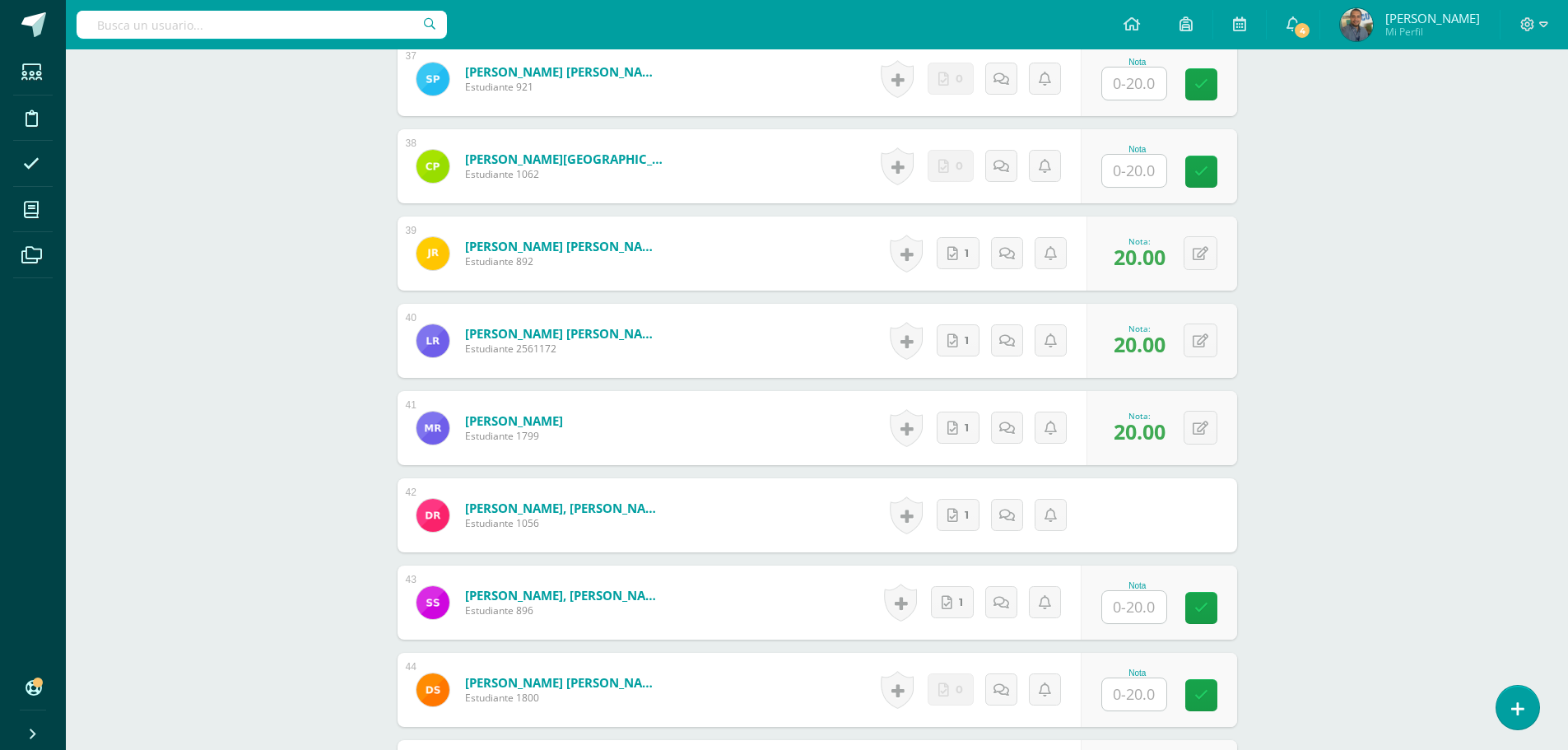
scroll to position [3789, 0]
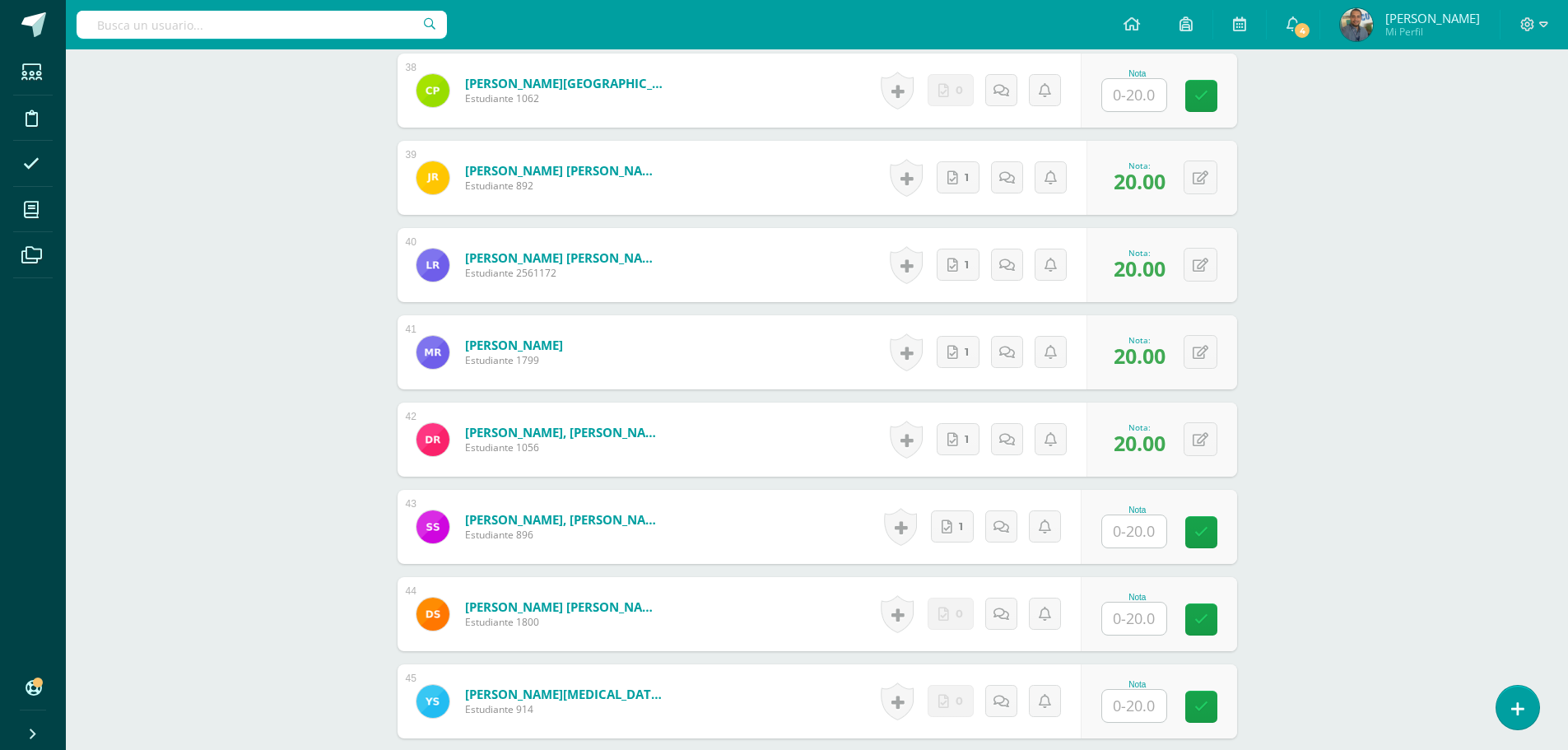
click at [1142, 529] on input "text" at bounding box center [1134, 531] width 64 height 32
type input "20"
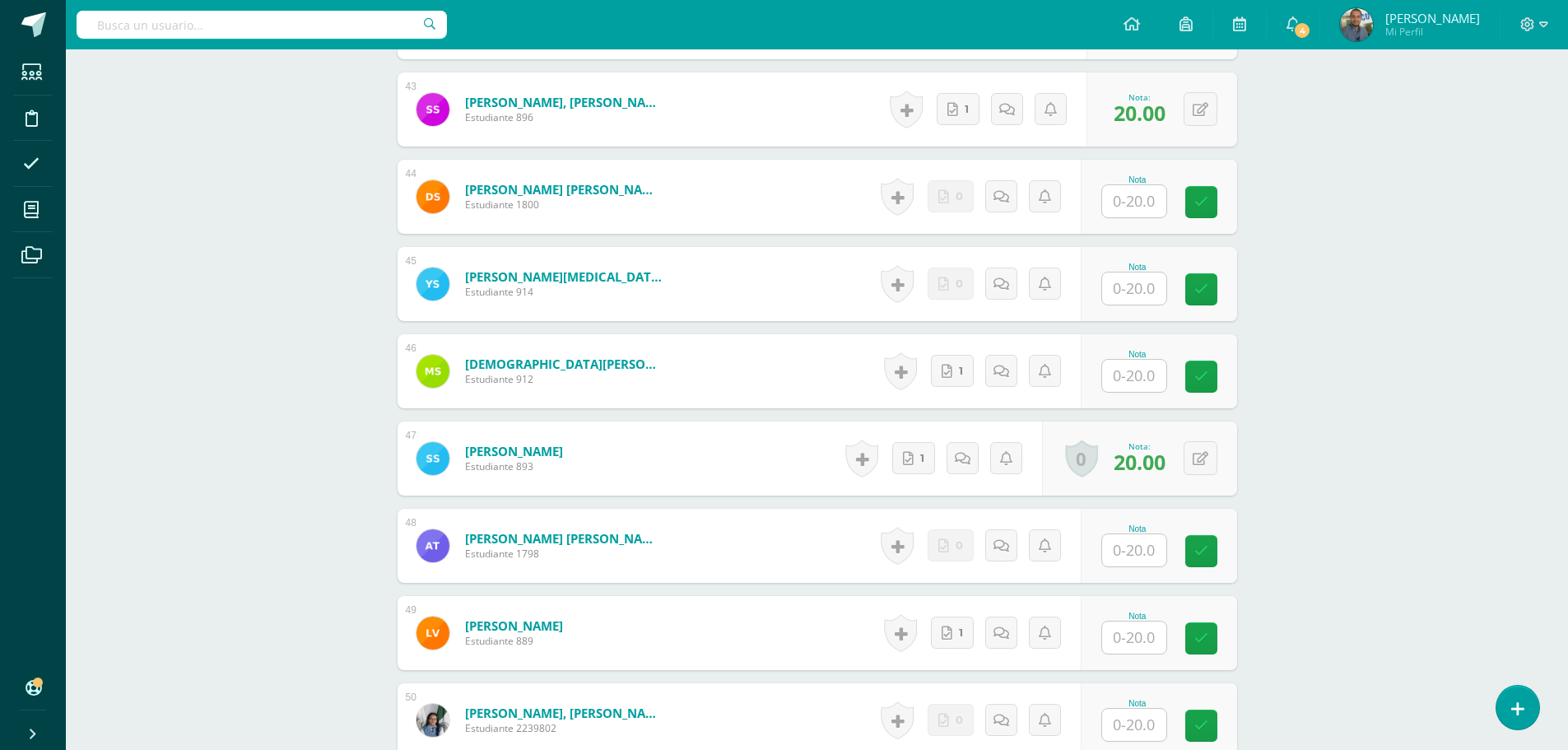
scroll to position [4365, 0]
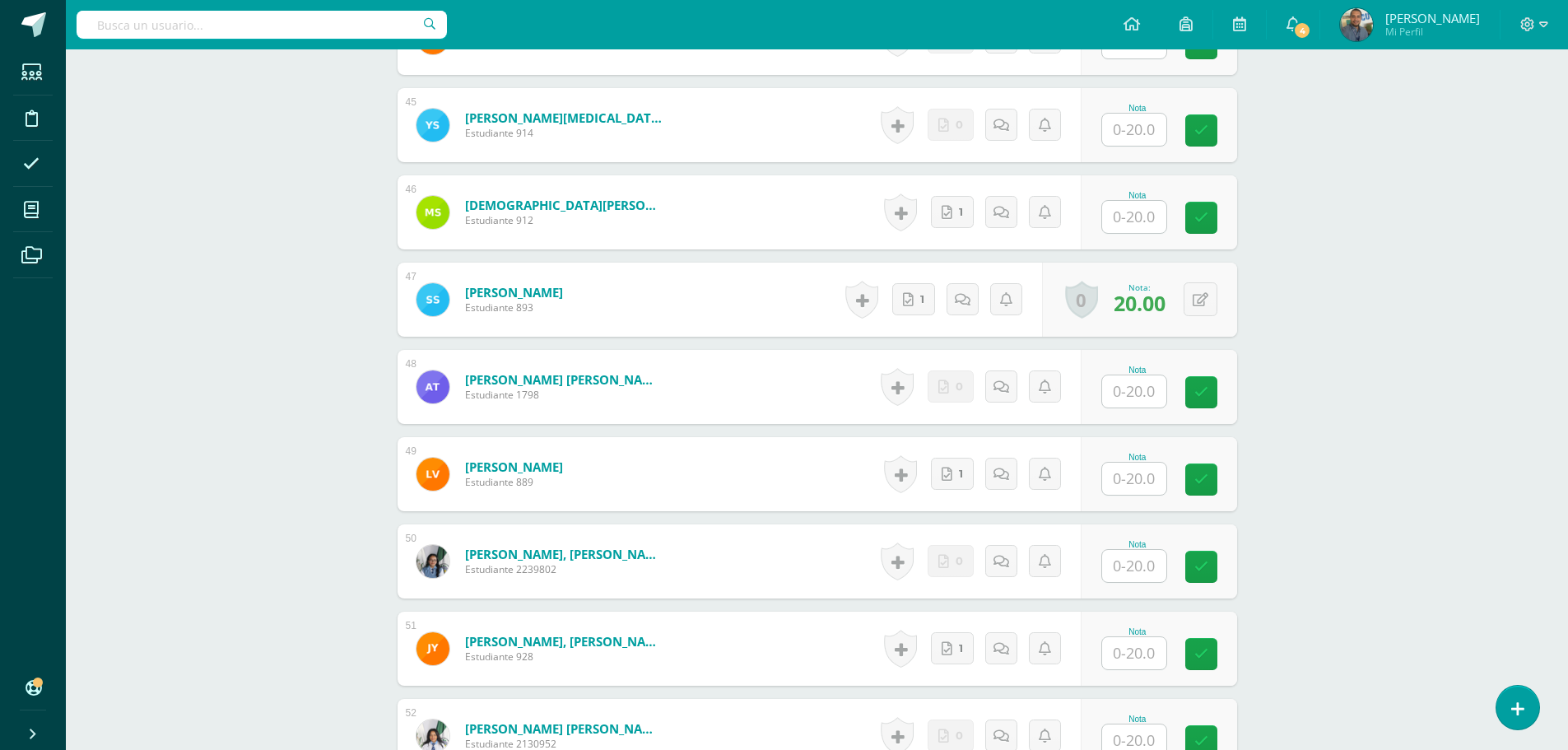
click at [1120, 220] on input "text" at bounding box center [1134, 216] width 64 height 32
type input "20"
click at [1123, 478] on input "text" at bounding box center [1134, 478] width 64 height 32
type input "20"
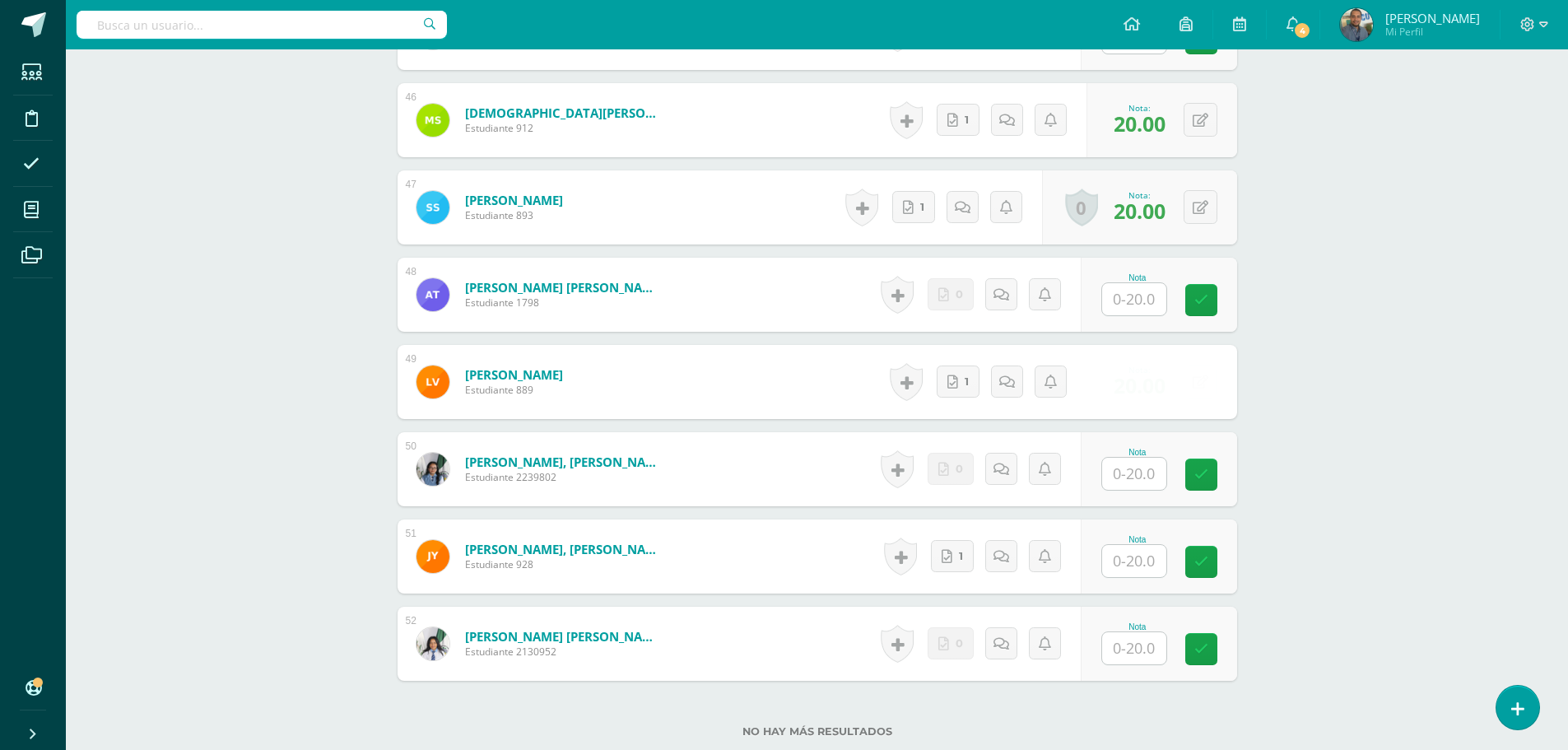
scroll to position [4529, 0]
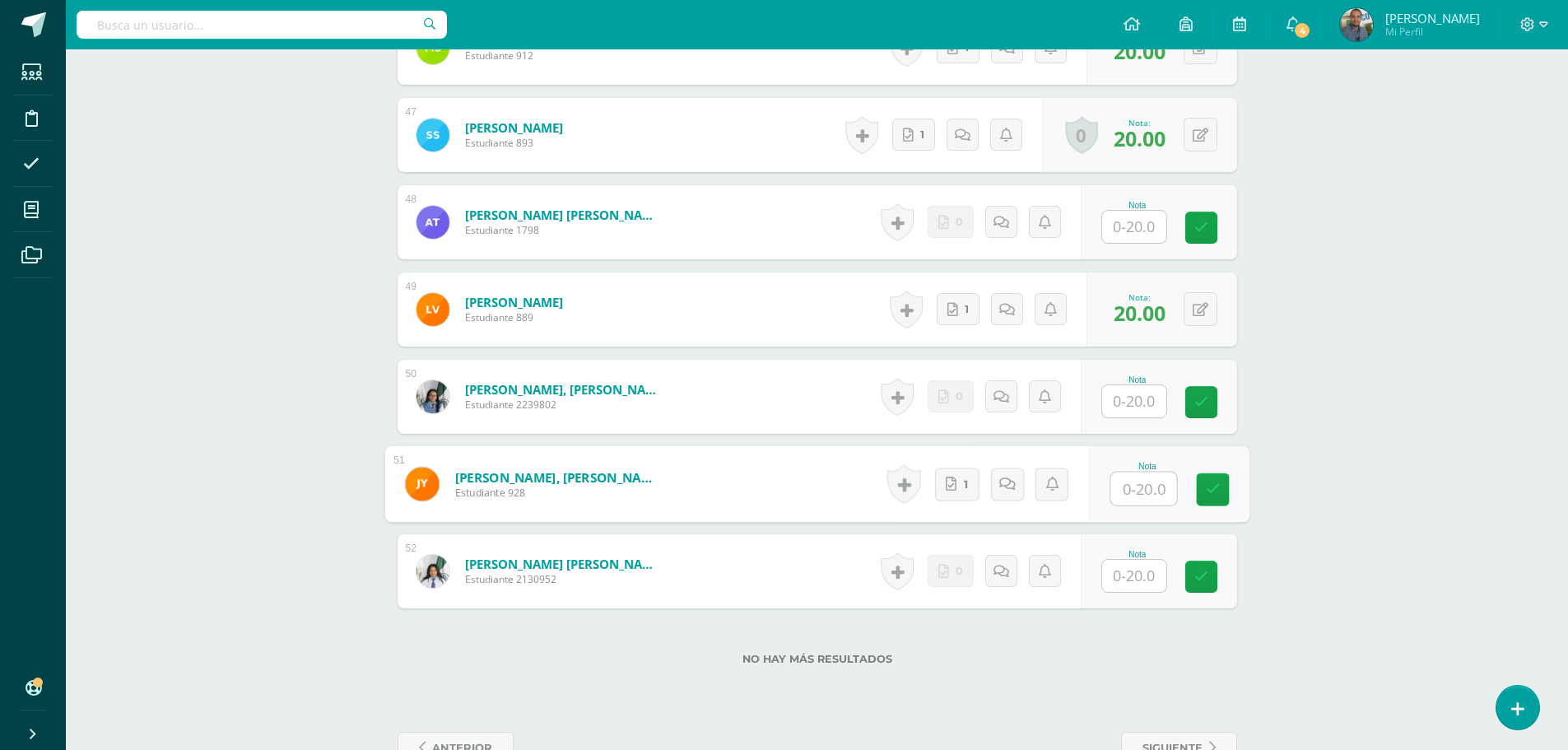
click at [1145, 488] on input "text" at bounding box center [1144, 489] width 66 height 33
type input "20"
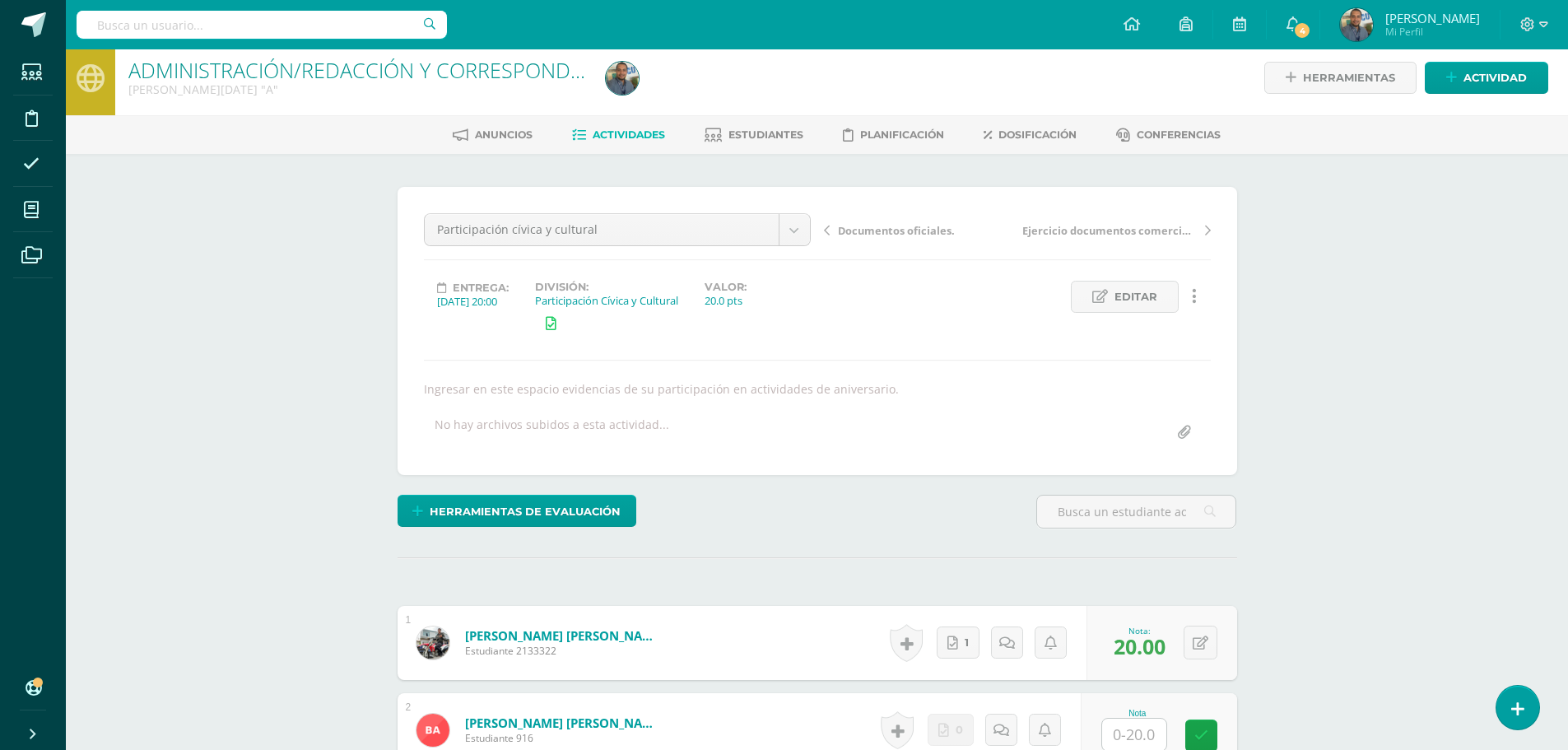
scroll to position [0, 0]
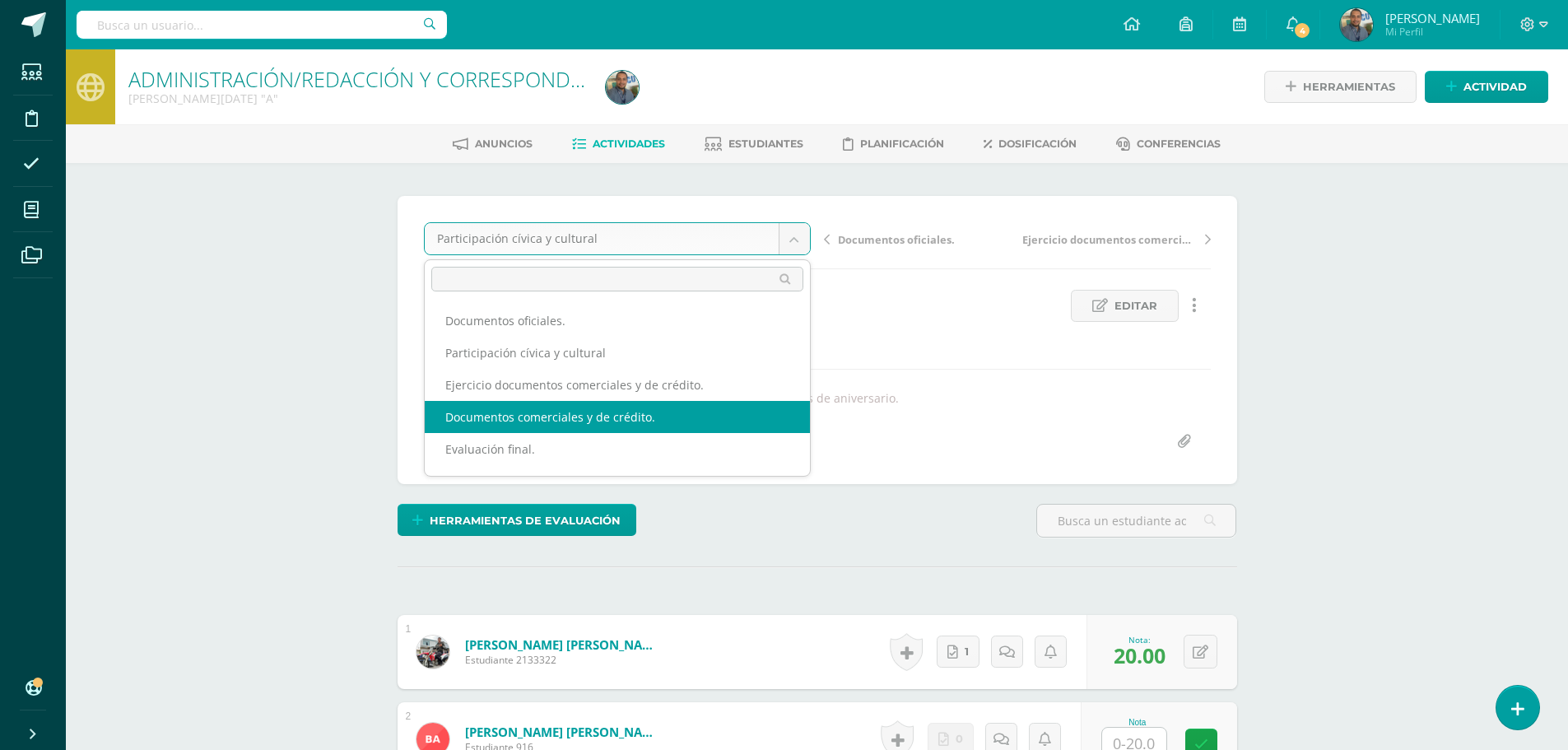
select select "/dashboard/teacher/grade-activity/84515/"
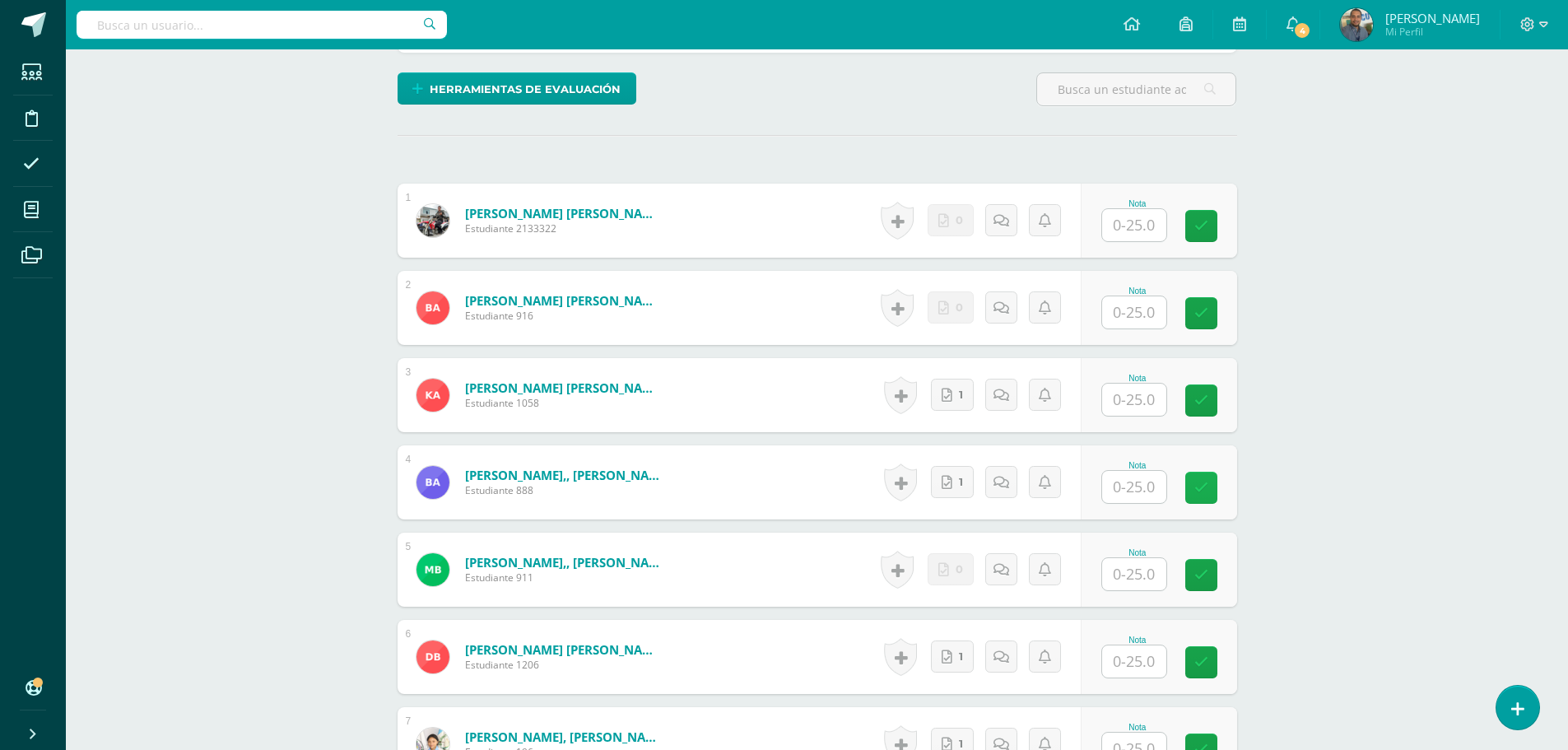
scroll to position [411, 0]
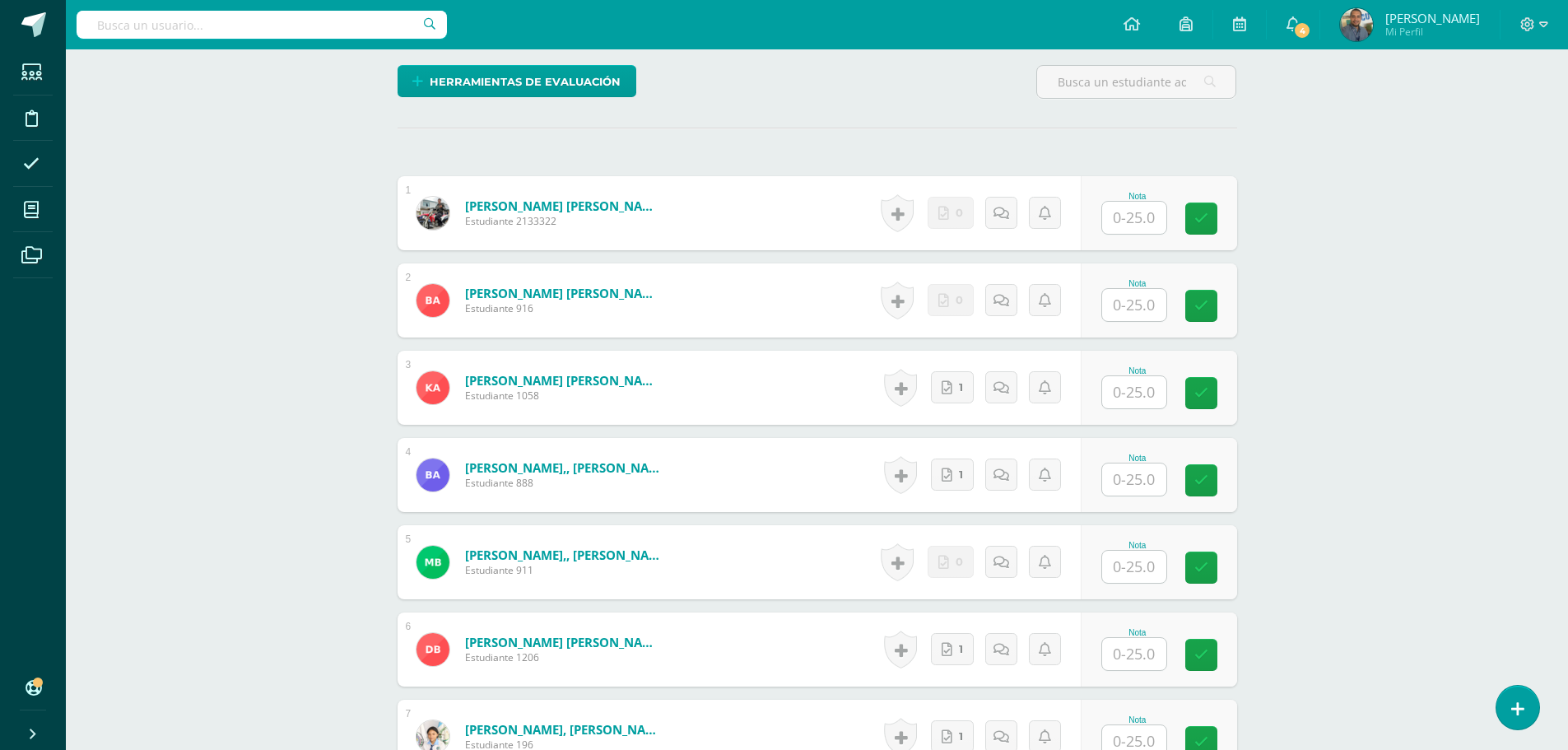
click at [1141, 389] on input "text" at bounding box center [1134, 391] width 64 height 32
drag, startPoint x: 1144, startPoint y: 391, endPoint x: 1123, endPoint y: 389, distance: 21.1
click at [1123, 389] on input "25" at bounding box center [1144, 391] width 66 height 33
click at [1176, 390] on input "25" at bounding box center [1144, 391] width 66 height 33
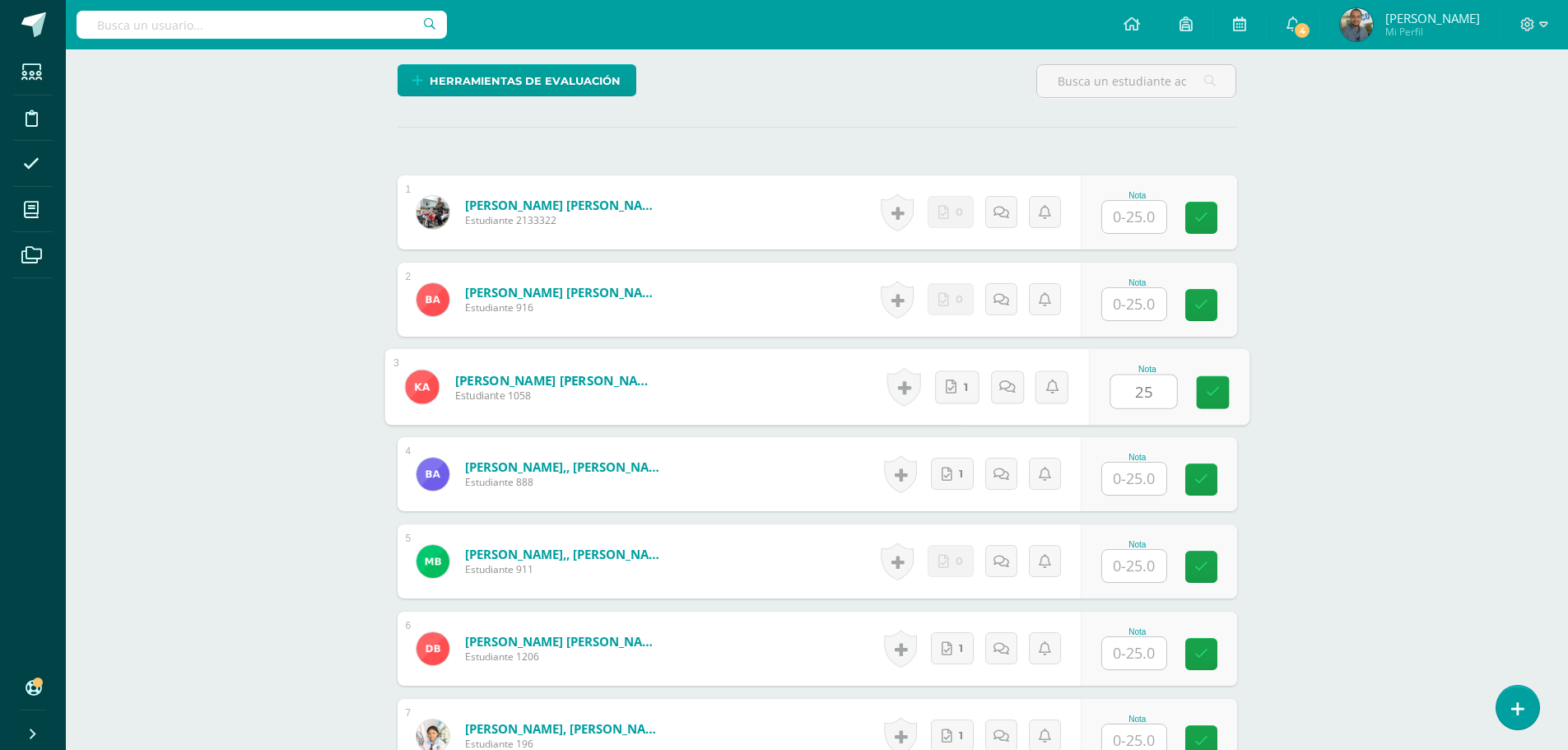
drag, startPoint x: 1168, startPoint y: 390, endPoint x: 1088, endPoint y: 382, distance: 80.4
click at [1088, 382] on form "[PERSON_NAME] [PERSON_NAME] Estudiante 1058 Nota 25 0 [GEOGRAPHIC_DATA]" at bounding box center [817, 387] width 865 height 77
type input "25"
click at [1157, 480] on input "text" at bounding box center [1134, 478] width 64 height 32
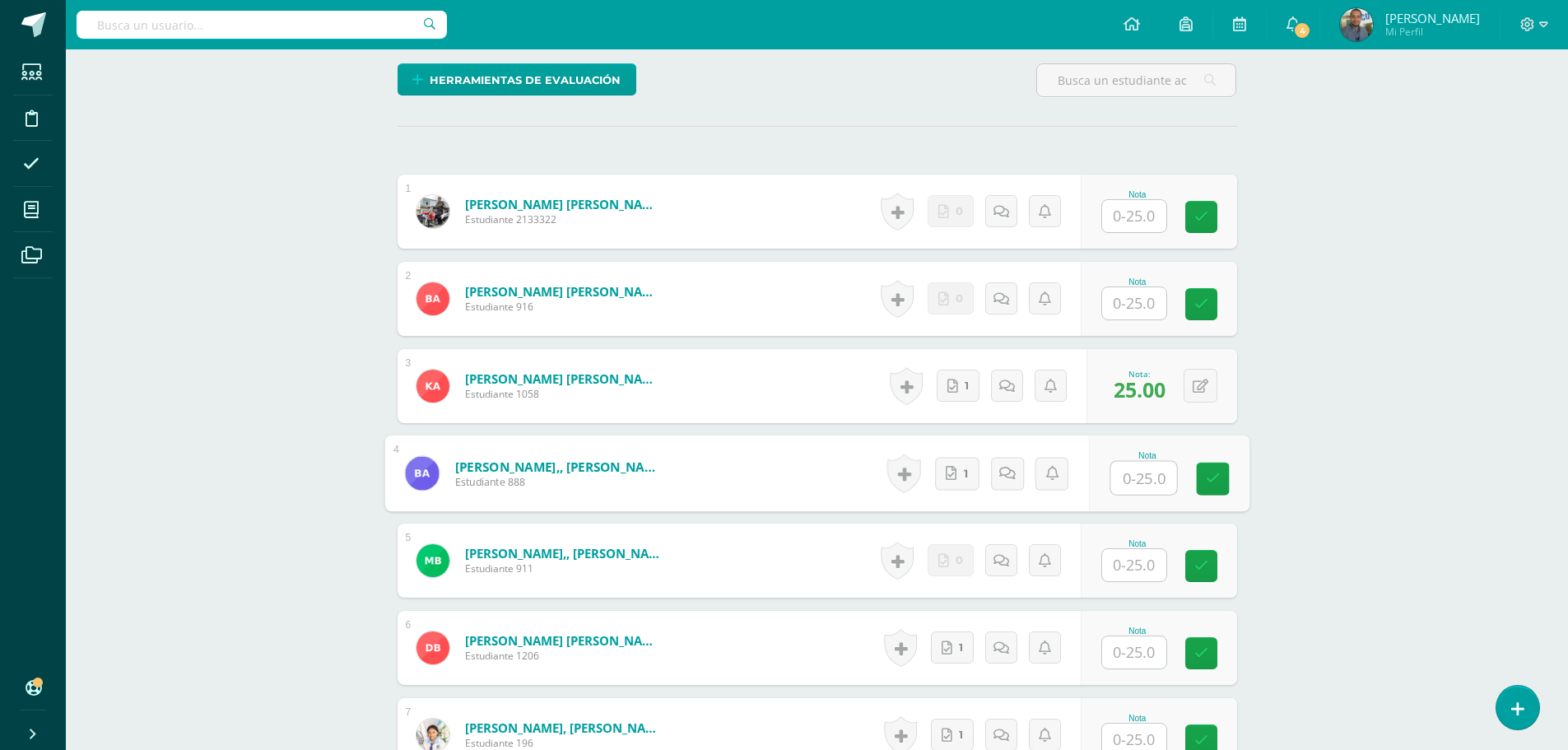
click at [1142, 648] on input "text" at bounding box center [1134, 652] width 64 height 32
click at [1147, 480] on input "text" at bounding box center [1134, 477] width 64 height 32
drag, startPoint x: 1132, startPoint y: 477, endPoint x: 1155, endPoint y: 479, distance: 23.1
click at [1155, 479] on input "25" at bounding box center [1144, 478] width 66 height 33
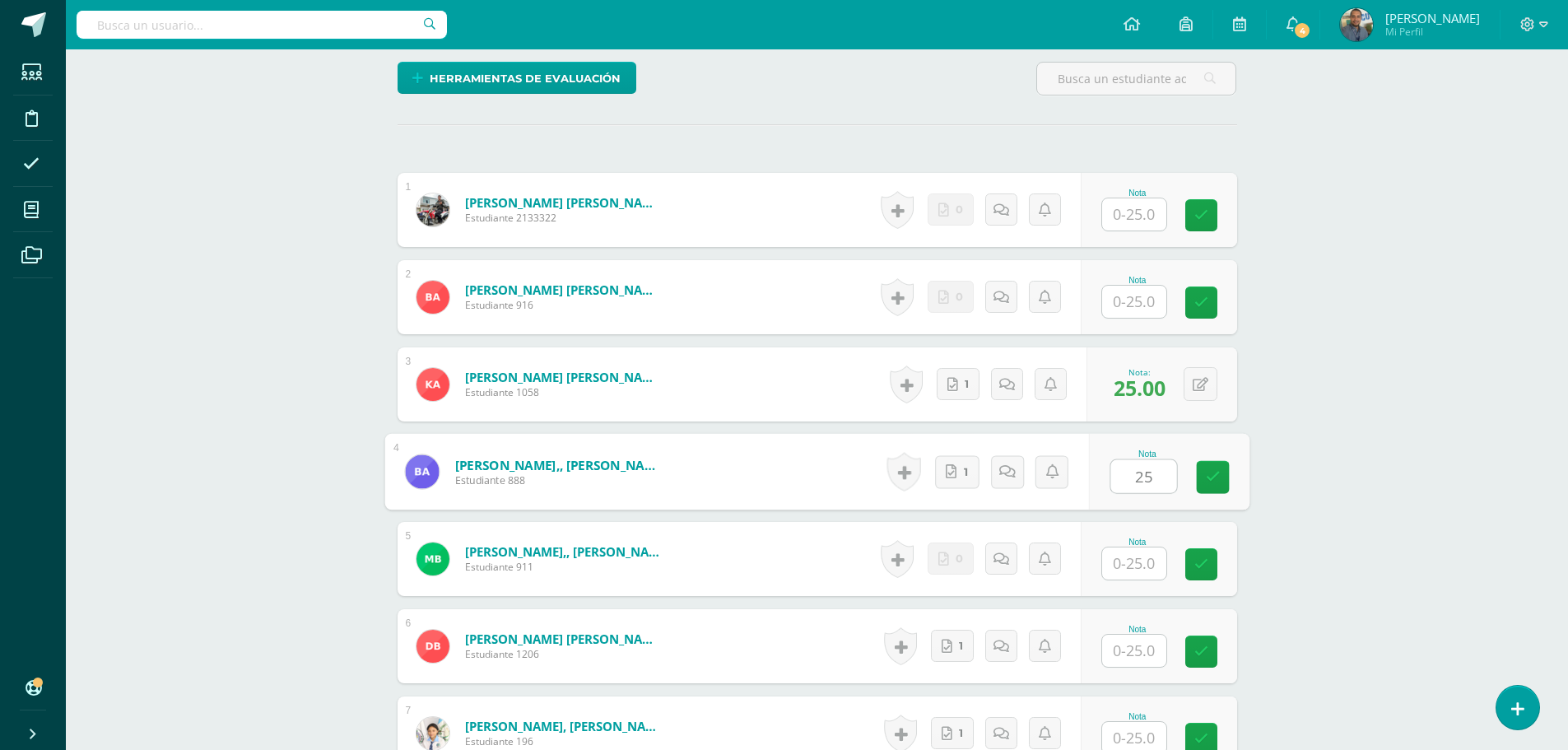
scroll to position [416, 0]
type input "25"
click at [1130, 648] on input "text" at bounding box center [1134, 649] width 64 height 32
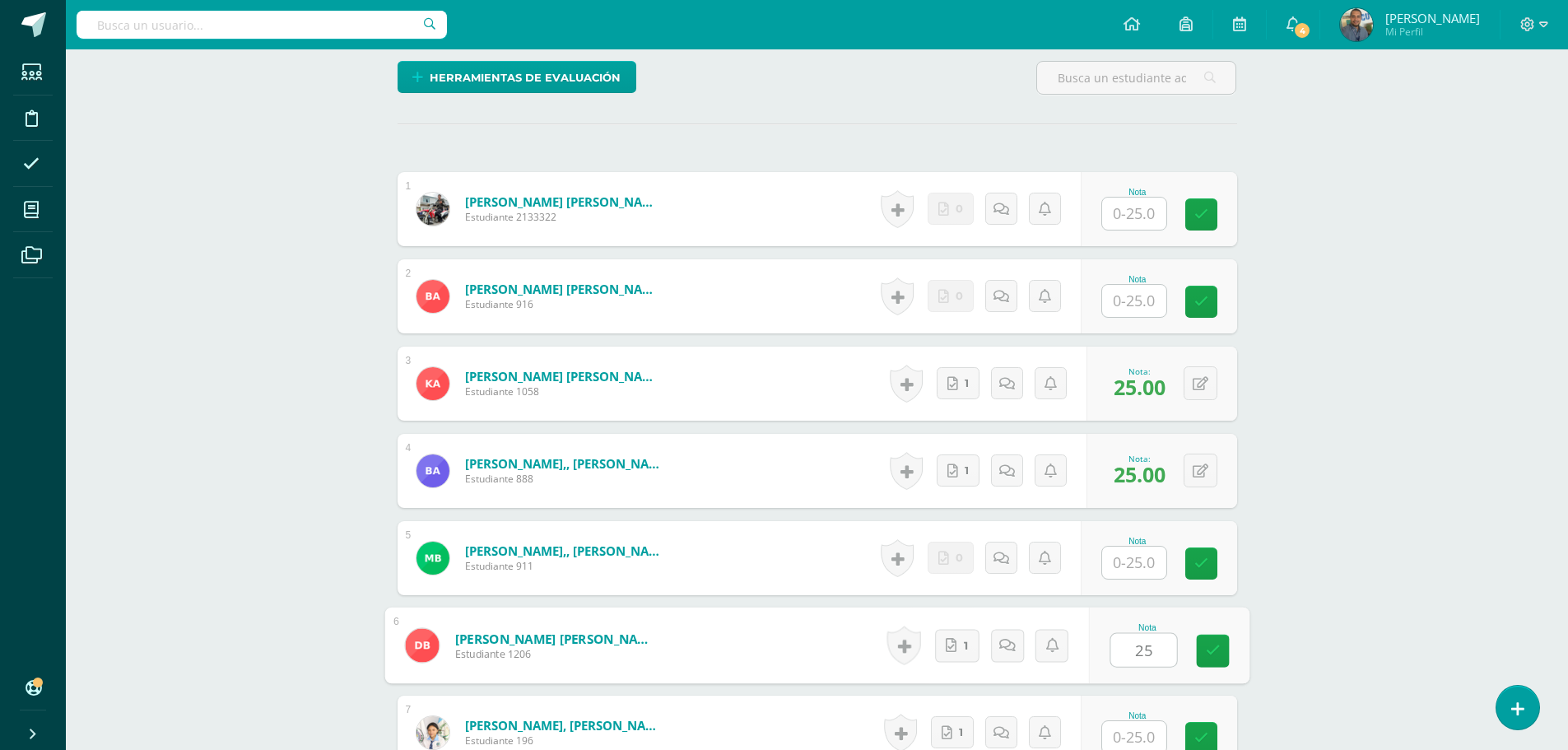
type input "25"
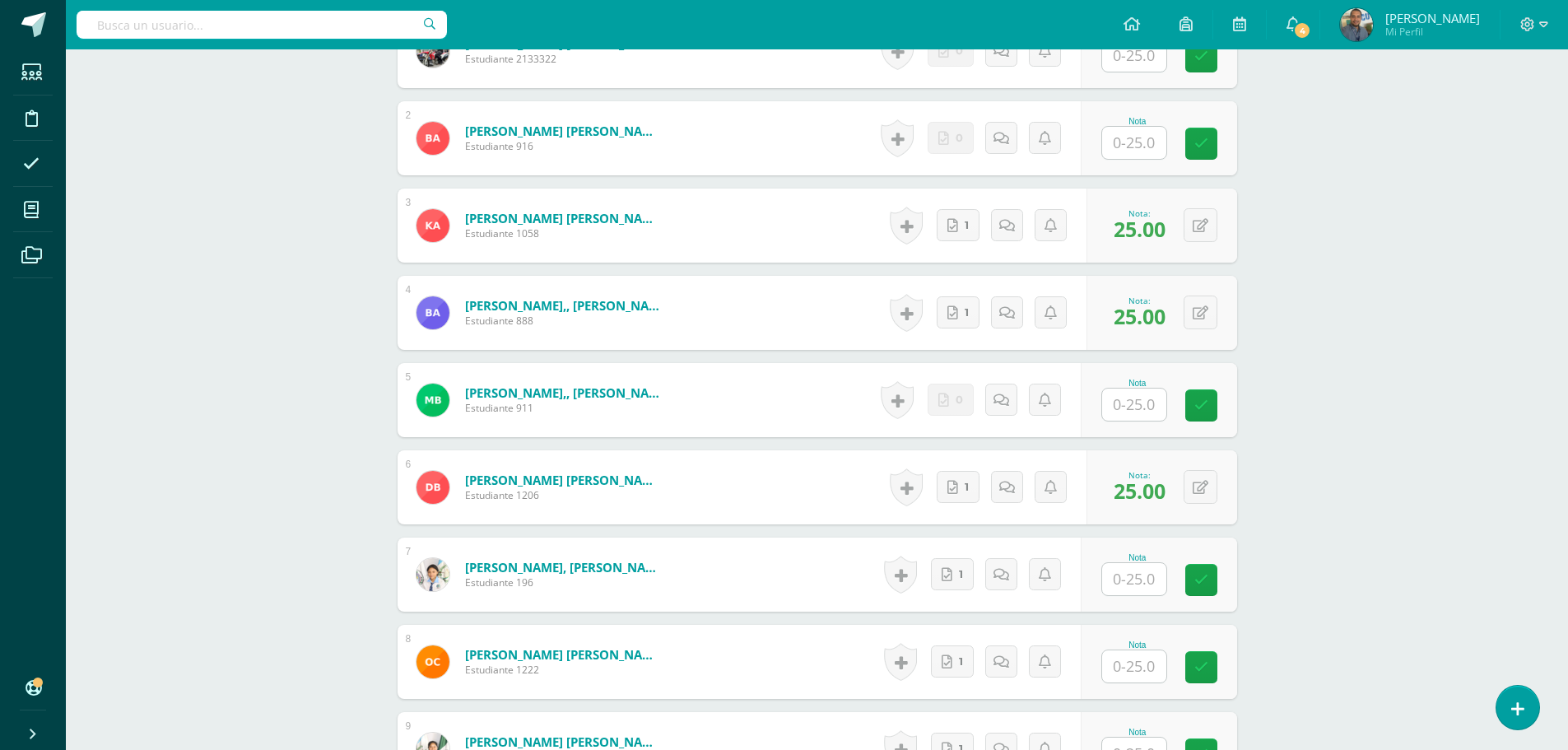
scroll to position [662, 0]
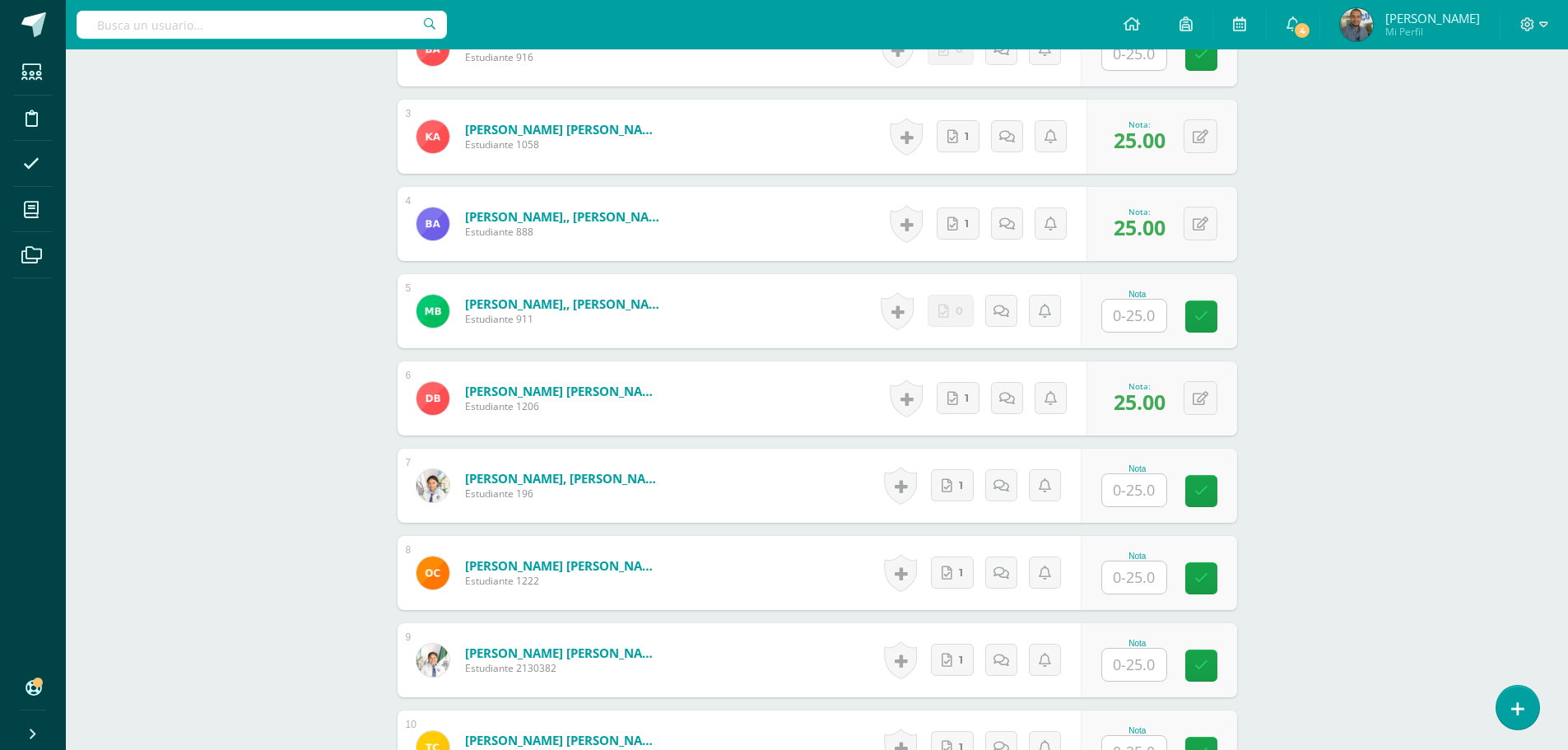
click at [1144, 484] on input "text" at bounding box center [1134, 490] width 64 height 32
type input "25"
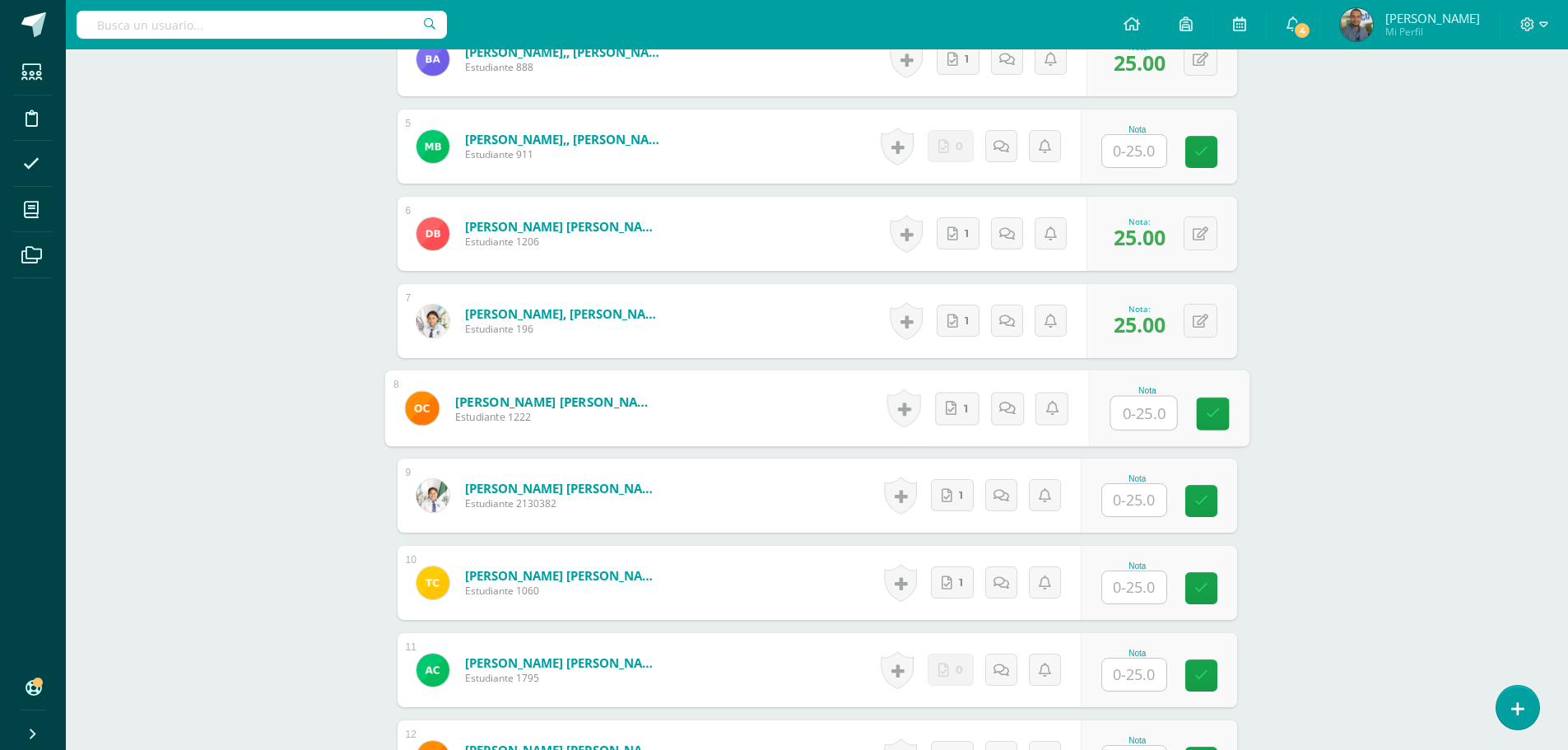
click at [1140, 416] on input "text" at bounding box center [1144, 413] width 66 height 33
type input "25"
click at [1137, 501] on input "text" at bounding box center [1134, 499] width 64 height 32
type input "25"
click at [1142, 585] on input "text" at bounding box center [1134, 586] width 64 height 32
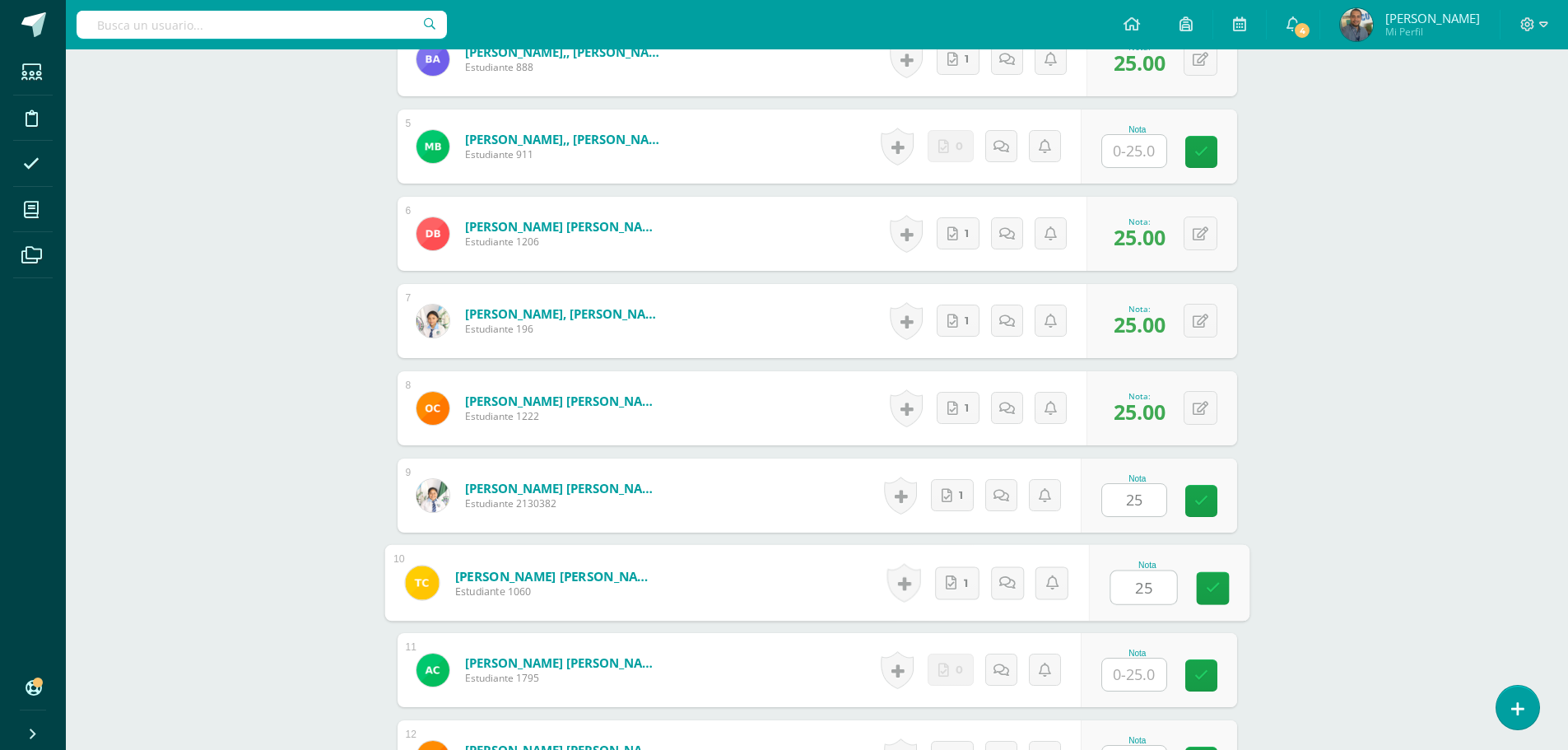
type input "25"
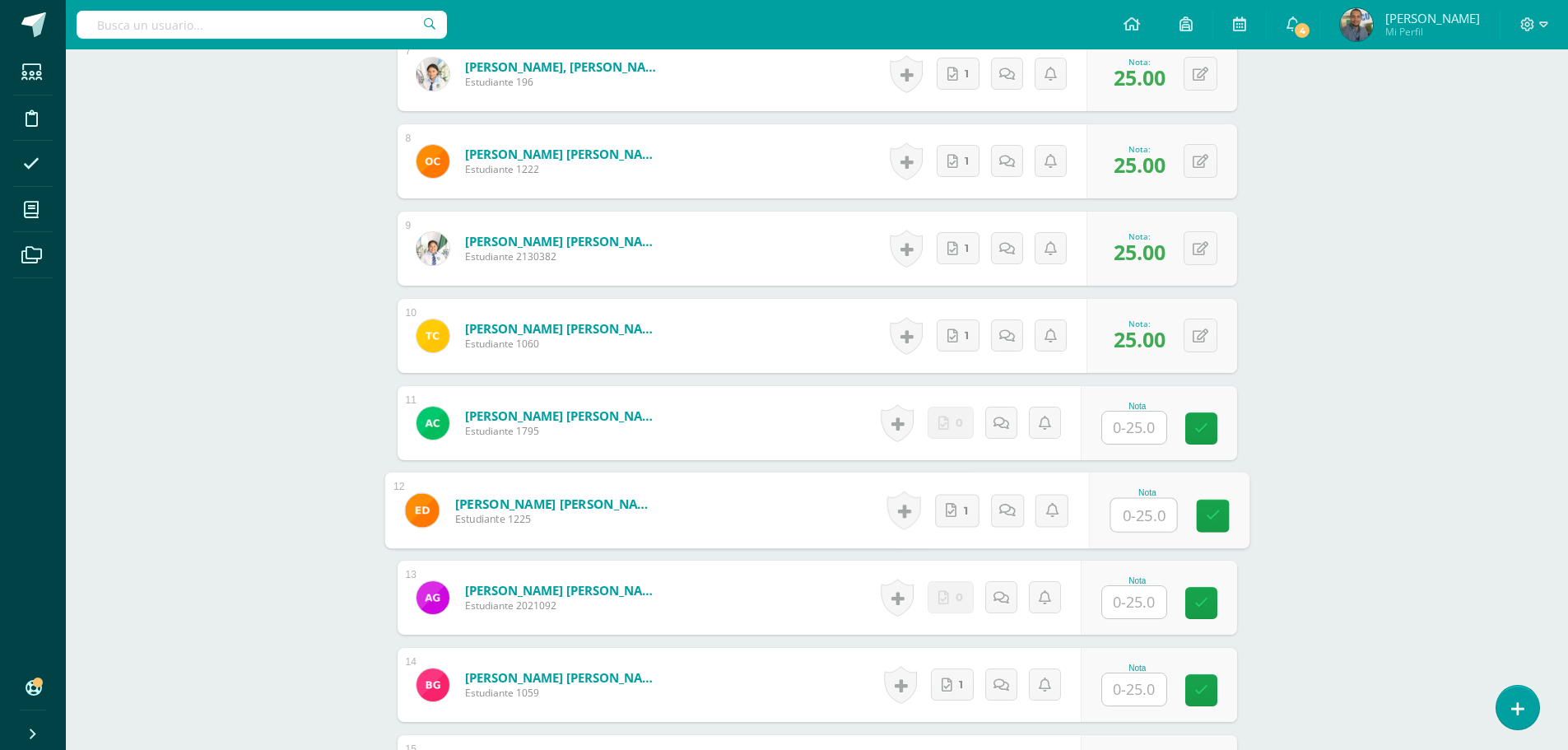
click at [1138, 515] on input "text" at bounding box center [1144, 515] width 66 height 33
type input "25"
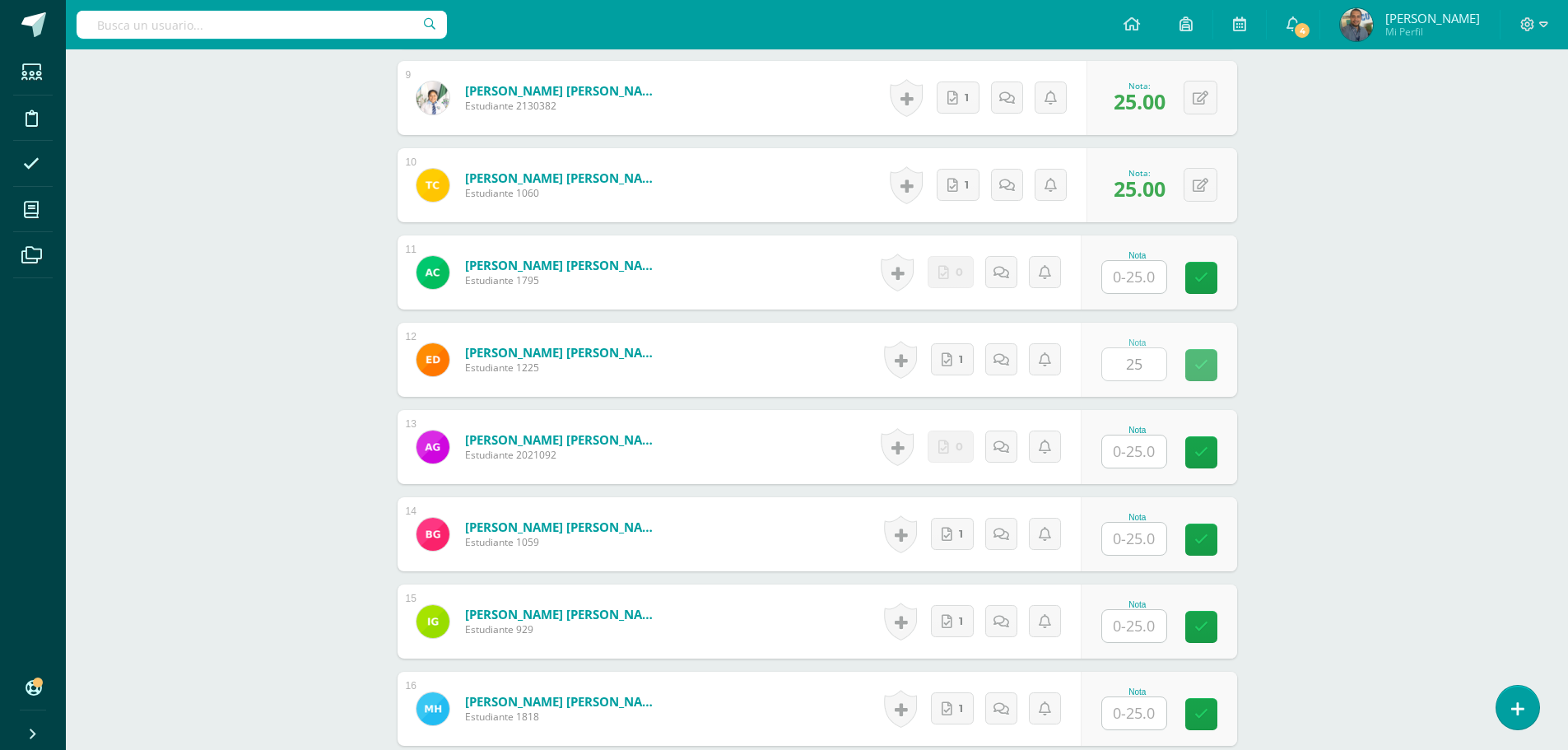
scroll to position [1321, 0]
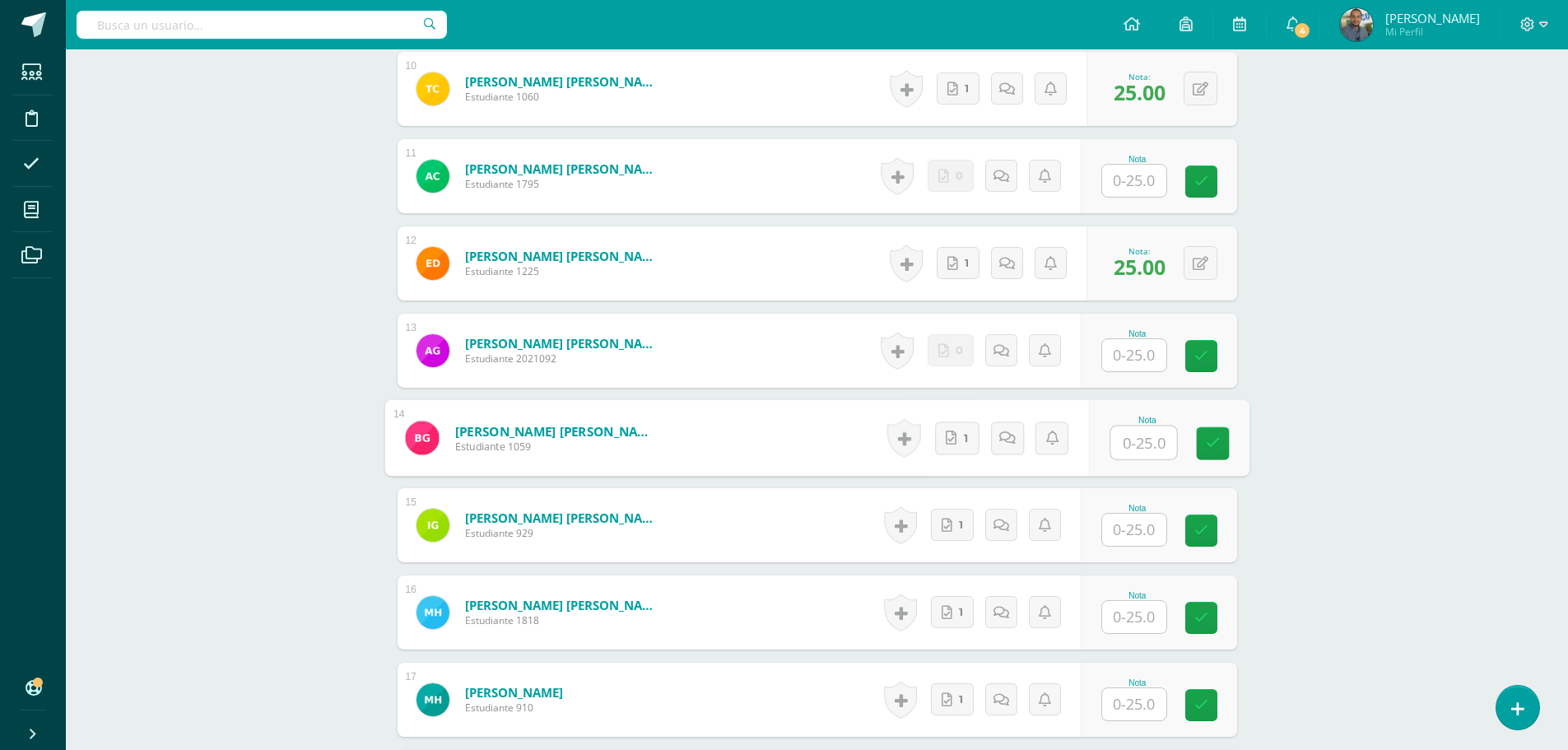
click at [1124, 437] on input "text" at bounding box center [1144, 442] width 66 height 33
type input "25"
click at [1134, 533] on input "text" at bounding box center [1134, 529] width 64 height 32
type input "25"
click at [1134, 618] on input "text" at bounding box center [1134, 616] width 64 height 32
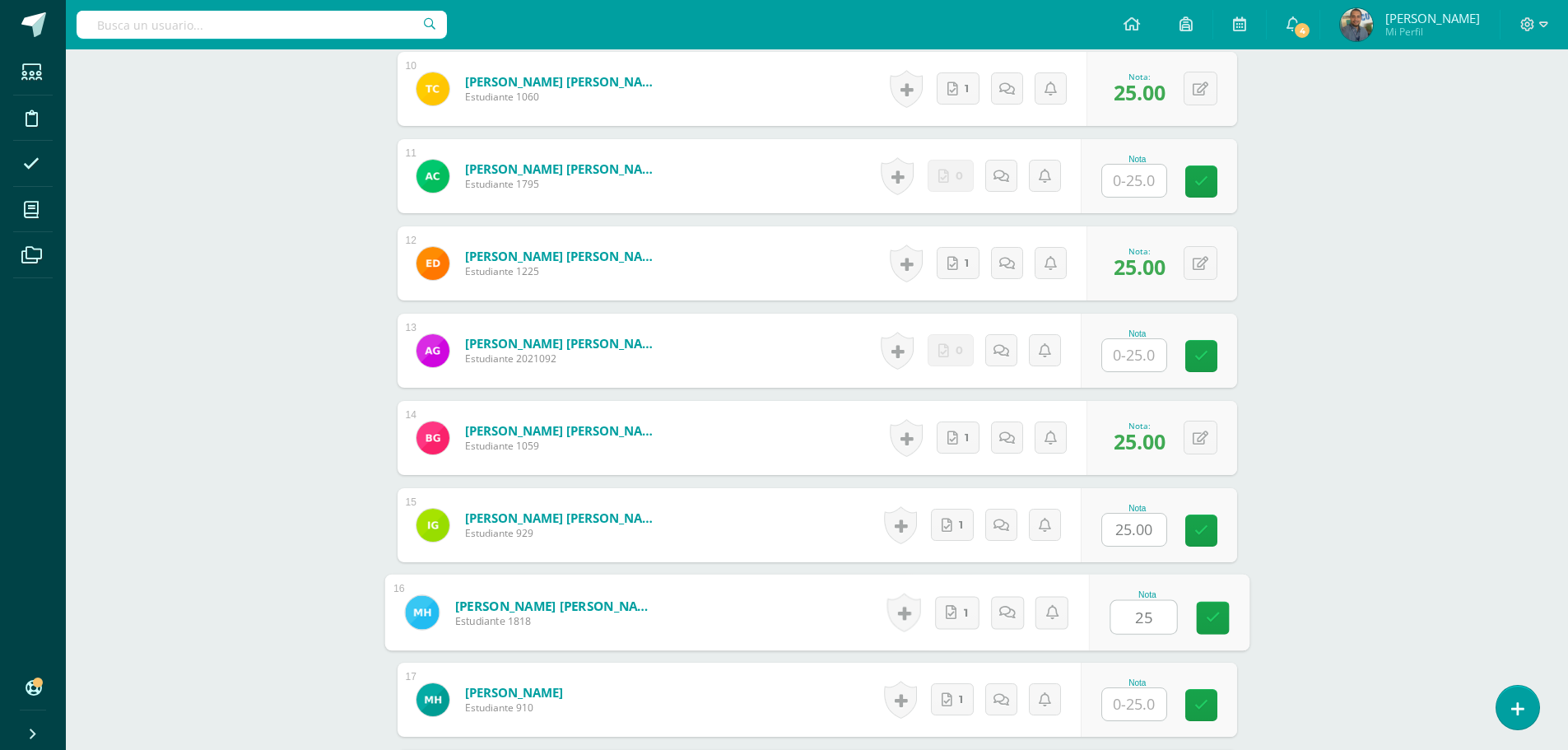
type input "25"
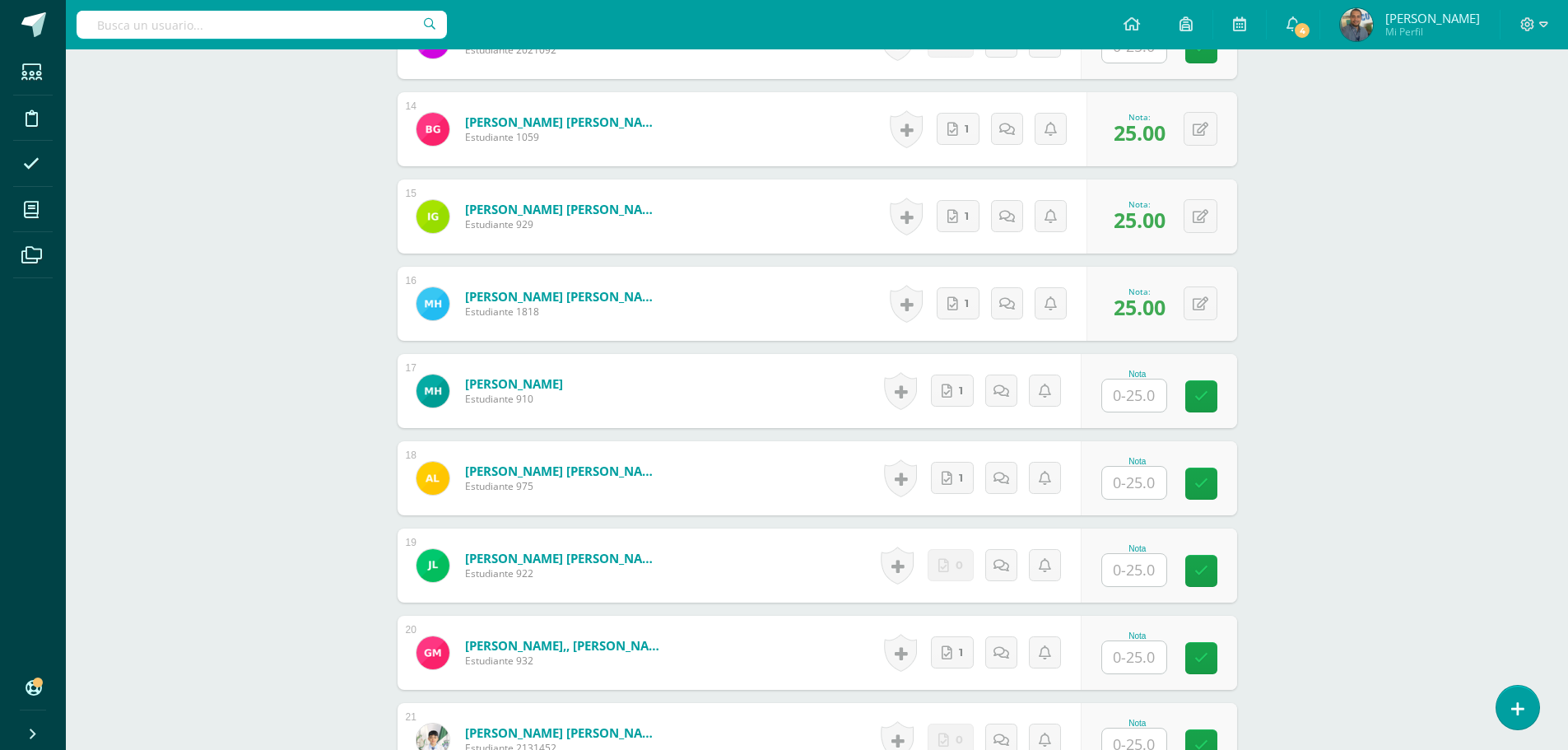
scroll to position [1650, 0]
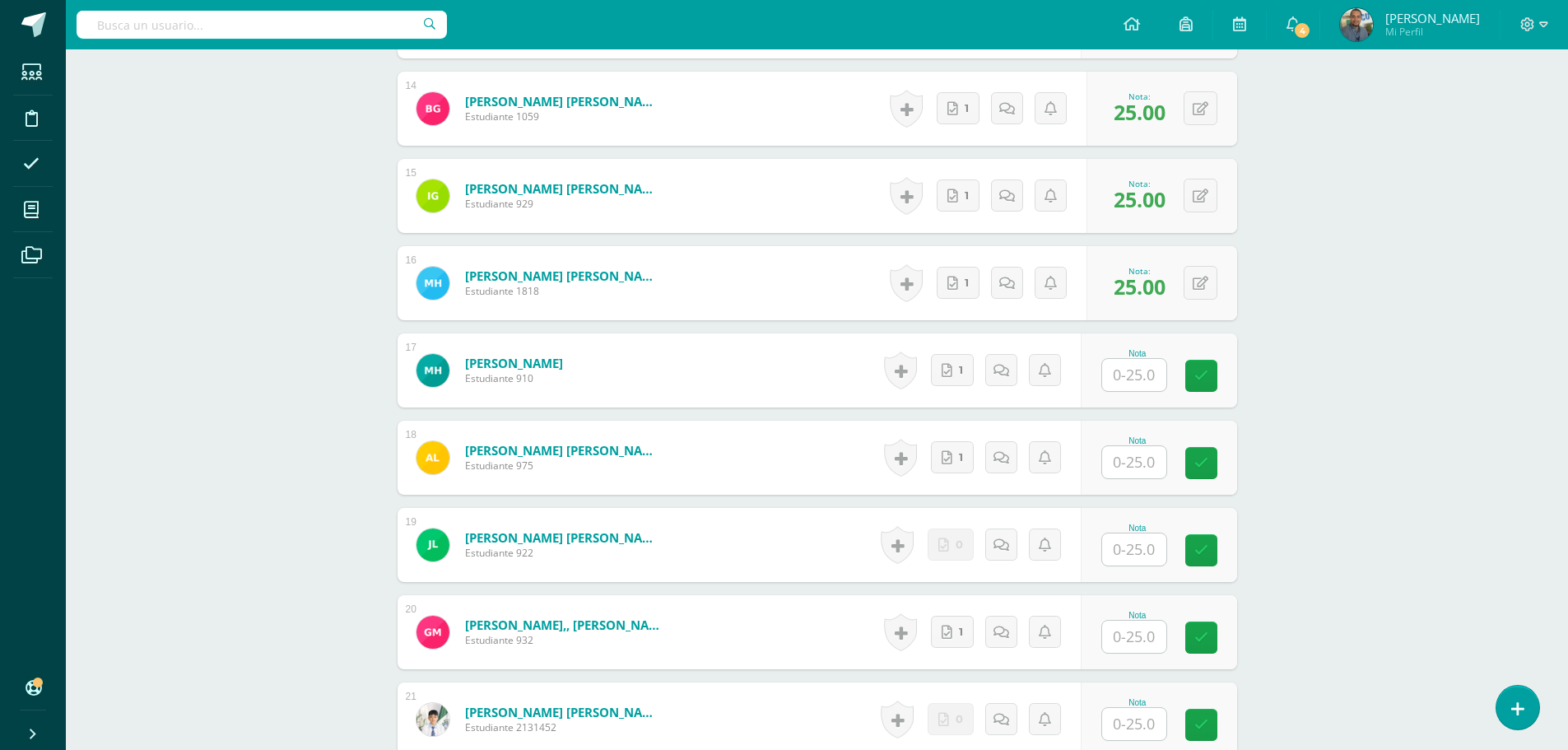
click at [1128, 379] on input "text" at bounding box center [1134, 374] width 64 height 32
type input "25"
click at [1143, 472] on input "text" at bounding box center [1144, 462] width 66 height 33
type input "25"
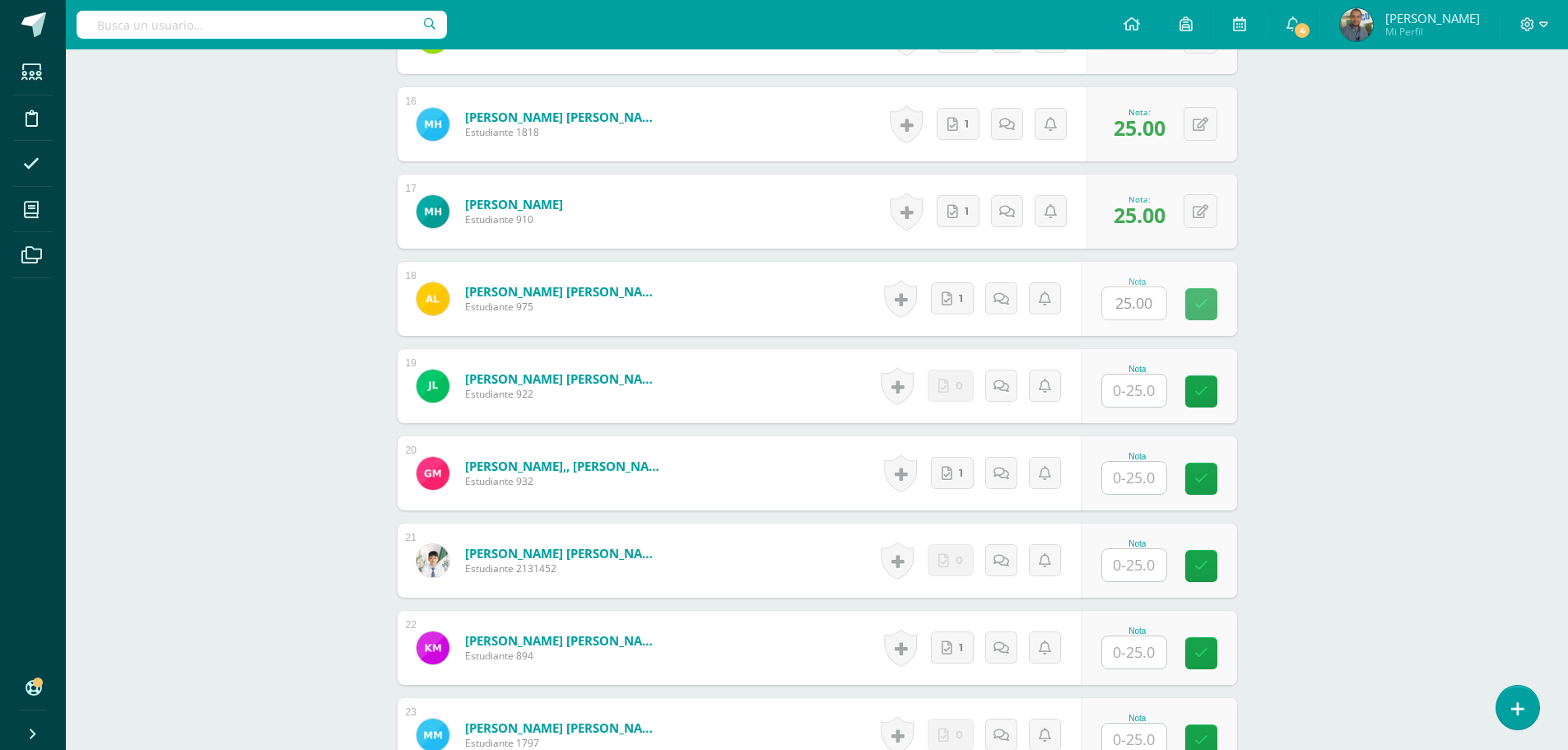
scroll to position [1815, 0]
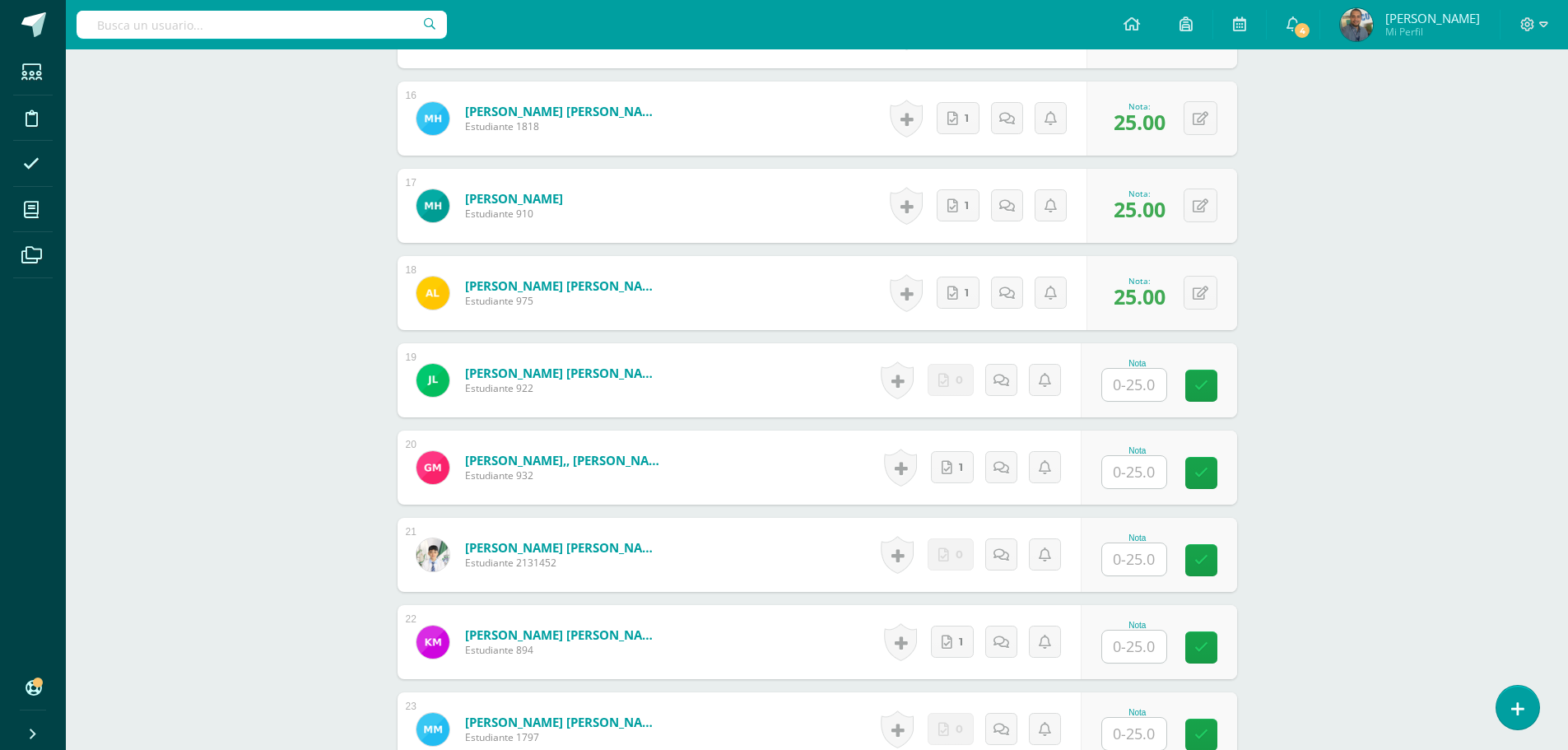
drag, startPoint x: 1150, startPoint y: 477, endPoint x: 1144, endPoint y: 497, distance: 20.9
click at [1148, 477] on input "text" at bounding box center [1134, 472] width 64 height 32
type input "25"
click at [1138, 650] on input "text" at bounding box center [1144, 647] width 66 height 33
type input "25"
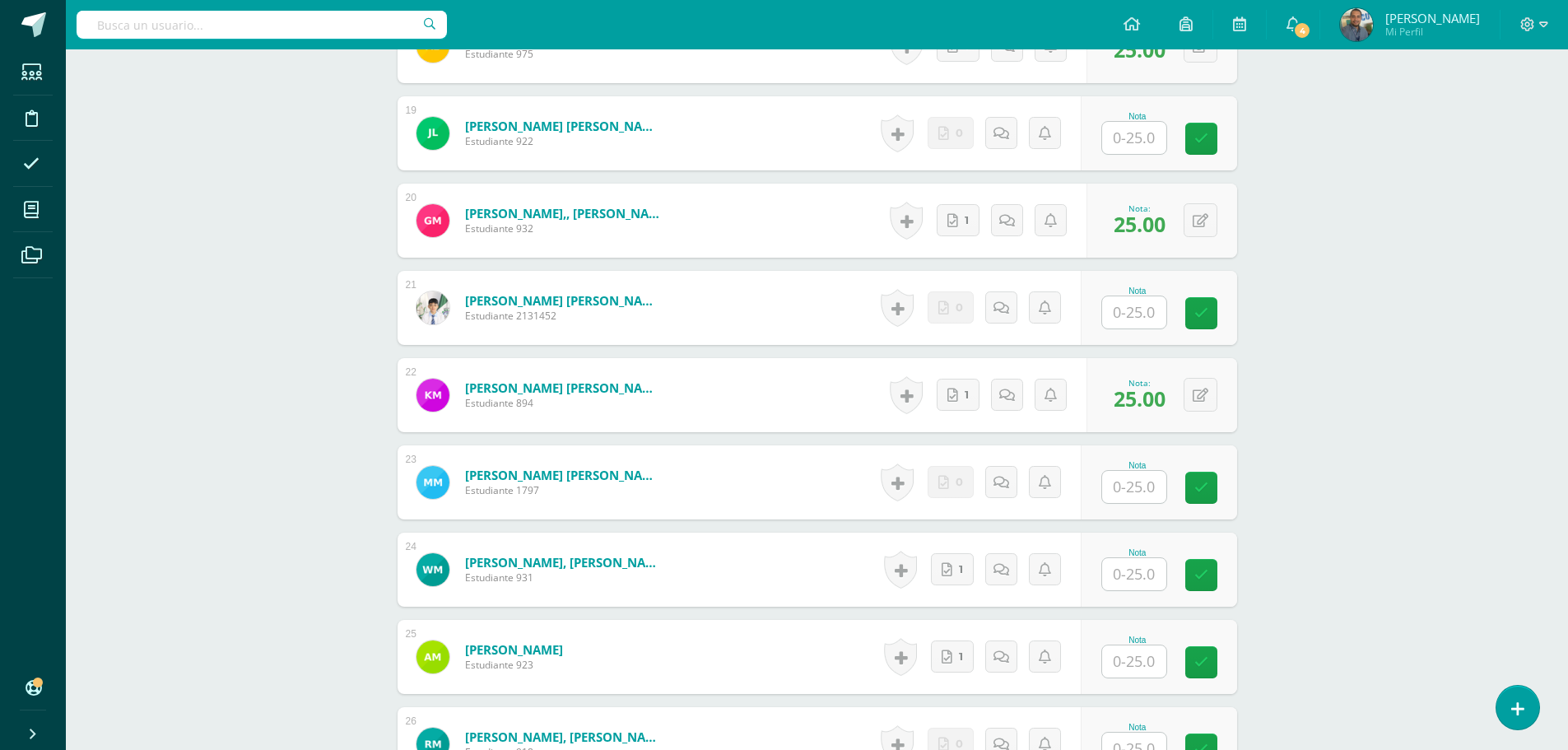
scroll to position [2226, 0]
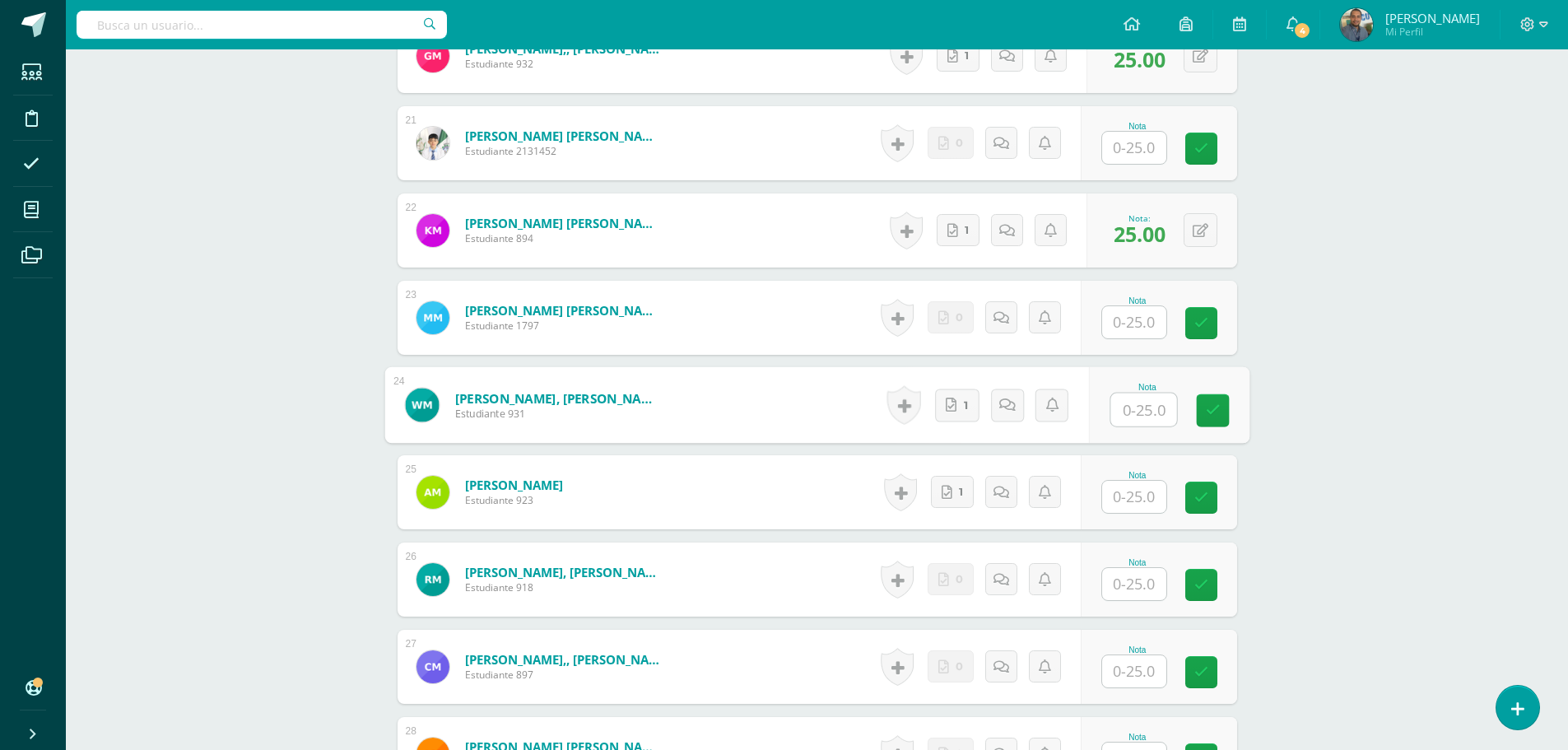
click at [1133, 406] on input "text" at bounding box center [1144, 409] width 66 height 33
type input "25"
click at [1139, 489] on input "text" at bounding box center [1134, 496] width 64 height 32
type input "25"
click at [1314, 540] on div "ADMINISTRACIÓN/REDACCIÓN Y CORRESPONDENCIA Quinto BACO Sábado "A" Herramientas …" at bounding box center [817, 447] width 1502 height 5249
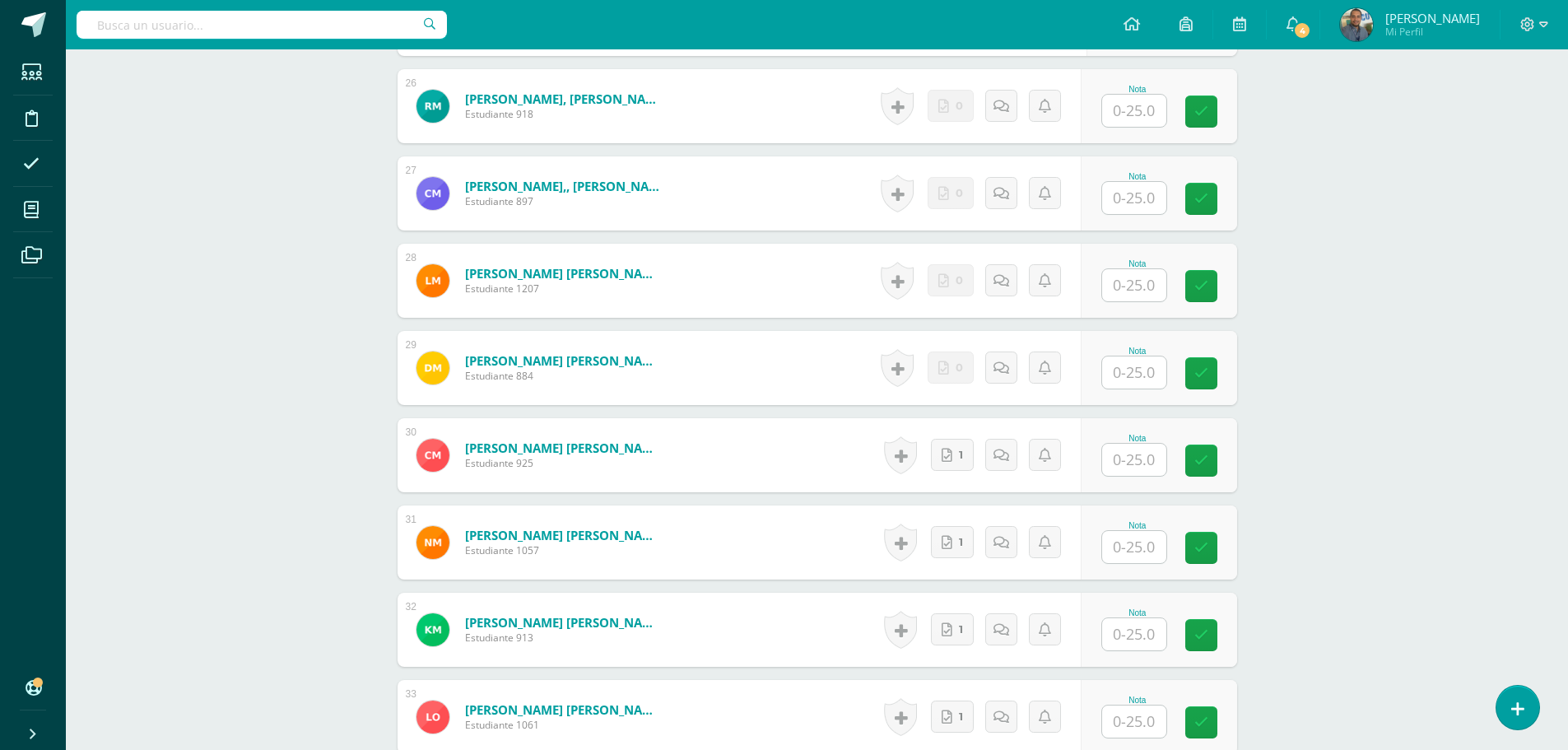
scroll to position [2720, 0]
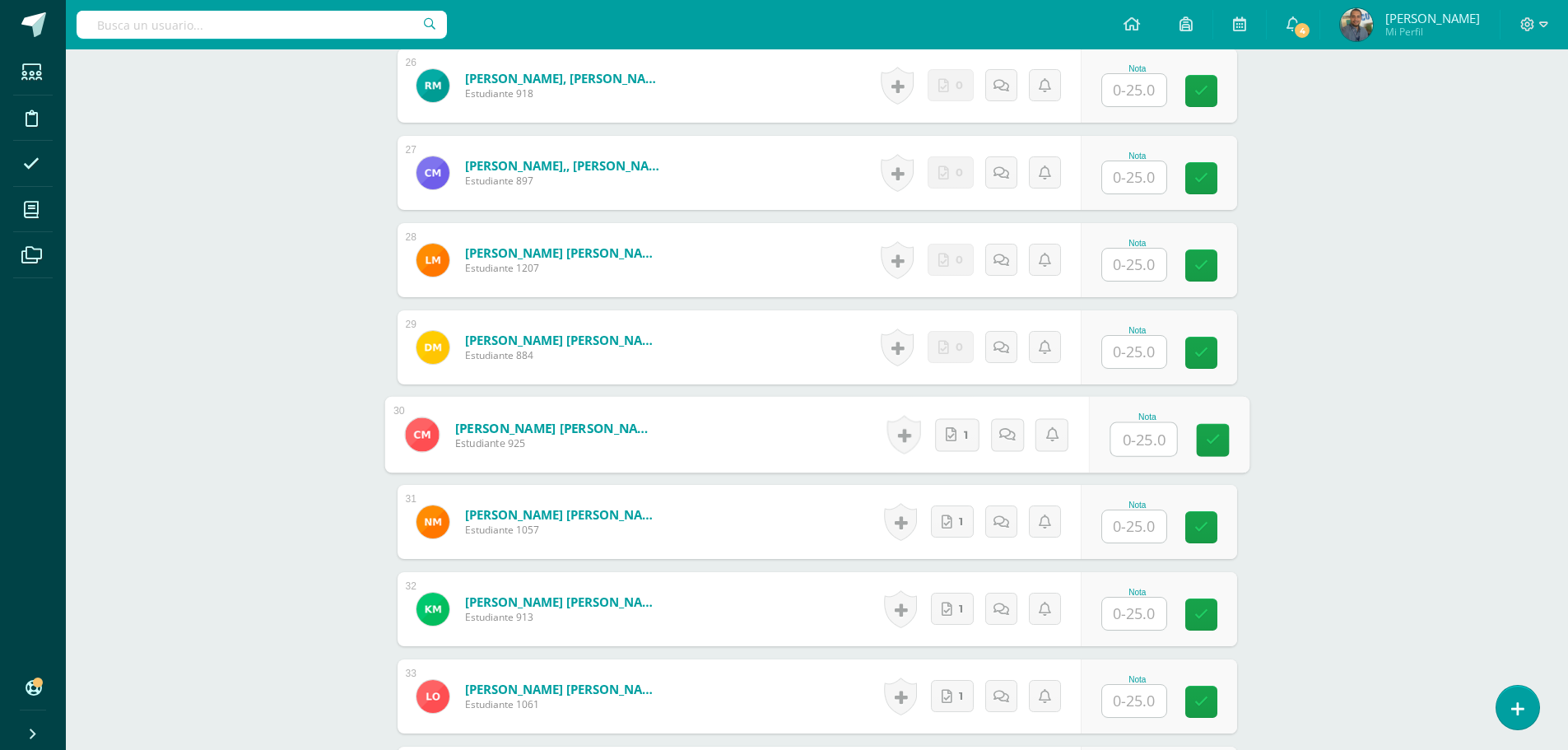
click at [1124, 431] on input "text" at bounding box center [1144, 440] width 66 height 33
type input "25"
click at [1140, 522] on input "text" at bounding box center [1134, 526] width 64 height 32
type input "25"
click at [1135, 629] on div at bounding box center [1134, 613] width 66 height 34
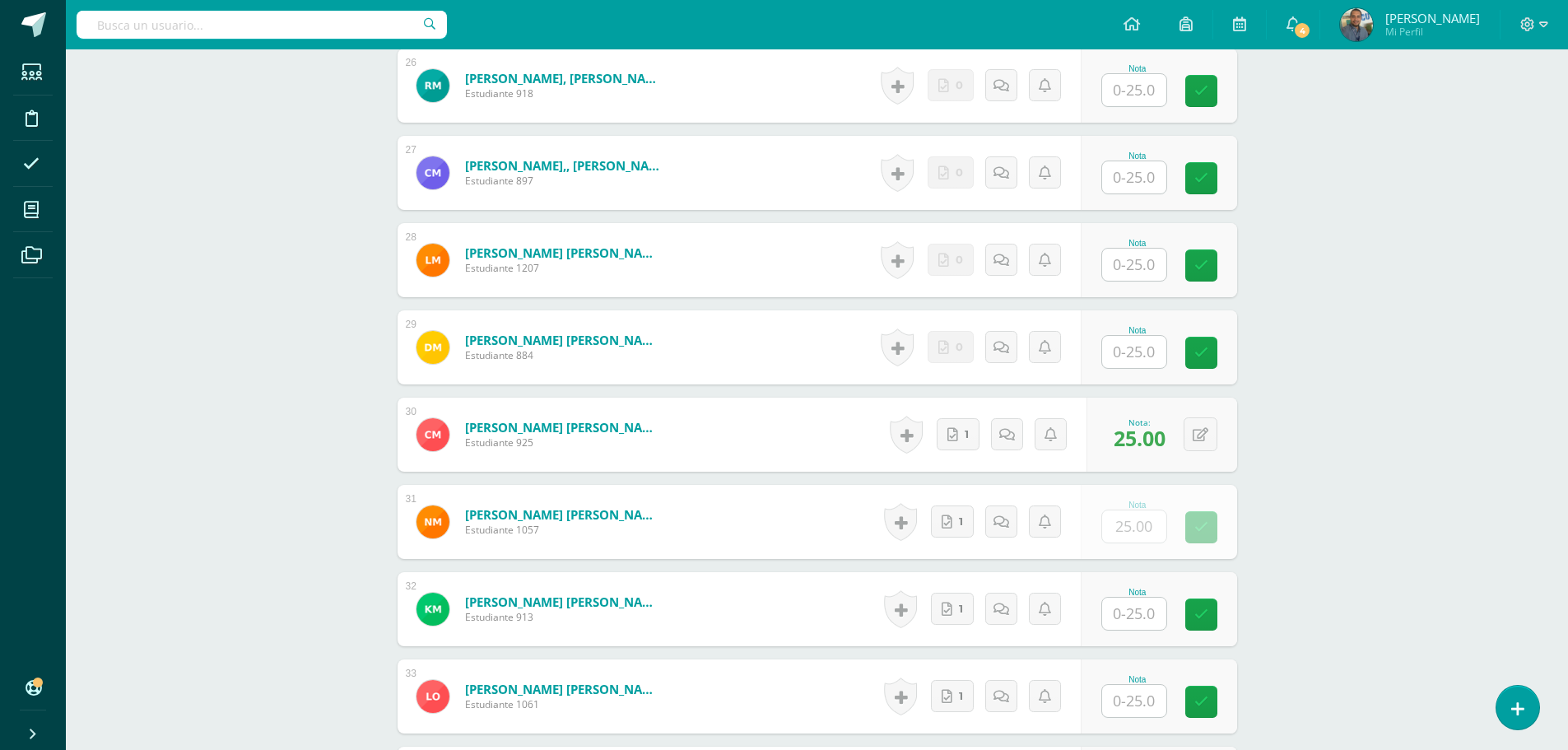
click at [1143, 603] on input "text" at bounding box center [1134, 613] width 64 height 32
type input "25"
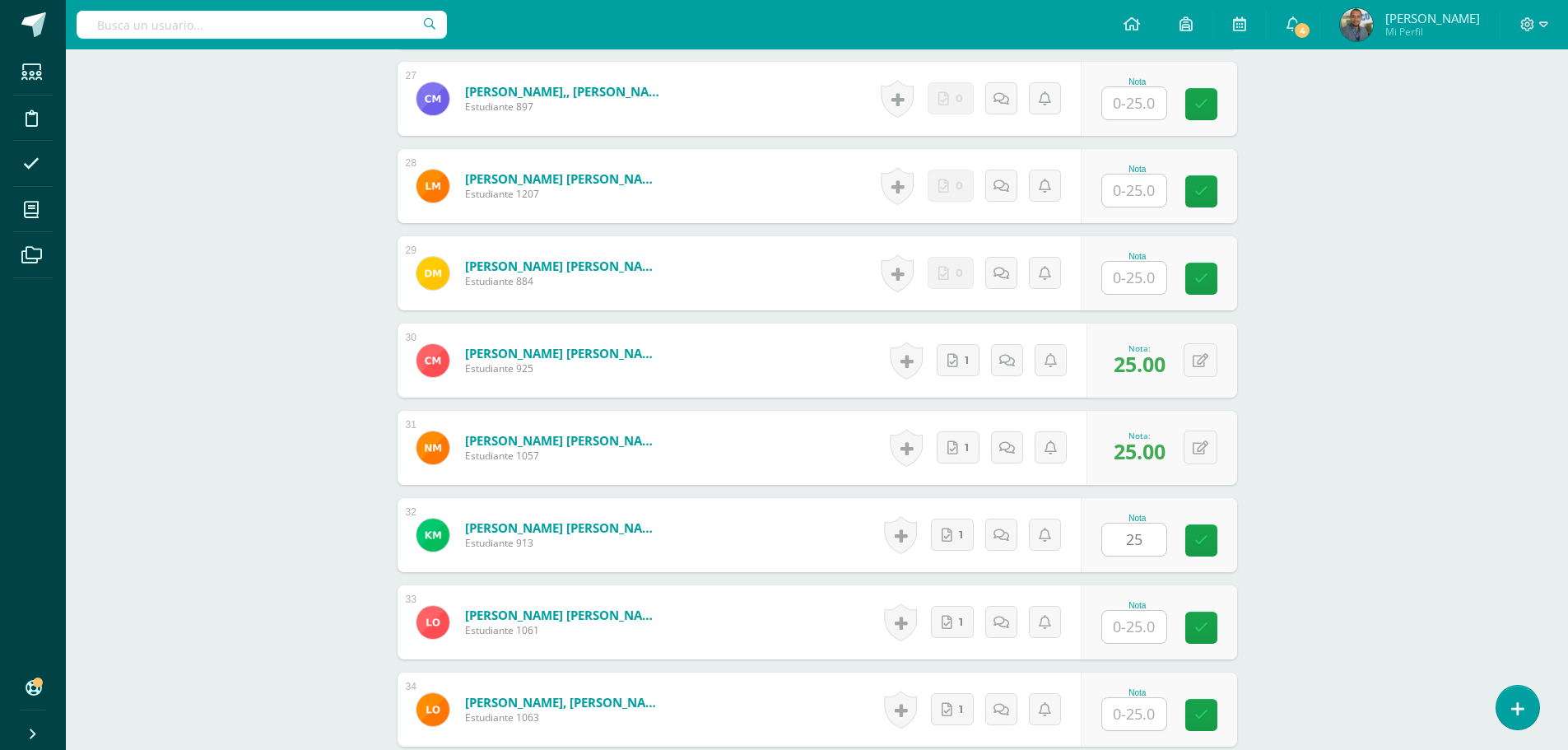
scroll to position [2884, 0]
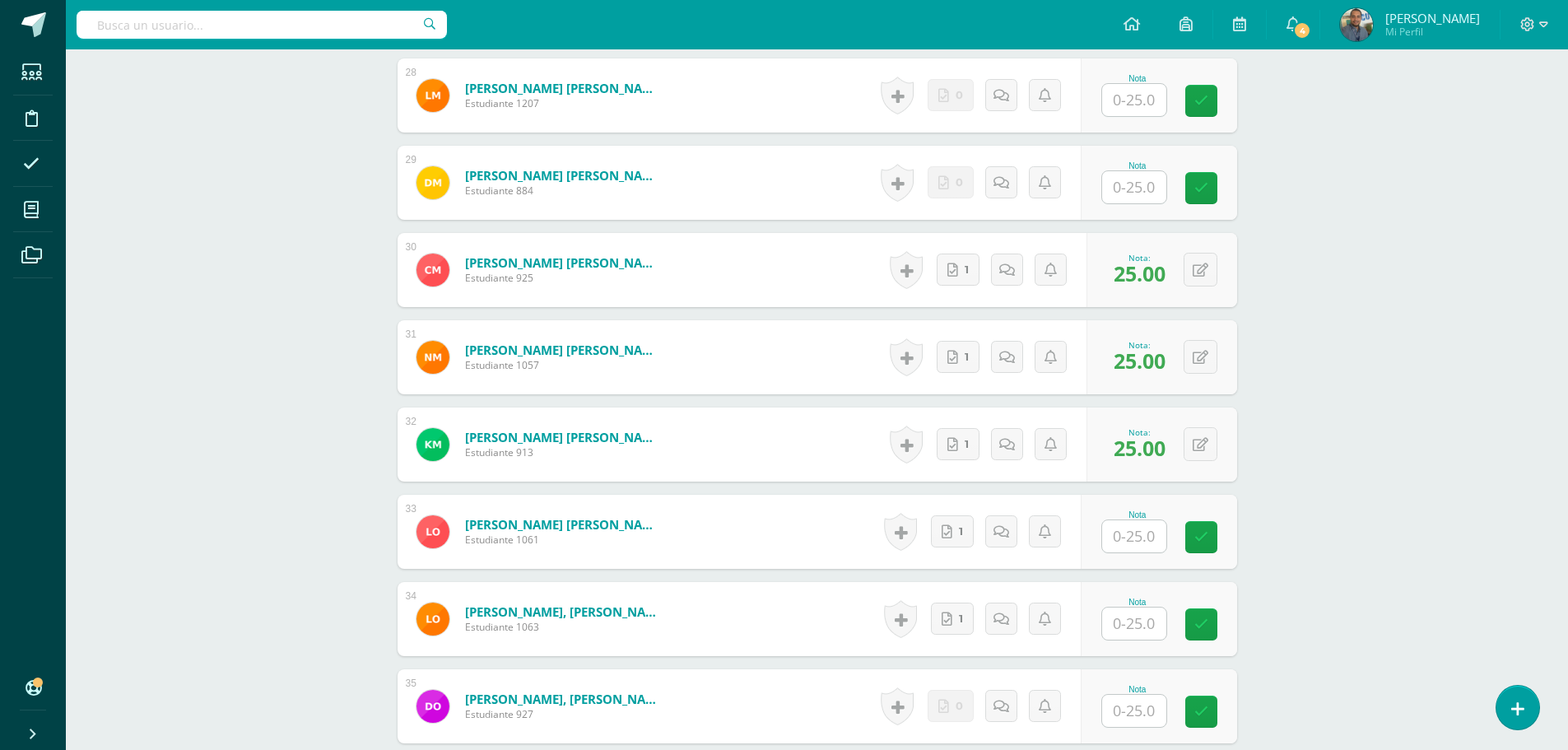
click at [1145, 543] on input "text" at bounding box center [1134, 535] width 64 height 32
type input "25"
click at [1142, 625] on input "text" at bounding box center [1134, 622] width 64 height 32
type input "25"
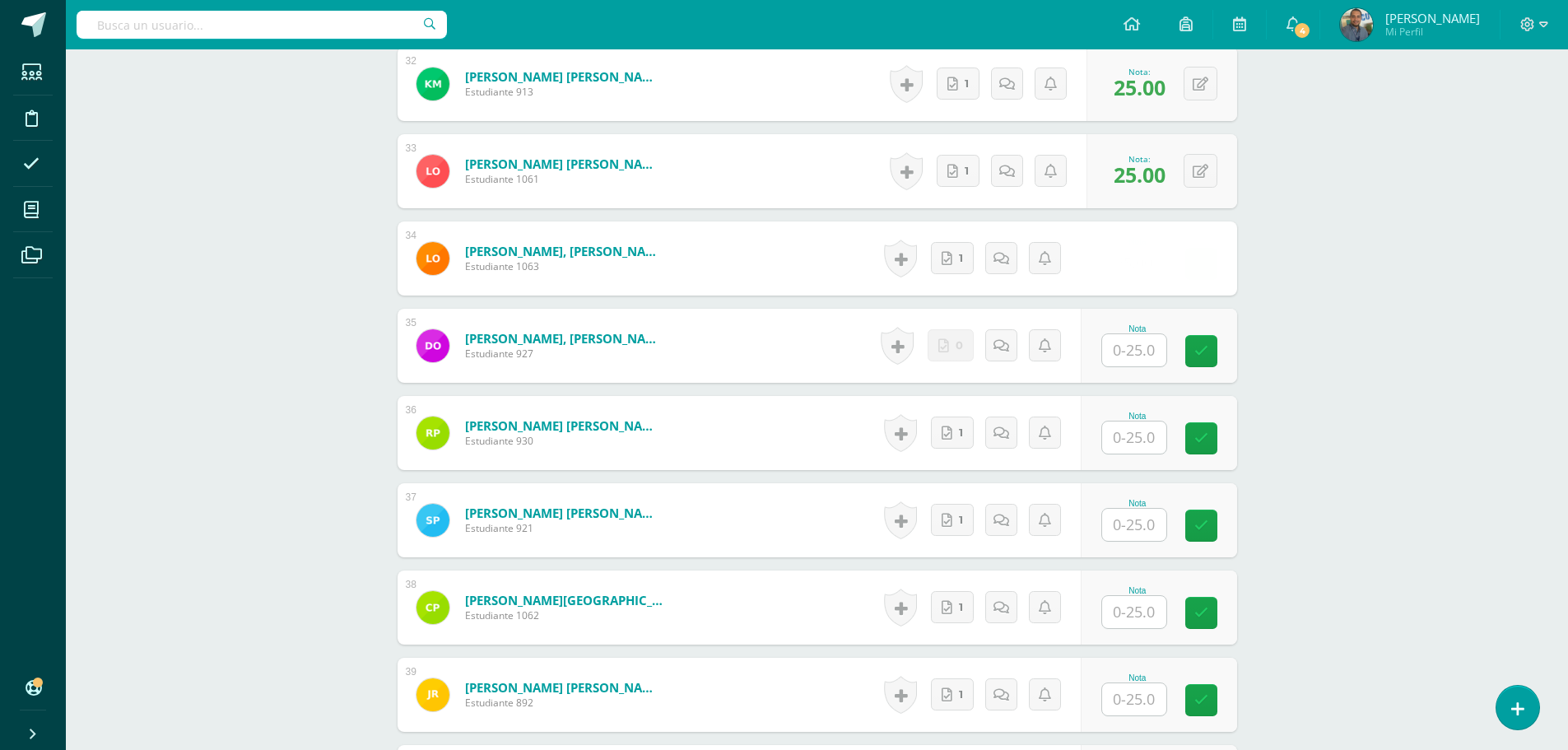
scroll to position [3296, 0]
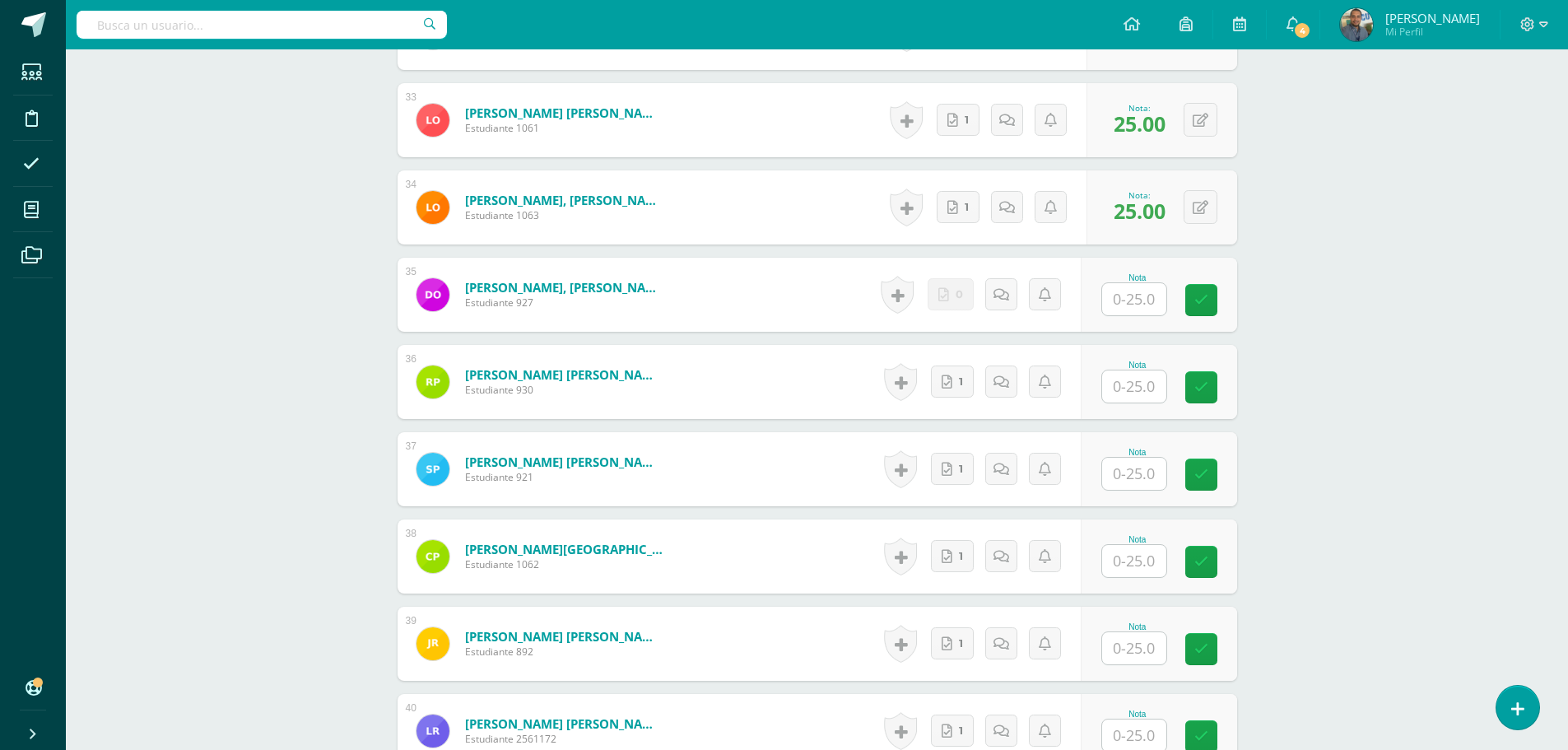
click at [1128, 391] on input "text" at bounding box center [1134, 386] width 64 height 32
type input "25"
click at [1138, 475] on input "text" at bounding box center [1134, 473] width 64 height 32
type input "25"
click at [1138, 562] on input "text" at bounding box center [1134, 560] width 64 height 32
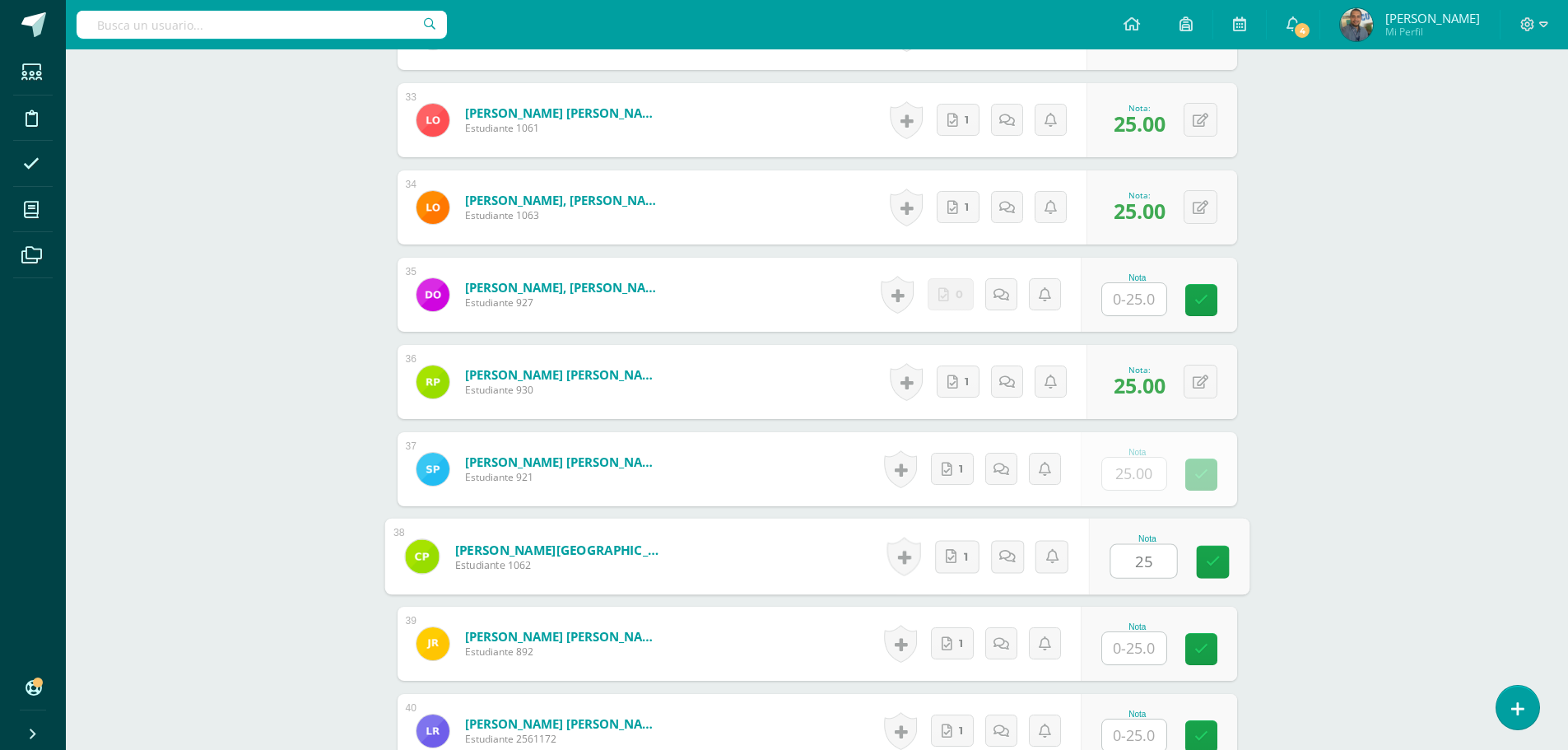
type input "25"
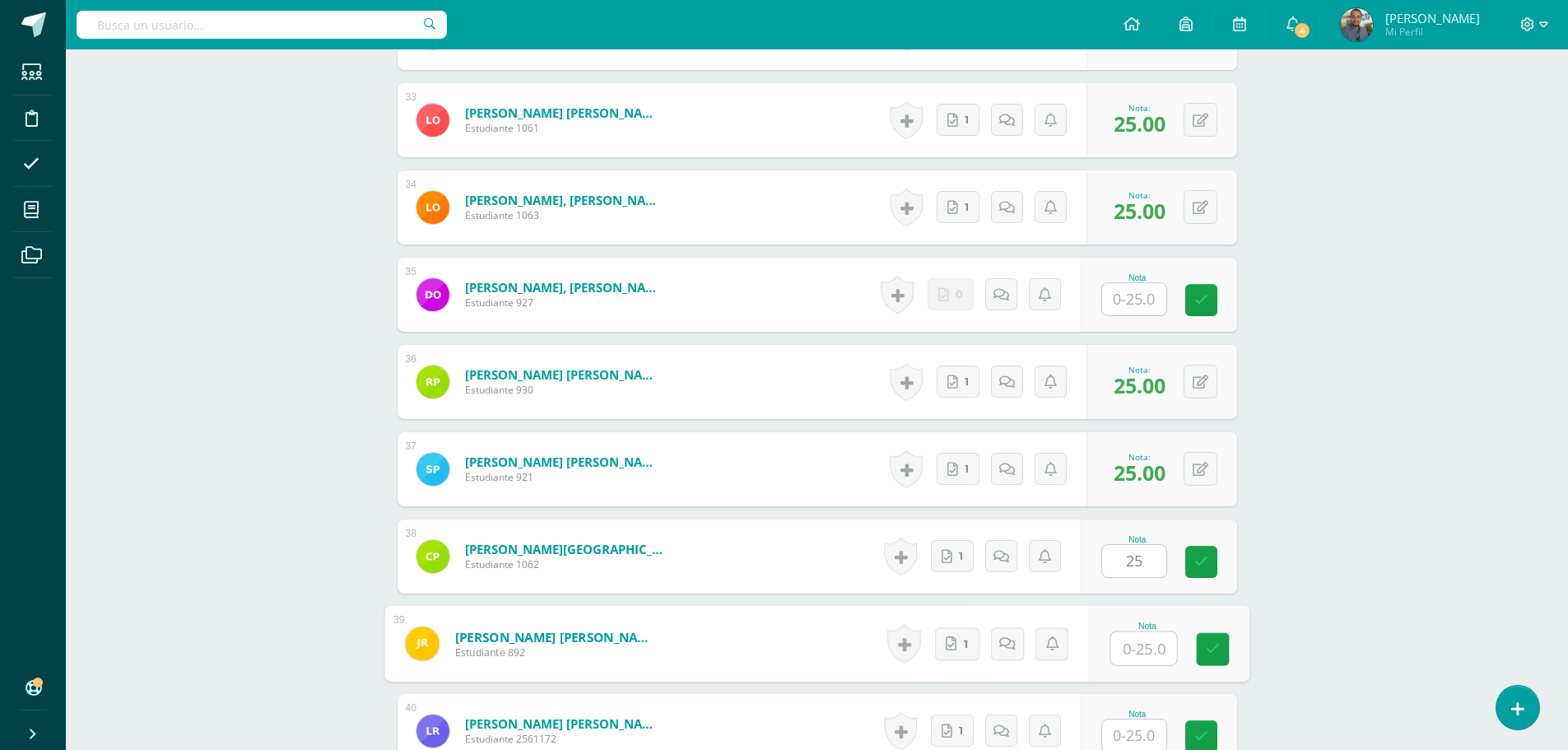
click at [1139, 648] on input "text" at bounding box center [1144, 648] width 66 height 33
type input "25"
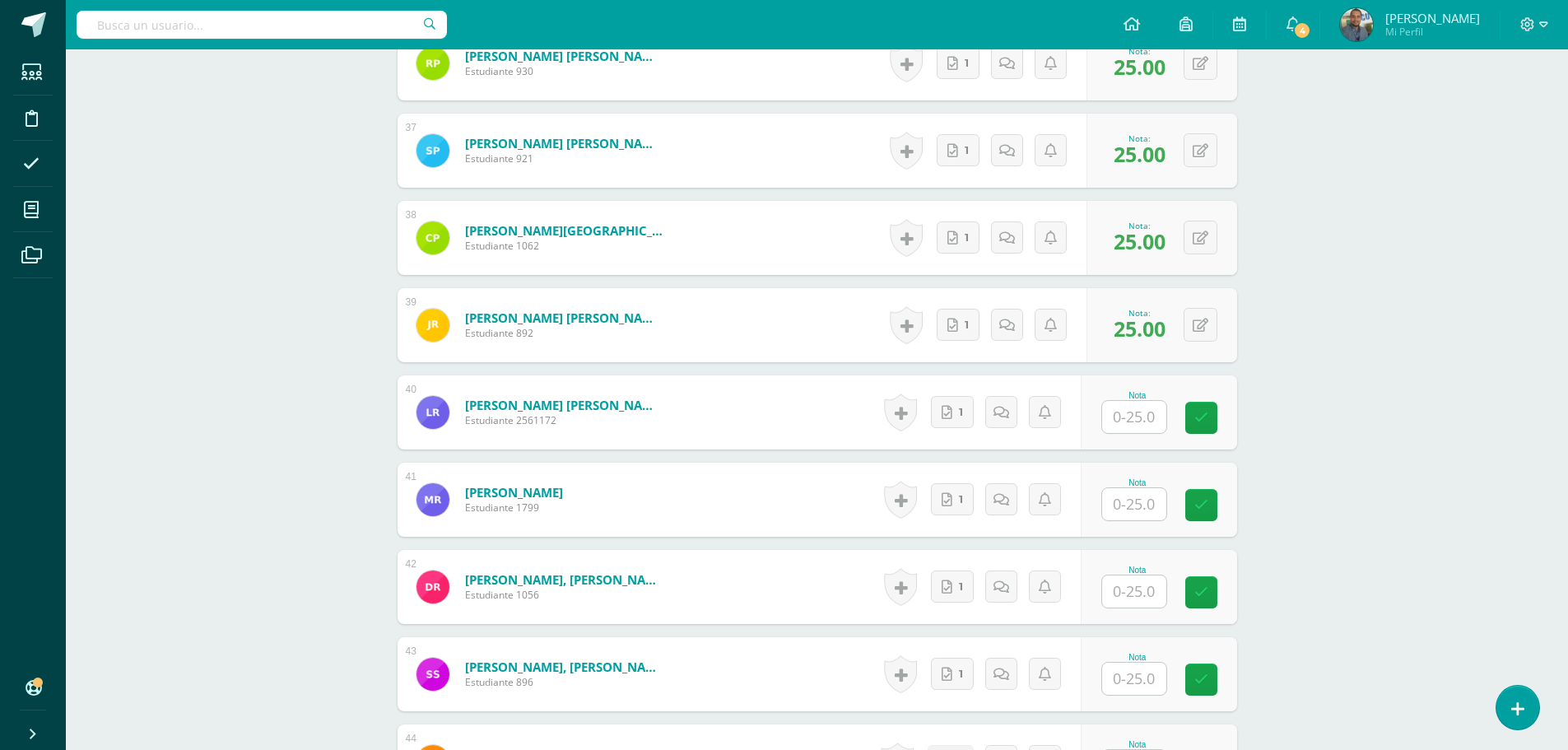
scroll to position [3625, 0]
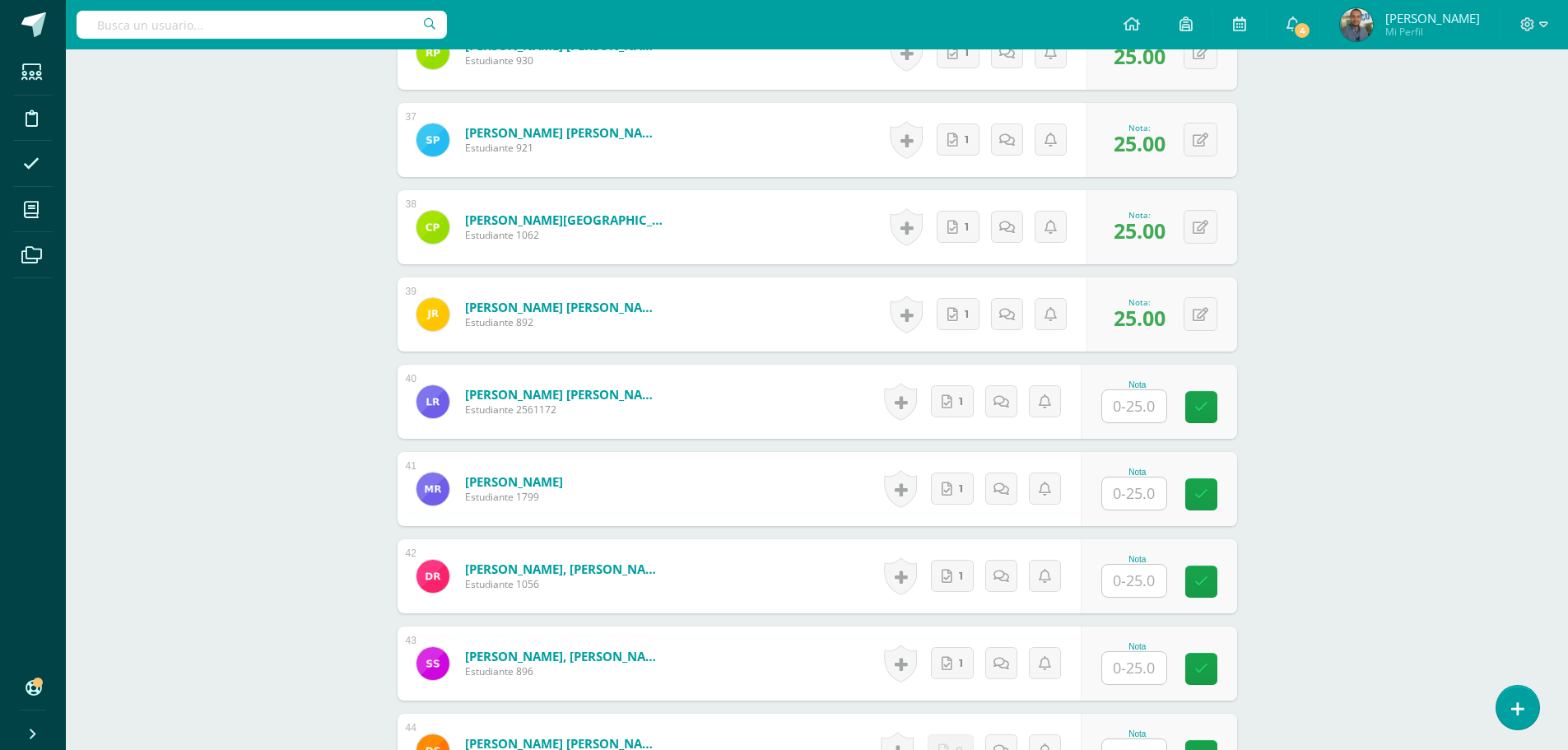
click at [1125, 405] on input "text" at bounding box center [1134, 405] width 64 height 32
type input "25"
click at [1139, 489] on input "text" at bounding box center [1134, 493] width 64 height 32
type input "25"
click at [1134, 583] on input "text" at bounding box center [1144, 581] width 66 height 33
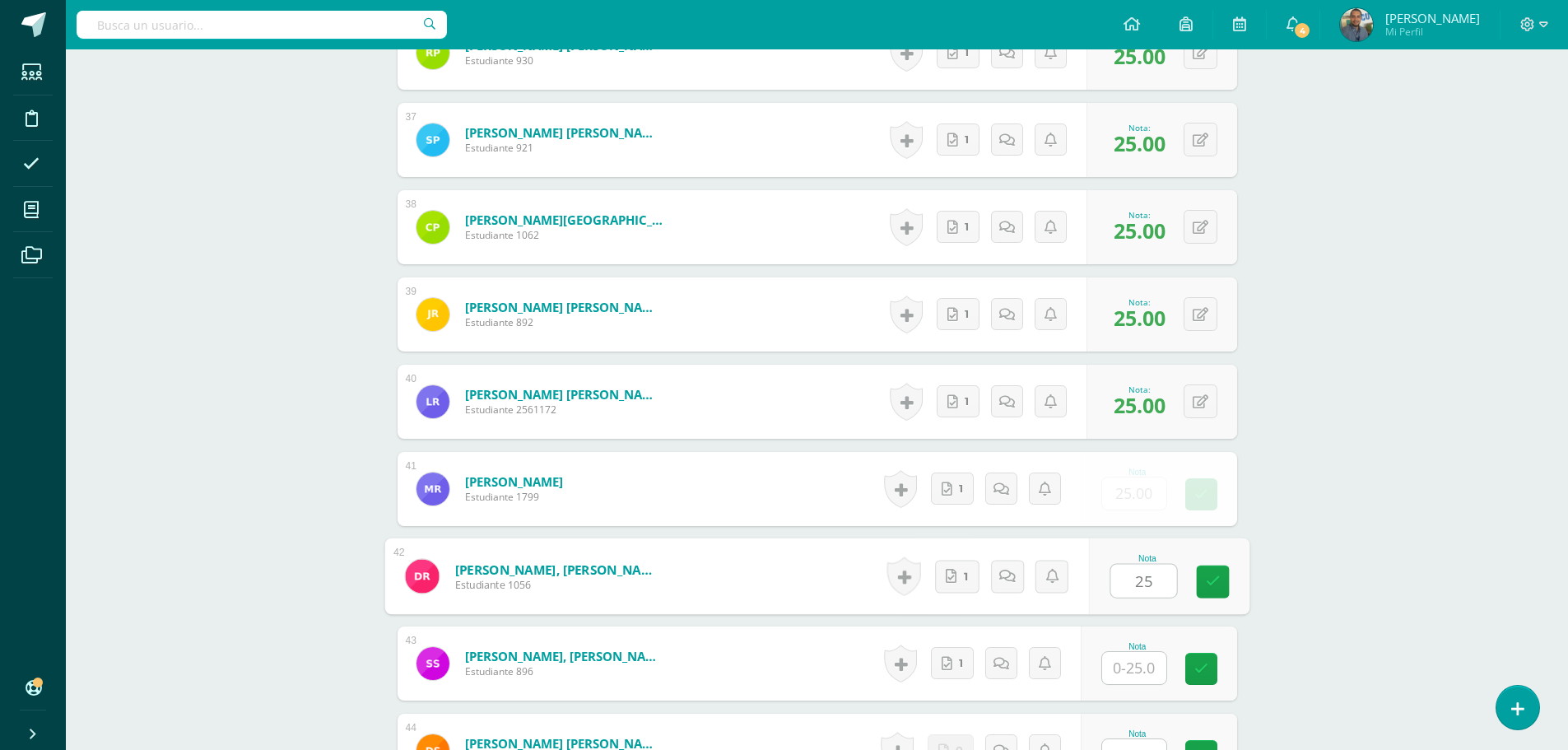
type input "25"
click at [1146, 671] on input "text" at bounding box center [1134, 667] width 64 height 32
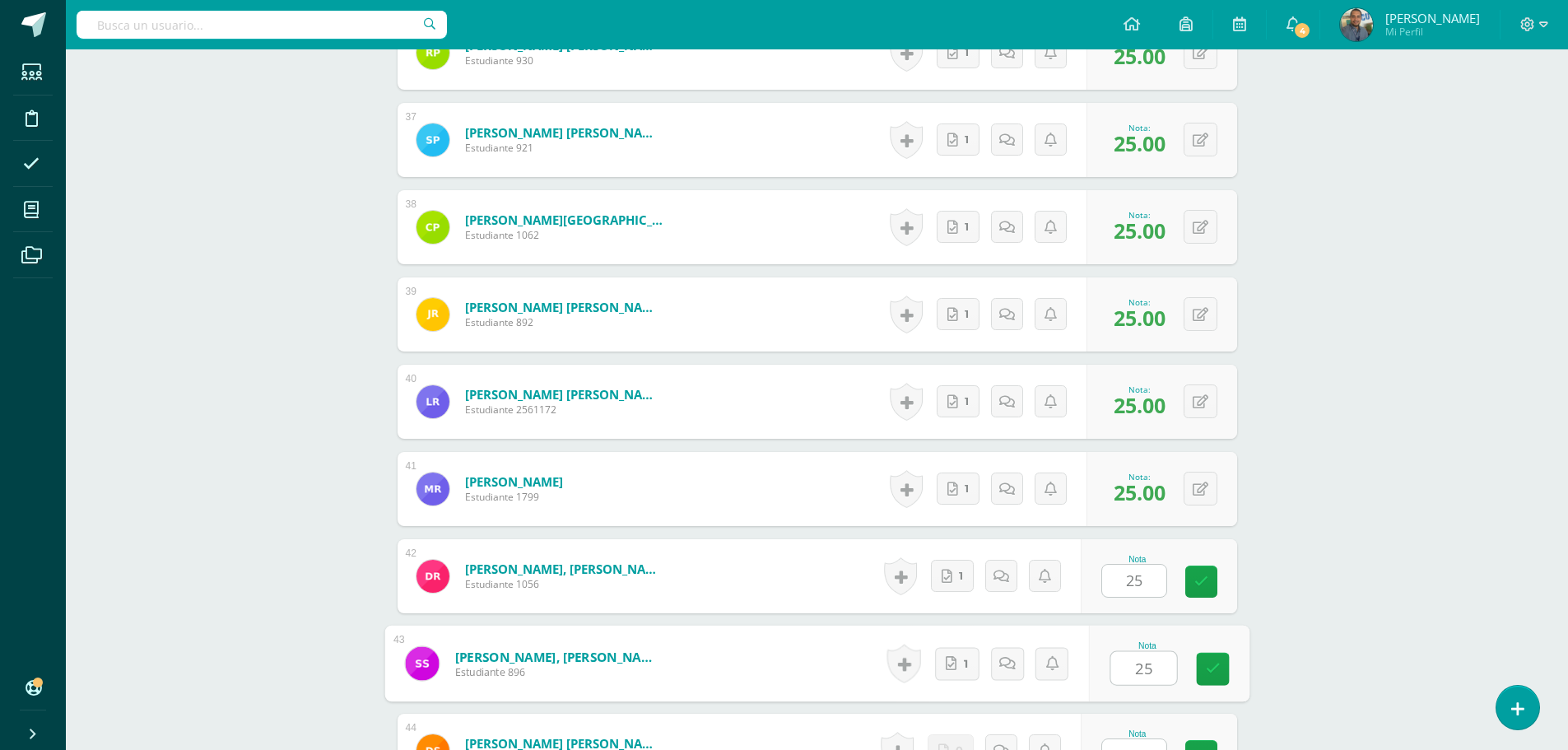
type input "25"
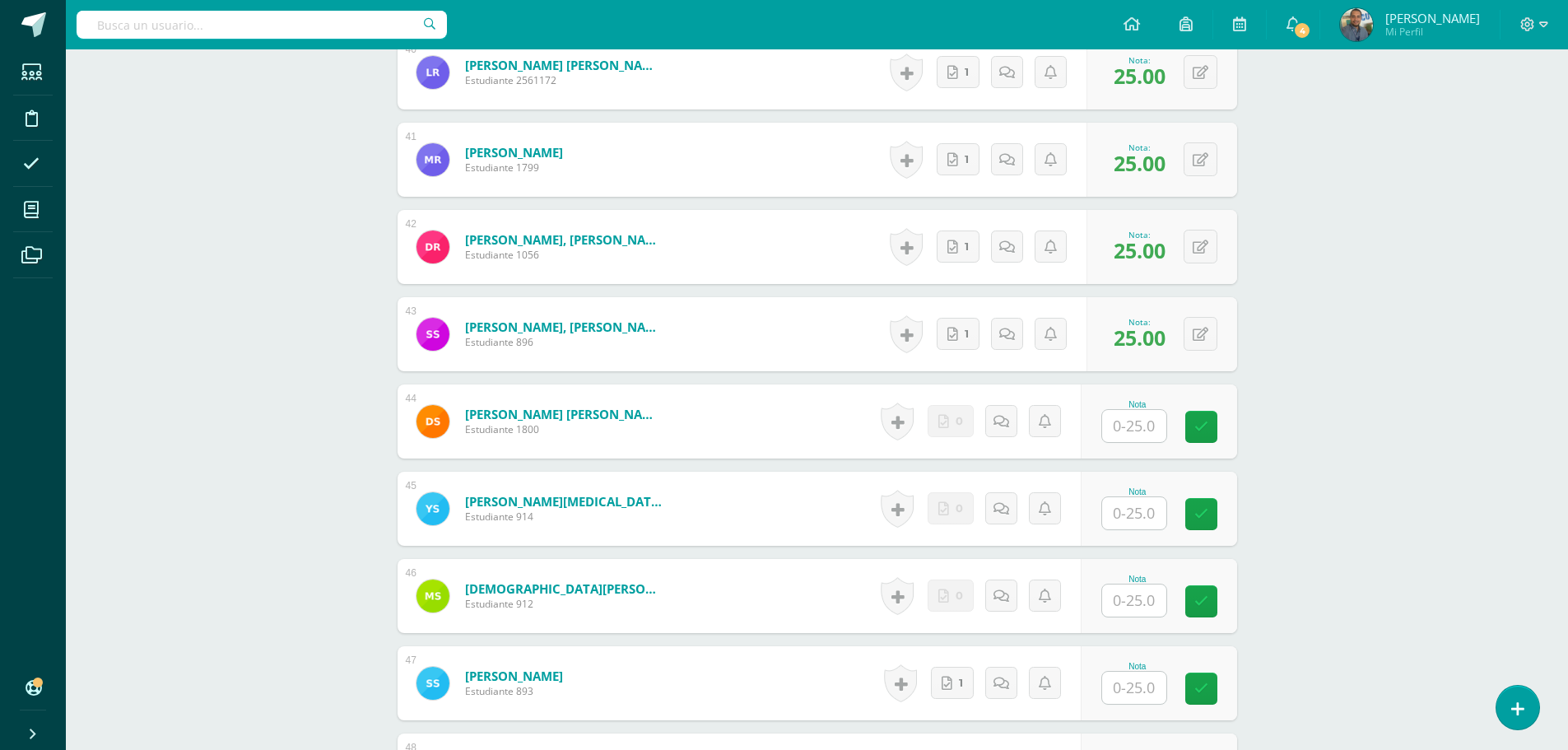
scroll to position [4036, 0]
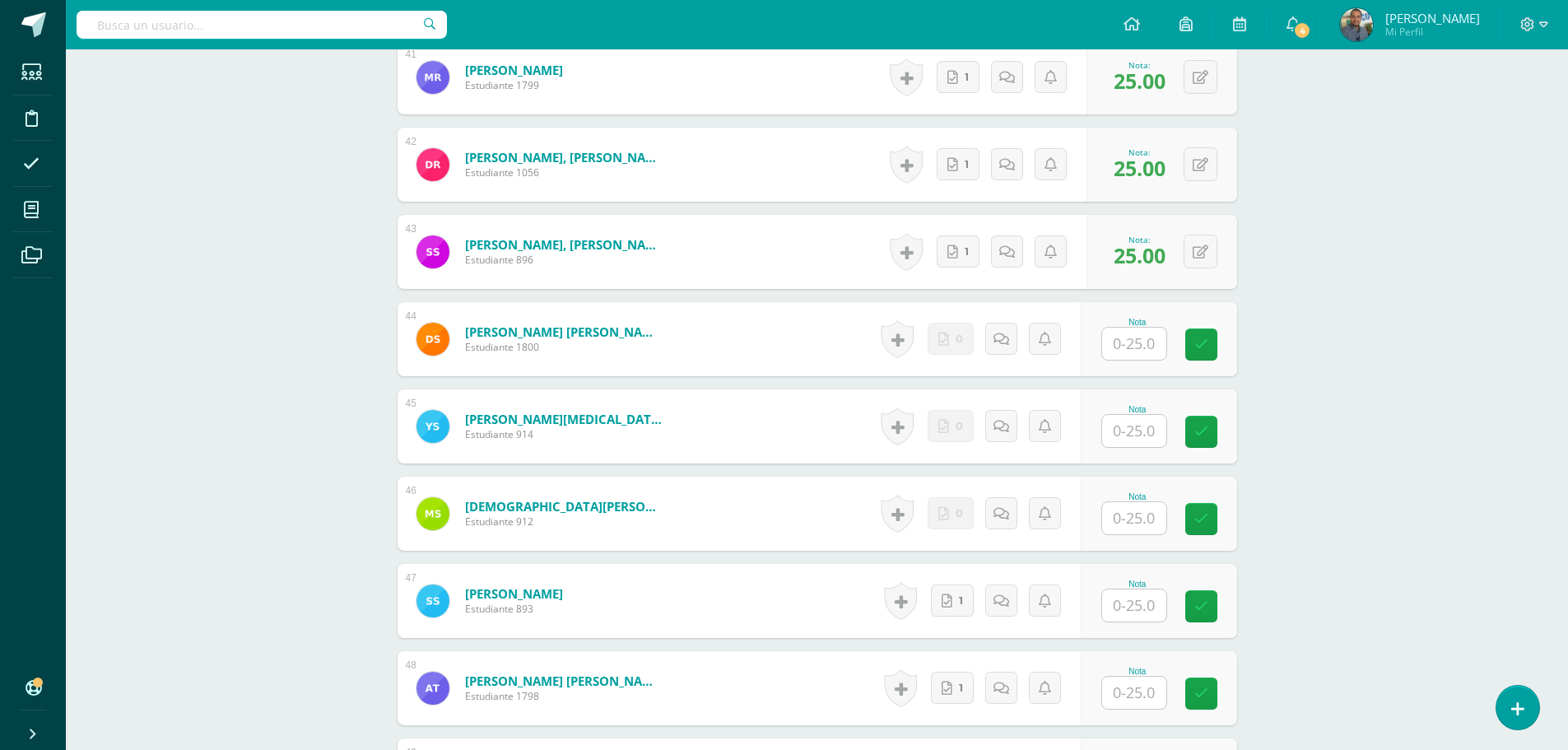
click at [1125, 598] on input "text" at bounding box center [1134, 604] width 64 height 32
type input "25"
click at [1149, 679] on input "text" at bounding box center [1134, 692] width 64 height 32
type input "25"
drag, startPoint x: 1308, startPoint y: 609, endPoint x: 1281, endPoint y: 601, distance: 28.2
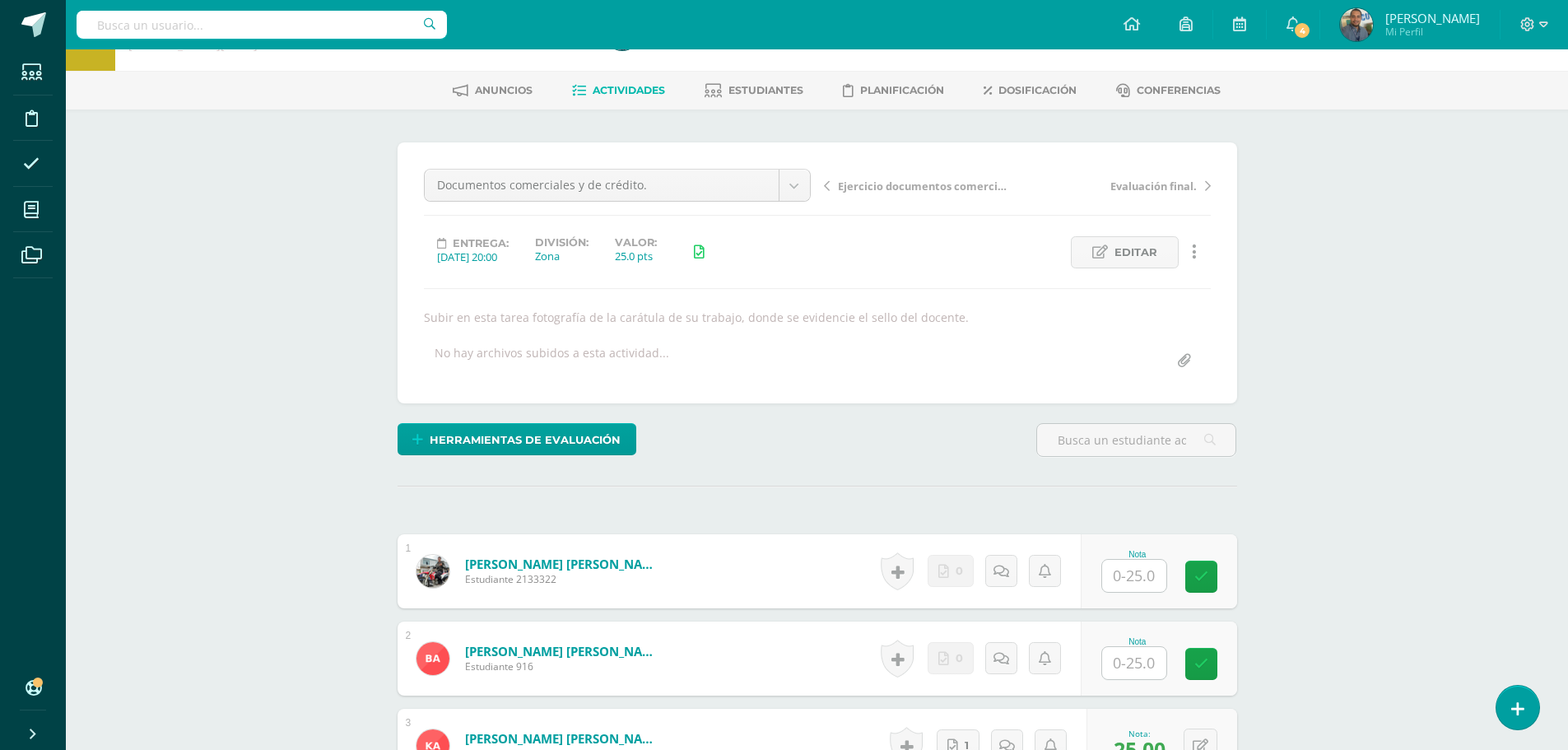
scroll to position [82, 0]
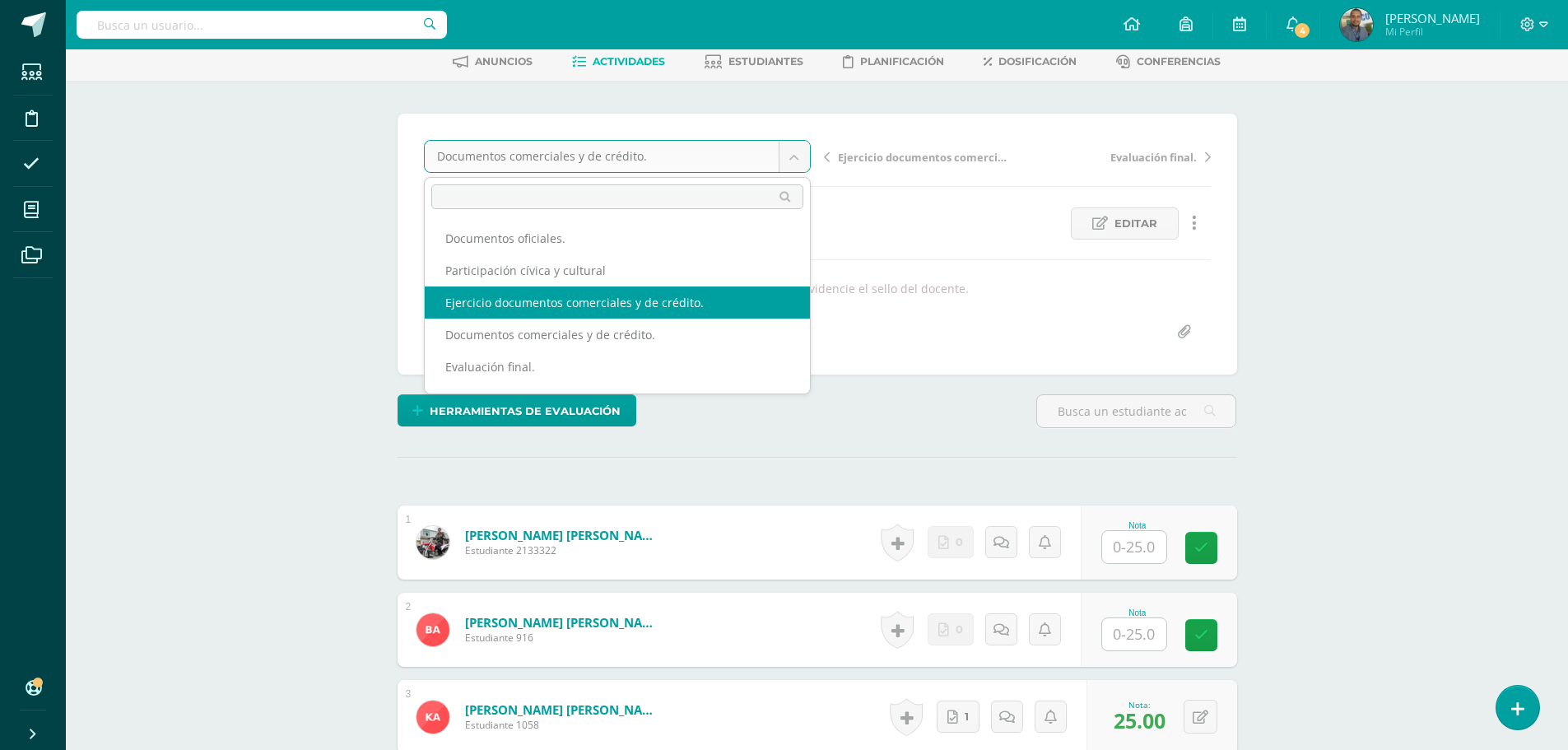
select select "/dashboard/teacher/grade-activity/84516/"
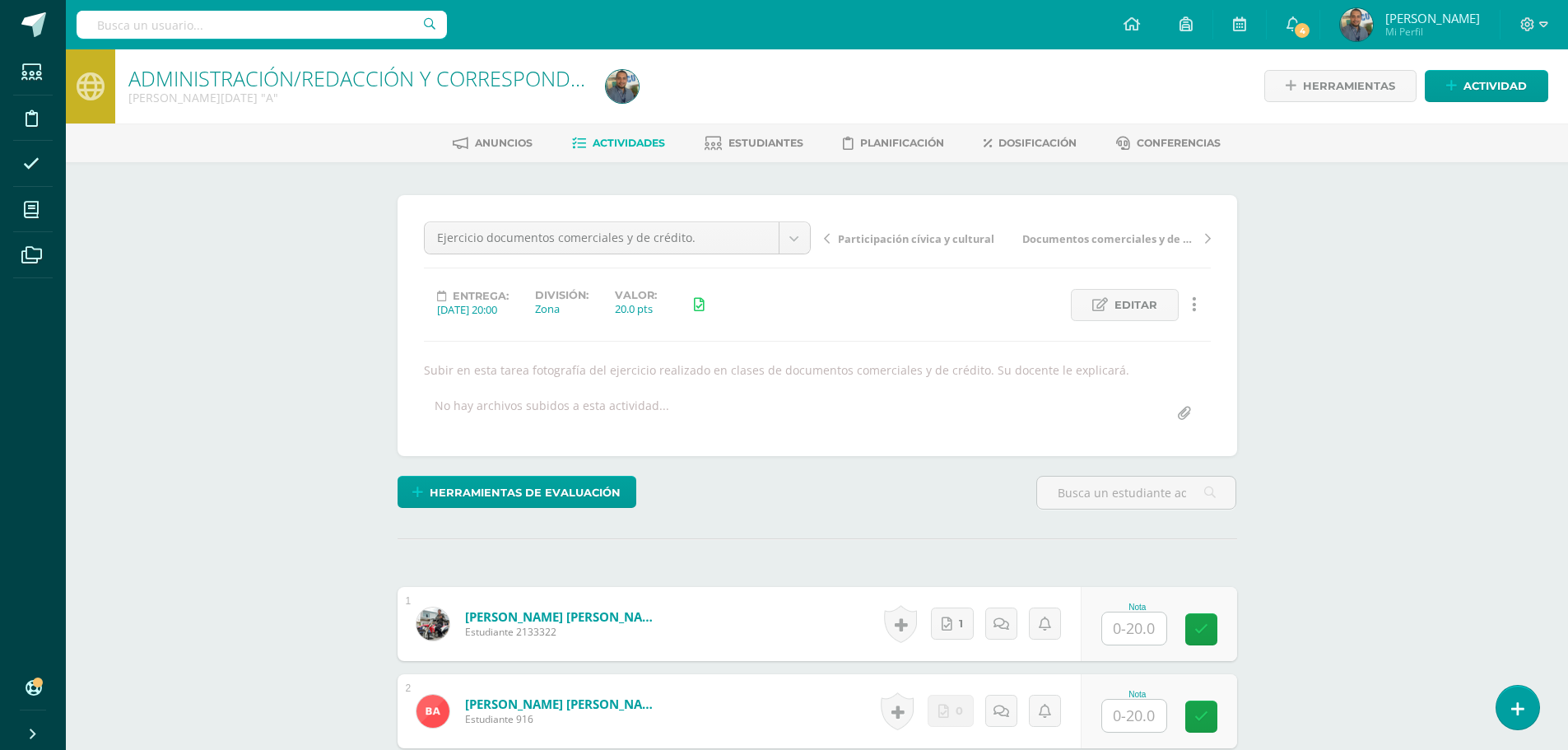
scroll to position [2, 0]
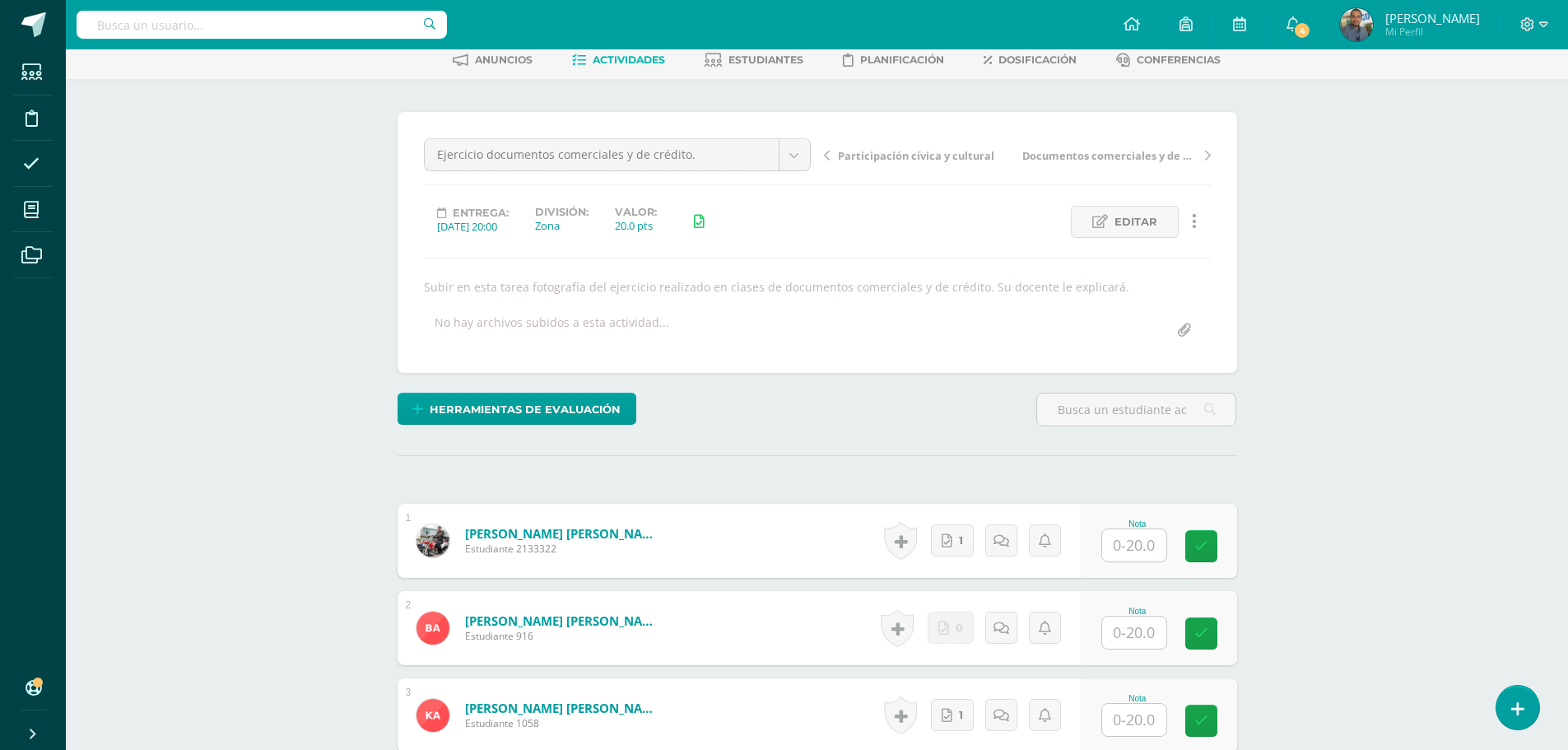
scroll to position [84, 0]
click at [1117, 540] on input "text" at bounding box center [1144, 545] width 66 height 33
type input "20"
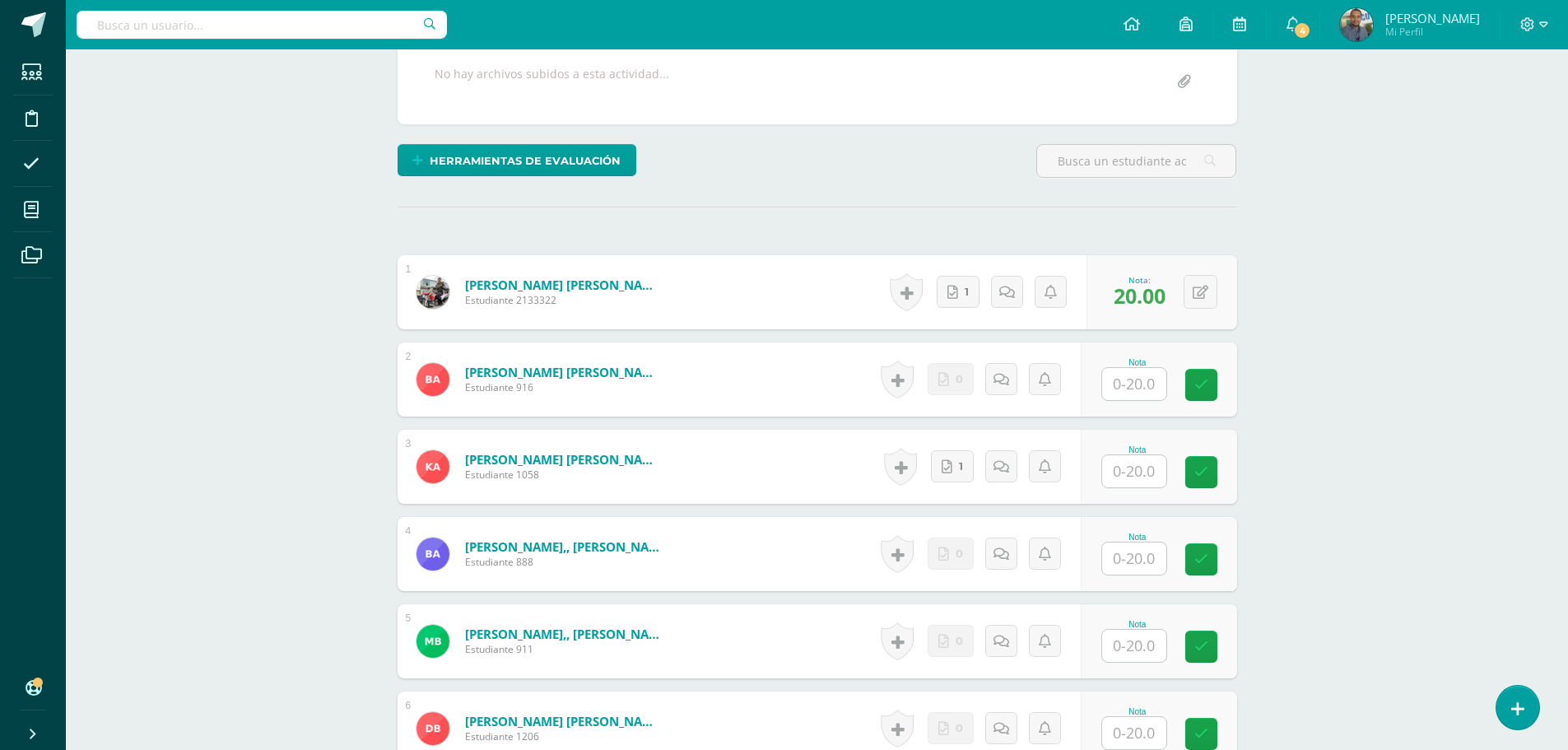
scroll to position [579, 0]
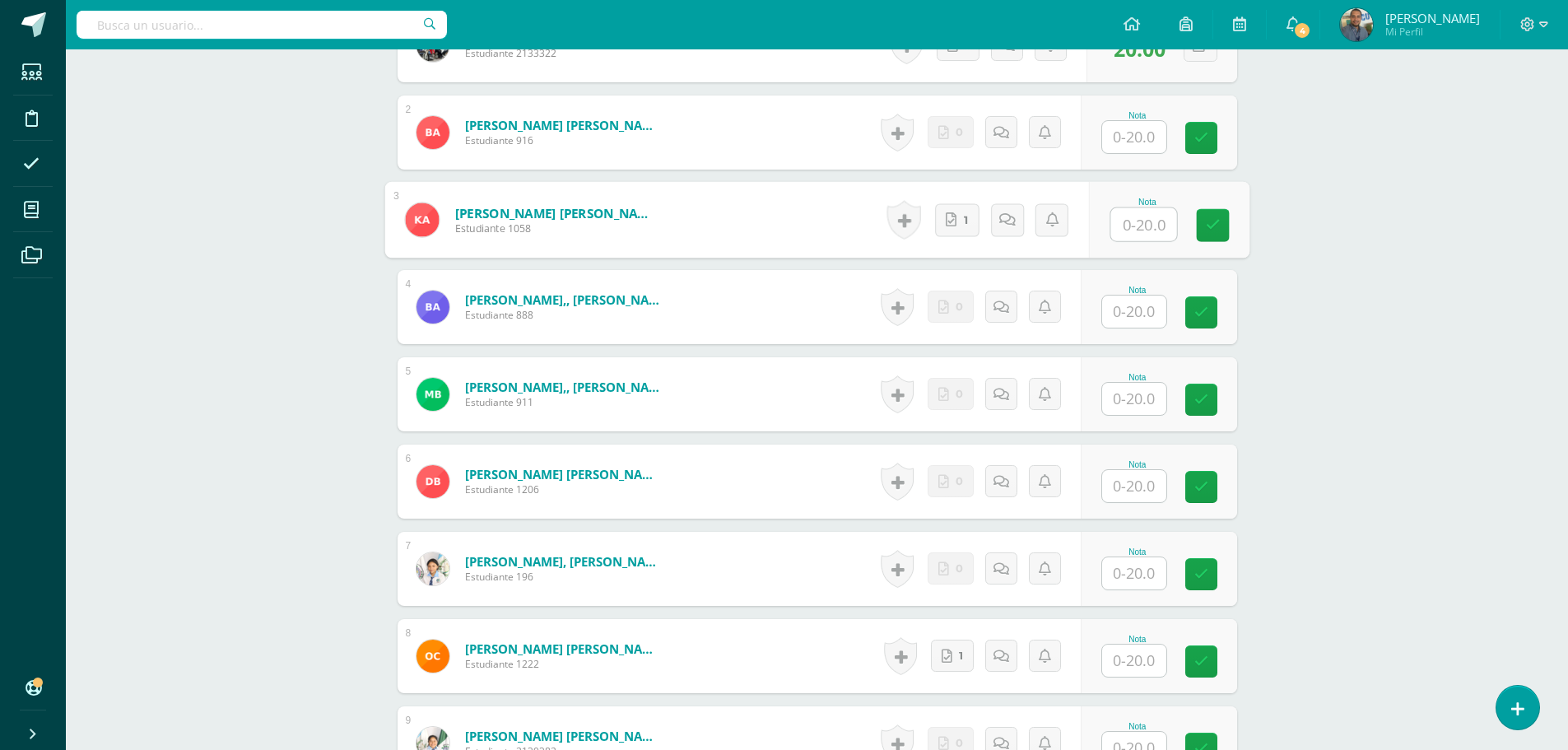
click at [1132, 227] on input "text" at bounding box center [1144, 225] width 66 height 33
type input "20"
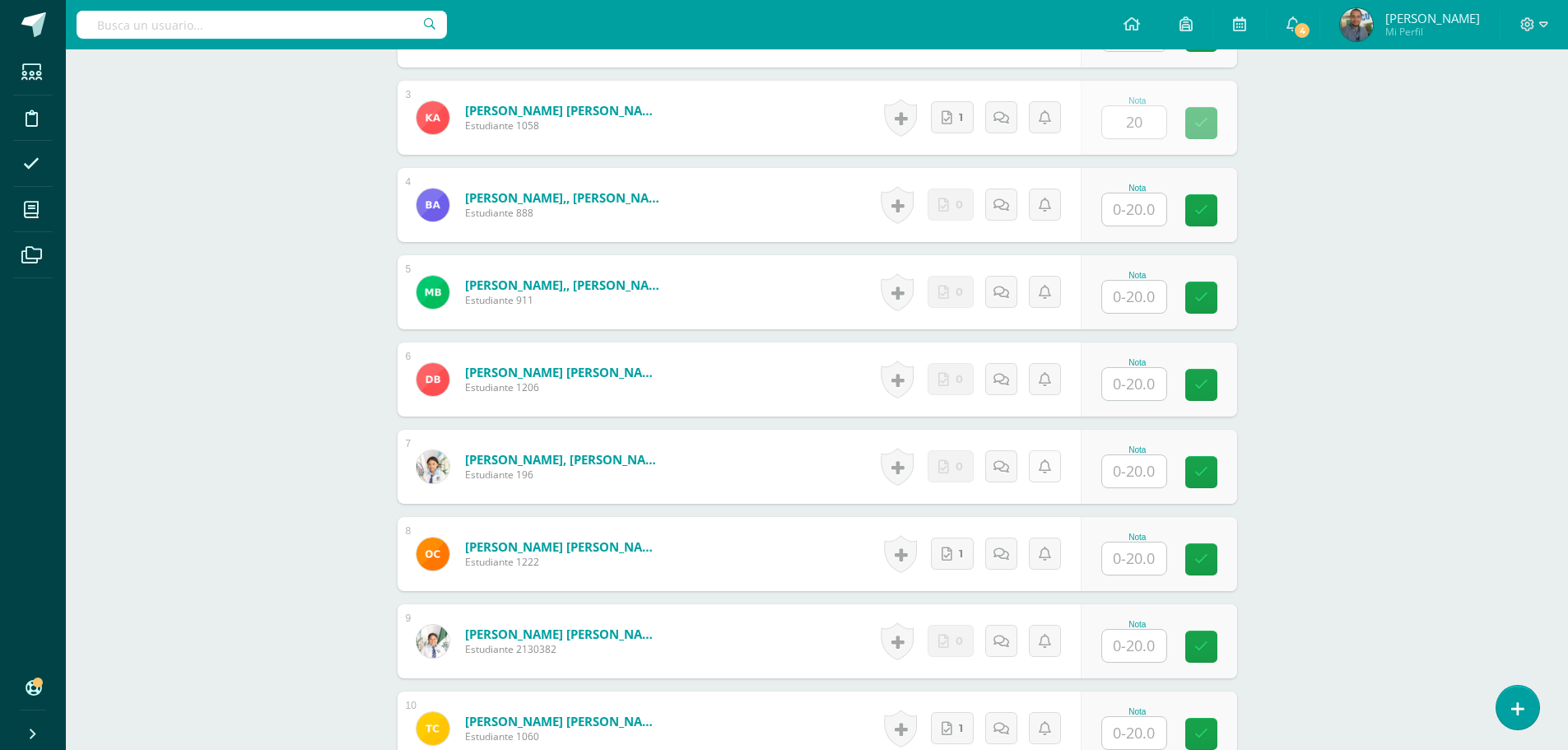
scroll to position [827, 0]
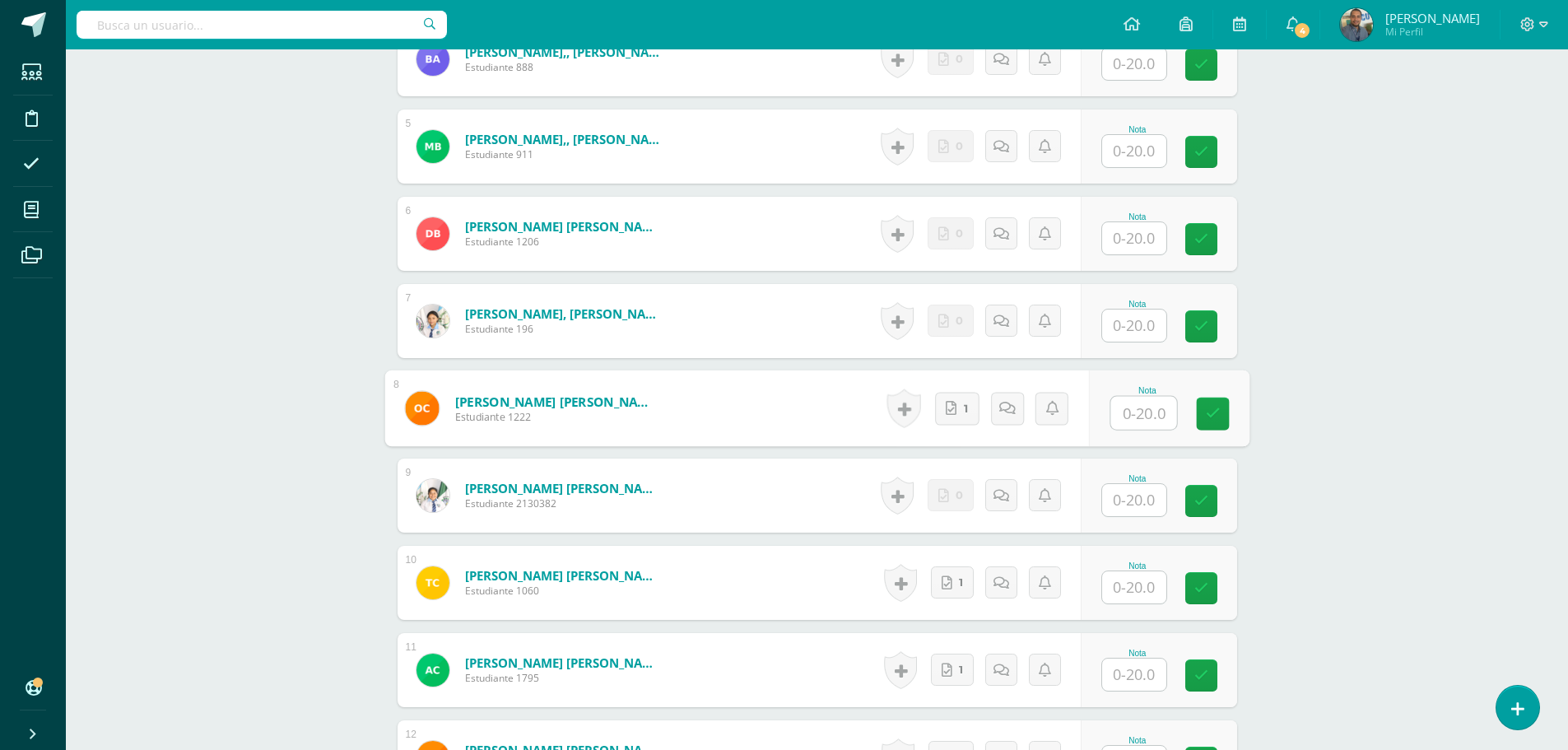
click at [1139, 409] on input "text" at bounding box center [1144, 413] width 66 height 33
type input "20"
click at [1137, 594] on input "text" at bounding box center [1134, 586] width 64 height 32
type input "20"
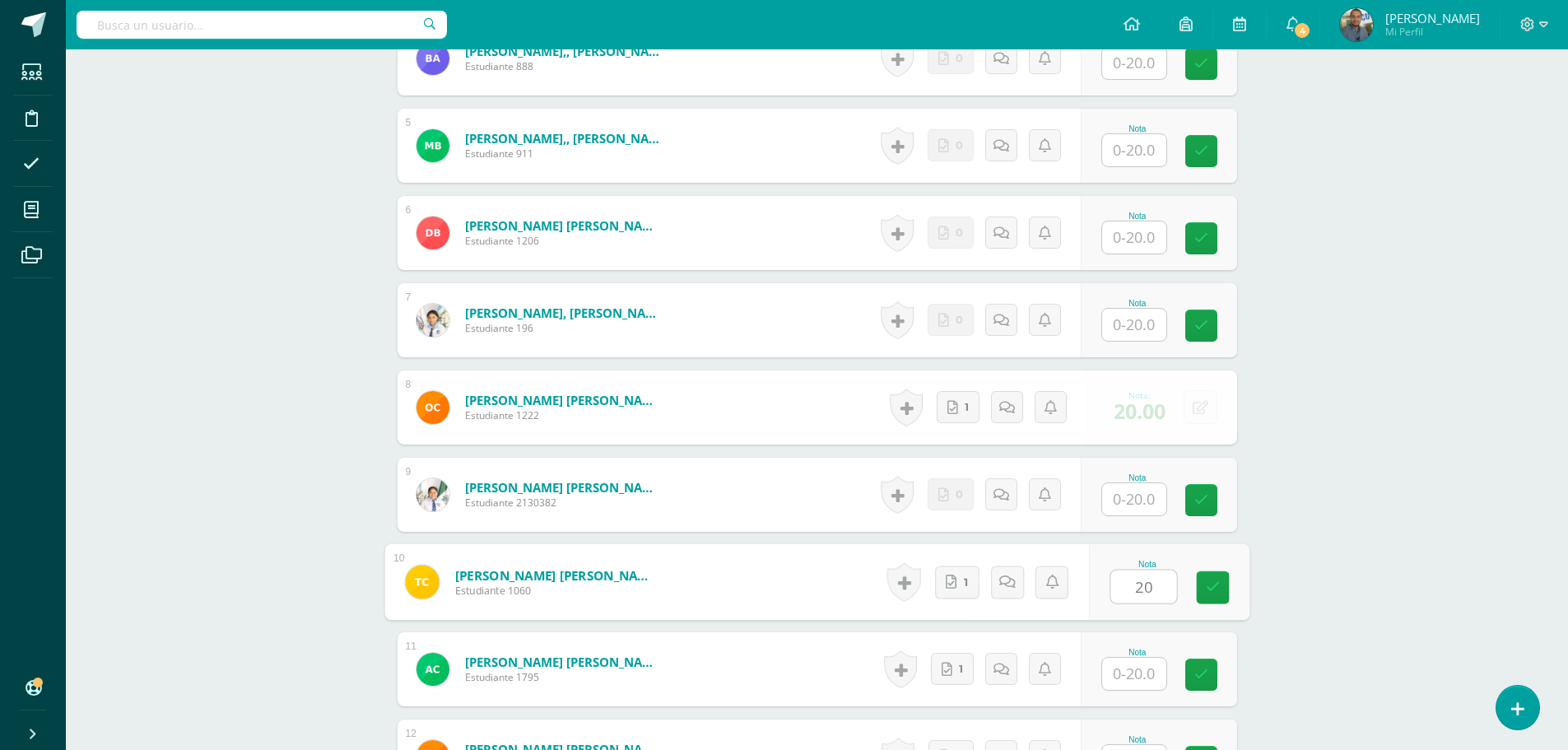
drag, startPoint x: 1150, startPoint y: 670, endPoint x: 1166, endPoint y: 668, distance: 16.1
click at [1149, 671] on input "text" at bounding box center [1134, 673] width 64 height 32
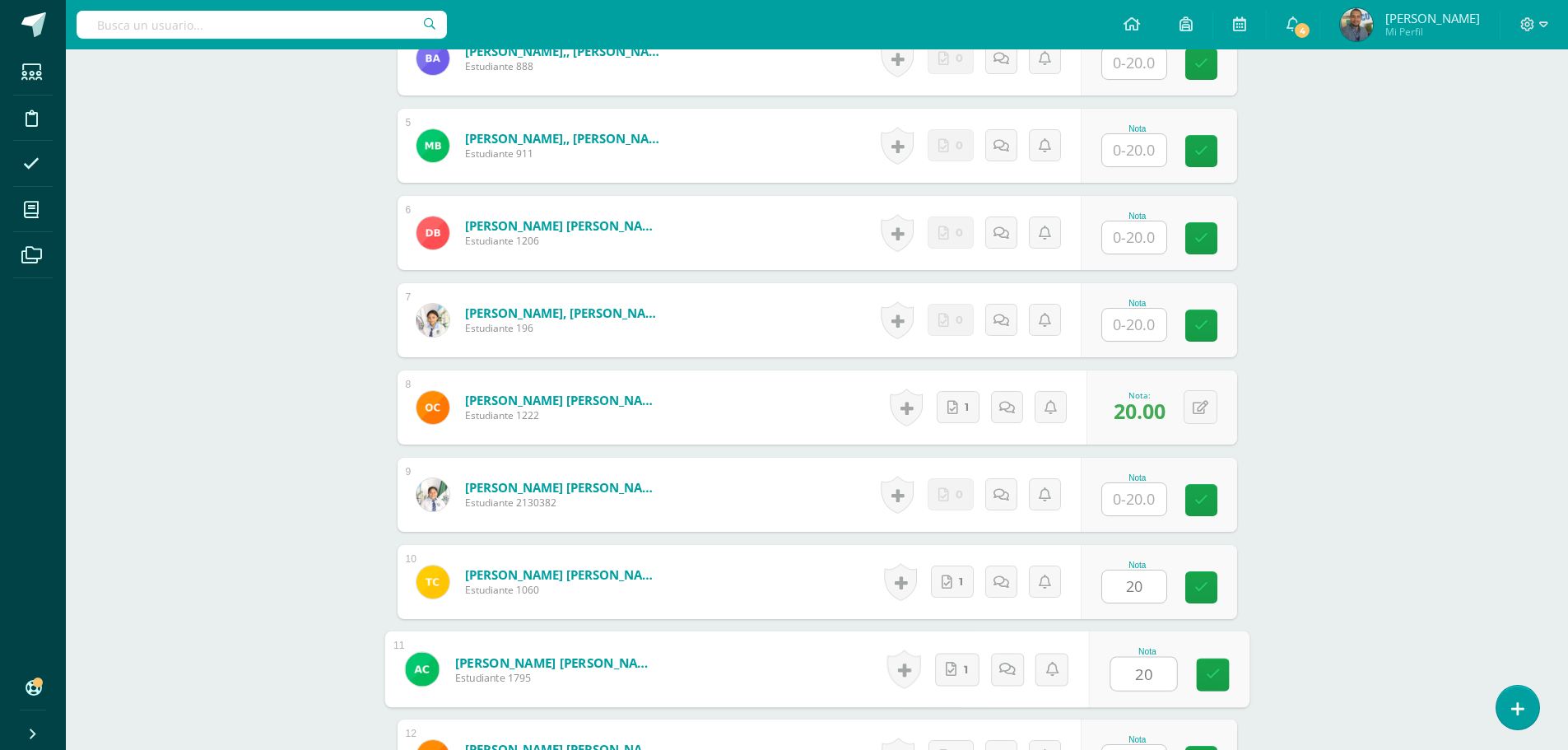
type input "20"
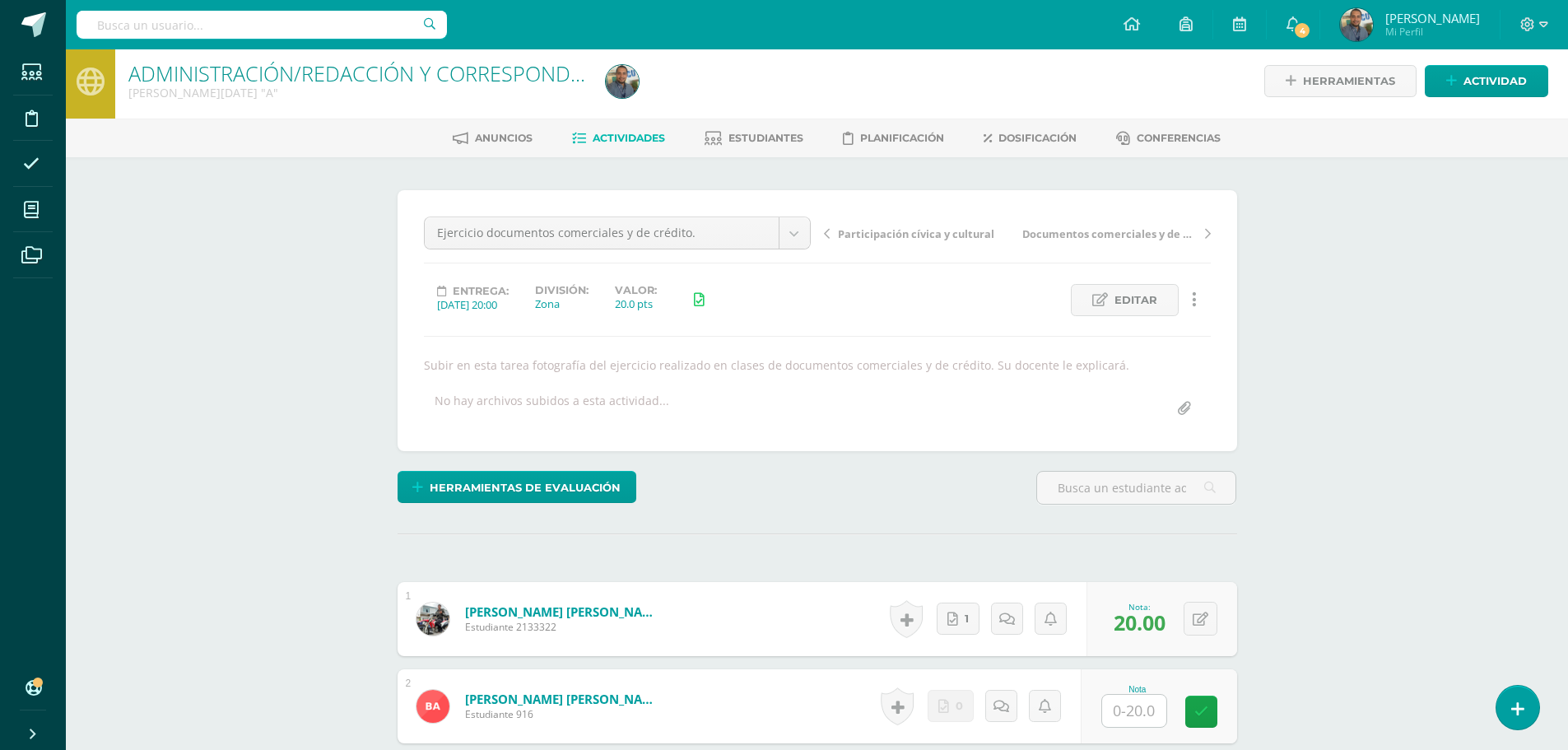
scroll to position [5, 0]
click at [1127, 303] on span "Editar" at bounding box center [1136, 300] width 43 height 30
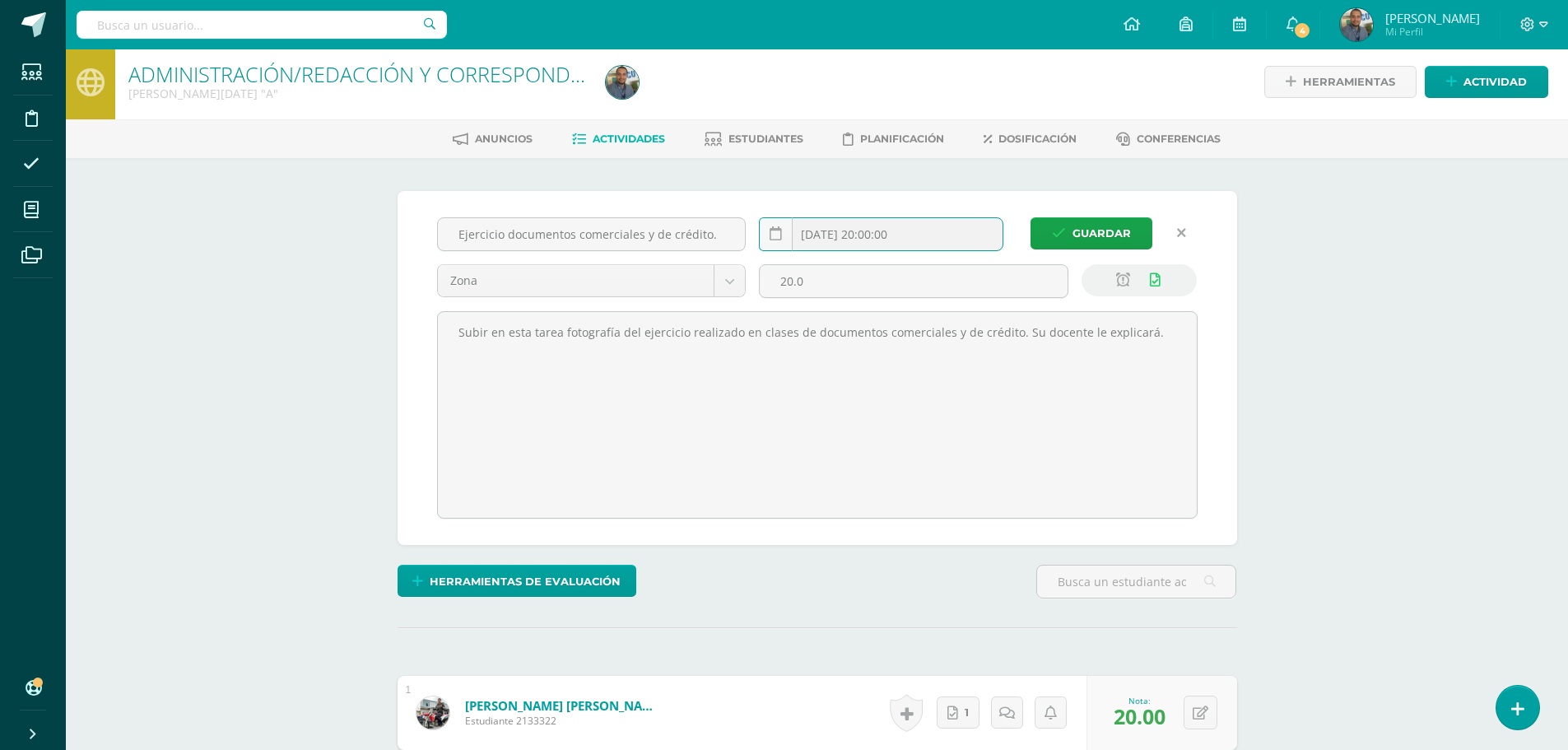
click at [862, 236] on input "2025-10-04 20:00:00" at bounding box center [881, 234] width 243 height 32
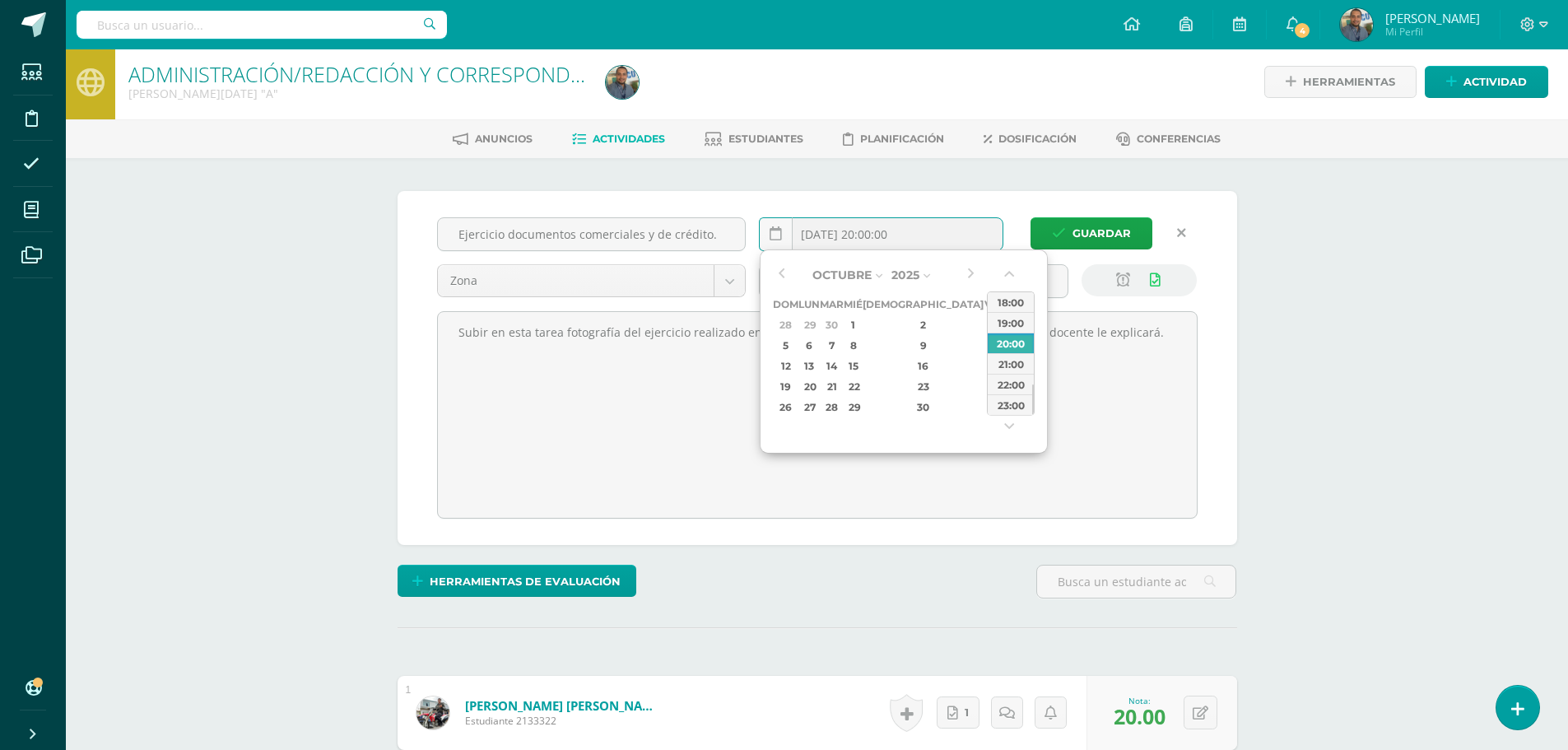
click at [1006, 343] on div "11" at bounding box center [1014, 345] width 17 height 19
drag, startPoint x: 1019, startPoint y: 316, endPoint x: 1018, endPoint y: 354, distance: 38.0
click at [1018, 354] on div "00:00 01:00 02:00 03:00 04:00 05:00 06:00 07:00 08:00 09:00 10:00 11:00 12:00 1…" at bounding box center [1010, 348] width 46 height 494
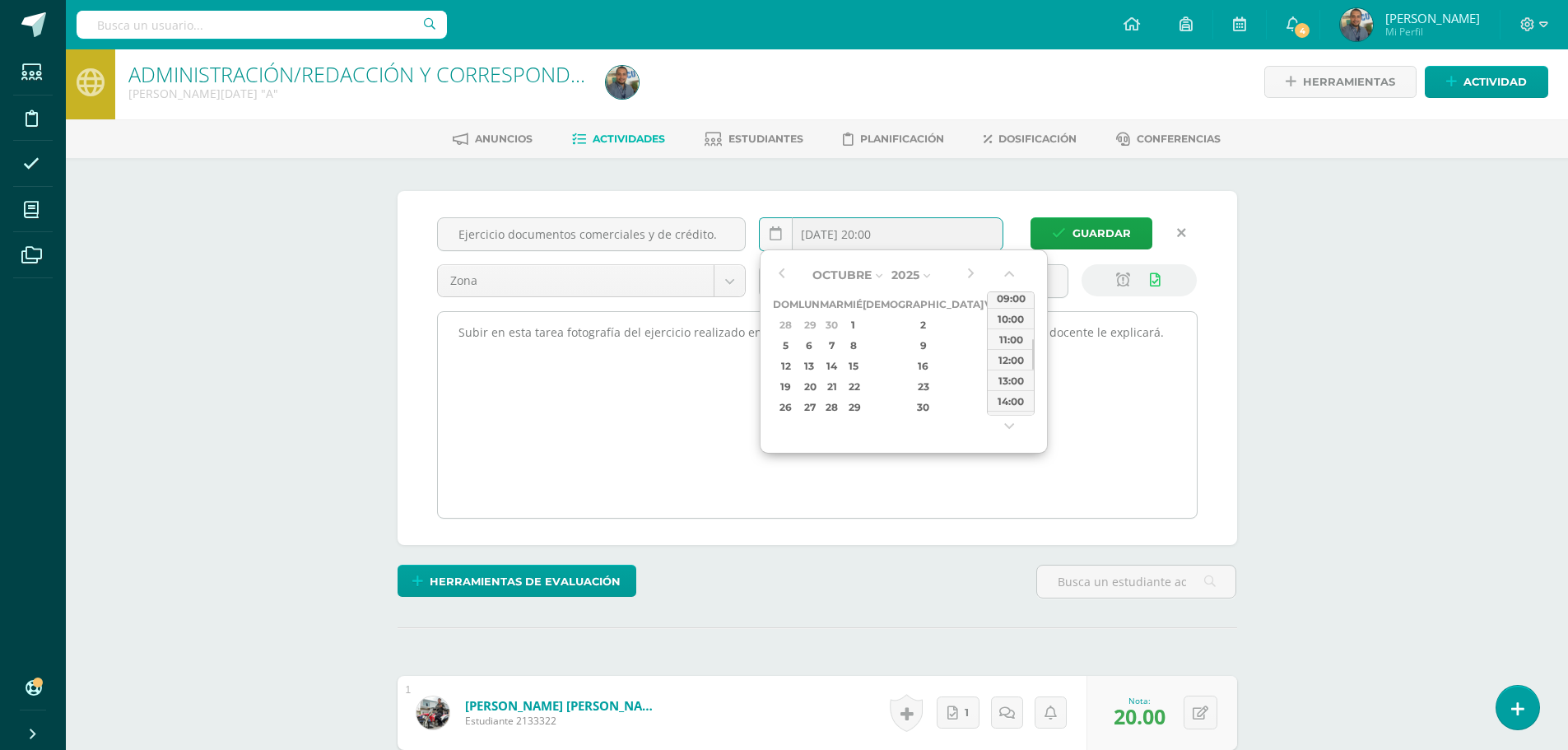
click at [1017, 354] on div "12:00" at bounding box center [1010, 359] width 46 height 21
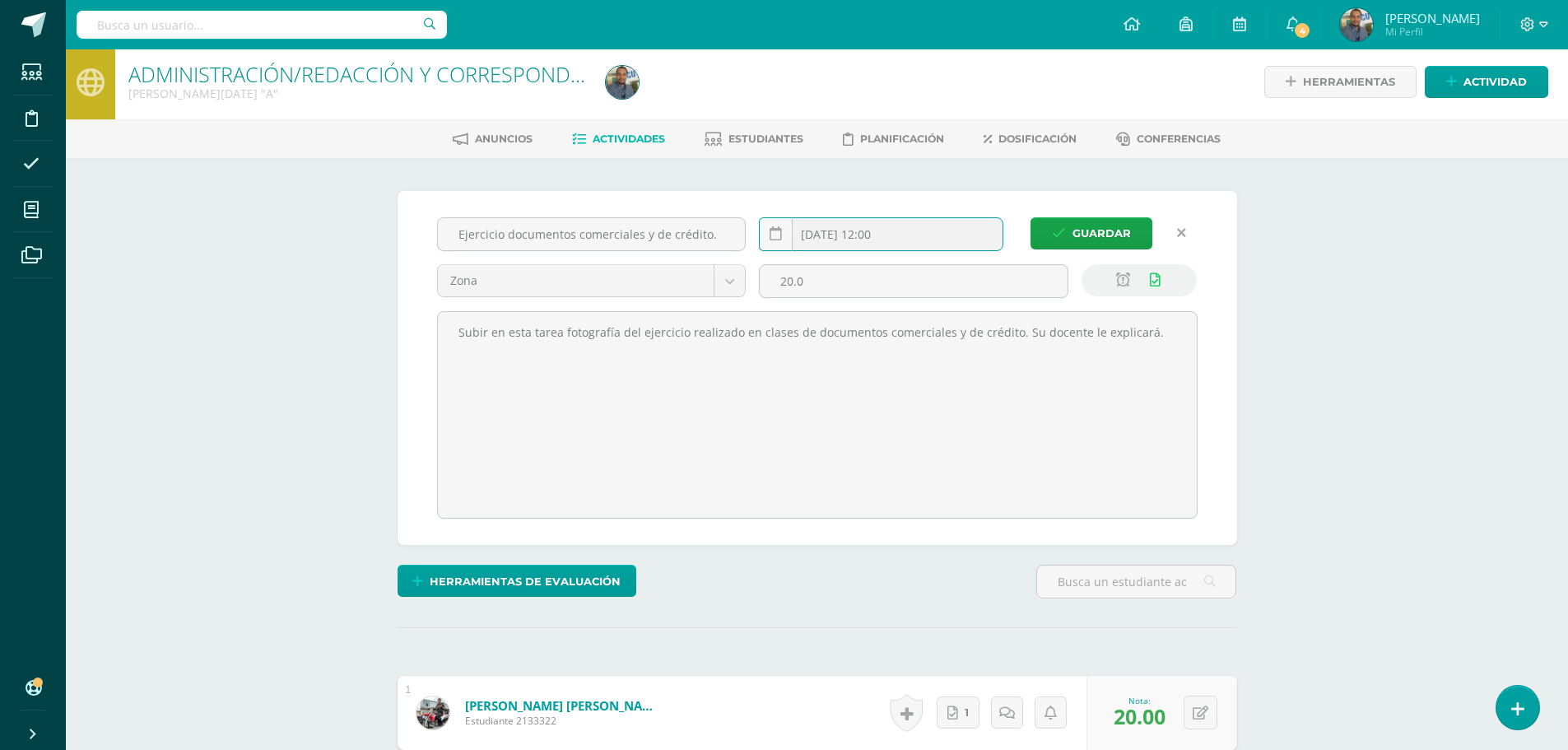
click at [928, 241] on input "2025-10-11 12:00" at bounding box center [881, 234] width 243 height 32
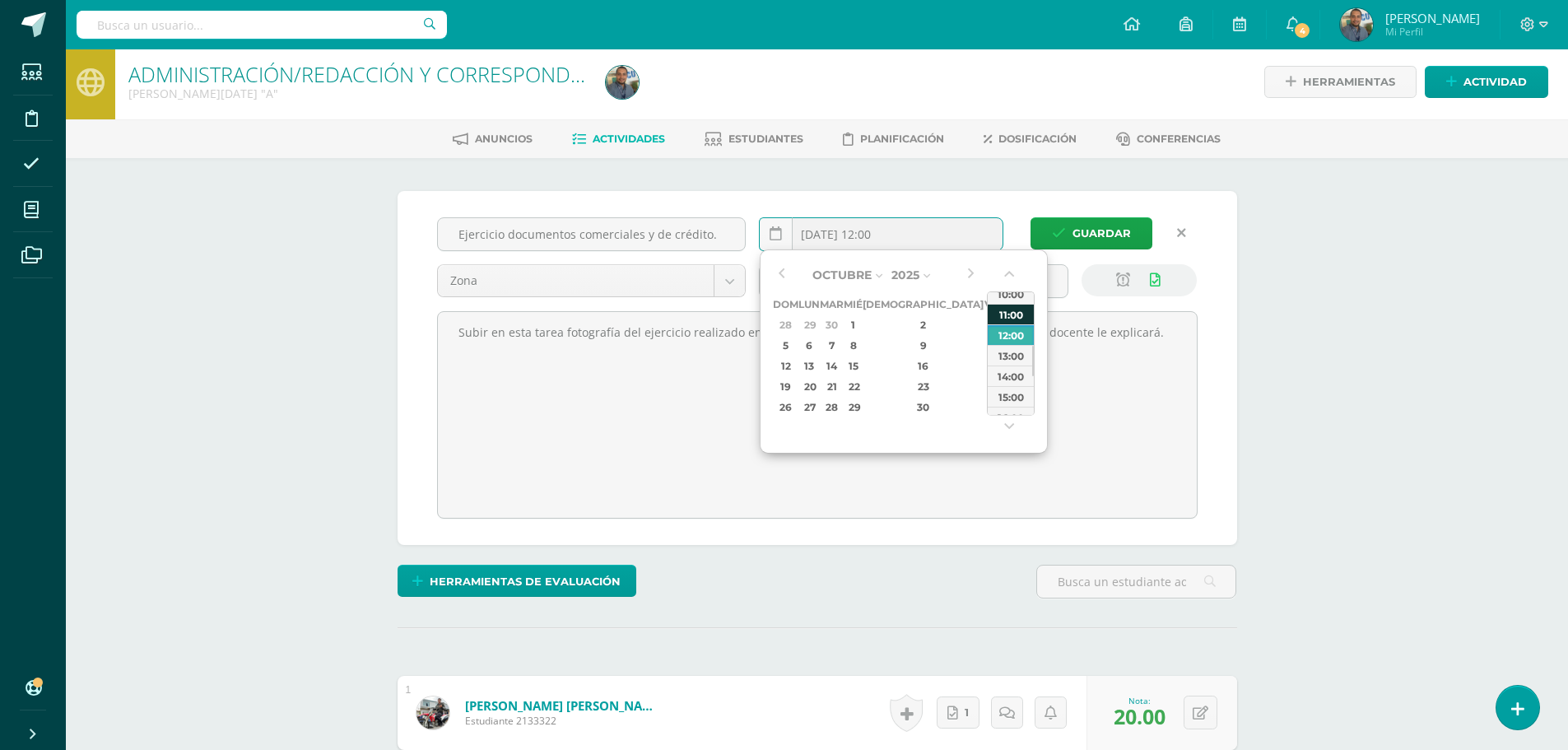
click at [1010, 317] on div "11:00" at bounding box center [1010, 314] width 46 height 21
type input "2025-10-11 11:00"
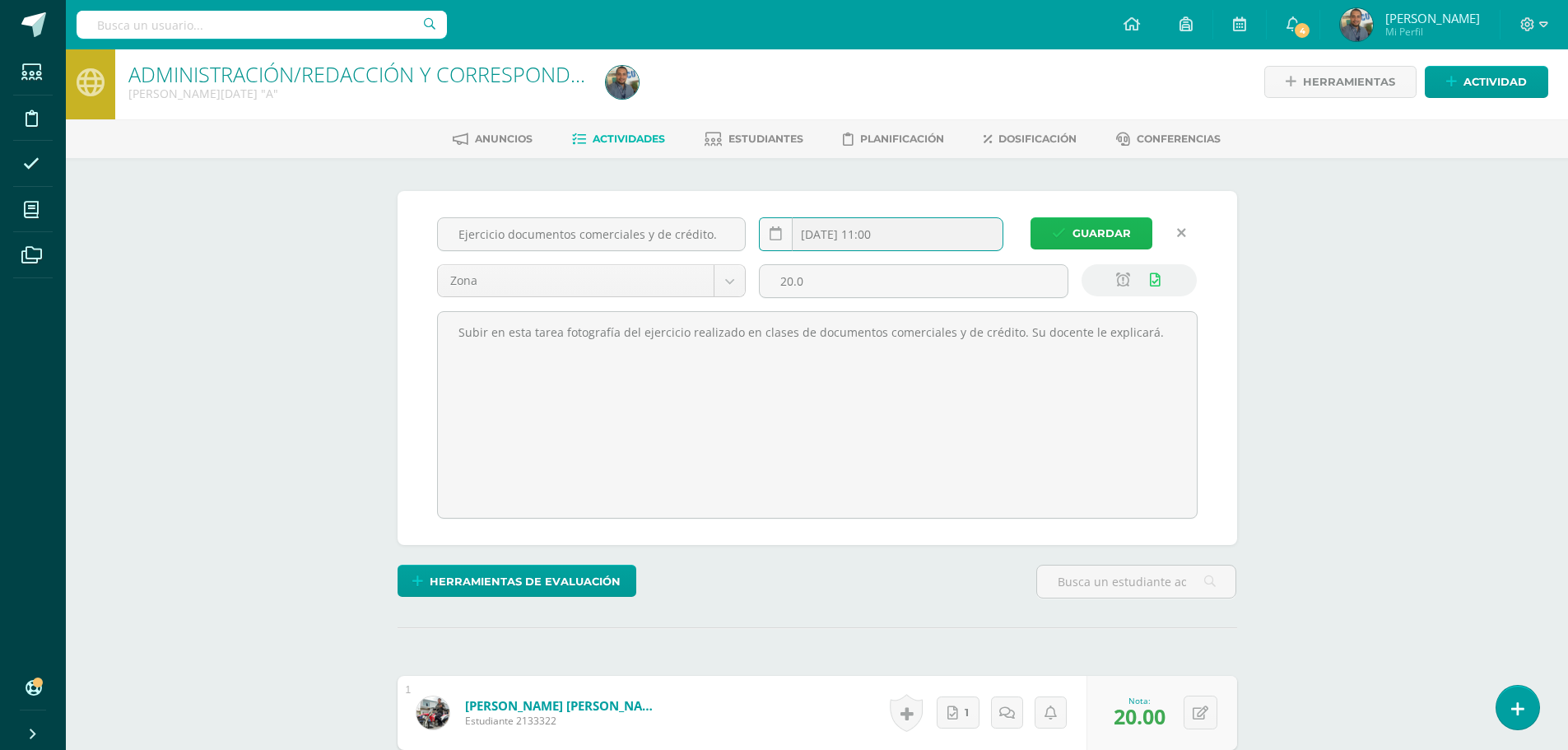
click at [1084, 238] on span "Guardar" at bounding box center [1102, 233] width 59 height 30
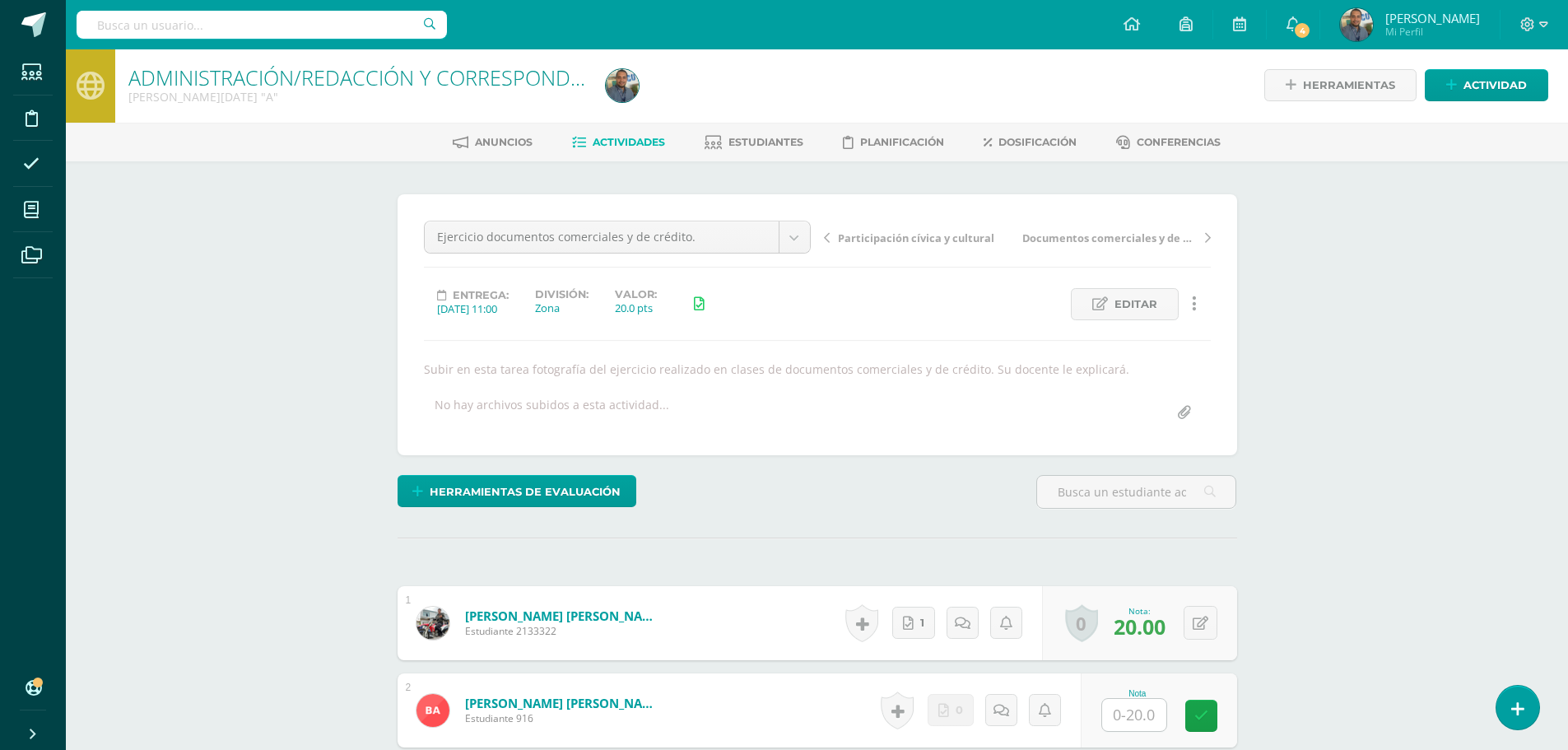
scroll to position [3, 0]
